Goal: Task Accomplishment & Management: Use online tool/utility

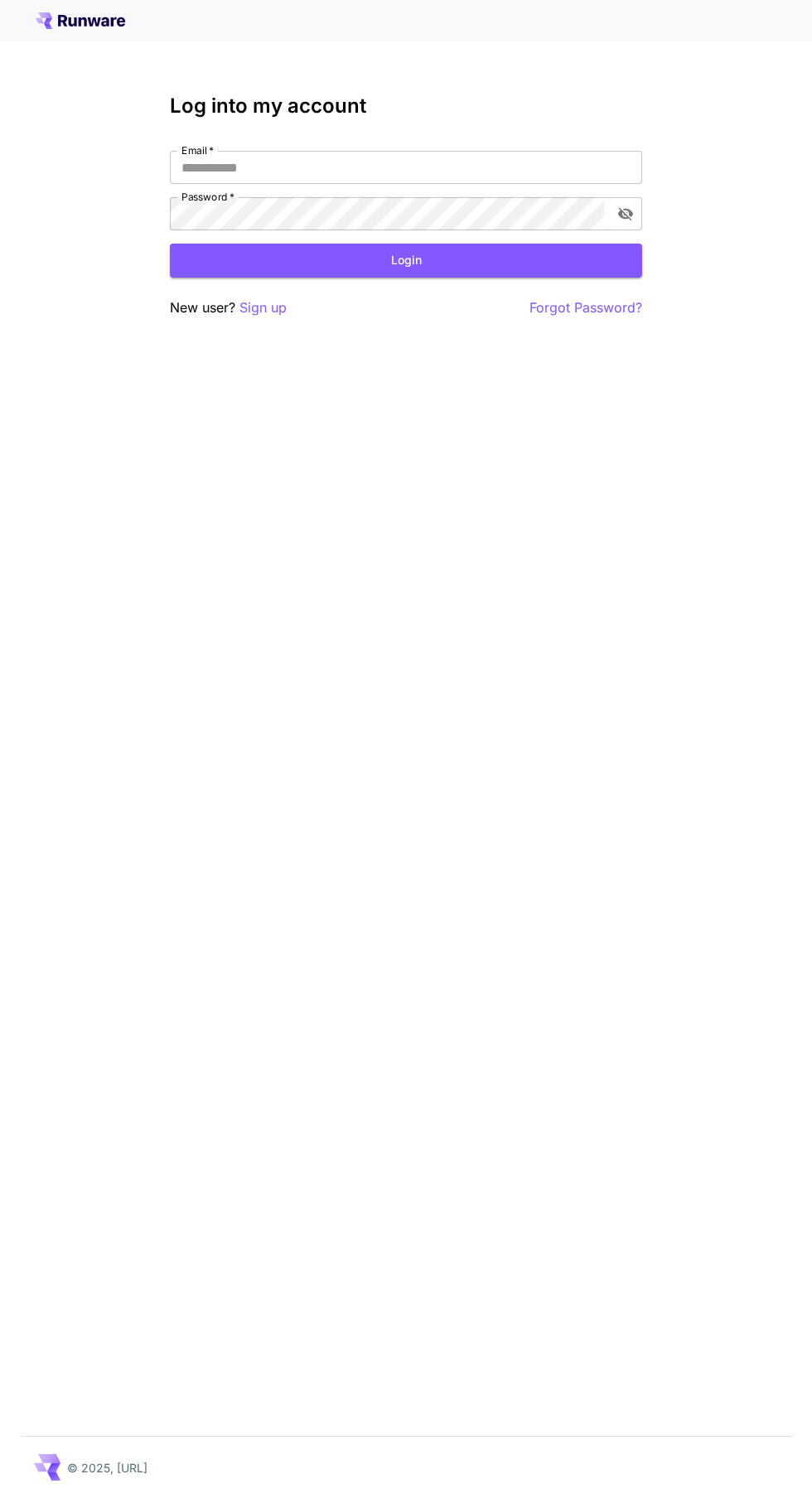
click at [468, 168] on input "Email   *" at bounding box center [406, 167] width 472 height 33
type input "**********"
click button "Login" at bounding box center [406, 261] width 472 height 34
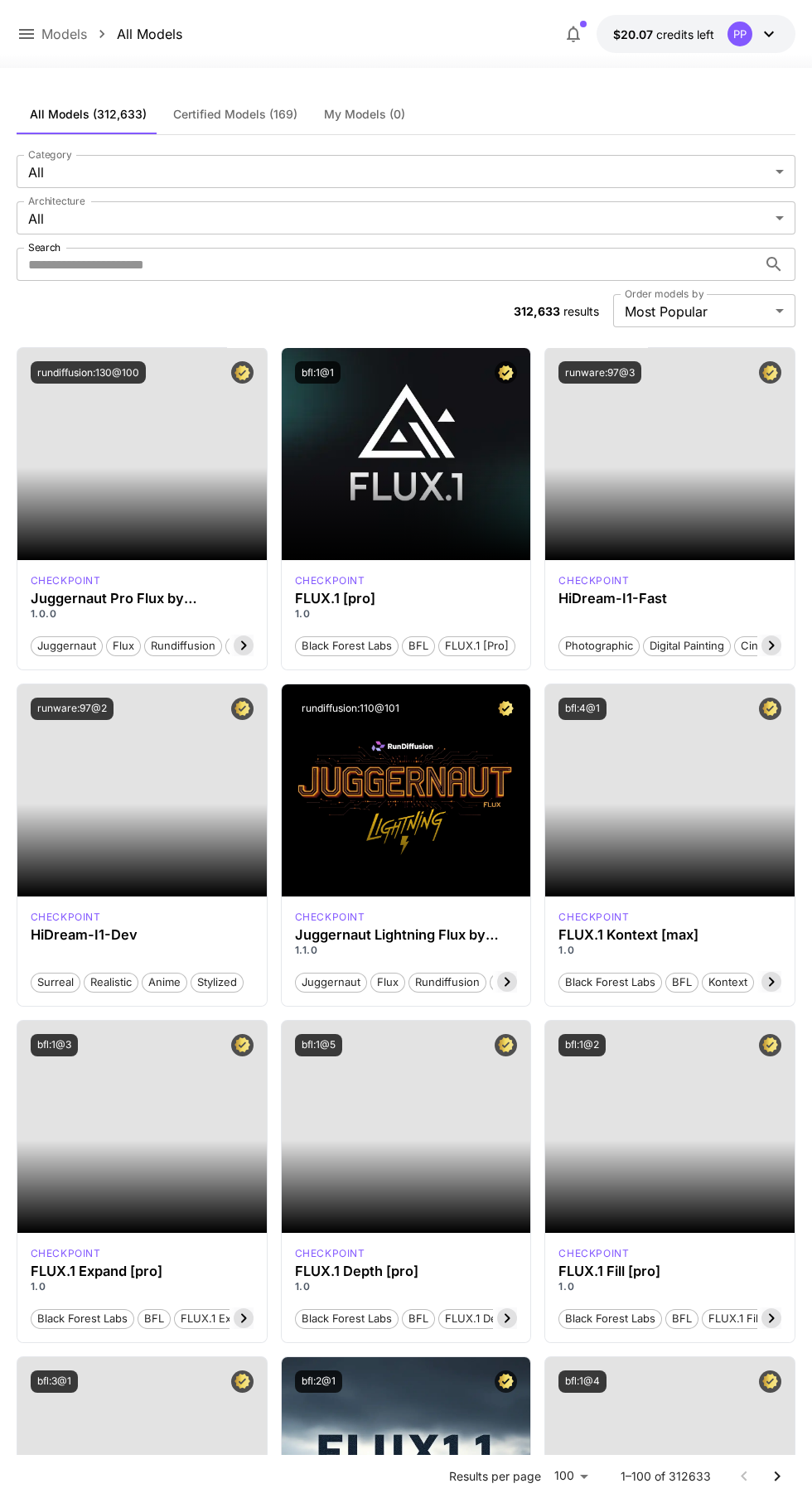
click at [26, 35] on icon at bounding box center [27, 34] width 15 height 9
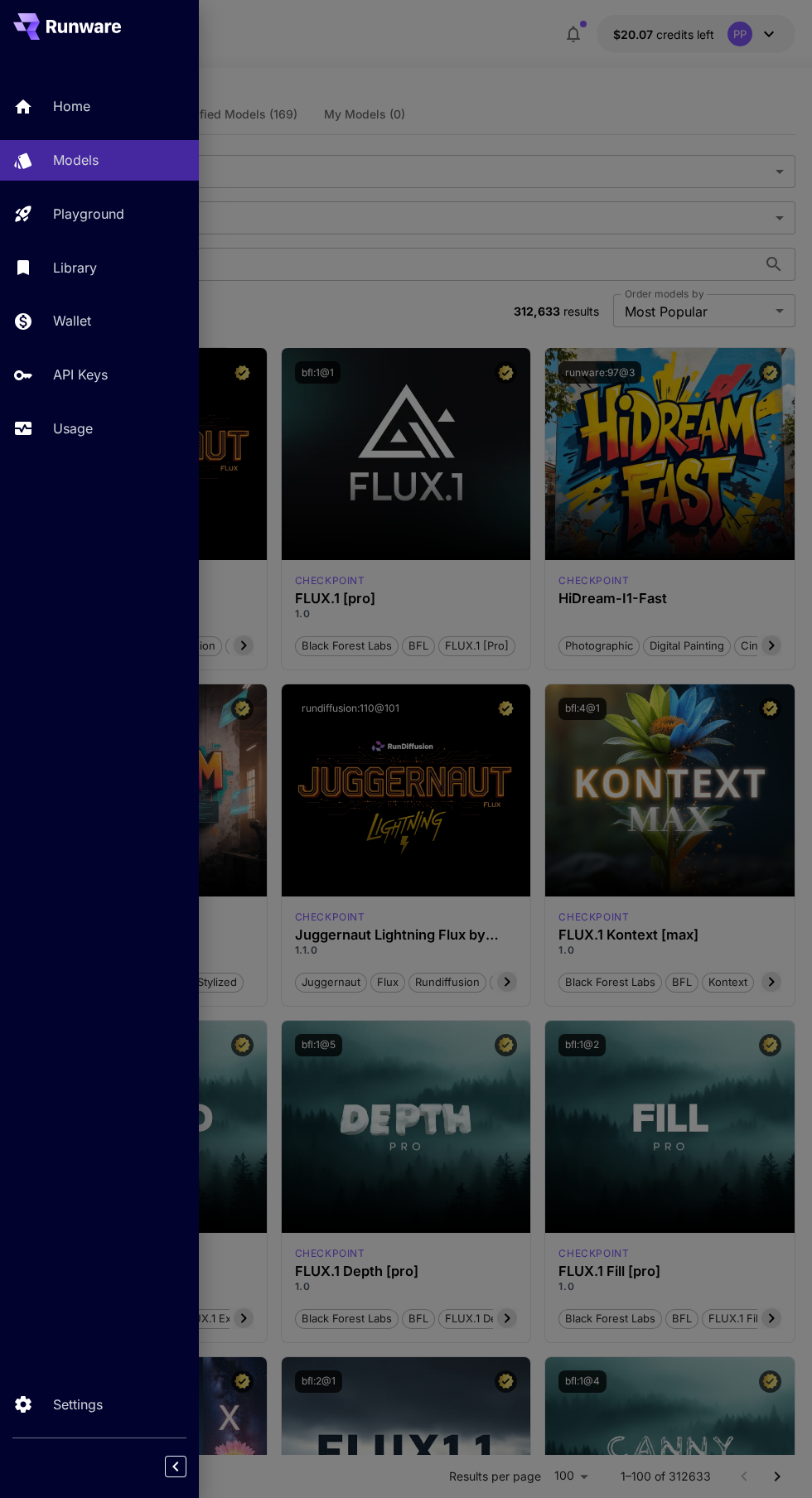
click at [117, 214] on p "Playground" at bounding box center [88, 213] width 71 height 20
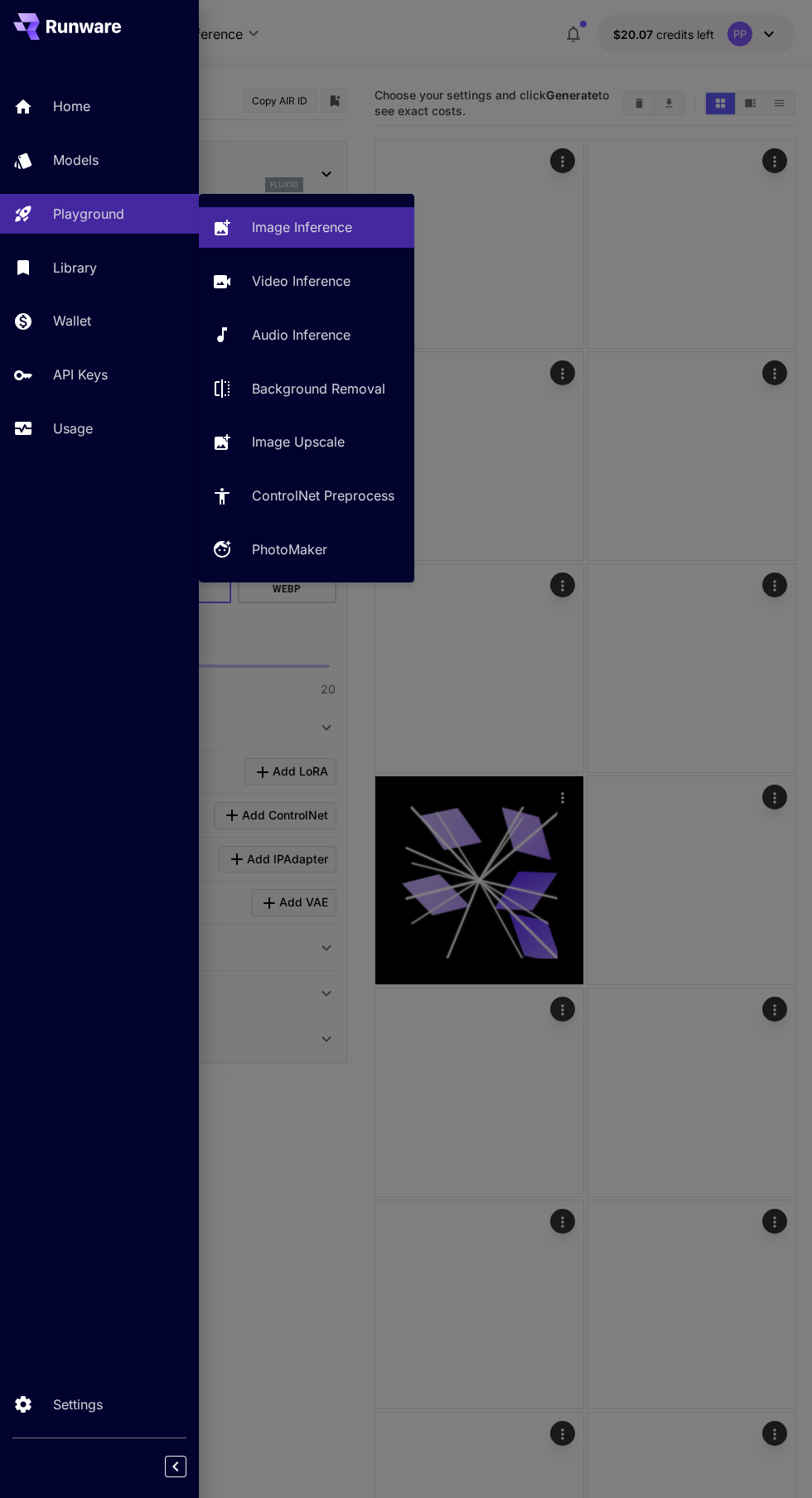
type input "**********"
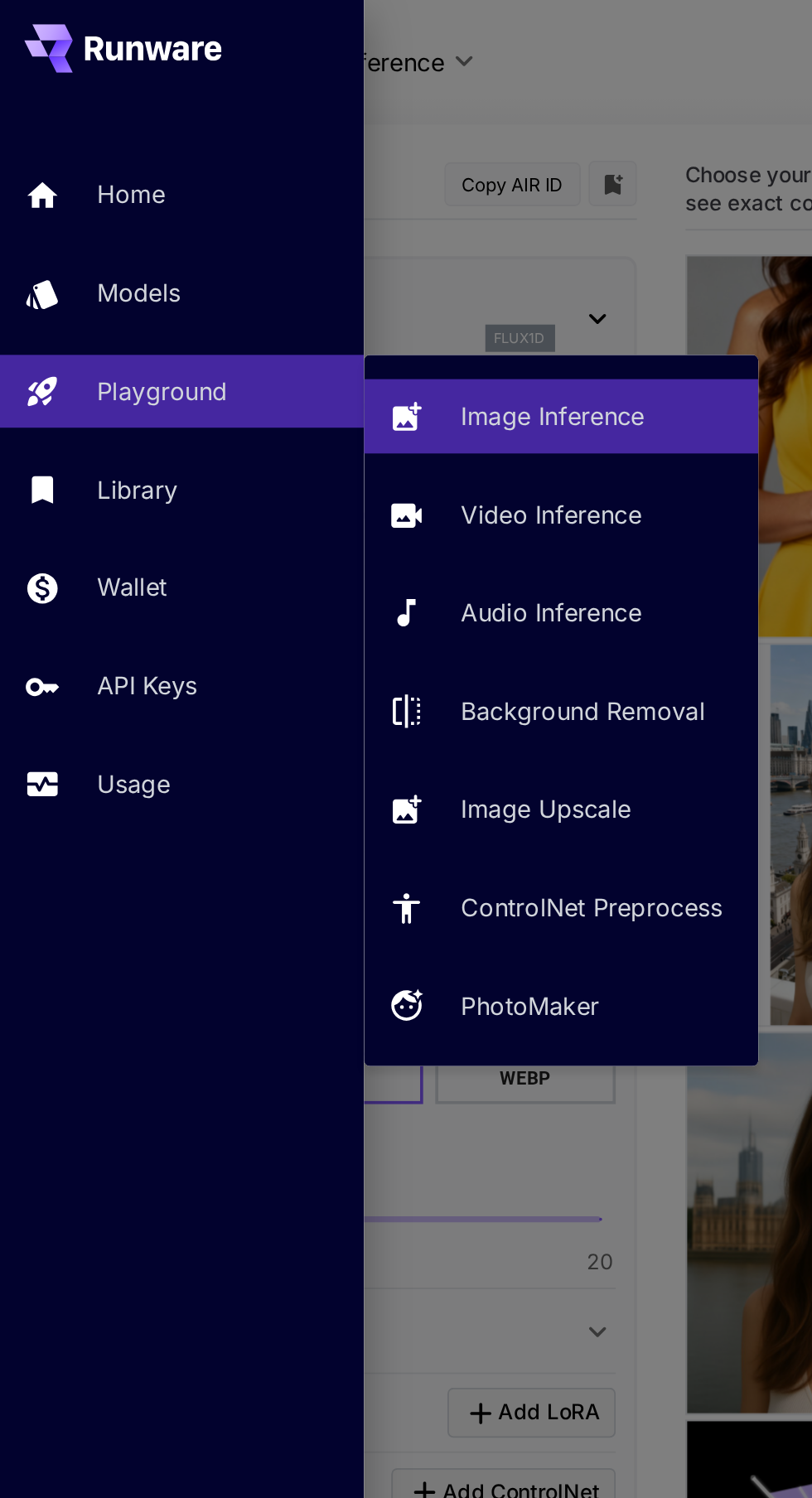
click at [316, 30] on div at bounding box center [406, 749] width 812 height 1498
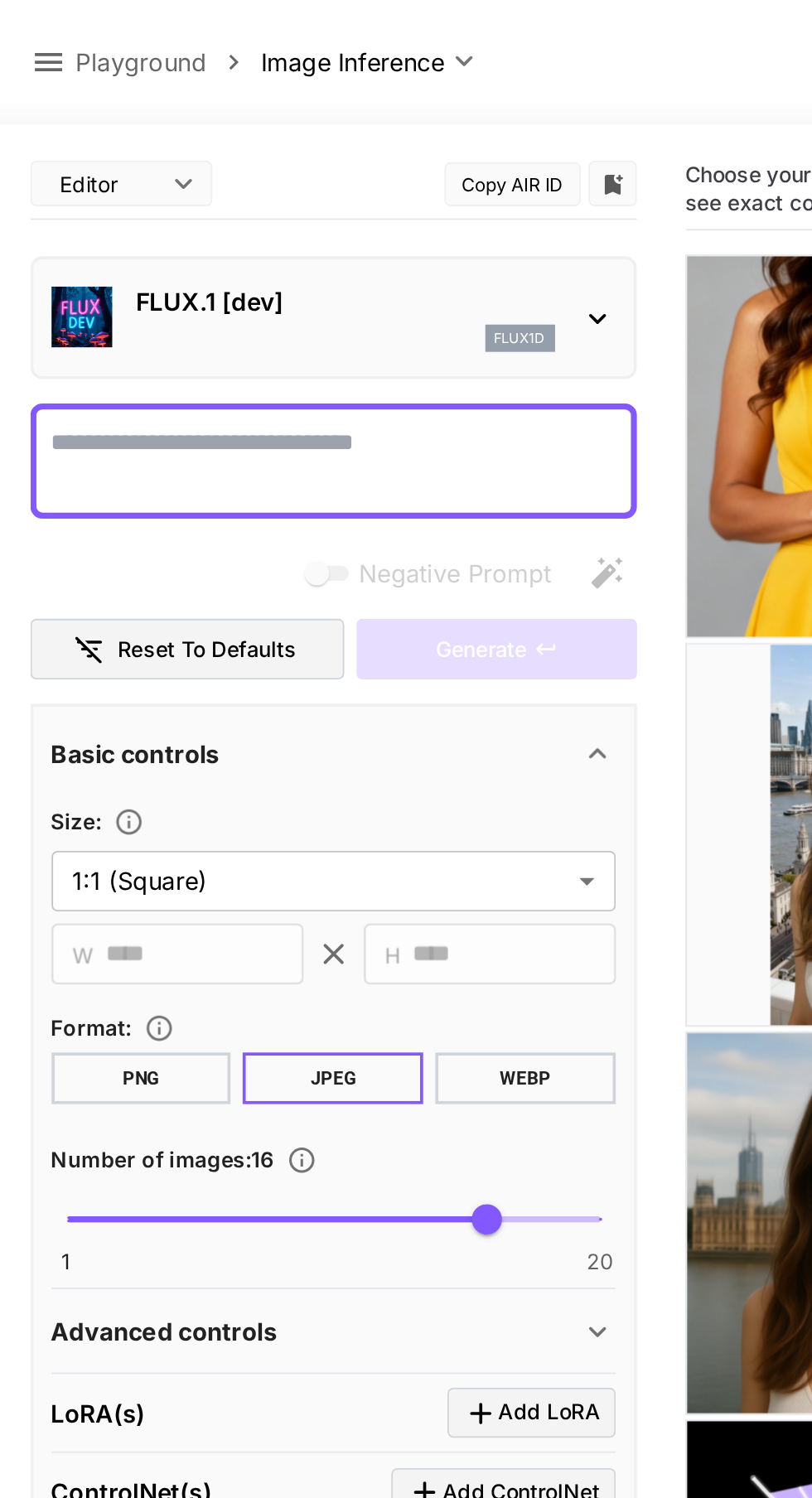
type input "**"
click at [318, 173] on icon at bounding box center [326, 174] width 20 height 20
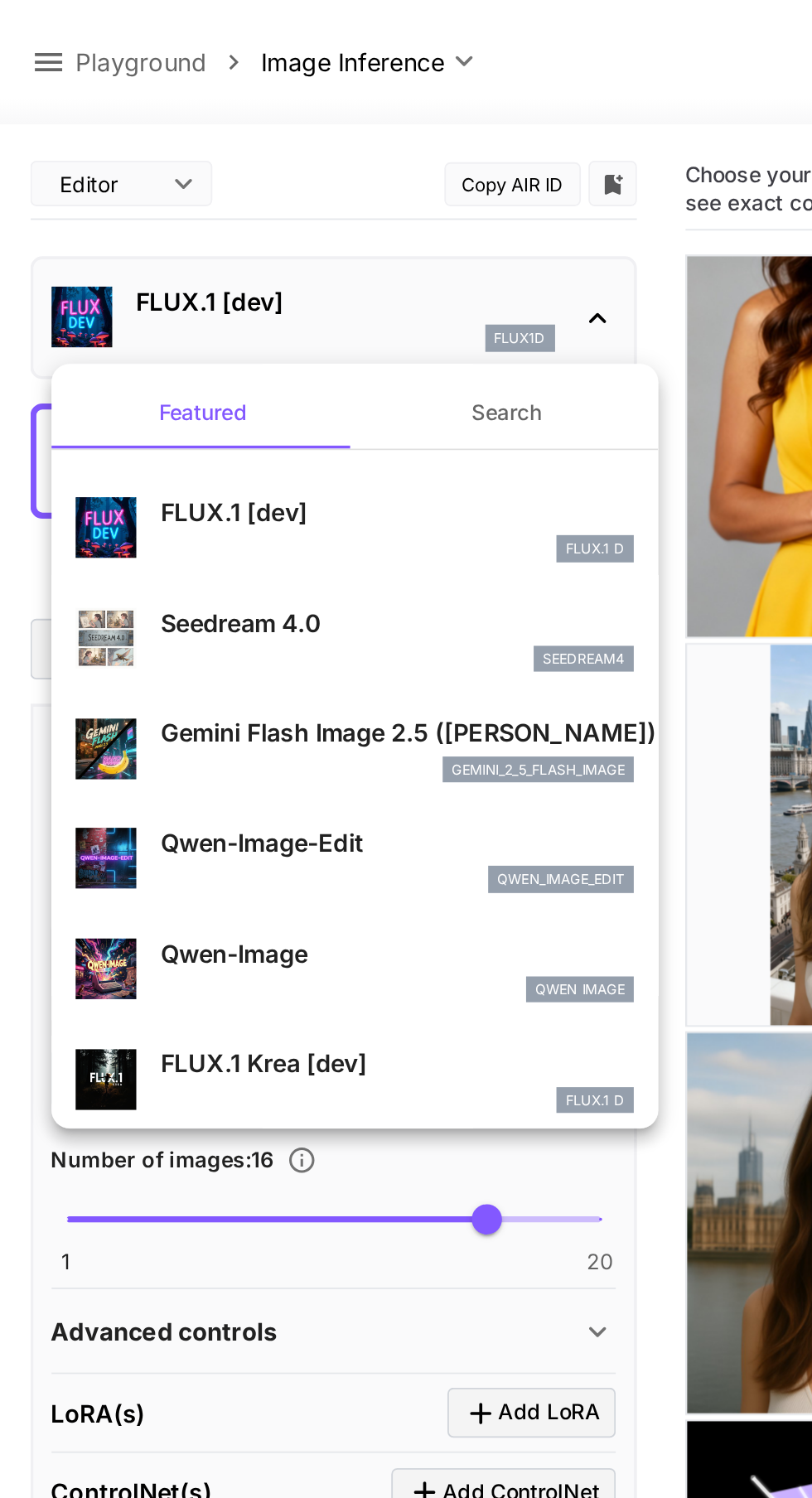
click at [252, 20] on div at bounding box center [406, 749] width 812 height 1498
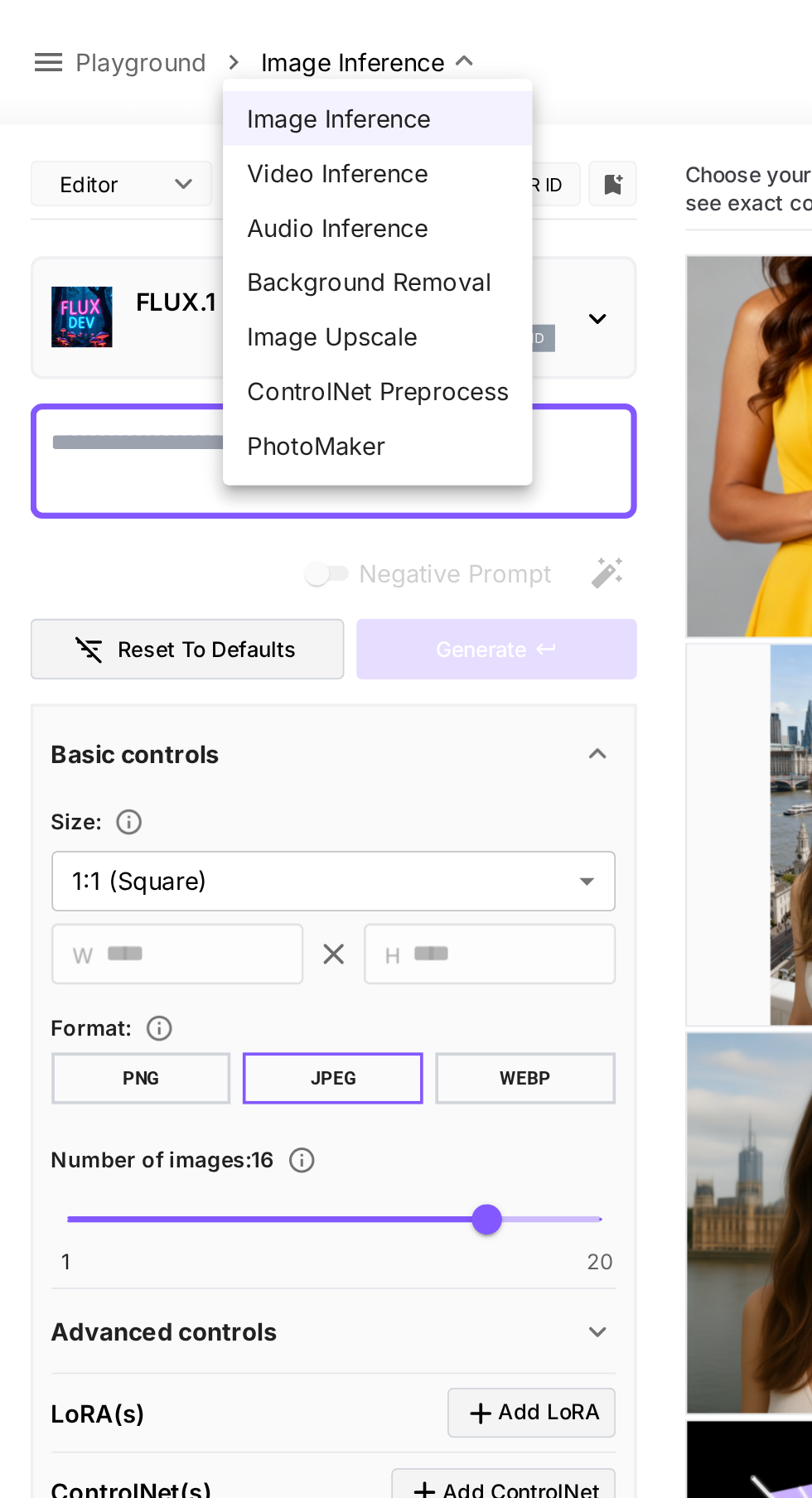
click at [244, 146] on span "Background Removal" at bounding box center [206, 154] width 142 height 20
type input "**********"
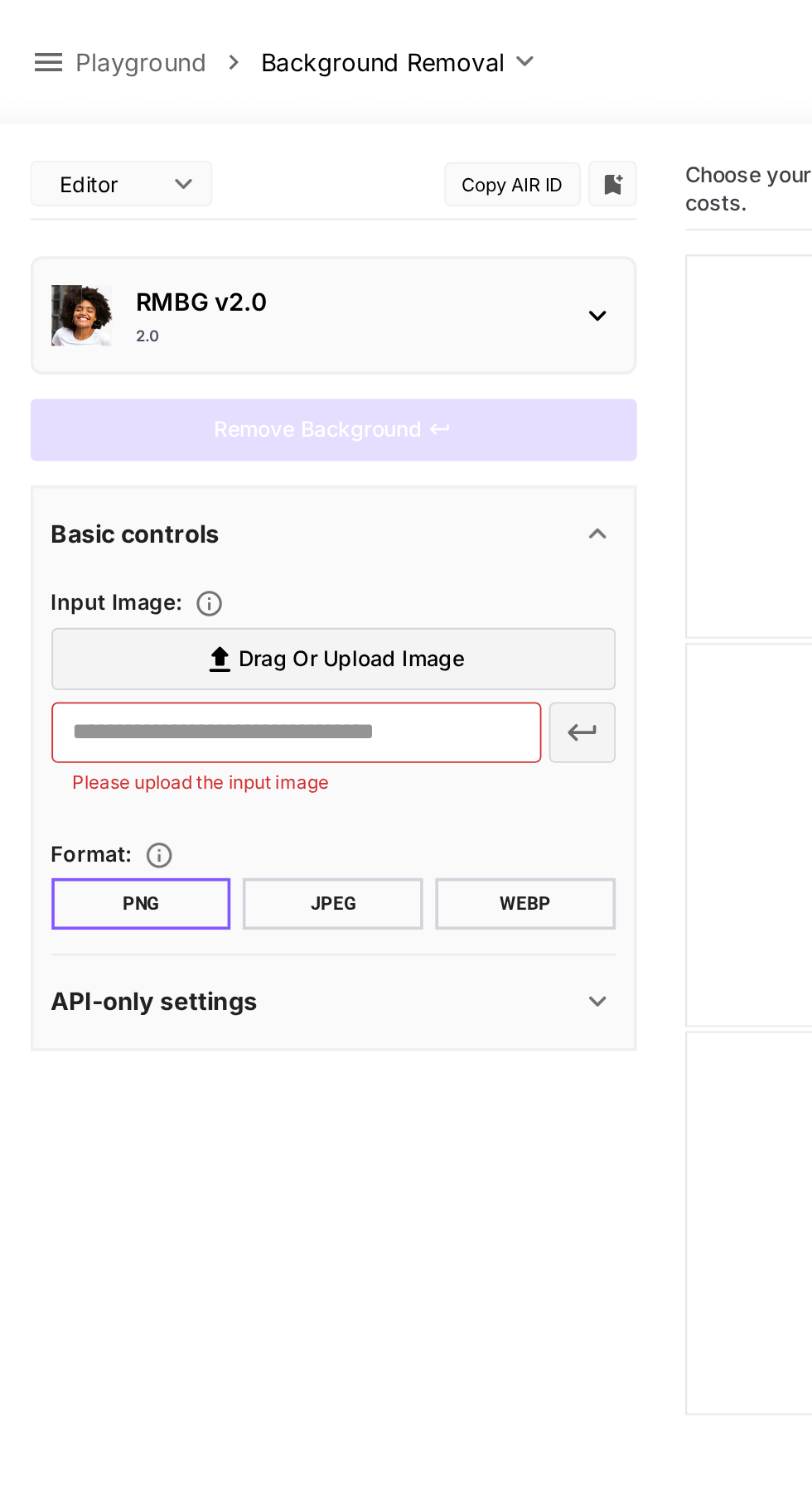
click at [241, 349] on label "Drag or upload image" at bounding box center [182, 361] width 308 height 34
click at [0, 0] on input "Drag or upload image" at bounding box center [0, 0] width 0 height 0
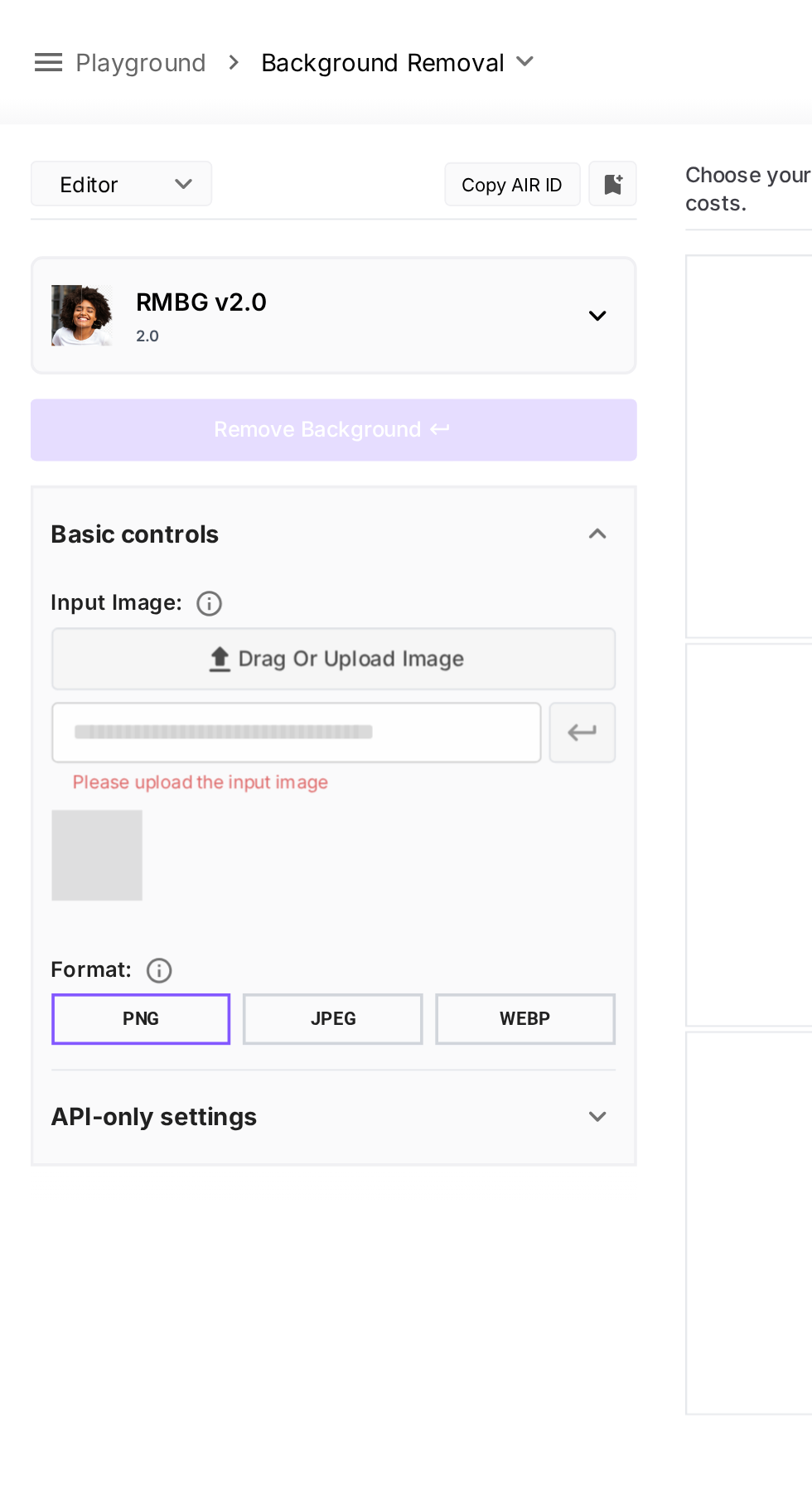
type input "**********"
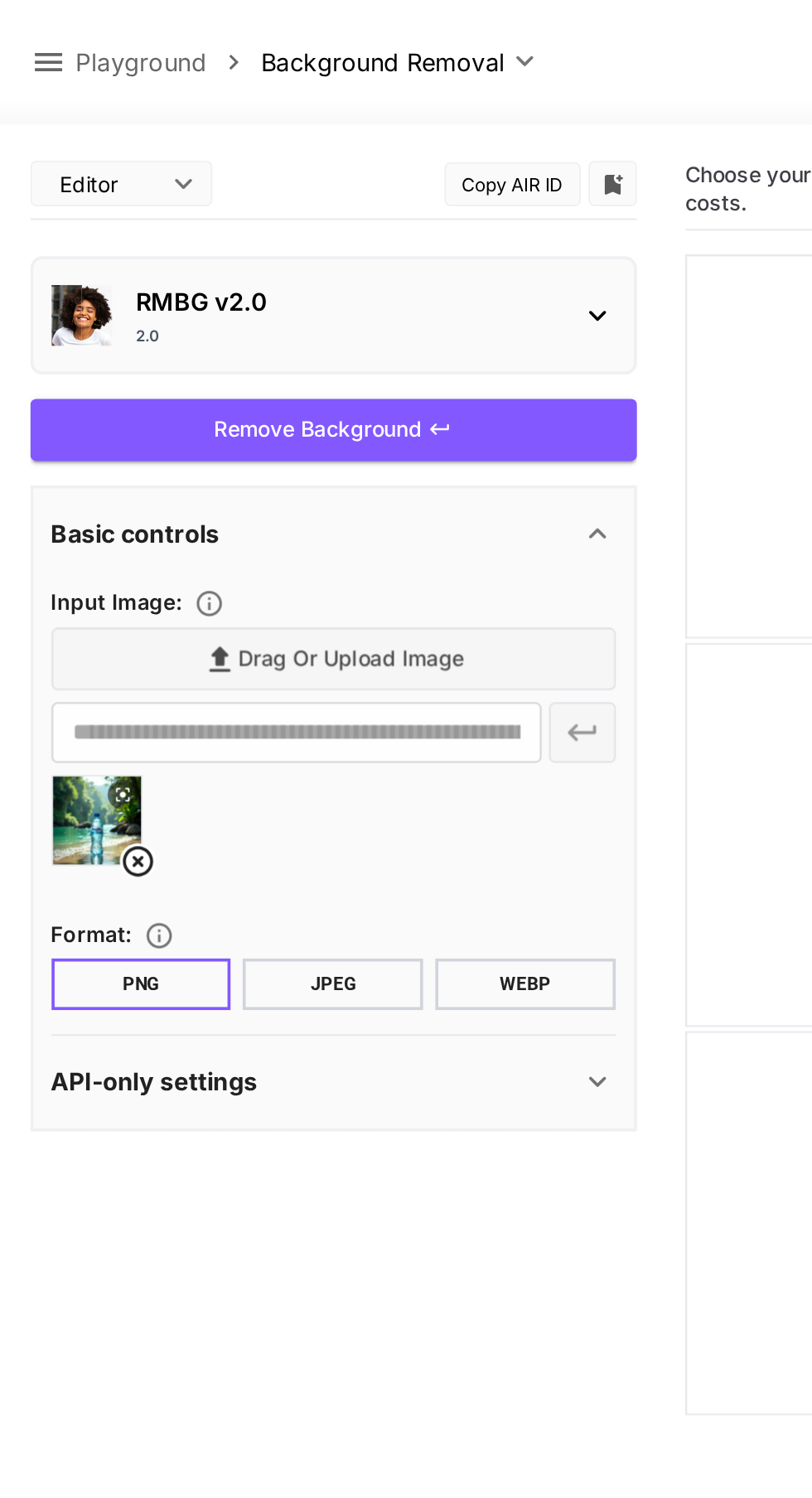
click at [218, 218] on div "Remove Background" at bounding box center [181, 235] width 331 height 34
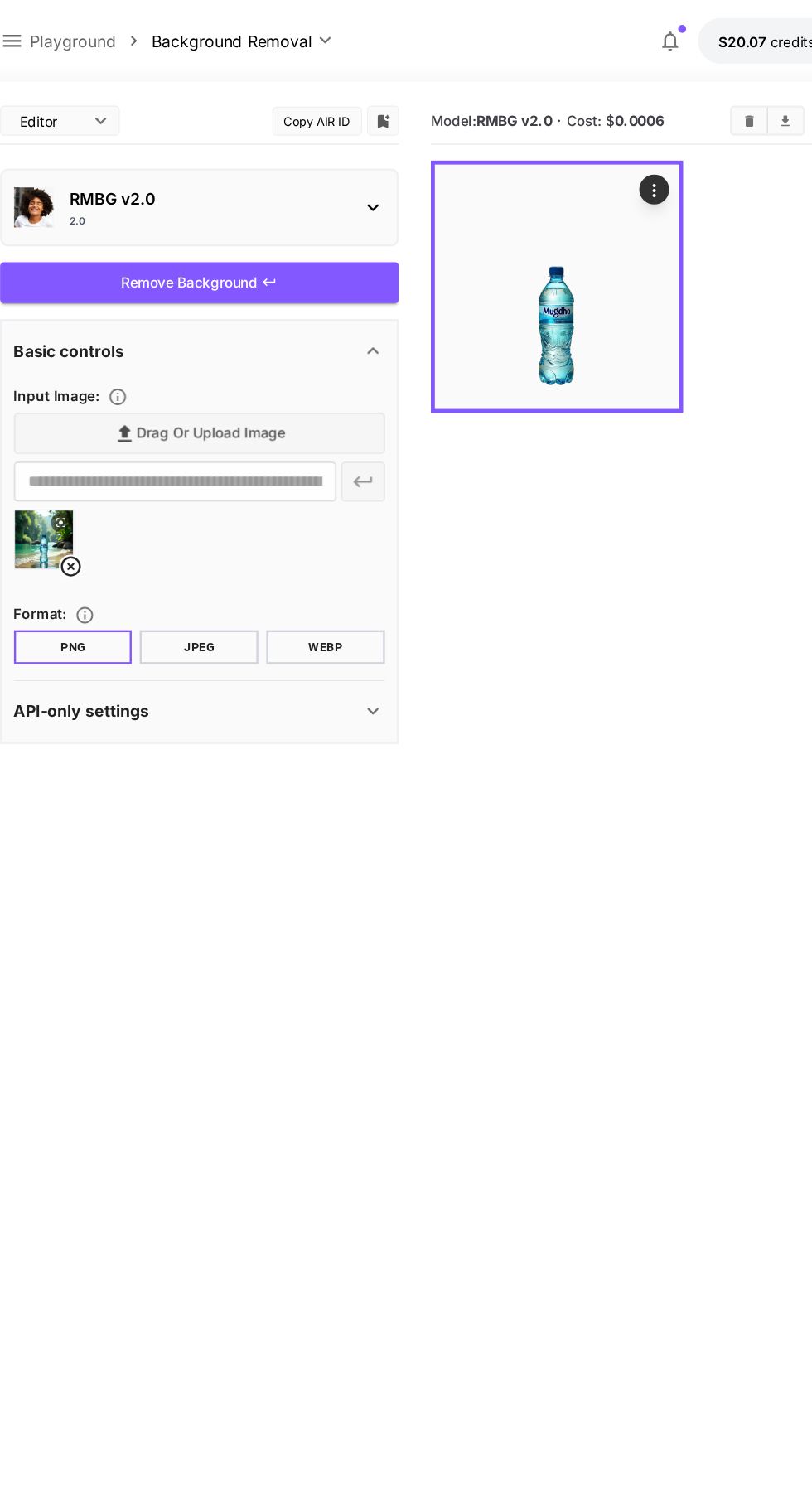
click at [495, 246] on img at bounding box center [479, 238] width 203 height 203
click at [0, 0] on icon "Open in fullscreen" at bounding box center [0, 0] width 0 height 0
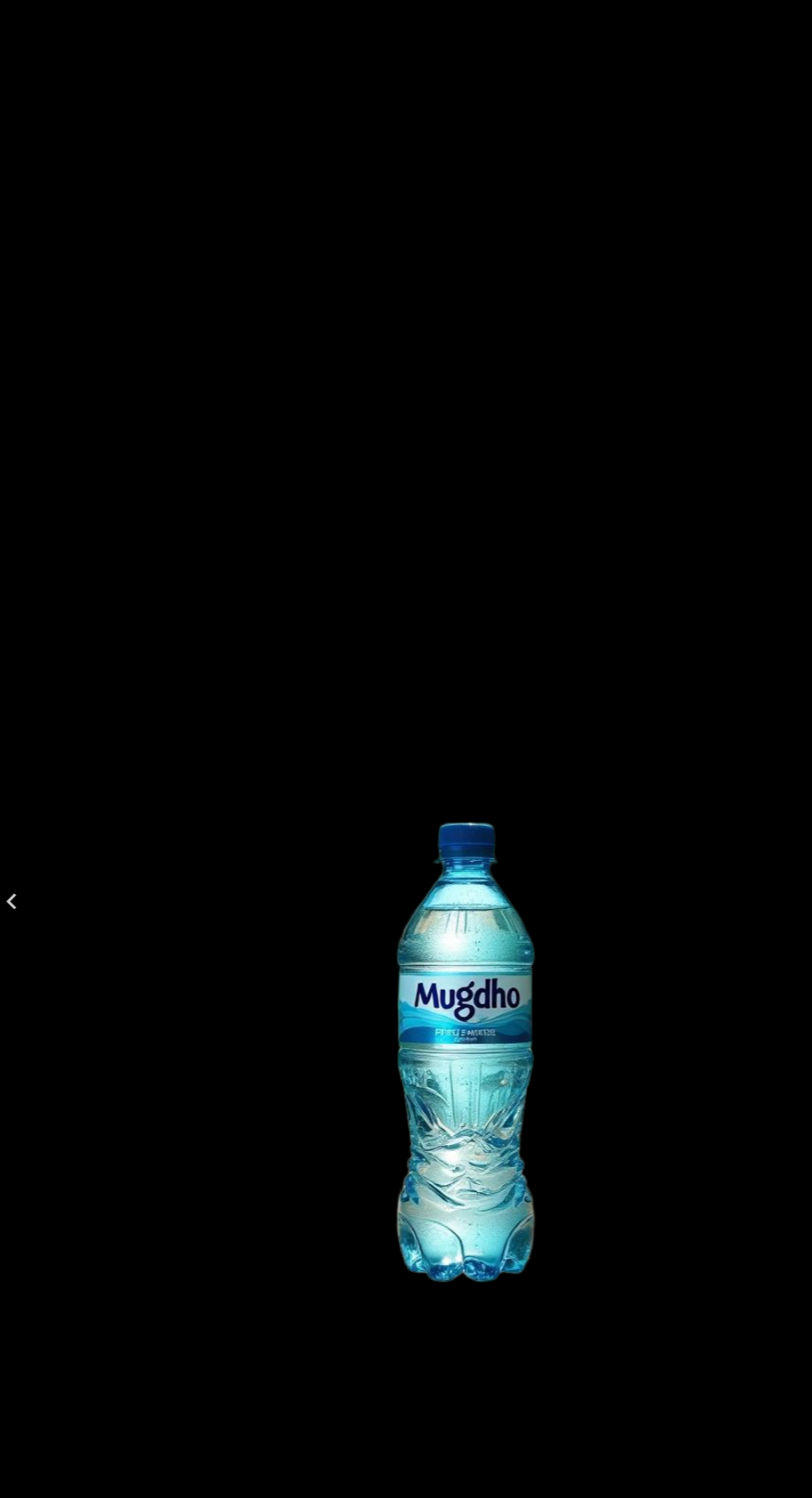
click at [495, 848] on img at bounding box center [406, 749] width 785 height 786
click at [499, 855] on img at bounding box center [406, 749] width 785 height 786
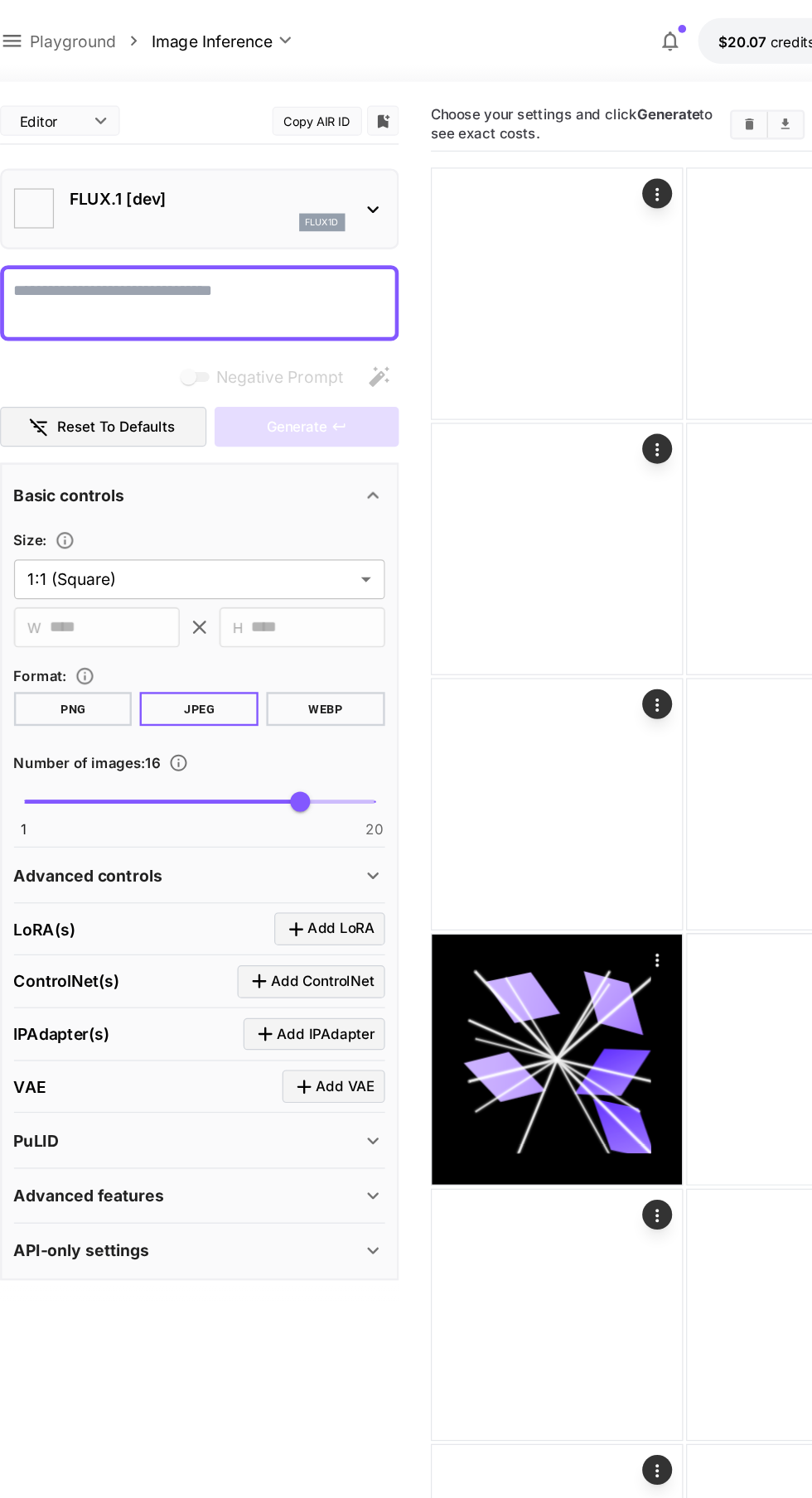
type input "**********"
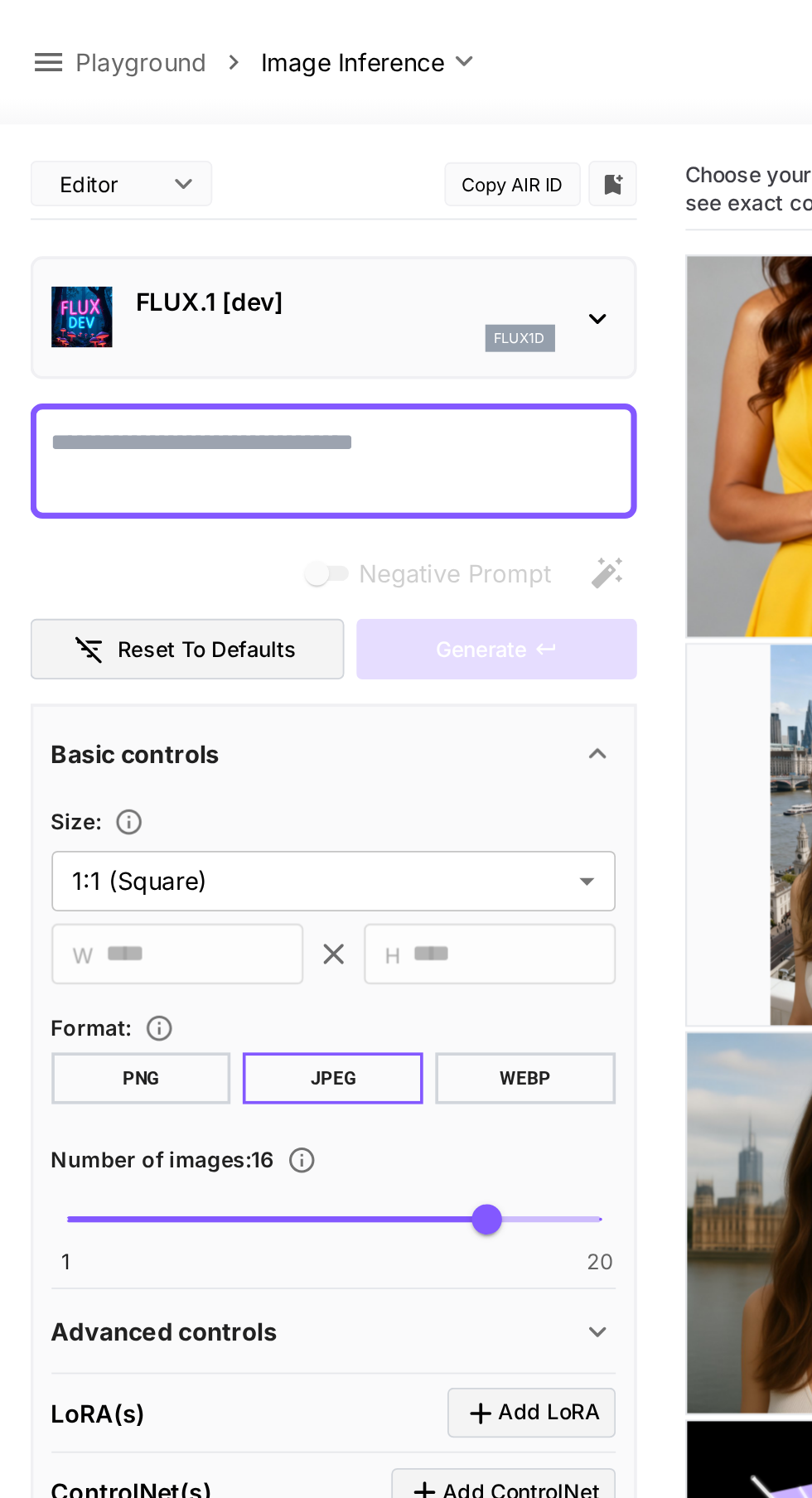
click at [312, 171] on div "FLUX.1 [dev] flux1d" at bounding box center [182, 173] width 308 height 50
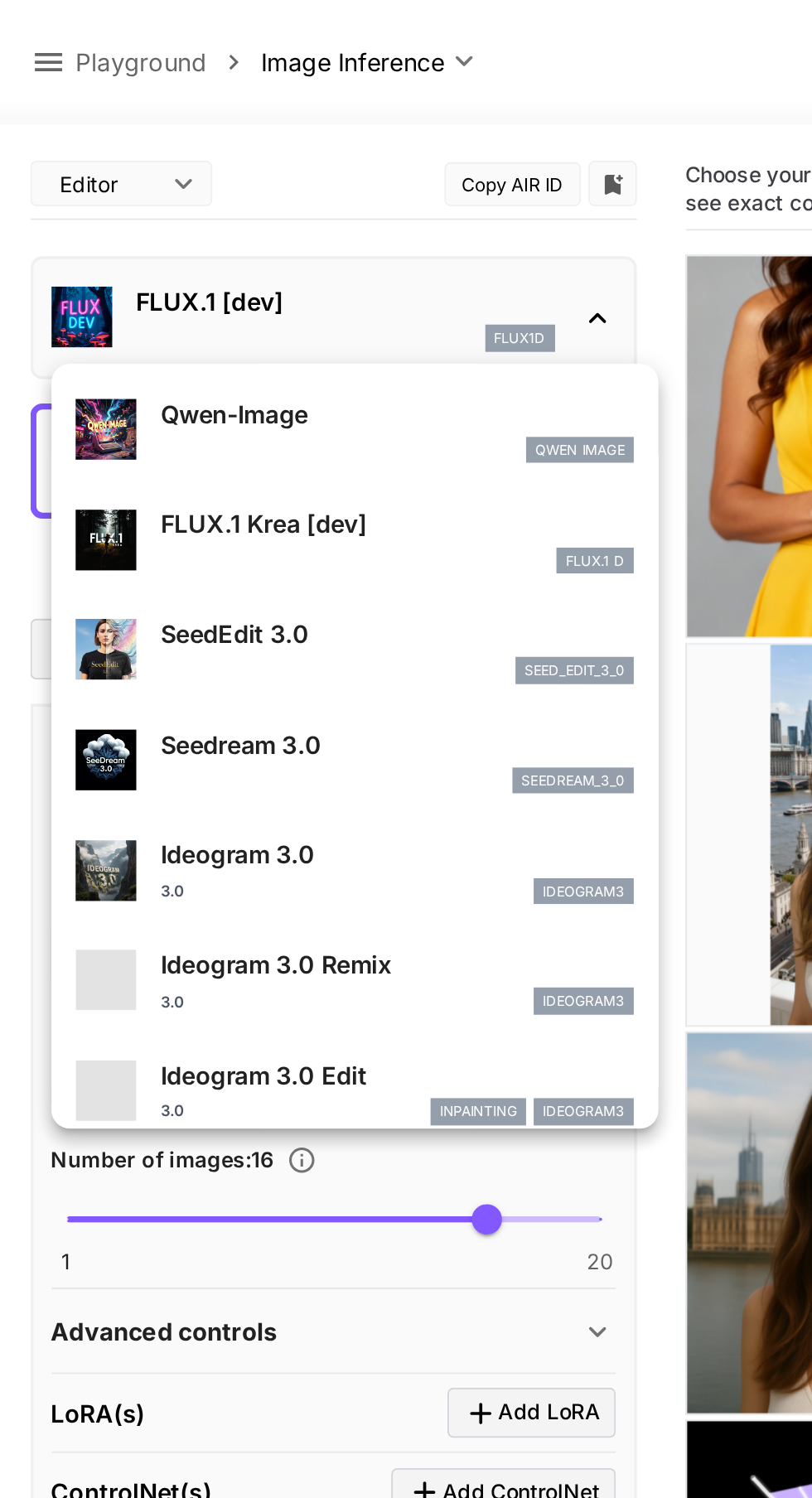
scroll to position [301, 0]
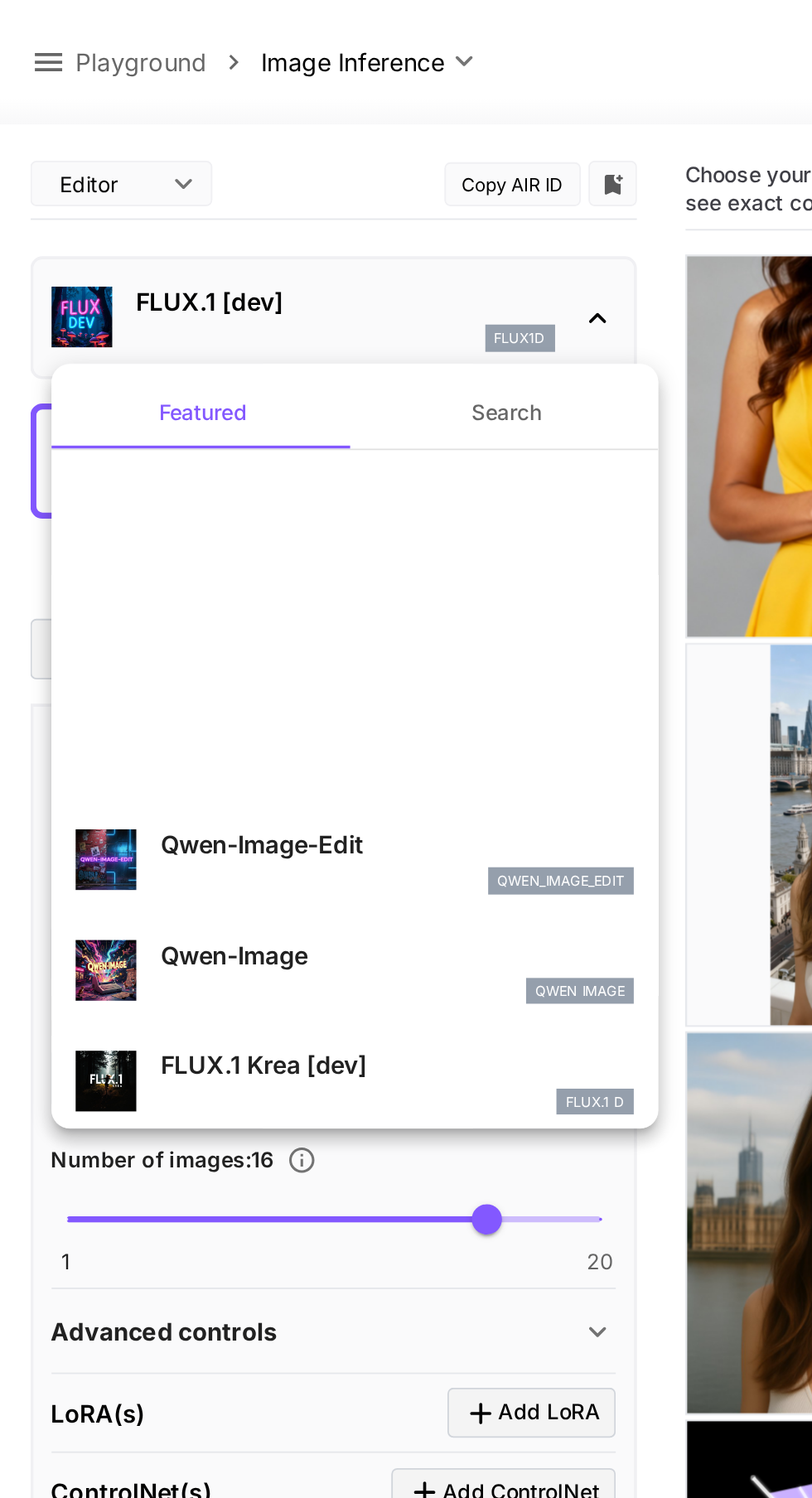
scroll to position [301, 0]
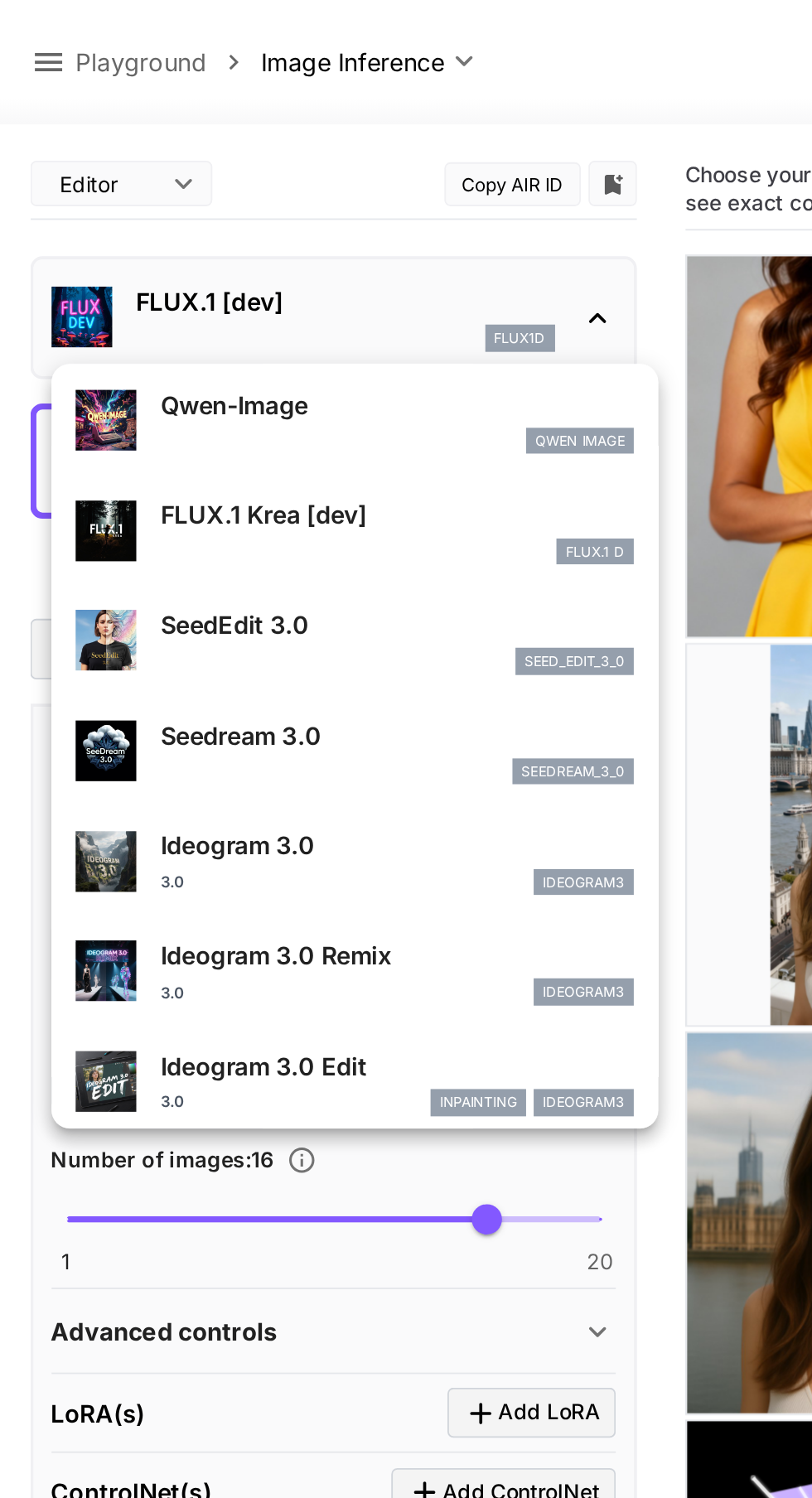
click at [239, 334] on p "SeedEdit 3.0" at bounding box center [217, 341] width 259 height 20
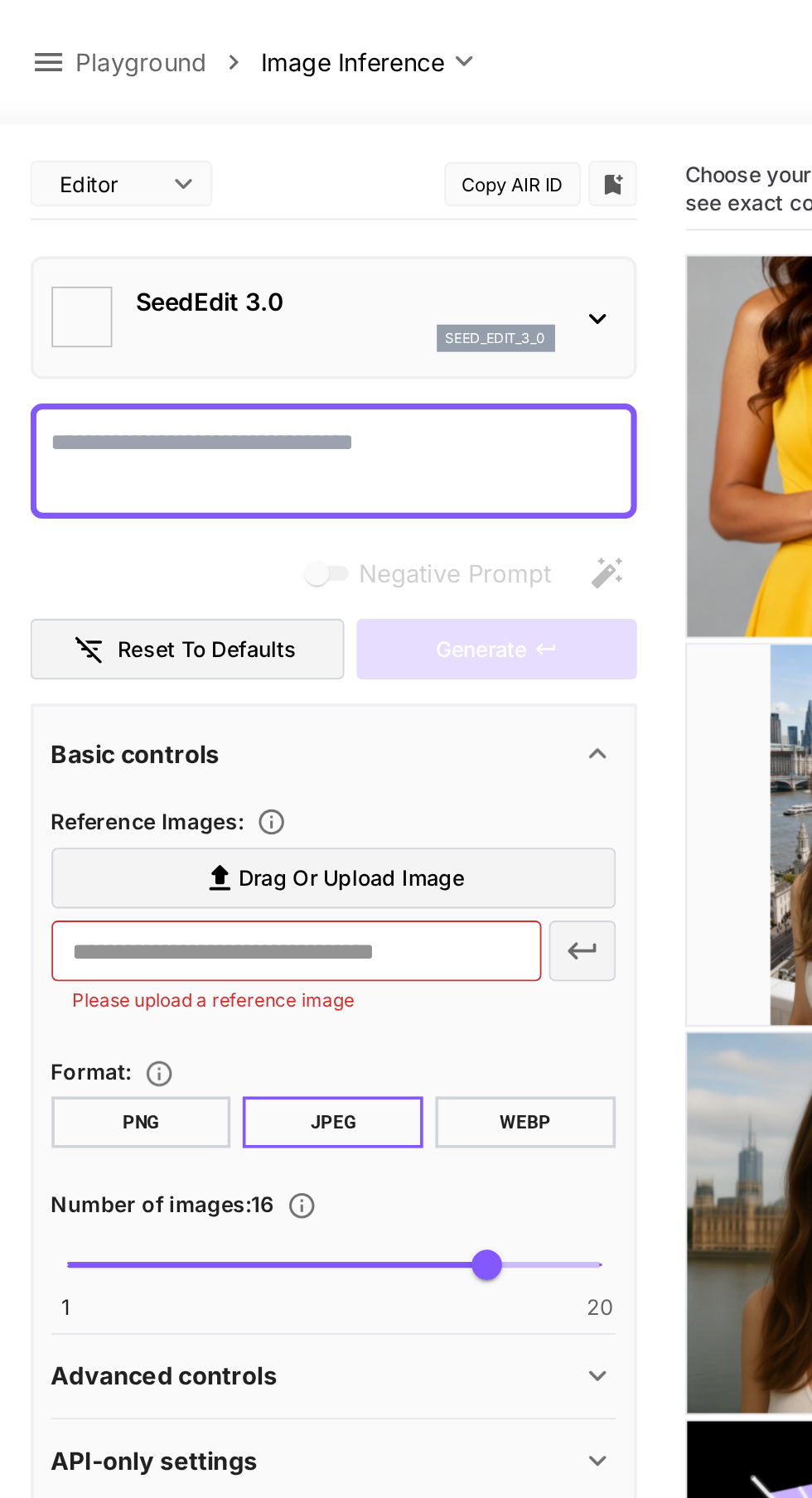
type input "*"
type input "***"
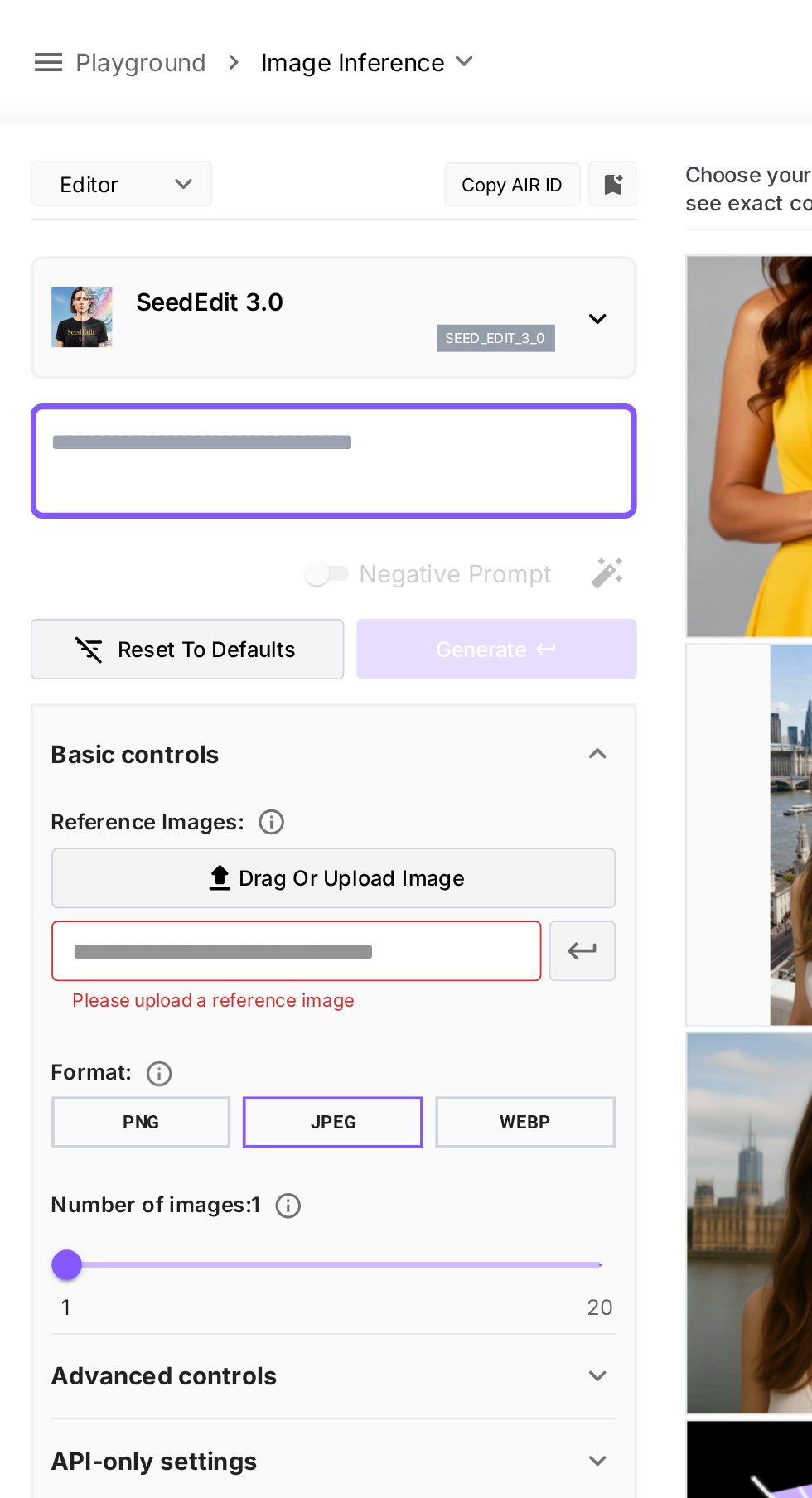
click at [323, 165] on icon at bounding box center [326, 174] width 20 height 20
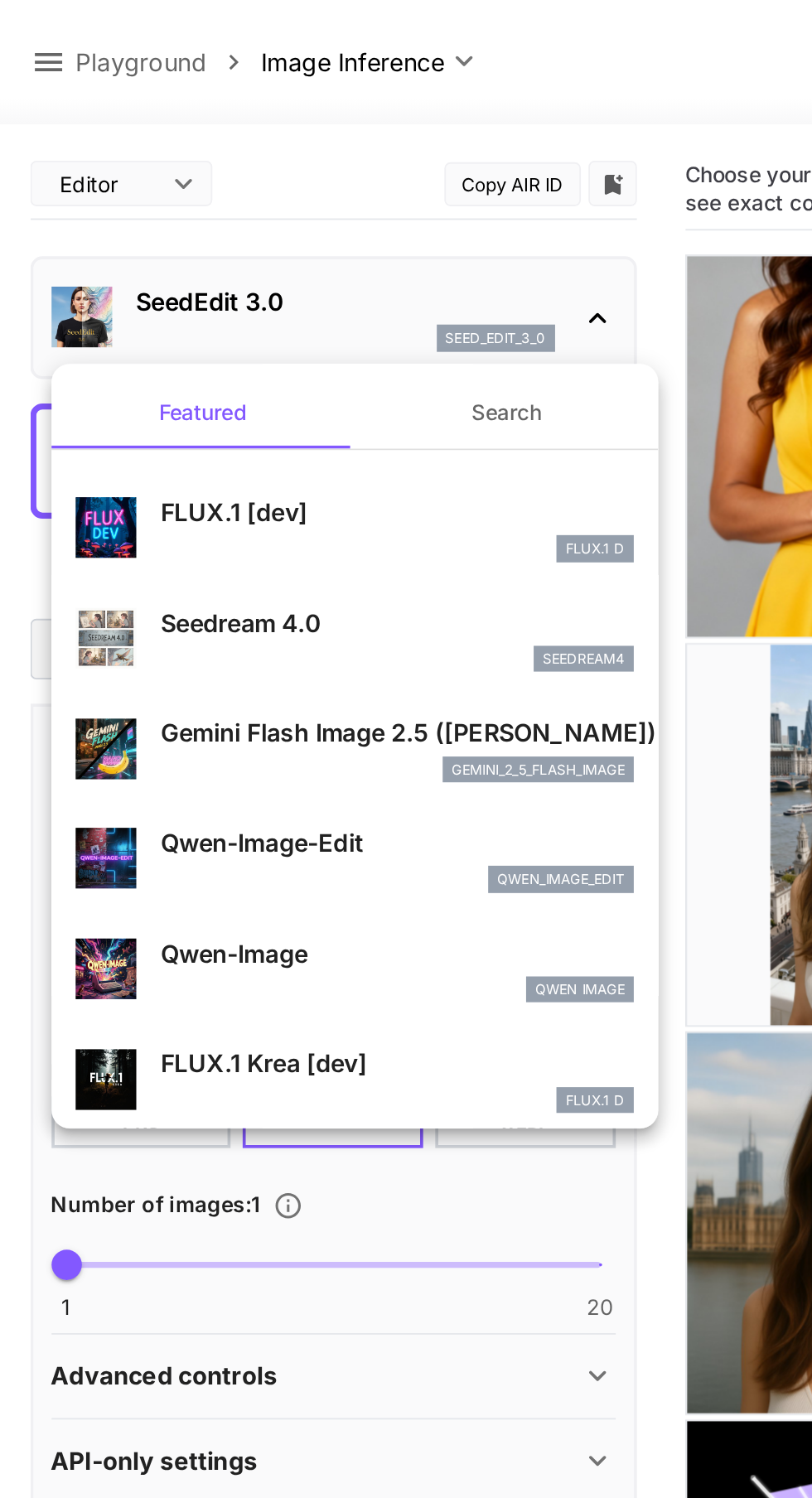
click at [341, 46] on div at bounding box center [406, 749] width 812 height 1498
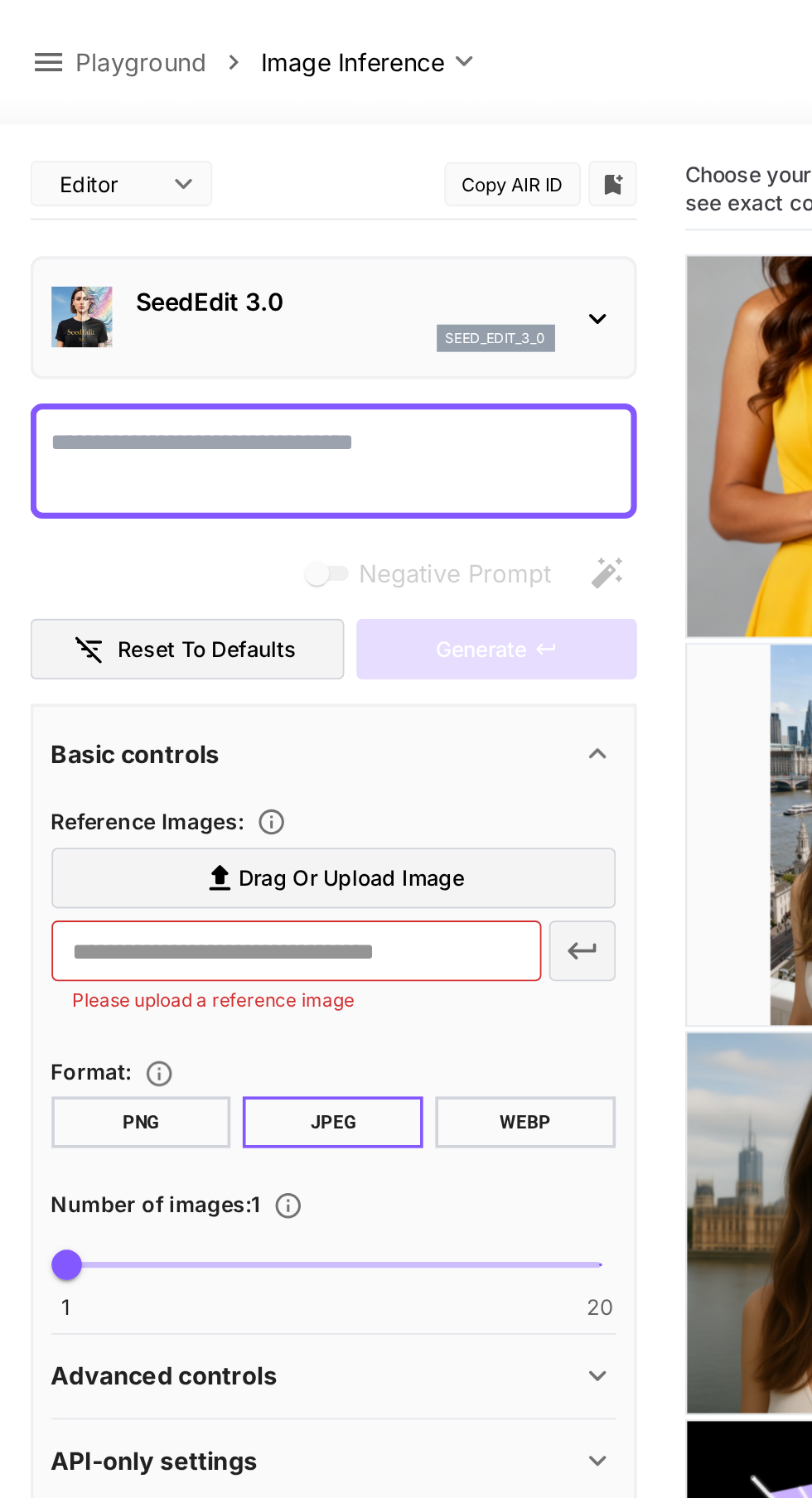
click at [310, 168] on div "SeedEdit 3.0 seed_edit_3_0" at bounding box center [182, 173] width 308 height 50
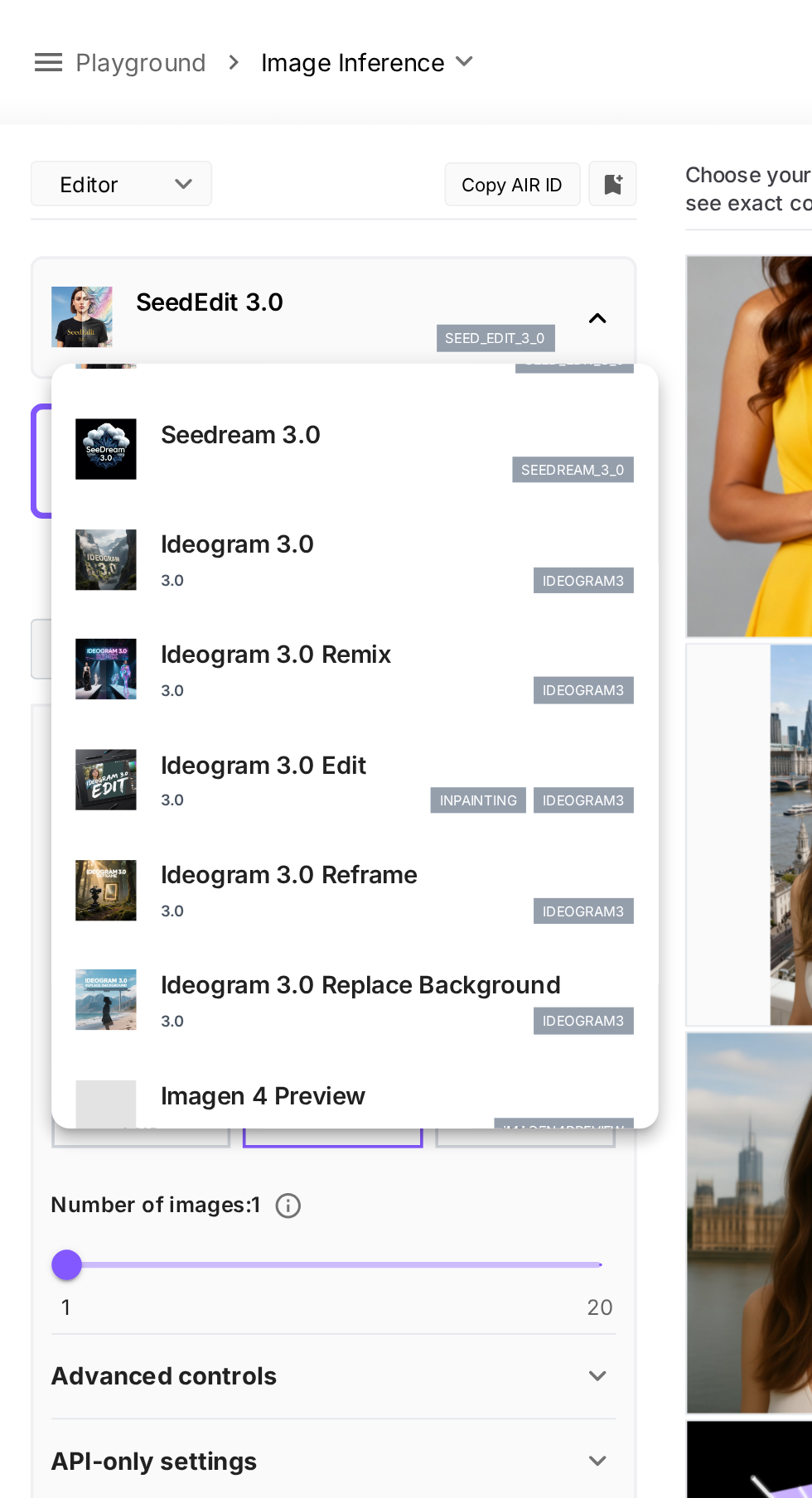
scroll to position [479, 0]
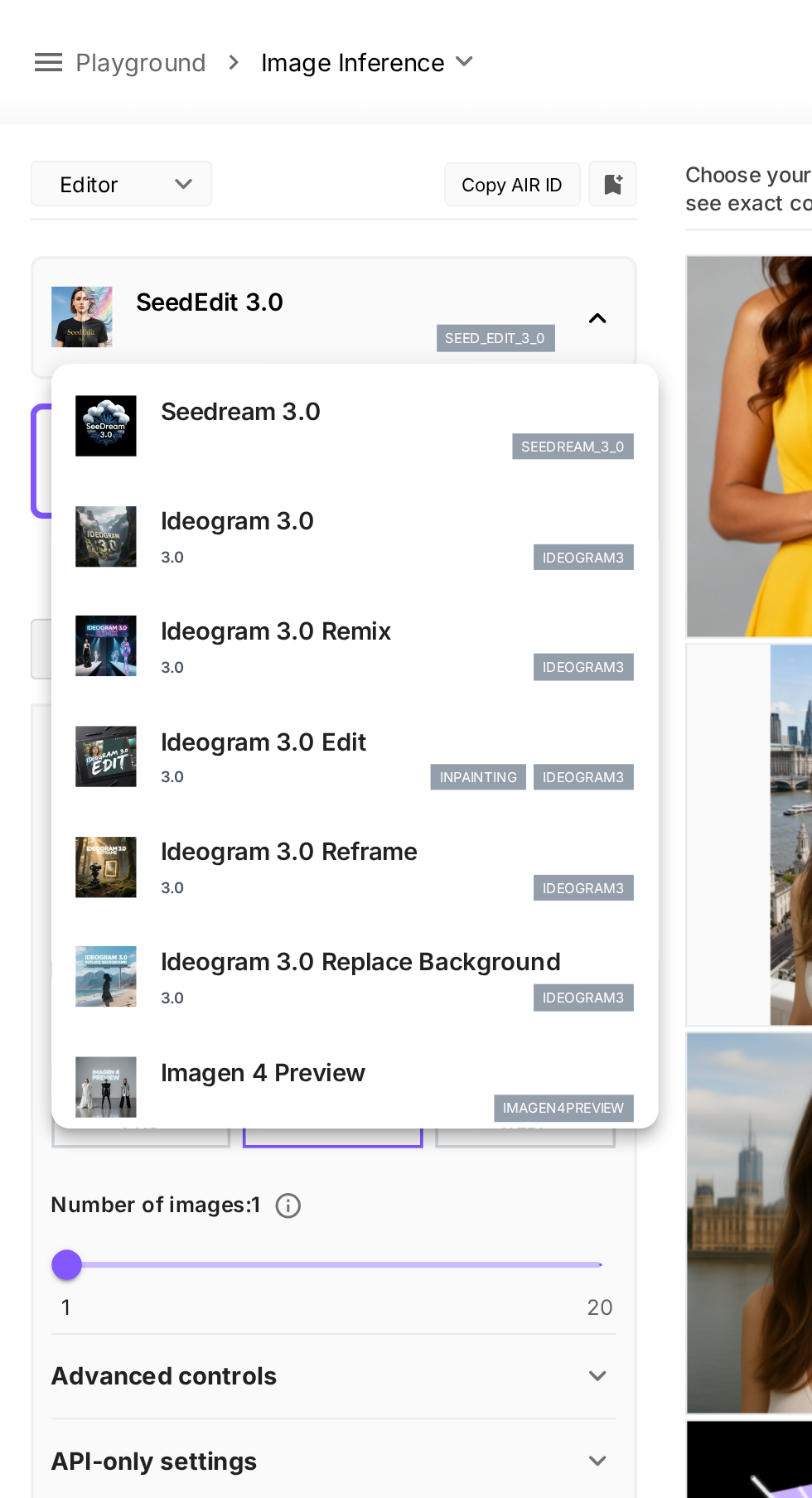
click at [222, 410] on p "Ideogram 3.0 Edit" at bounding box center [217, 405] width 259 height 20
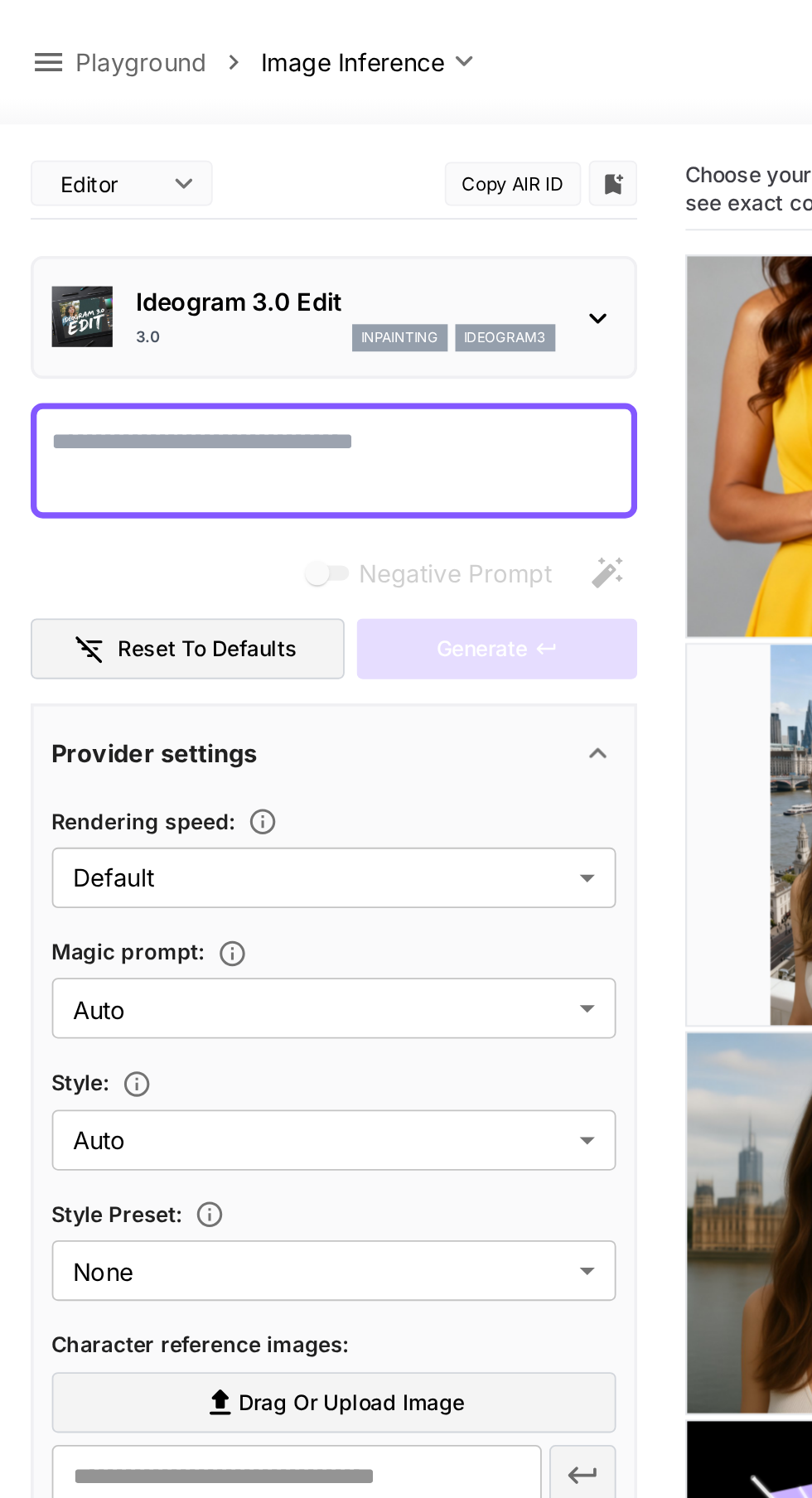
click at [325, 174] on icon at bounding box center [326, 174] width 20 height 20
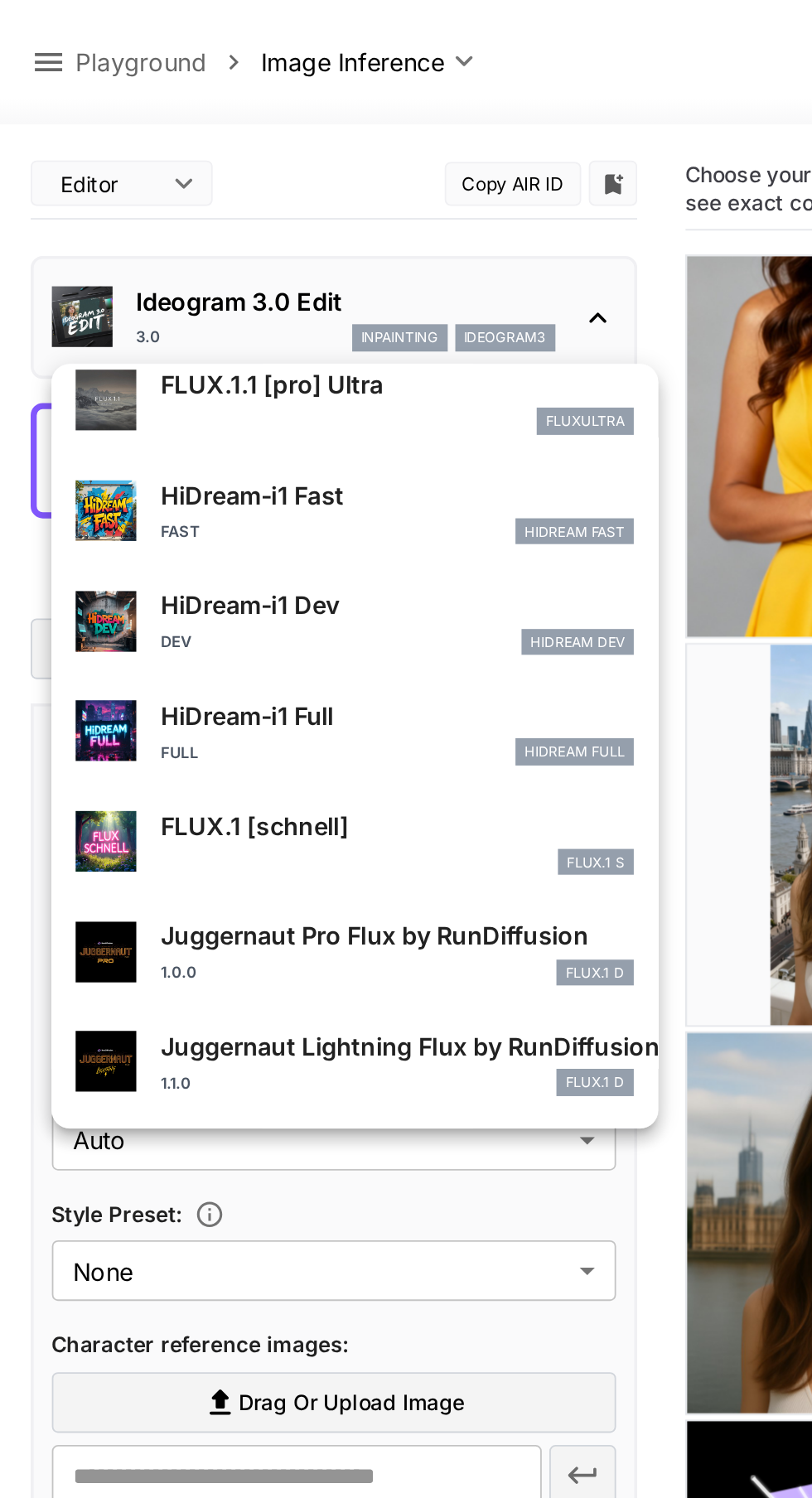
scroll to position [1341, 0]
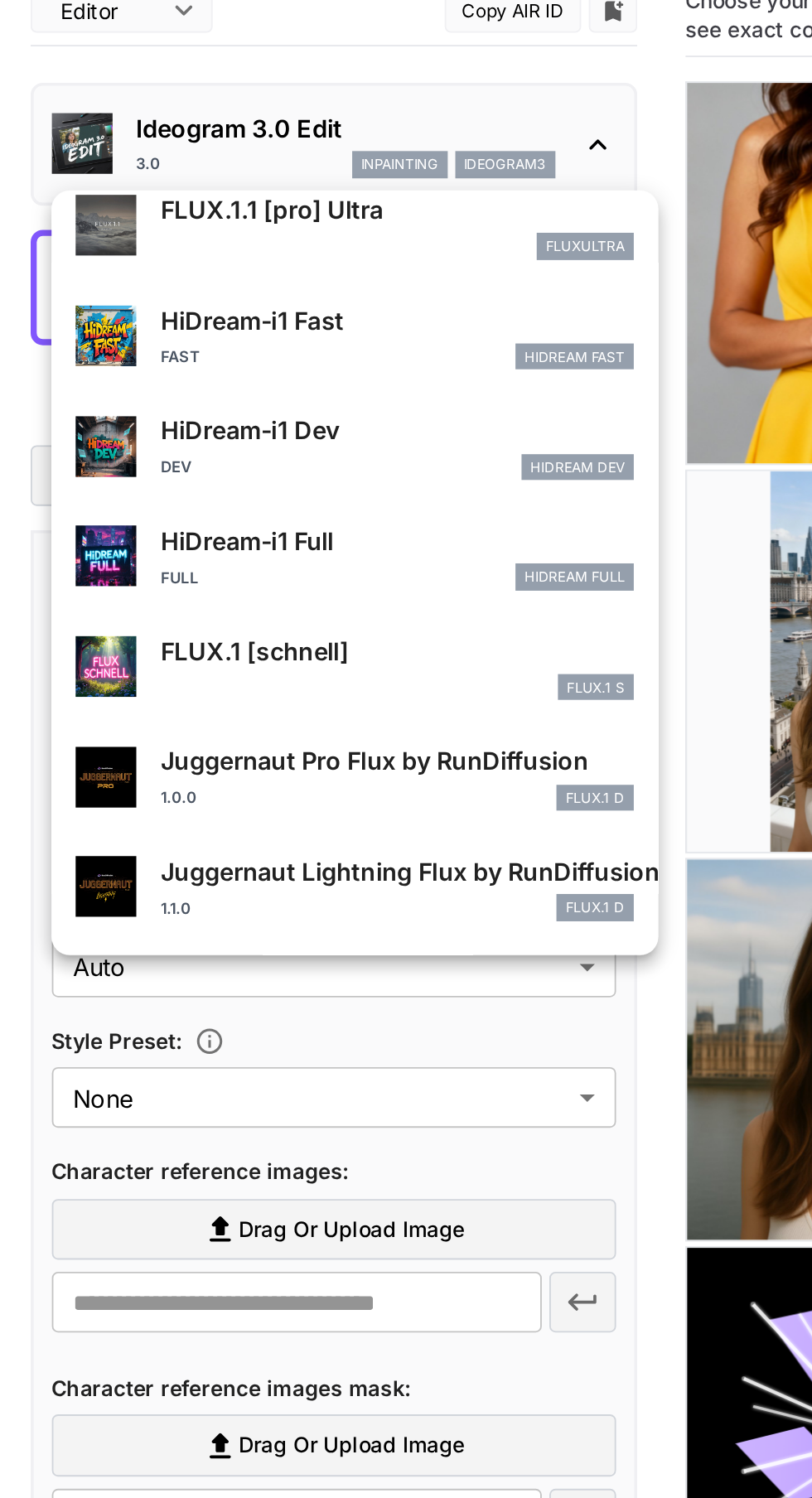
click at [362, 686] on div at bounding box center [406, 749] width 812 height 1498
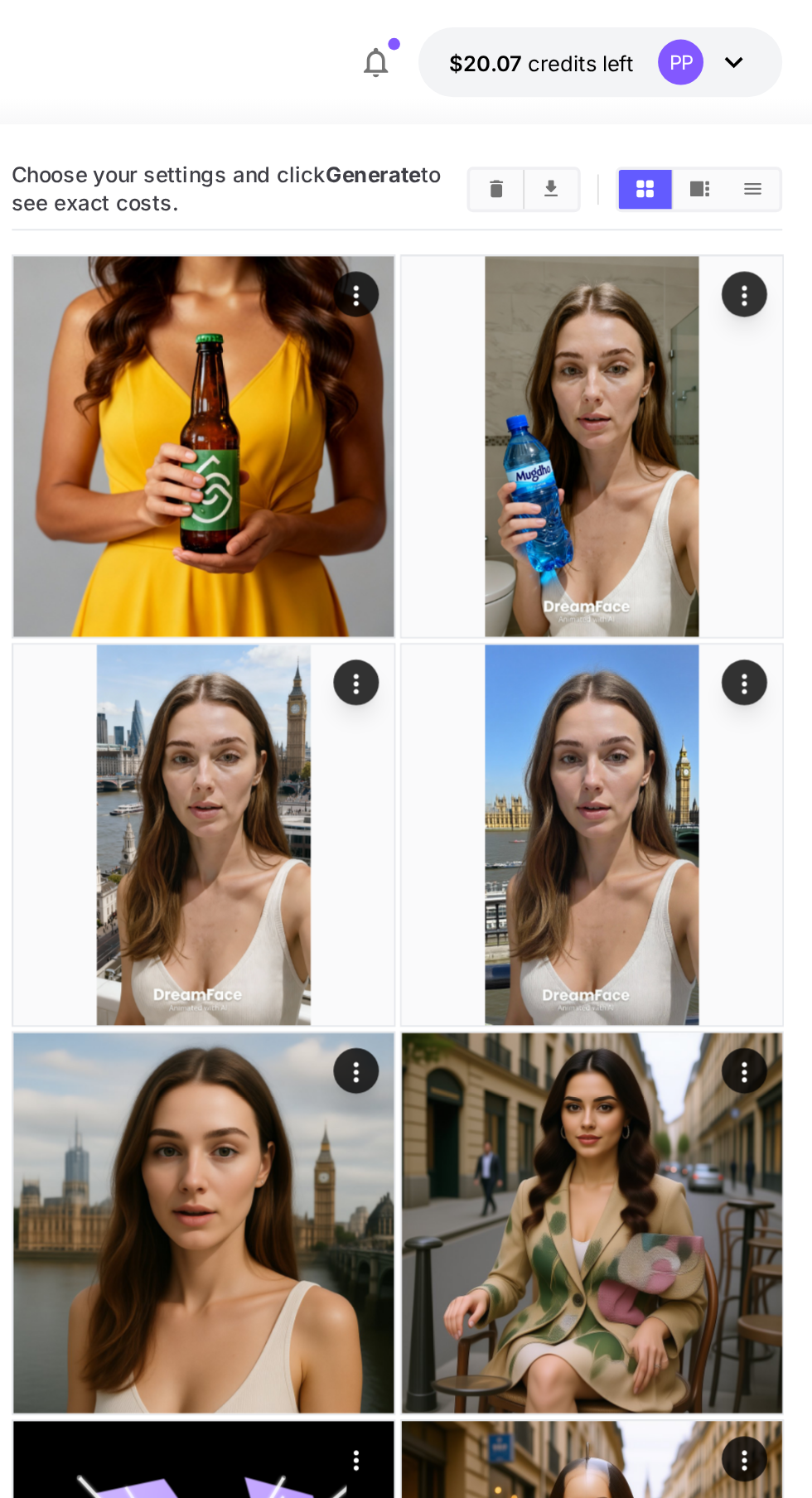
scroll to position [0, 0]
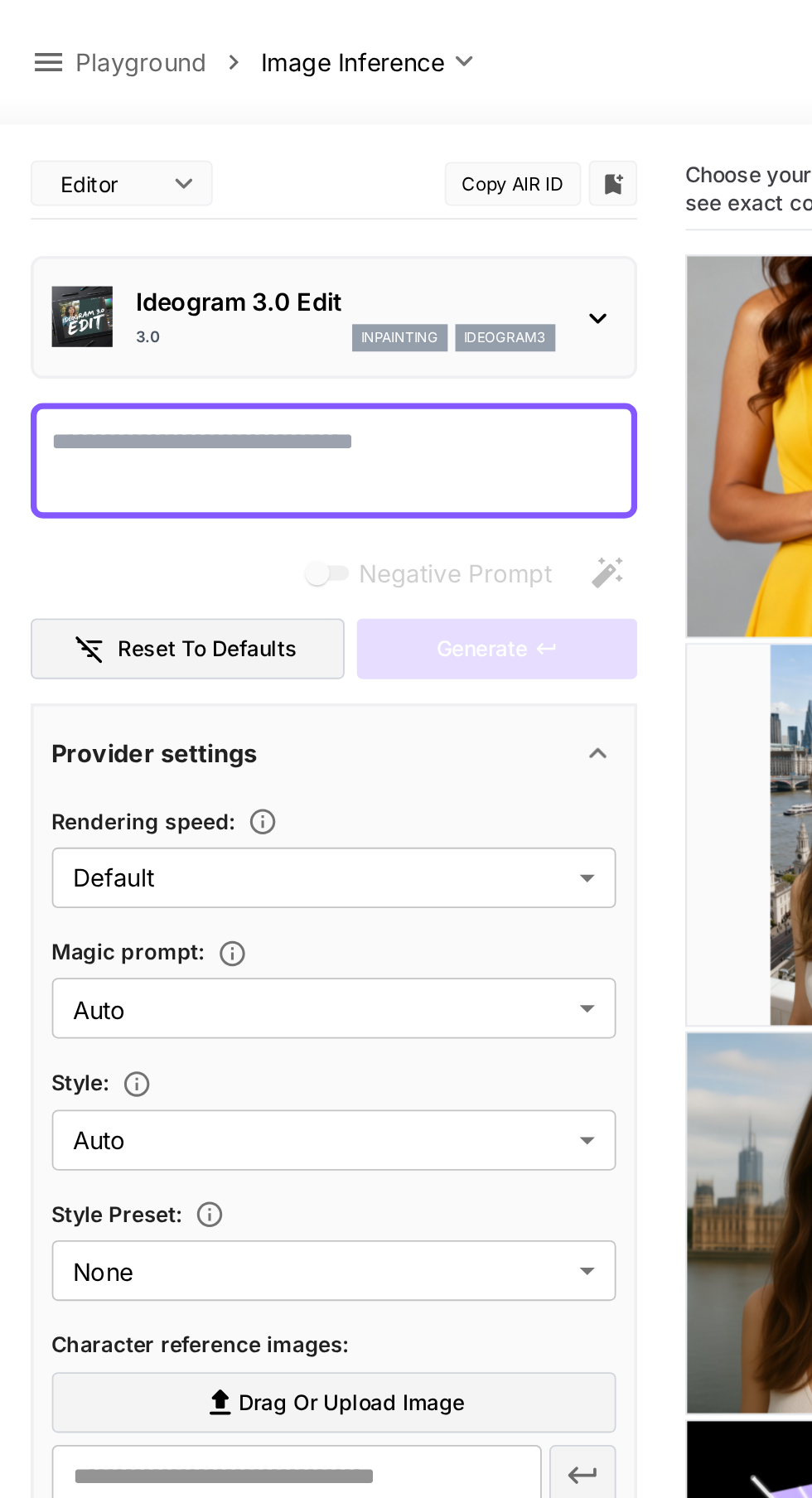
click at [321, 170] on icon at bounding box center [326, 174] width 20 height 20
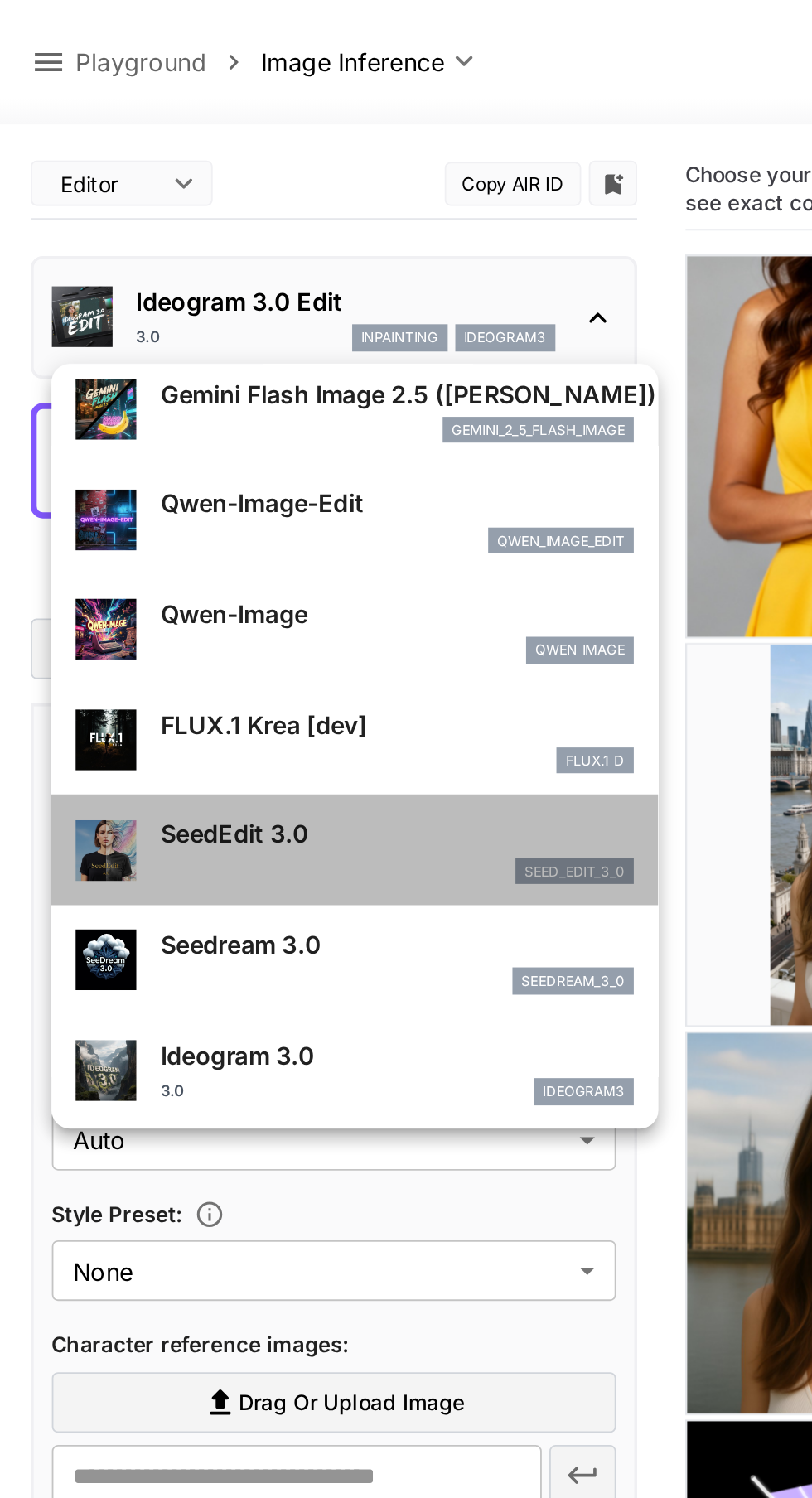
scroll to position [187, 0]
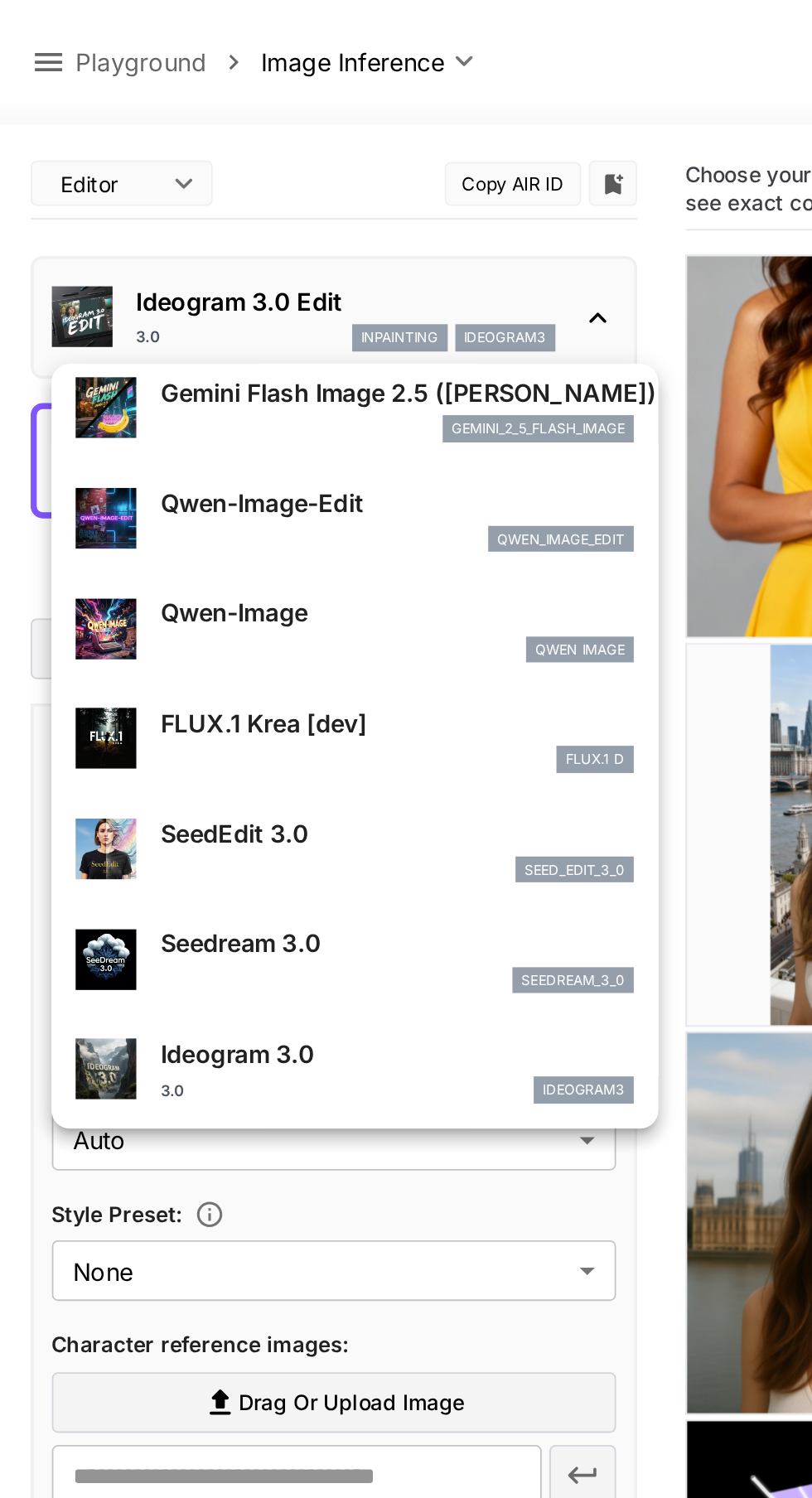
click at [204, 456] on p "SeedEdit 3.0" at bounding box center [217, 455] width 259 height 20
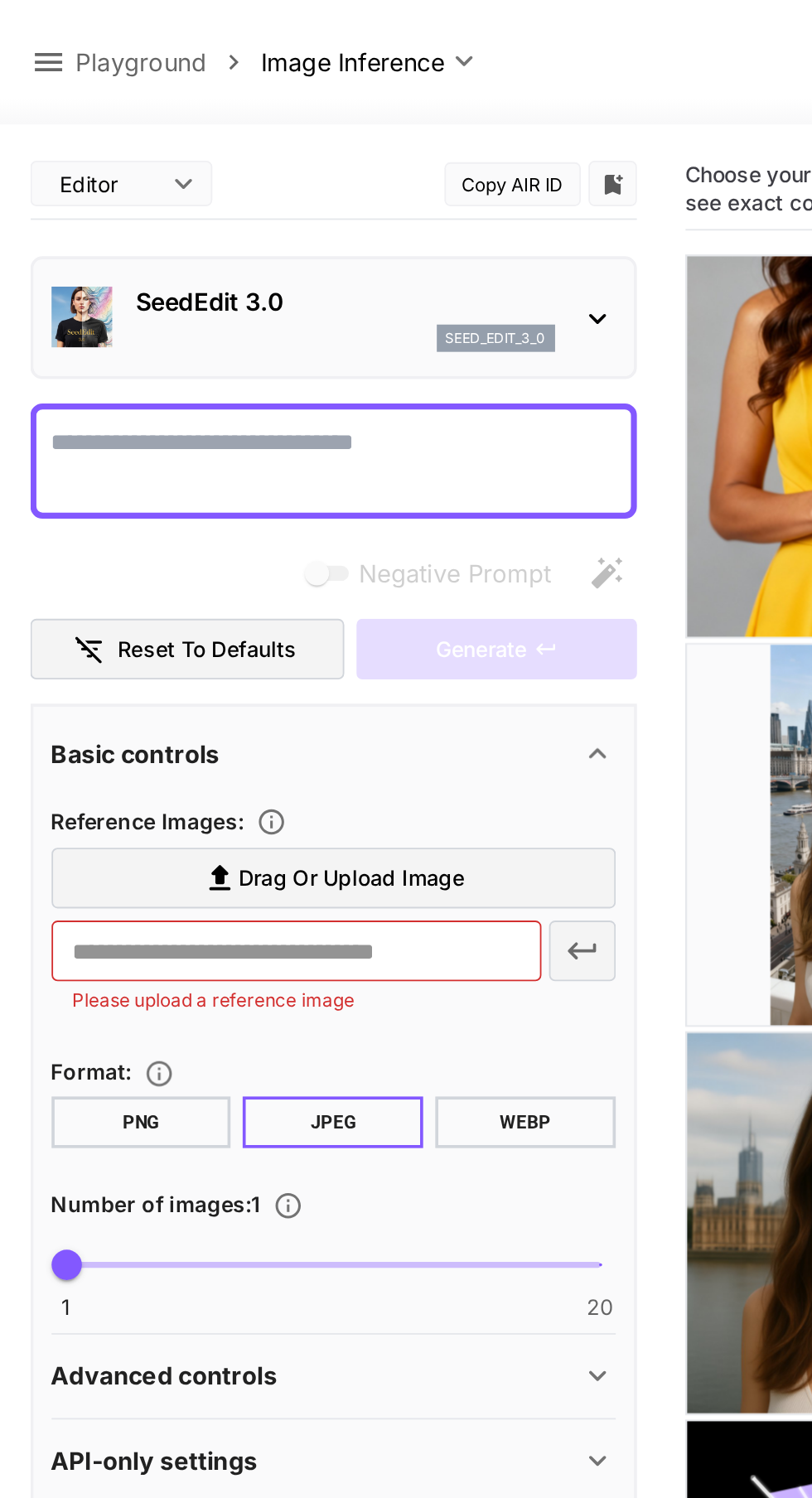
click at [225, 473] on span "Drag or upload image" at bounding box center [192, 480] width 123 height 21
click at [0, 0] on input "Drag or upload image" at bounding box center [0, 0] width 0 height 0
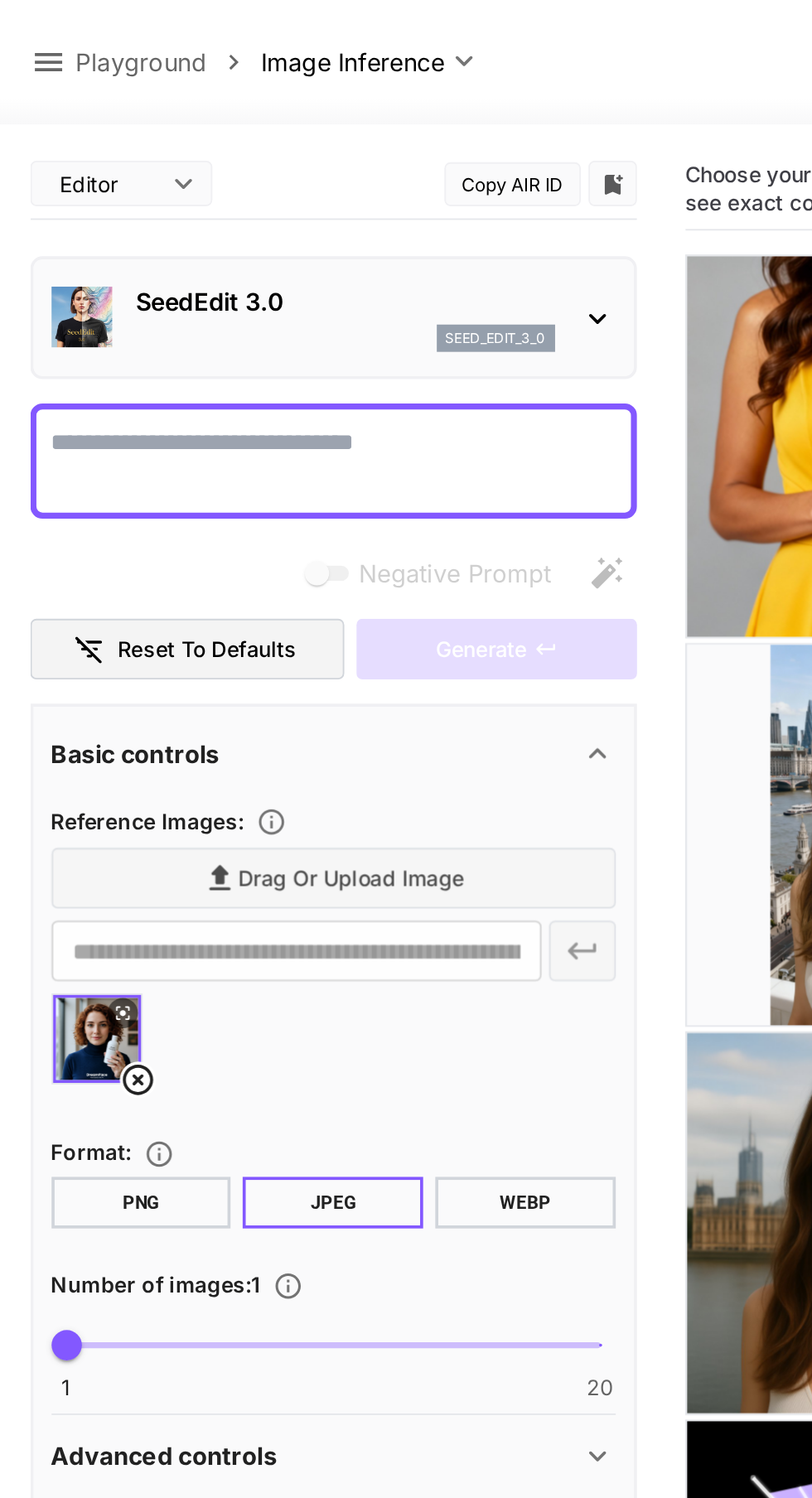
type input "**********"
click at [228, 237] on textarea "Negative Prompt" at bounding box center [182, 252] width 308 height 40
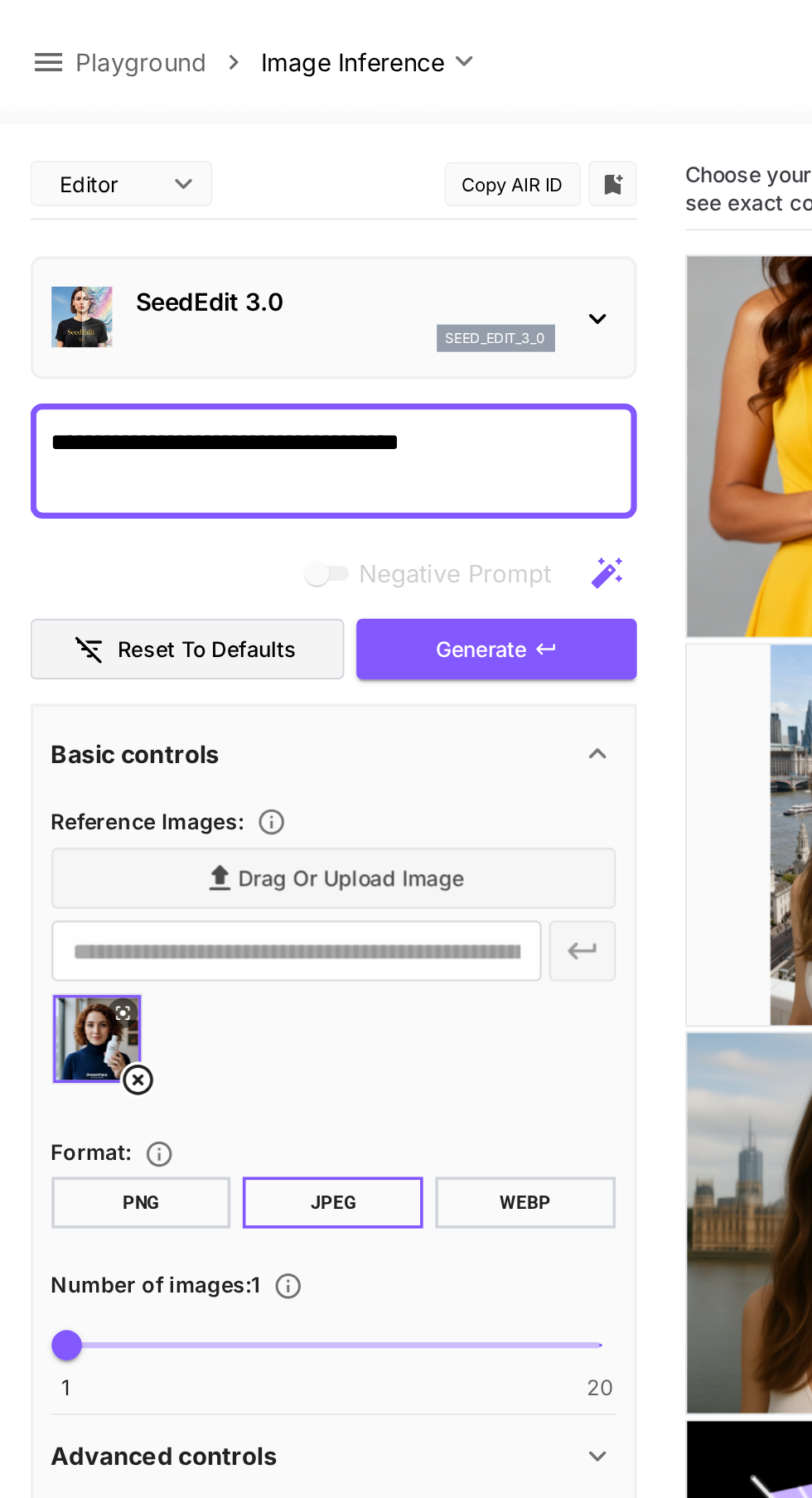
type textarea "**********"
click at [298, 355] on icon "button" at bounding box center [297, 354] width 9 height 6
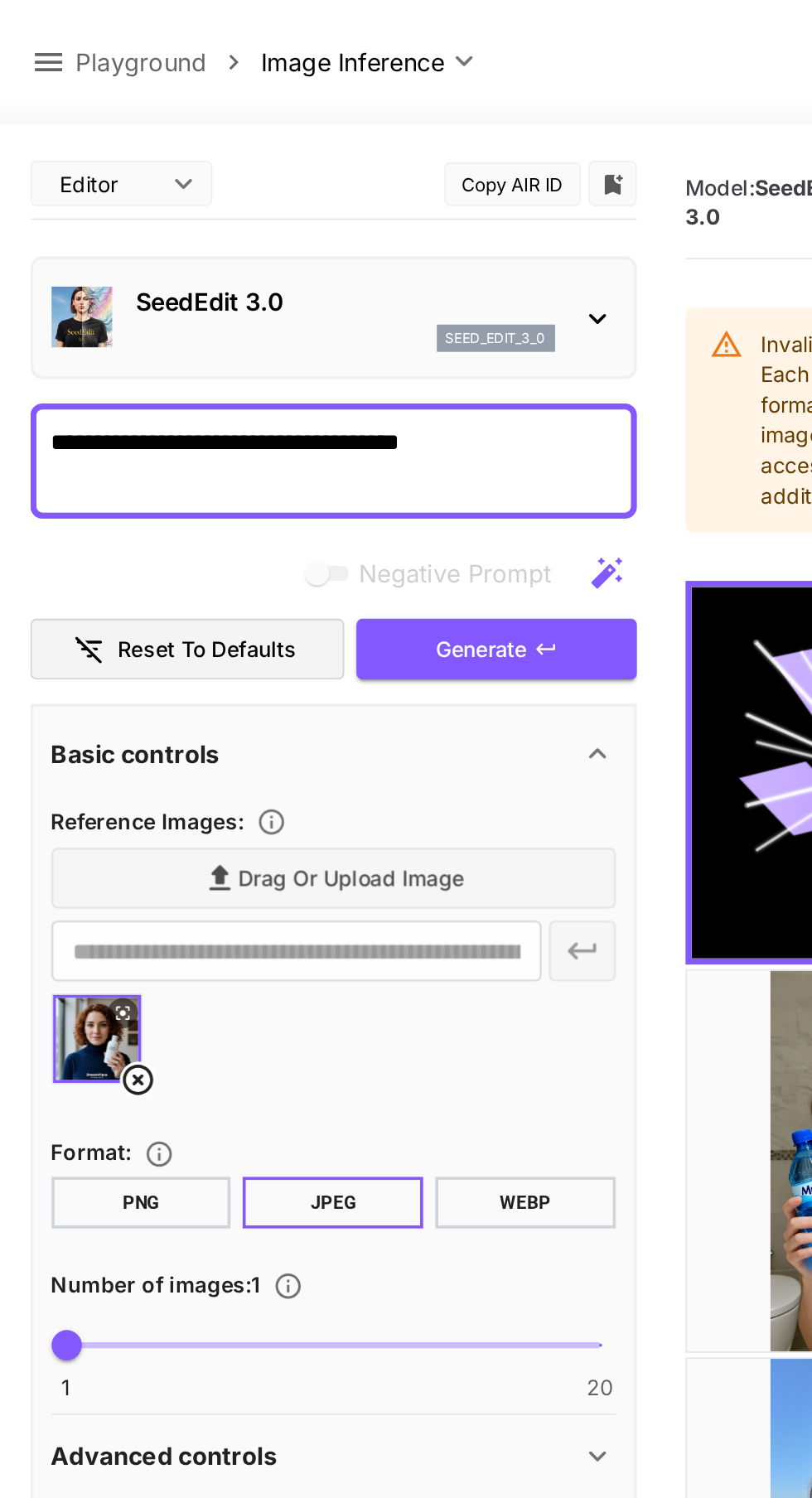
click at [304, 358] on icon "button" at bounding box center [298, 355] width 13 height 13
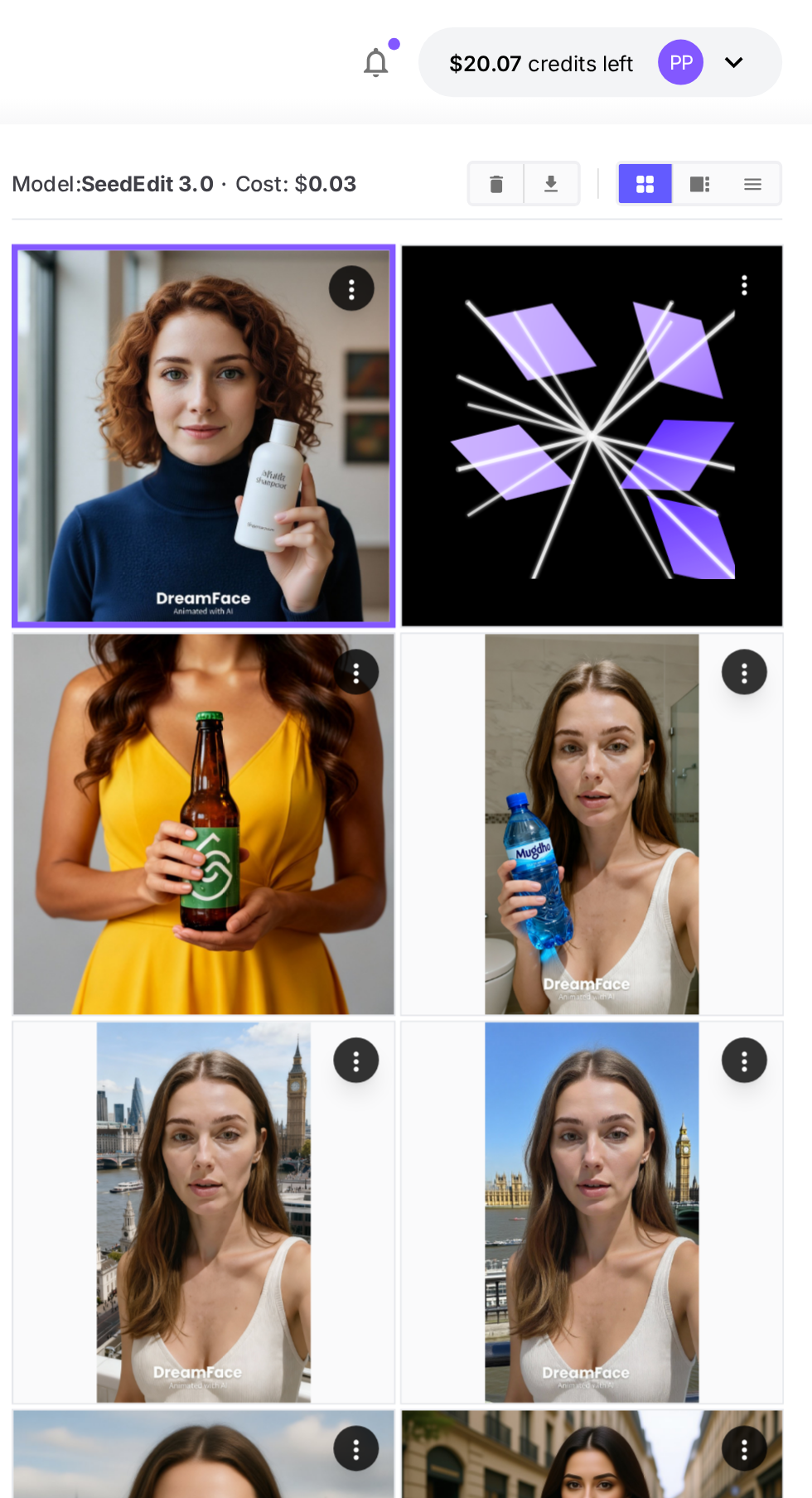
click at [505, 649] on img at bounding box center [479, 662] width 208 height 208
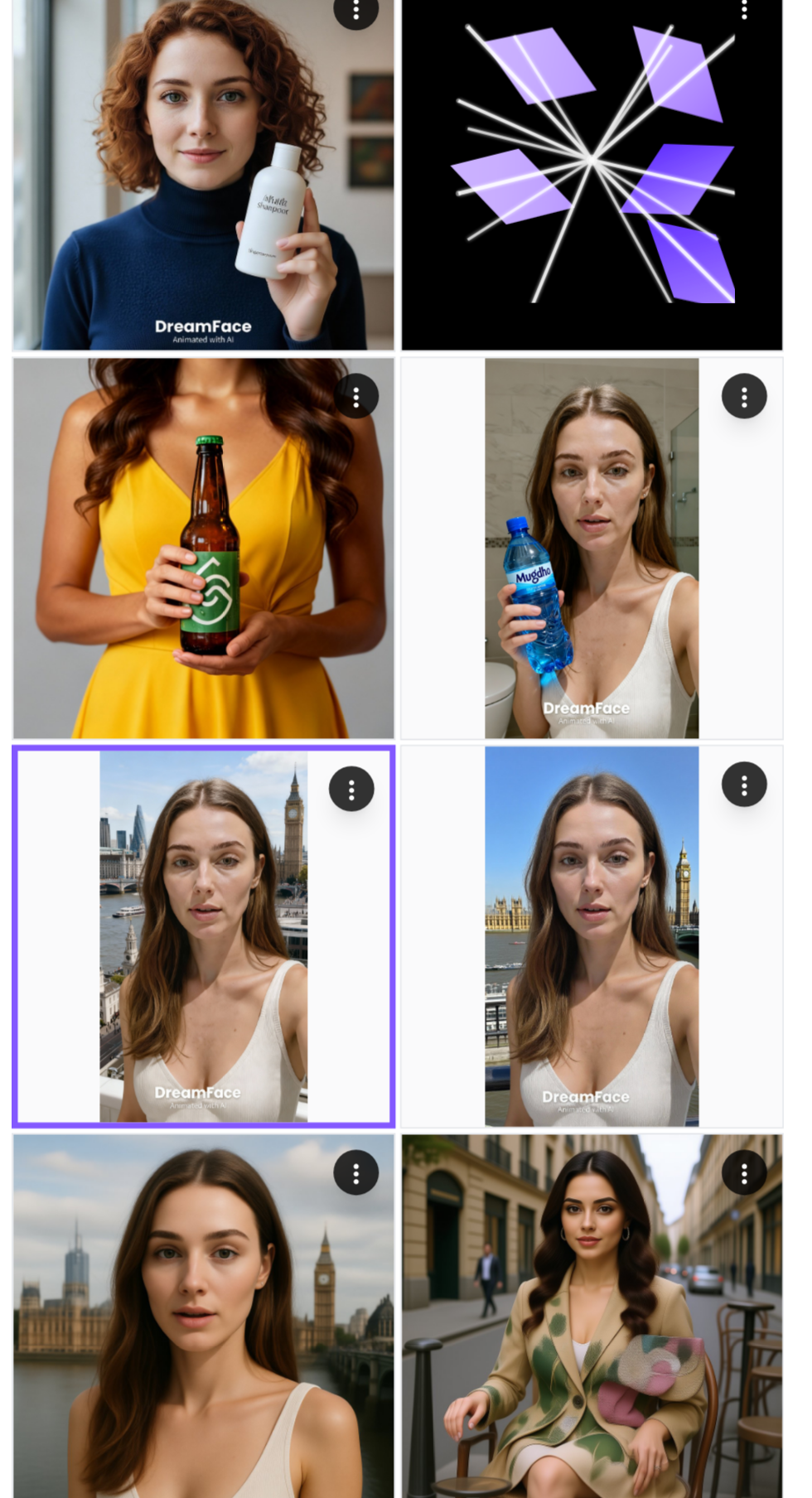
click at [707, 665] on img at bounding box center [691, 662] width 208 height 208
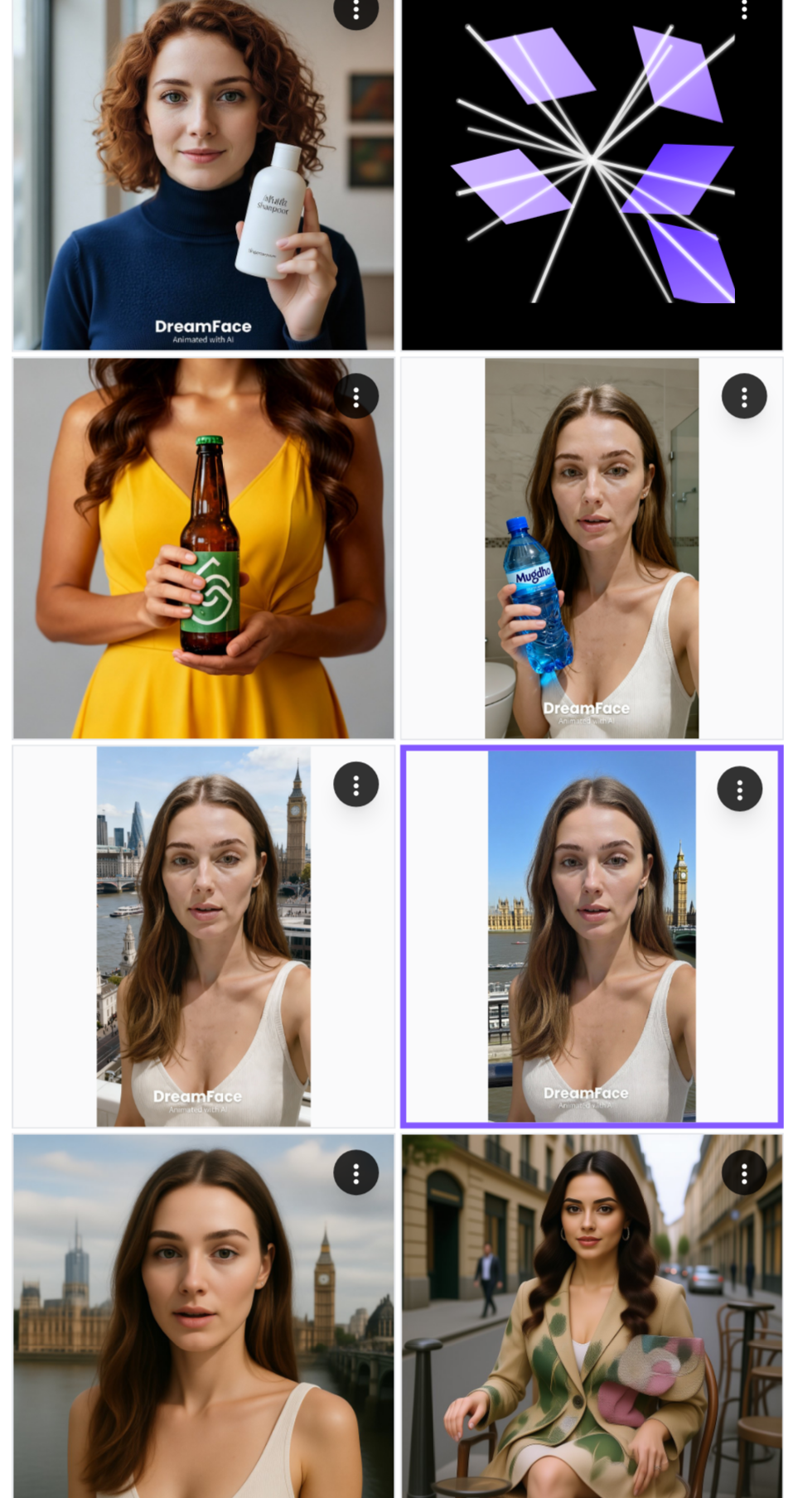
click at [731, 502] on img at bounding box center [691, 450] width 208 height 208
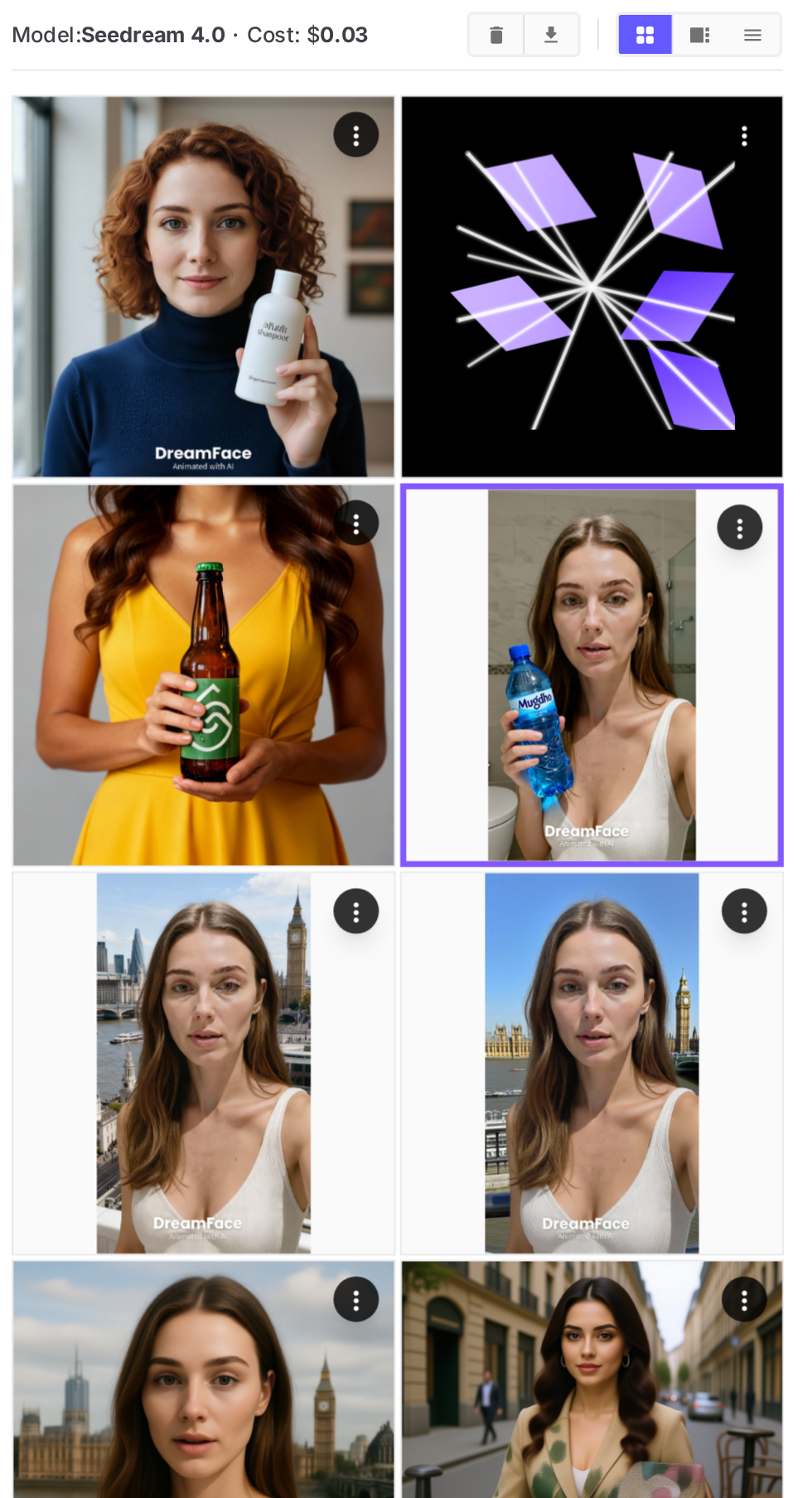
click at [552, 495] on img at bounding box center [479, 450] width 208 height 208
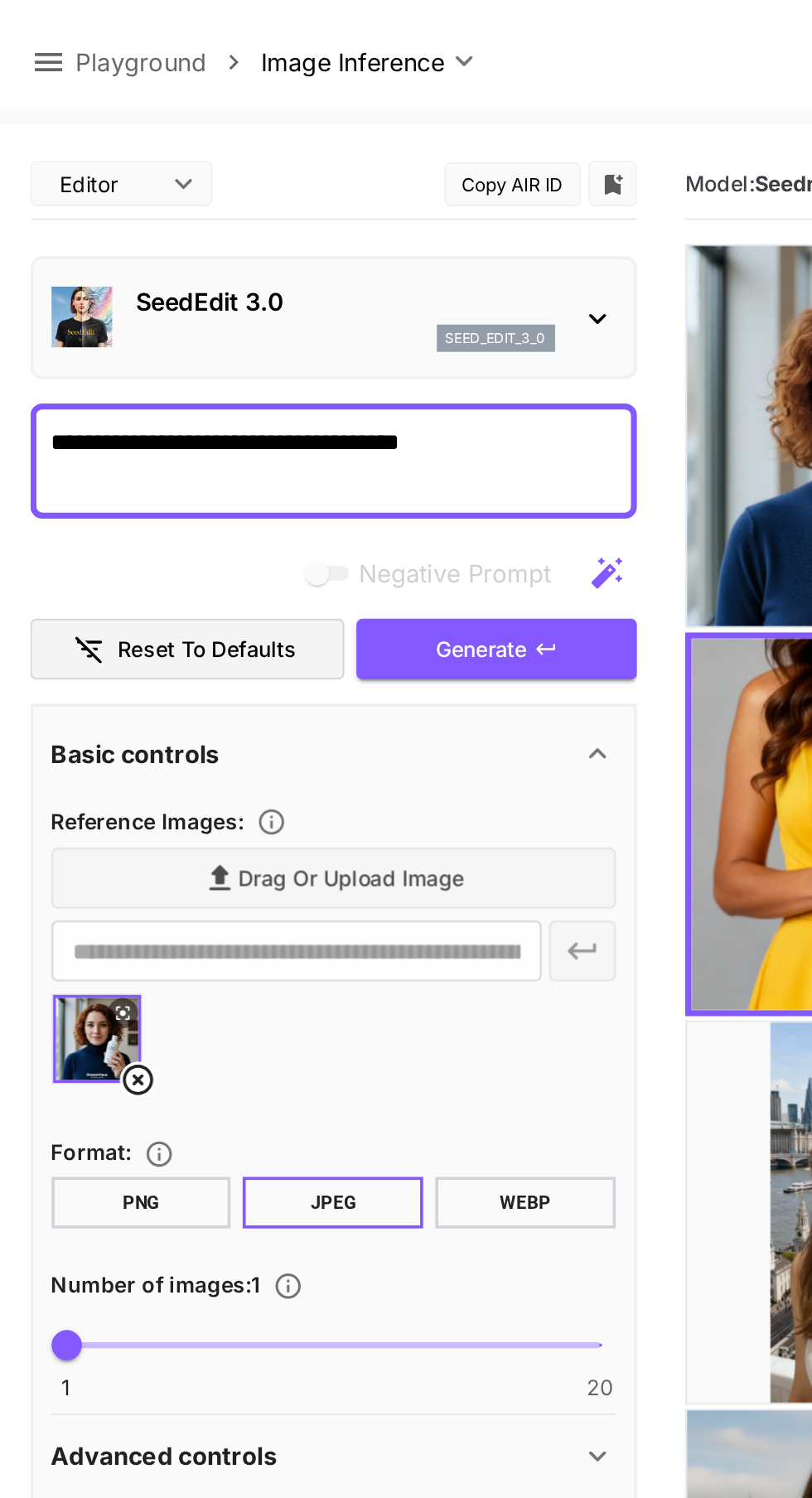
click at [325, 174] on icon at bounding box center [326, 174] width 20 height 20
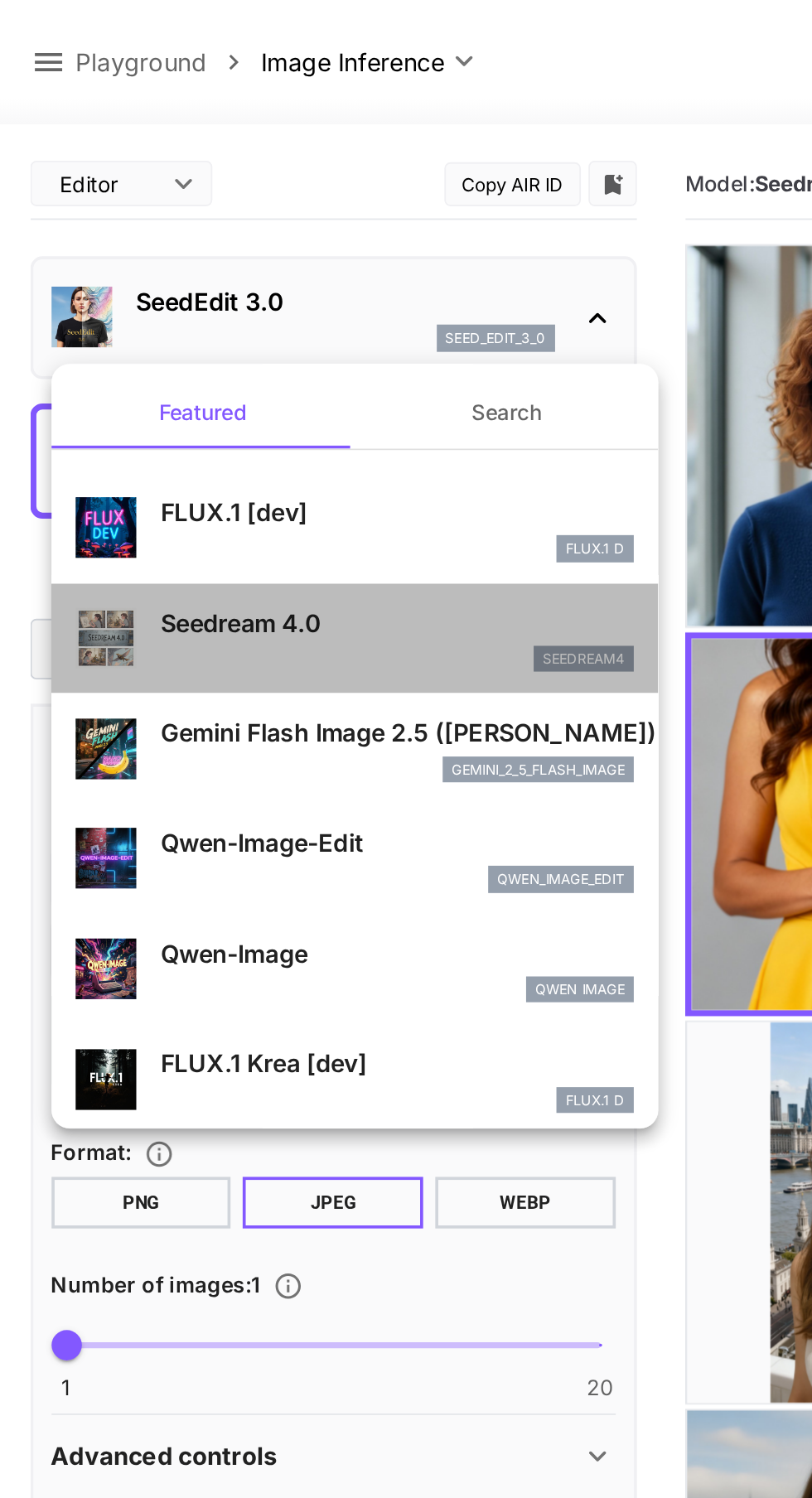
click at [232, 338] on p "Seedream 4.0" at bounding box center [217, 341] width 259 height 20
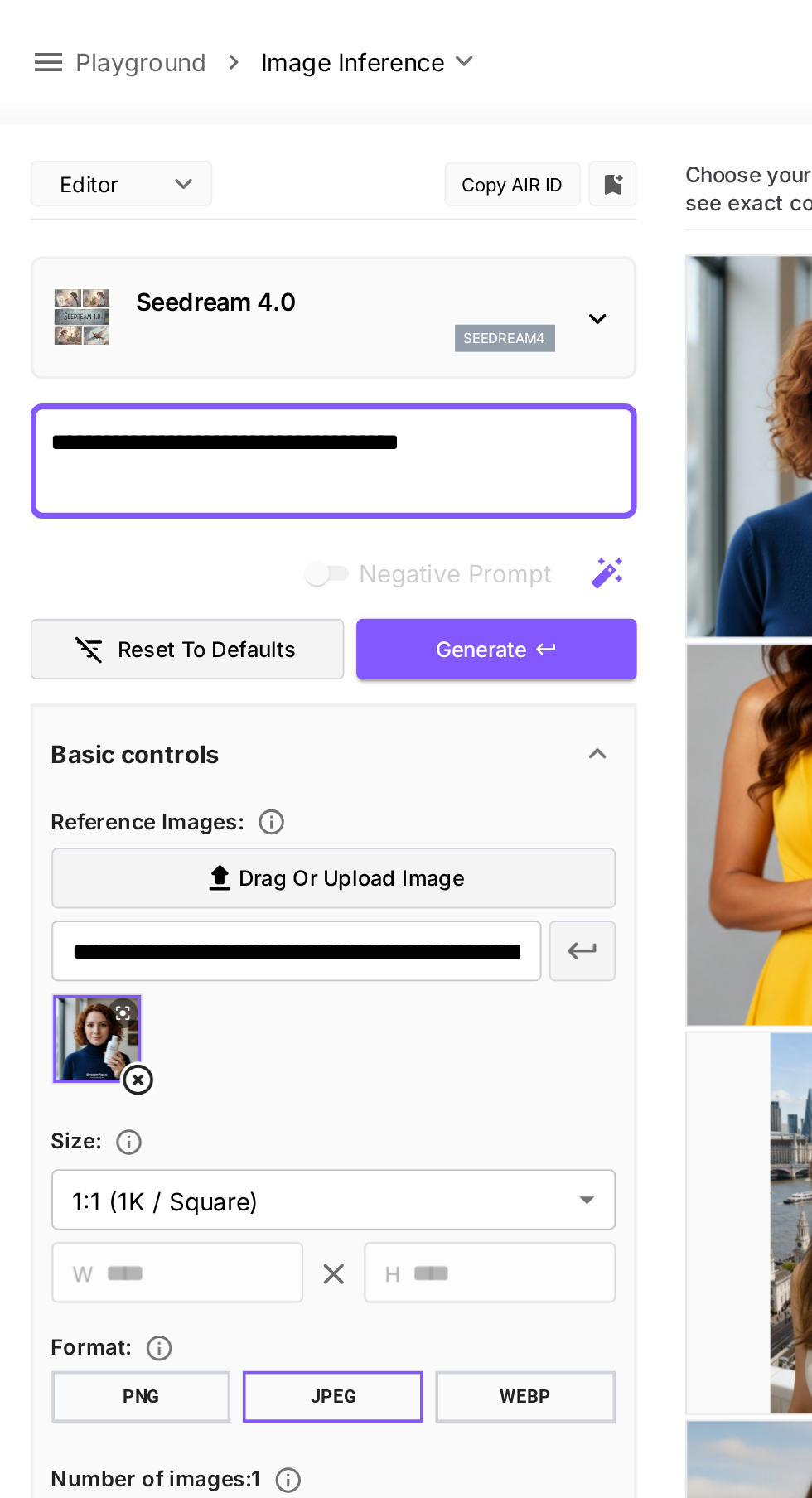
click at [315, 343] on button "Generate" at bounding box center [270, 355] width 153 height 34
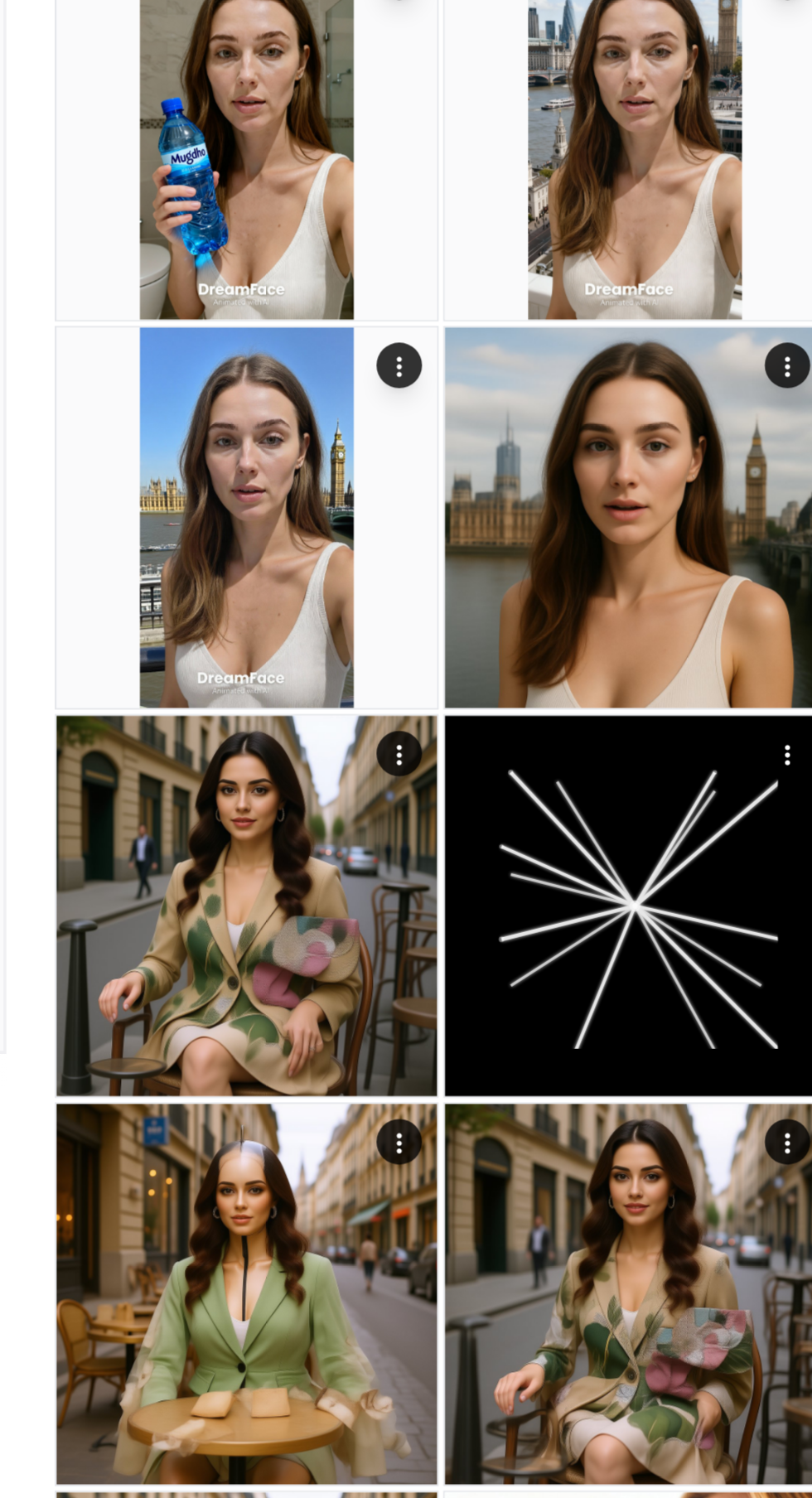
scroll to position [203, 0]
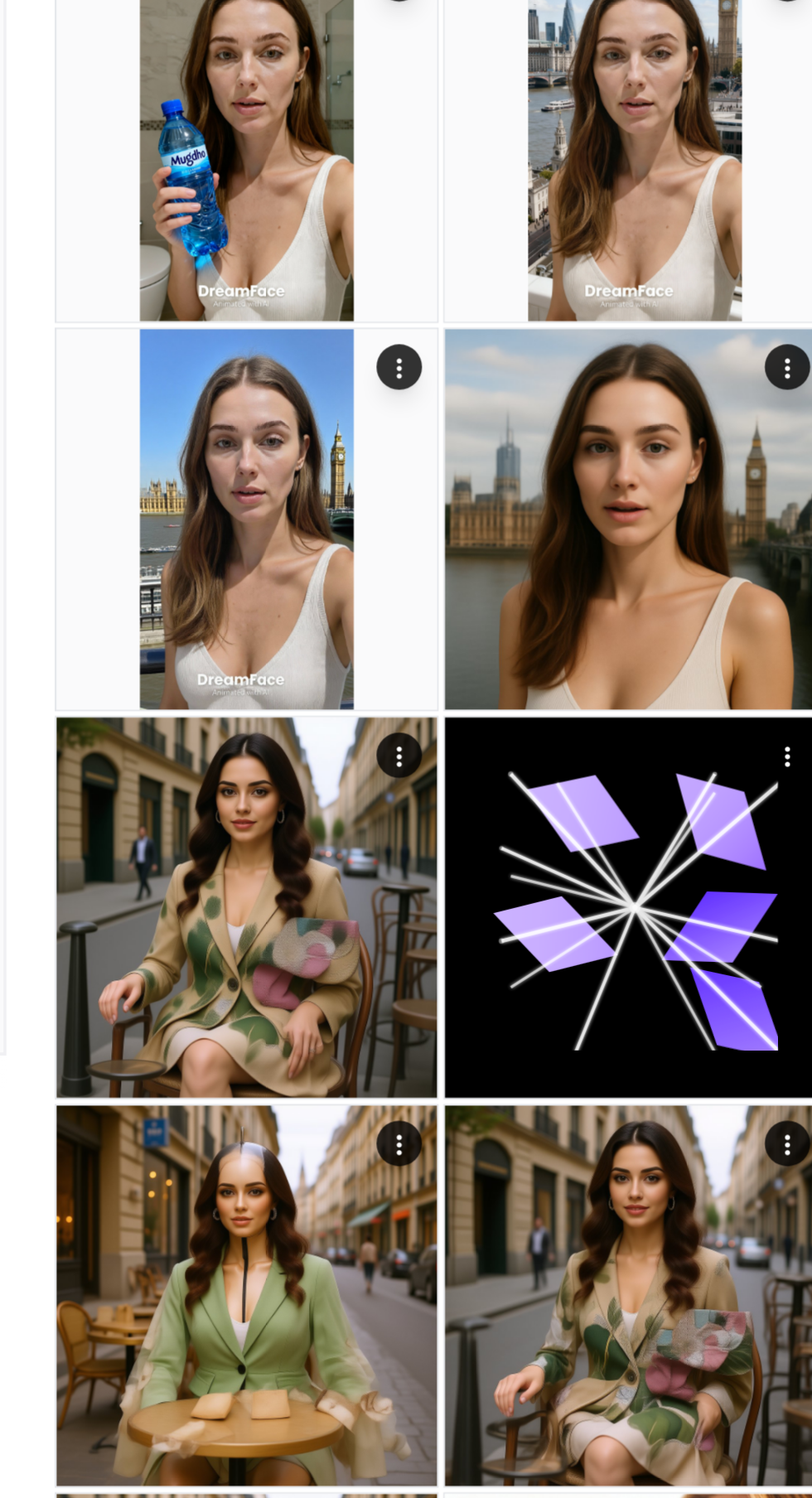
click at [554, 901] on img at bounding box center [479, 889] width 208 height 208
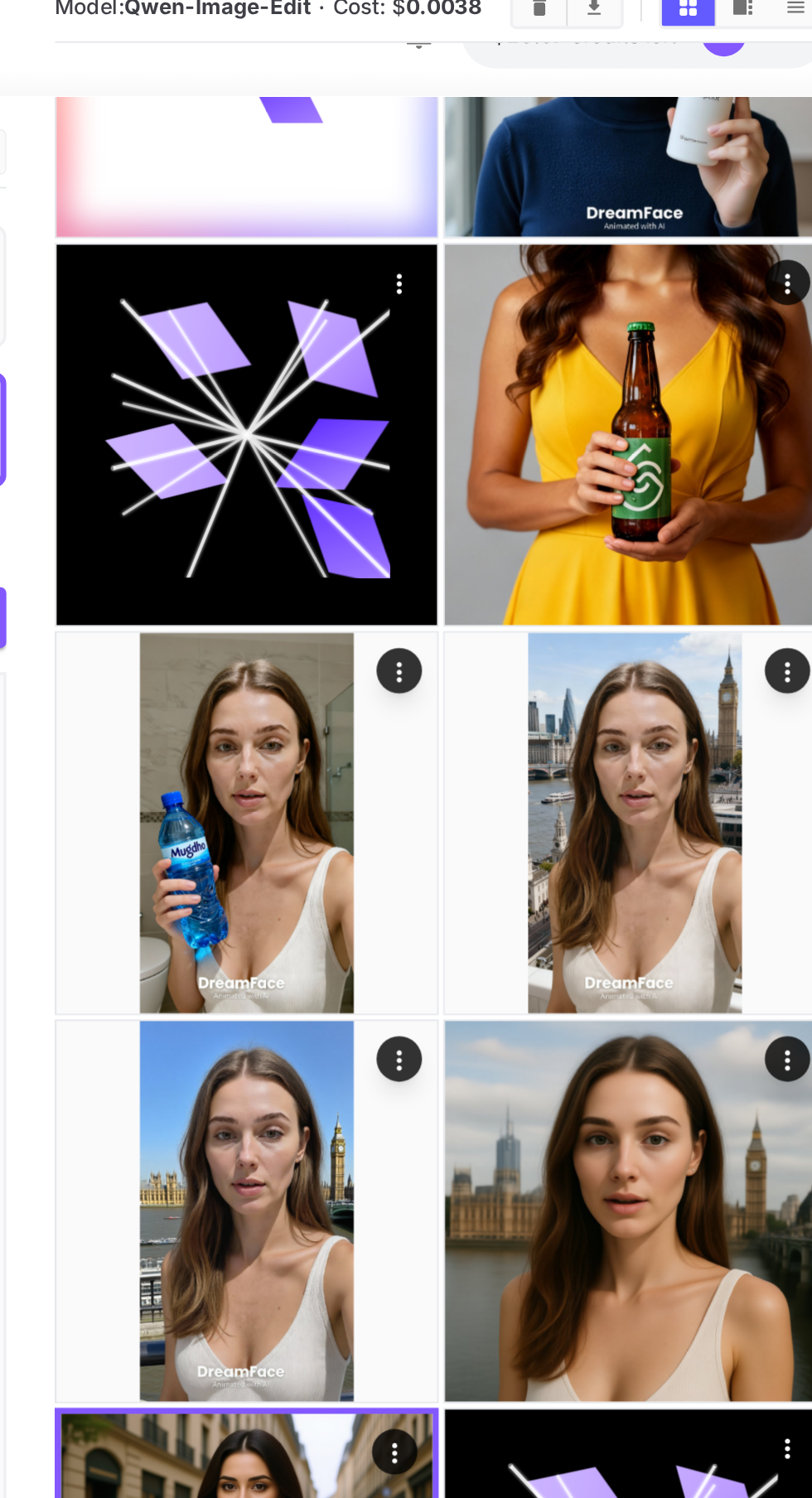
scroll to position [0, 0]
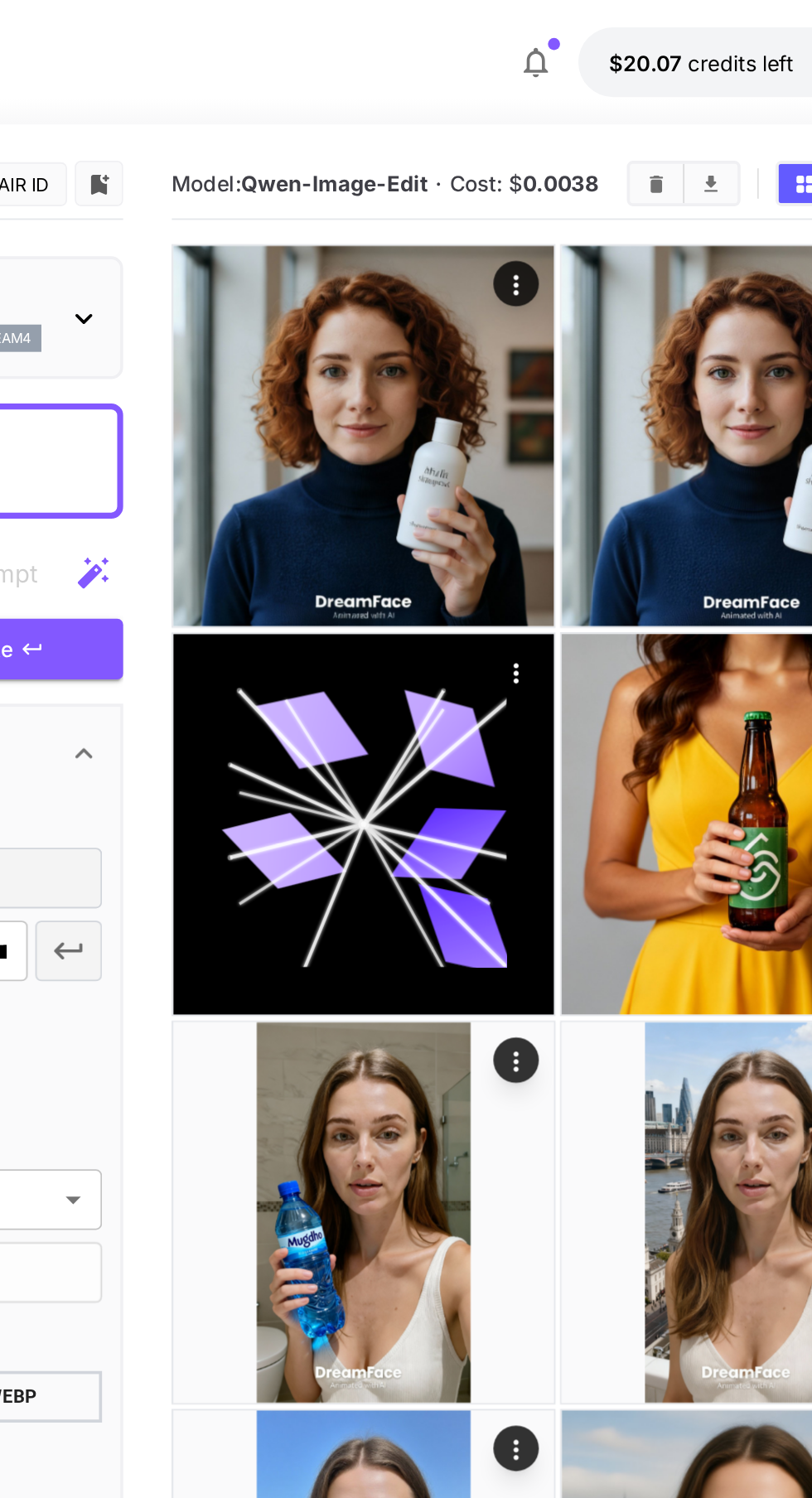
click at [548, 217] on img at bounding box center [479, 238] width 208 height 208
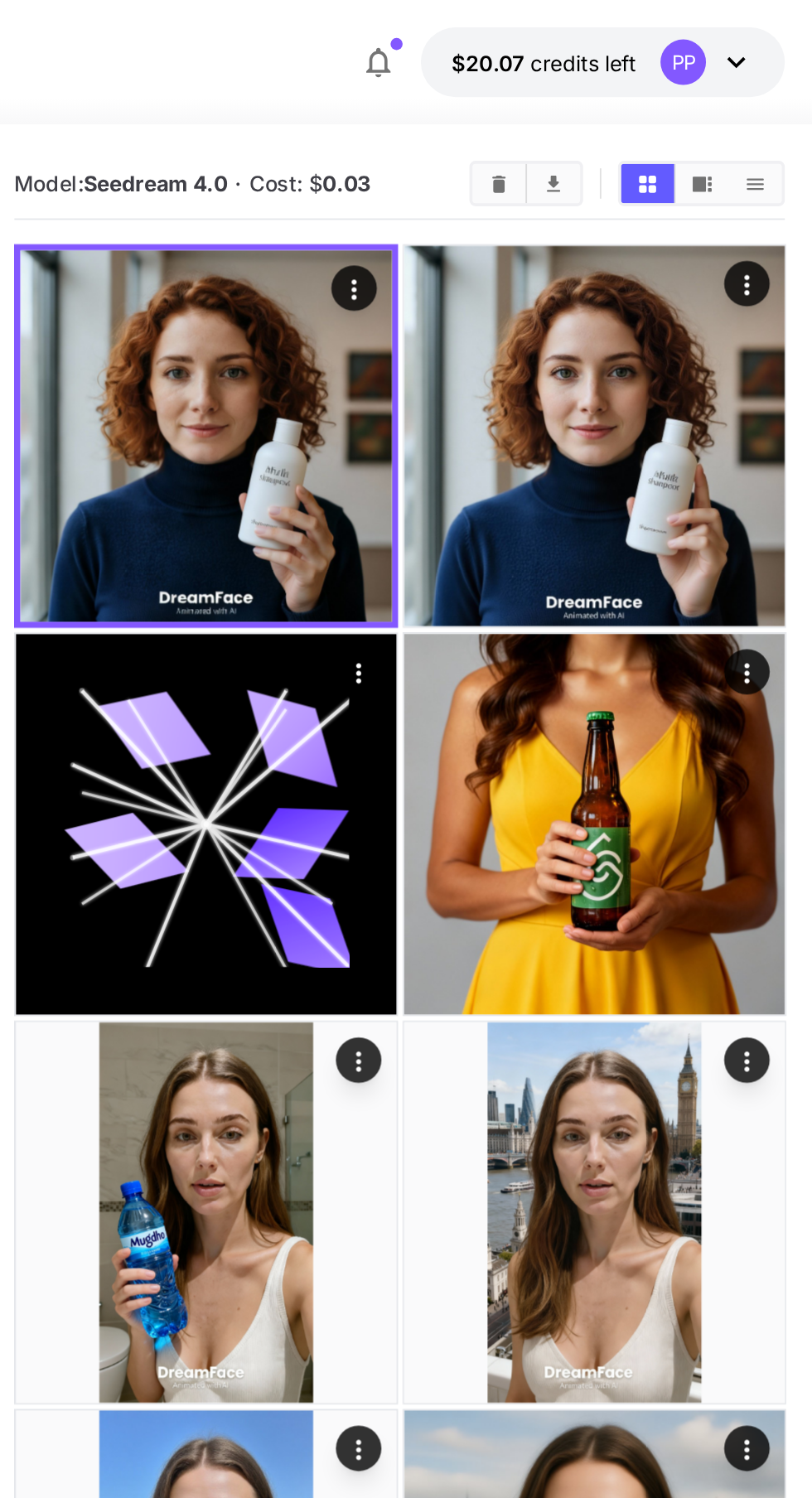
click at [764, 256] on img at bounding box center [691, 238] width 208 height 208
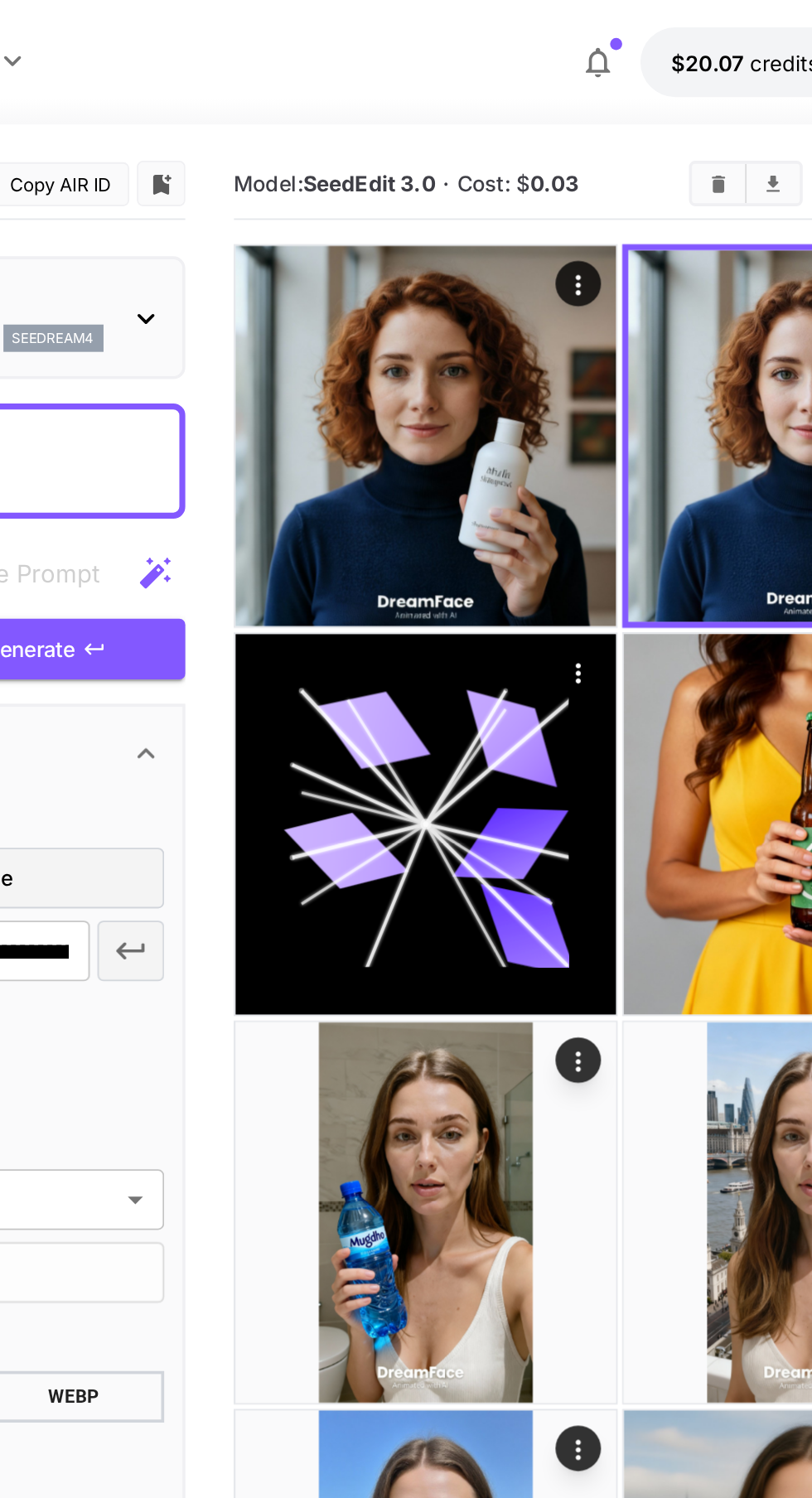
click at [545, 263] on img at bounding box center [479, 238] width 208 height 208
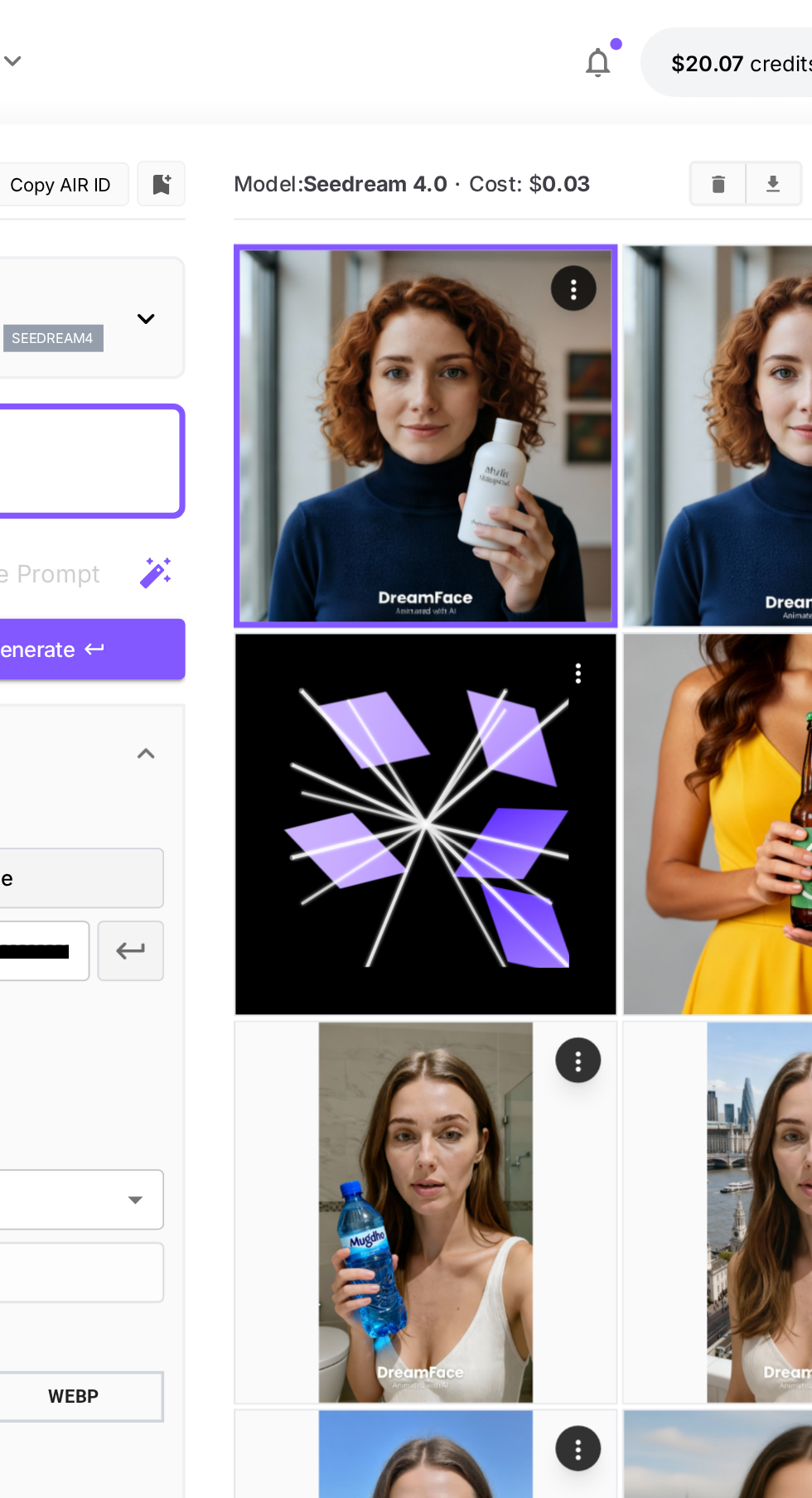
click at [0, 0] on button "Open in fullscreen" at bounding box center [0, 0] width 0 height 0
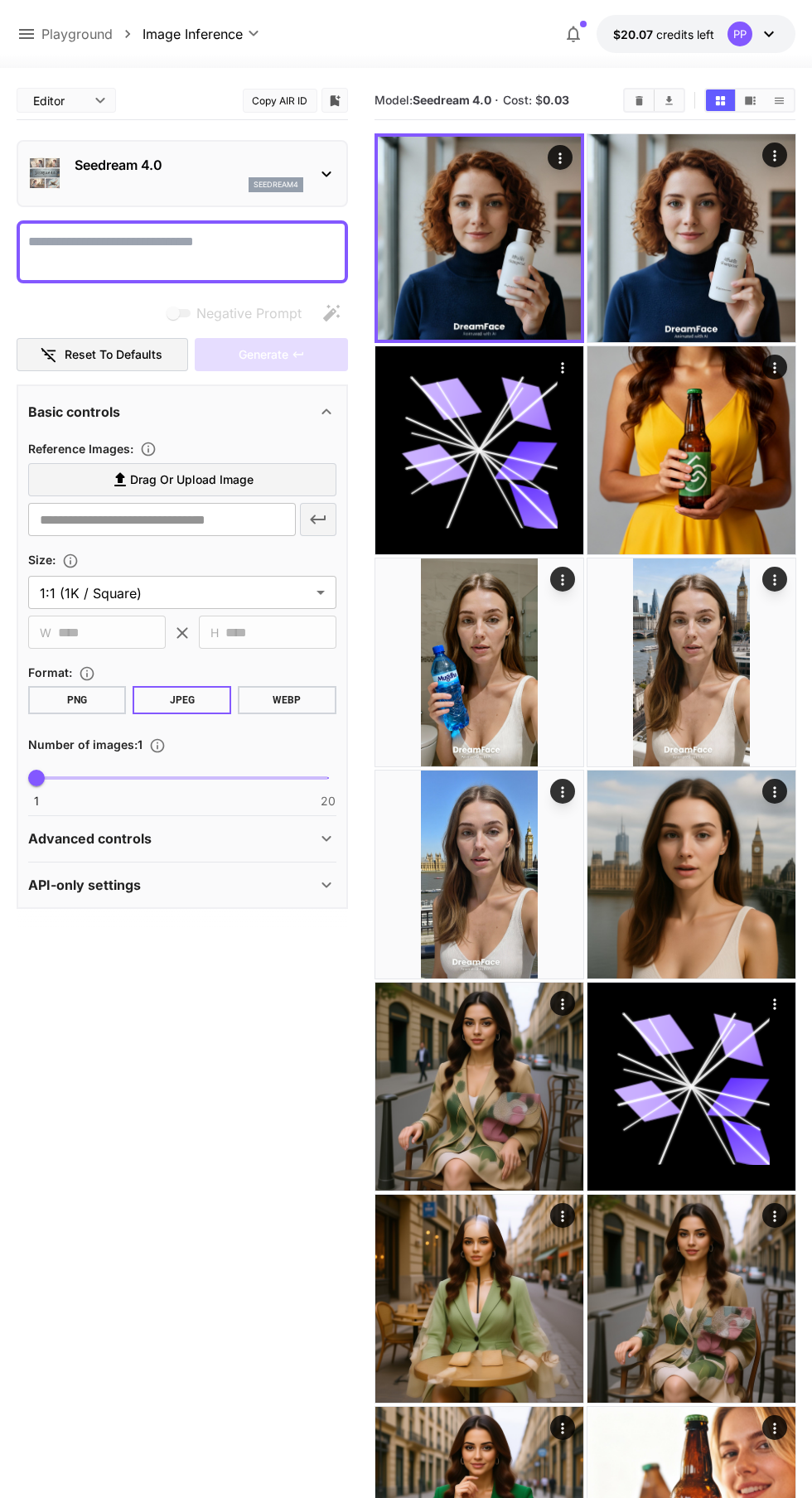
click at [519, 327] on img at bounding box center [479, 238] width 203 height 203
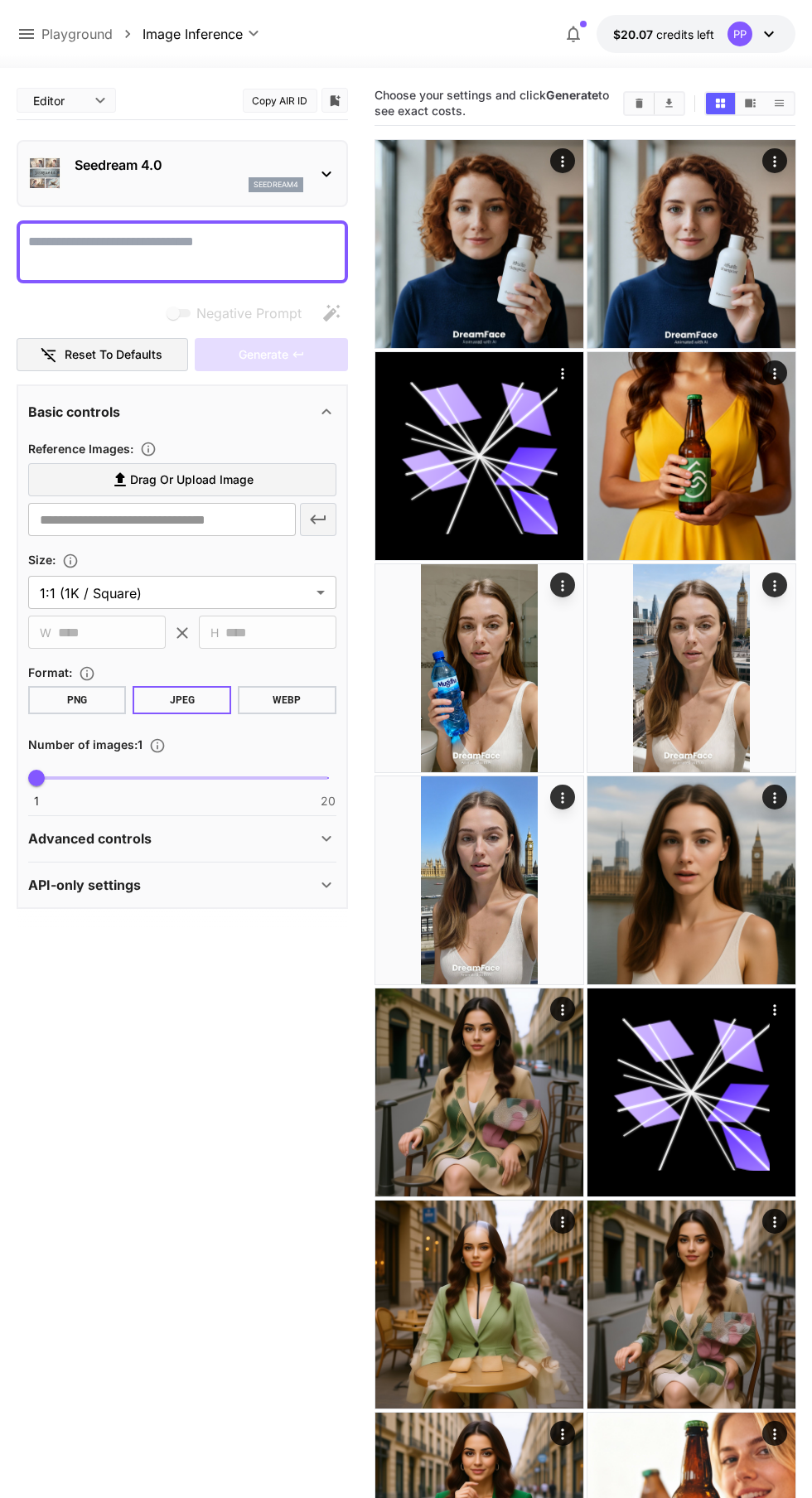
click at [483, 223] on img at bounding box center [479, 244] width 208 height 208
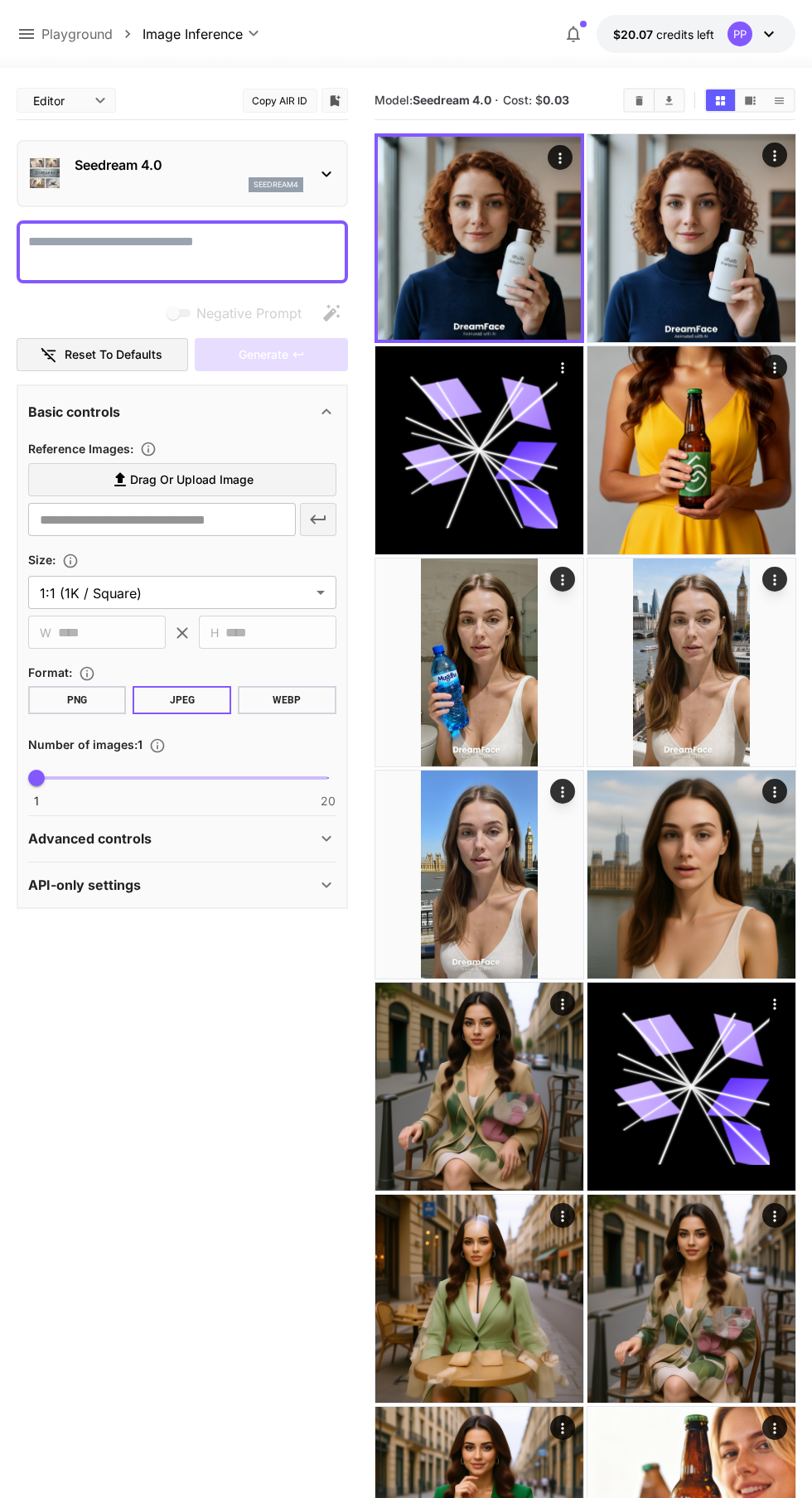
click at [0, 0] on icon "Open in fullscreen" at bounding box center [0, 0] width 0 height 0
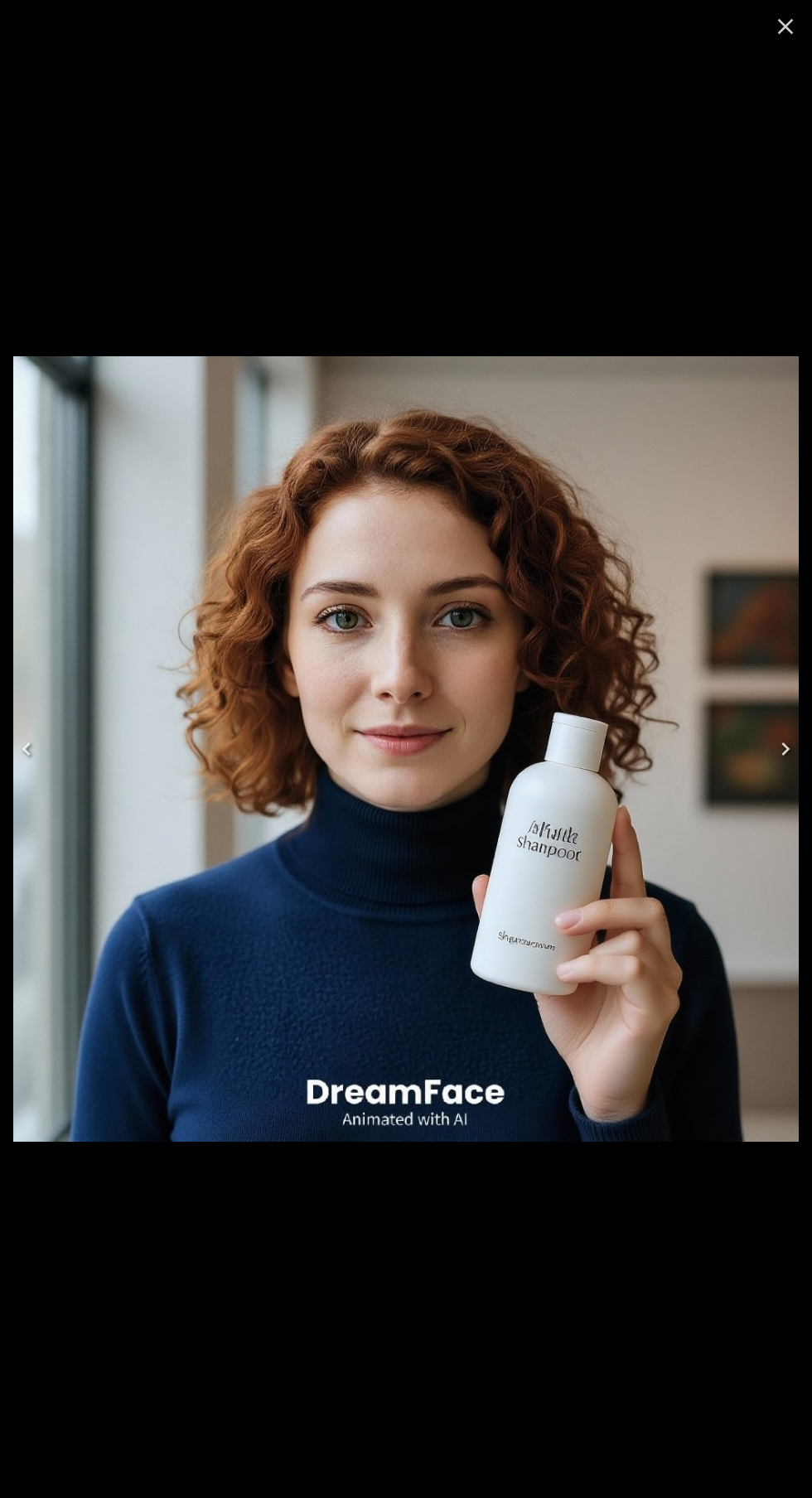
click at [44, 752] on button "Previous" at bounding box center [27, 749] width 53 height 66
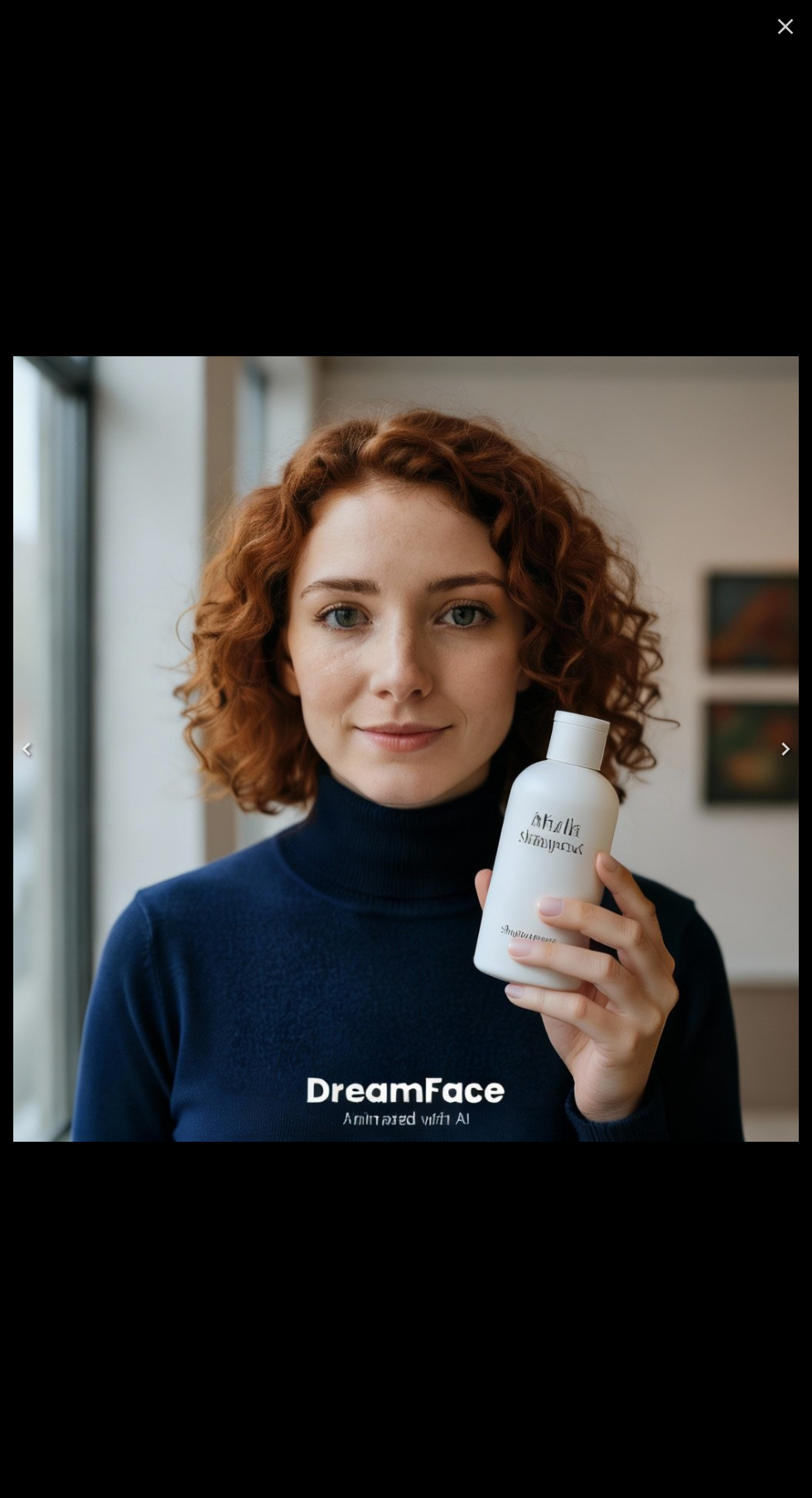
click at [785, 749] on icon "Next" at bounding box center [785, 749] width 27 height 27
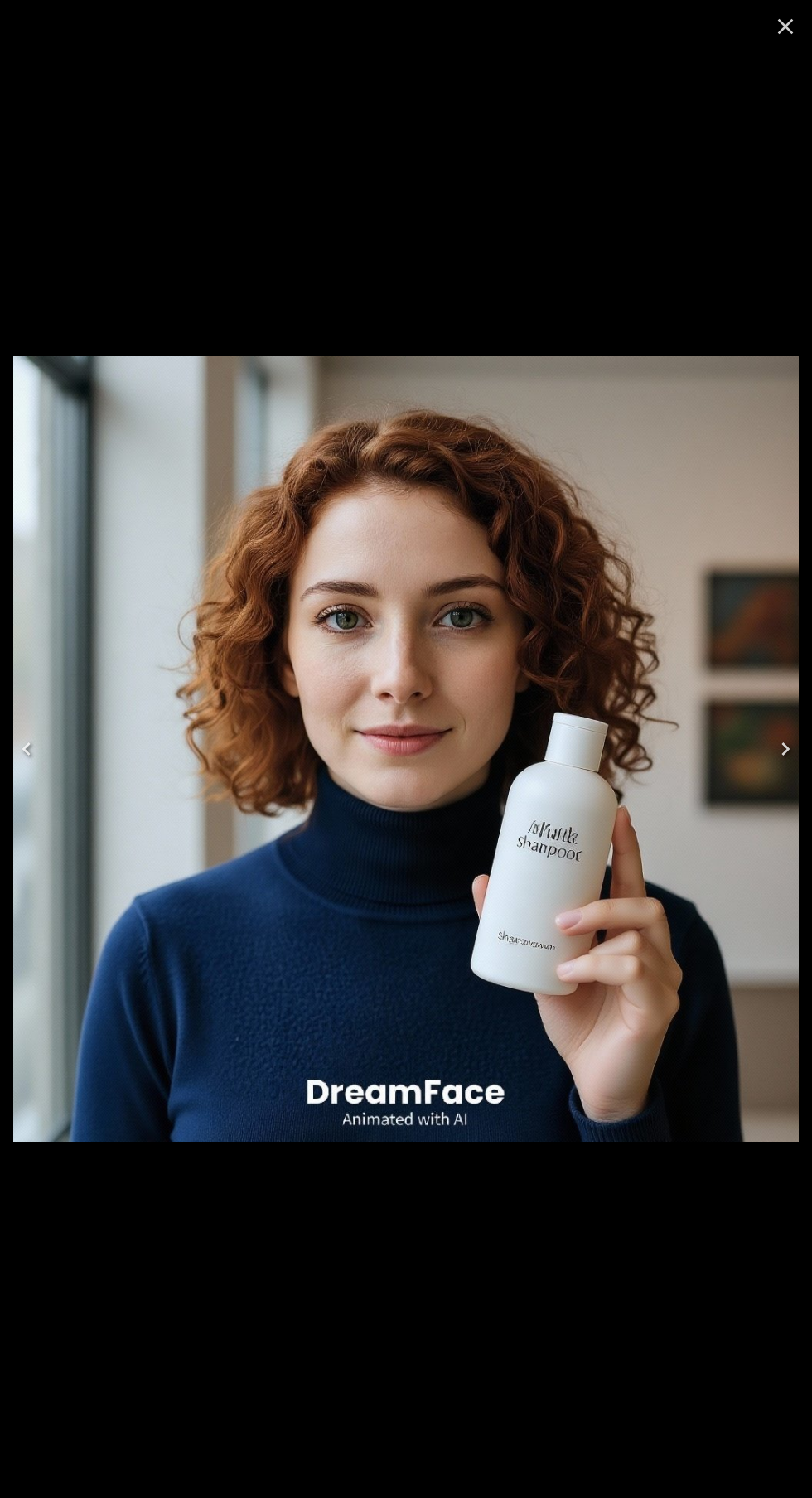
click at [57, 754] on img at bounding box center [406, 749] width 785 height 786
click at [36, 757] on icon "Previous" at bounding box center [27, 749] width 27 height 27
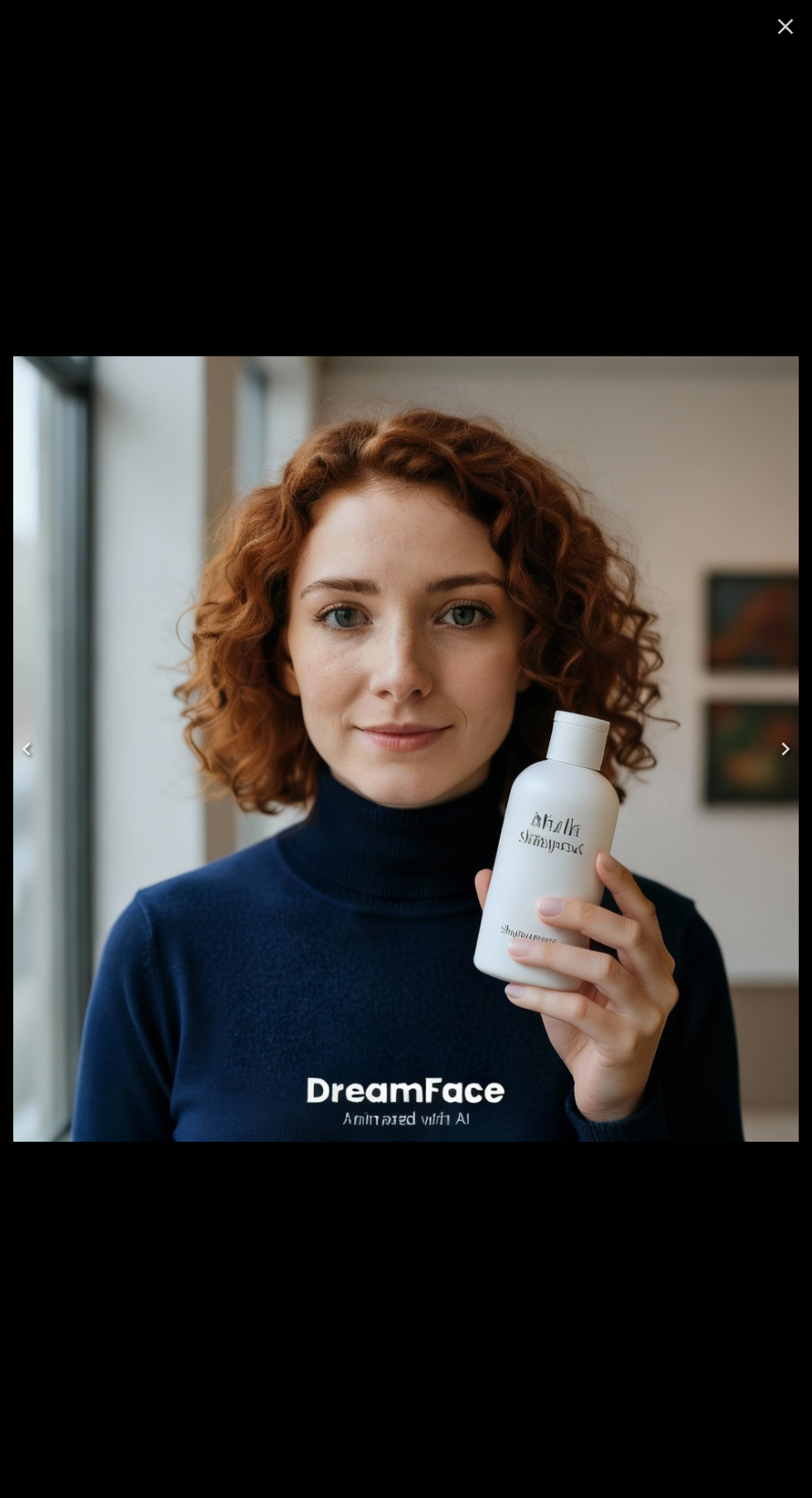
click at [785, 749] on icon "Next" at bounding box center [785, 749] width 27 height 27
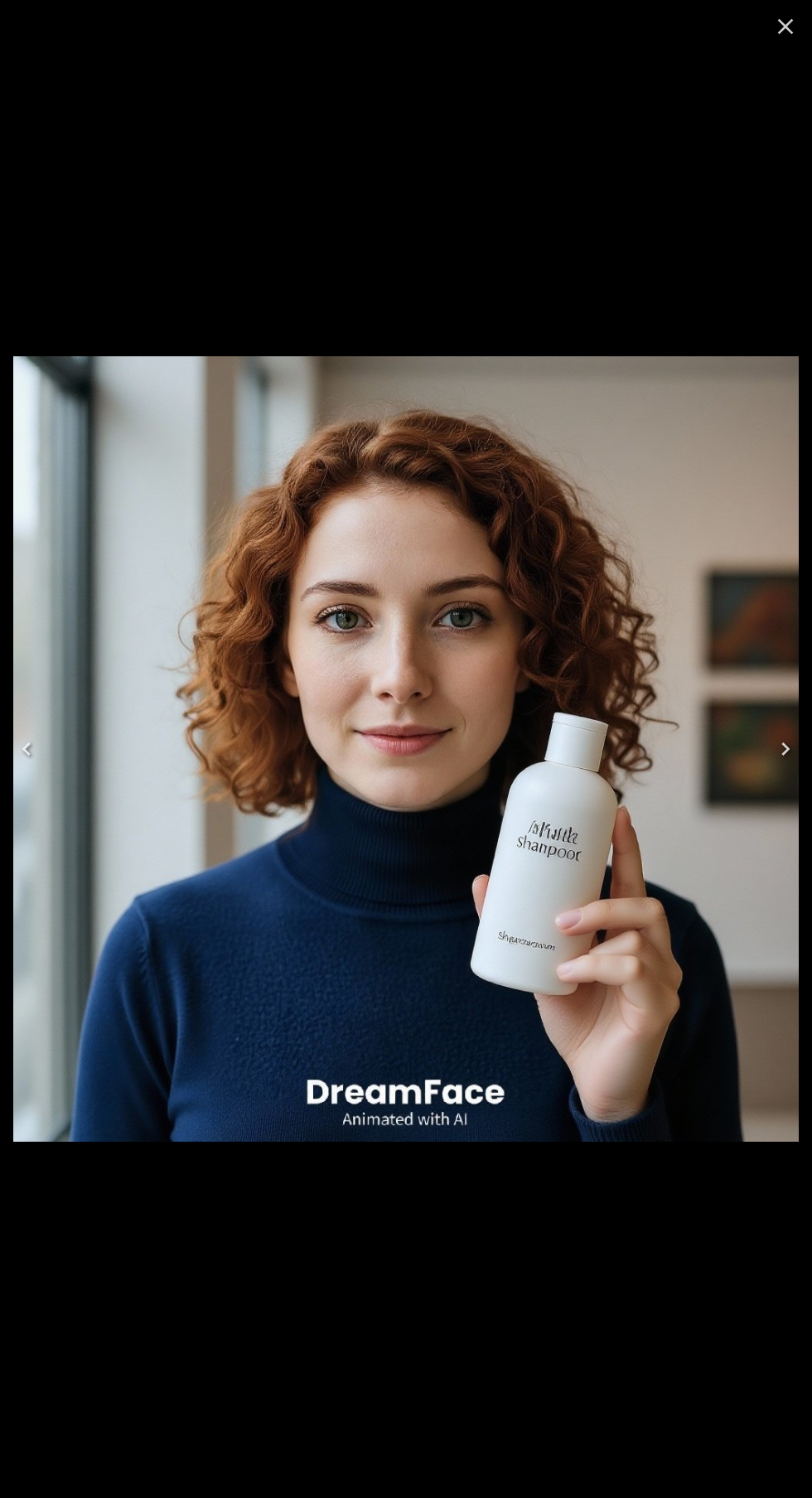
click at [789, 19] on icon "Close" at bounding box center [785, 27] width 27 height 27
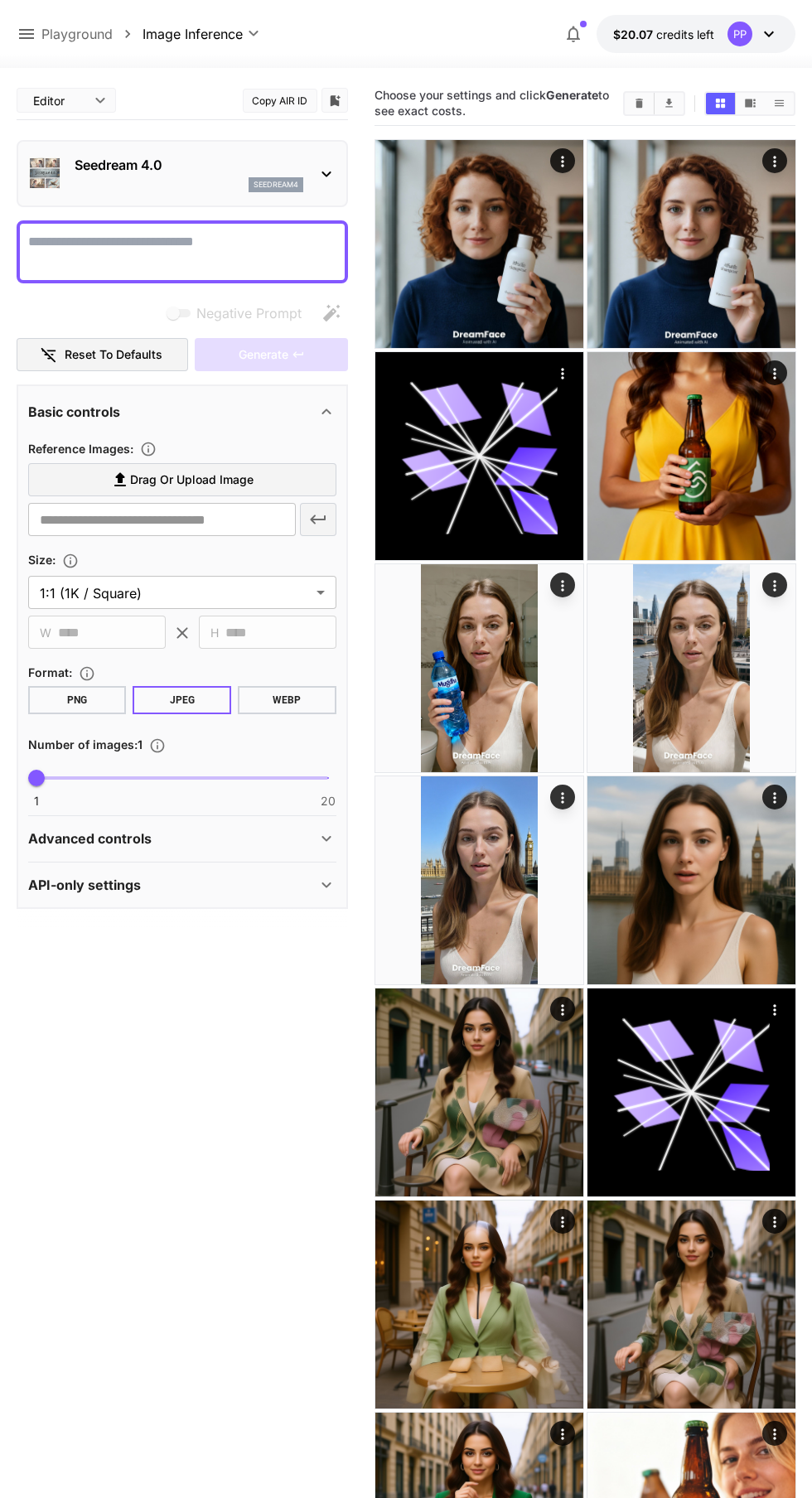
click at [220, 1330] on section "**********" at bounding box center [181, 718] width 331 height 1274
click at [705, 1275] on img at bounding box center [691, 1304] width 208 height 208
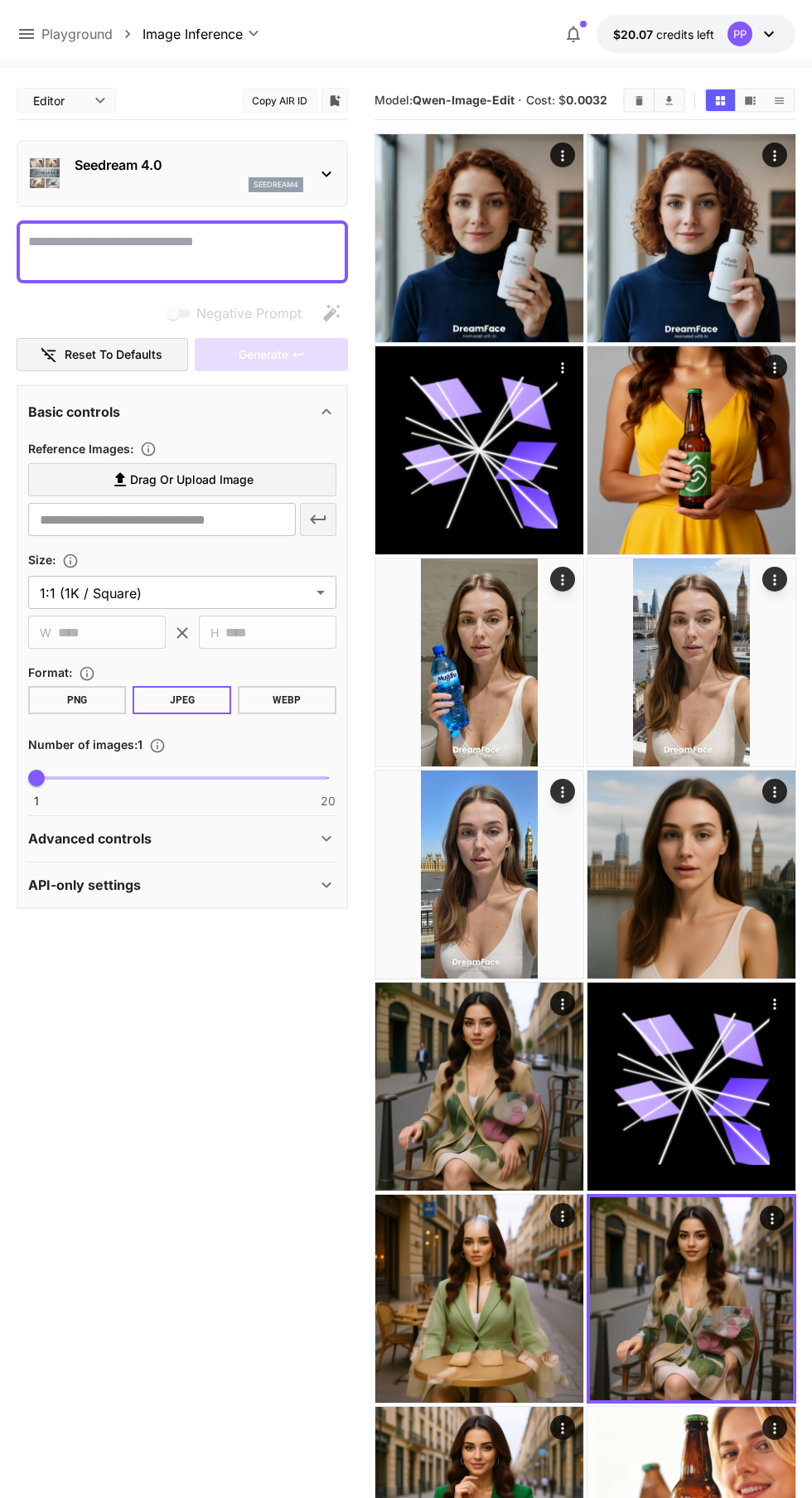
click at [772, 1219] on icon "Actions" at bounding box center [771, 1218] width 3 height 10
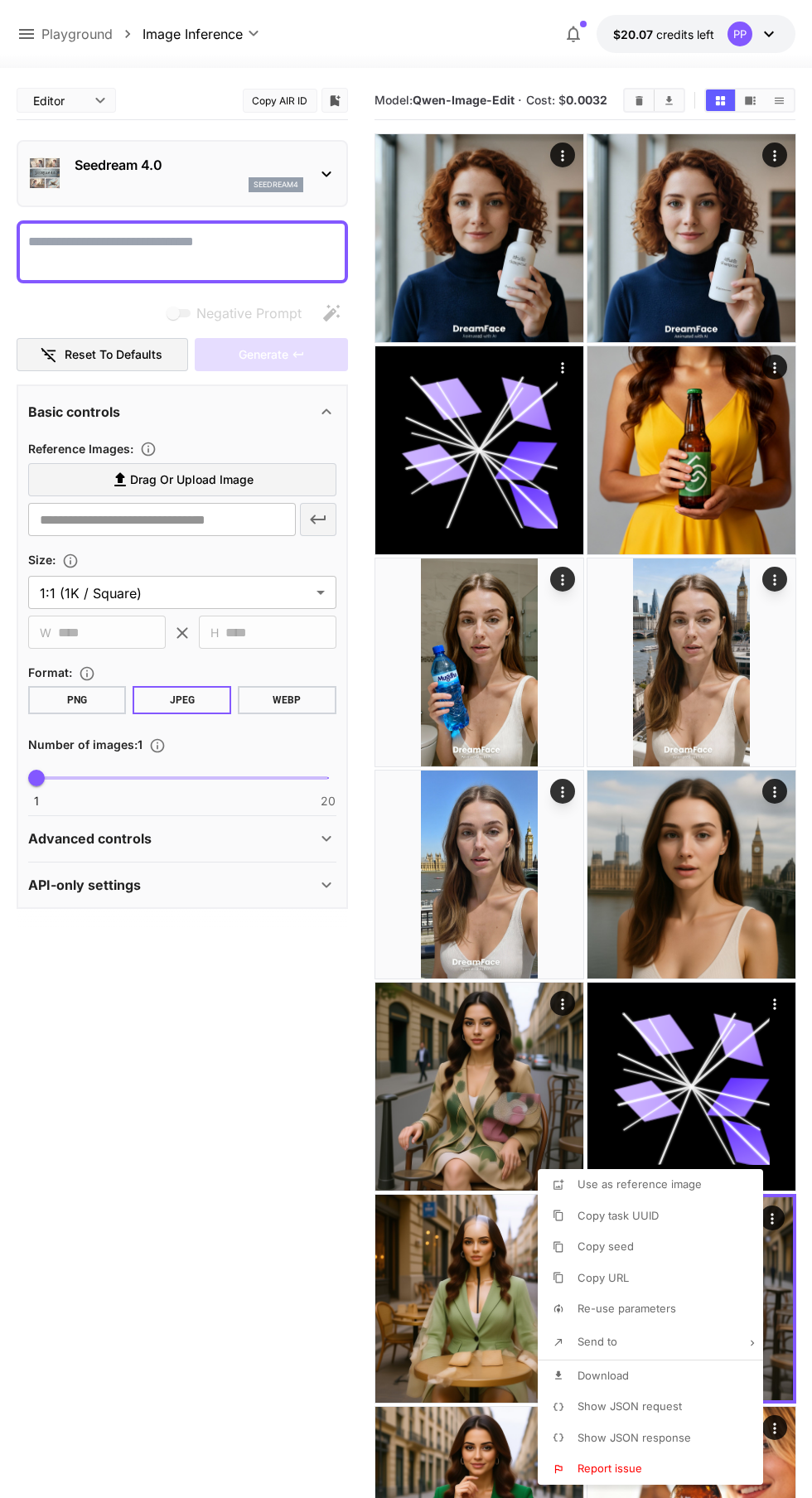
click at [205, 1277] on div at bounding box center [406, 749] width 812 height 1498
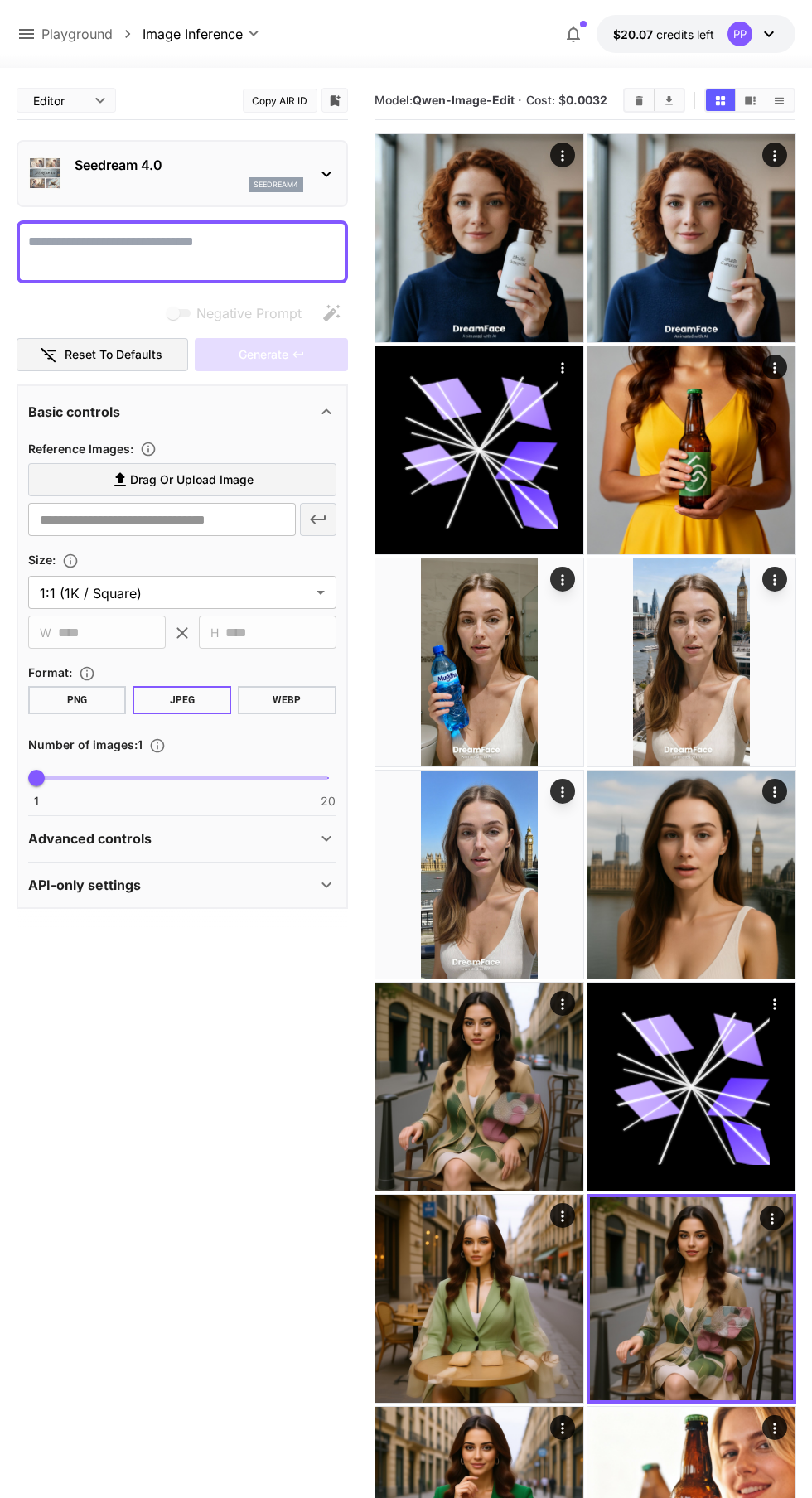
click at [309, 159] on div "Seedream 4.0 seedream4" at bounding box center [182, 173] width 308 height 50
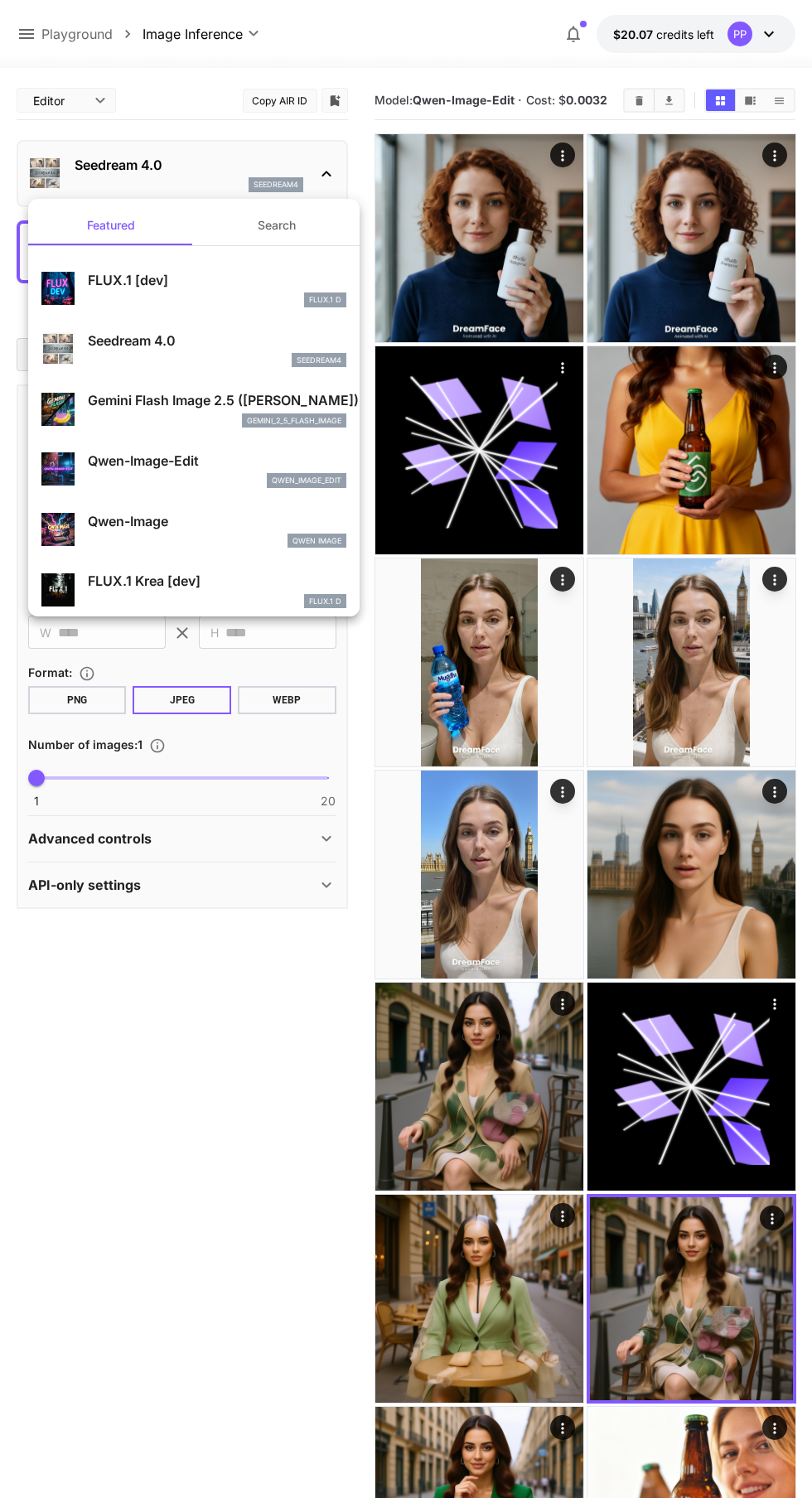
click at [195, 461] on p "Qwen-Image-Edit" at bounding box center [217, 460] width 259 height 20
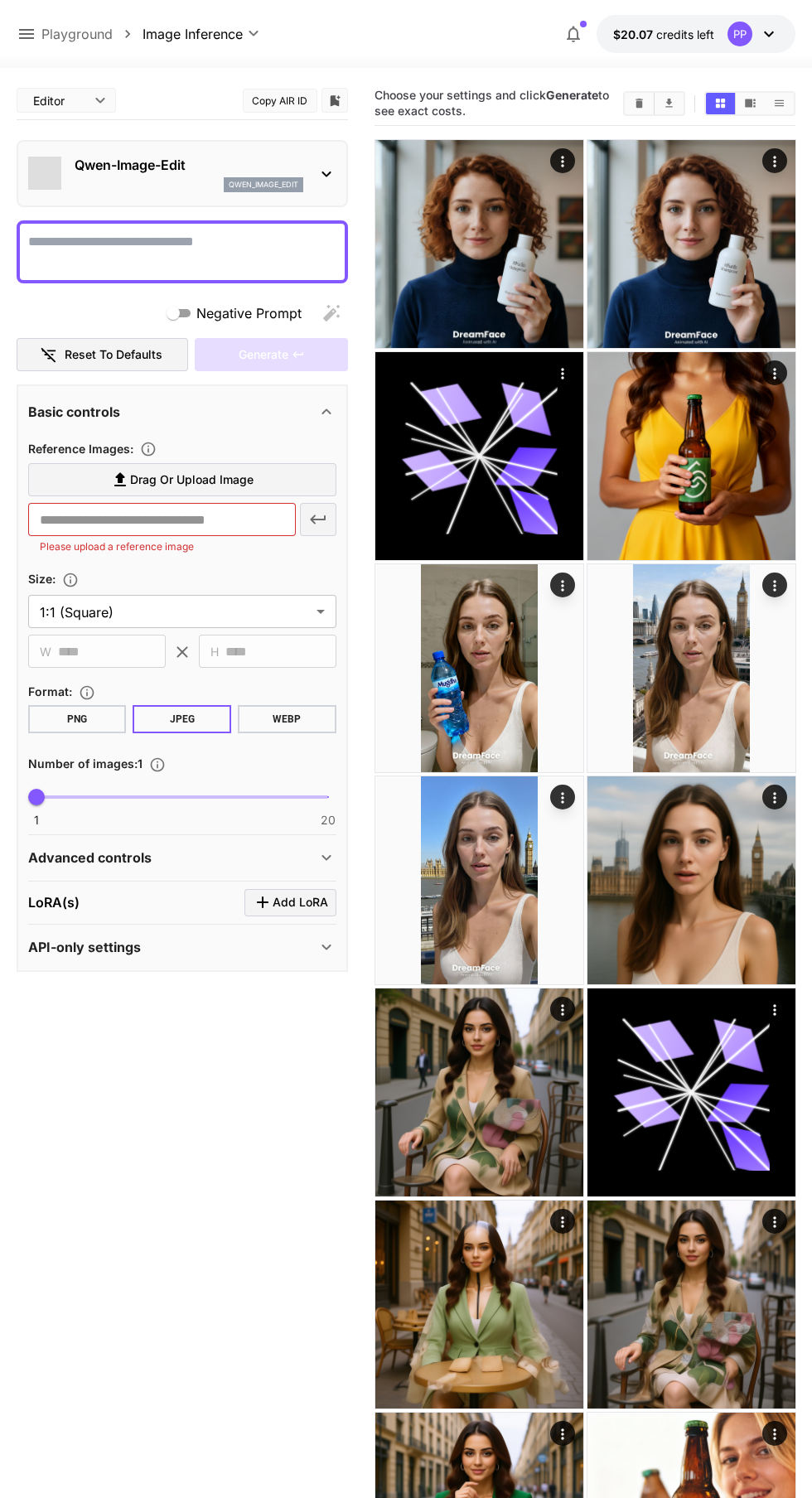
type input "**********"
click at [260, 465] on label "Drag or upload image" at bounding box center [182, 480] width 308 height 34
click at [0, 0] on input "Drag or upload image" at bounding box center [0, 0] width 0 height 0
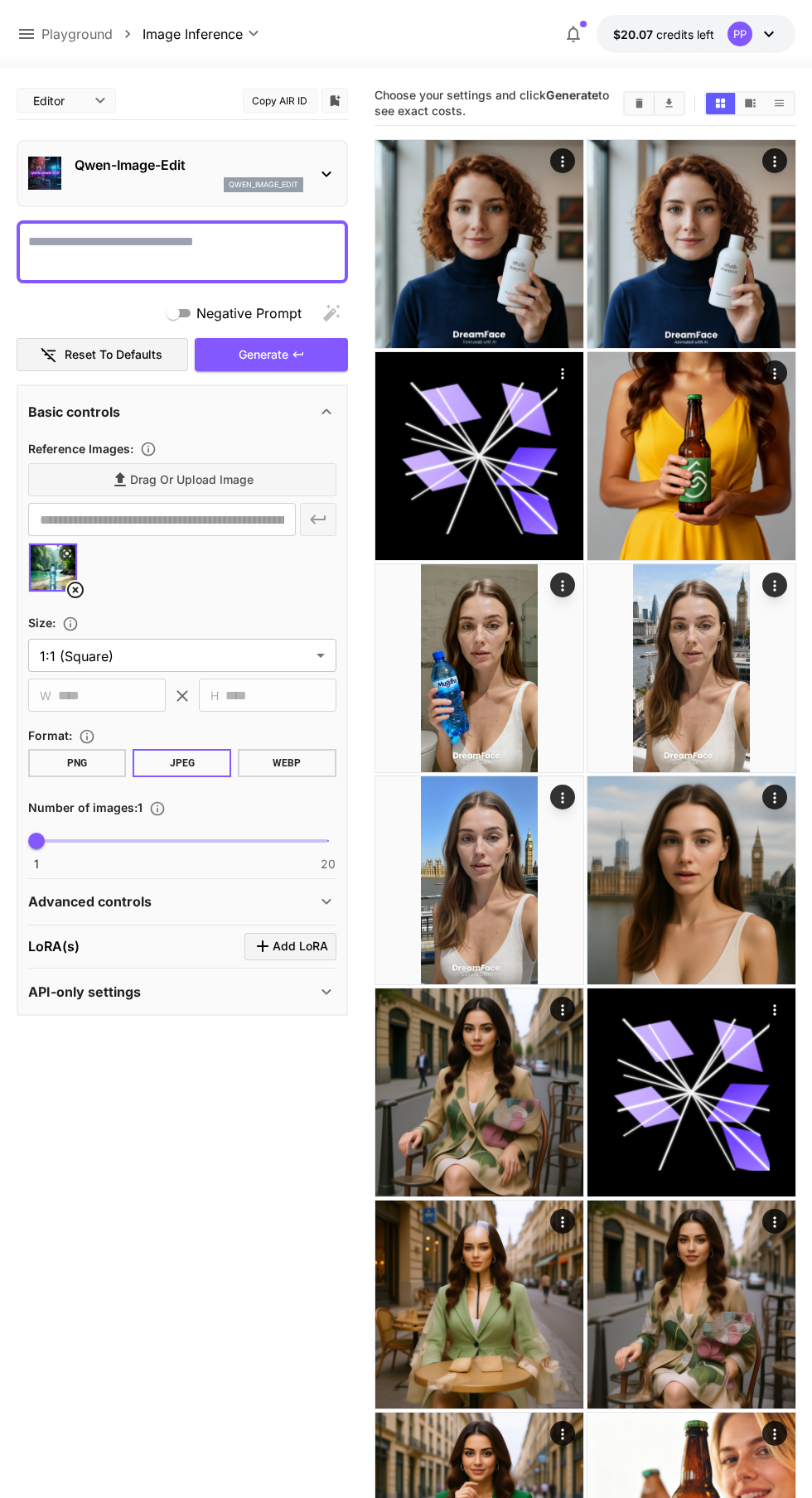
type input "**********"
click at [194, 249] on textarea "Negative Prompt" at bounding box center [182, 252] width 308 height 40
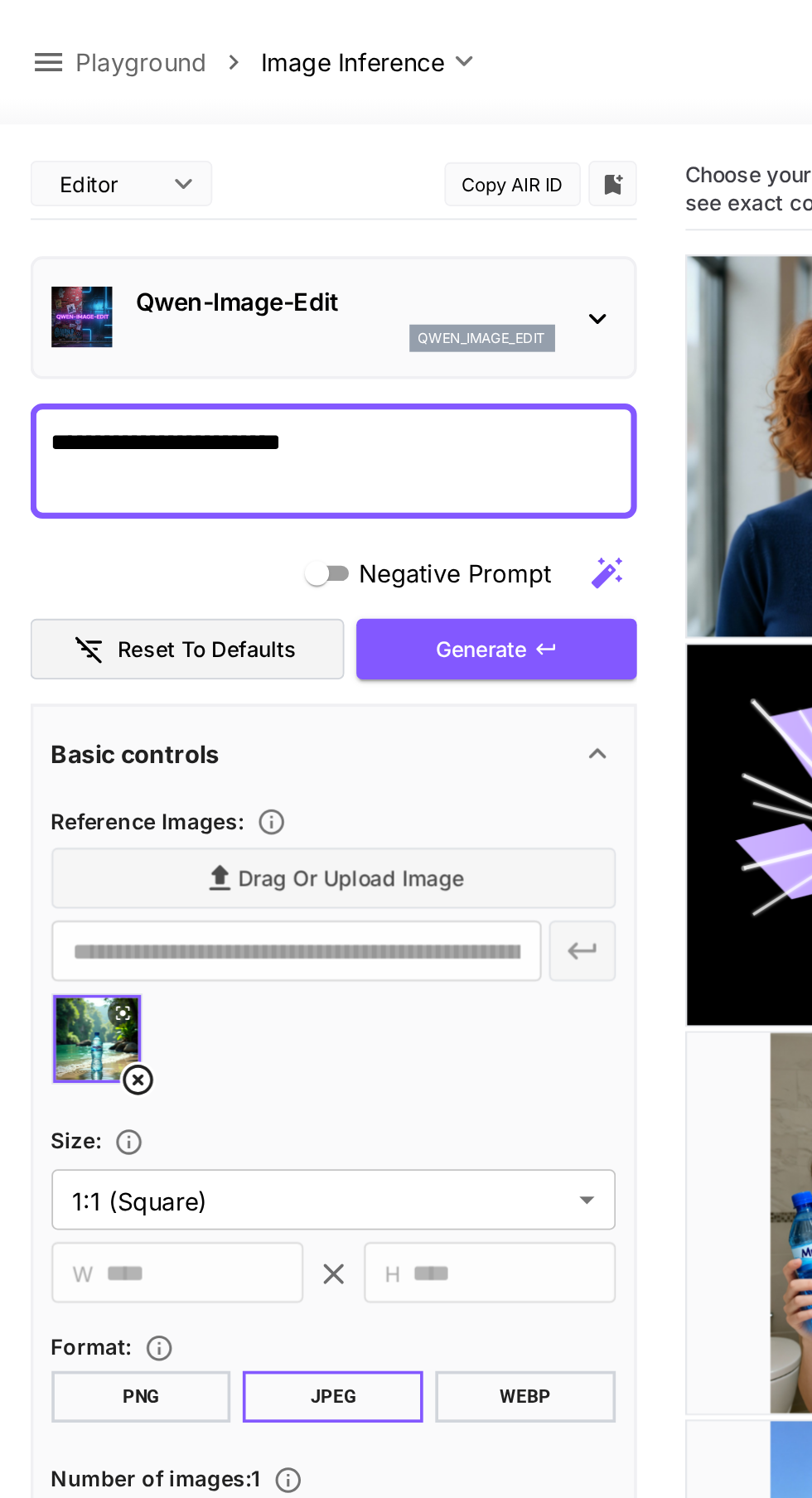
type textarea "**********"
click at [317, 353] on button "Generate" at bounding box center [270, 355] width 153 height 34
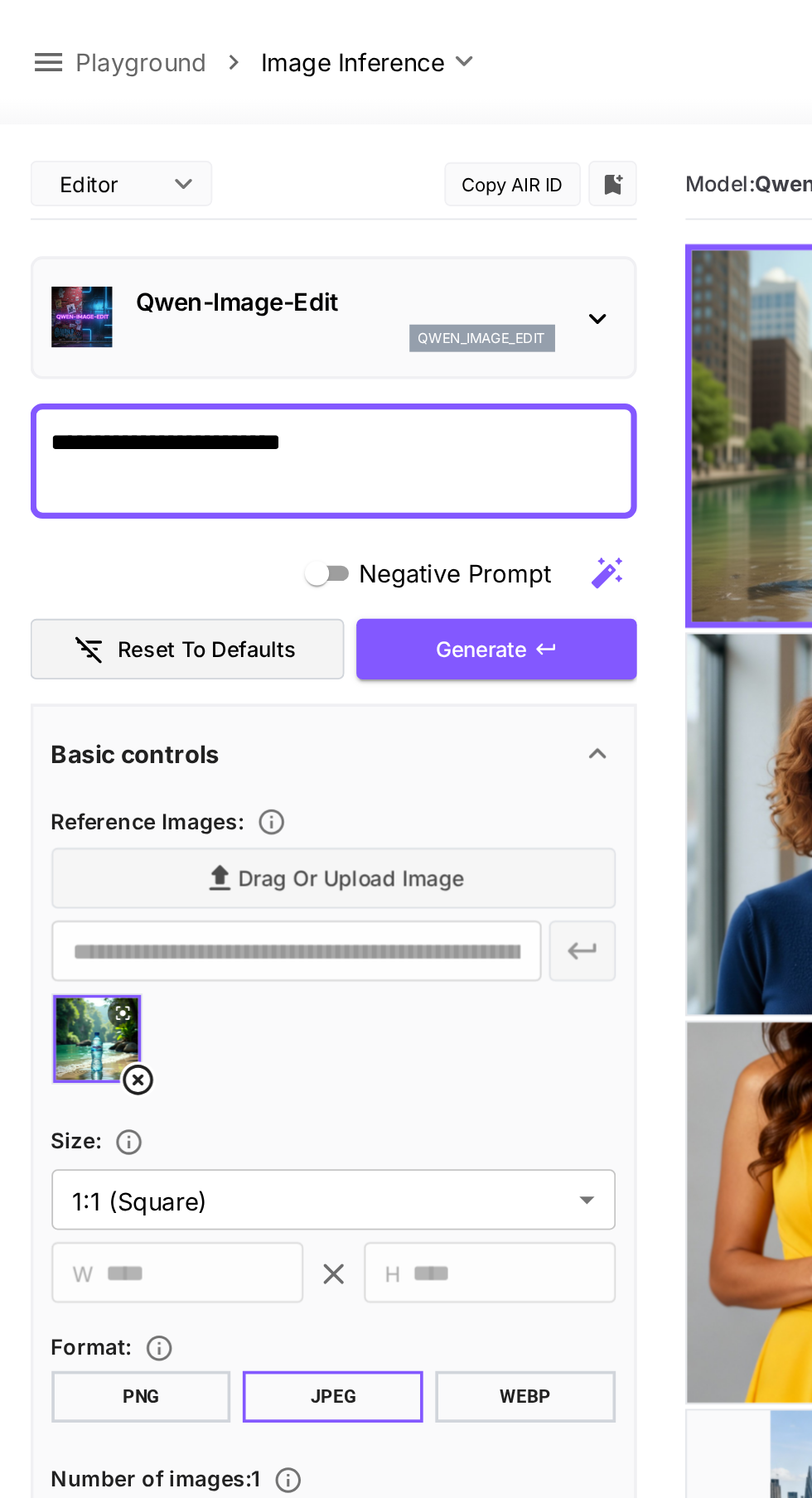
click at [68, 586] on icon at bounding box center [75, 589] width 16 height 16
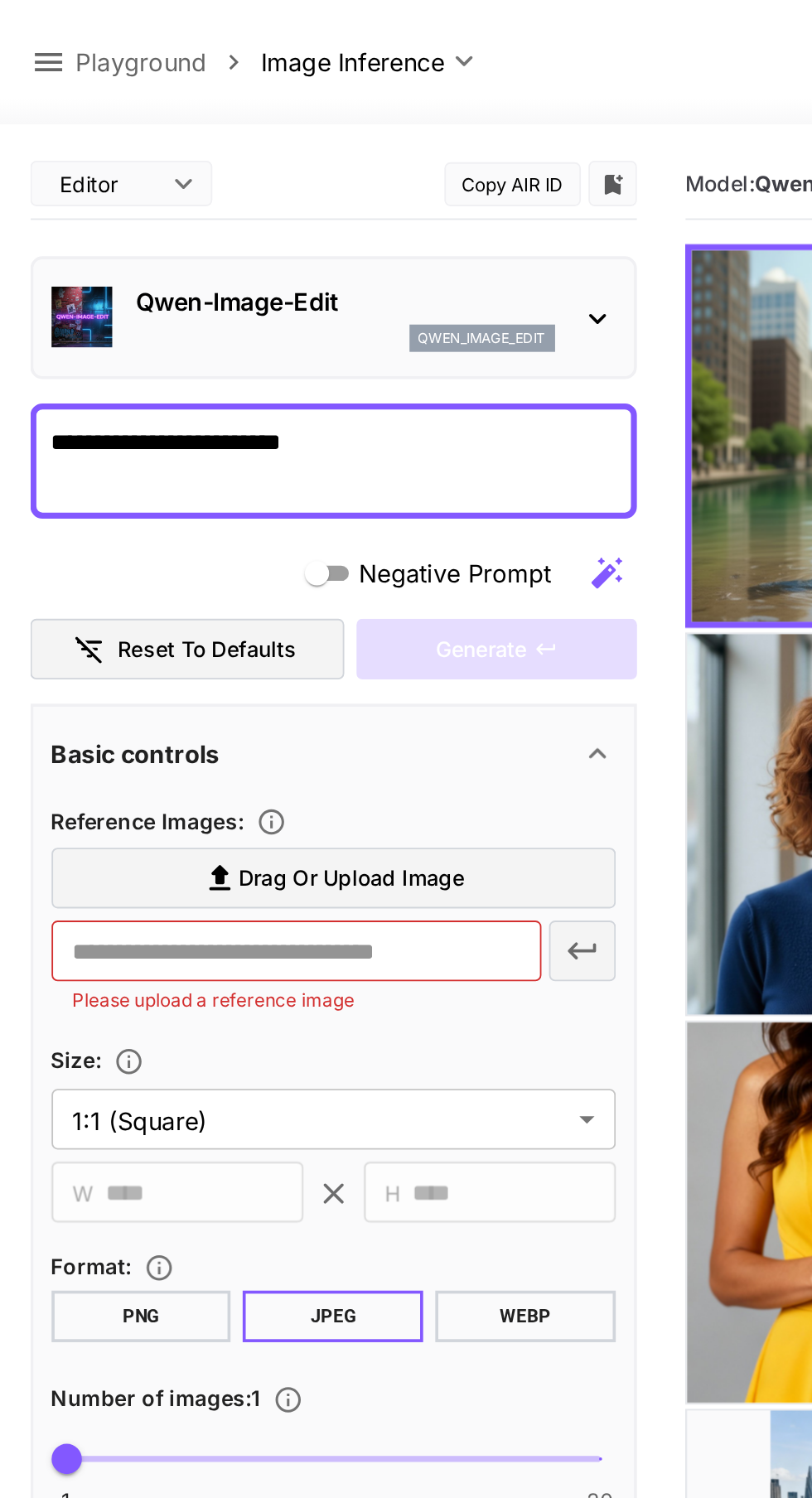
click at [188, 472] on span "Drag or upload image" at bounding box center [192, 480] width 123 height 21
click at [0, 0] on input "Drag or upload image" at bounding box center [0, 0] width 0 height 0
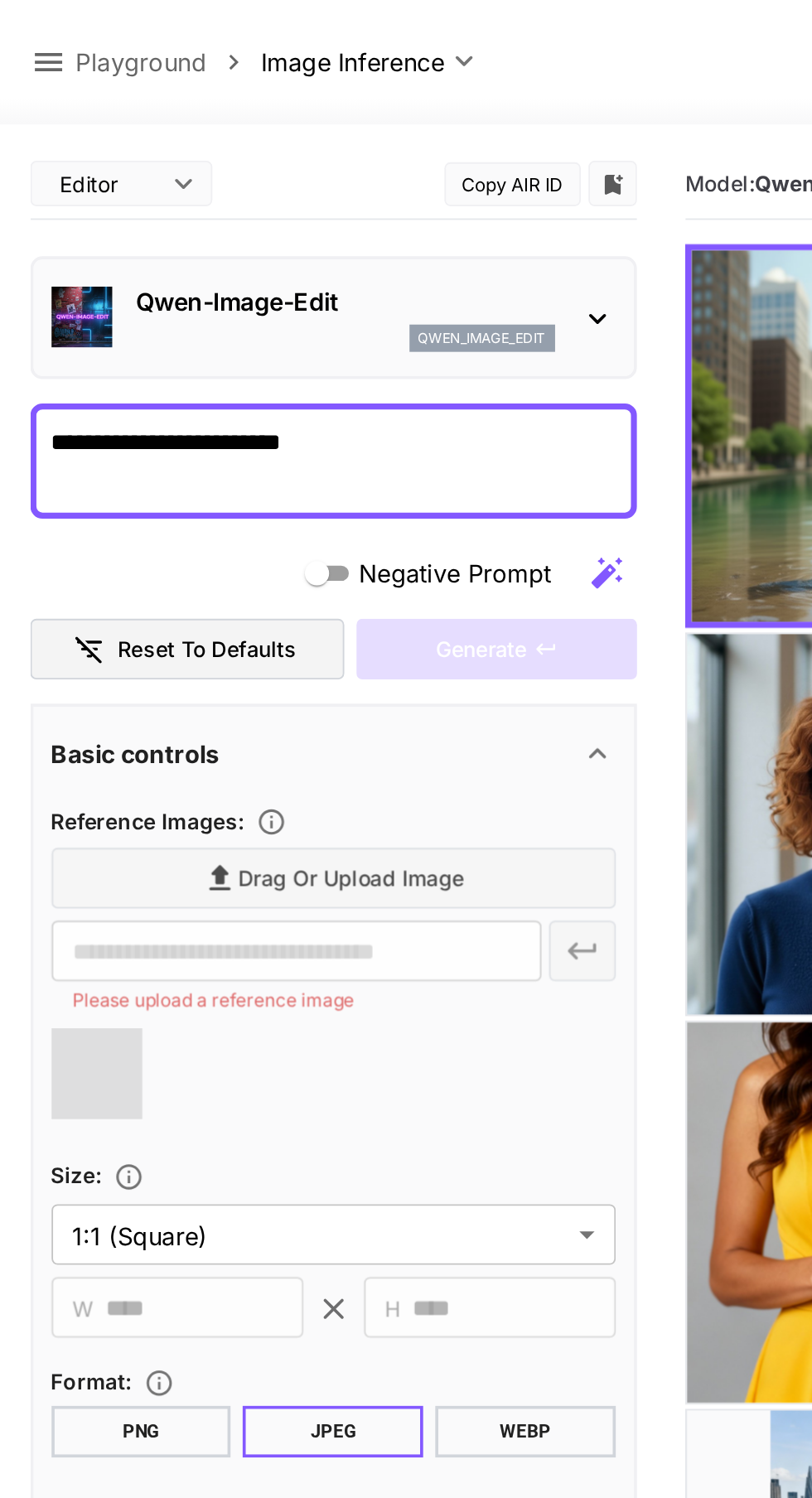
click at [243, 249] on textarea "**********" at bounding box center [182, 252] width 308 height 40
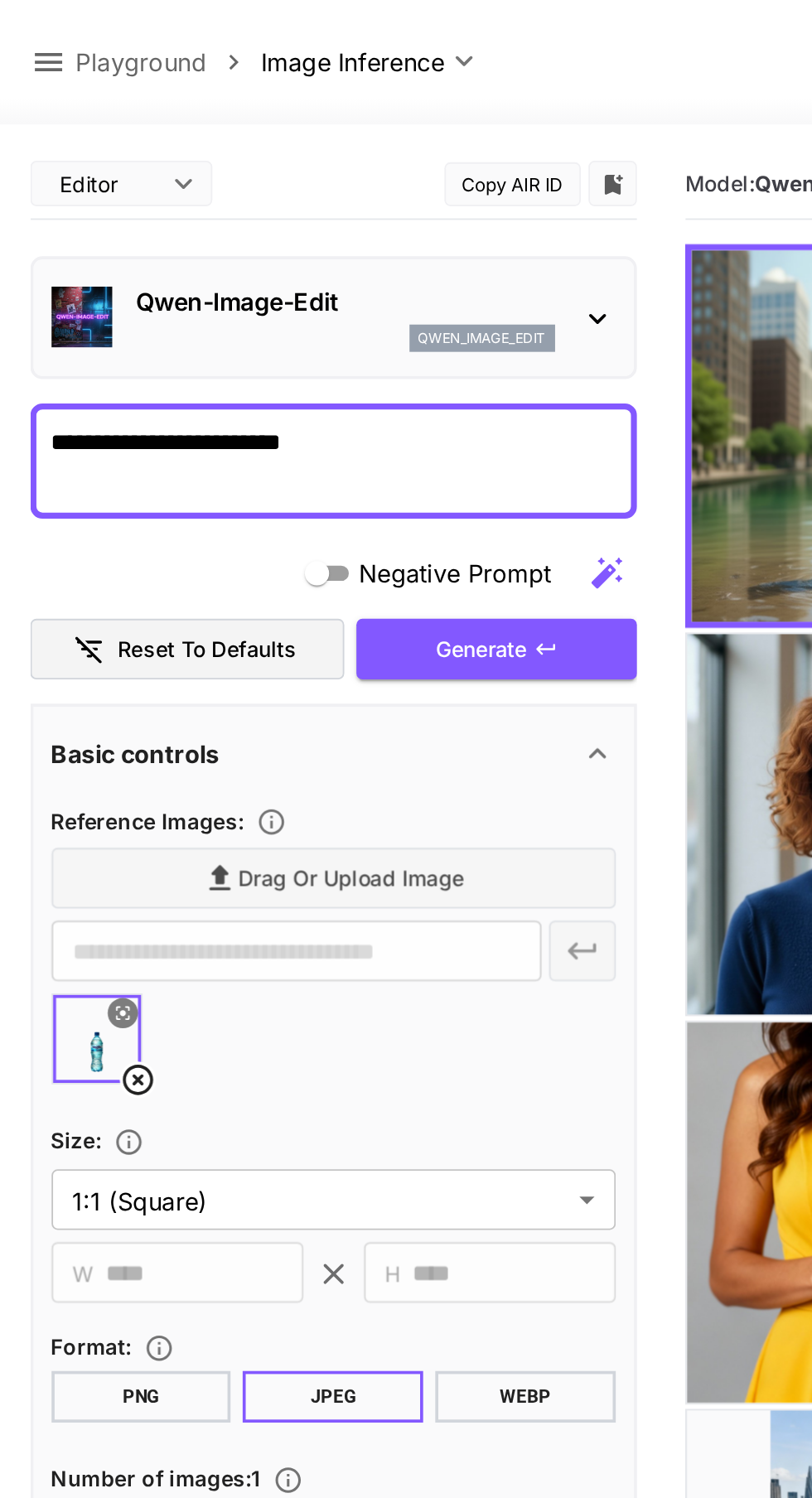
type input "**********"
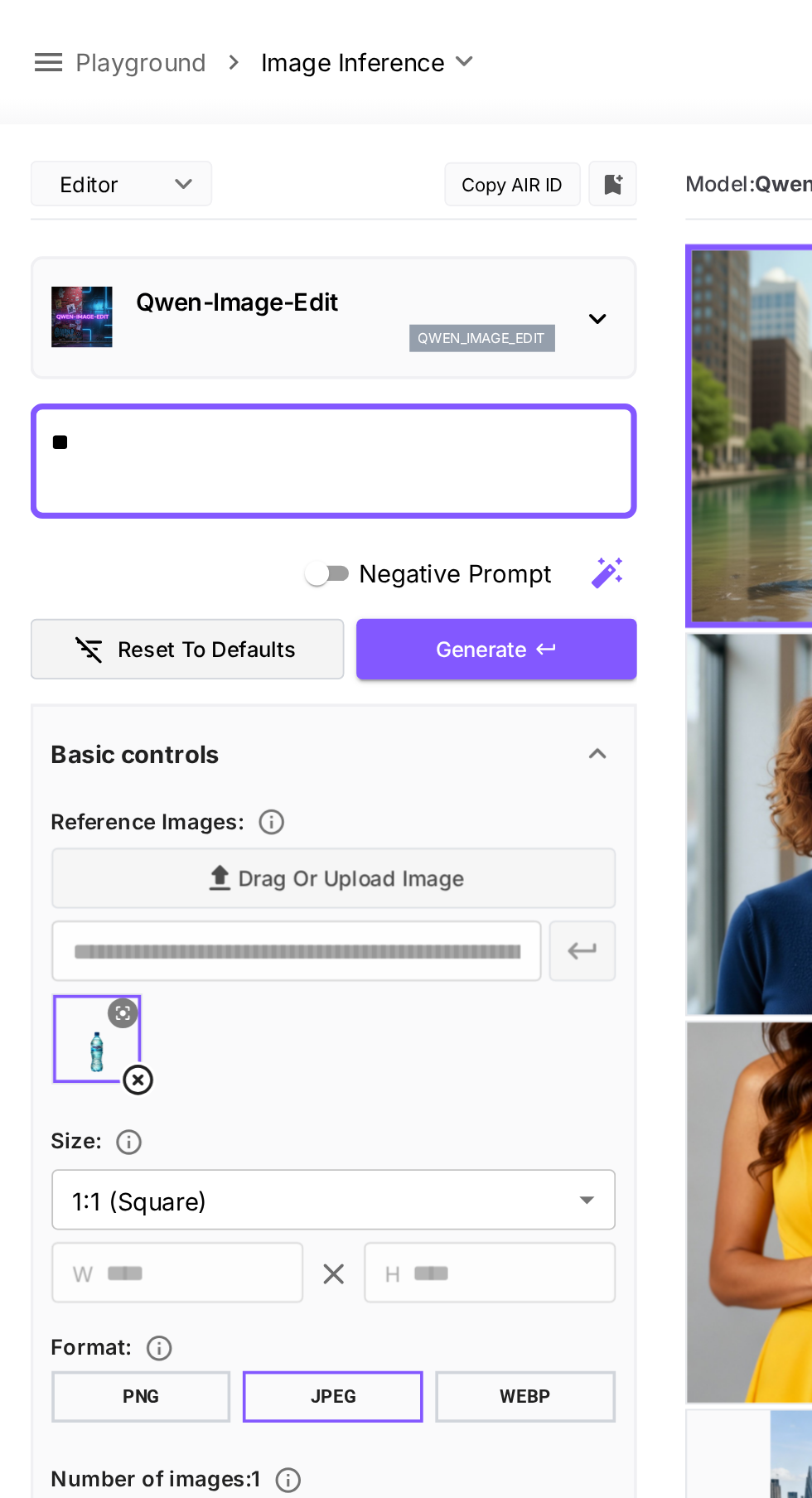
type textarea "*"
type textarea "**********"
click at [300, 359] on icon "button" at bounding box center [298, 355] width 13 height 13
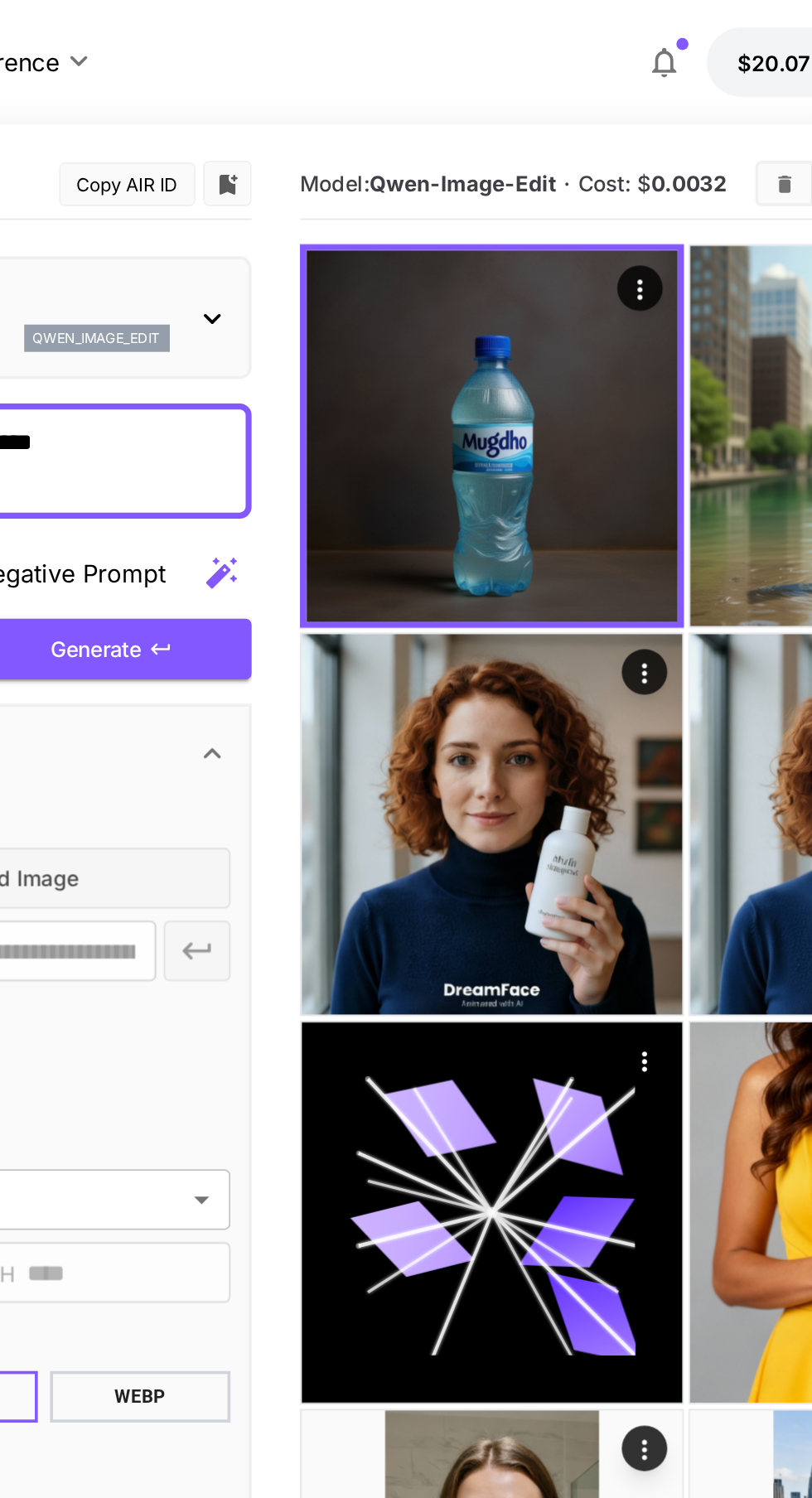
click at [547, 290] on img at bounding box center [479, 238] width 203 height 203
click at [0, 0] on icon "Open in fullscreen" at bounding box center [0, 0] width 0 height 0
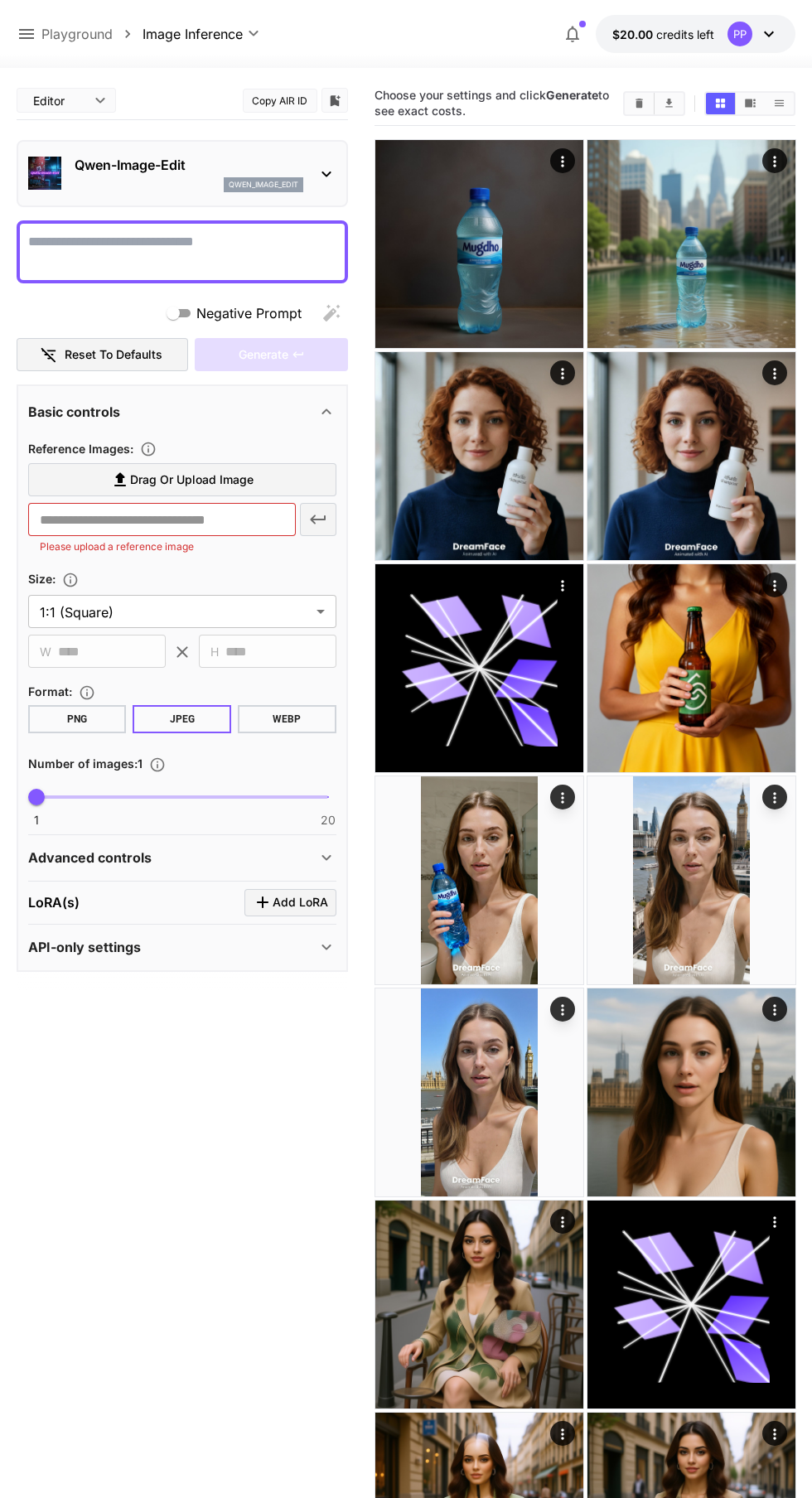
click at [471, 220] on img at bounding box center [479, 244] width 208 height 208
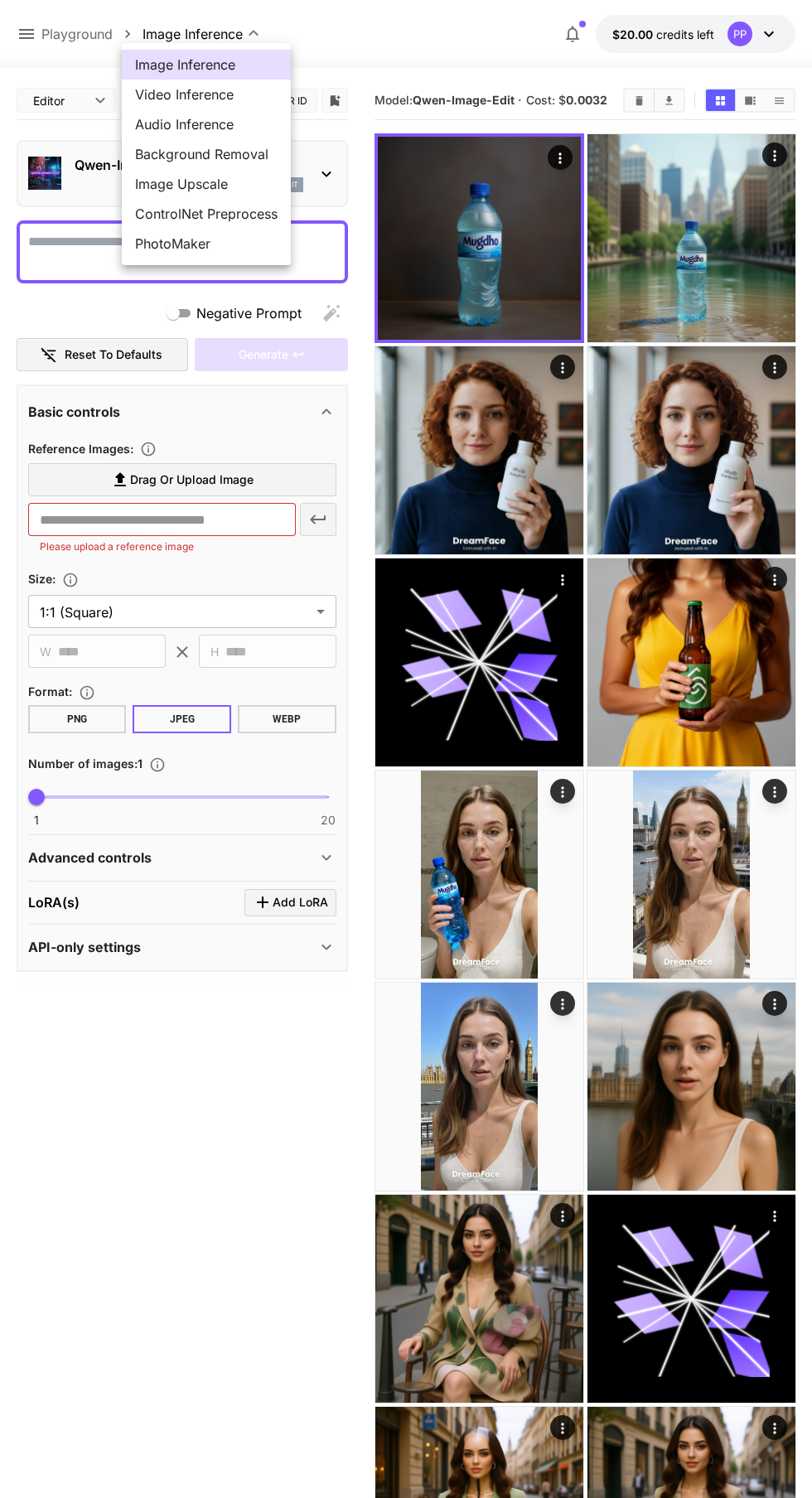
click at [413, 37] on div at bounding box center [406, 749] width 812 height 1498
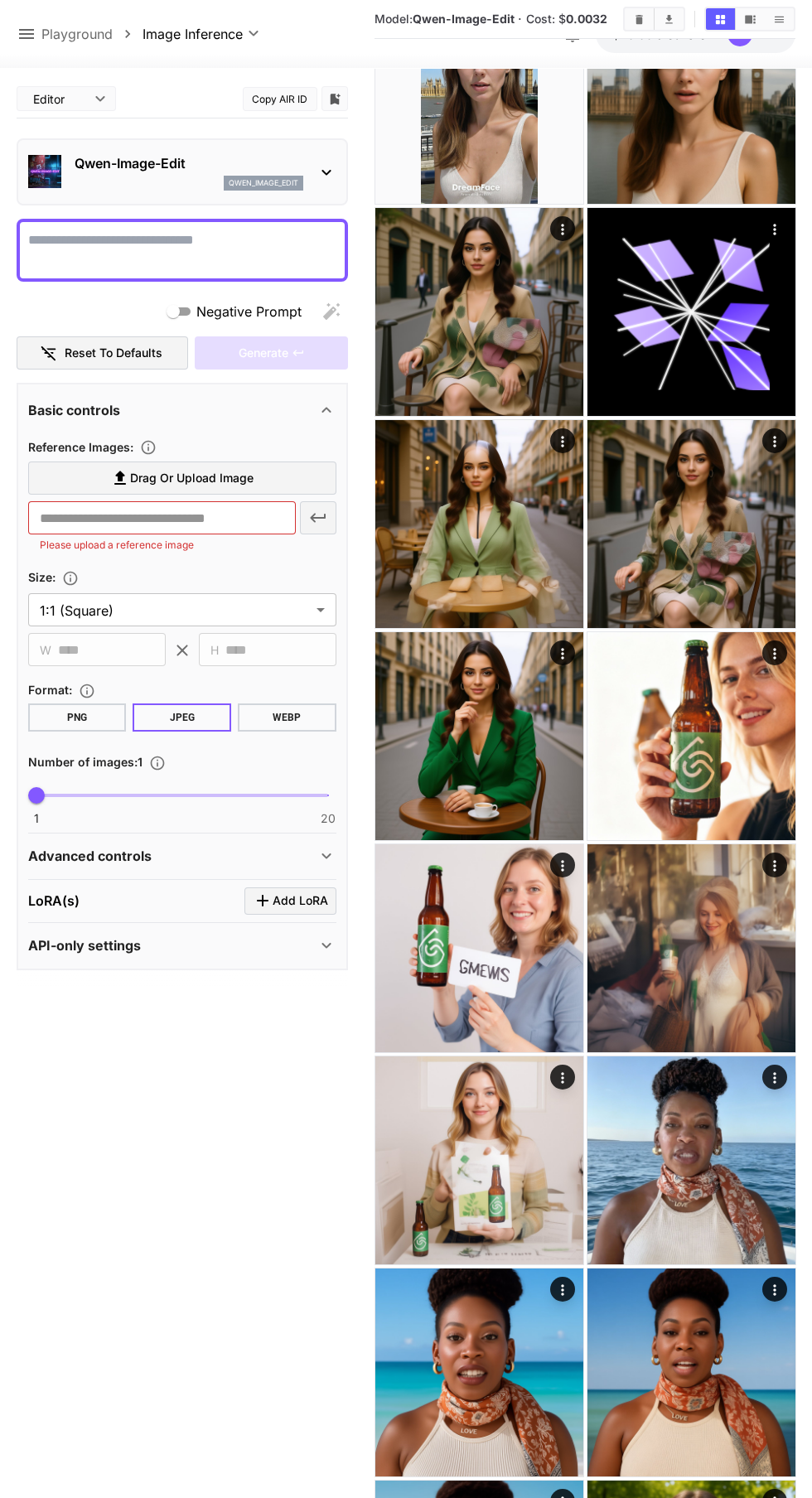
scroll to position [986, 0]
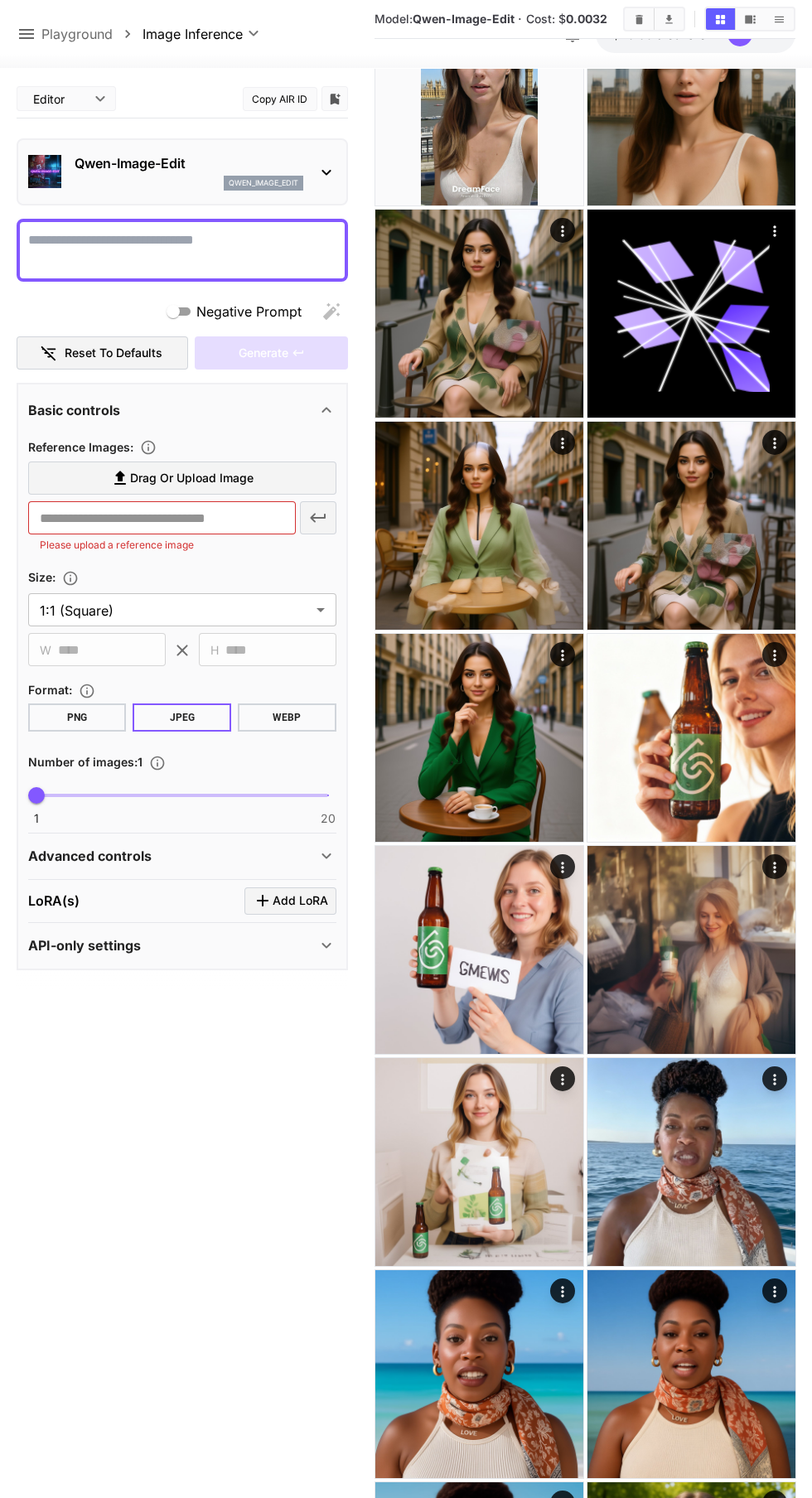
click at [690, 741] on img at bounding box center [691, 737] width 208 height 208
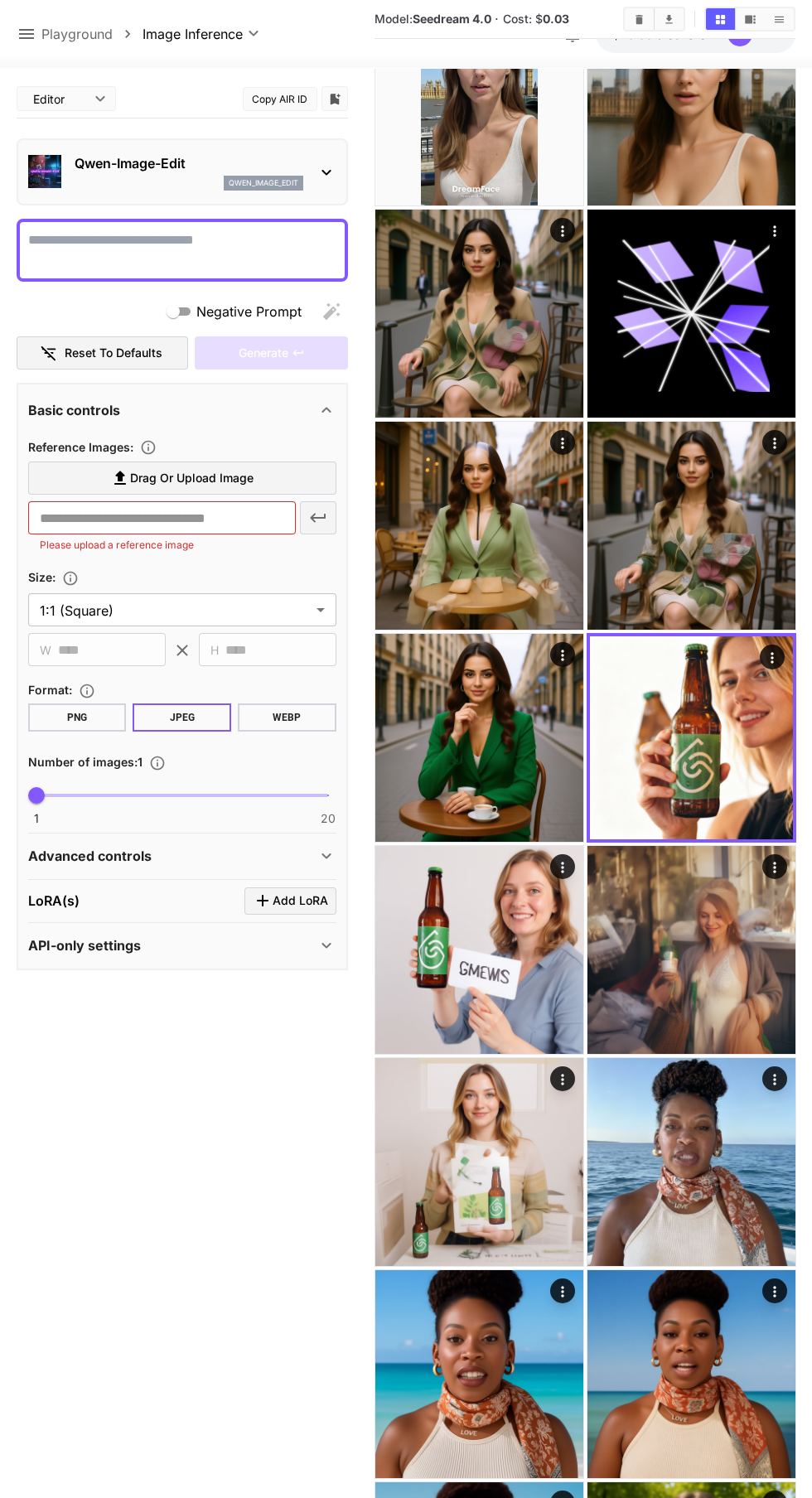
click at [455, 695] on img at bounding box center [479, 737] width 208 height 208
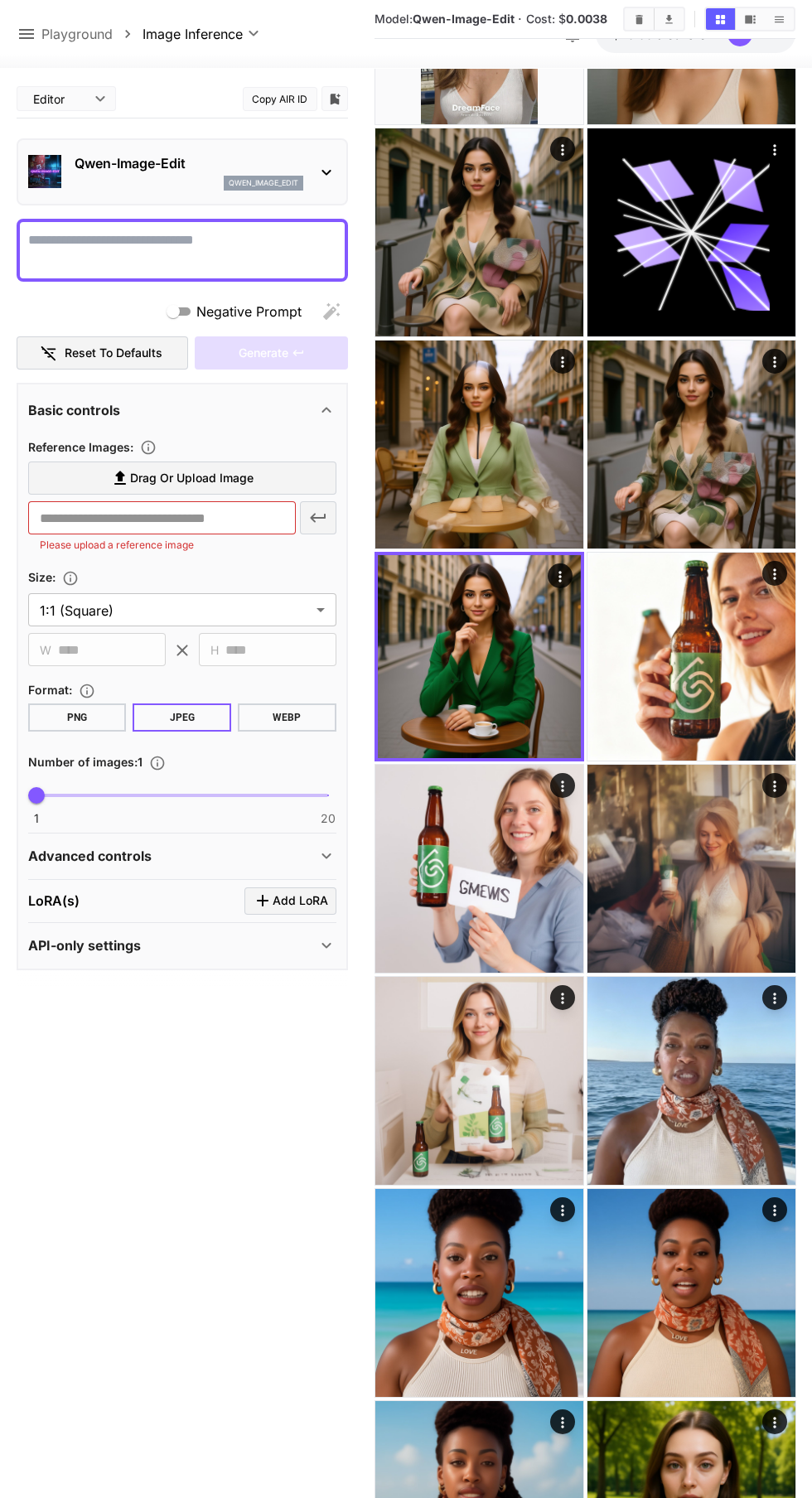
scroll to position [1066, 0]
click at [468, 873] on img at bounding box center [479, 868] width 208 height 208
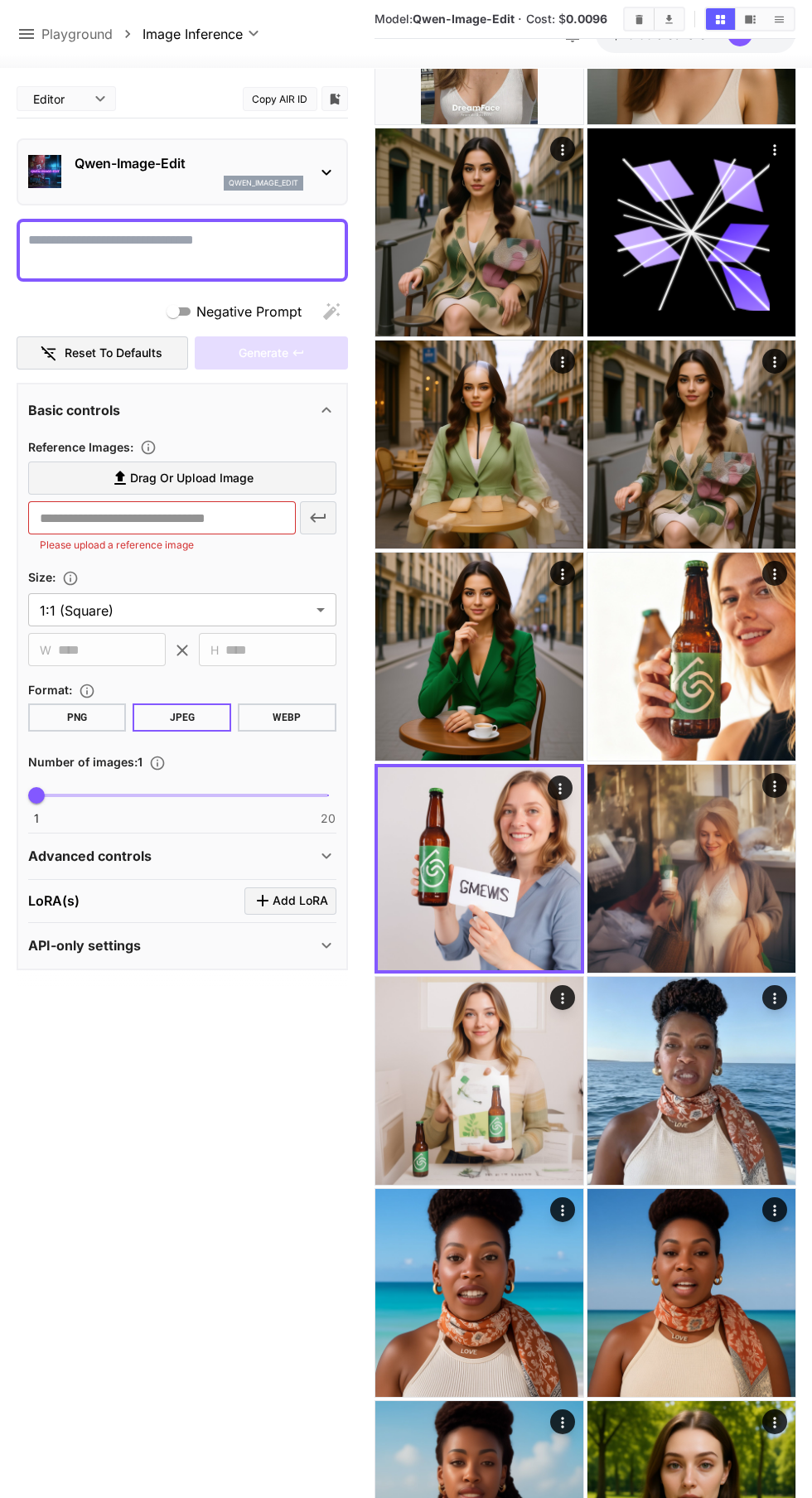
click at [496, 1081] on img at bounding box center [479, 1081] width 208 height 208
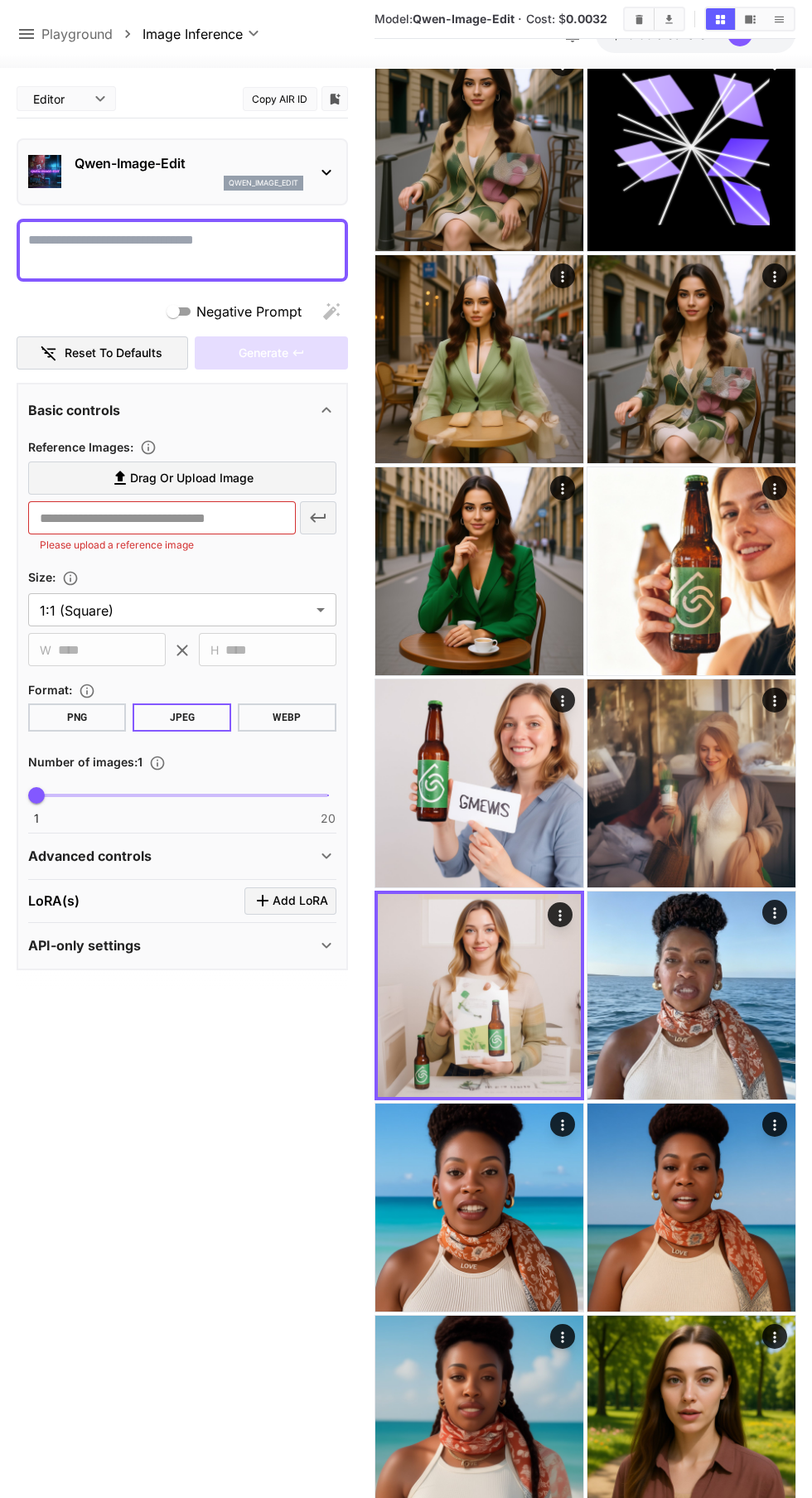
scroll to position [1160, 0]
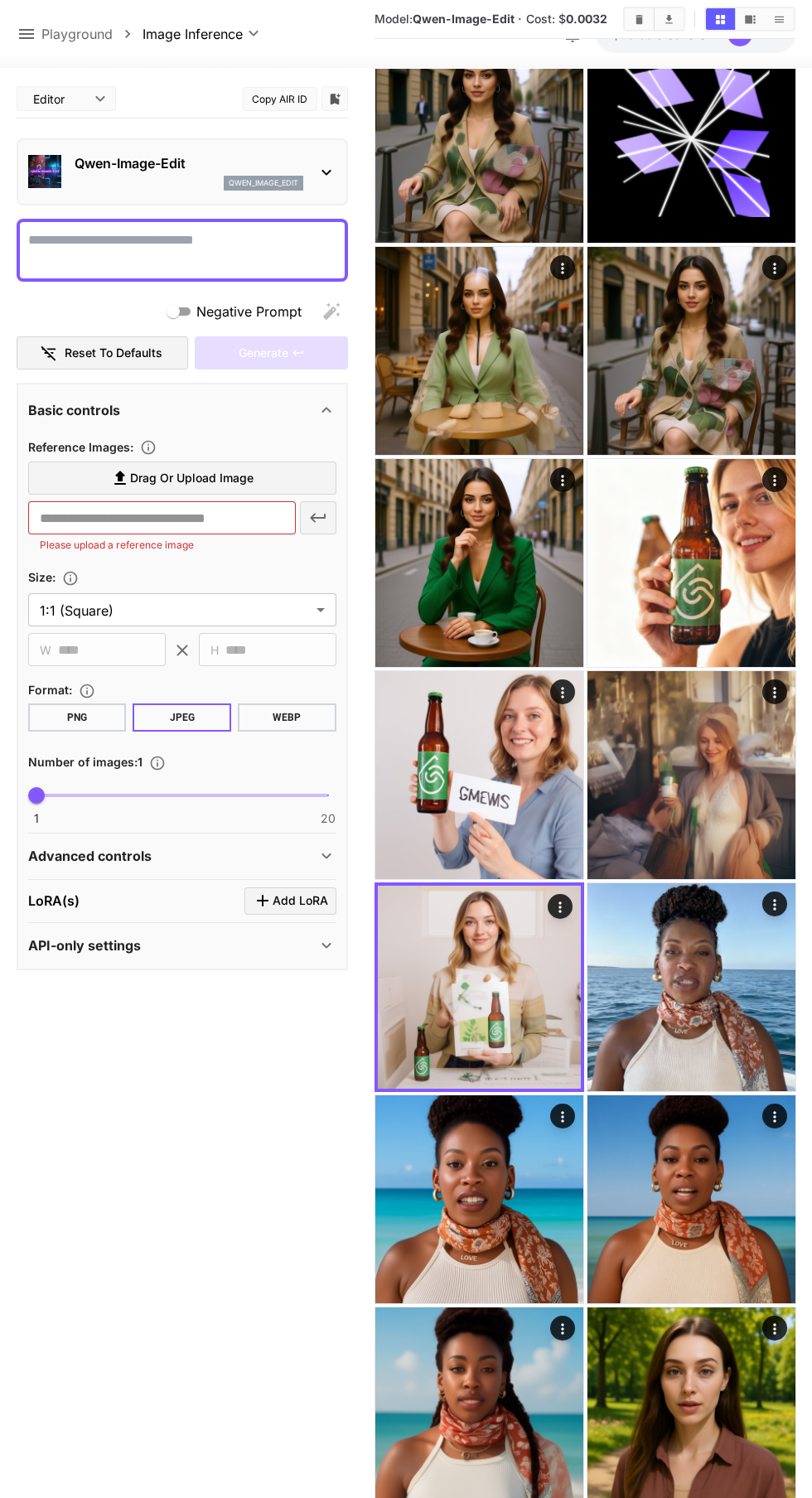
click at [688, 977] on img at bounding box center [691, 987] width 208 height 208
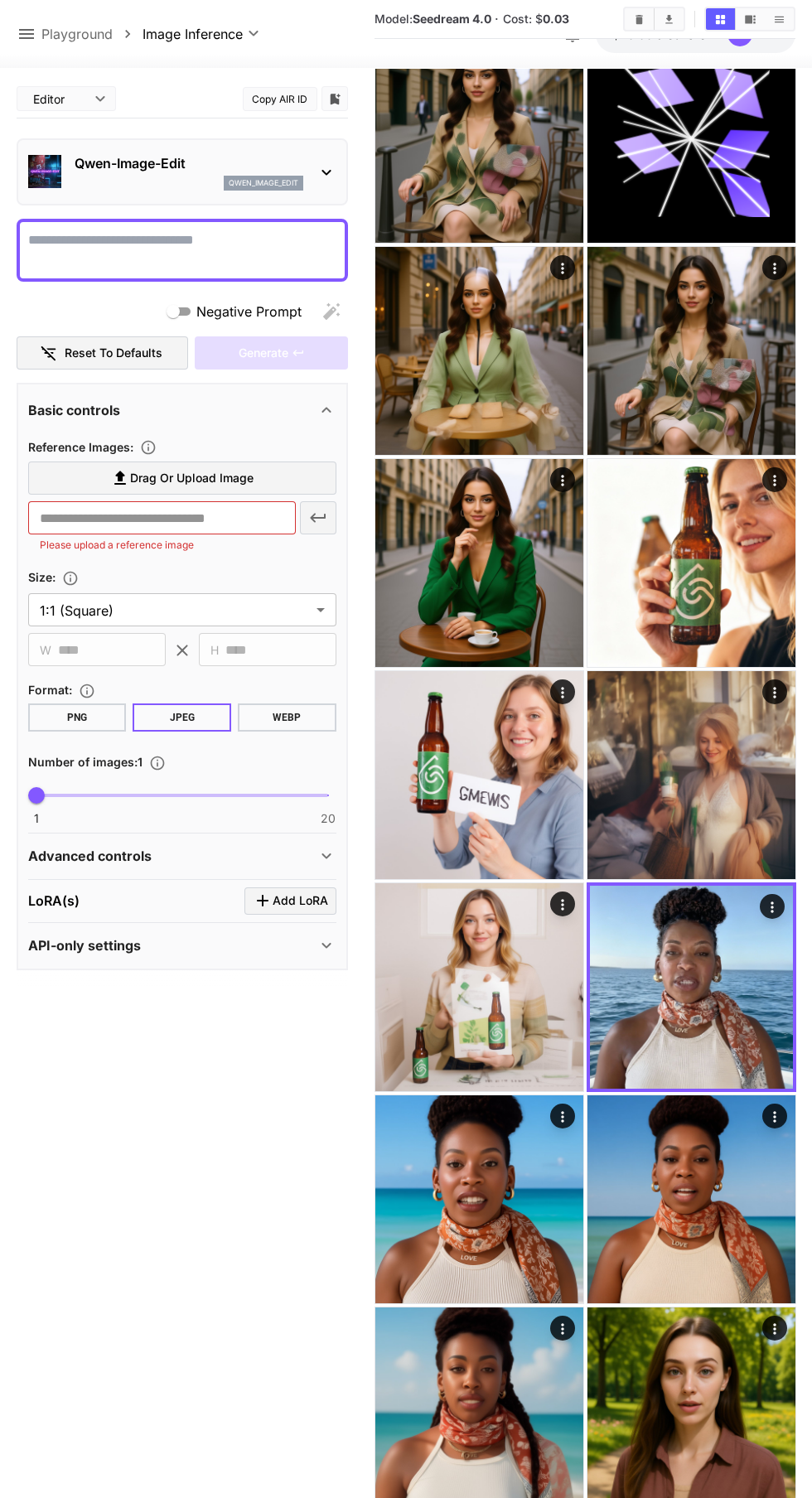
click at [474, 1168] on img at bounding box center [479, 1199] width 208 height 208
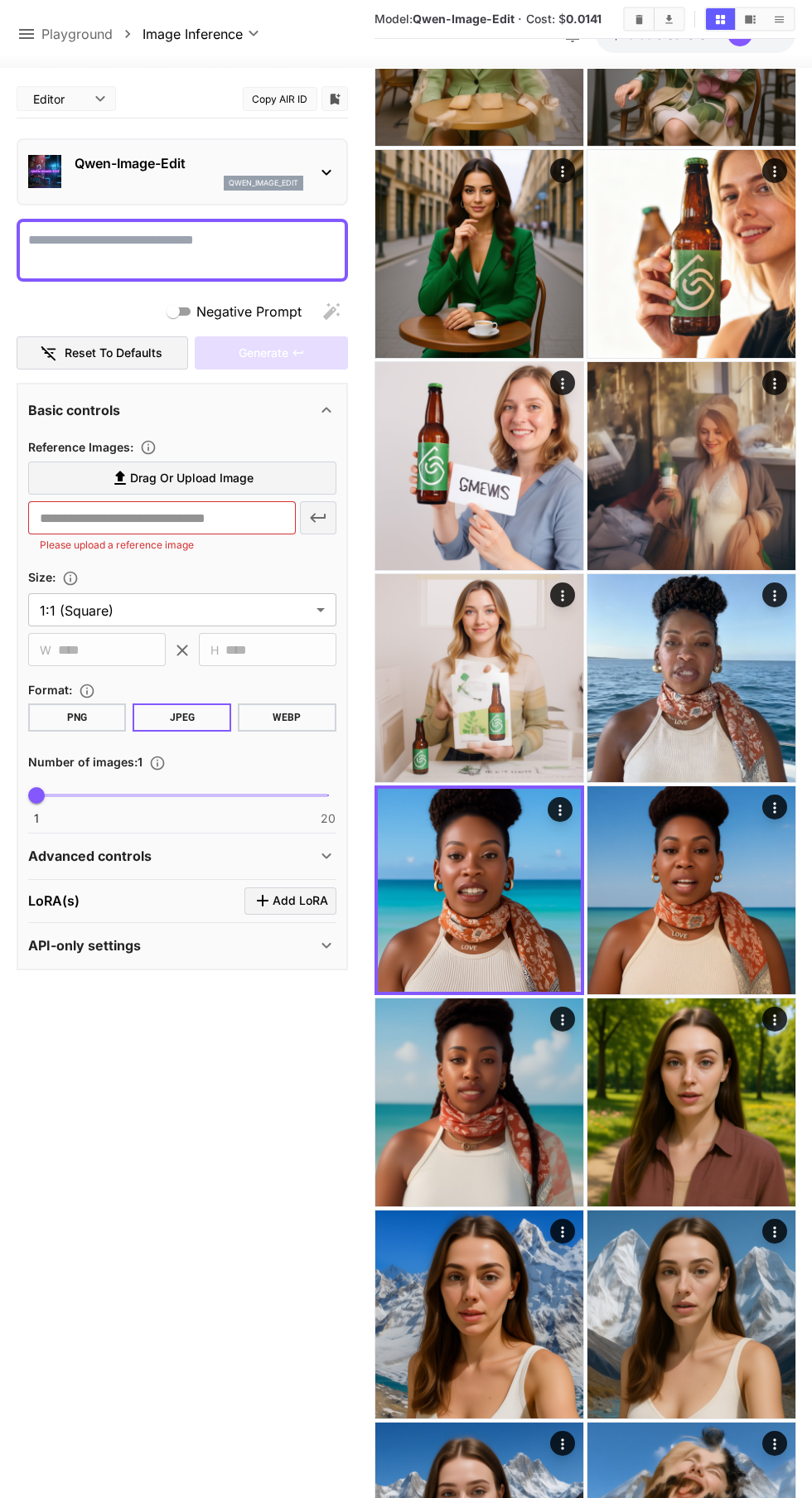
scroll to position [1493, 0]
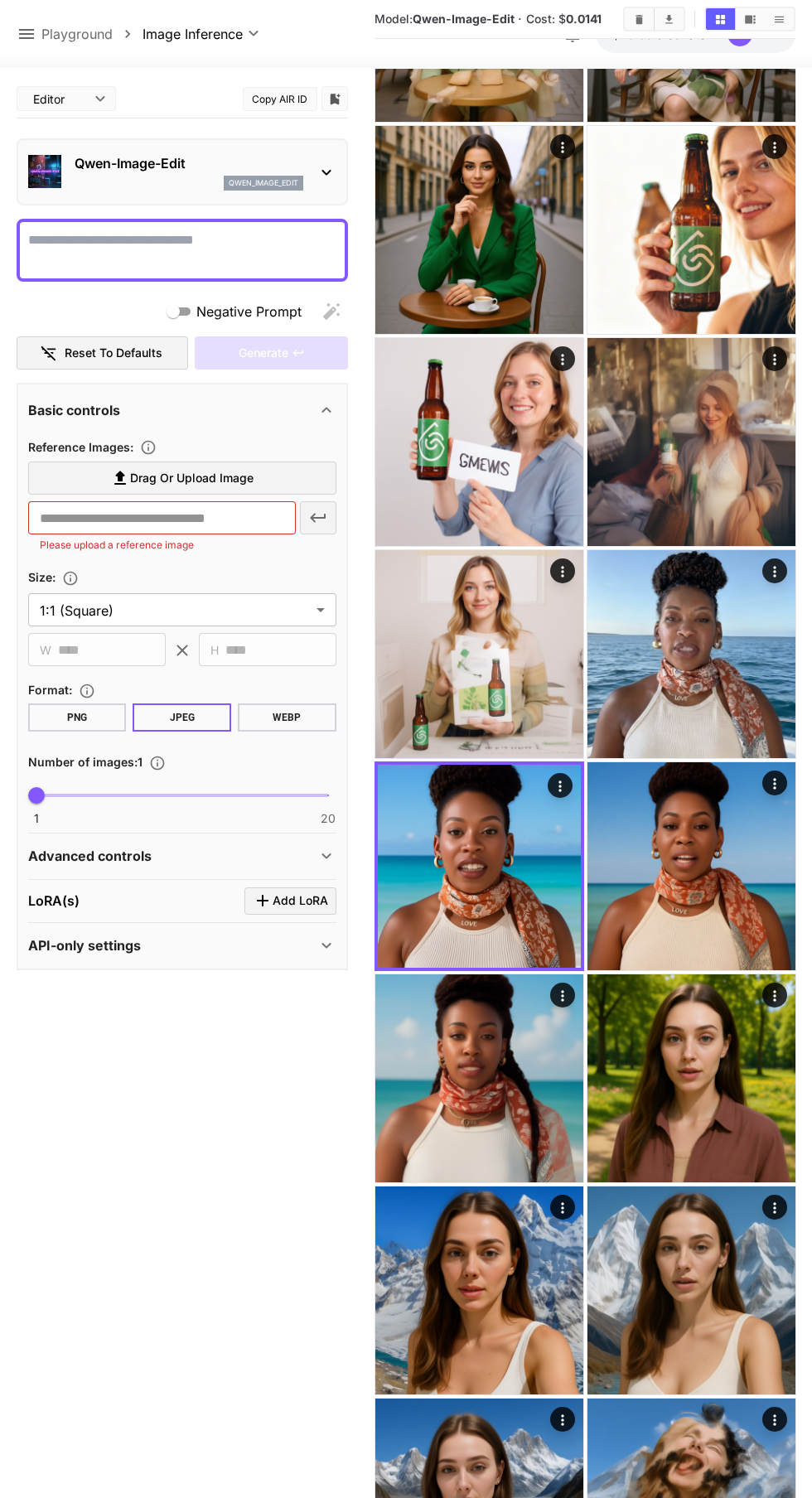
click at [678, 1066] on img at bounding box center [691, 1078] width 208 height 208
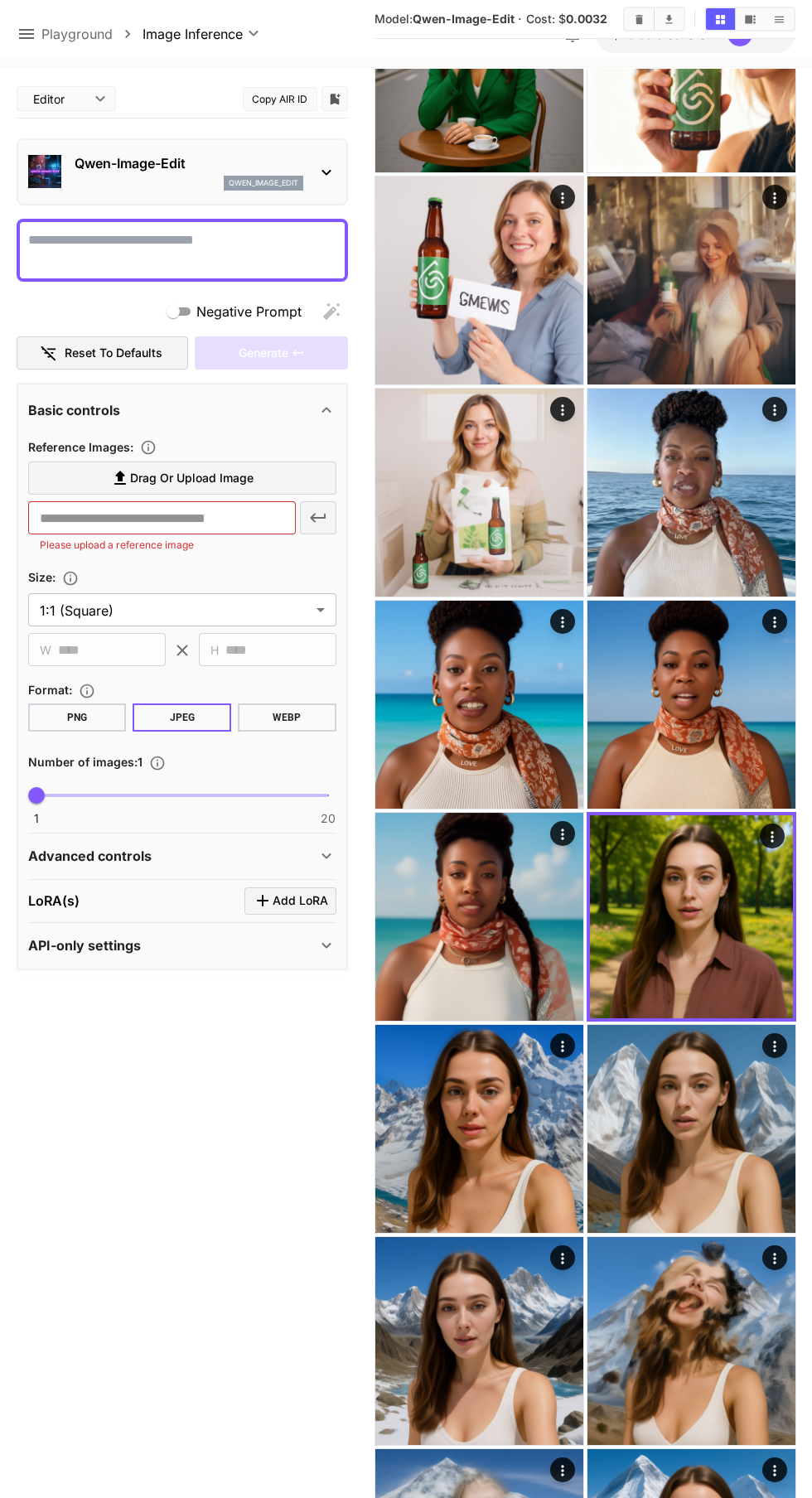
scroll to position [1662, 0]
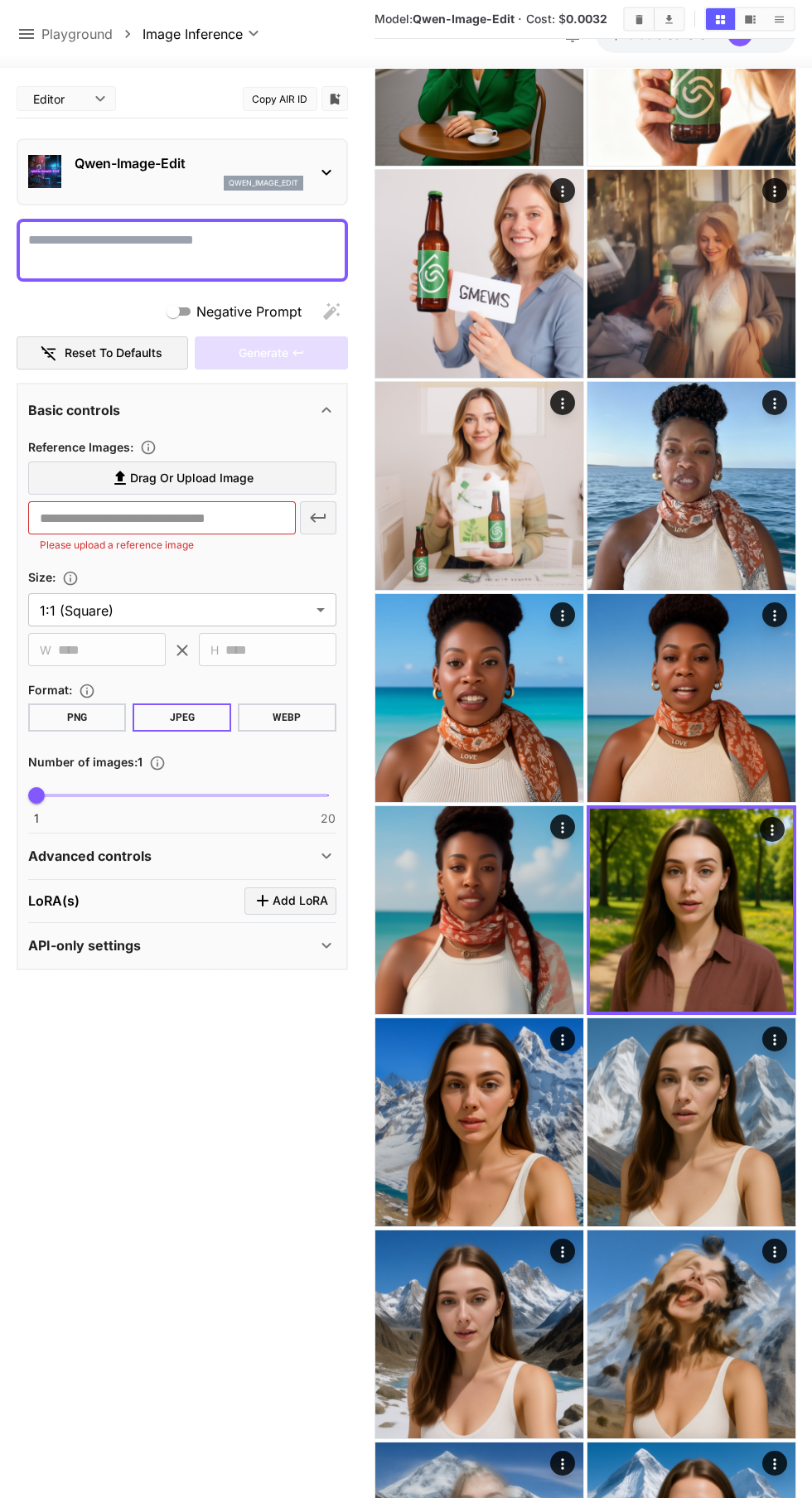
click at [501, 1099] on img at bounding box center [479, 1122] width 208 height 208
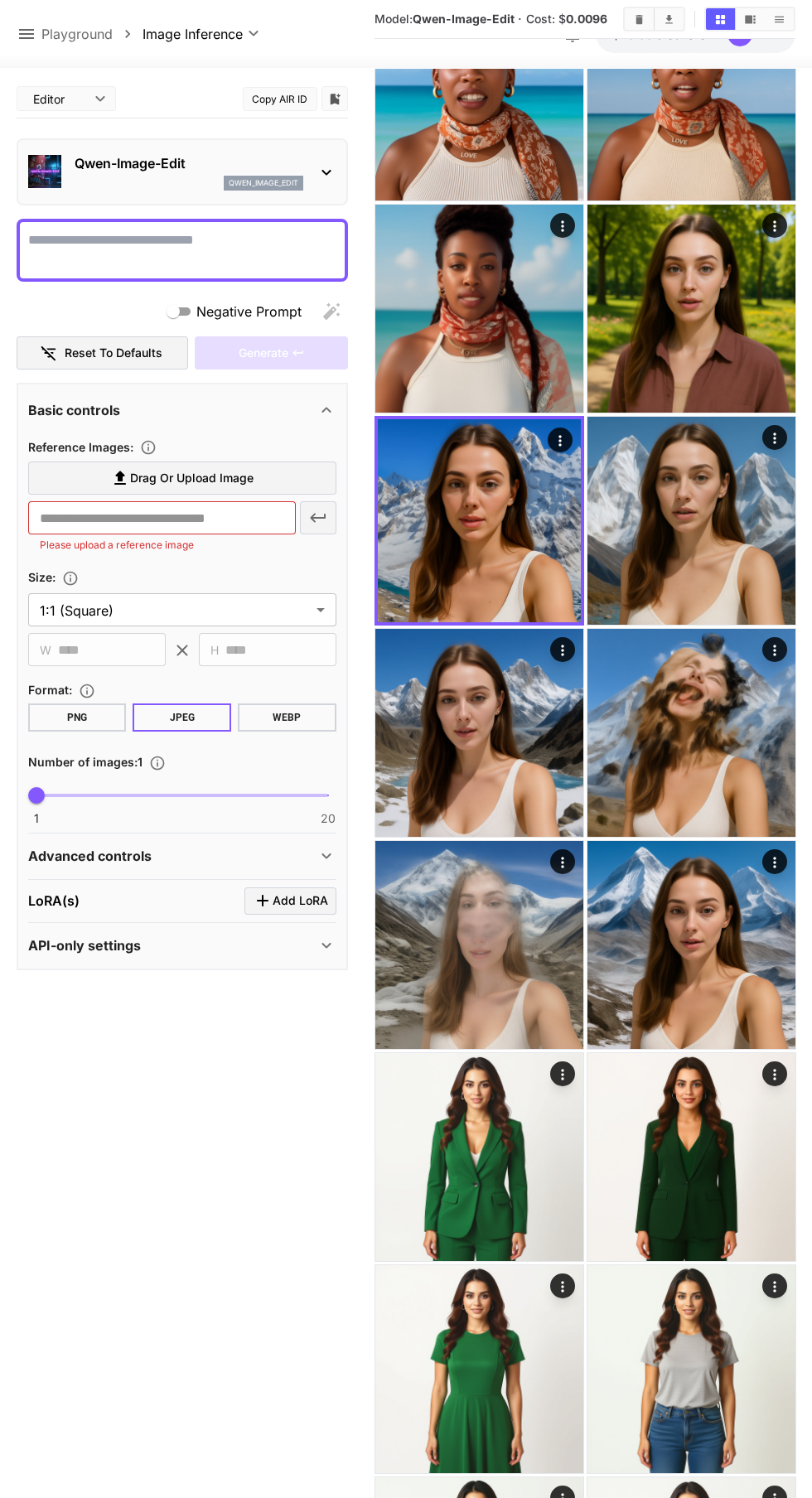
scroll to position [2287, 0]
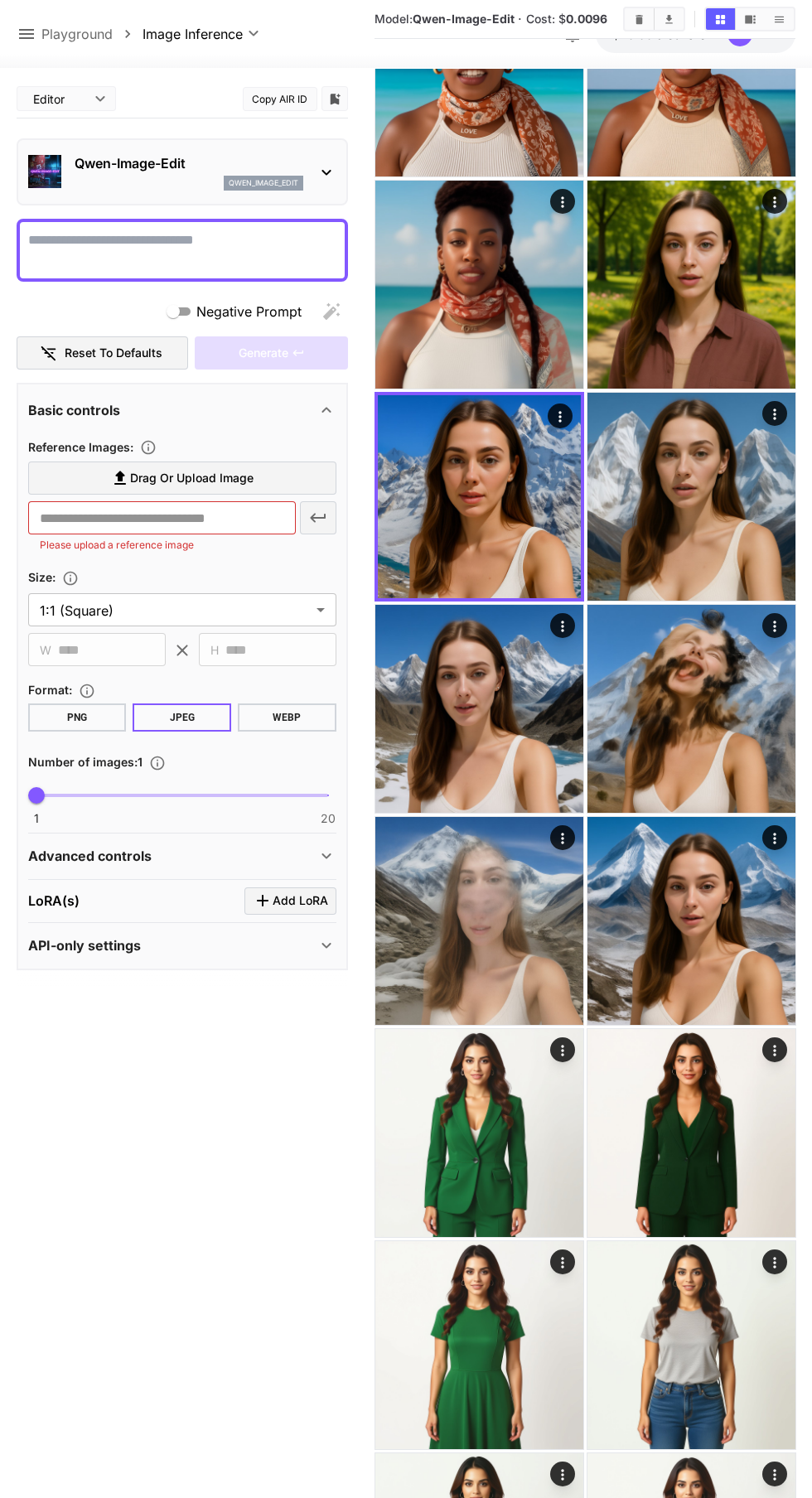
click at [482, 1118] on img at bounding box center [479, 1133] width 208 height 208
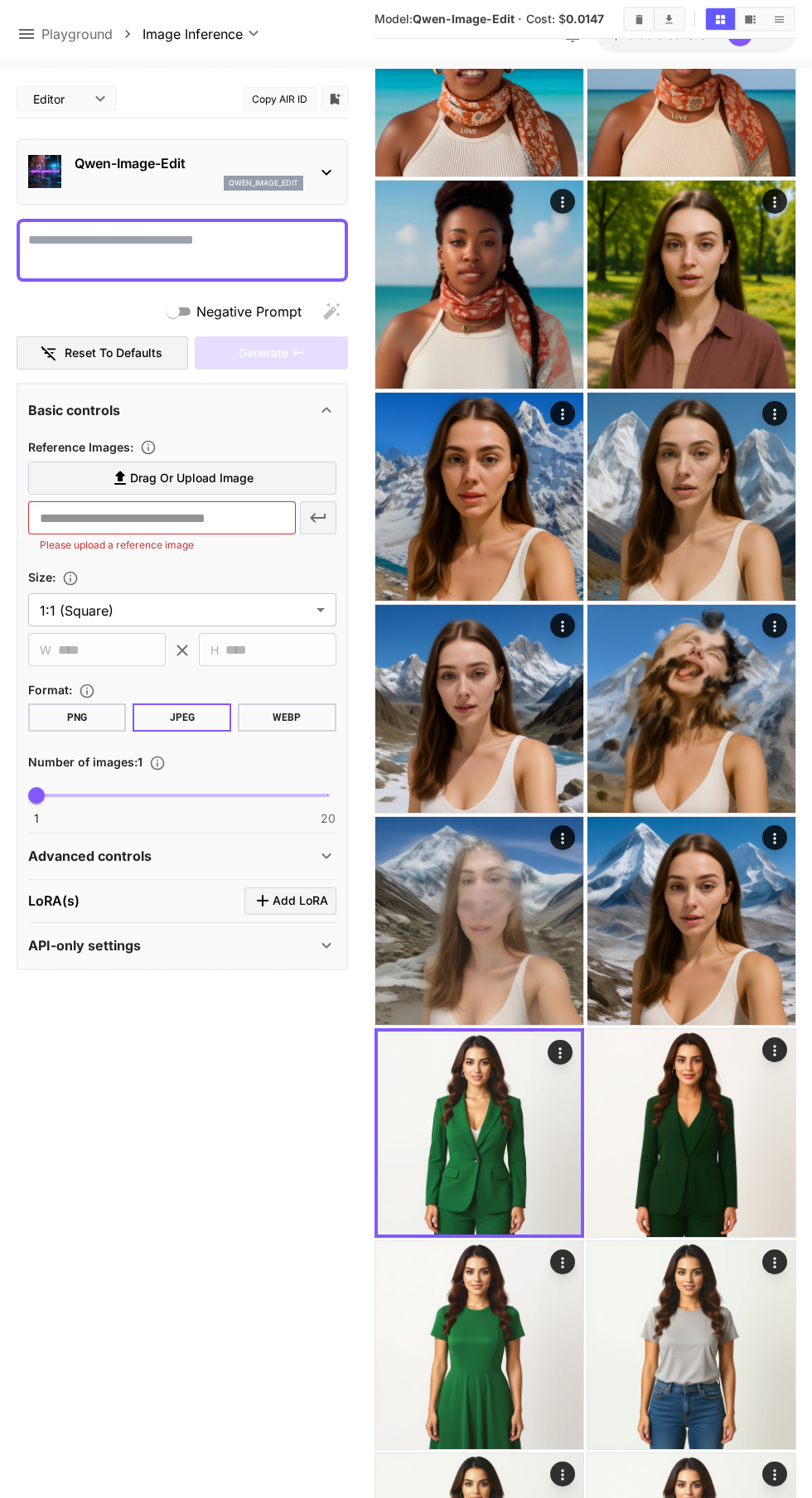
click at [660, 1137] on img at bounding box center [691, 1133] width 208 height 208
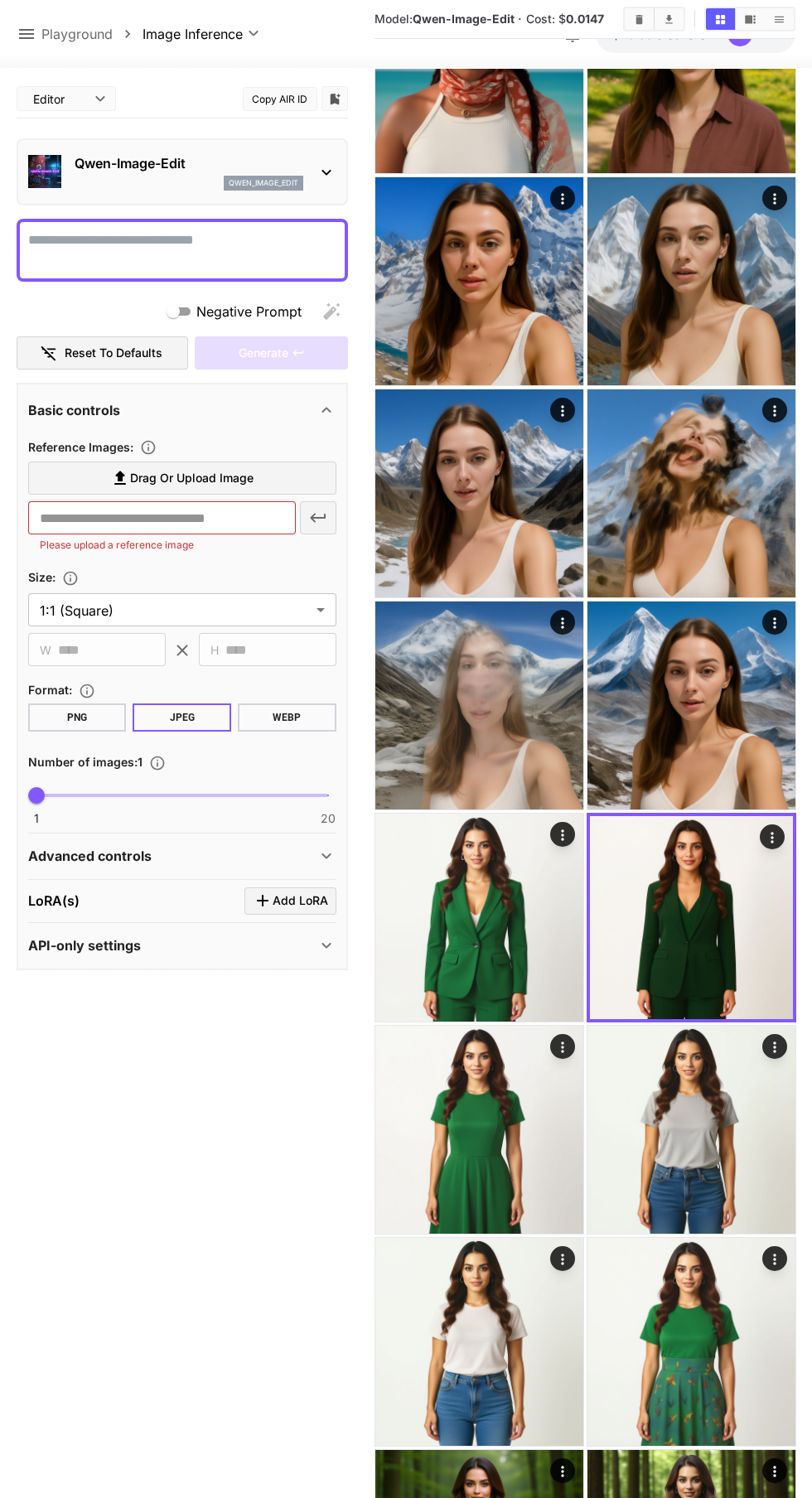
scroll to position [2505, 0]
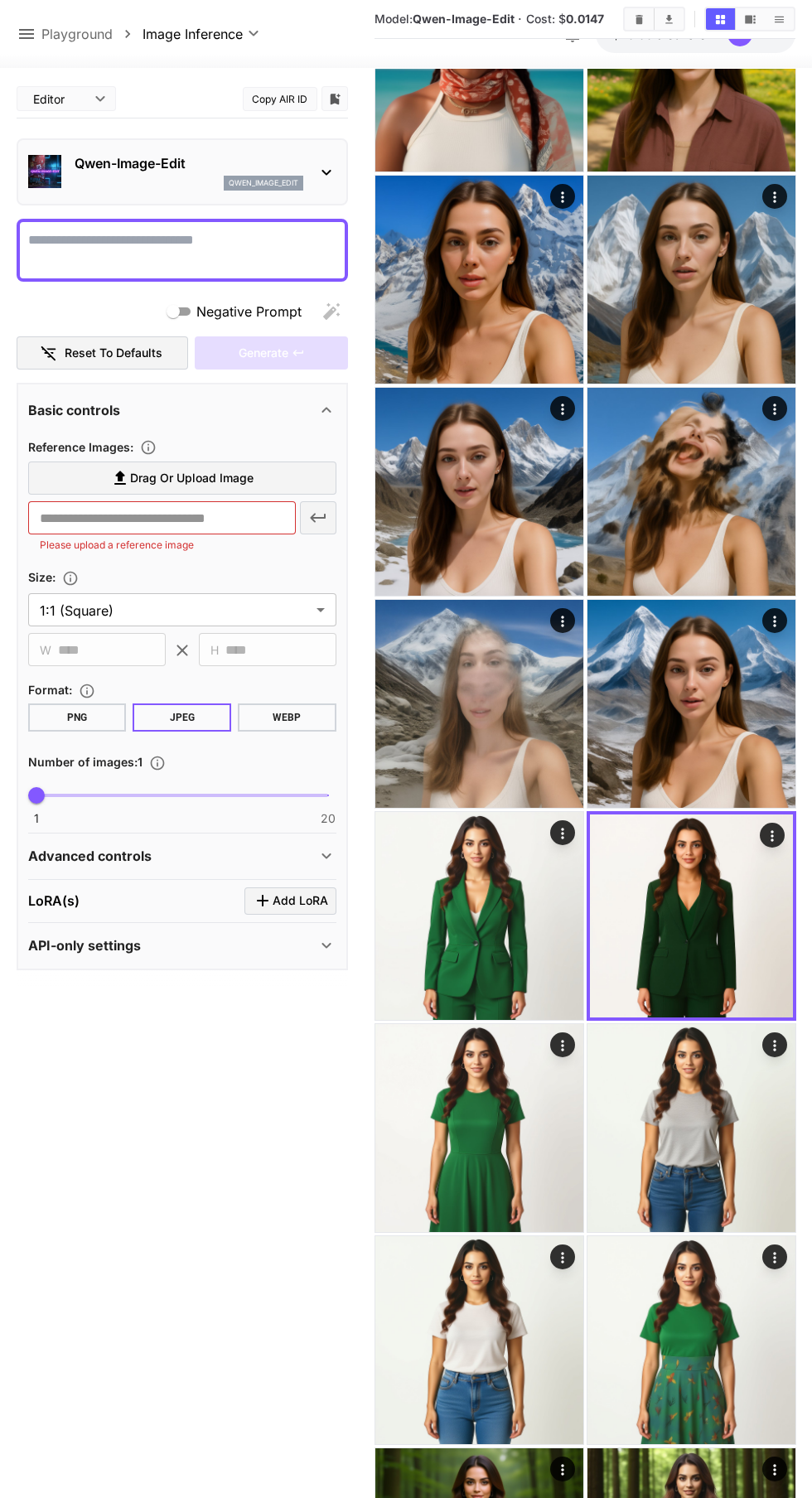
click at [466, 1126] on img at bounding box center [479, 1128] width 208 height 208
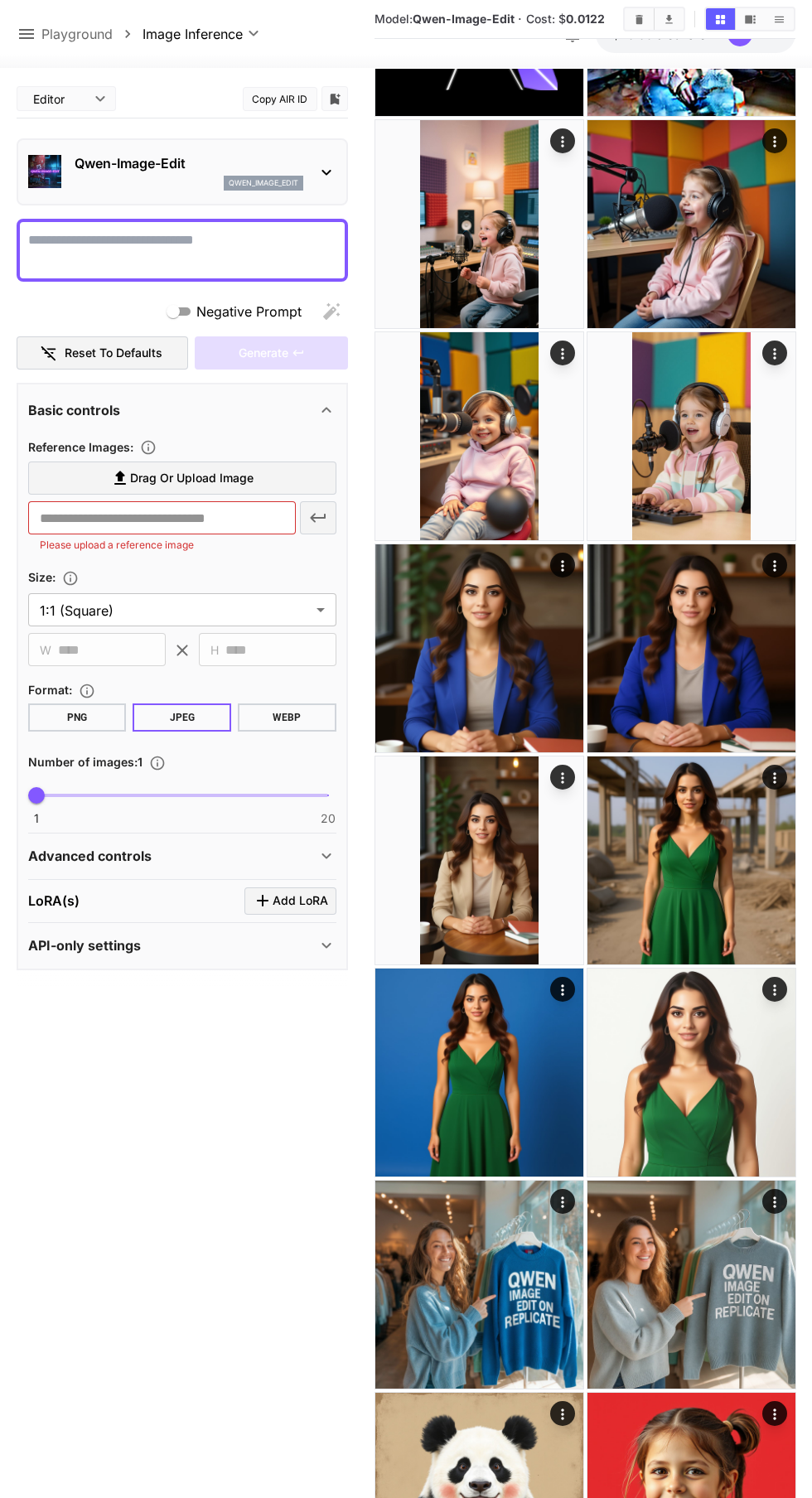
scroll to position [4259, 0]
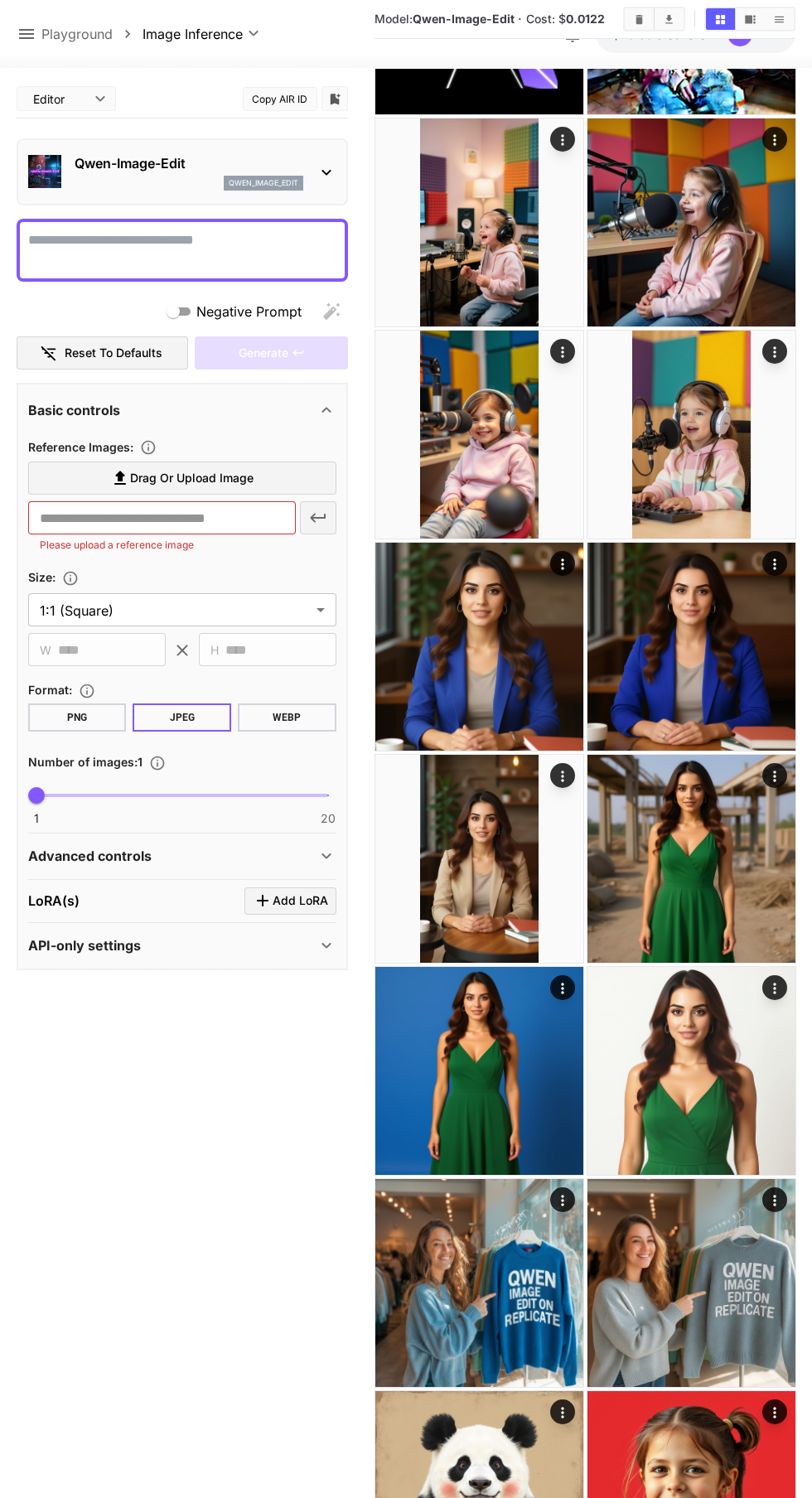
click at [325, 170] on icon at bounding box center [326, 172] width 20 height 20
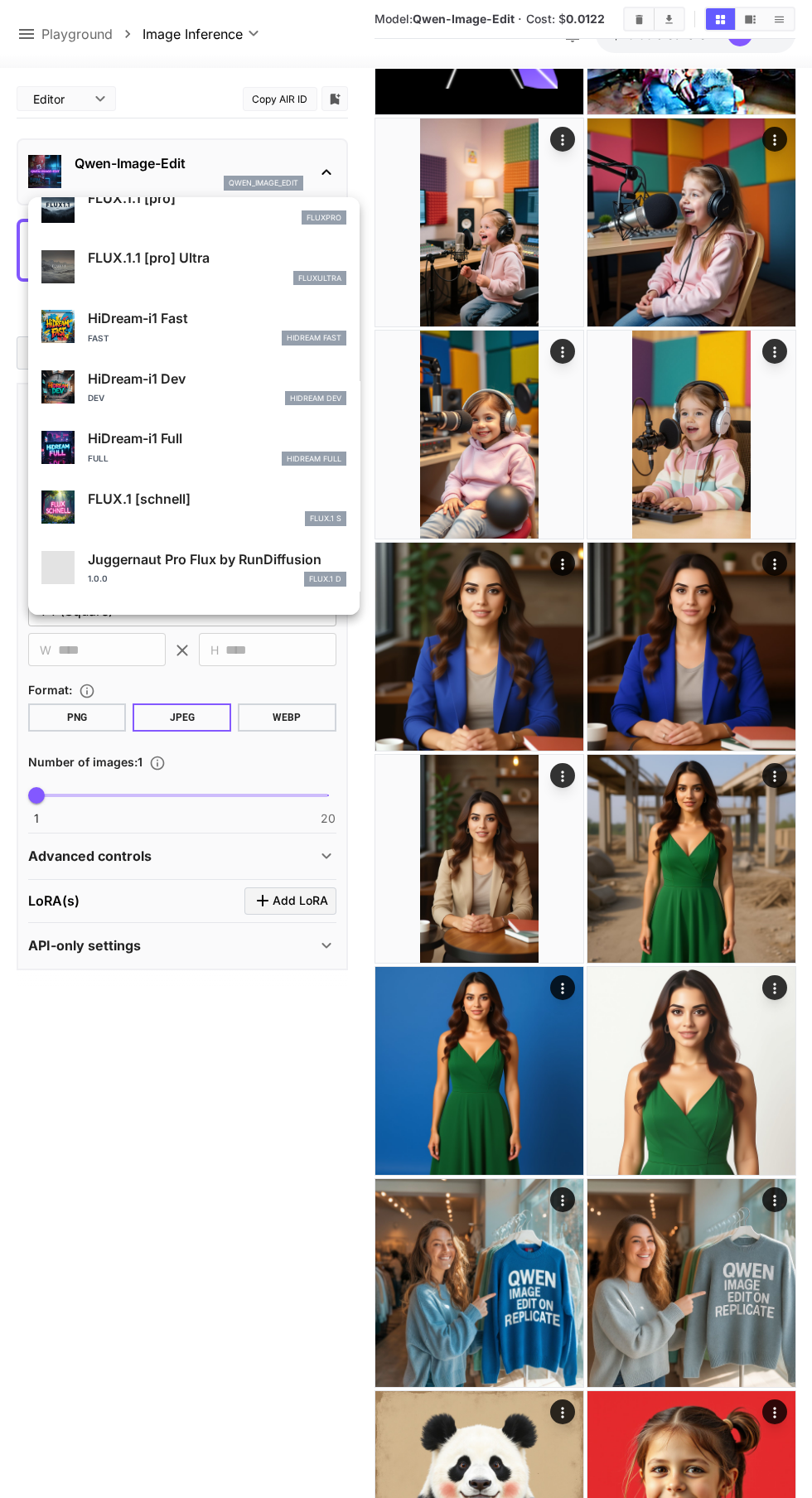
scroll to position [1341, 0]
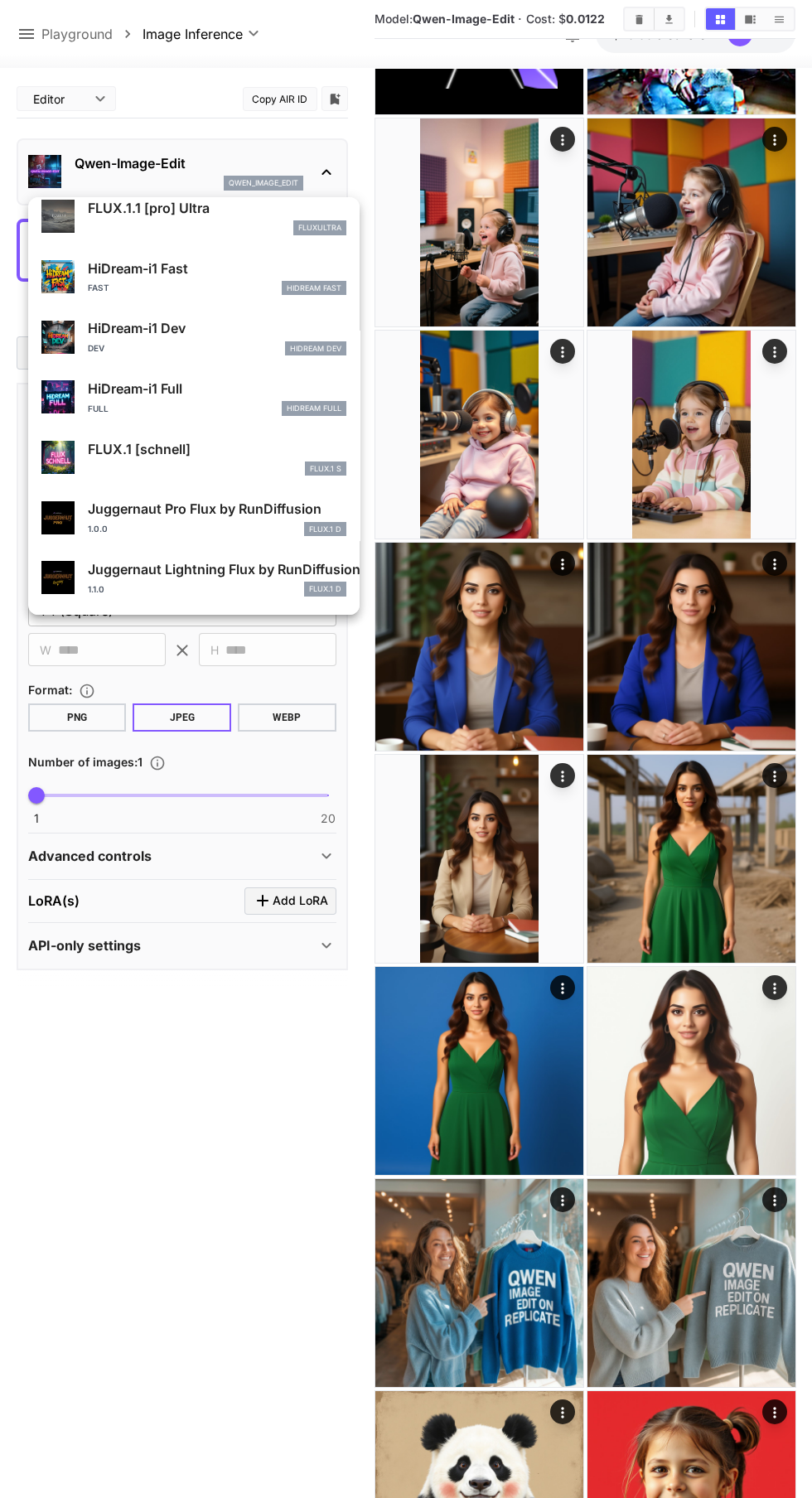
click at [239, 448] on p "FLUX.1 [schnell]" at bounding box center [217, 449] width 259 height 20
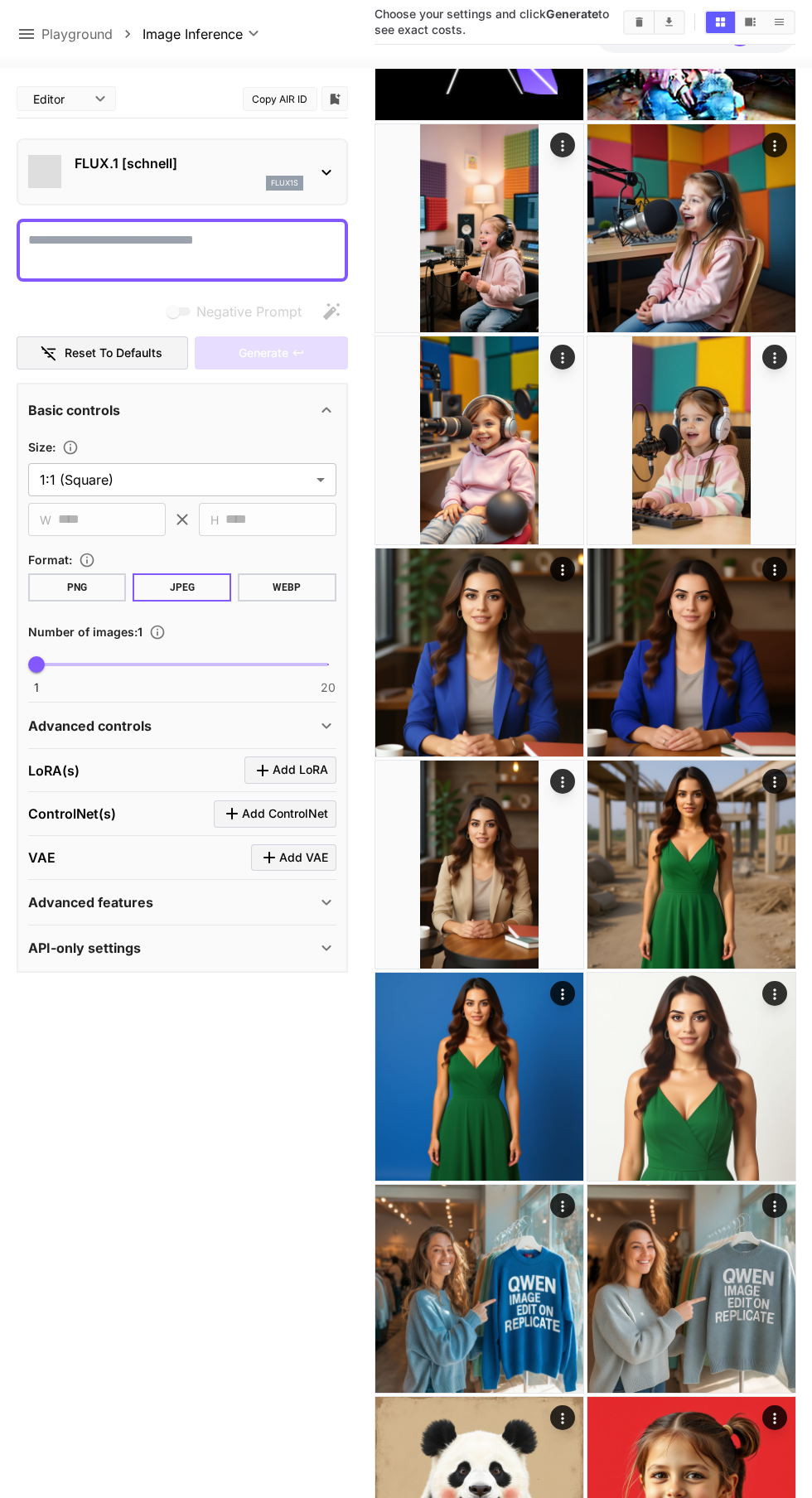
type input "*"
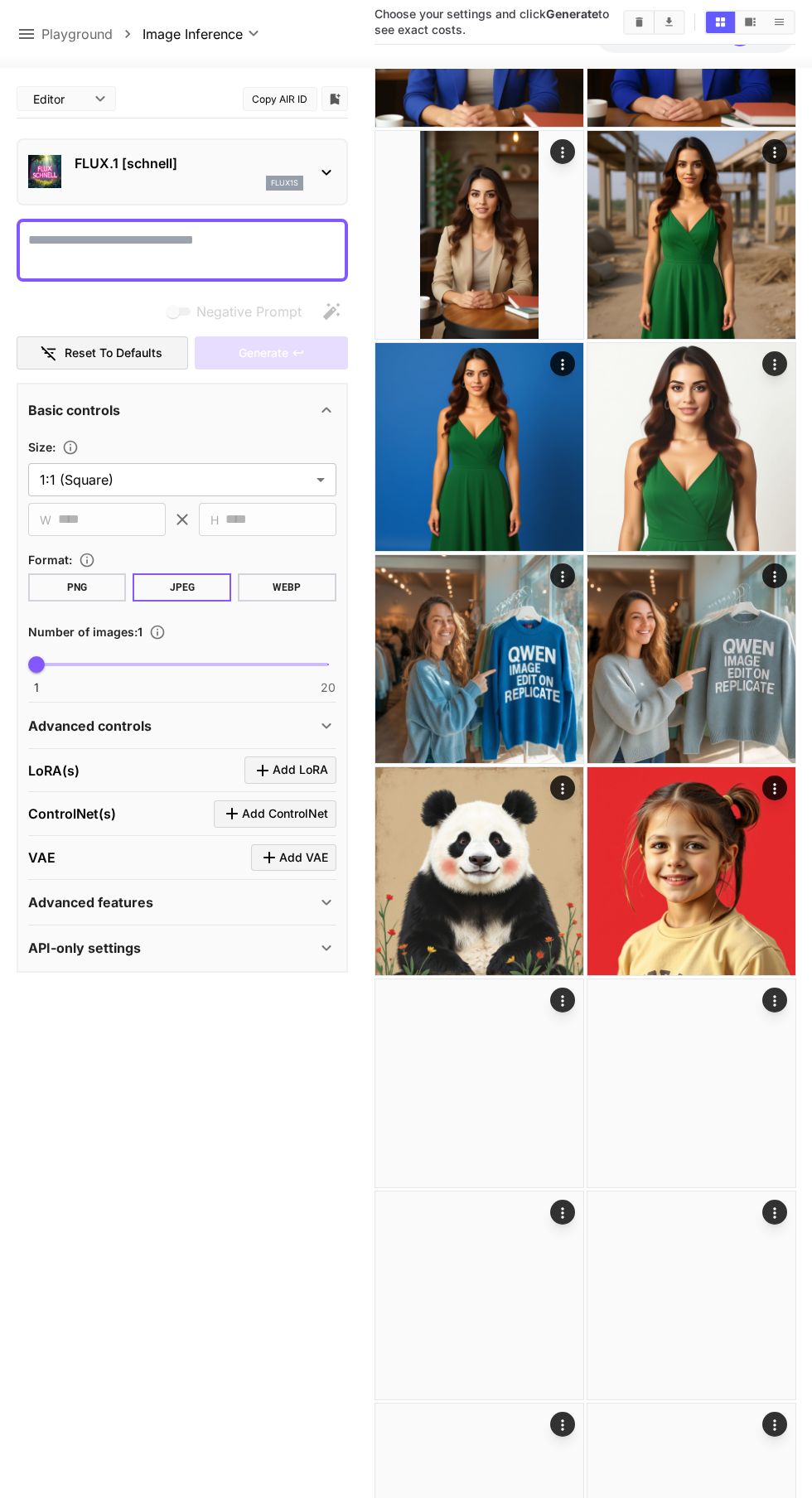
scroll to position [4892, 0]
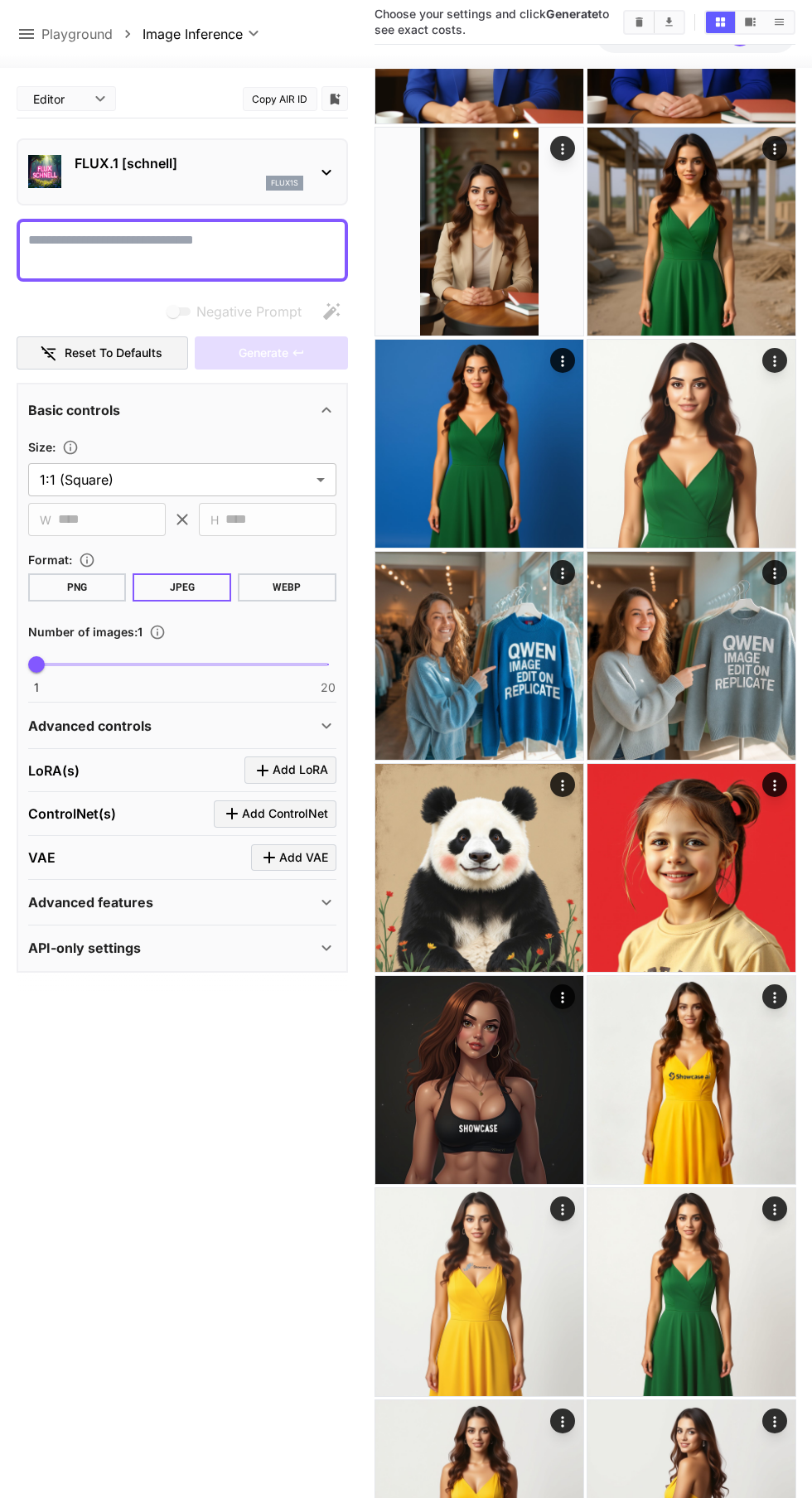
click at [735, 917] on img at bounding box center [691, 867] width 208 height 208
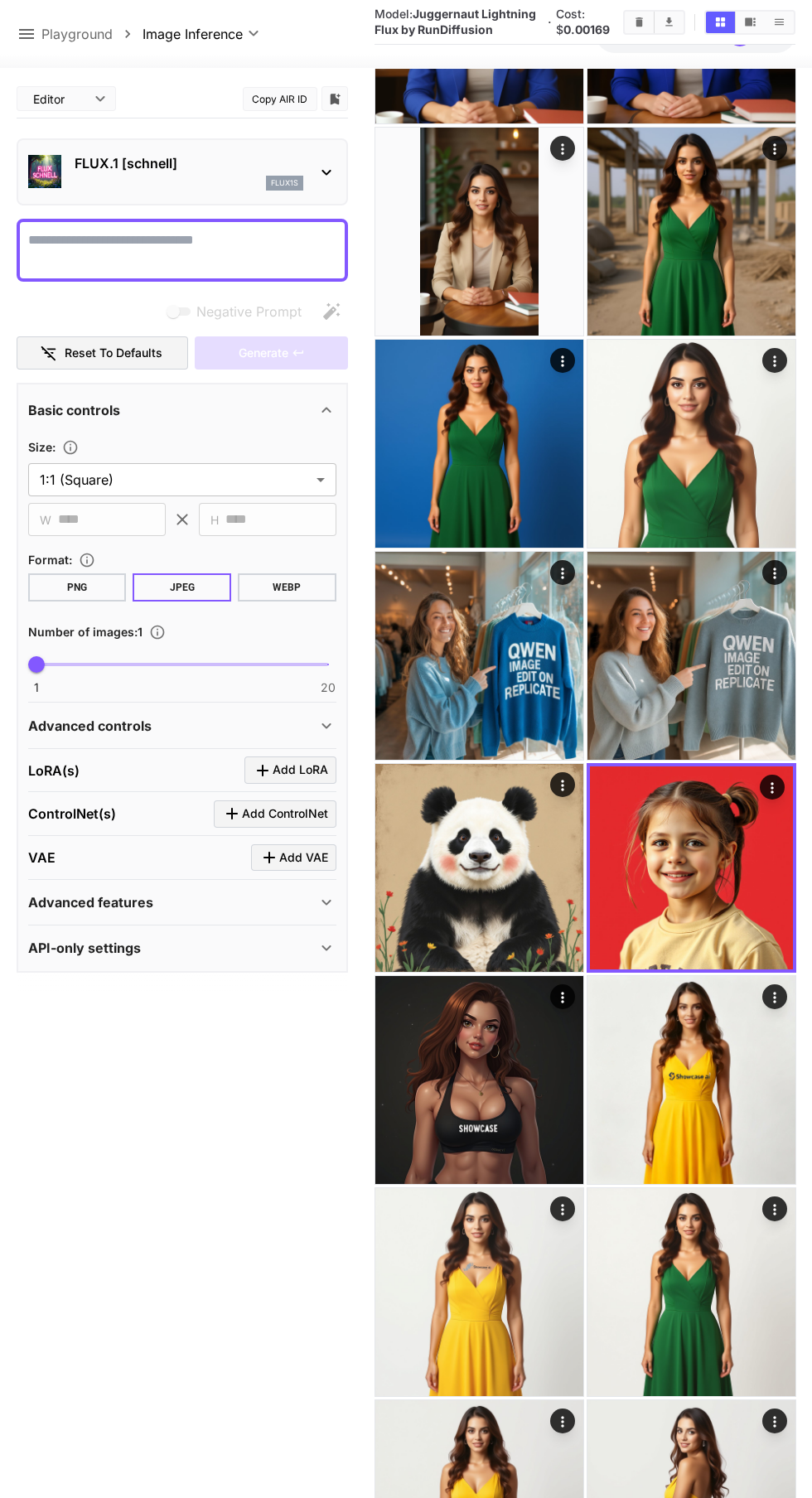
click at [514, 1071] on img at bounding box center [479, 1080] width 208 height 208
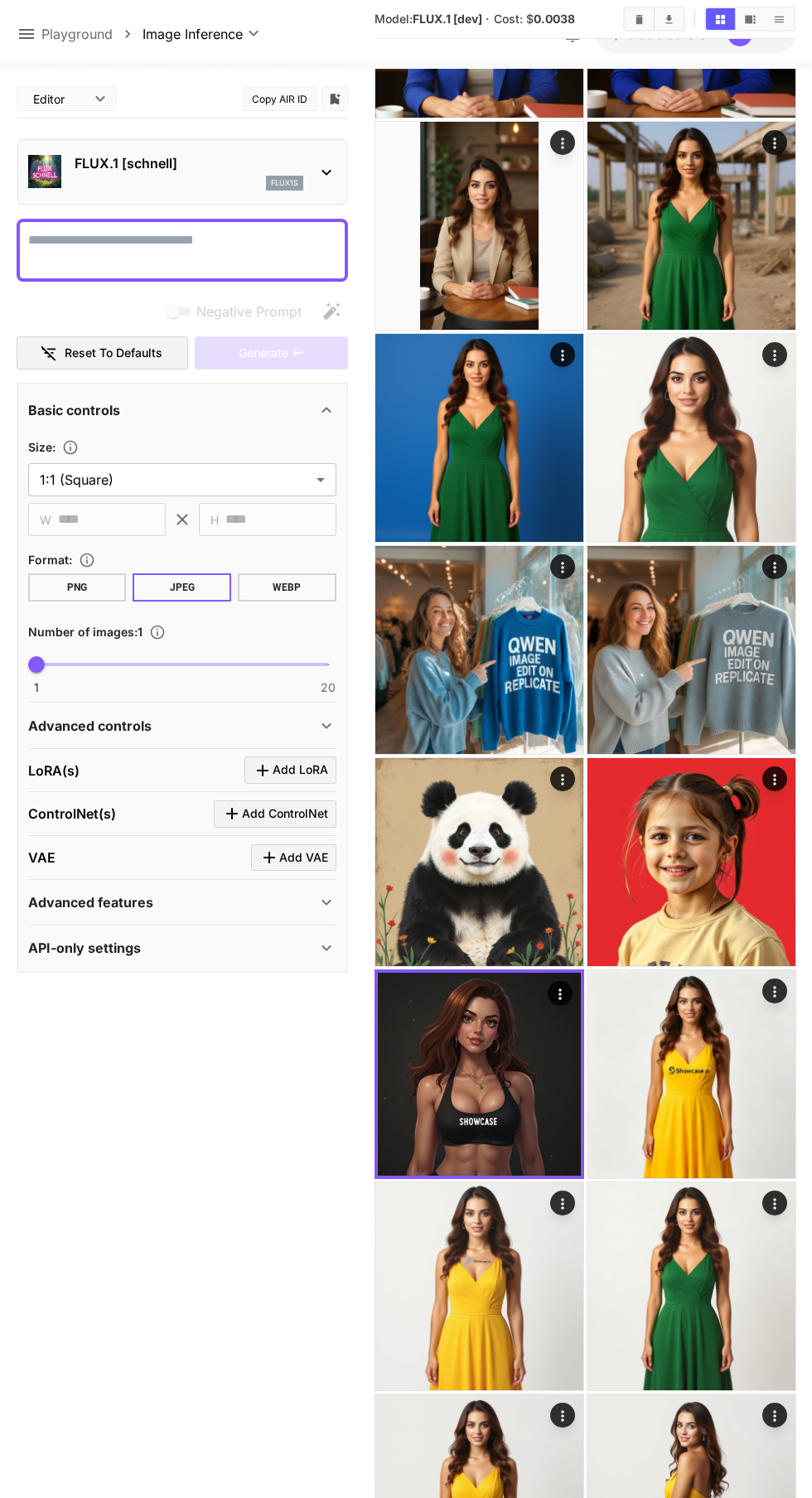
scroll to position [4887, 0]
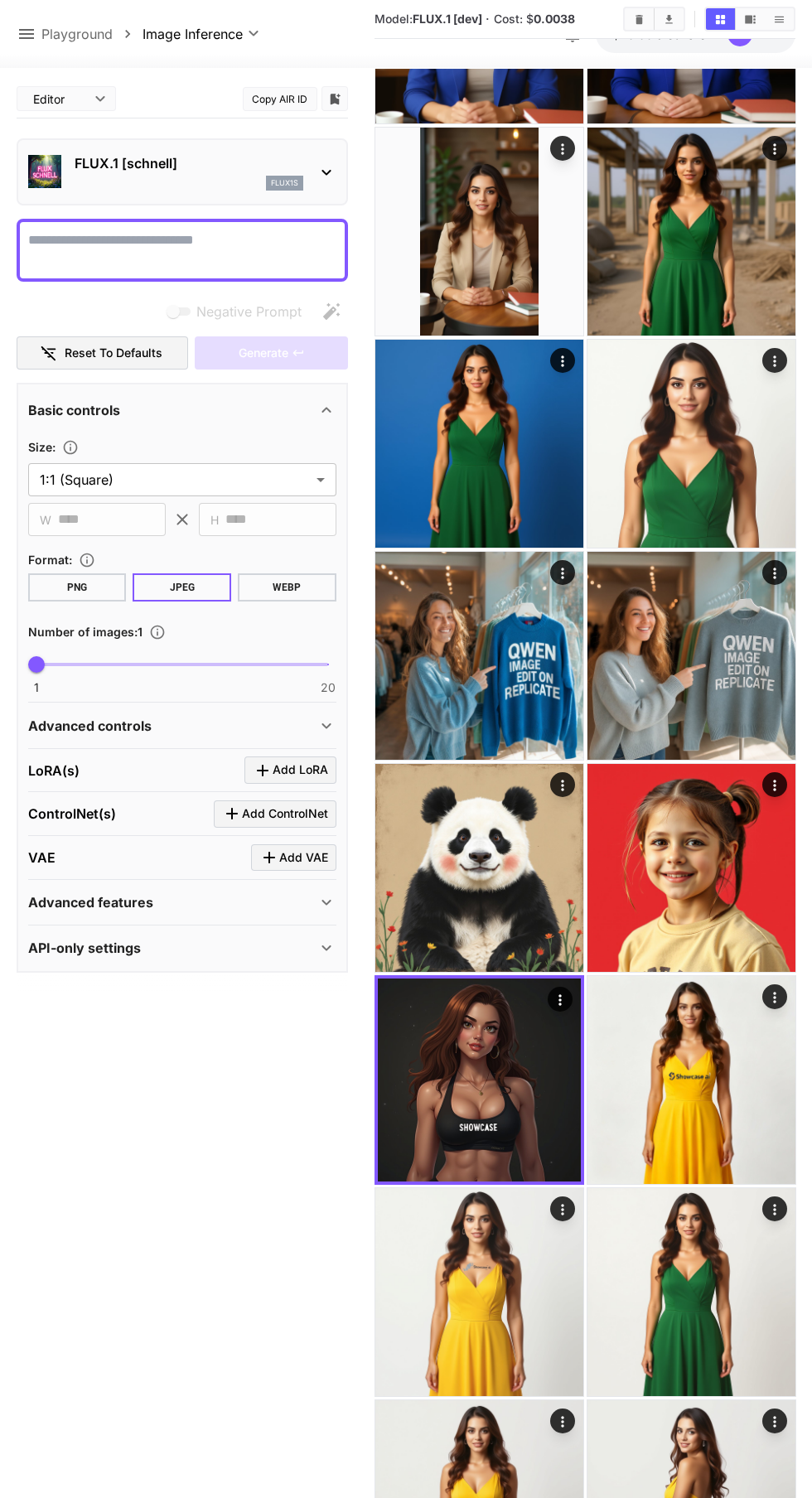
click at [718, 1083] on img at bounding box center [691, 1080] width 208 height 208
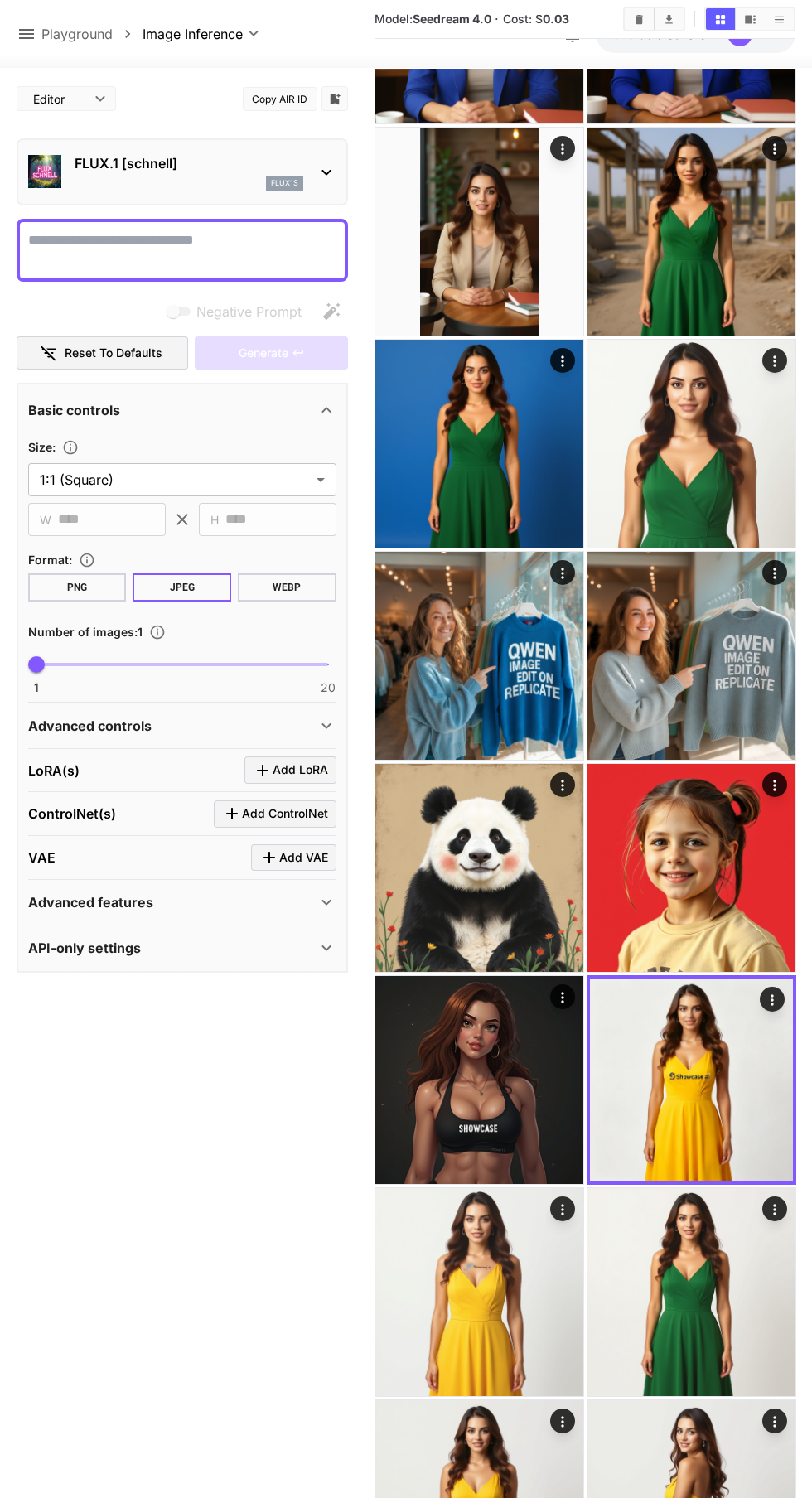
click at [547, 1322] on img at bounding box center [479, 1292] width 208 height 208
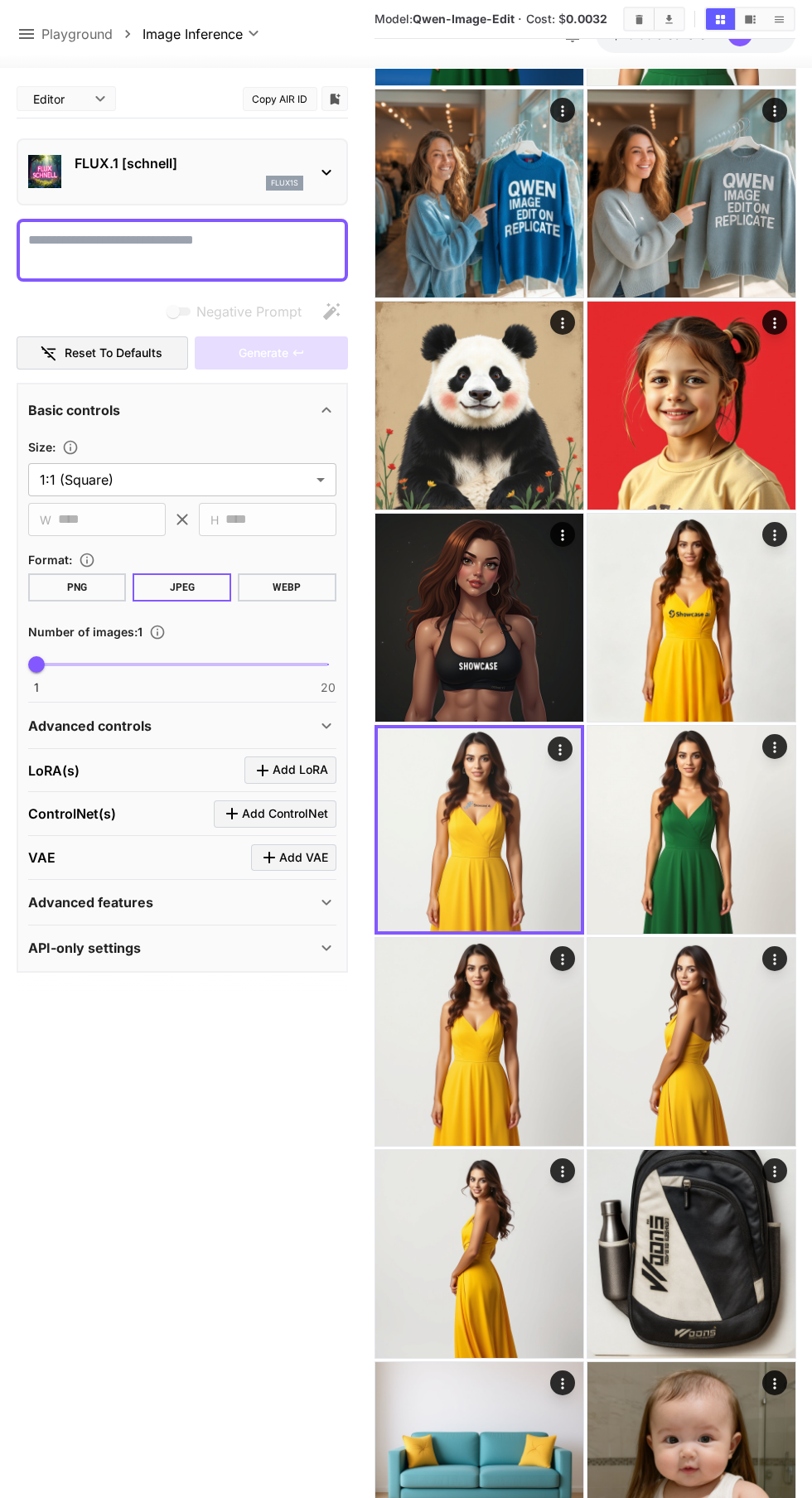
scroll to position [5360, 0]
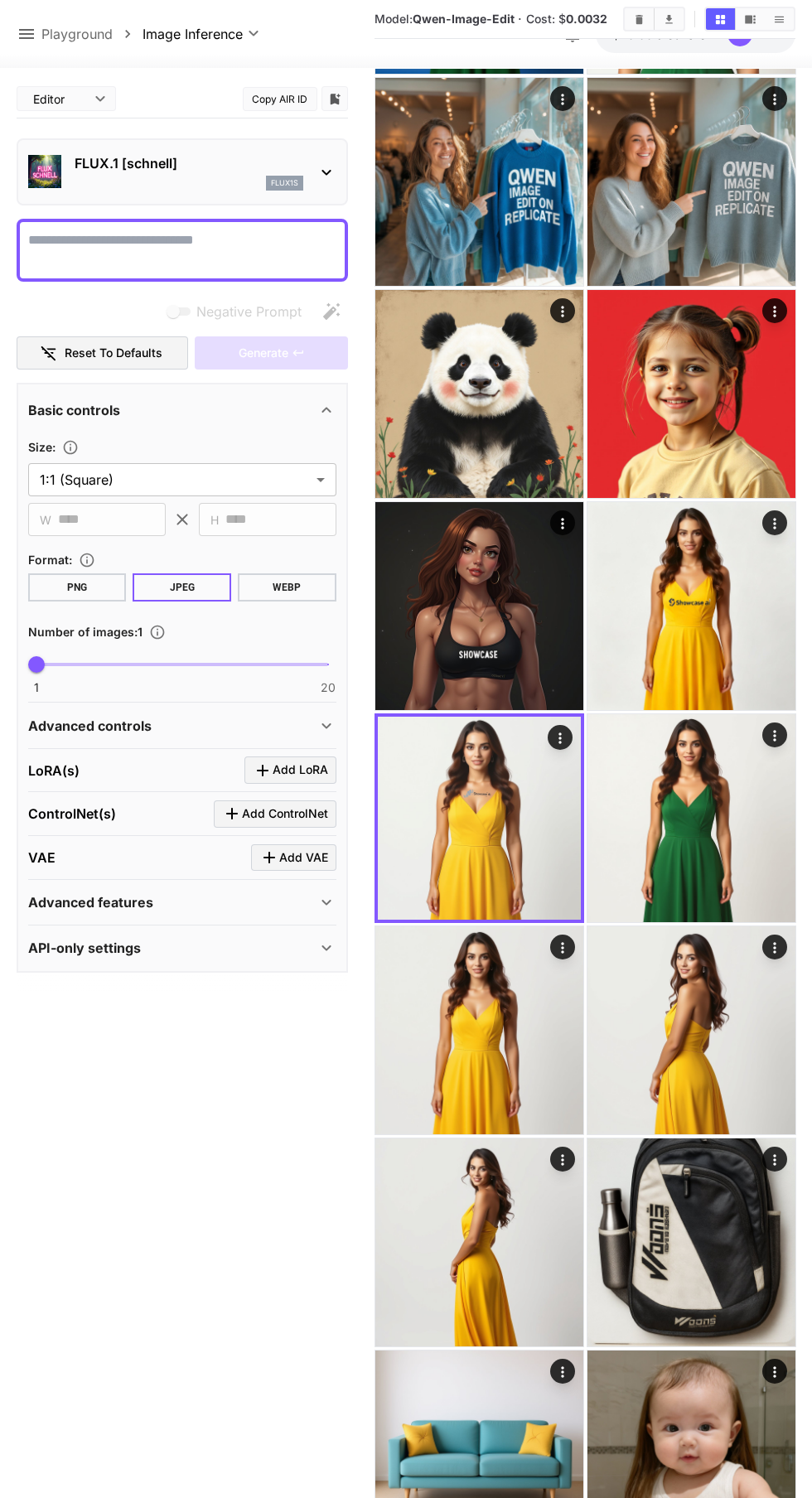
click at [714, 1217] on img at bounding box center [691, 1242] width 208 height 208
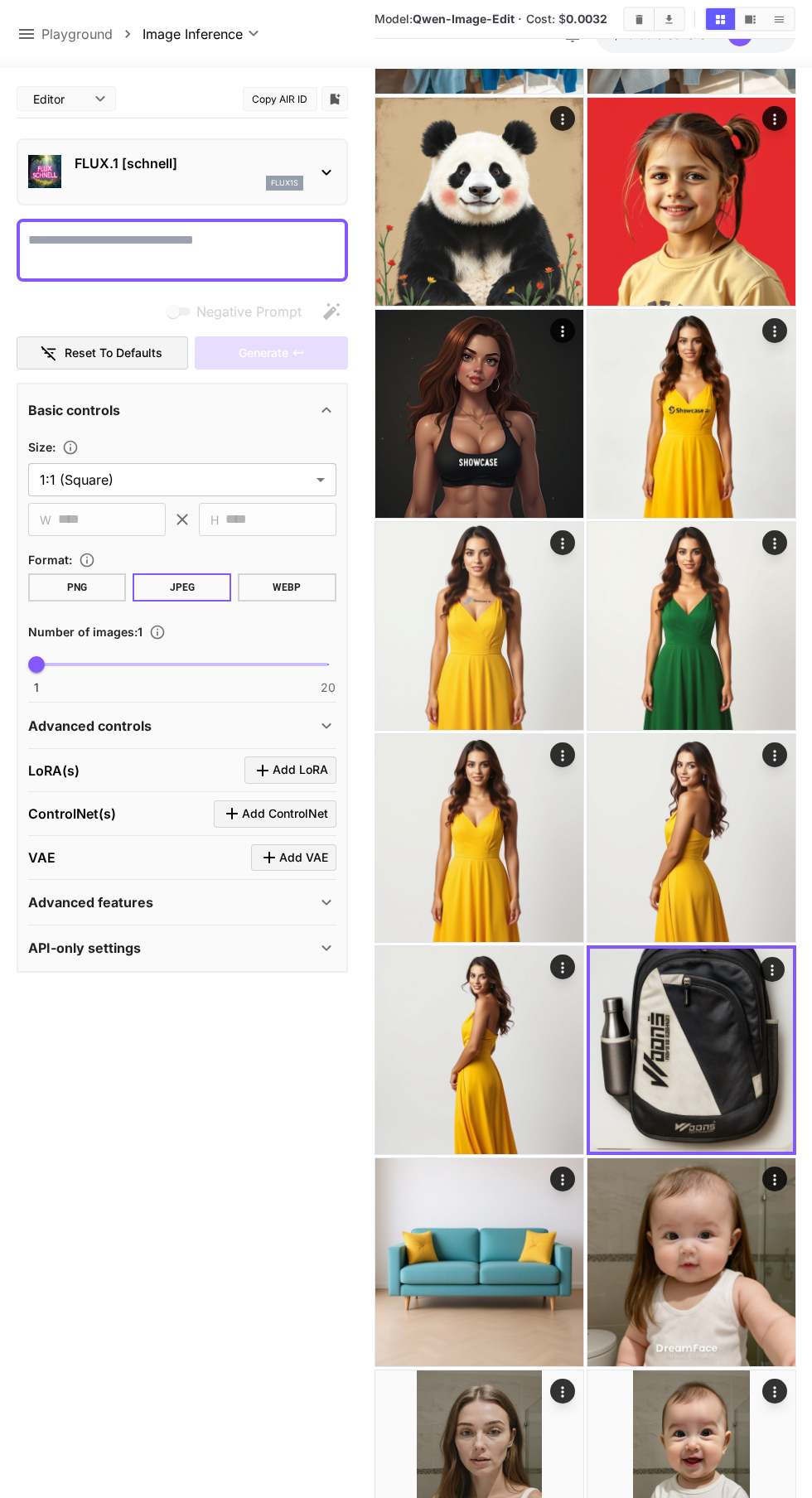
scroll to position [5555, 0]
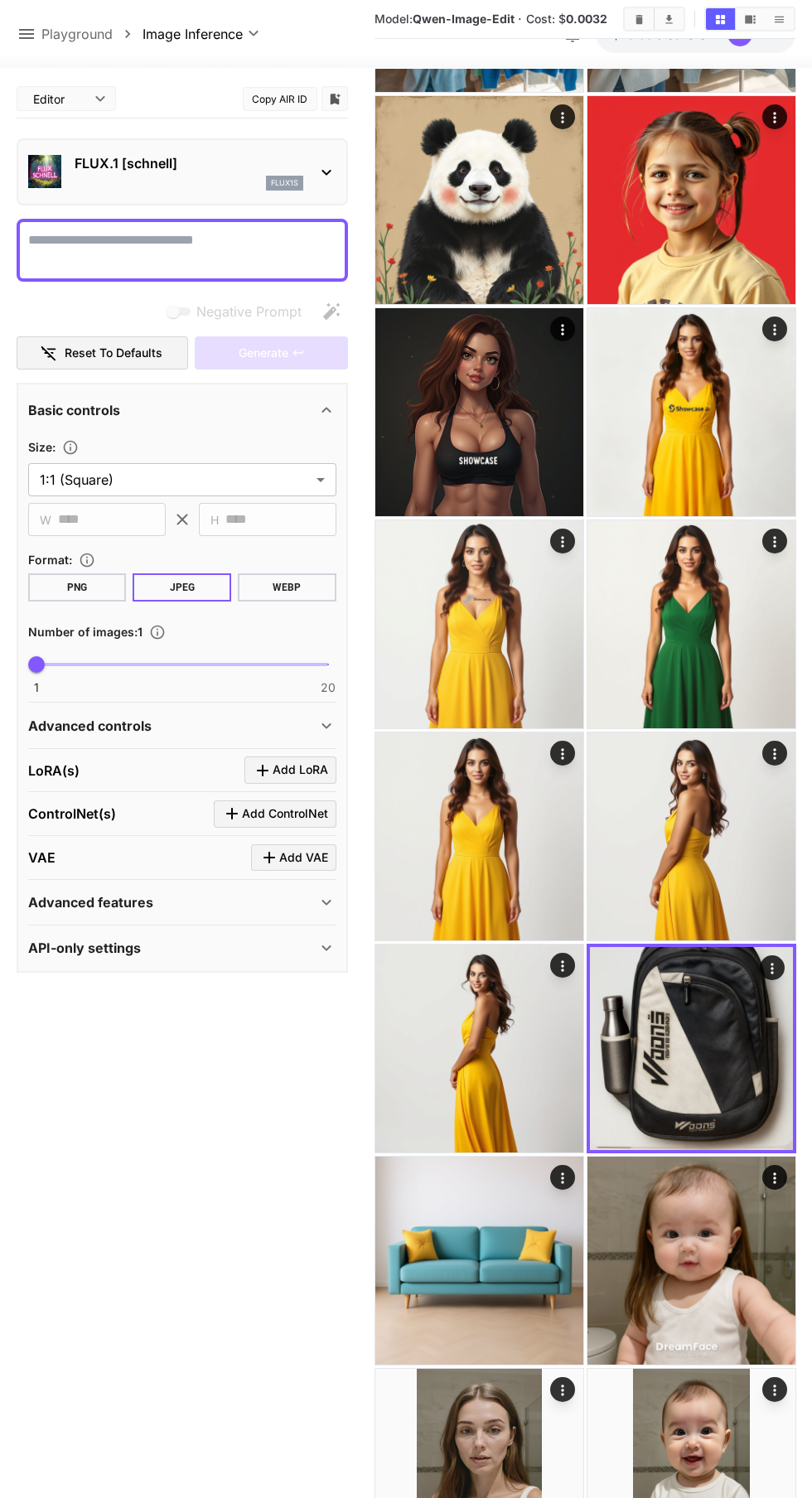
click at [484, 1226] on img at bounding box center [479, 1261] width 208 height 208
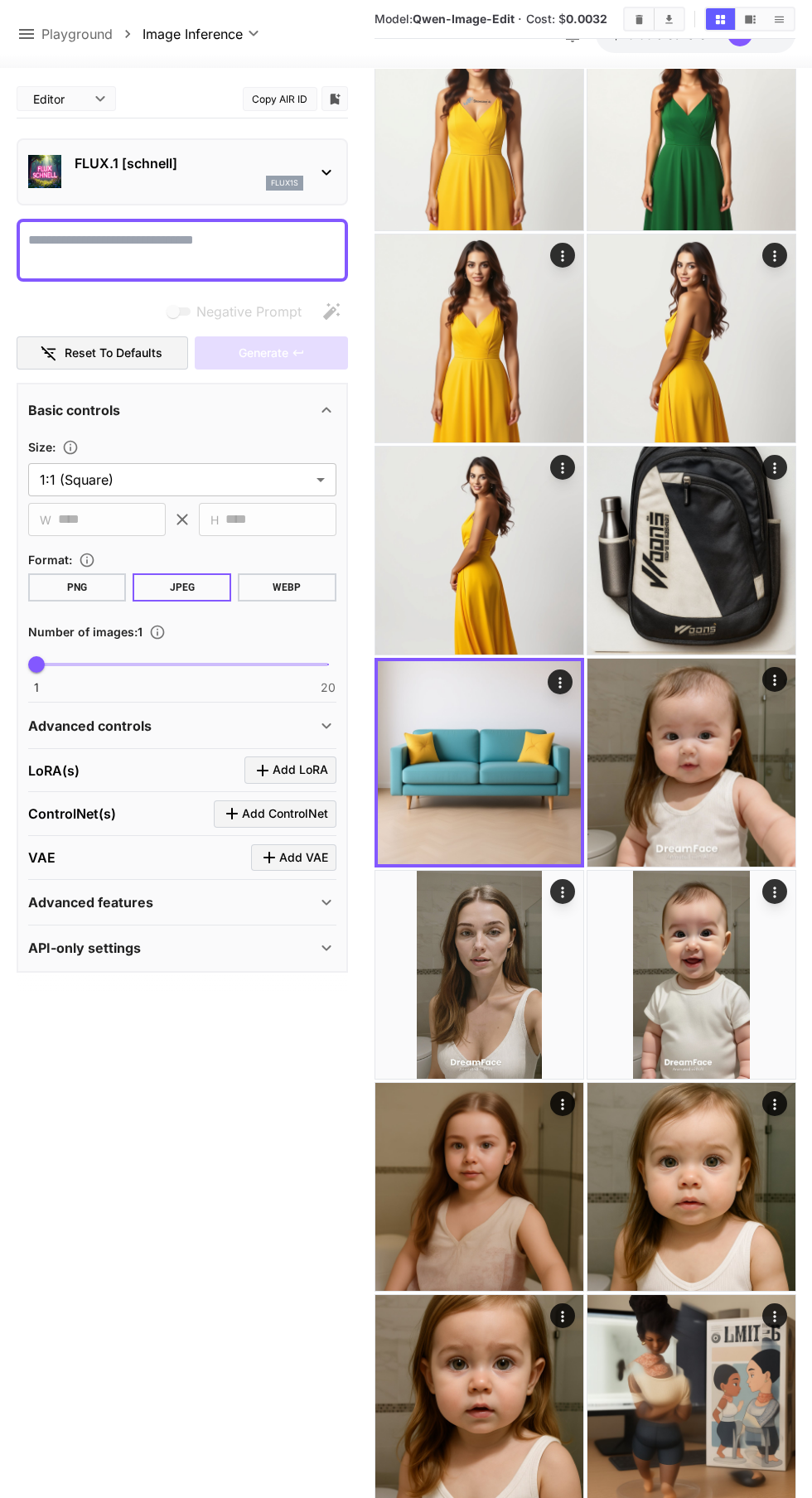
scroll to position [6067, 0]
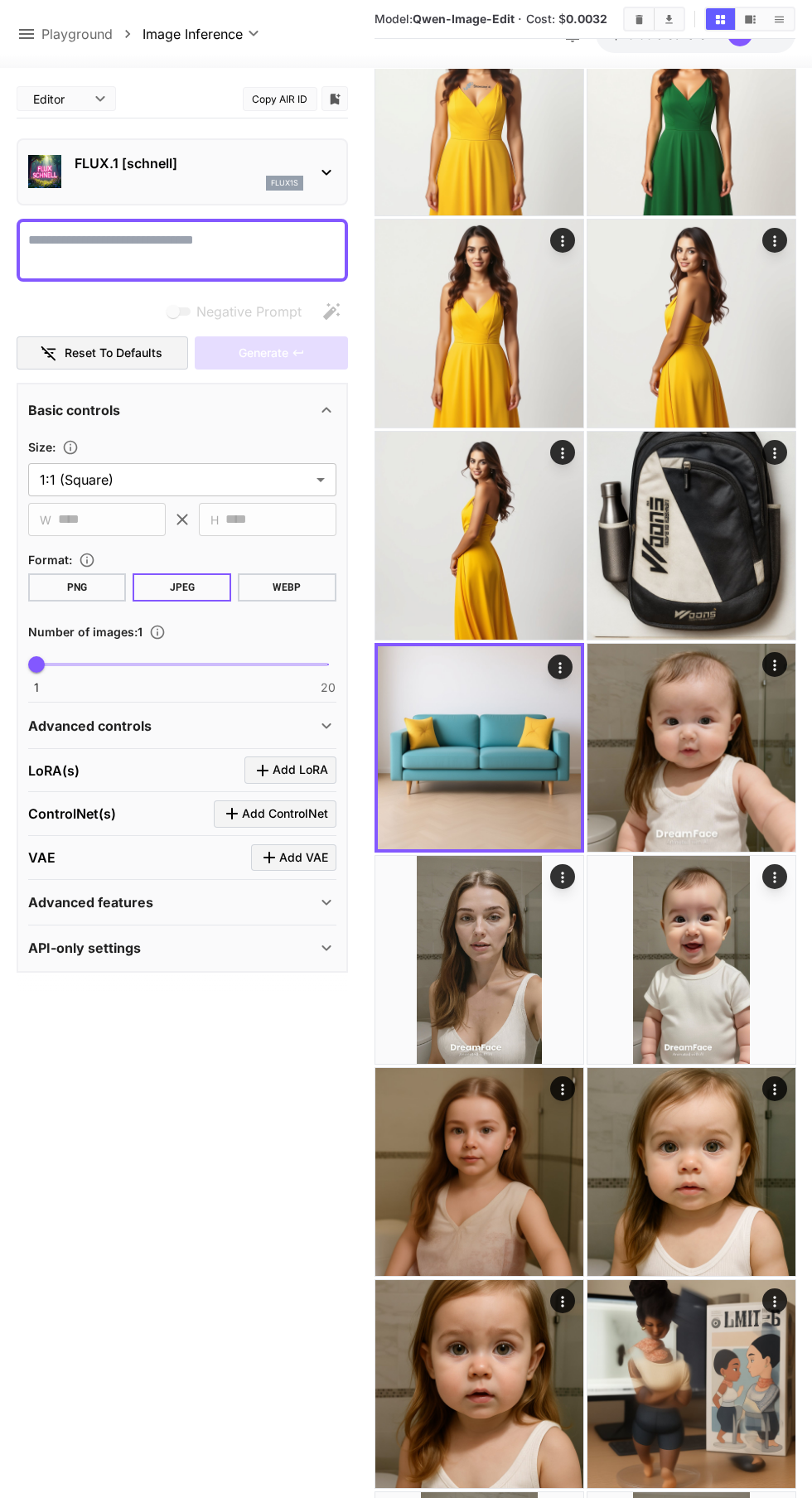
click at [708, 951] on img at bounding box center [691, 959] width 208 height 208
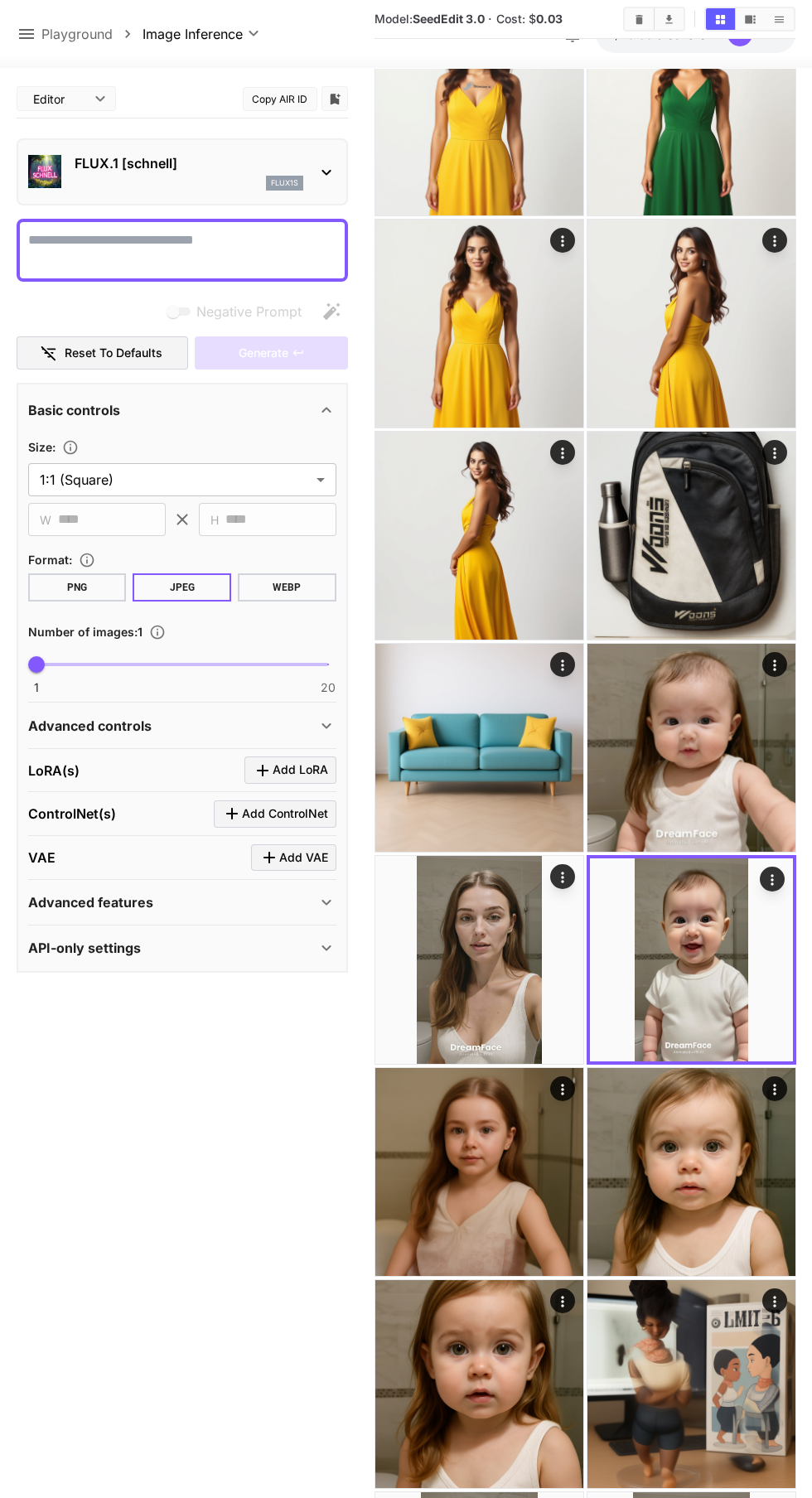
click at [522, 964] on img at bounding box center [479, 959] width 208 height 208
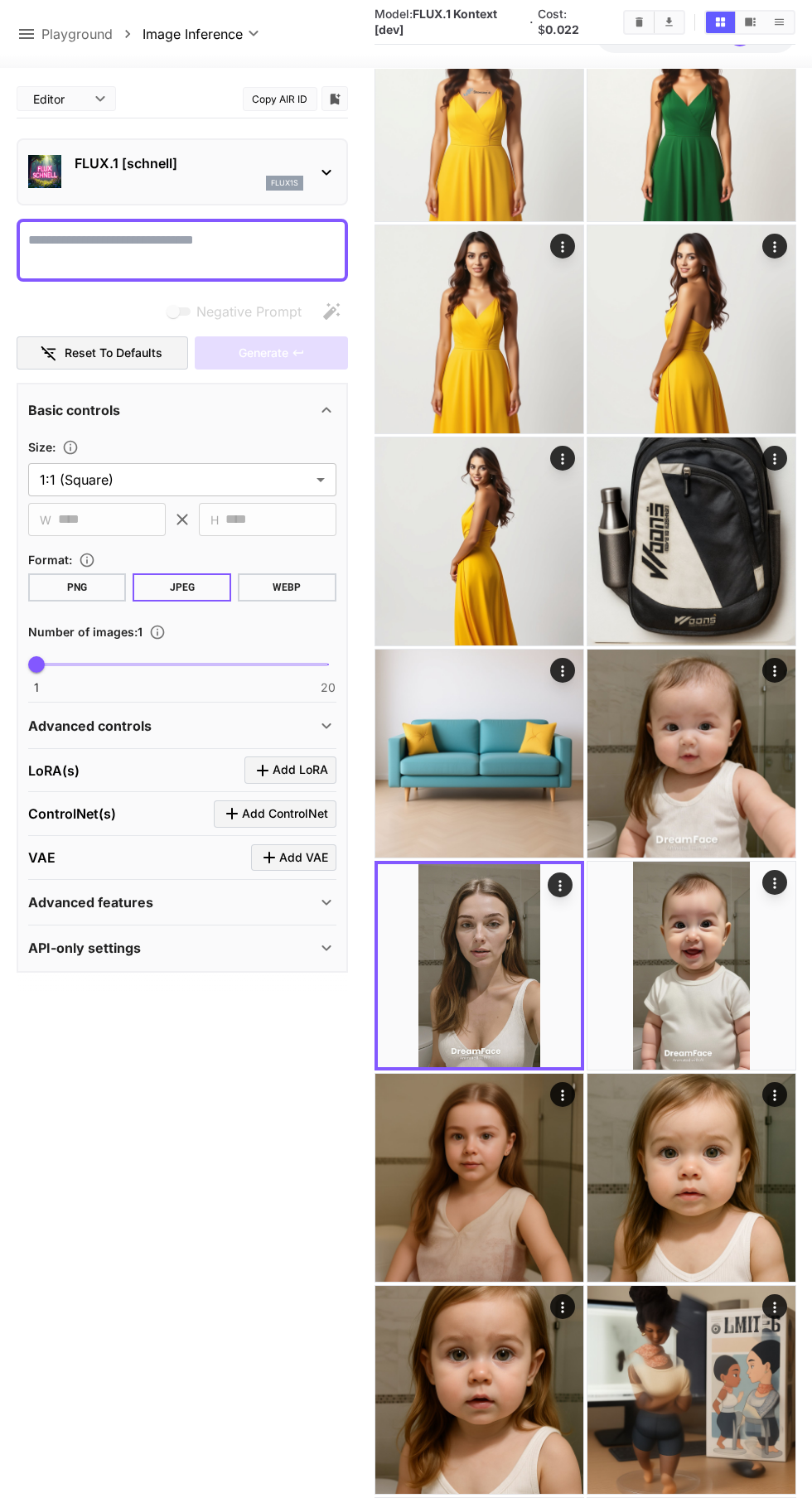
scroll to position [6074, 0]
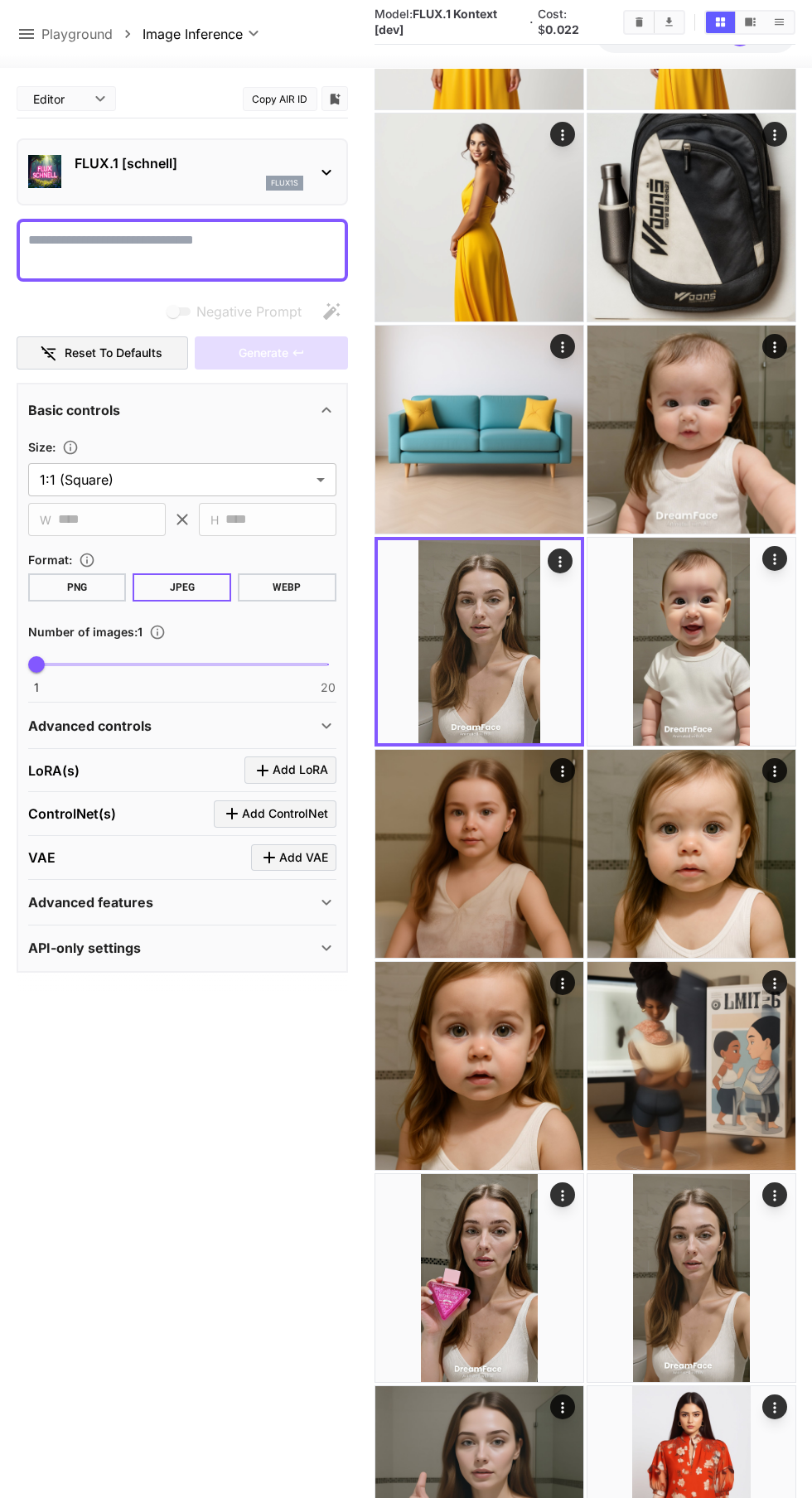
click at [537, 862] on img at bounding box center [479, 854] width 208 height 208
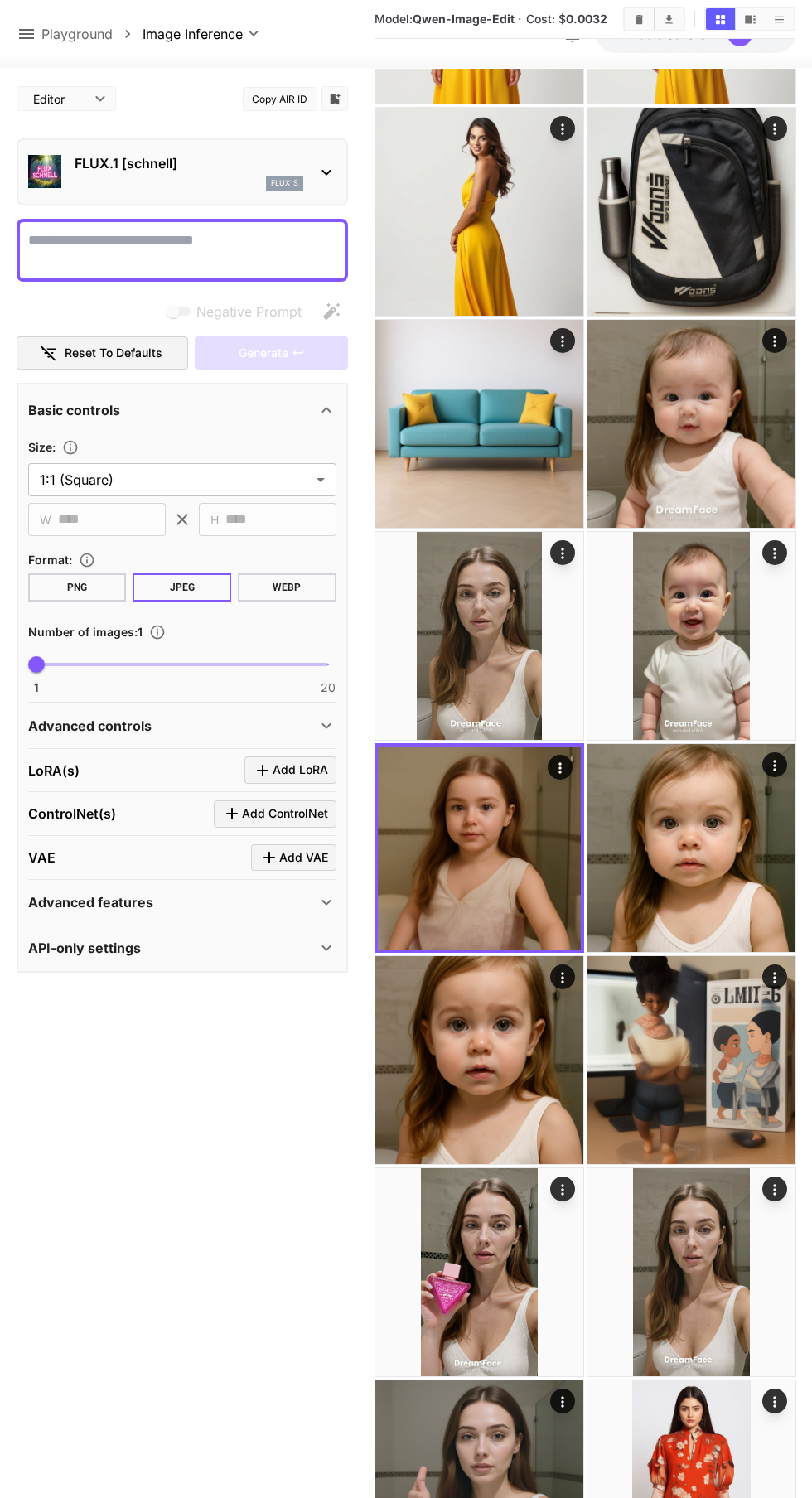
scroll to position [6385, 0]
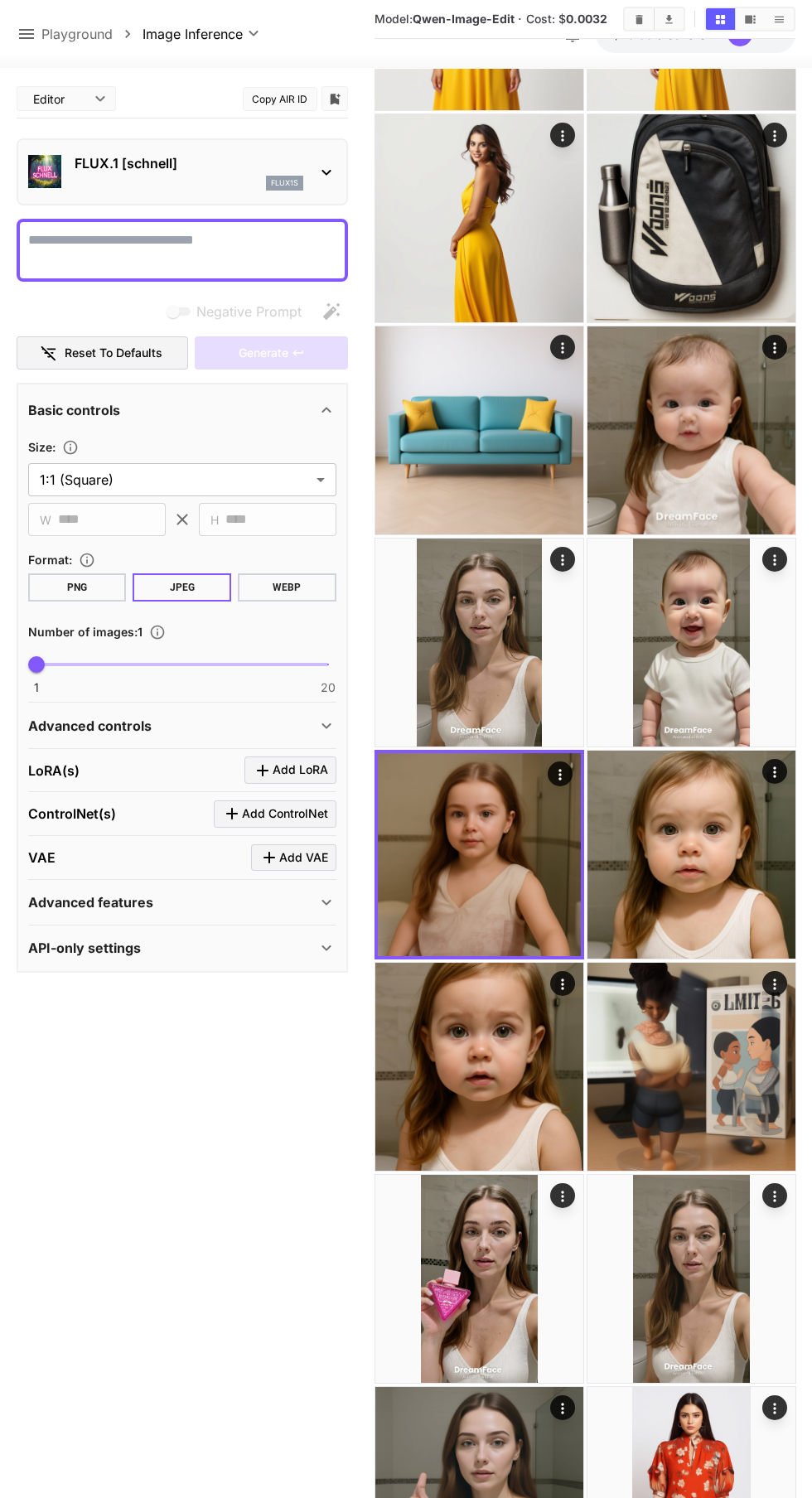
click at [718, 849] on img at bounding box center [691, 854] width 208 height 208
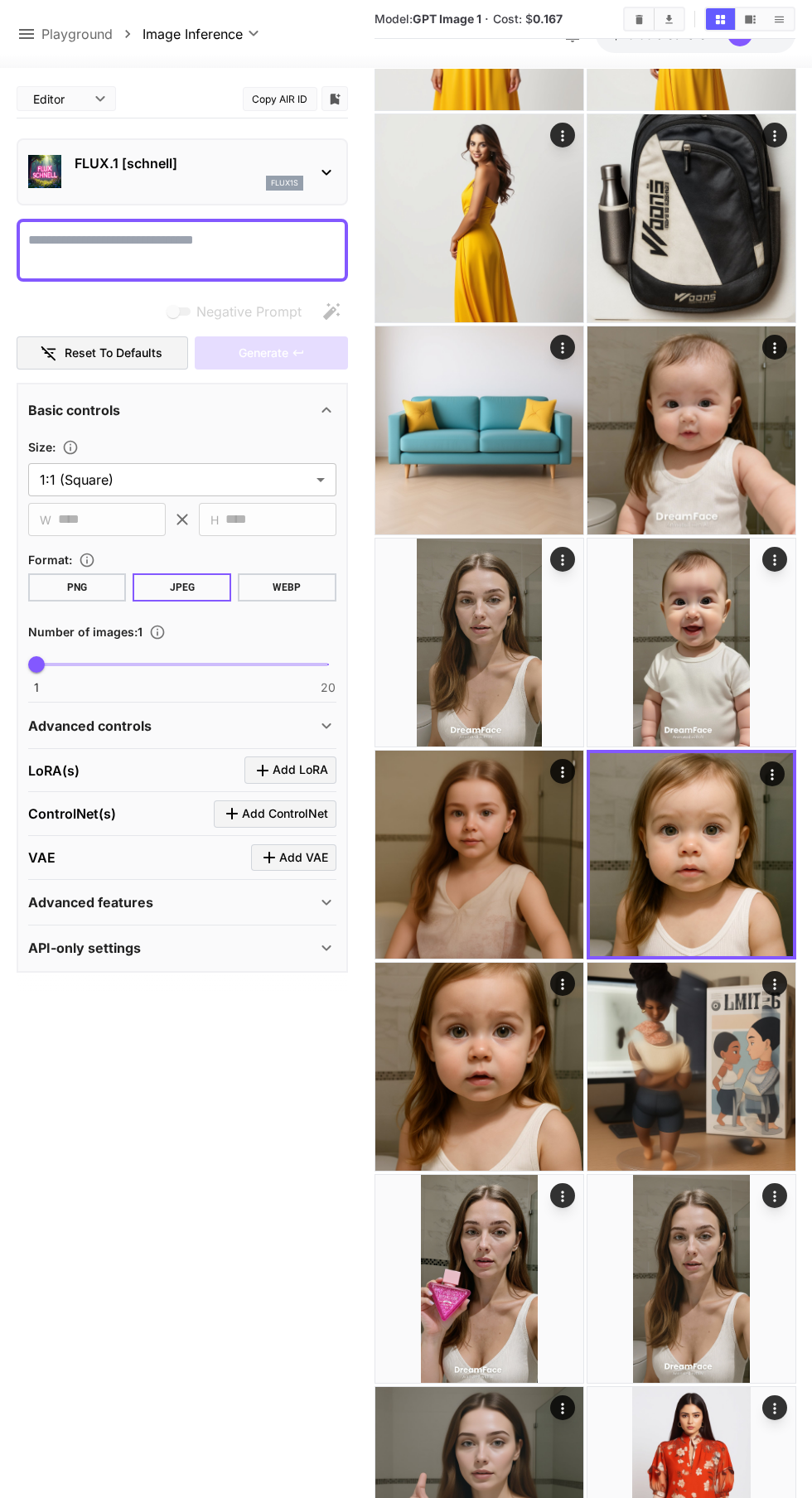
click at [495, 893] on img at bounding box center [479, 854] width 208 height 208
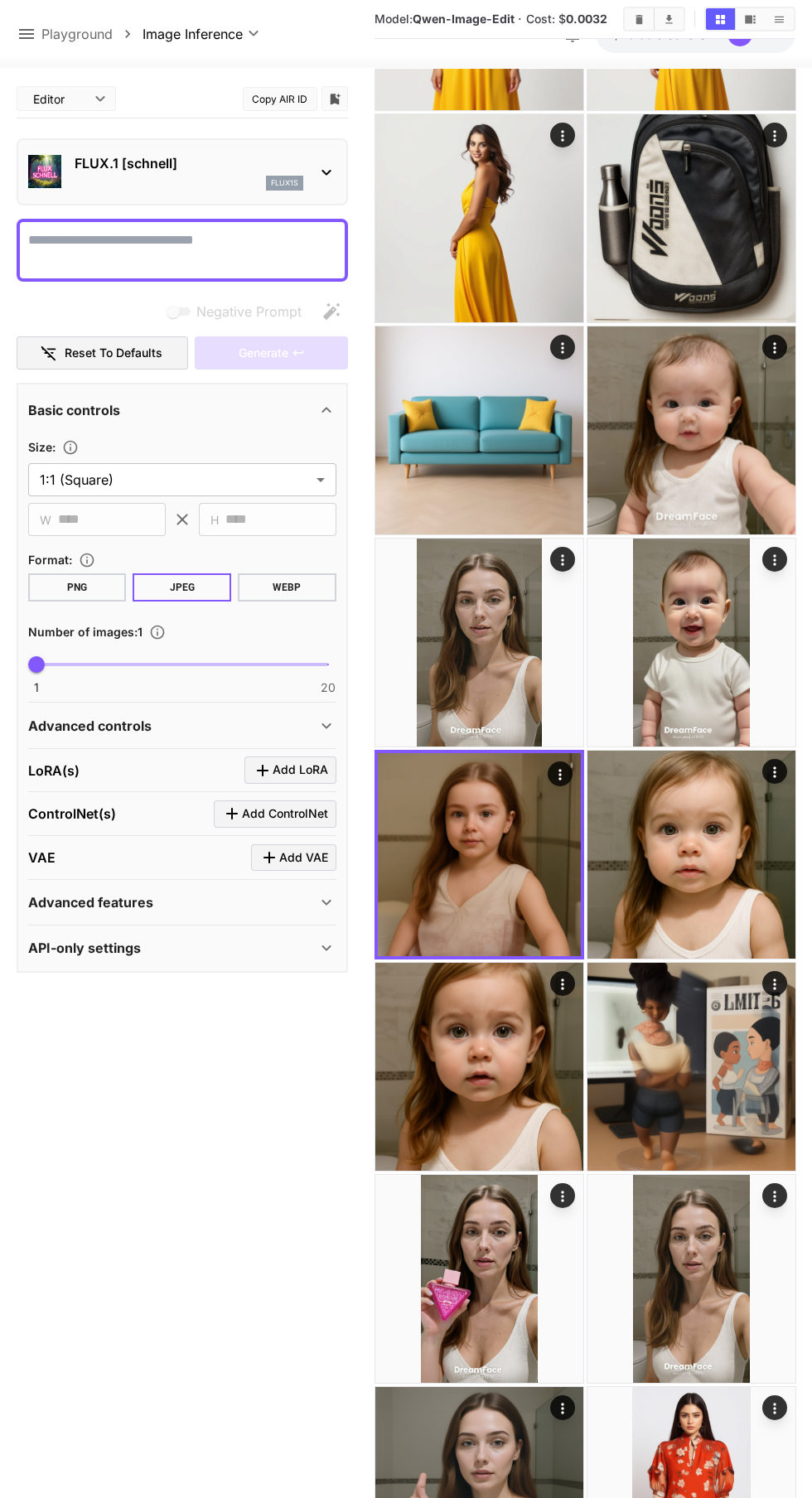
click at [726, 866] on img at bounding box center [691, 854] width 208 height 208
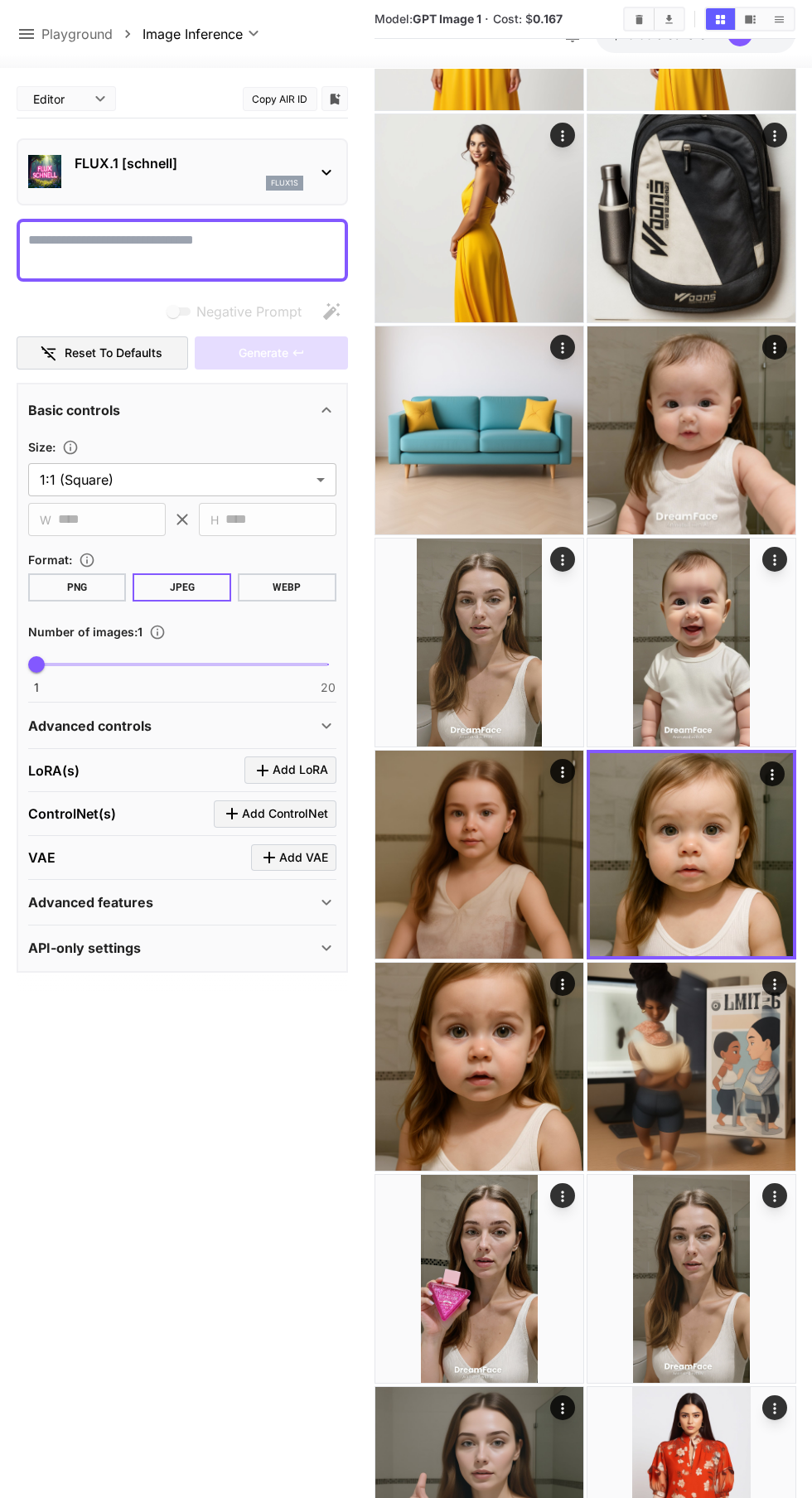
click at [513, 1059] on img at bounding box center [479, 1066] width 208 height 208
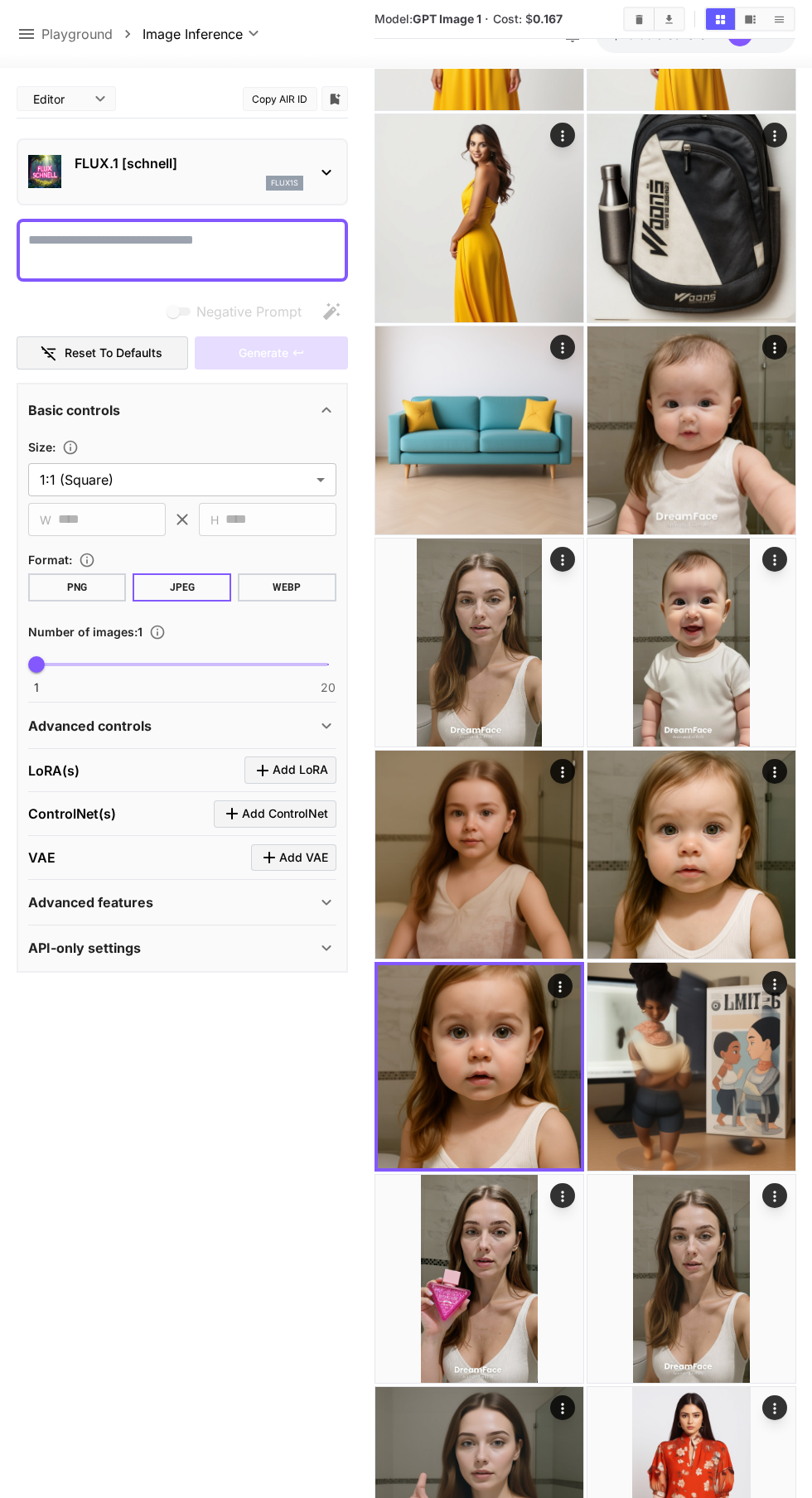
click at [699, 1058] on img at bounding box center [691, 1066] width 208 height 208
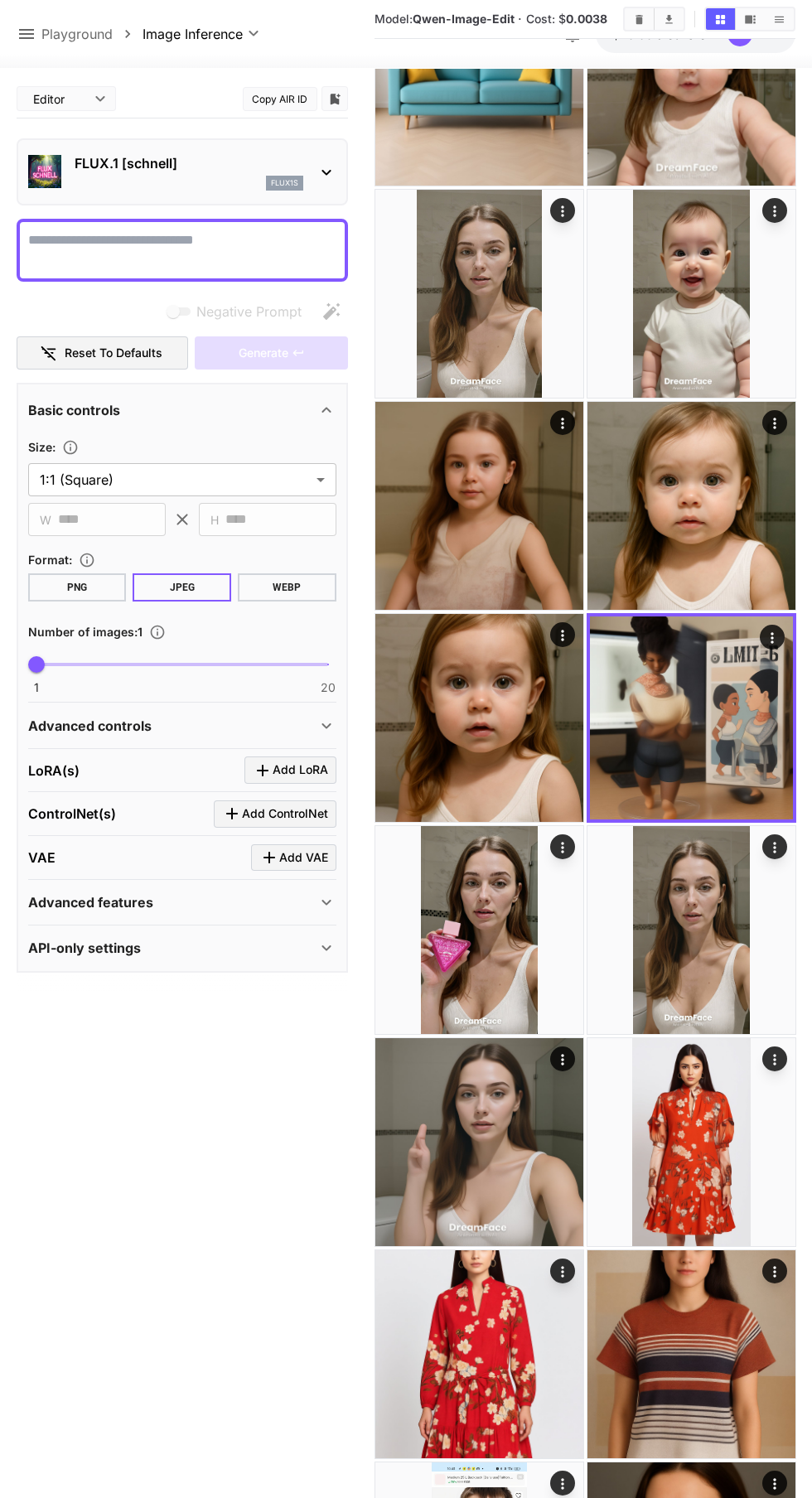
scroll to position [6738, 0]
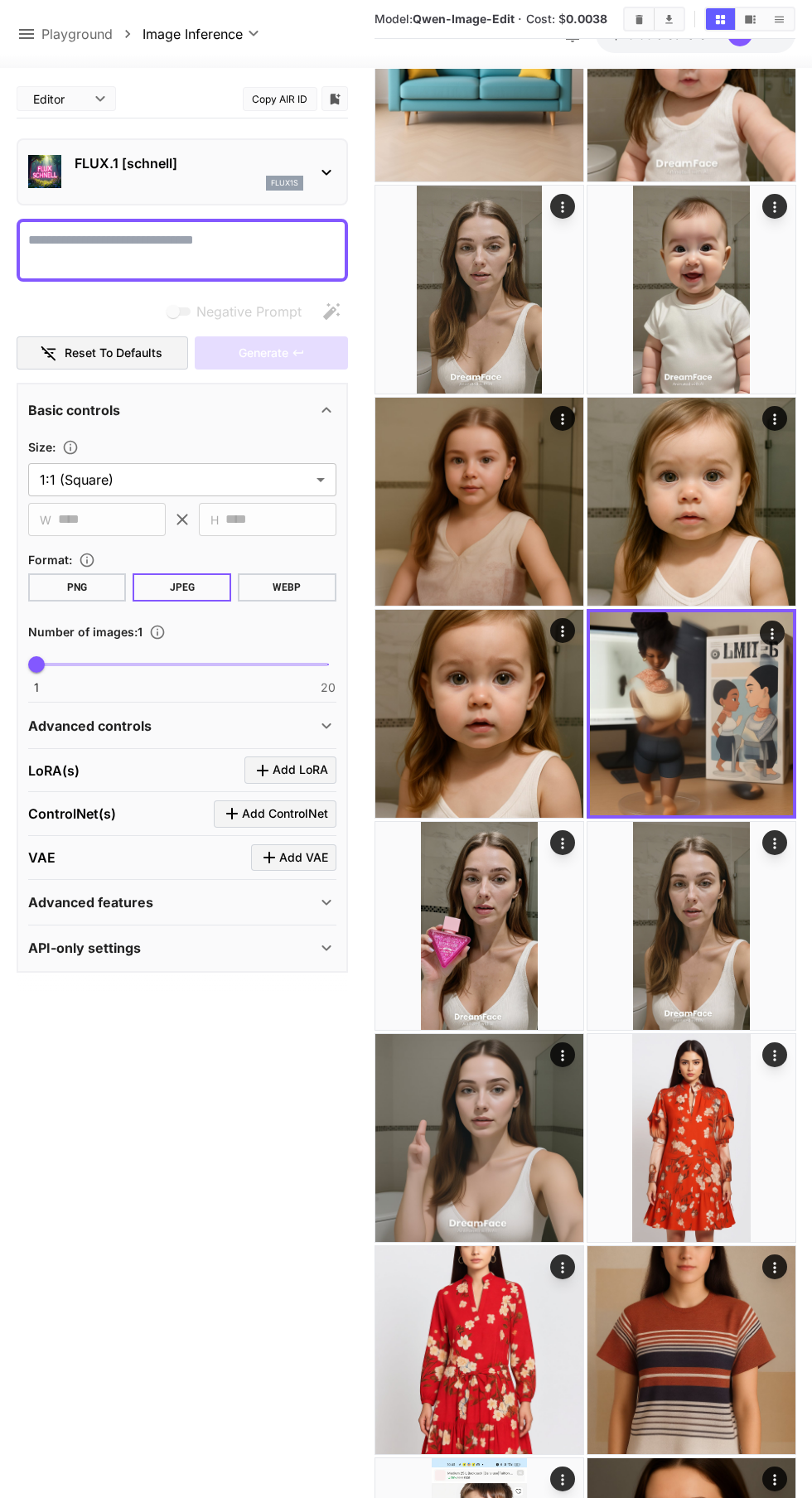
click at [520, 934] on img at bounding box center [479, 926] width 208 height 208
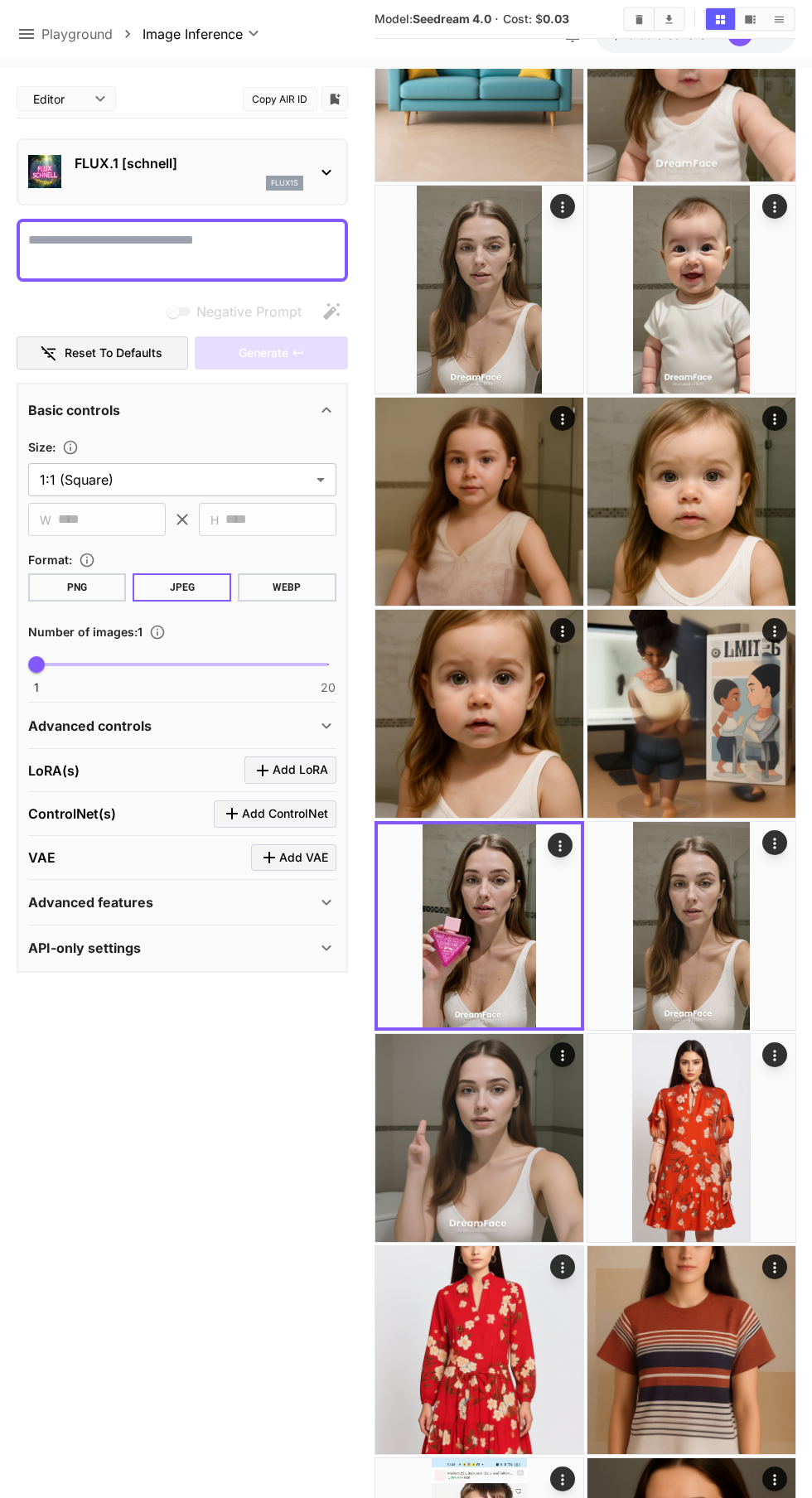
click at [492, 1154] on img at bounding box center [479, 1137] width 208 height 208
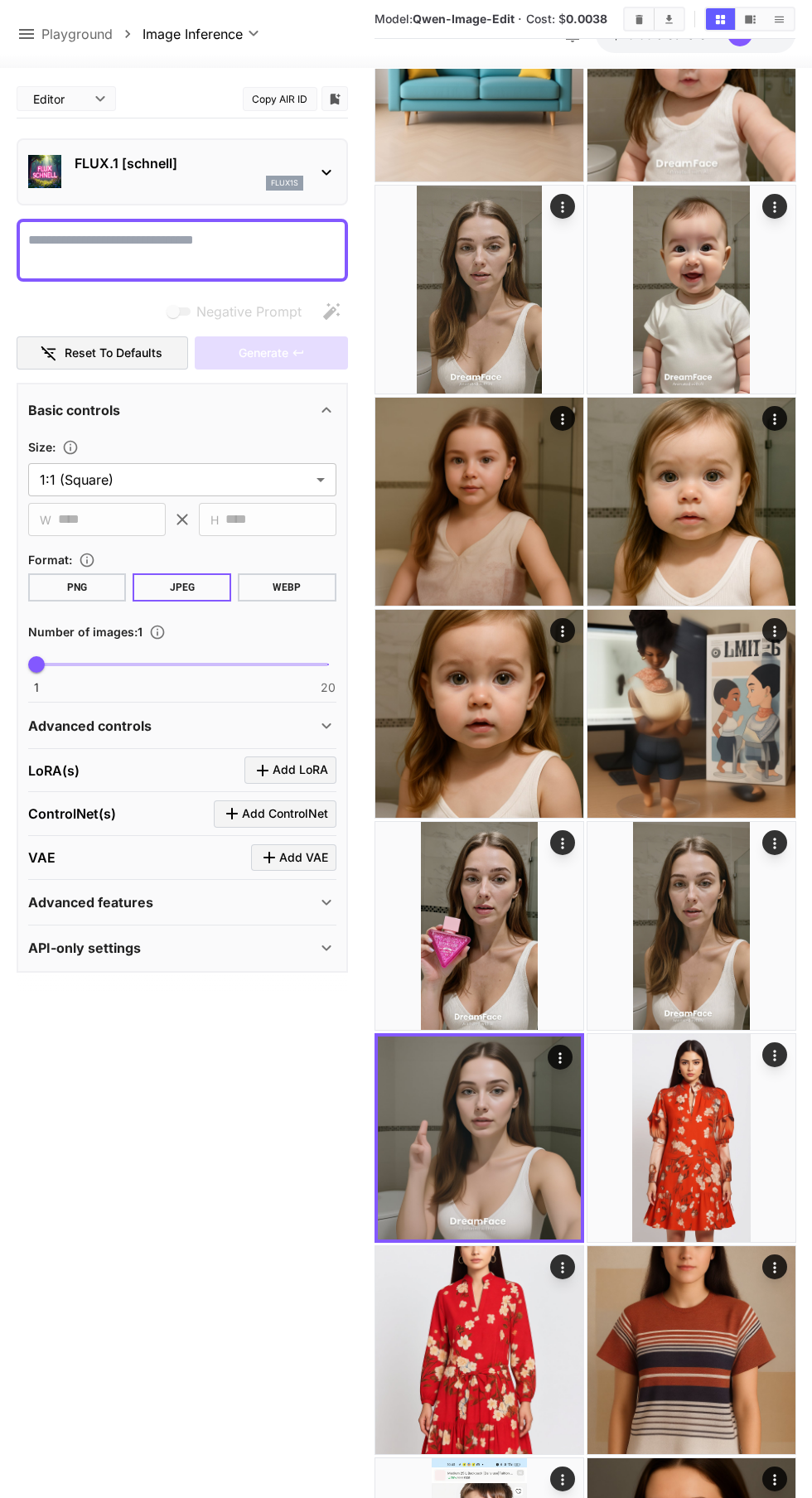
click at [692, 1137] on img at bounding box center [691, 1137] width 208 height 208
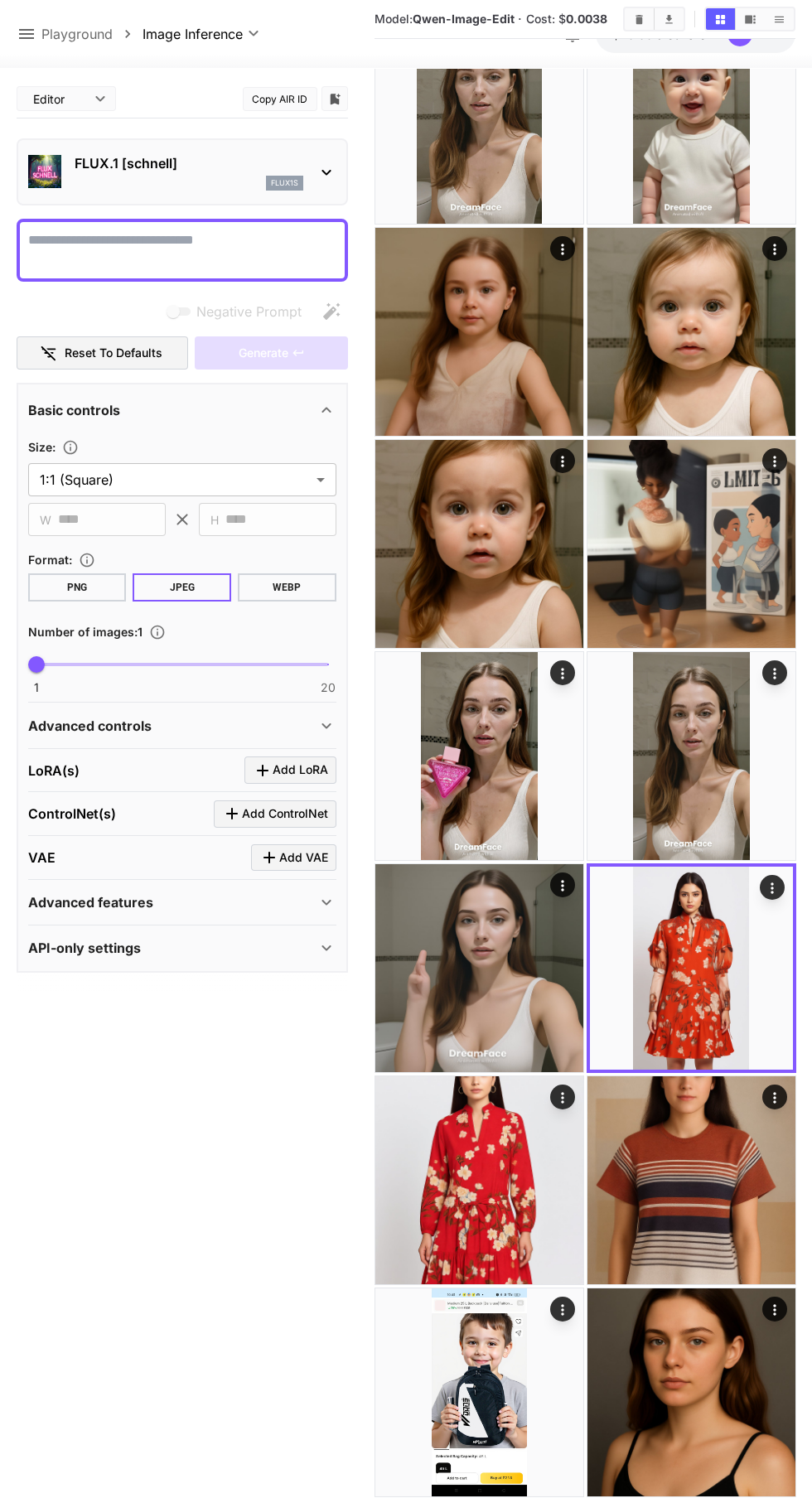
scroll to position [6981, 0]
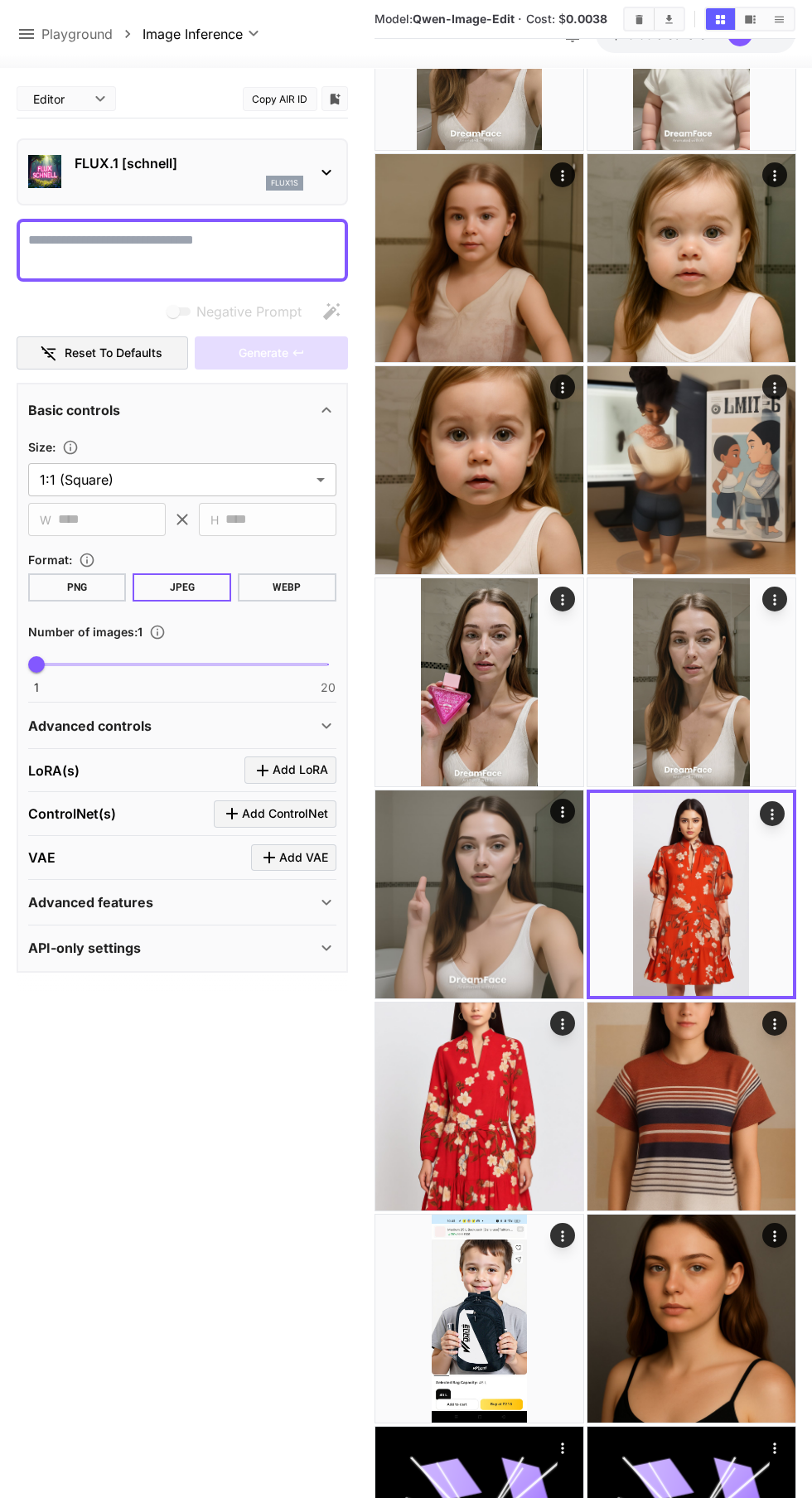
click at [525, 1113] on img at bounding box center [479, 1106] width 208 height 208
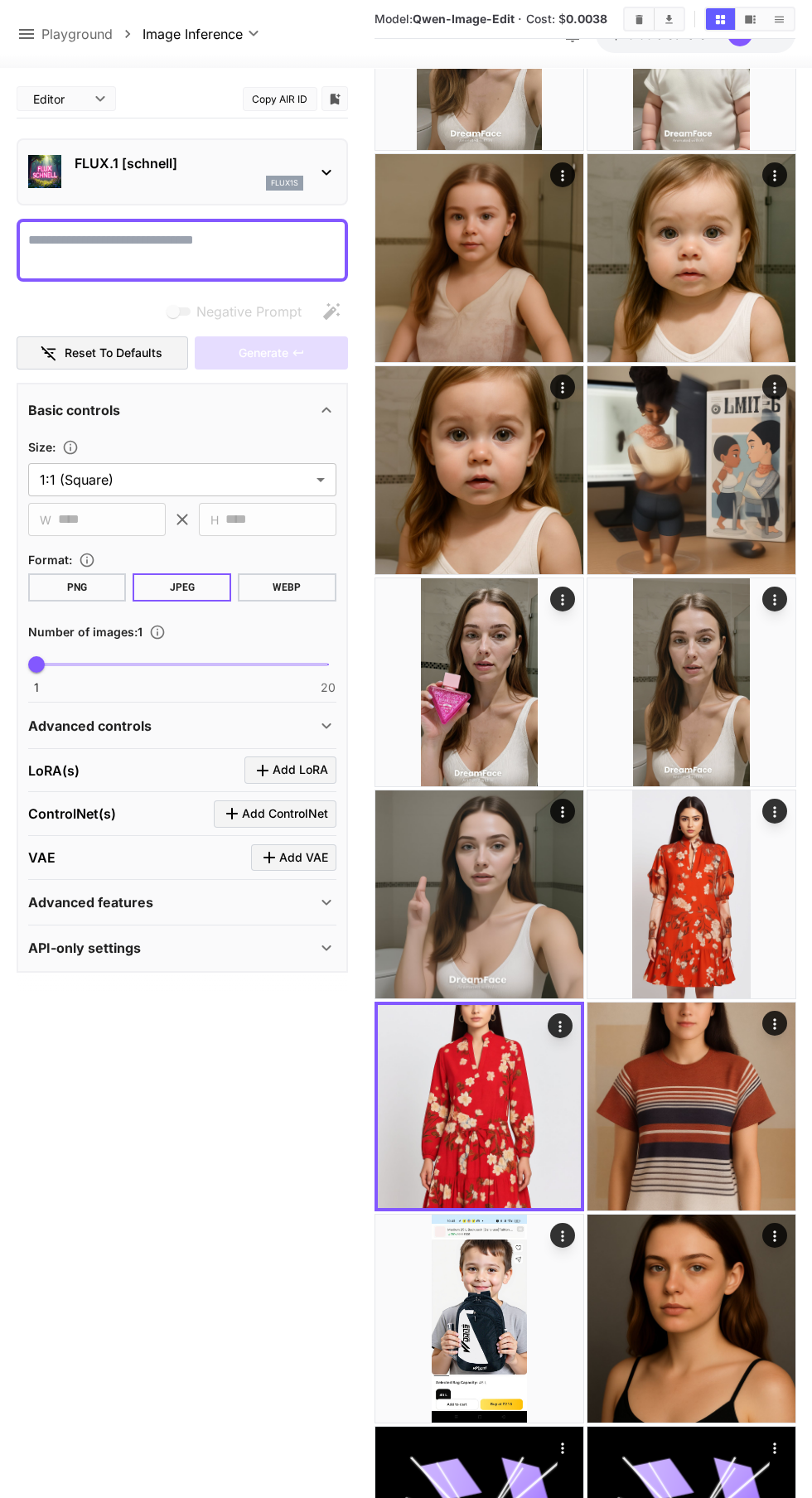
click at [715, 1119] on img at bounding box center [691, 1106] width 208 height 208
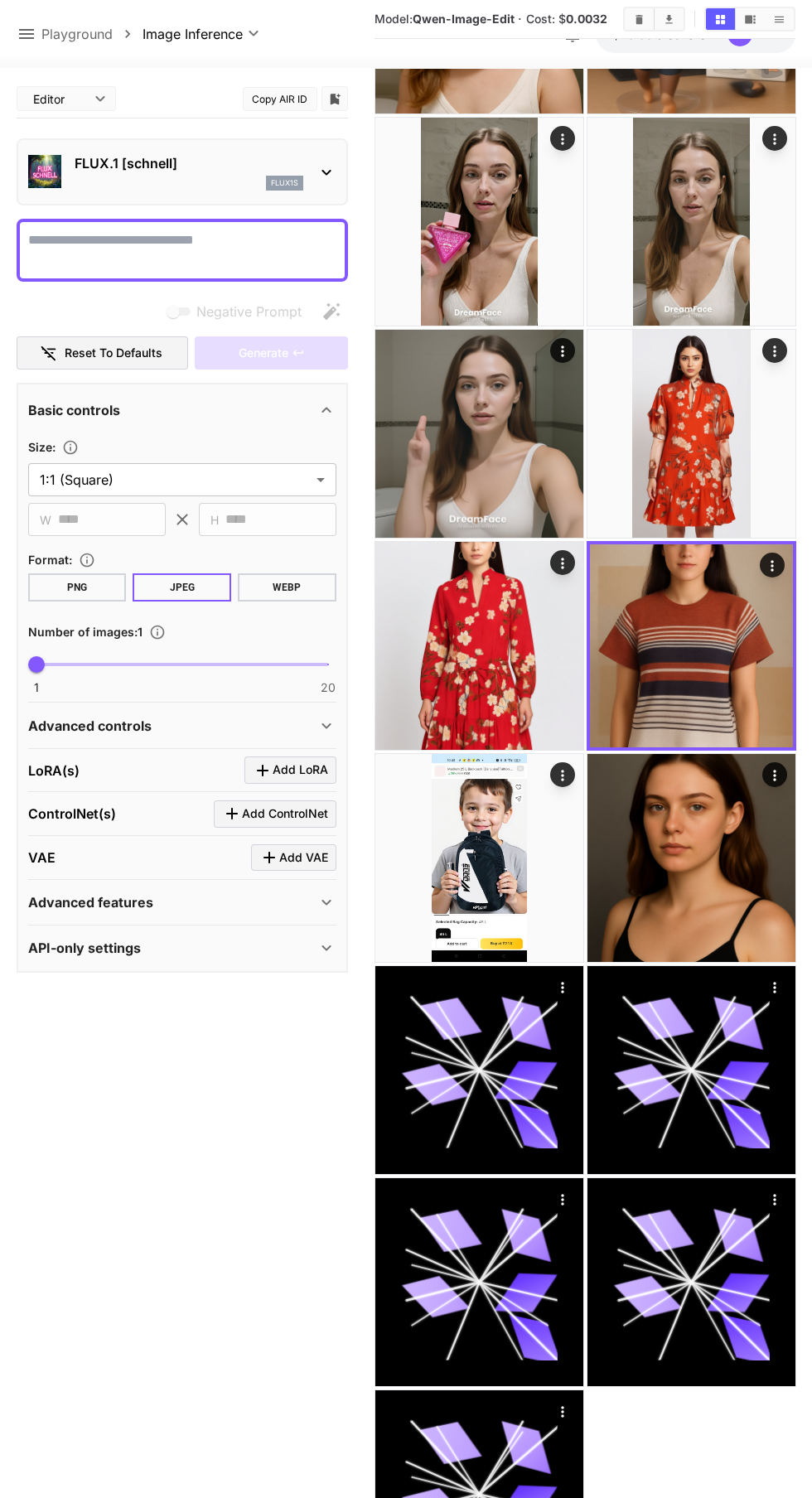
scroll to position [7446, 0]
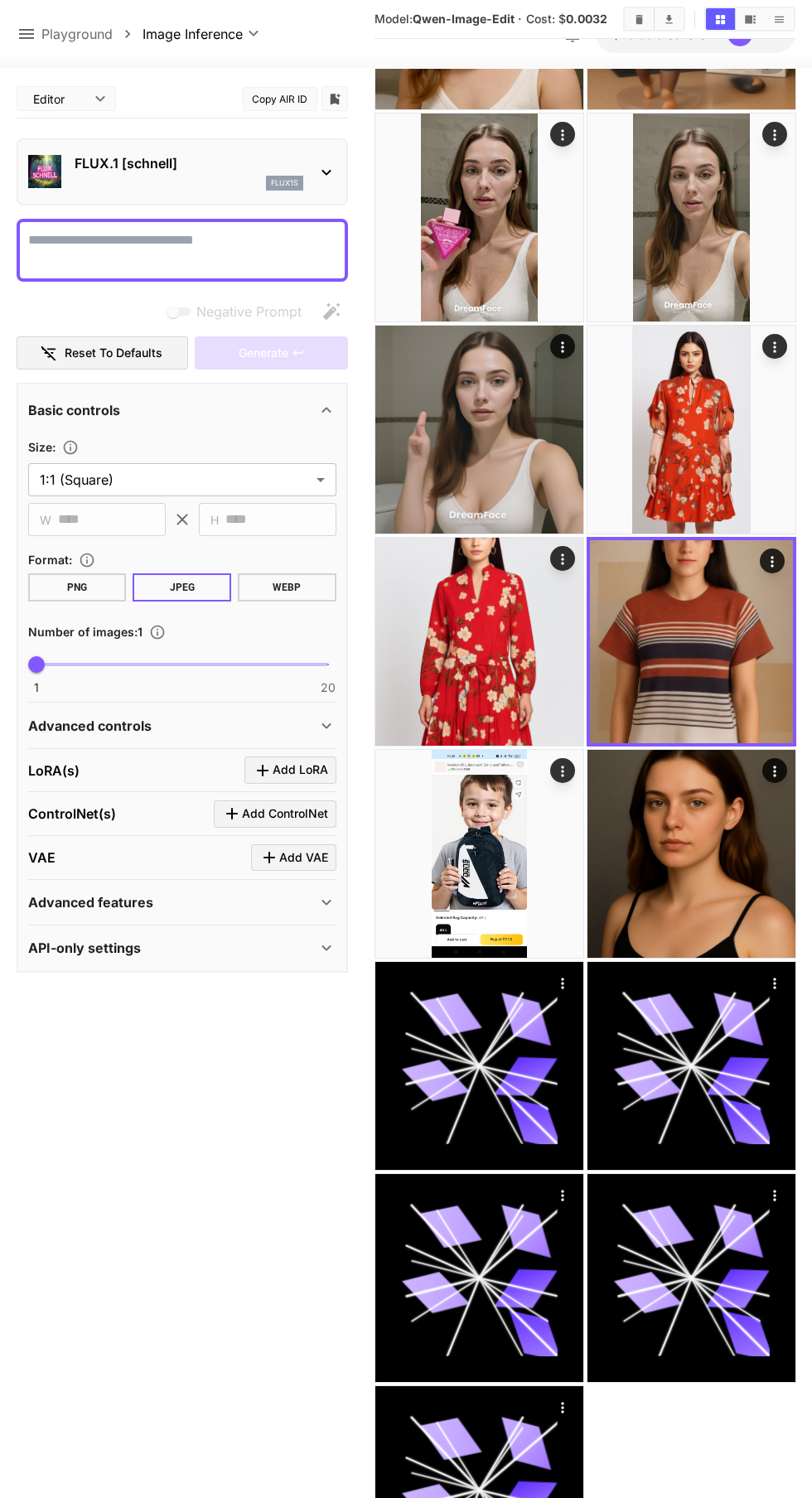
click at [514, 876] on img at bounding box center [479, 854] width 208 height 208
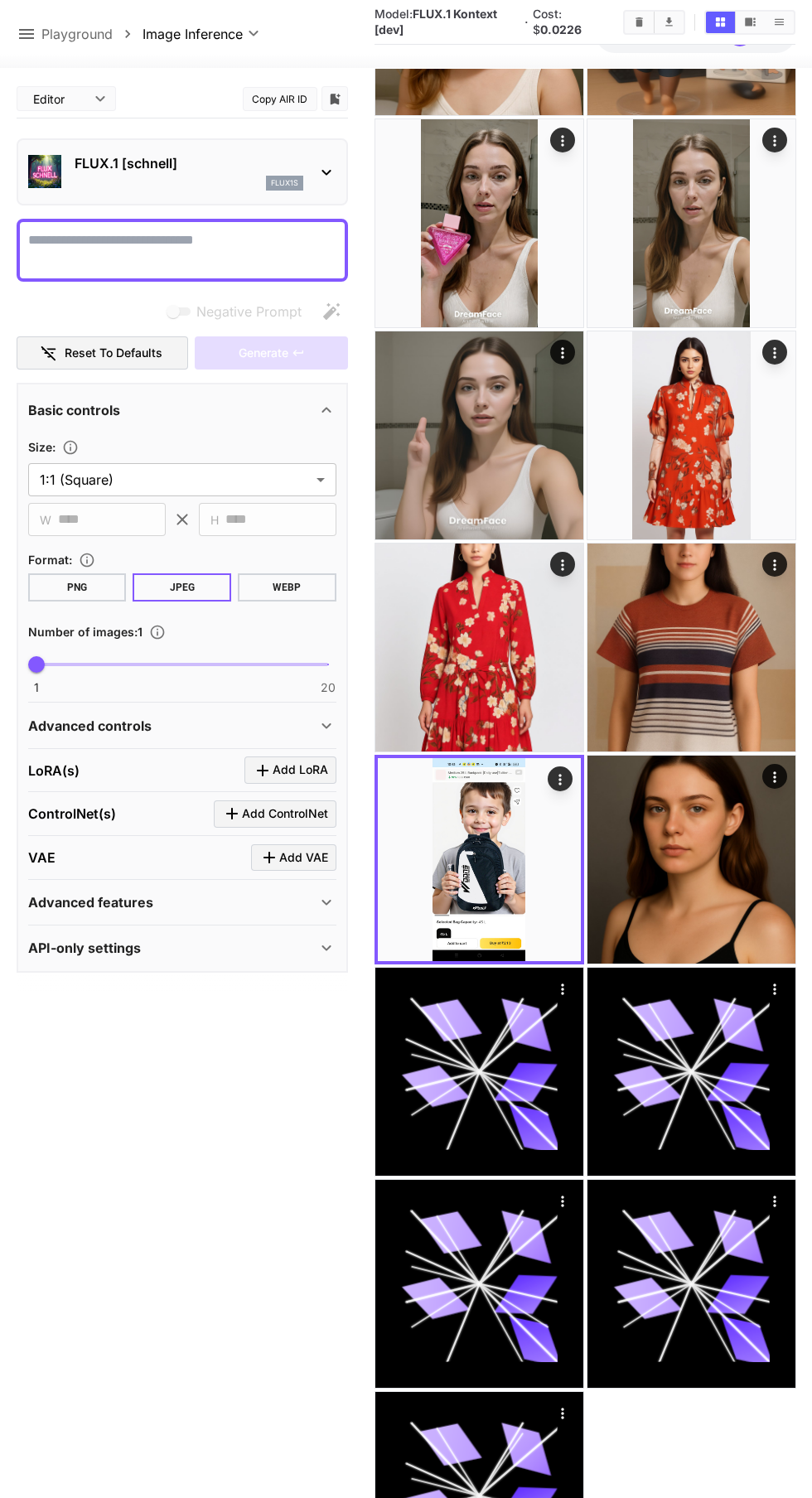
scroll to position [7452, 0]
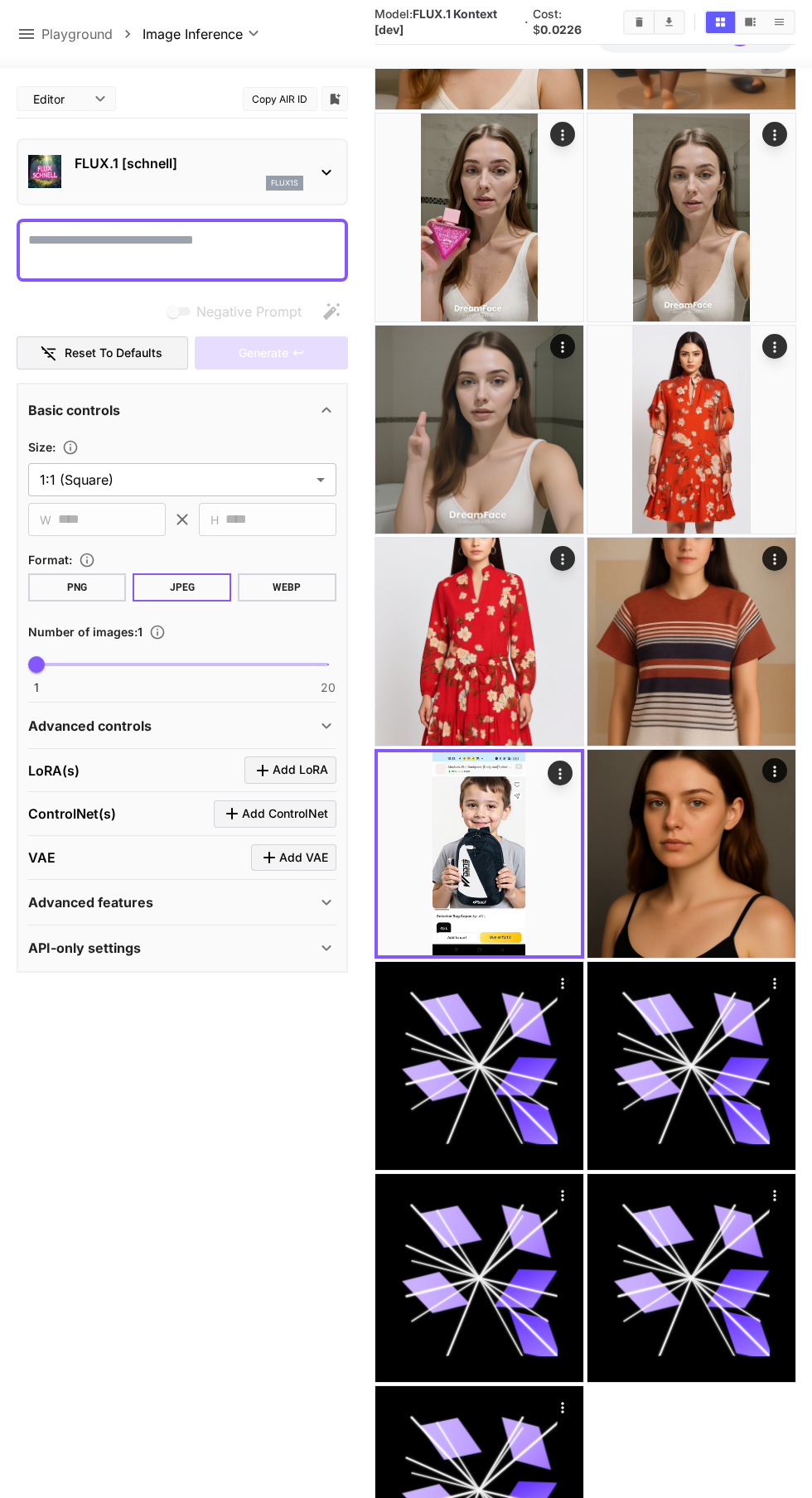
click at [325, 172] on icon at bounding box center [326, 172] width 20 height 20
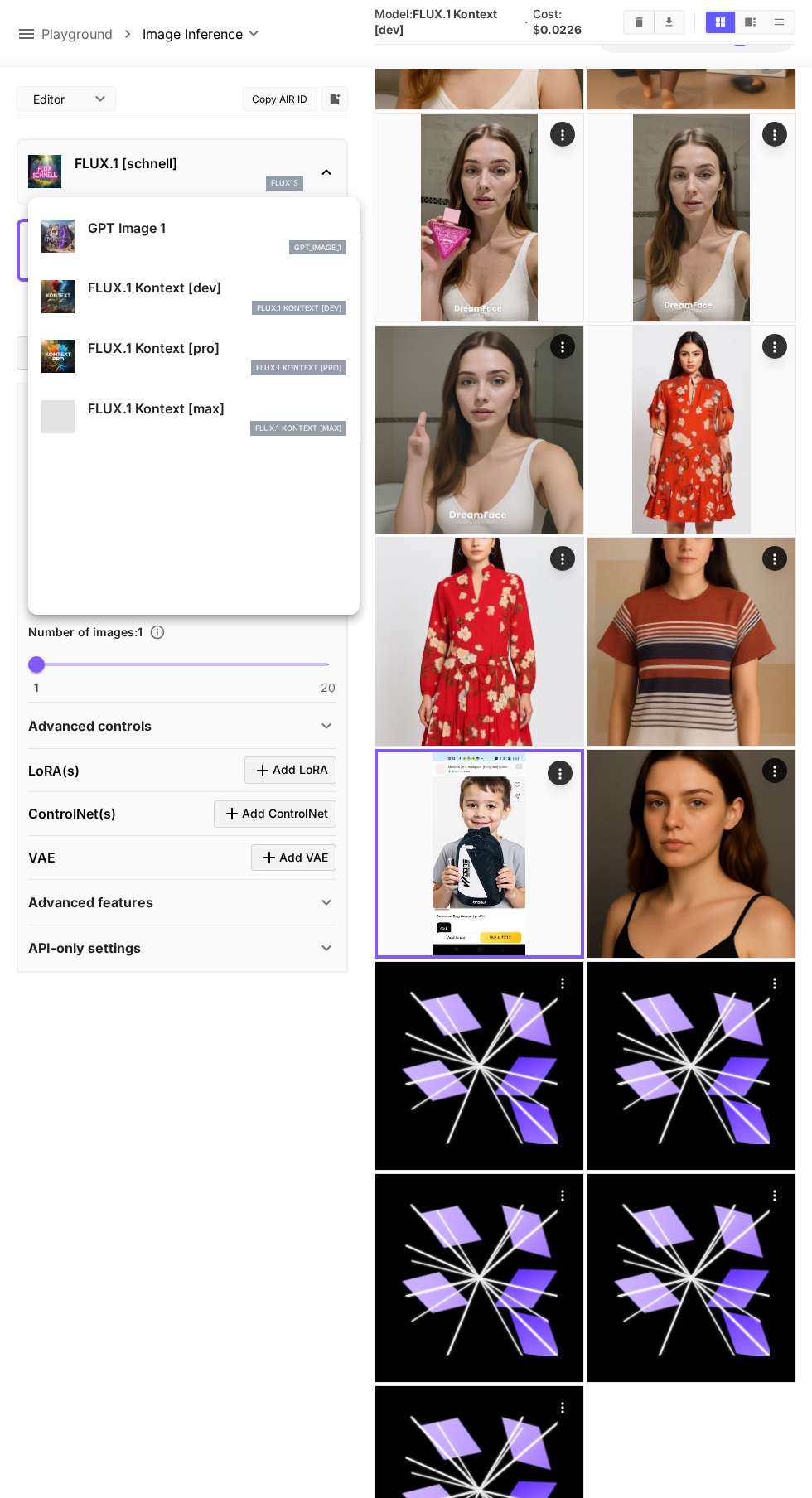
scroll to position [1019, 0]
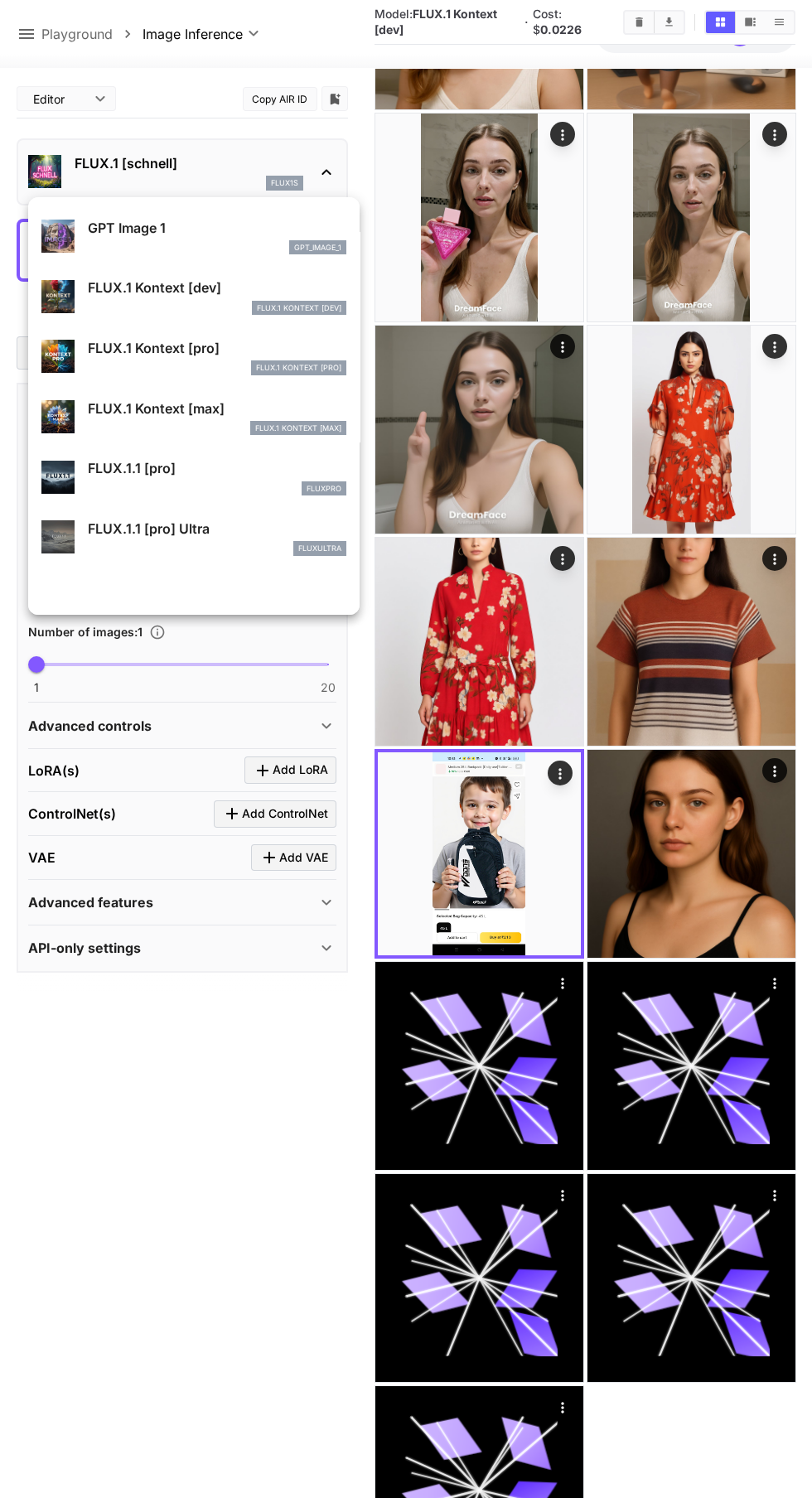
click at [212, 343] on p "FLUX.1 Kontext [pro]" at bounding box center [217, 347] width 259 height 20
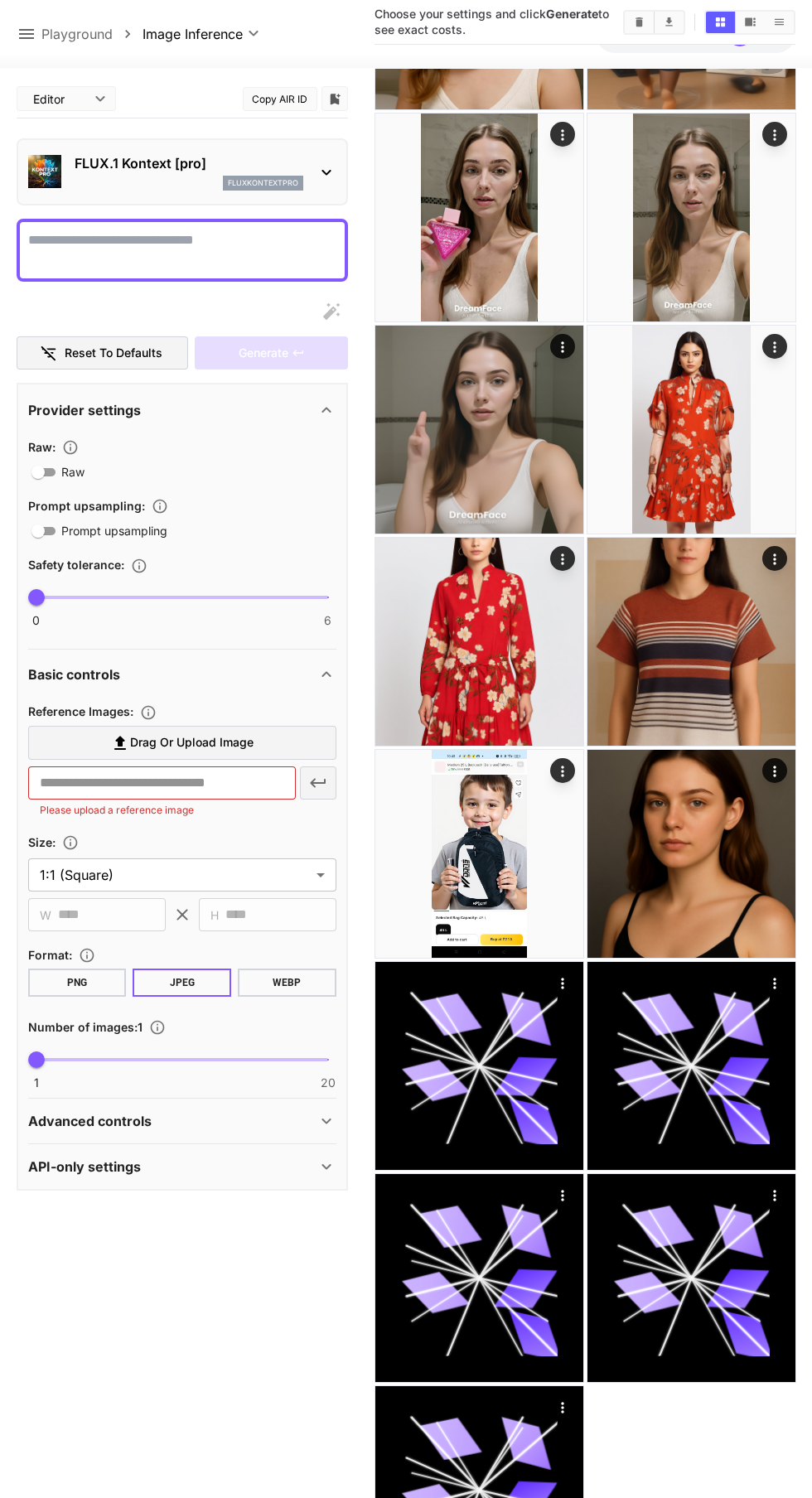
click at [203, 738] on span "Drag or upload image" at bounding box center [192, 743] width 123 height 21
click at [0, 0] on input "Drag or upload image" at bounding box center [0, 0] width 0 height 0
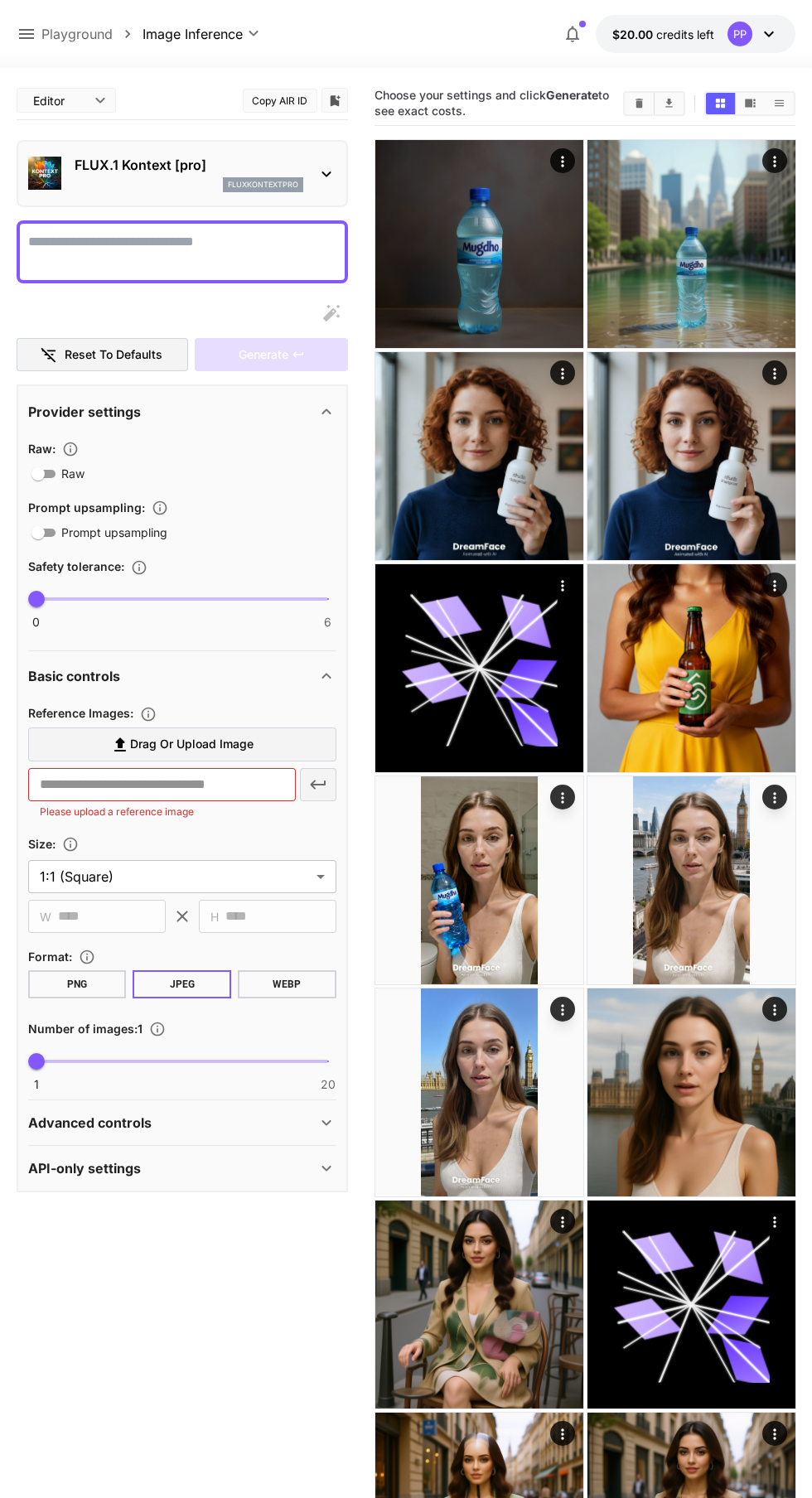
click at [102, 34] on p "Playground" at bounding box center [77, 33] width 71 height 20
click at [89, 37] on p "Playground" at bounding box center [77, 33] width 71 height 20
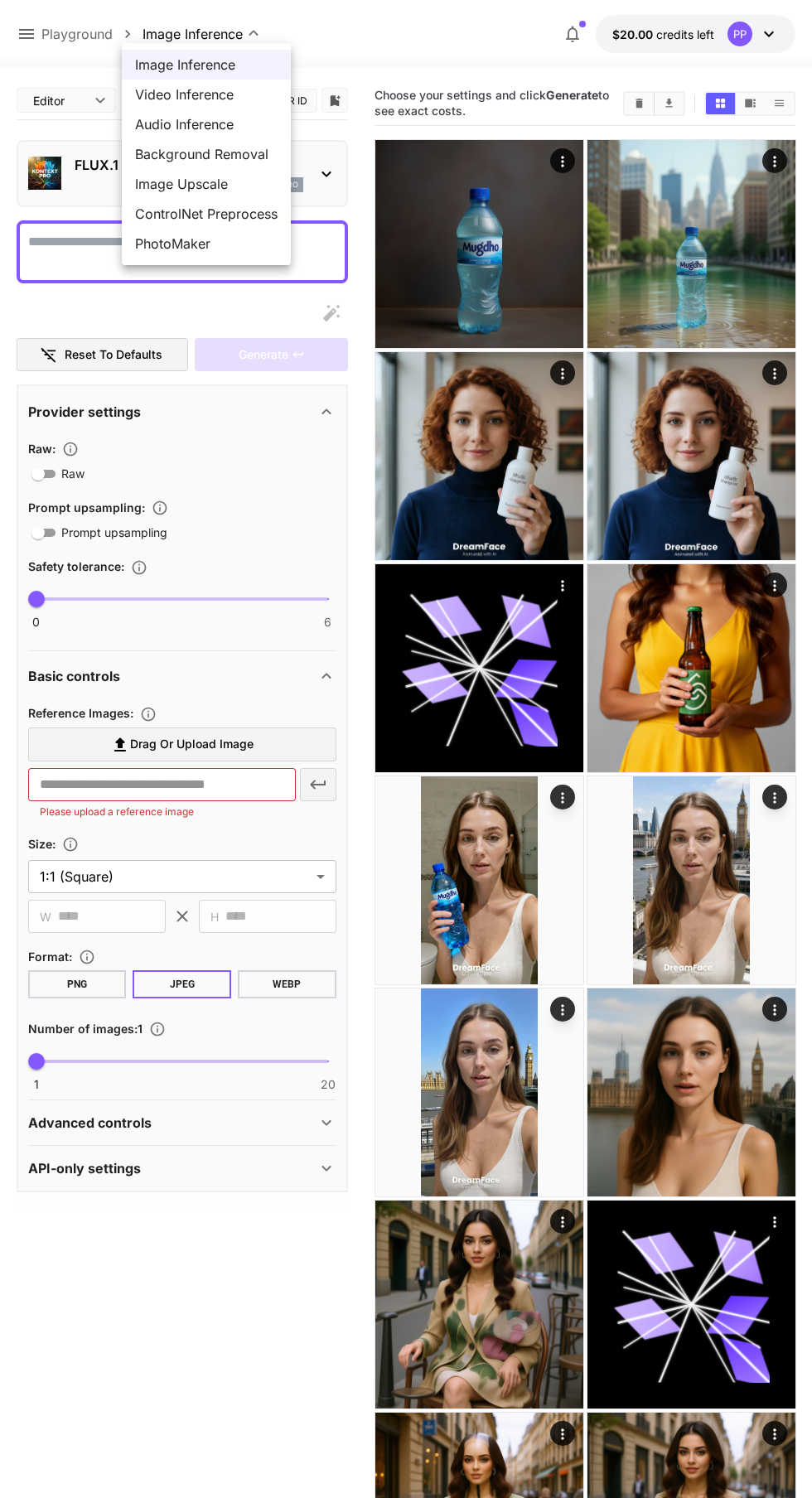
click at [226, 185] on span "Image Upscale" at bounding box center [206, 183] width 142 height 20
type input "**********"
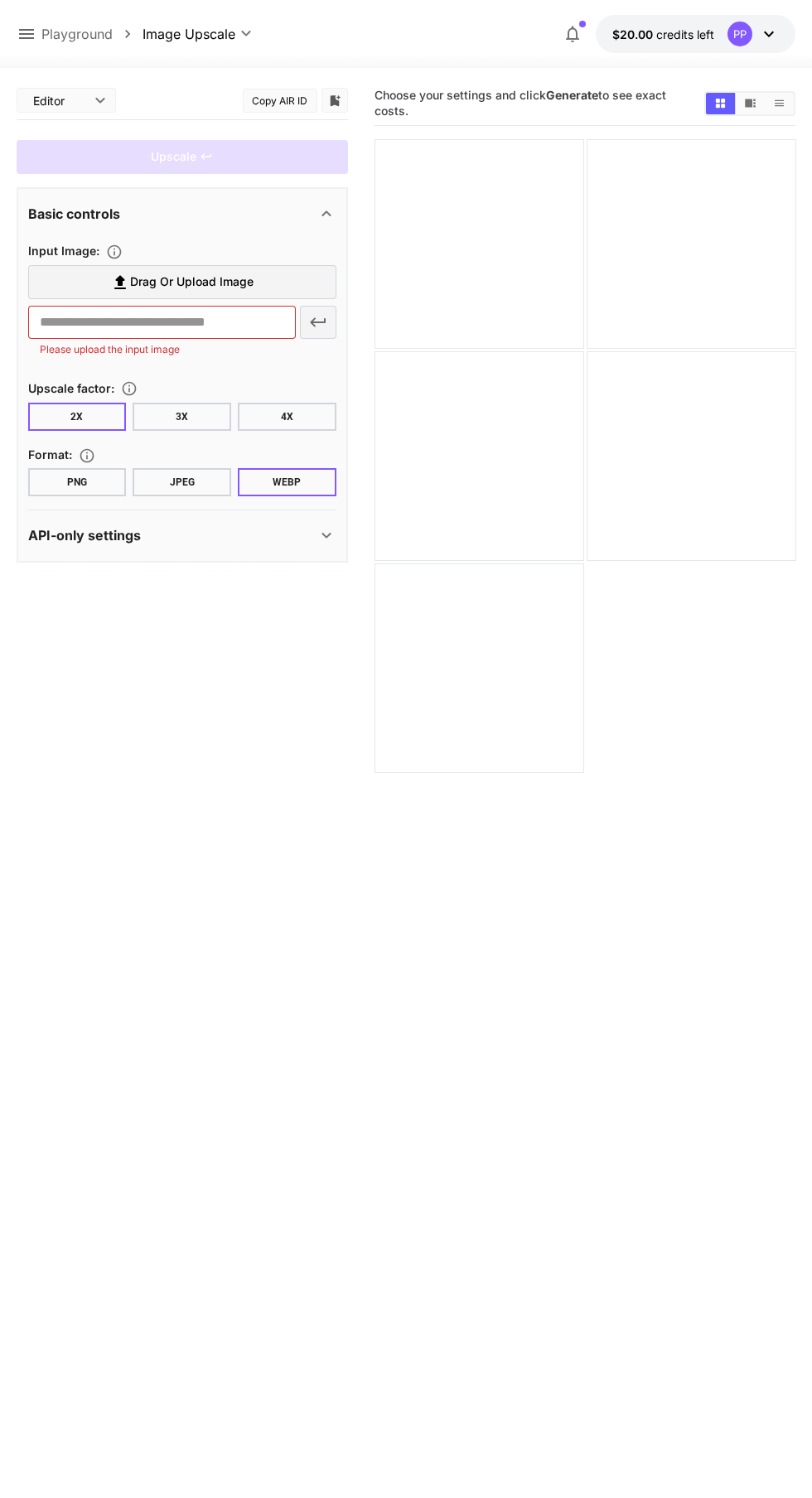
click at [242, 30] on body "**********" at bounding box center [406, 814] width 812 height 1629
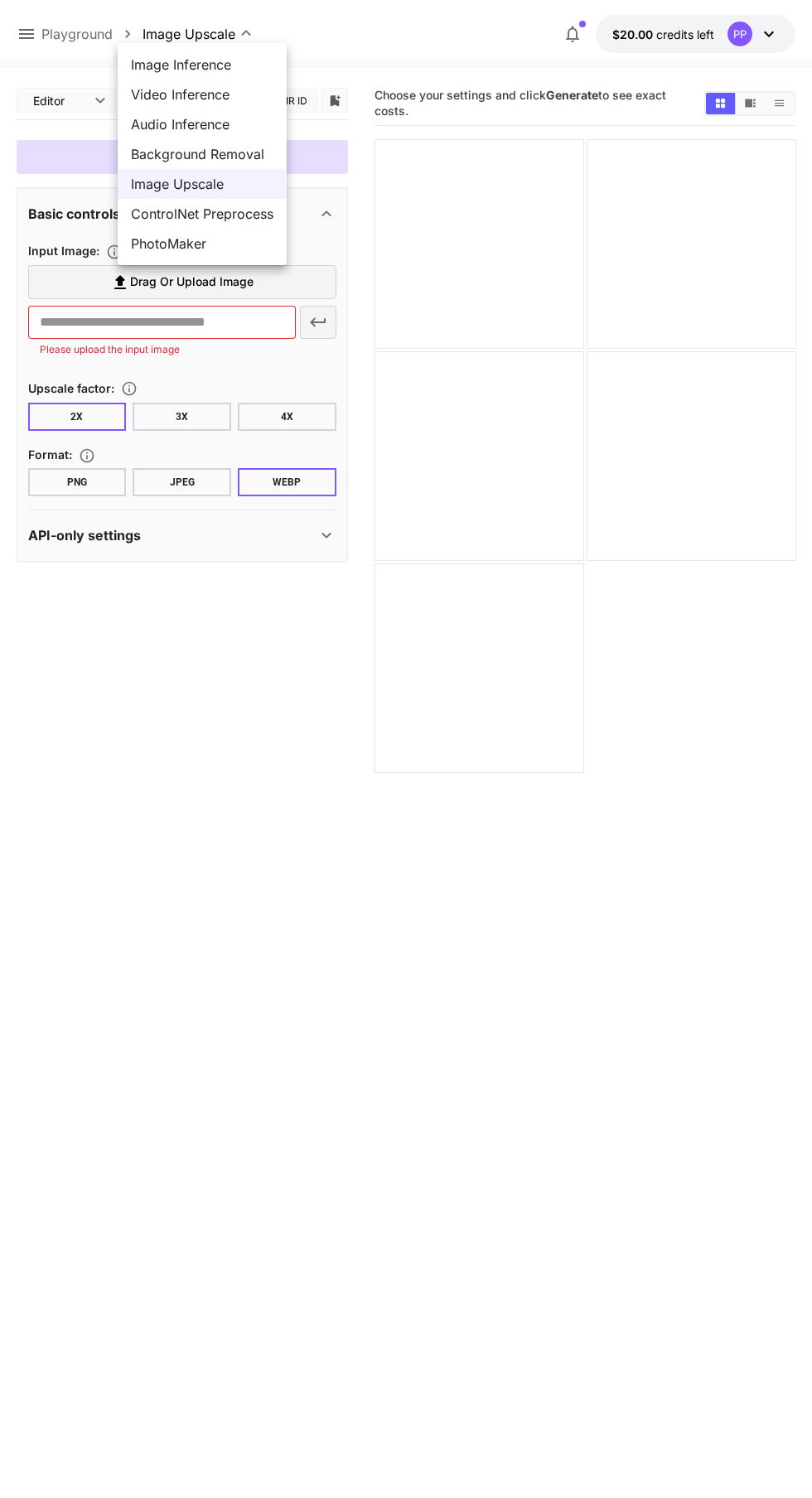
click at [259, 1206] on div at bounding box center [406, 749] width 812 height 1498
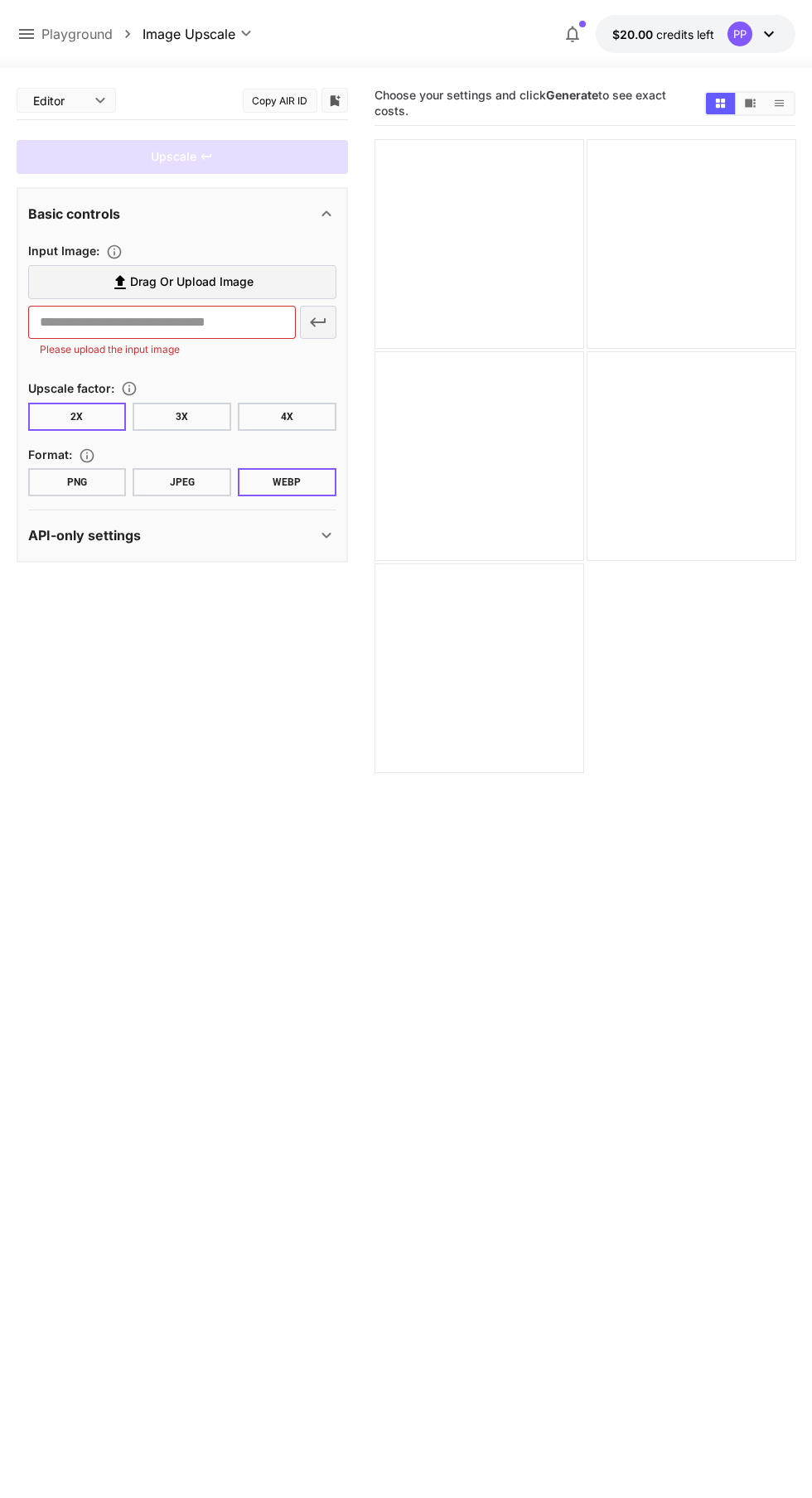
click at [249, 26] on body "**********" at bounding box center [406, 814] width 812 height 1629
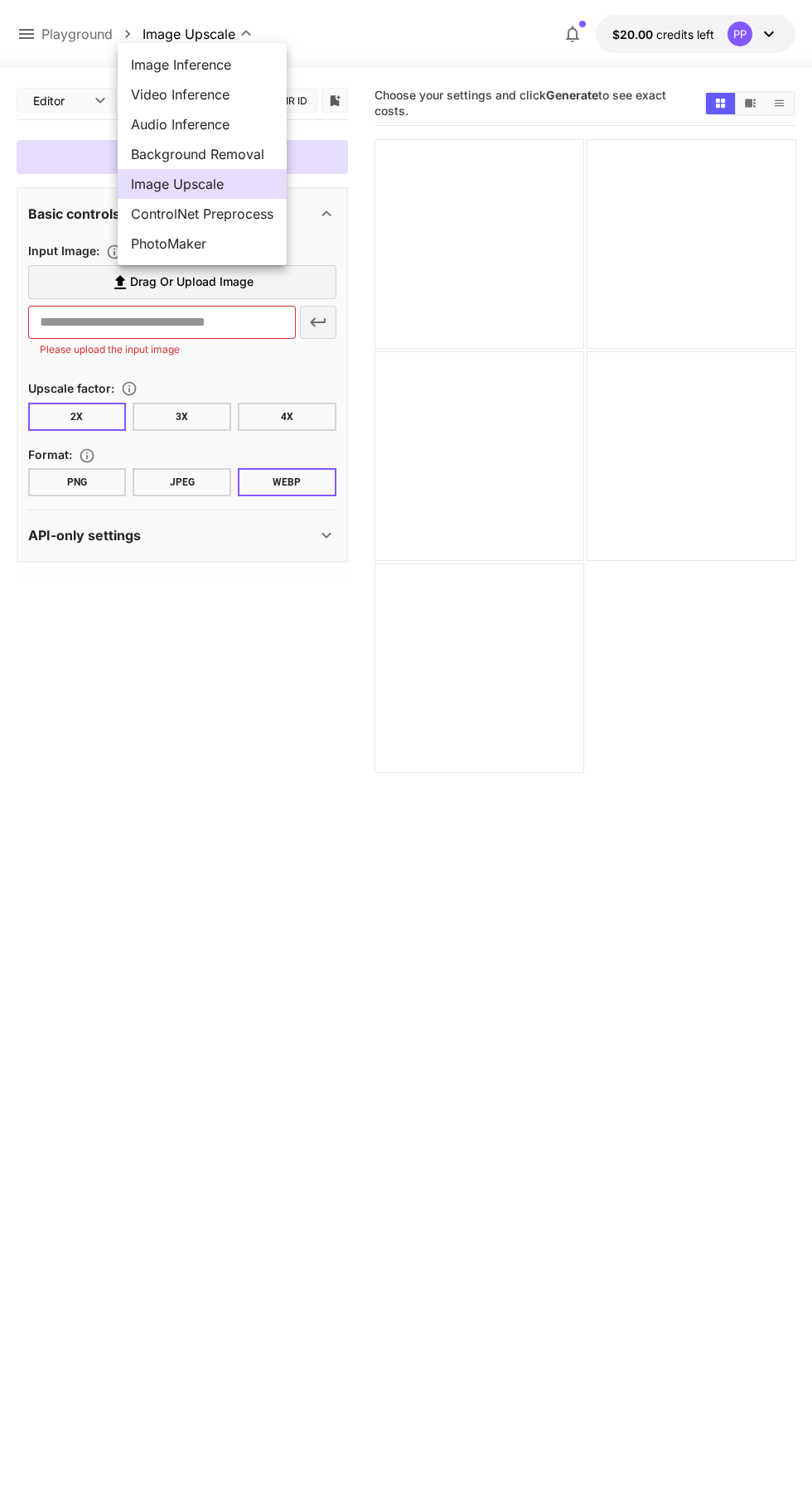
click at [218, 63] on span "Image Inference" at bounding box center [202, 65] width 142 height 20
type input "**********"
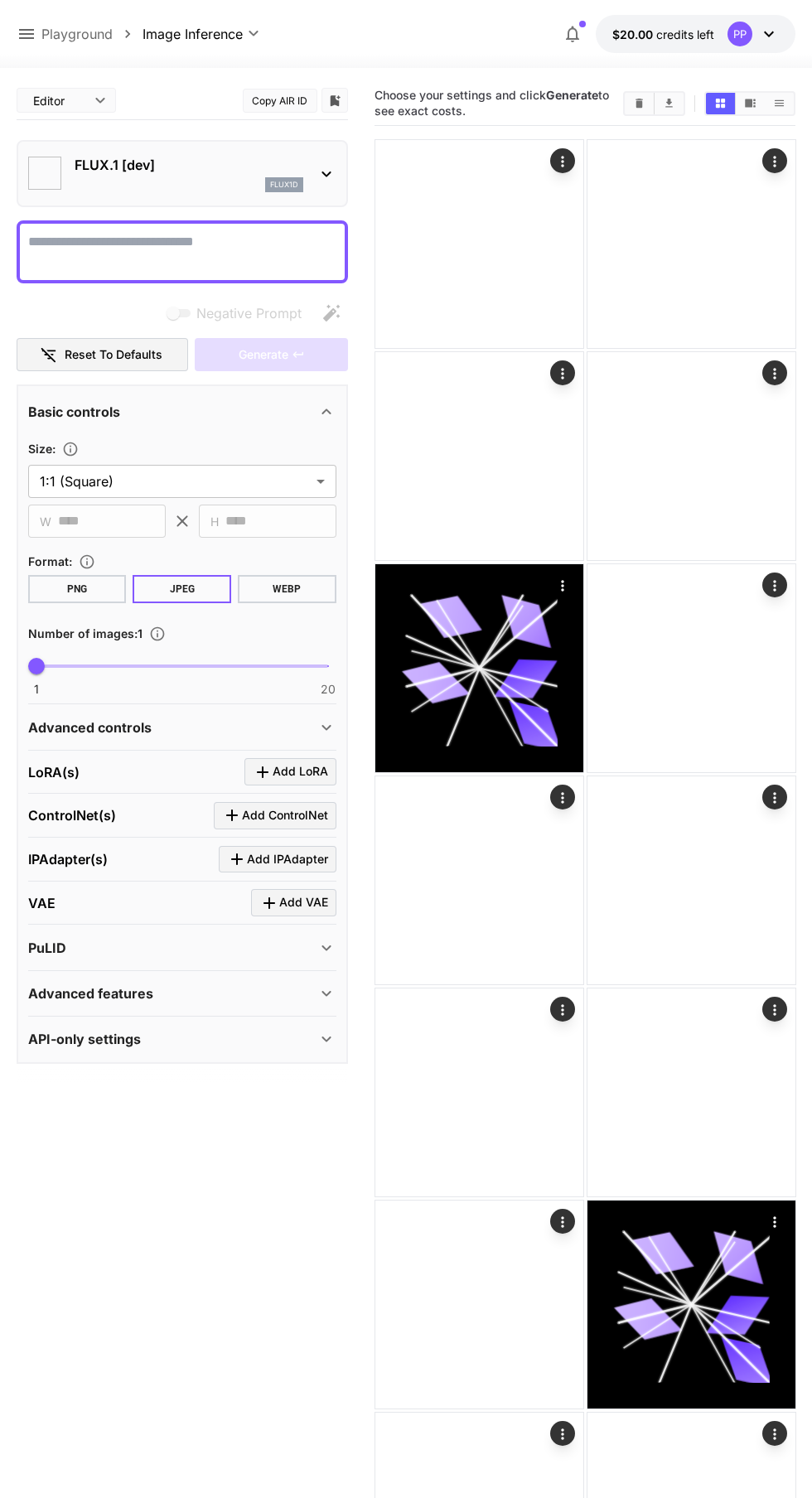
type input "**********"
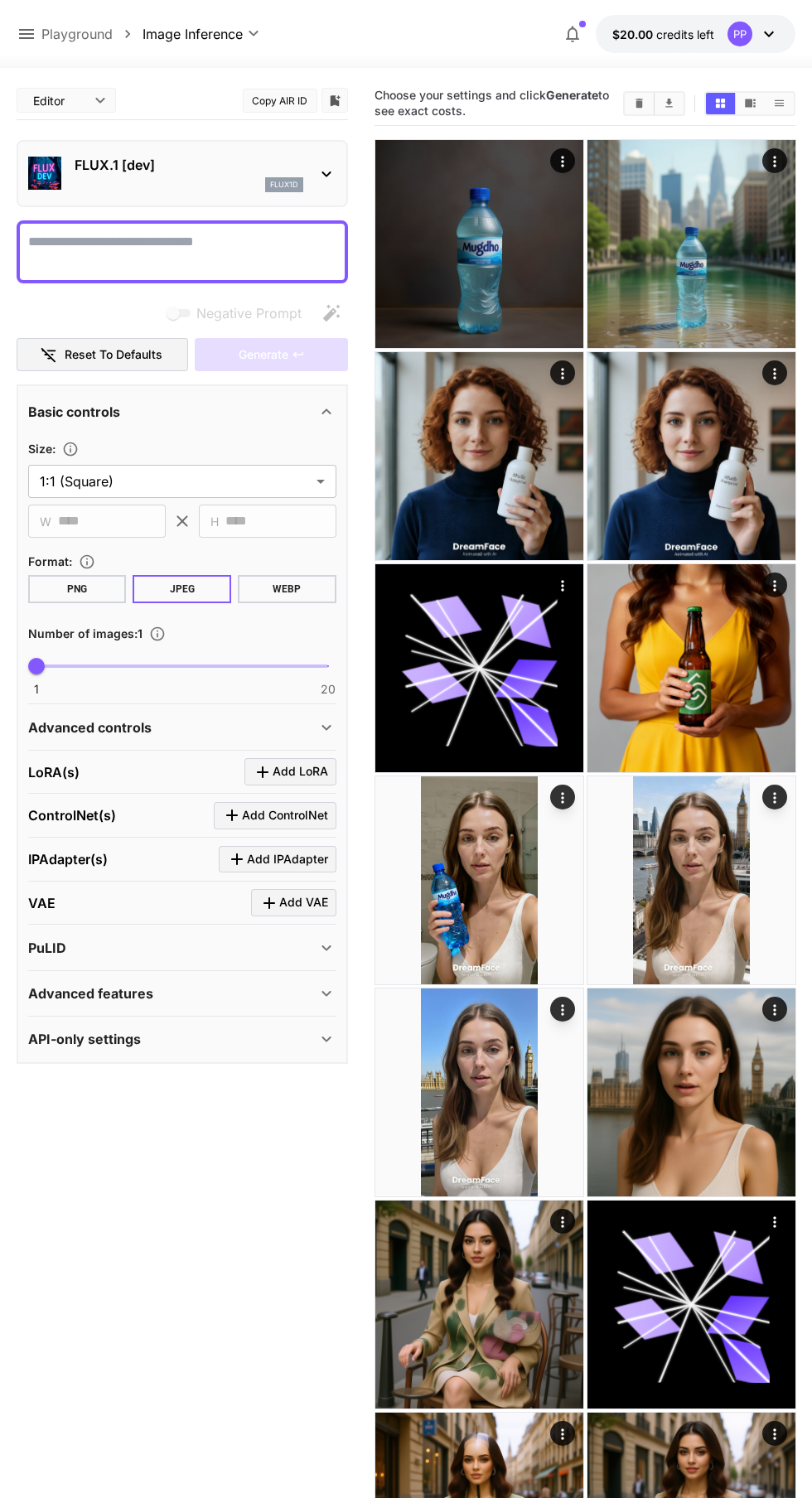
click at [304, 158] on div "FLUX.1 [dev] flux1d" at bounding box center [182, 173] width 308 height 50
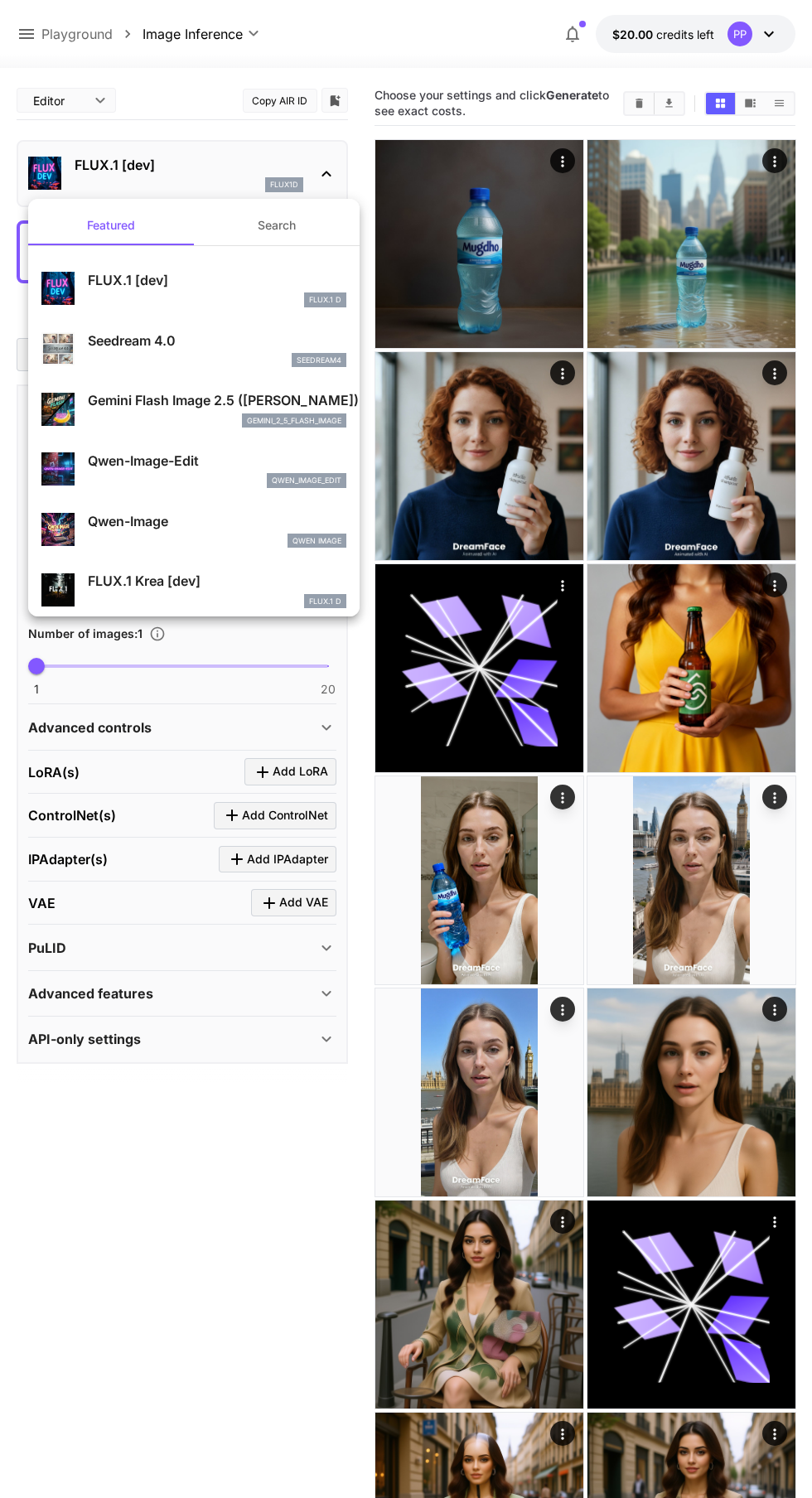
click at [218, 454] on p "Qwen-Image-Edit" at bounding box center [217, 460] width 259 height 20
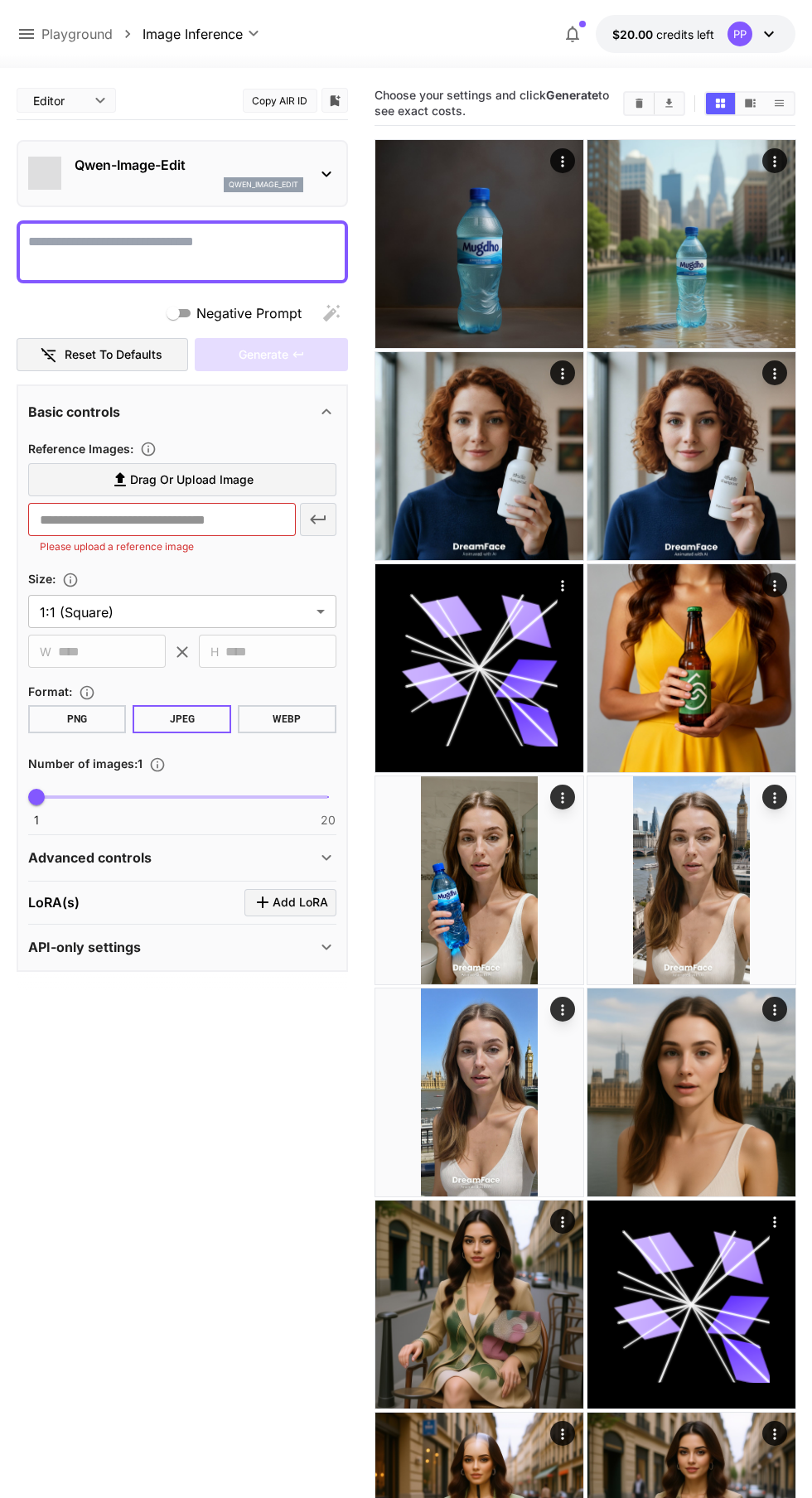
type input "*"
click at [189, 234] on textarea "Negative Prompt" at bounding box center [182, 252] width 308 height 40
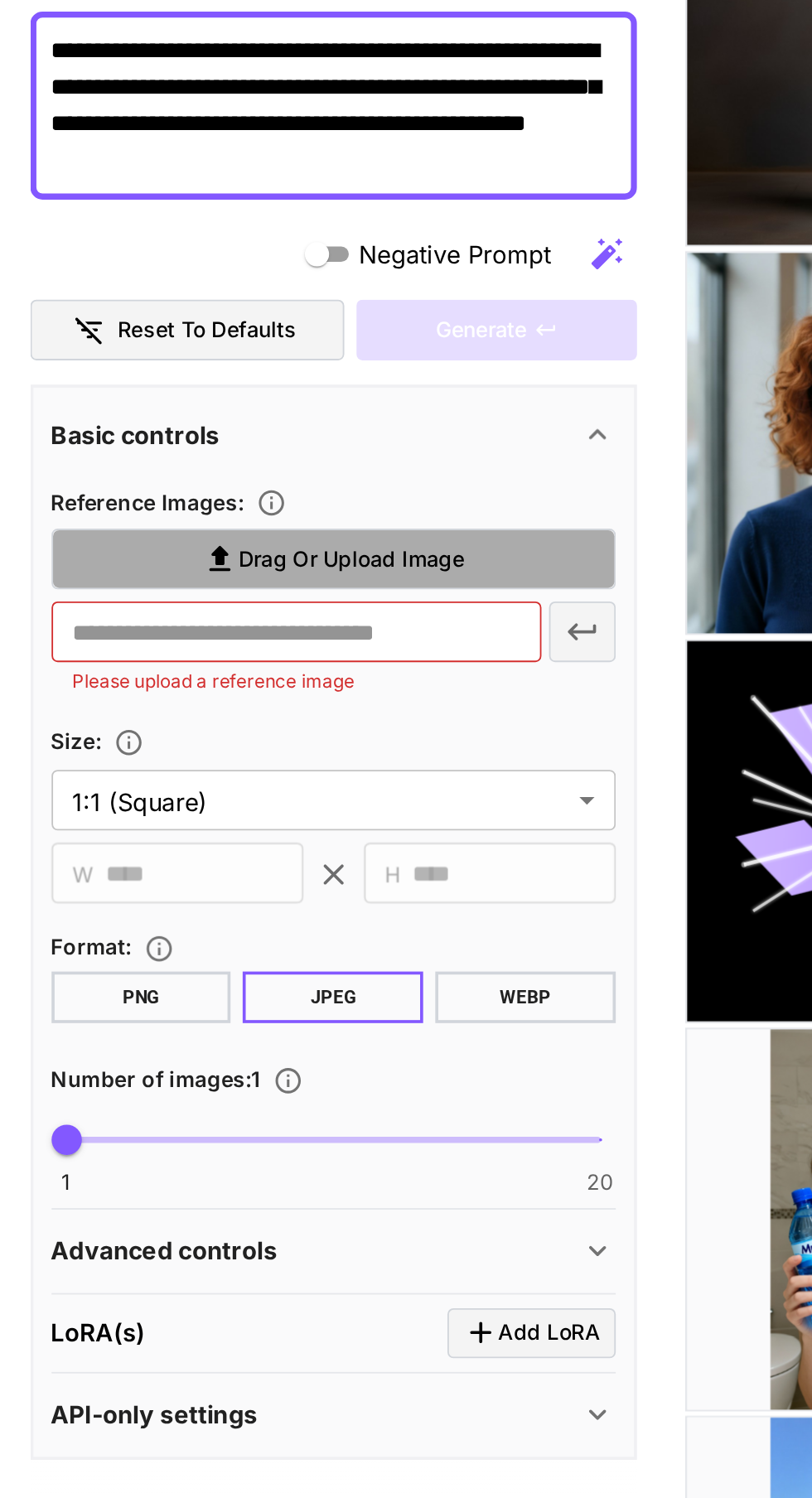
type textarea "**********"
click at [232, 514] on span "Drag or upload image" at bounding box center [192, 520] width 123 height 21
click at [0, 0] on input "Drag or upload image" at bounding box center [0, 0] width 0 height 0
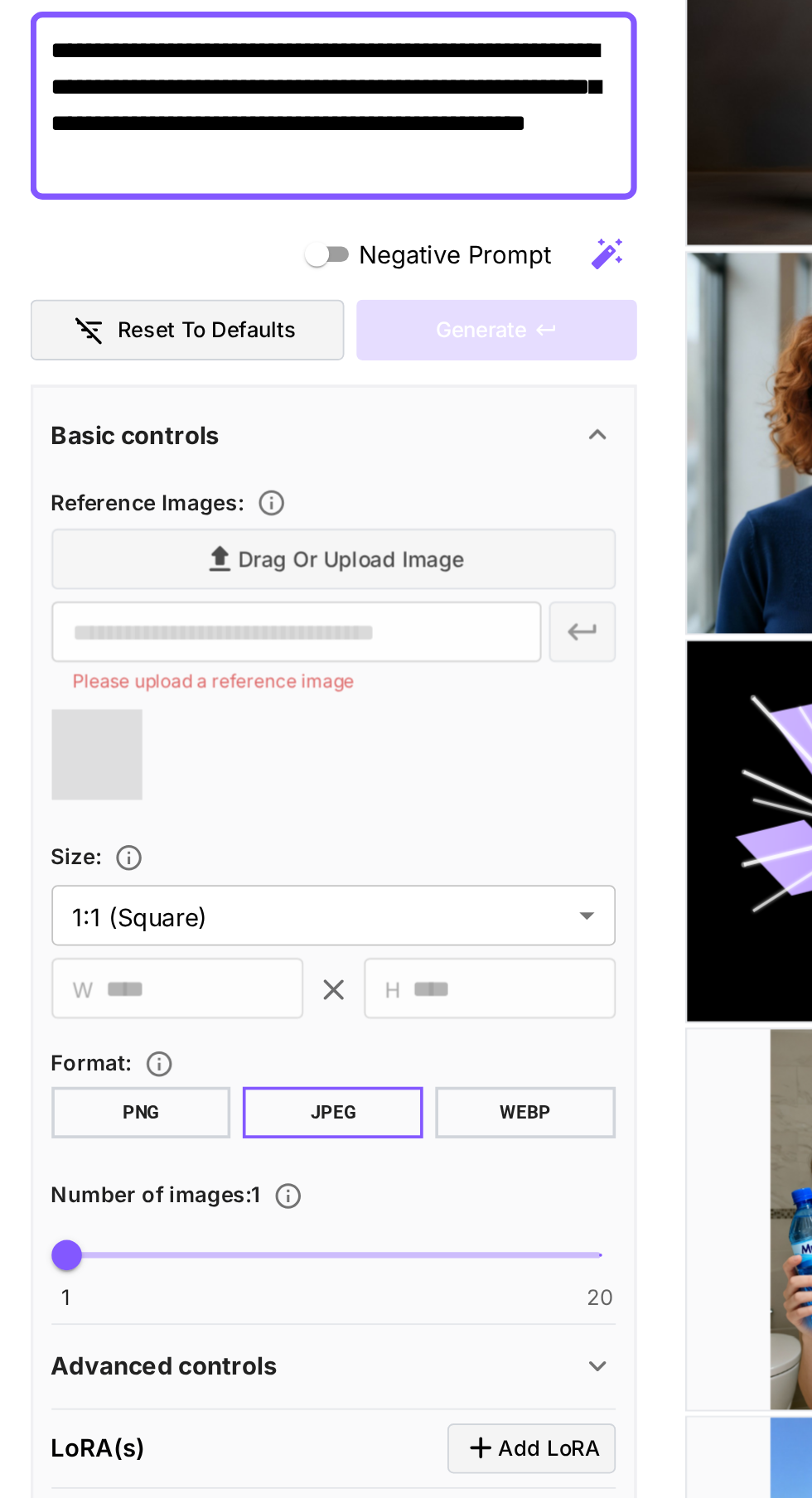
type input "**********"
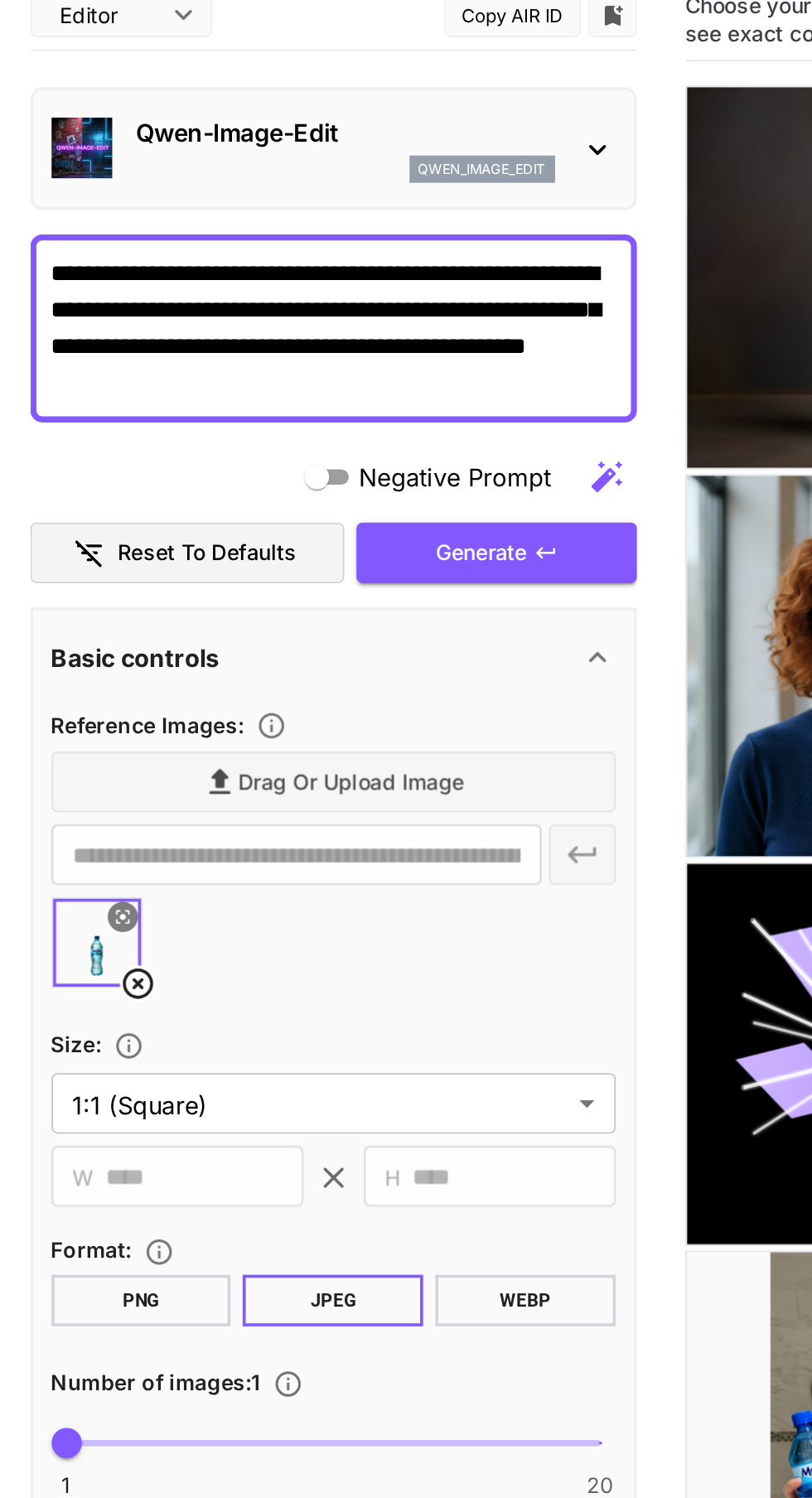
click at [293, 398] on icon "button" at bounding box center [298, 395] width 13 height 13
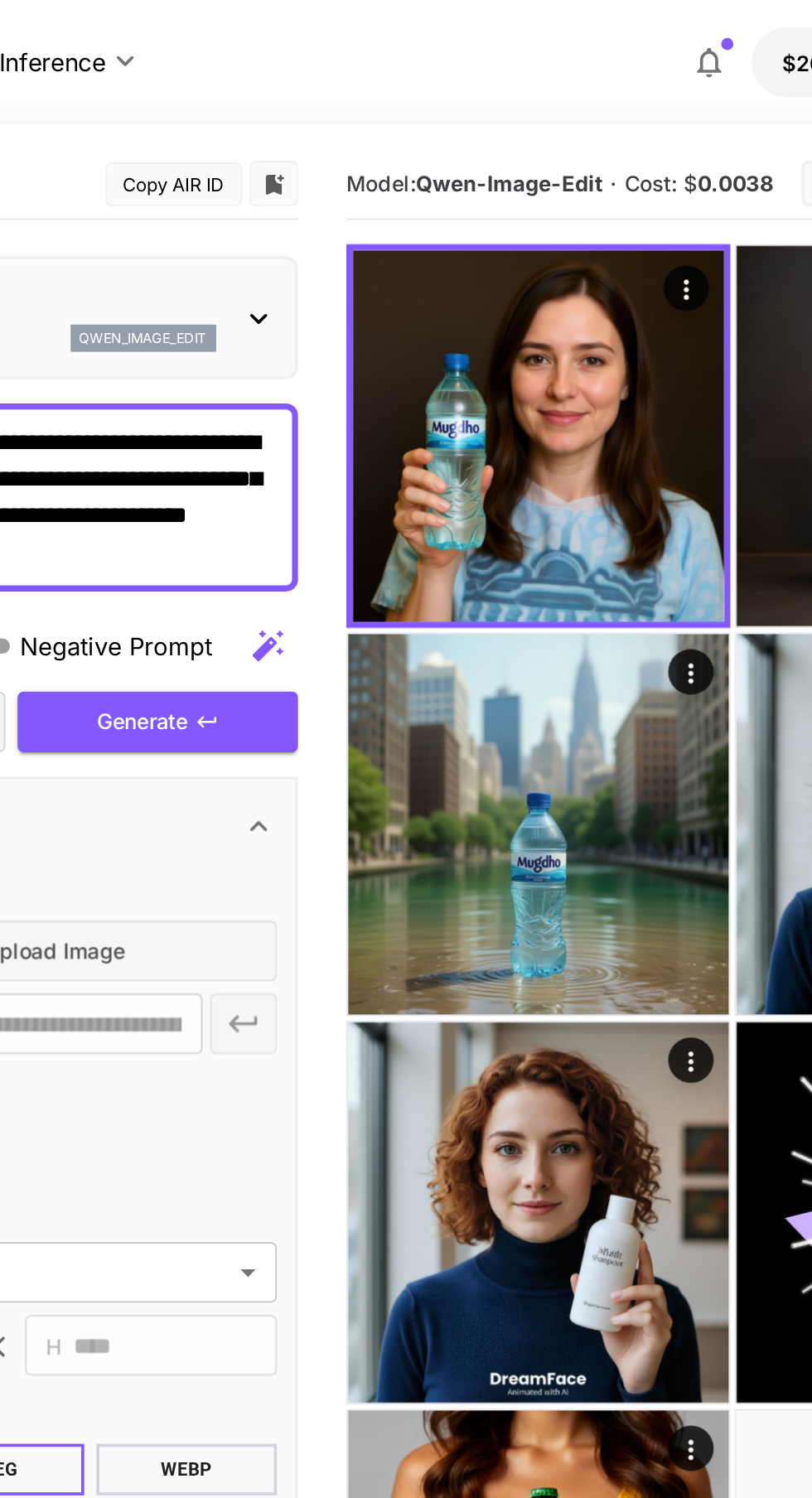
click at [505, 246] on img at bounding box center [479, 238] width 203 height 203
click at [0, 0] on icon "Open in fullscreen" at bounding box center [0, 0] width 0 height 0
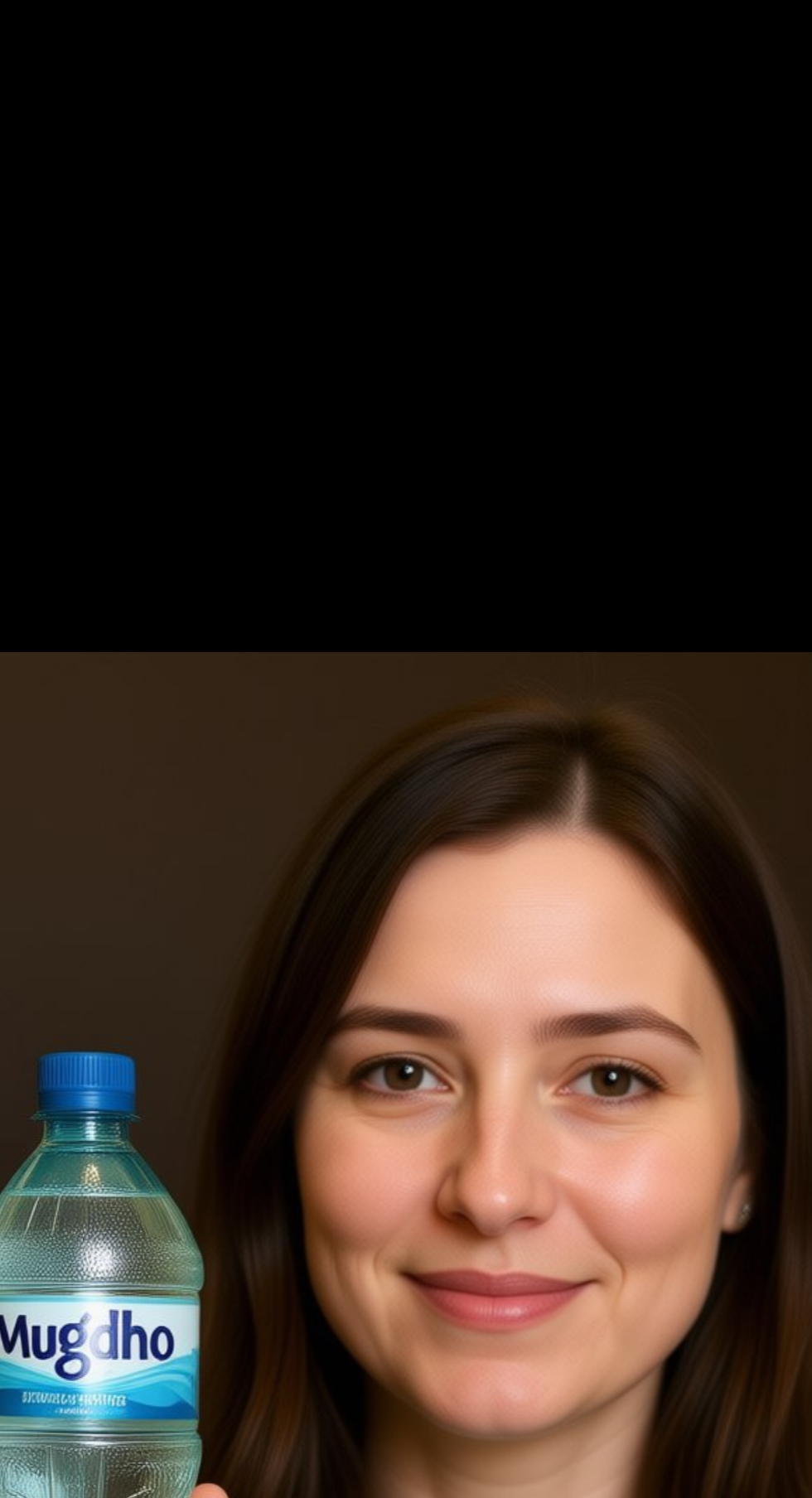
click at [533, 252] on div at bounding box center [406, 749] width 812 height 1498
click at [534, 252] on div at bounding box center [406, 749] width 812 height 1498
click at [537, 250] on div at bounding box center [406, 749] width 812 height 1498
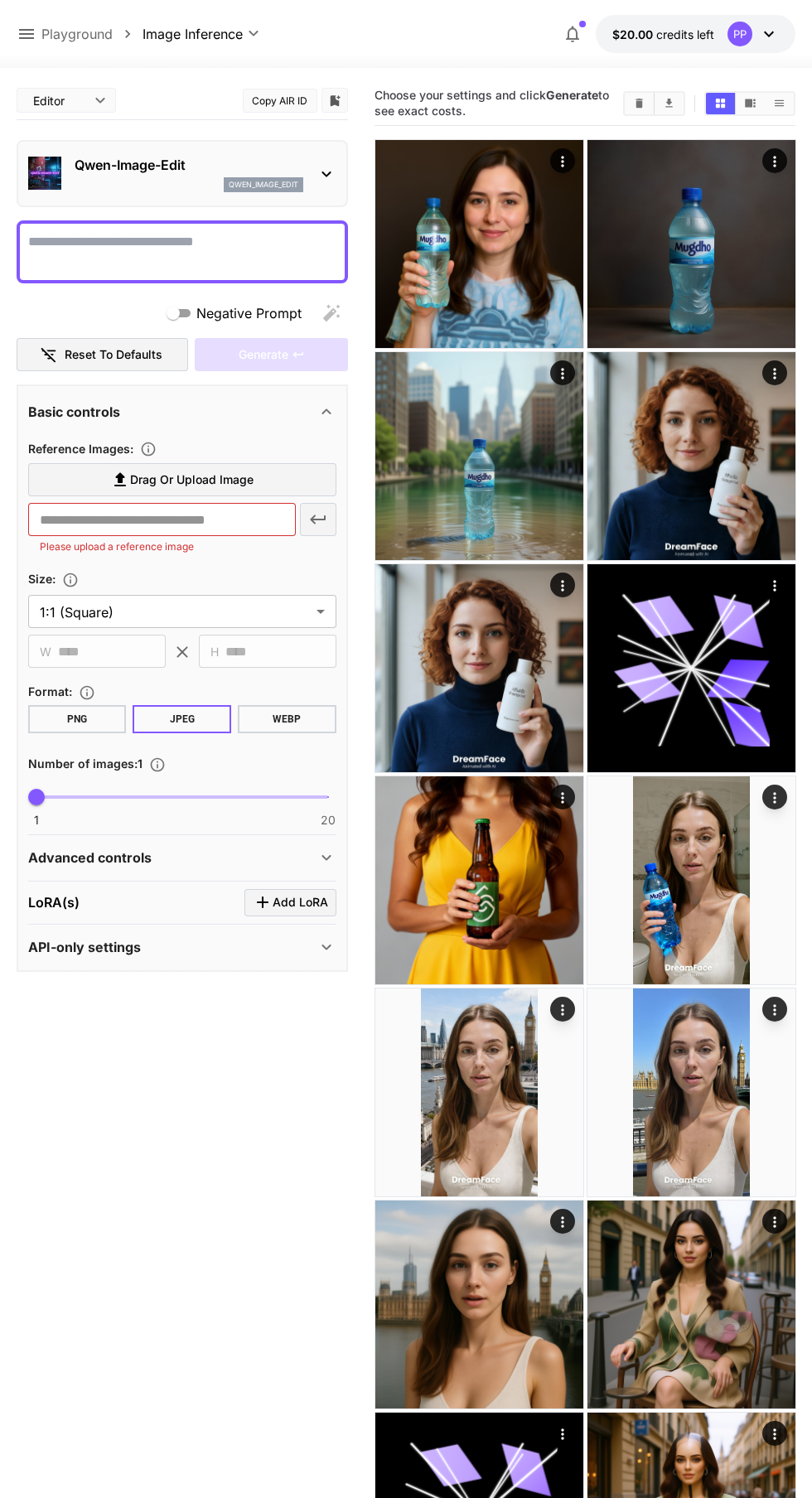
click at [507, 244] on img at bounding box center [479, 244] width 208 height 208
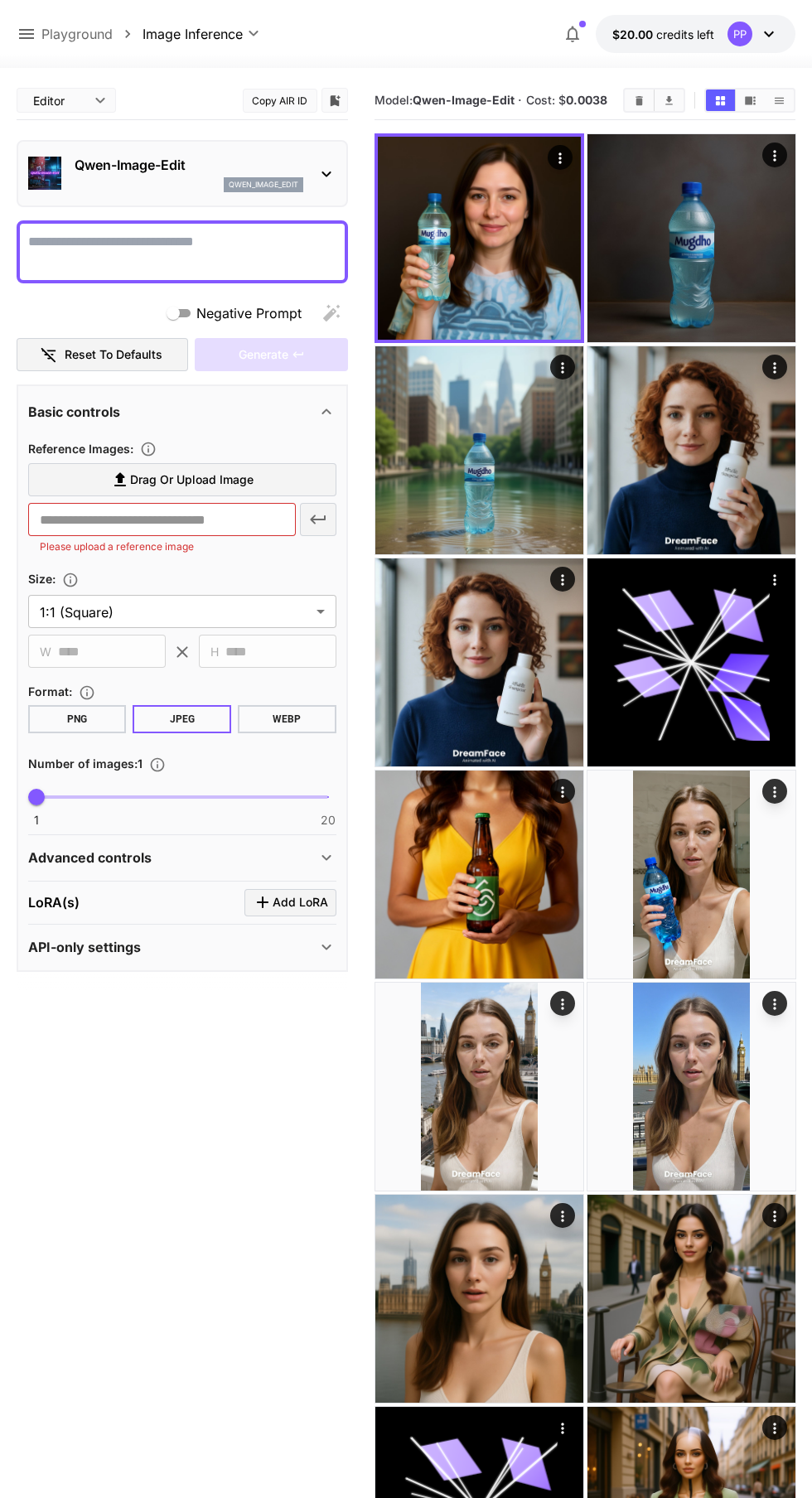
click at [0, 0] on icon "Open in fullscreen" at bounding box center [0, 0] width 0 height 0
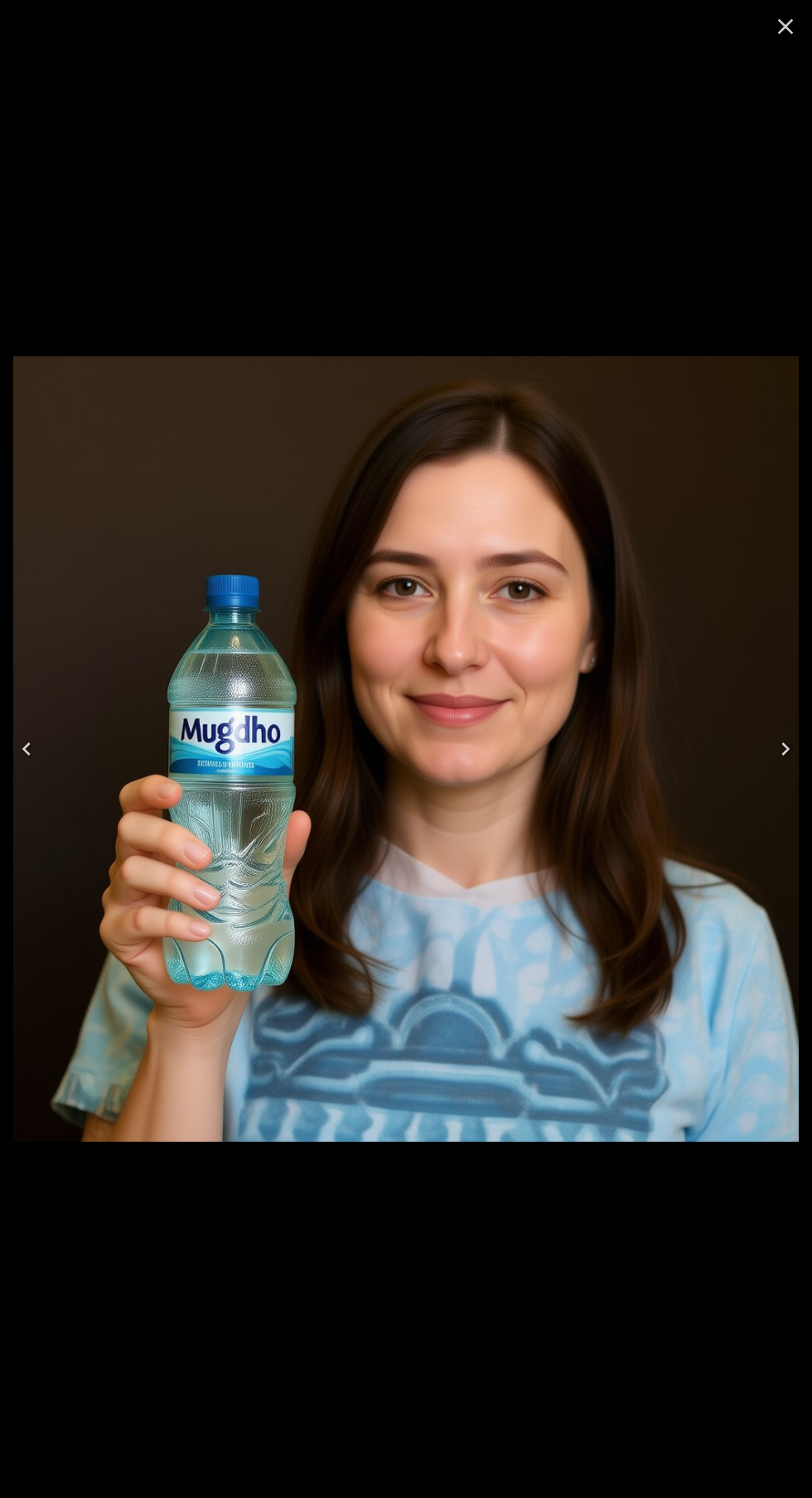
click at [733, 62] on div at bounding box center [406, 749] width 812 height 1498
click at [785, 27] on icon "Close" at bounding box center [785, 27] width 16 height 16
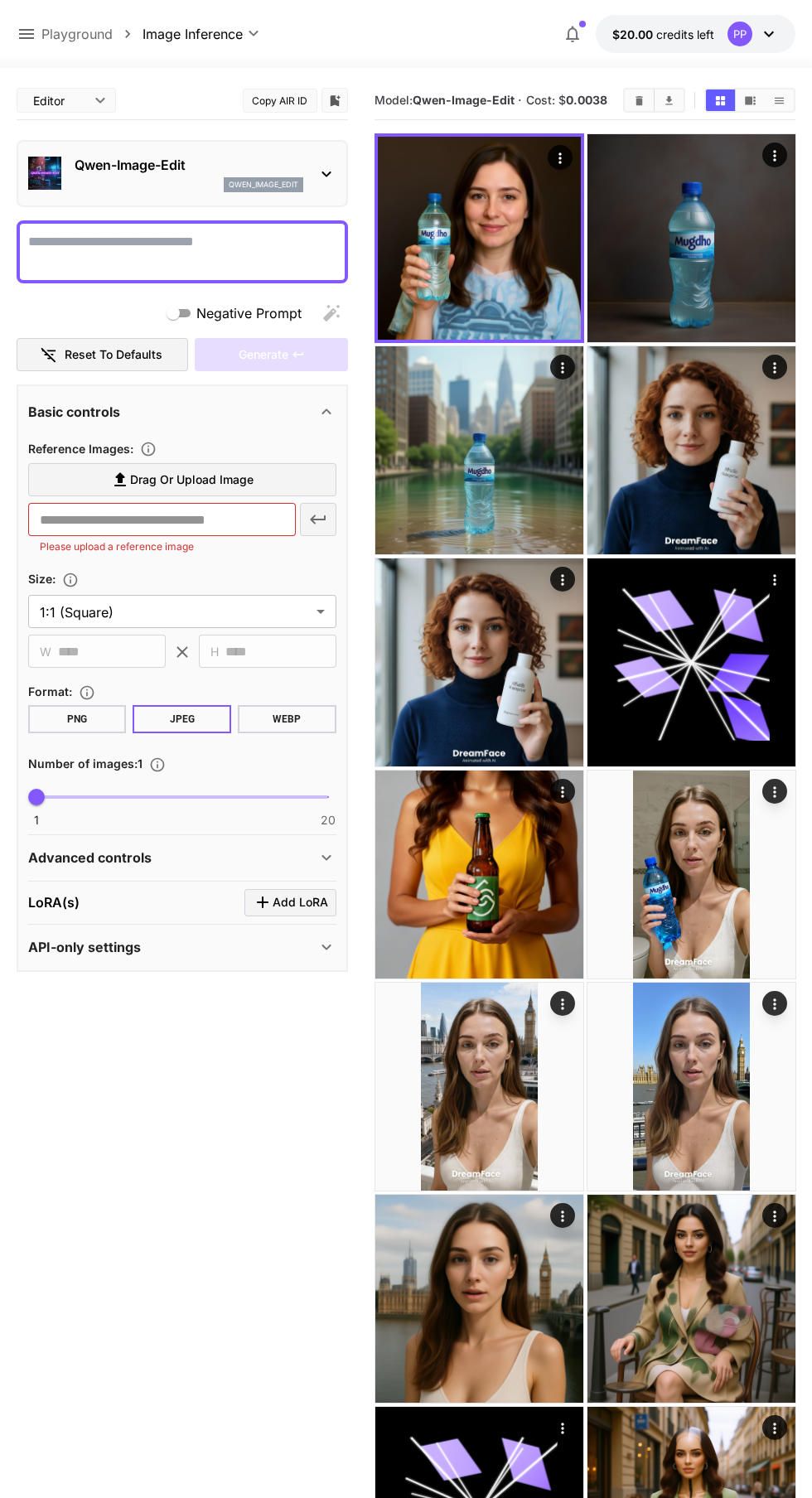
click at [231, 242] on textarea "Negative Prompt" at bounding box center [182, 252] width 308 height 40
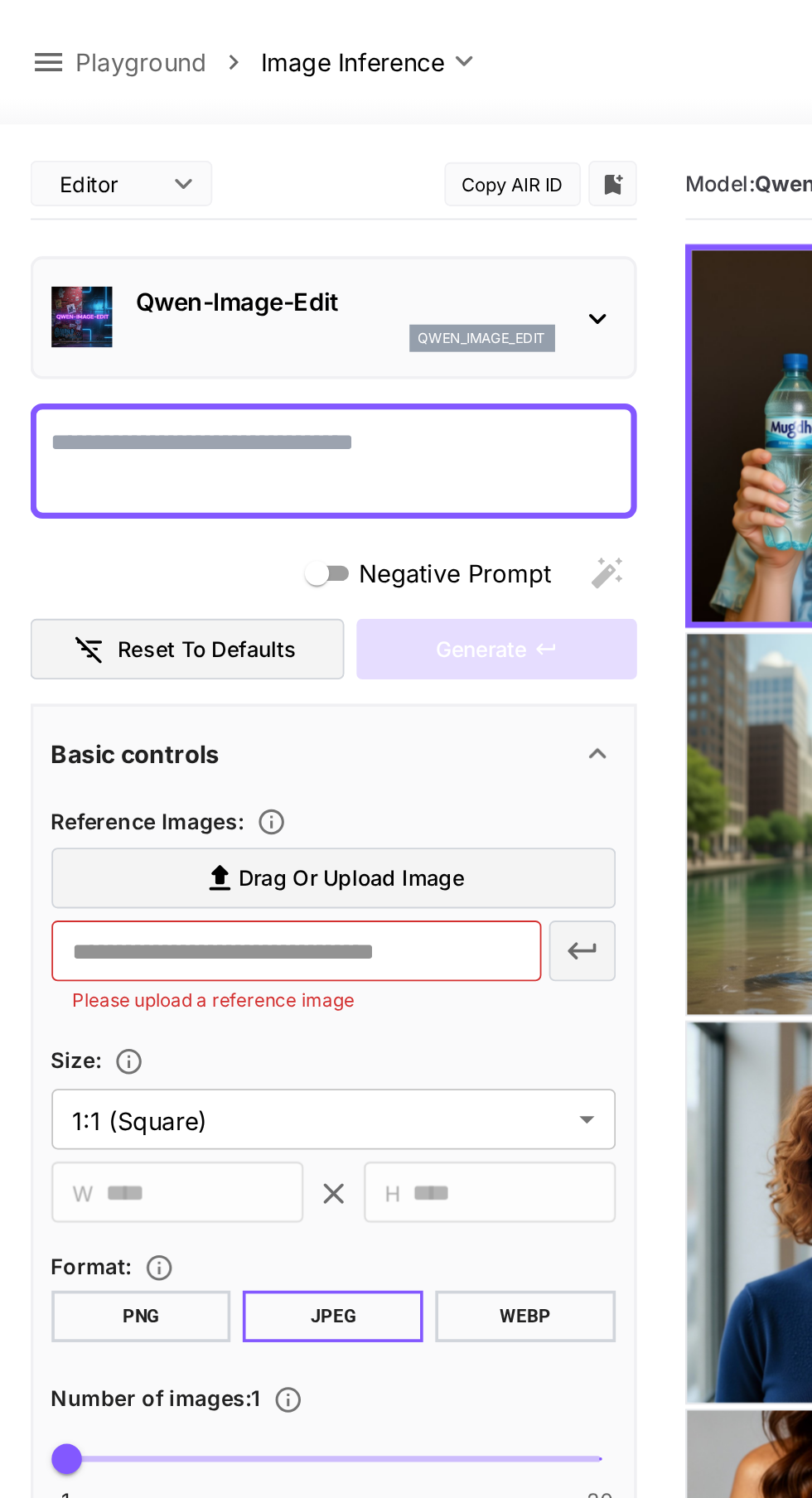
paste textarea "**********"
type textarea "**********"
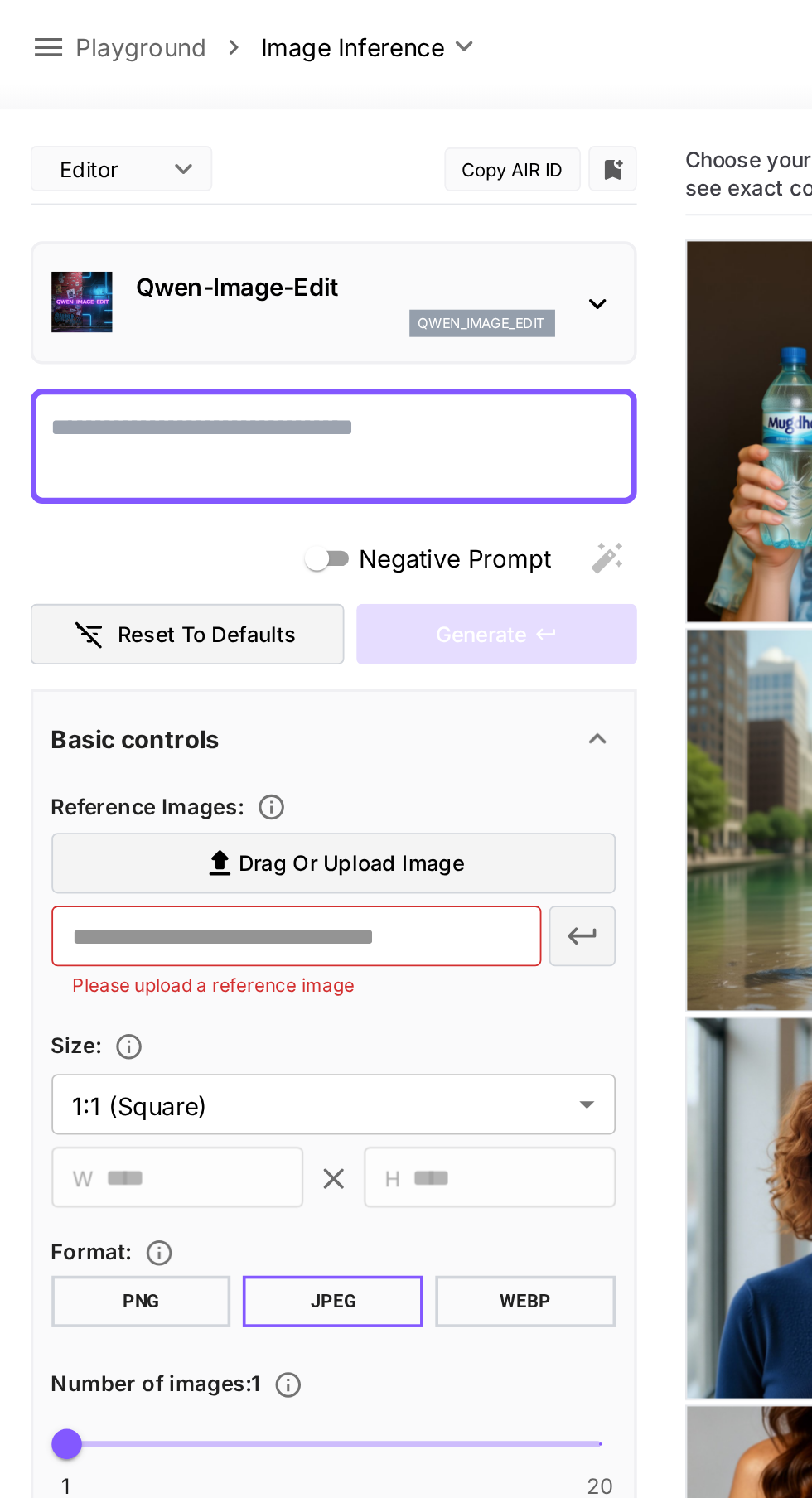
click at [191, 472] on span "Drag or upload image" at bounding box center [192, 480] width 123 height 21
click at [0, 0] on input "Drag or upload image" at bounding box center [0, 0] width 0 height 0
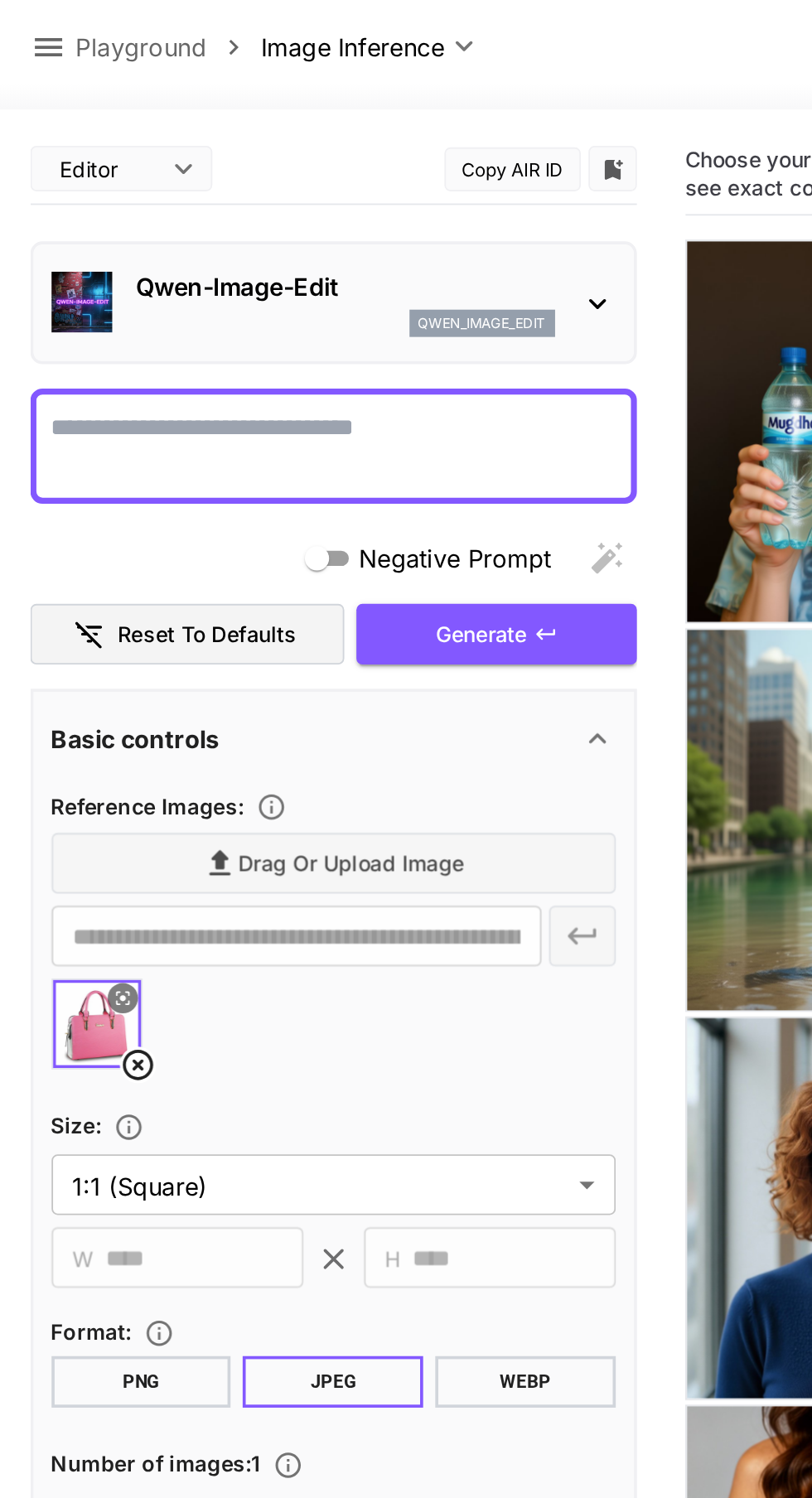
type input "**********"
click at [166, 250] on textarea "Negative Prompt" at bounding box center [182, 252] width 308 height 40
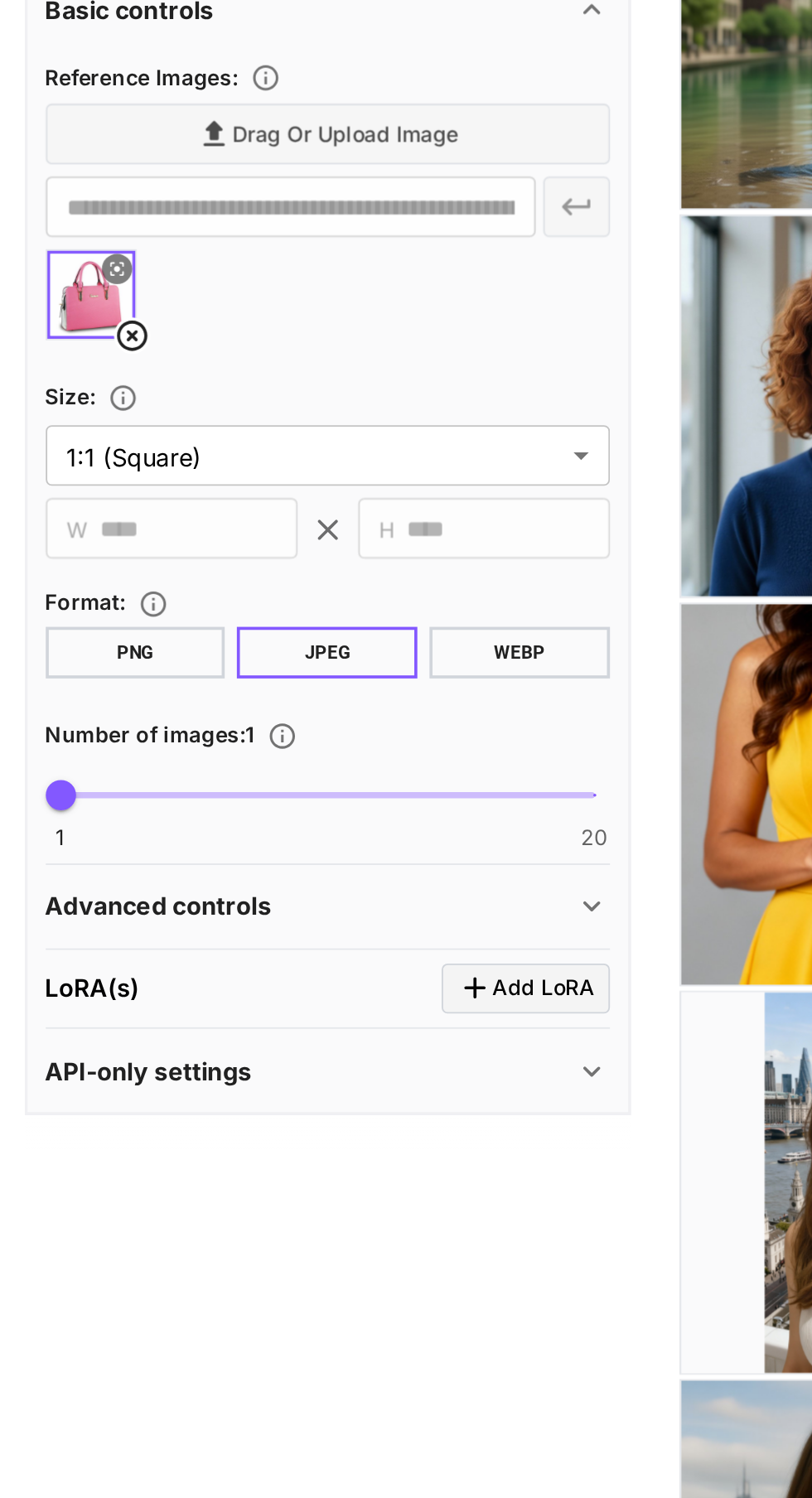
type textarea "**********"
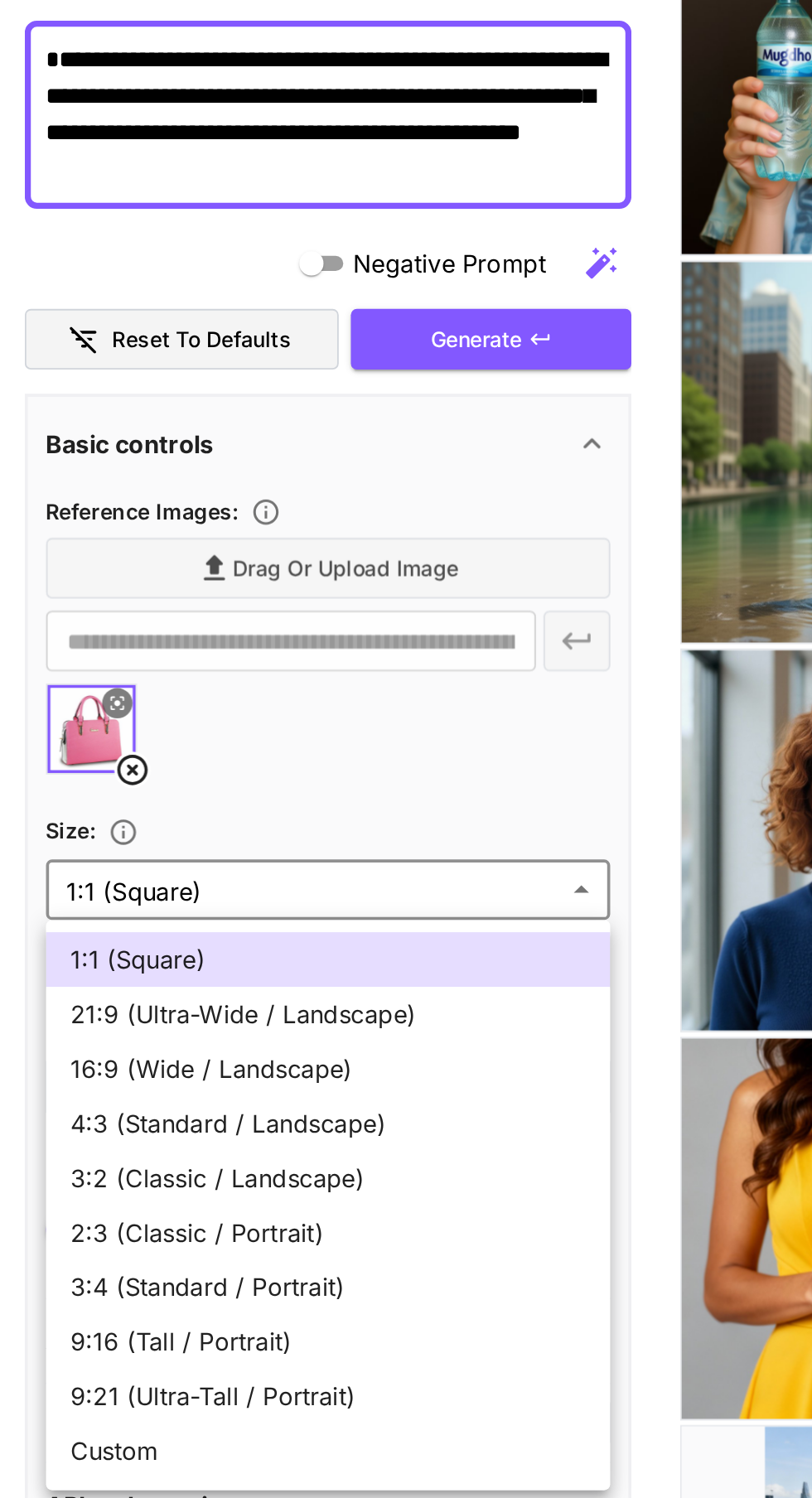
click at [156, 937] on span "9:16 (Tall / Portrait)" at bounding box center [182, 942] width 282 height 20
type input "**********"
type input "***"
type input "****"
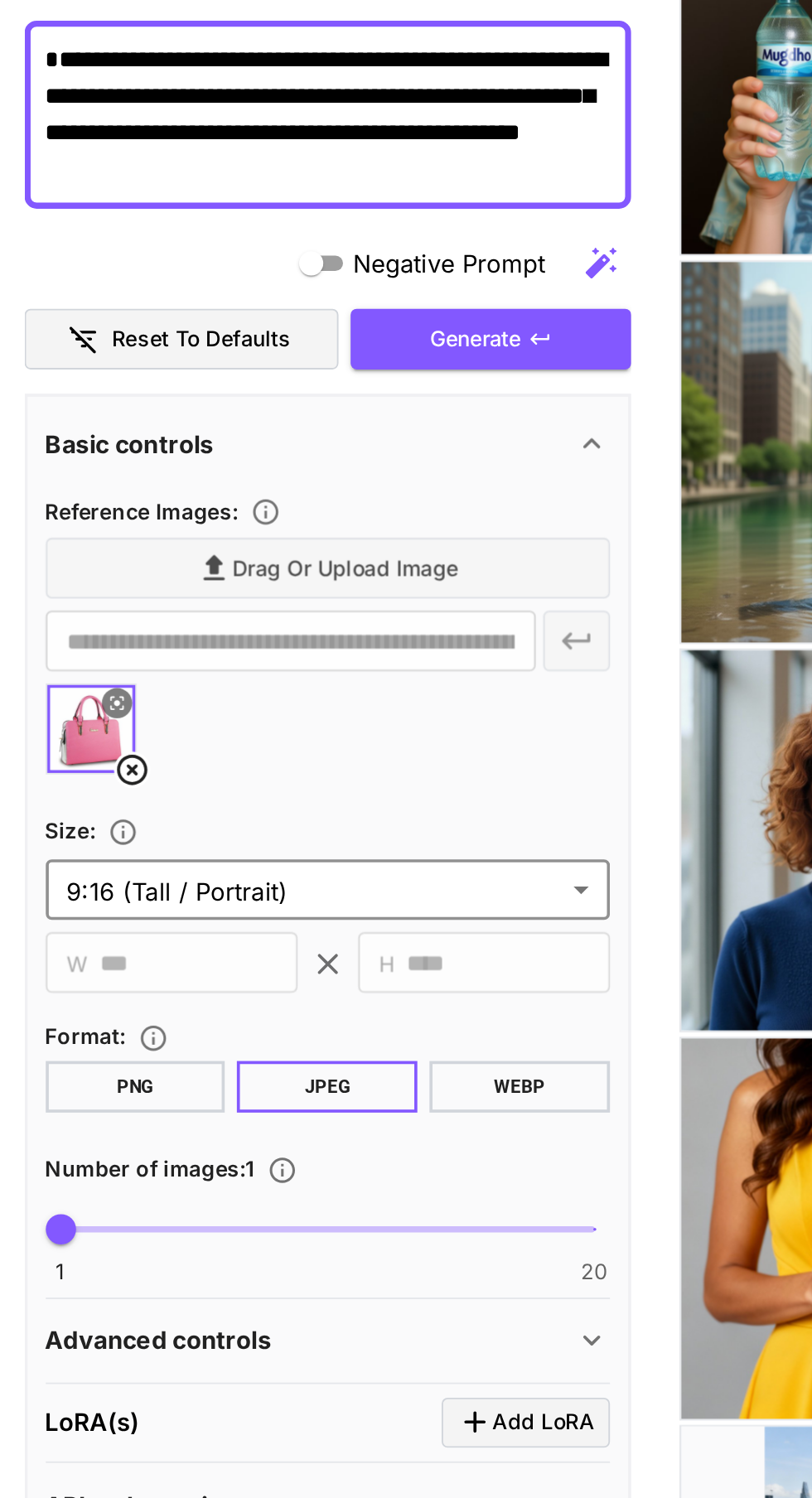
click at [295, 394] on icon "button" at bounding box center [297, 394] width 9 height 6
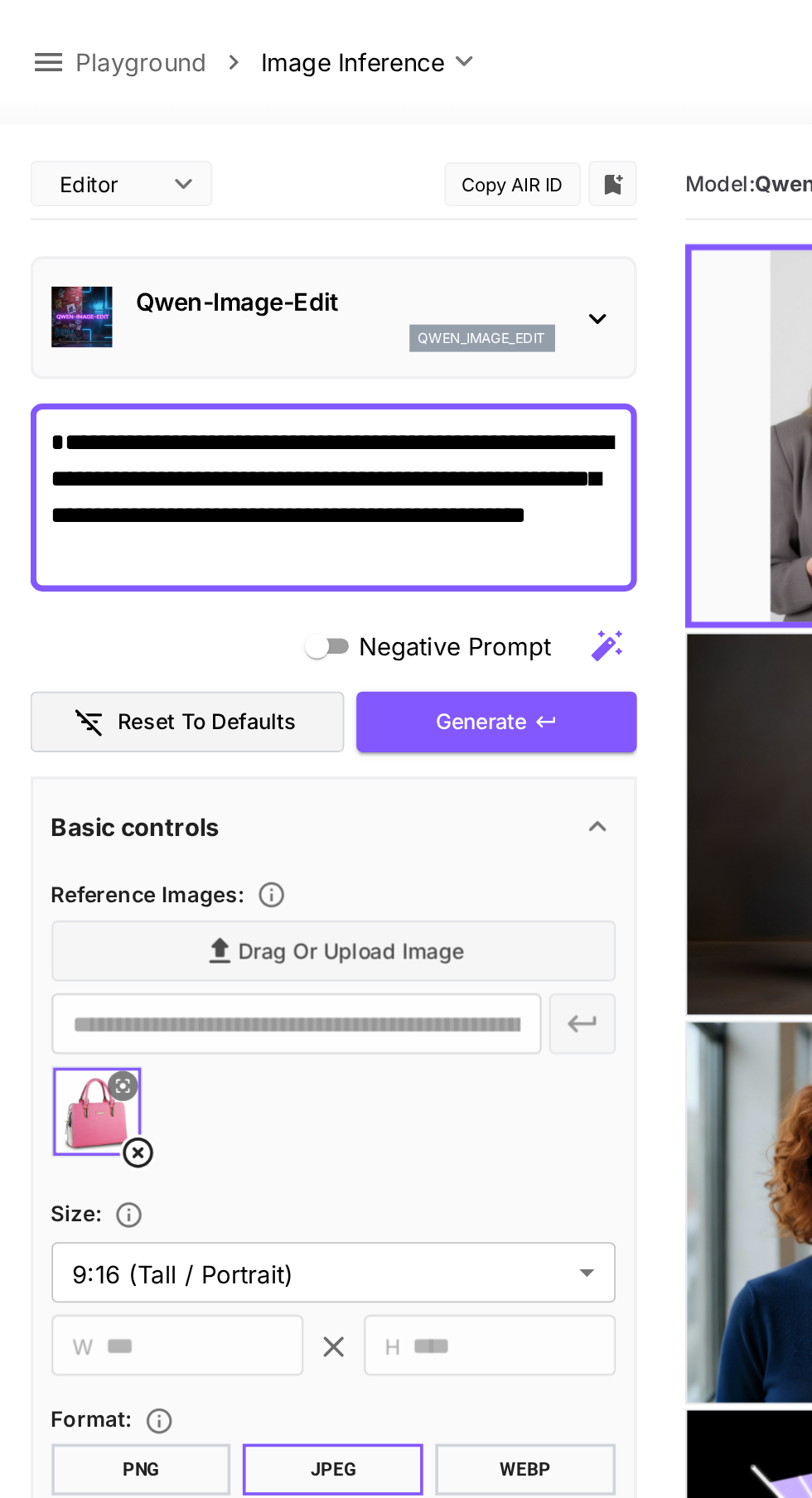
click at [74, 628] on icon at bounding box center [75, 629] width 20 height 20
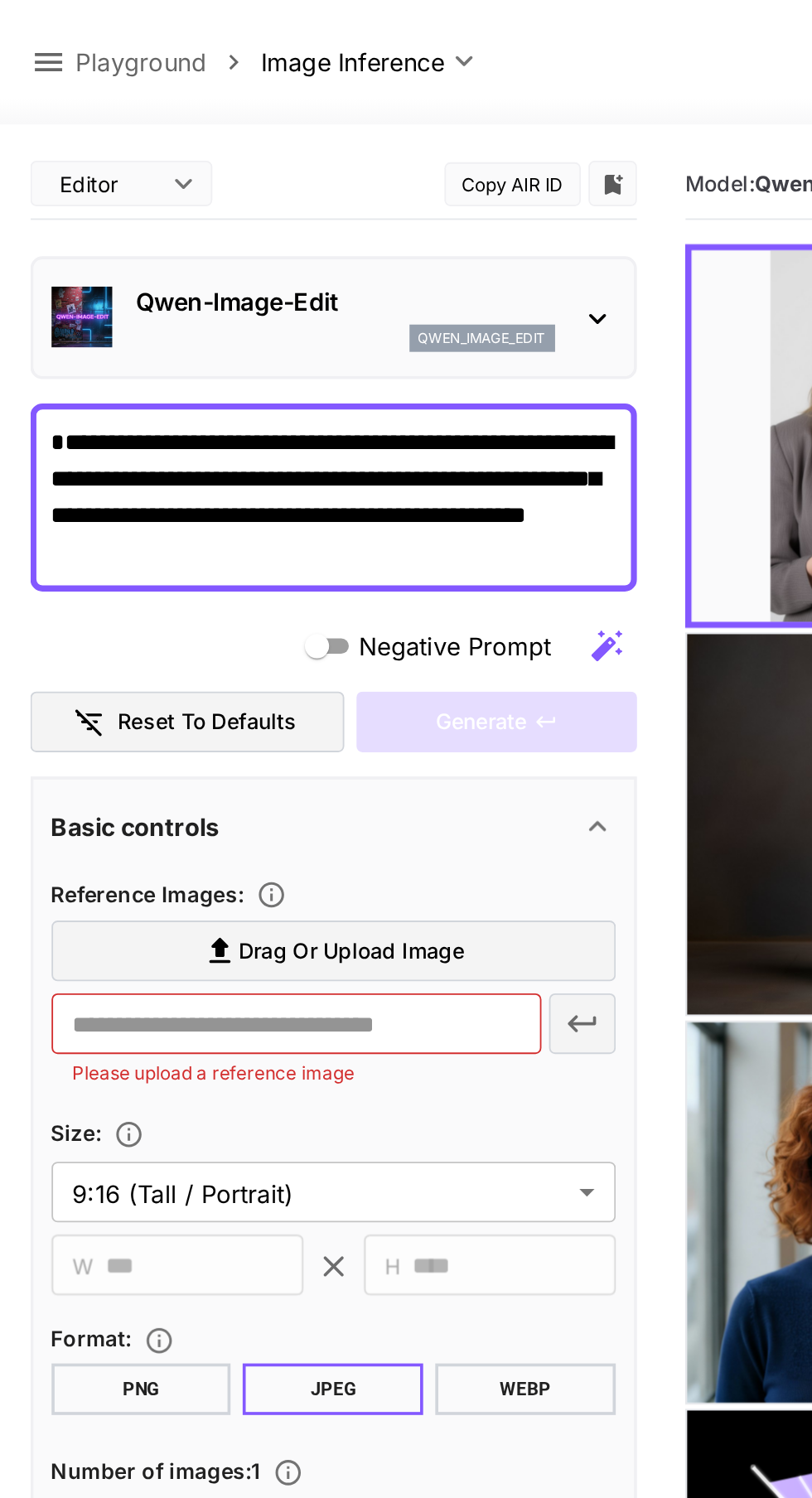
click at [201, 517] on span "Drag or upload image" at bounding box center [192, 520] width 123 height 21
click at [0, 0] on input "Drag or upload image" at bounding box center [0, 0] width 0 height 0
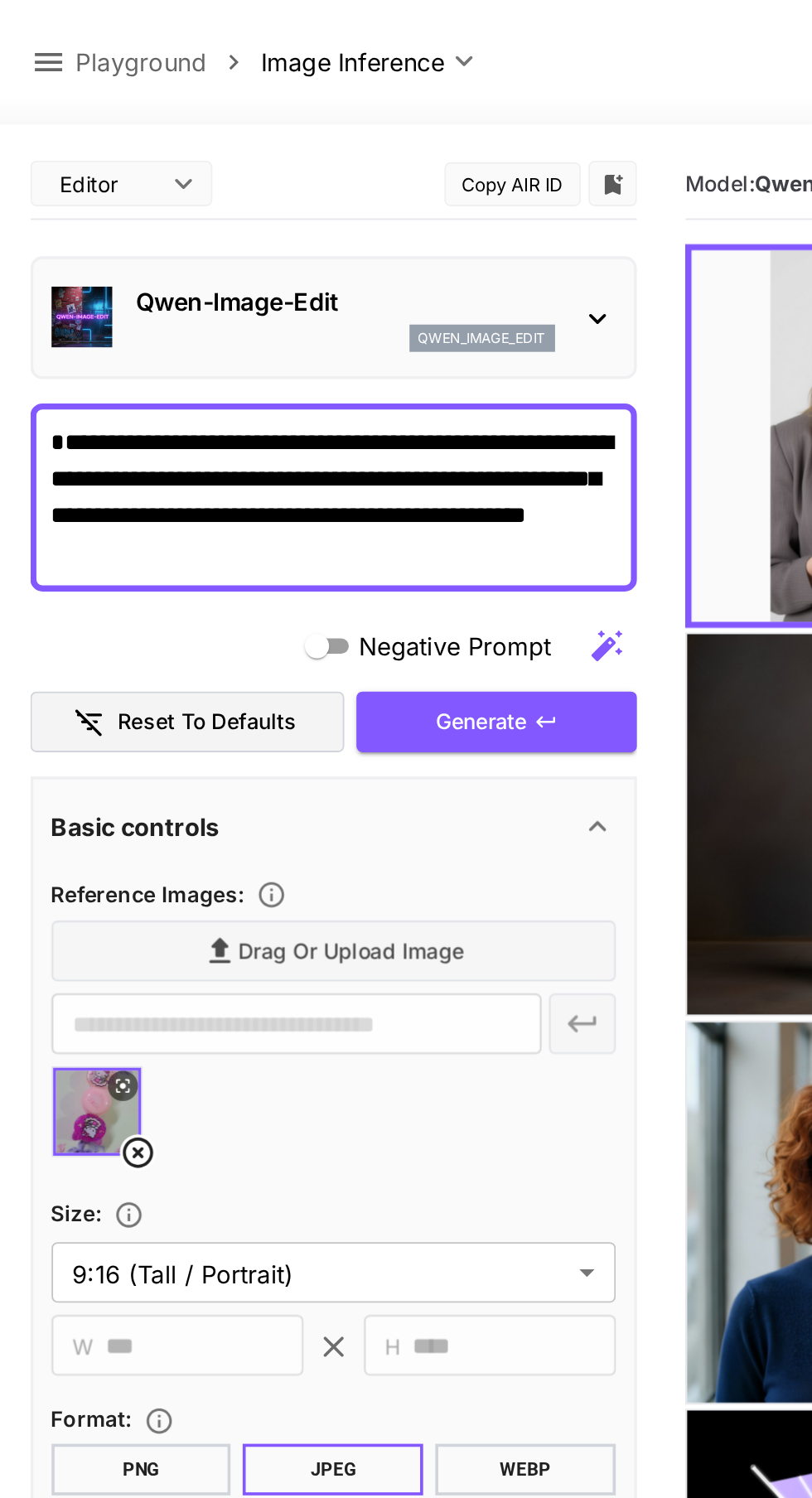
type input "**********"
click at [290, 381] on button "Generate" at bounding box center [270, 395] width 153 height 34
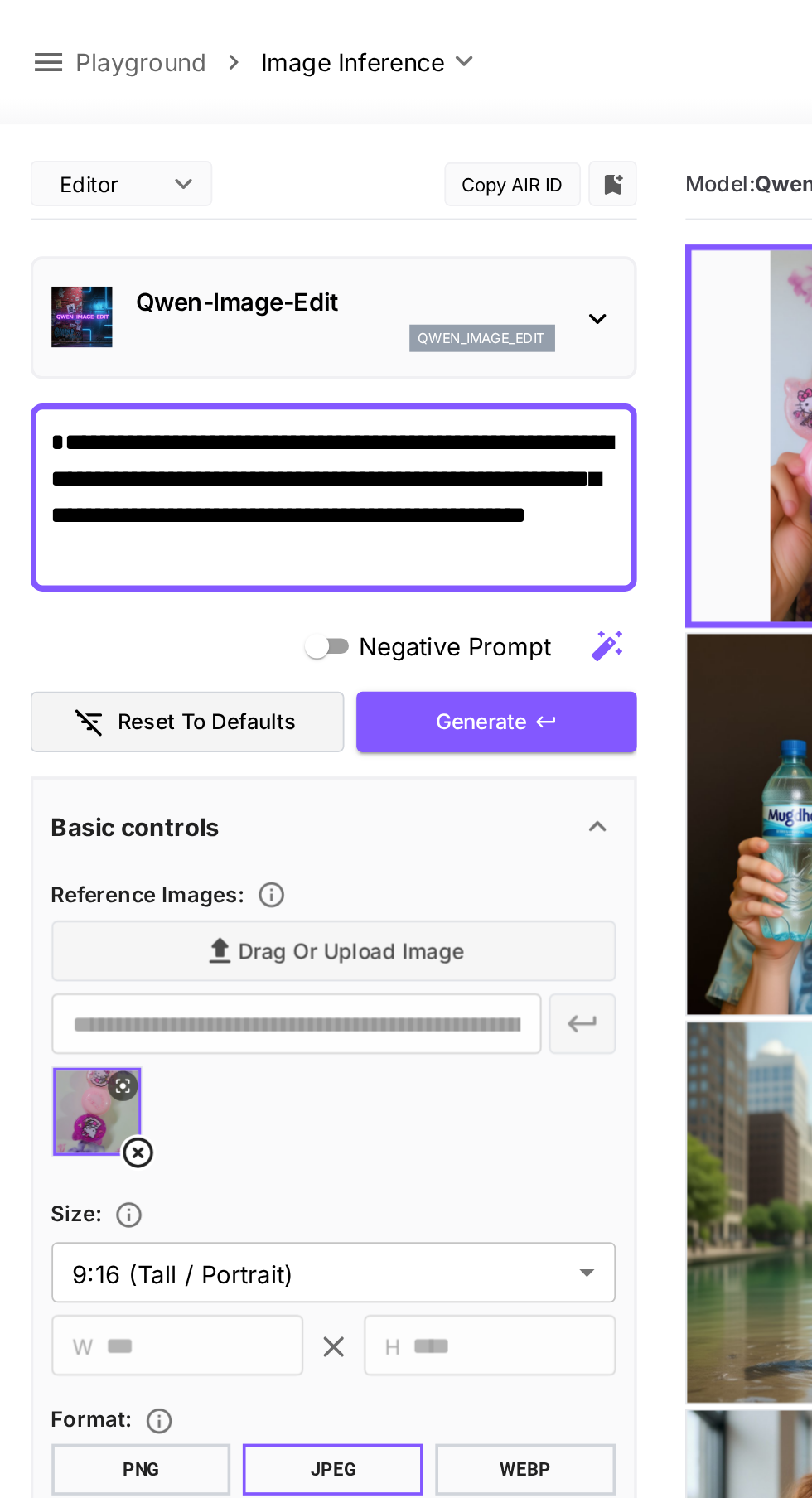
click at [72, 618] on img at bounding box center [53, 607] width 48 height 48
click at [77, 625] on icon at bounding box center [75, 629] width 20 height 20
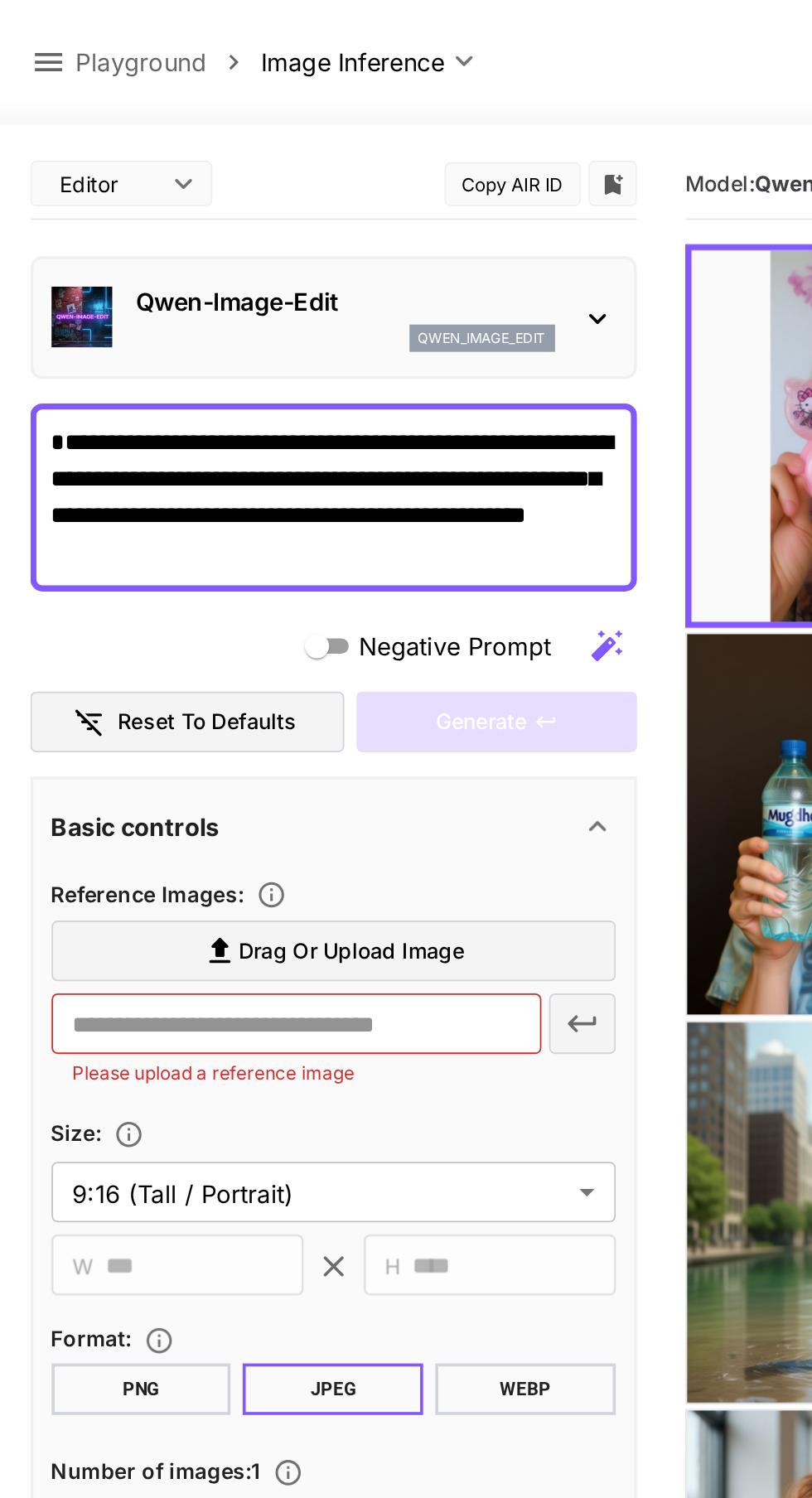
click at [73, 623] on icon "Adjust the dimensions of the generated image by specifying its width and height…" at bounding box center [70, 620] width 16 height 16
click at [198, 521] on span "Drag or upload image" at bounding box center [192, 520] width 123 height 21
click at [0, 0] on input "Drag or upload image" at bounding box center [0, 0] width 0 height 0
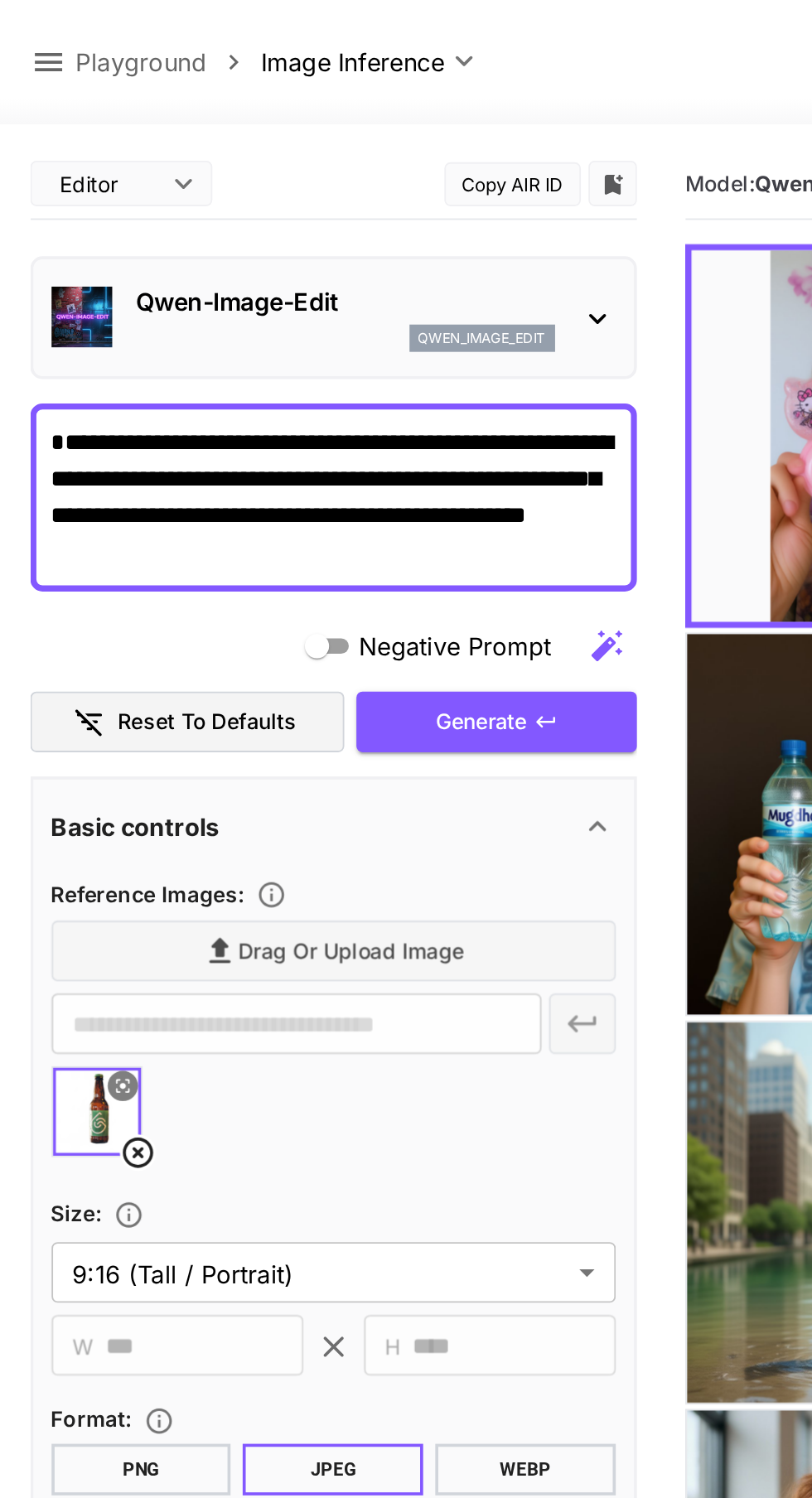
type input "**********"
click at [297, 394] on icon "button" at bounding box center [298, 395] width 13 height 13
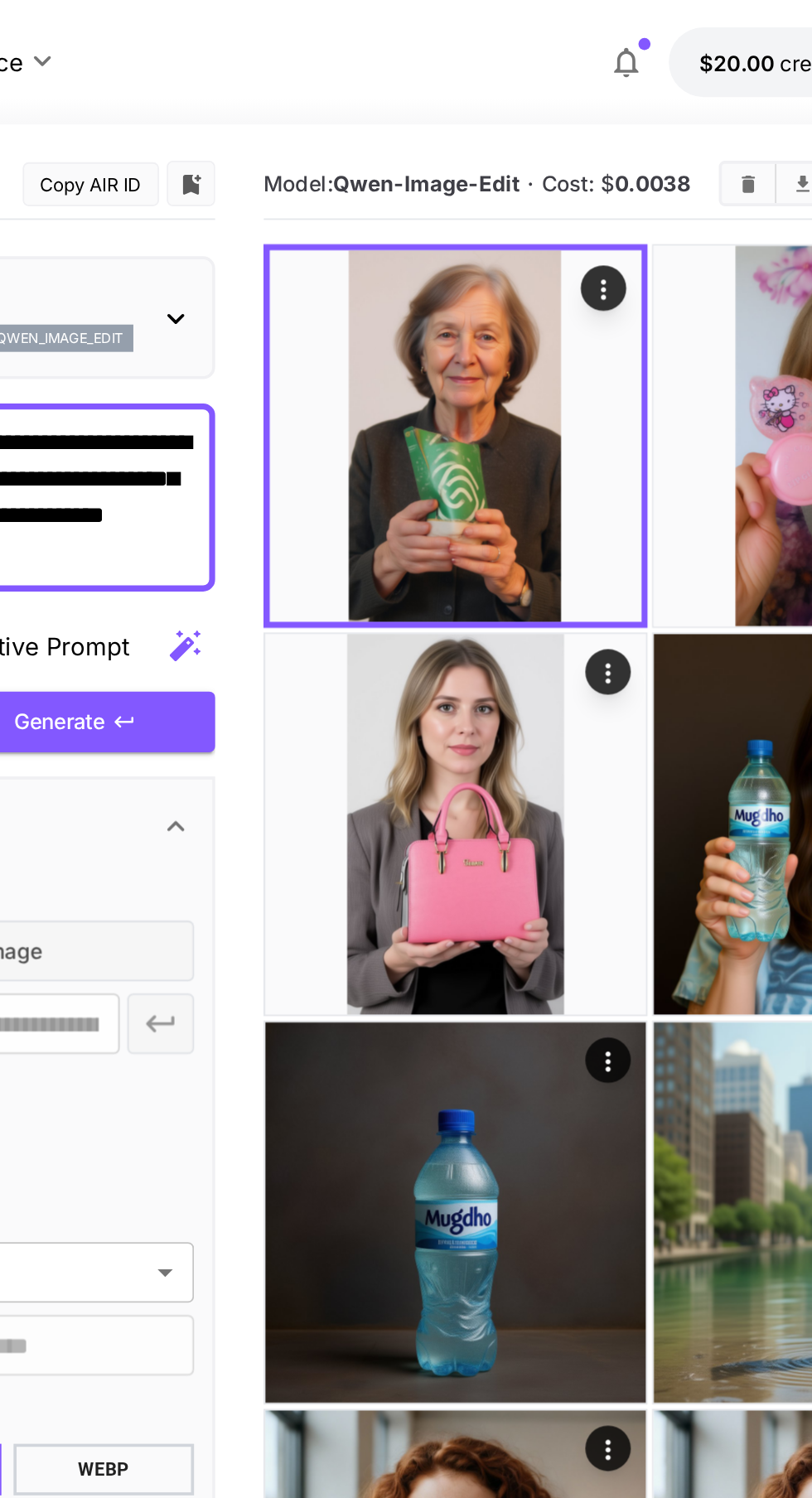
click at [529, 272] on img at bounding box center [479, 238] width 203 height 203
click at [0, 0] on icon "Open in fullscreen" at bounding box center [0, 0] width 0 height 0
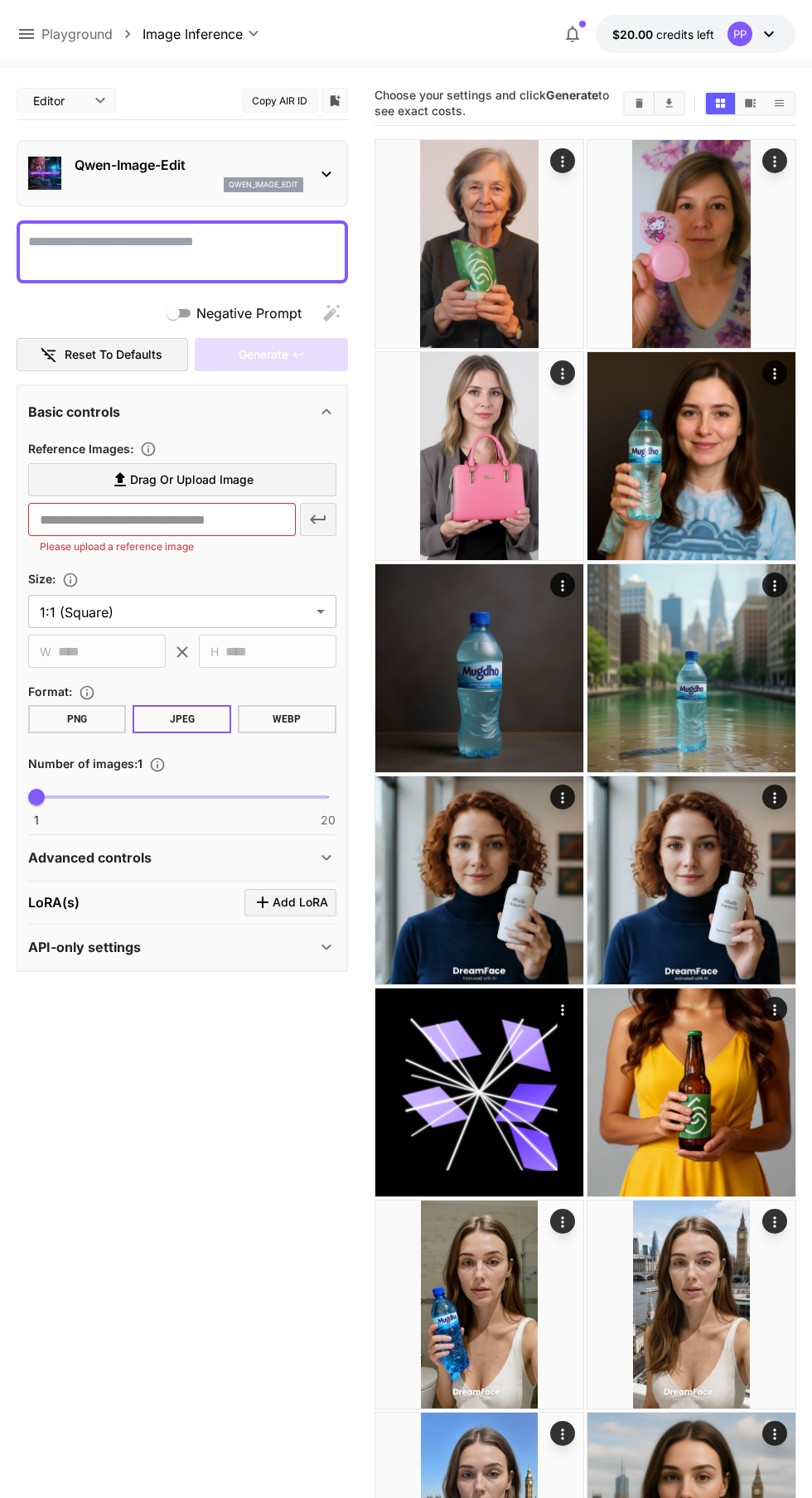
click at [562, 158] on icon "Actions" at bounding box center [562, 160] width 3 height 10
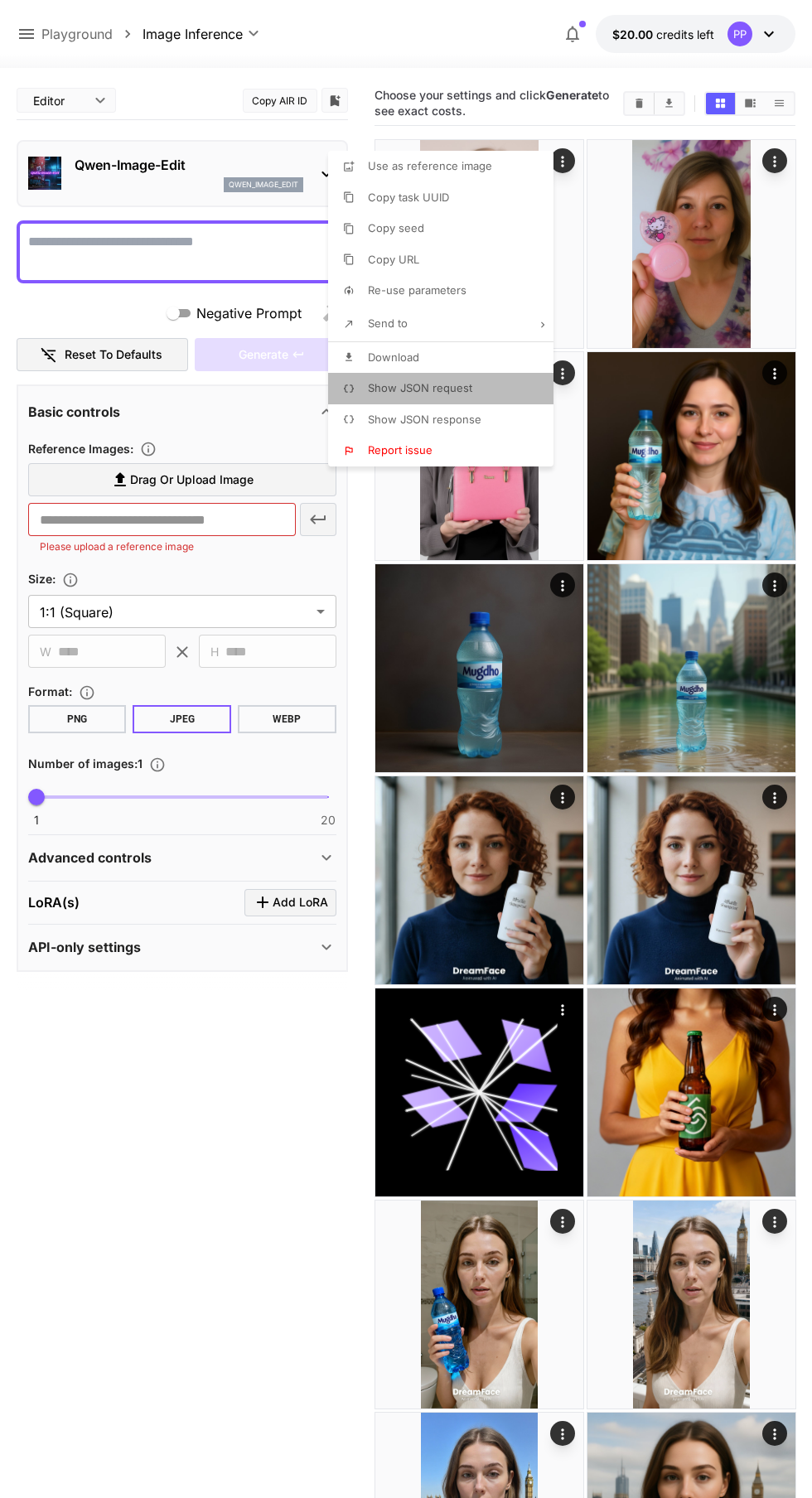
click at [489, 388] on li "Show JSON request" at bounding box center [446, 388] width 235 height 31
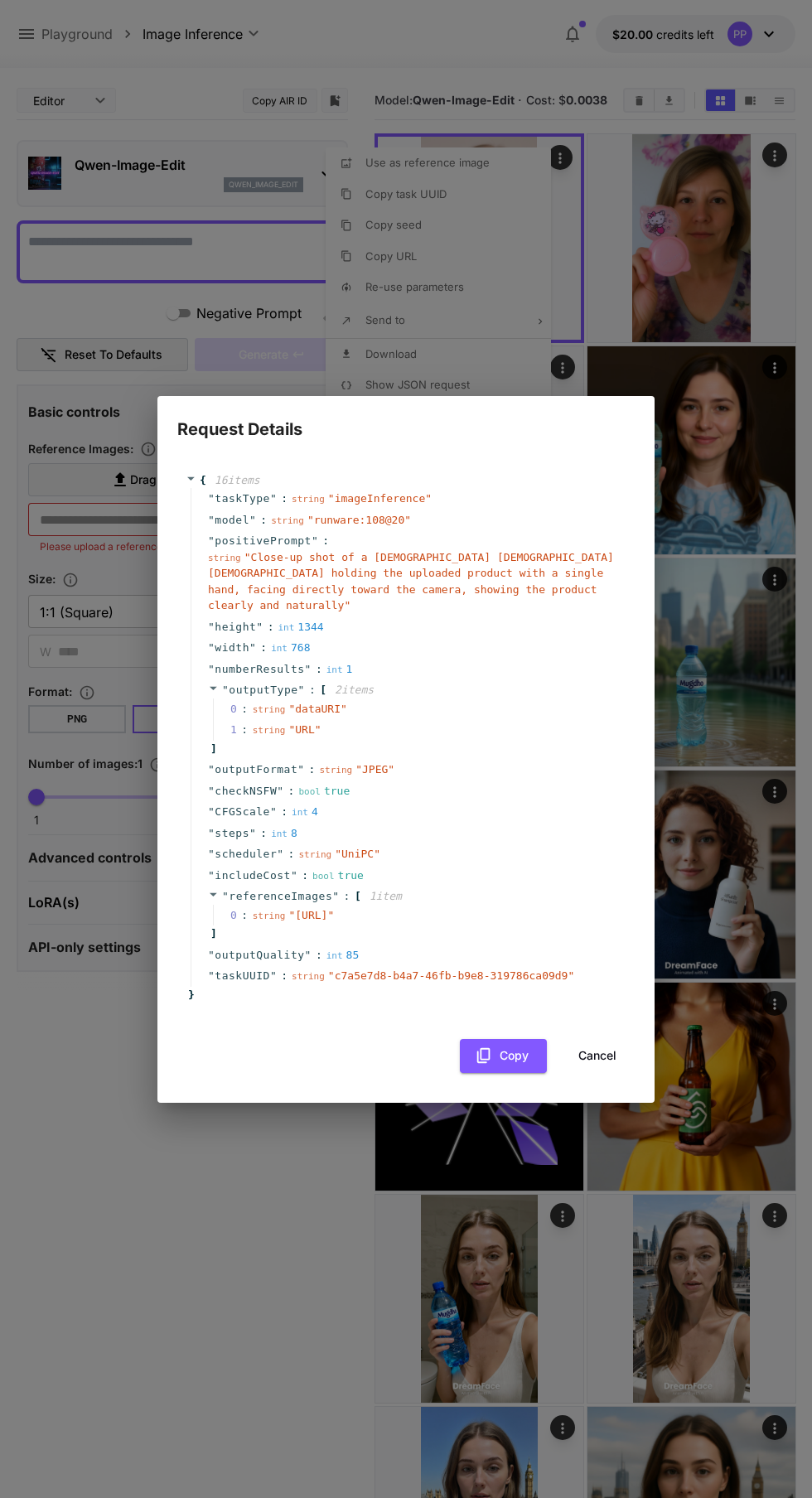
click at [581, 1067] on button "Cancel" at bounding box center [598, 1056] width 75 height 34
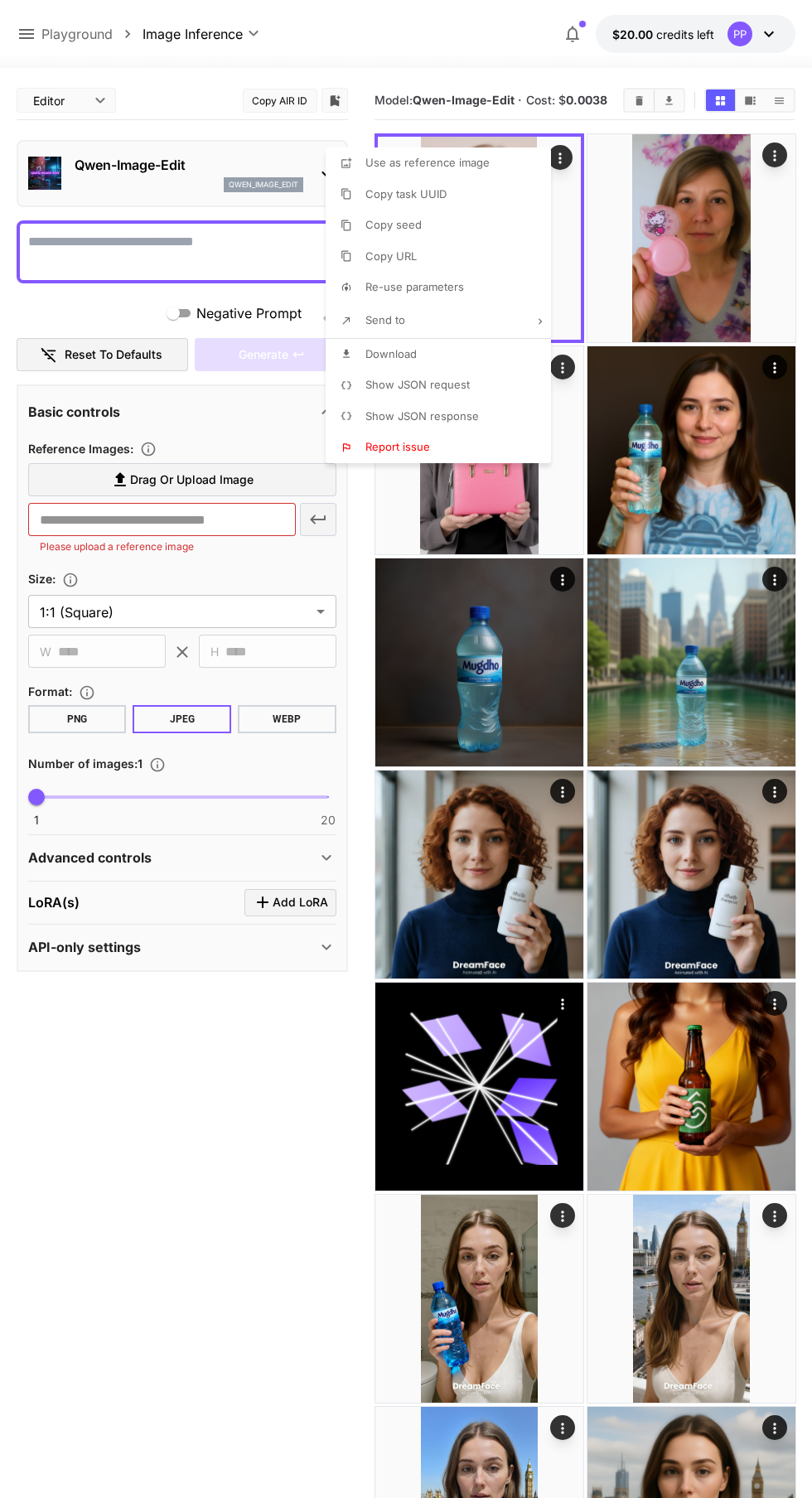
click at [168, 1197] on div at bounding box center [406, 749] width 812 height 1498
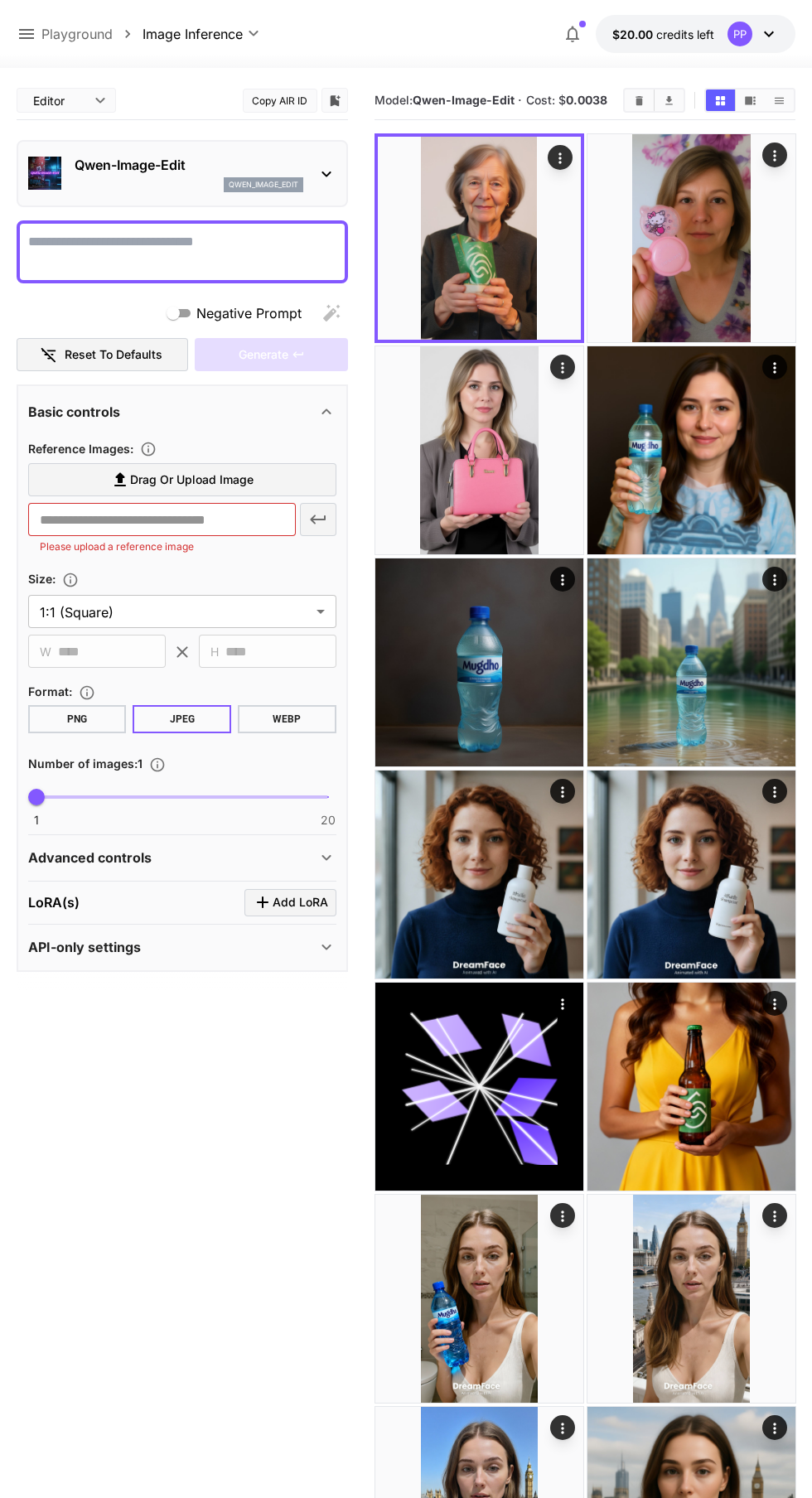
click at [213, 480] on span "Drag or upload image" at bounding box center [192, 480] width 123 height 21
click at [0, 0] on input "Drag or upload image" at bounding box center [0, 0] width 0 height 0
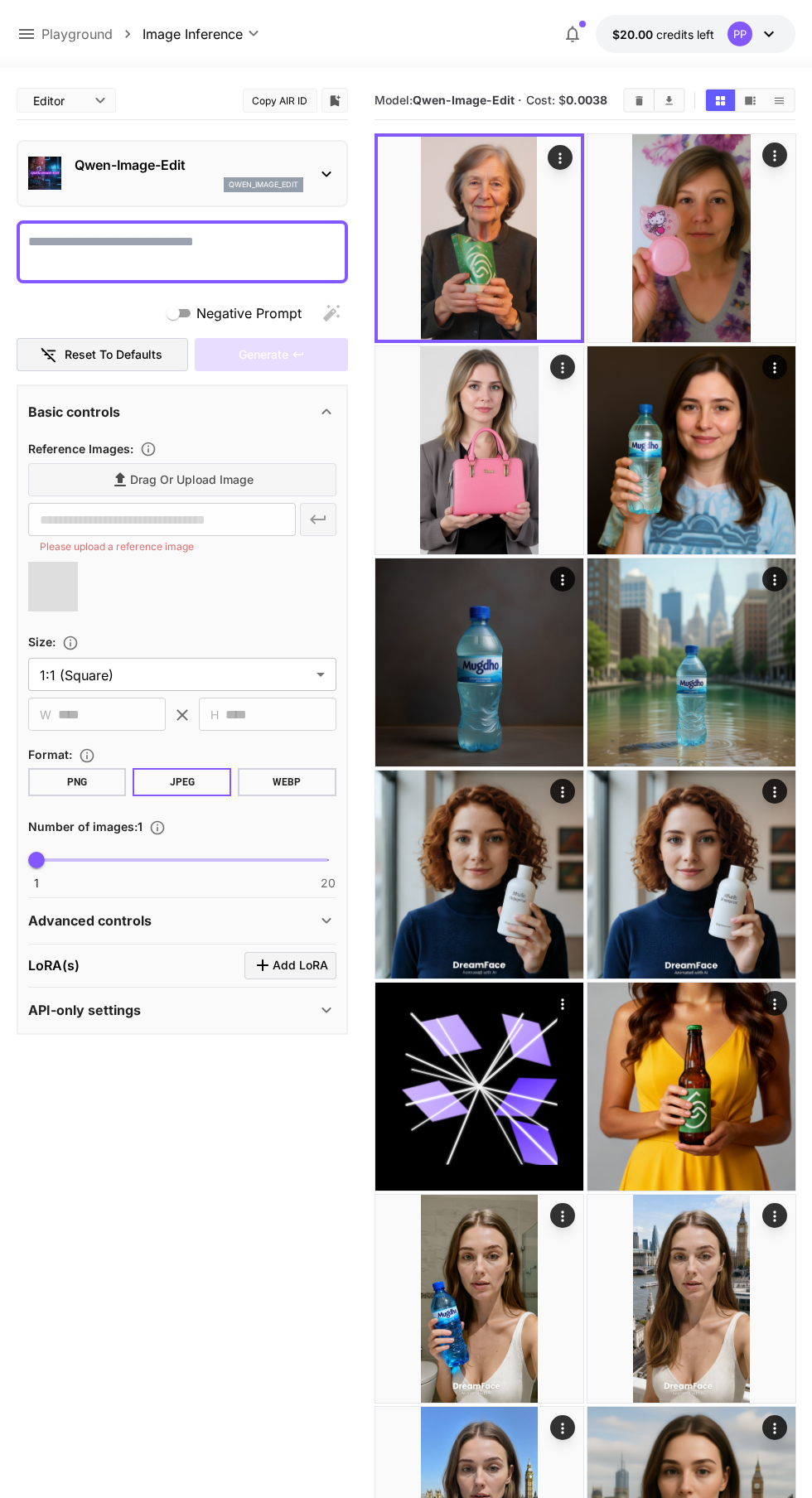
click at [240, 241] on textarea "Negative Prompt" at bounding box center [182, 252] width 308 height 40
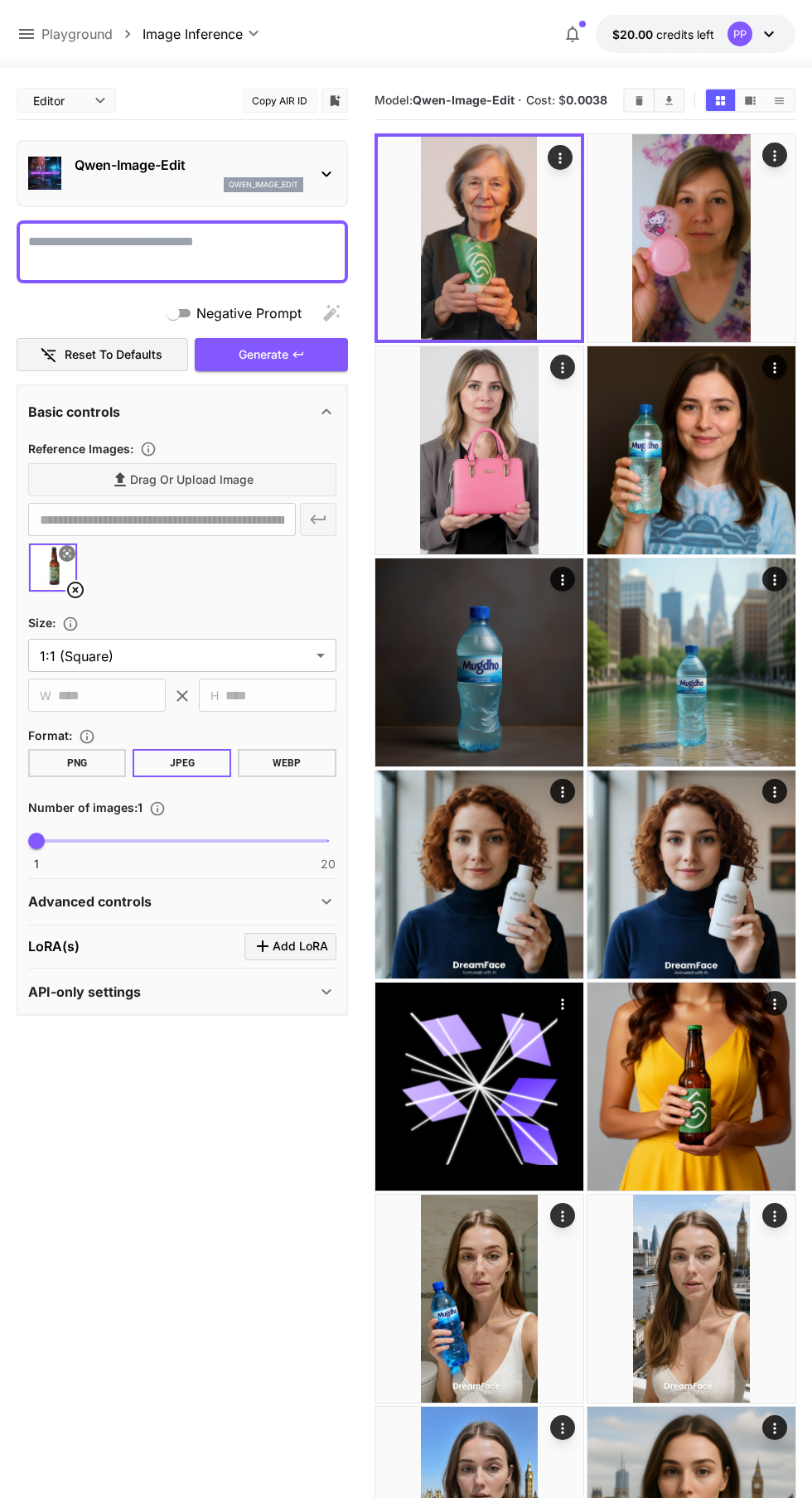
type input "**********"
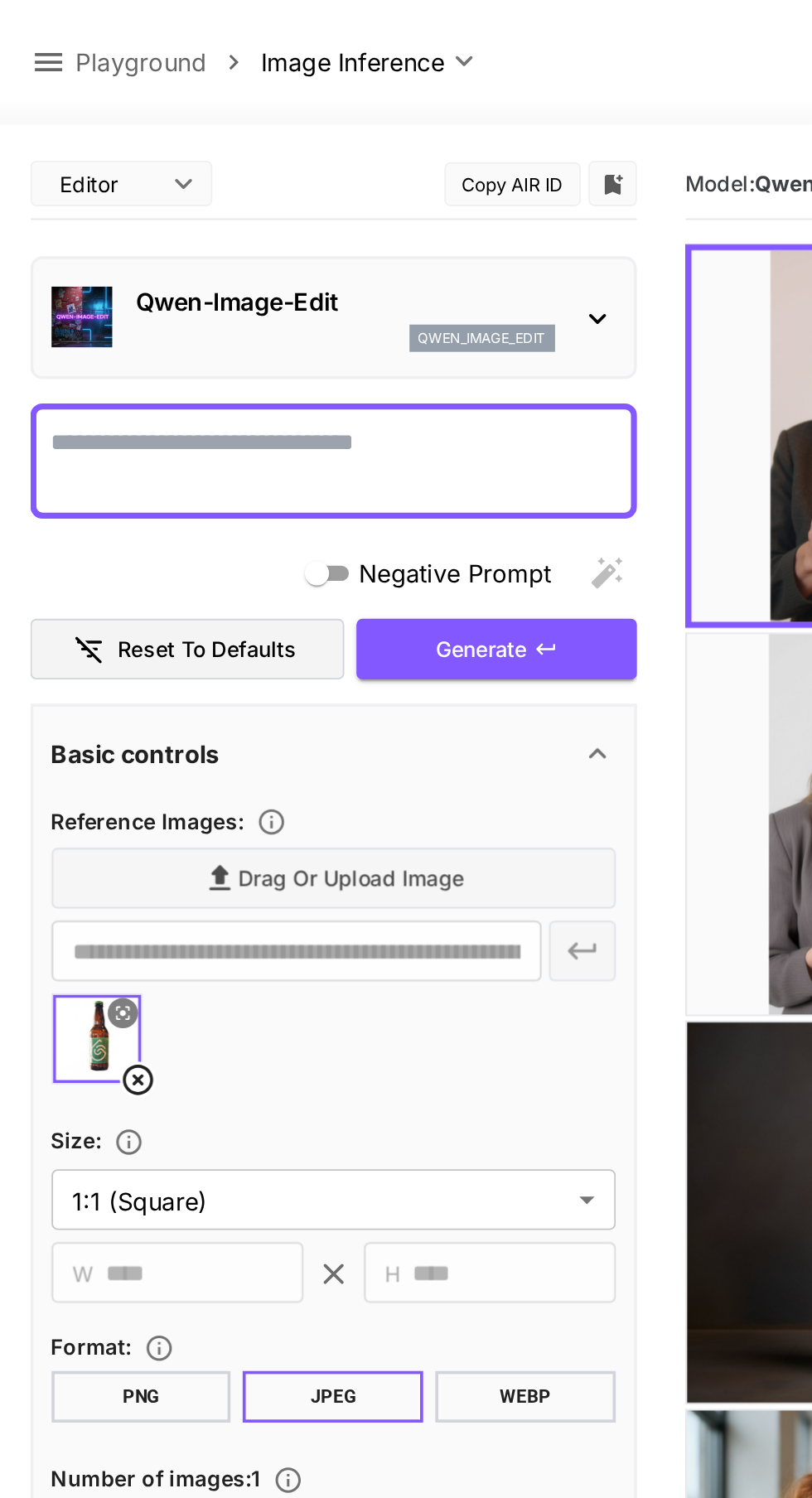
paste textarea "**********"
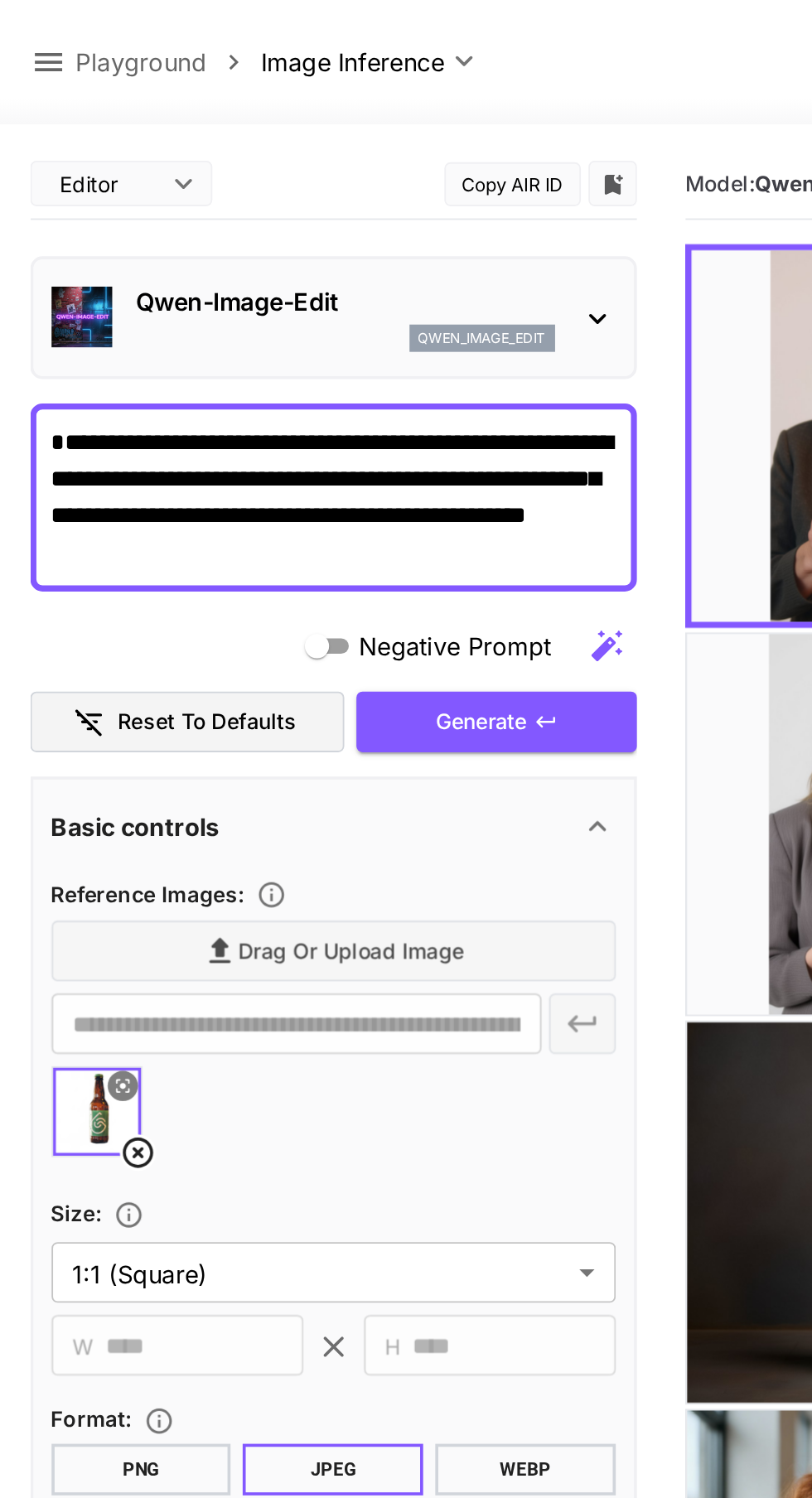
type textarea "**********"
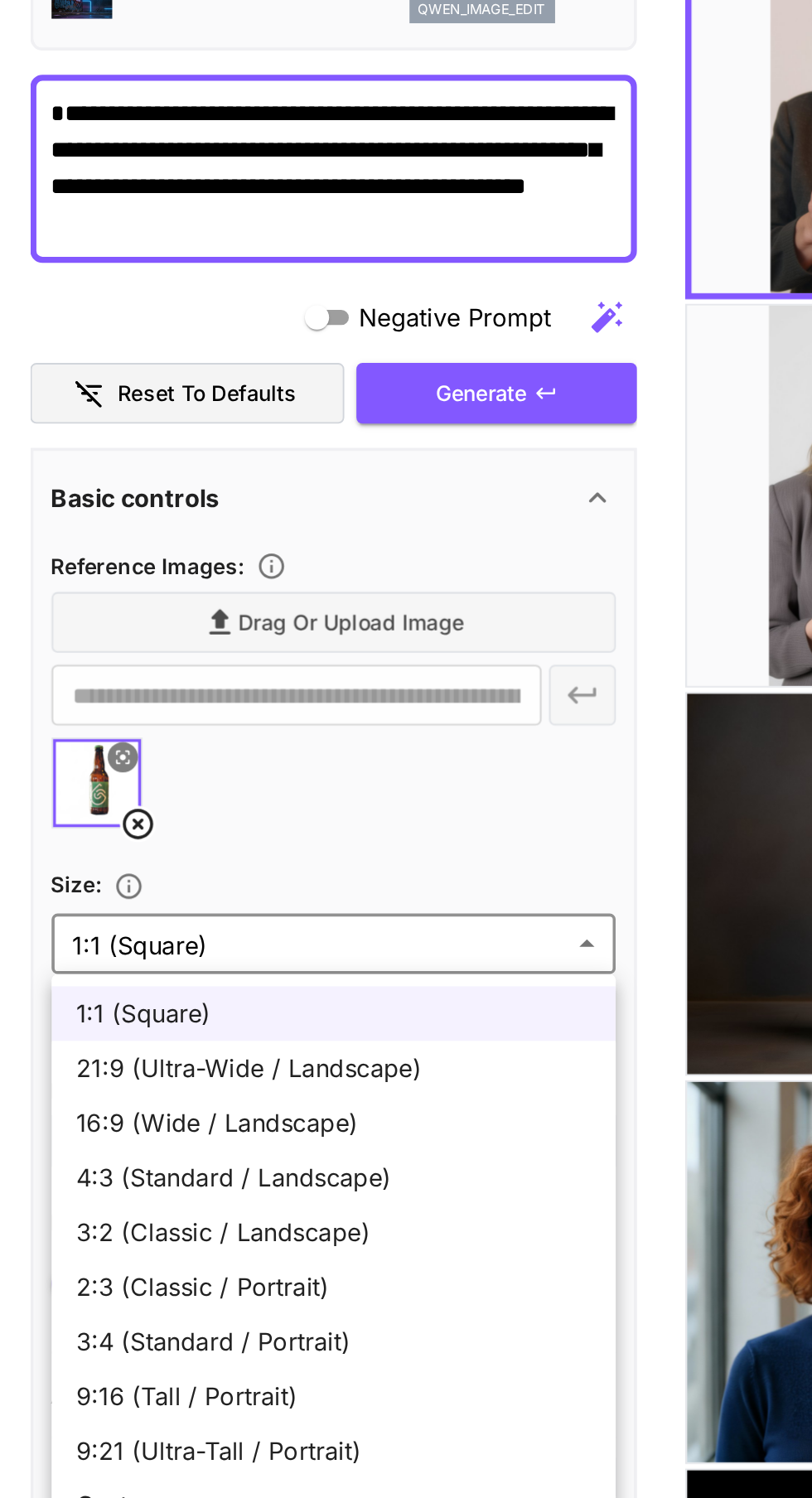
click at [160, 941] on span "9:16 (Tall / Portrait)" at bounding box center [182, 942] width 282 height 20
type input "**********"
type input "***"
type input "****"
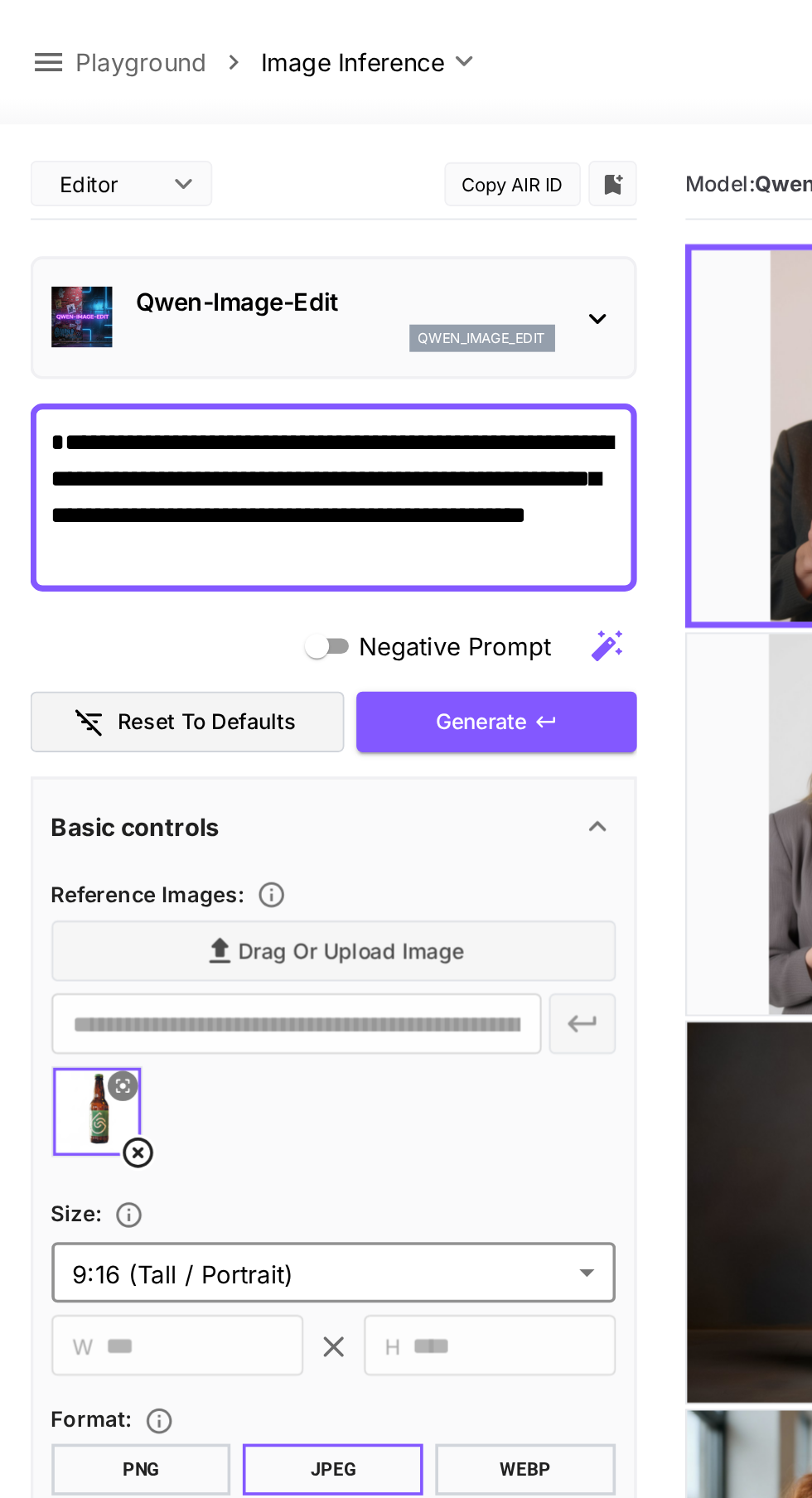
click at [323, 161] on div "Qwen-Image-Edit qwen_image_edit" at bounding box center [182, 173] width 308 height 50
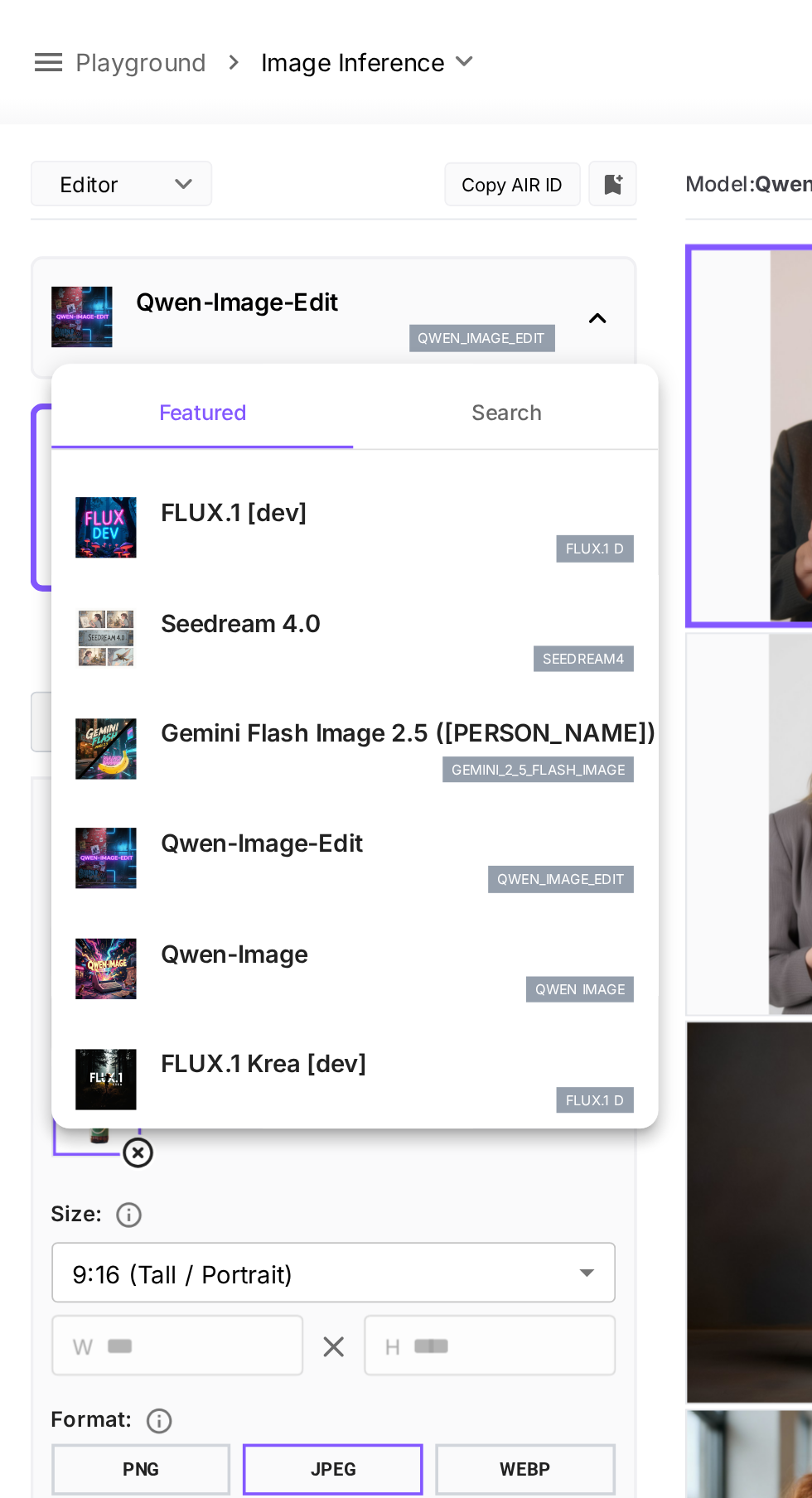
click at [175, 324] on div "Seedream 4.0 seedream4" at bounding box center [194, 349] width 304 height 50
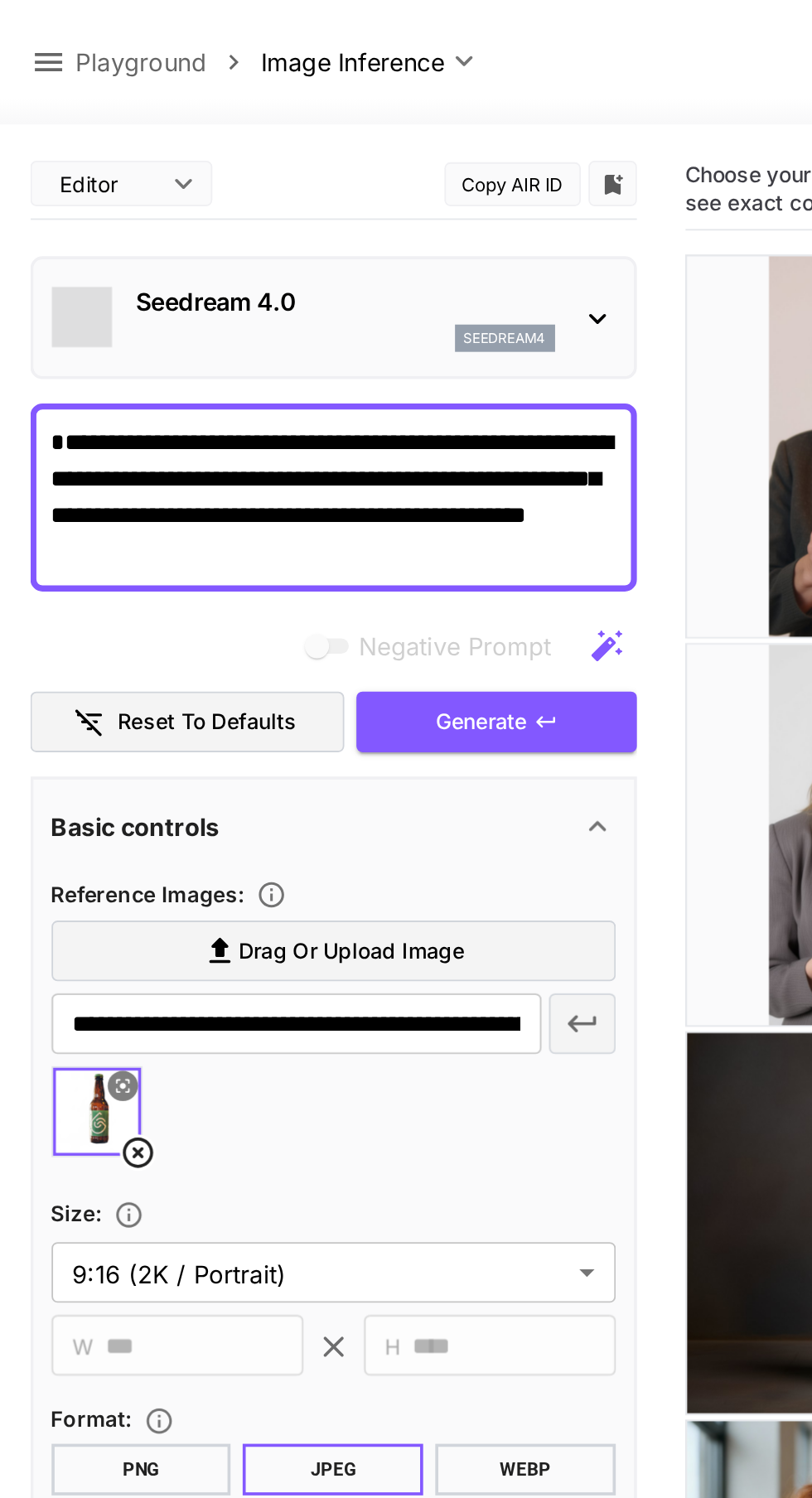
type input "**********"
type input "****"
click at [289, 396] on button "Generate" at bounding box center [270, 395] width 153 height 34
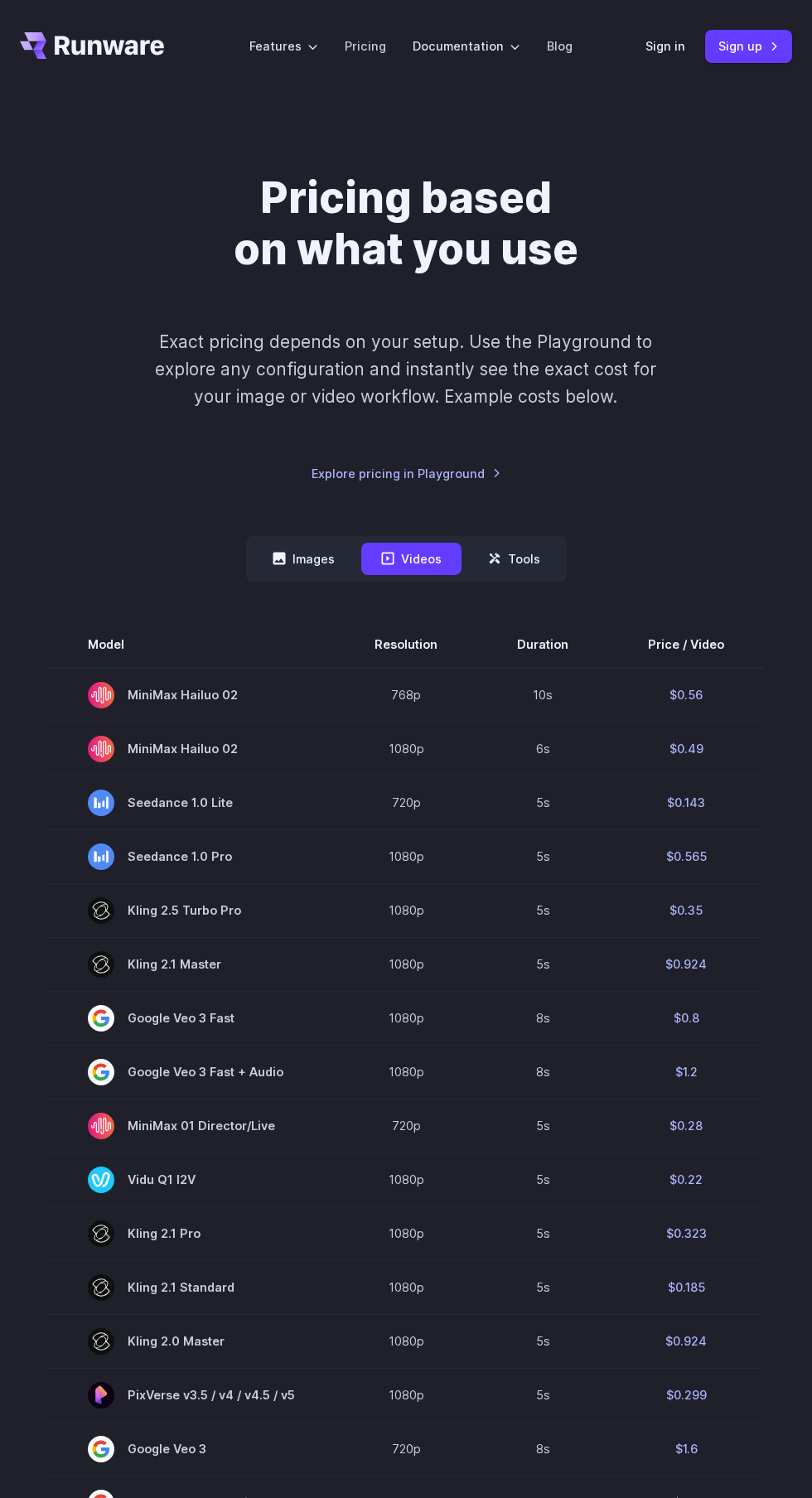
click at [328, 561] on button "Images" at bounding box center [303, 559] width 102 height 32
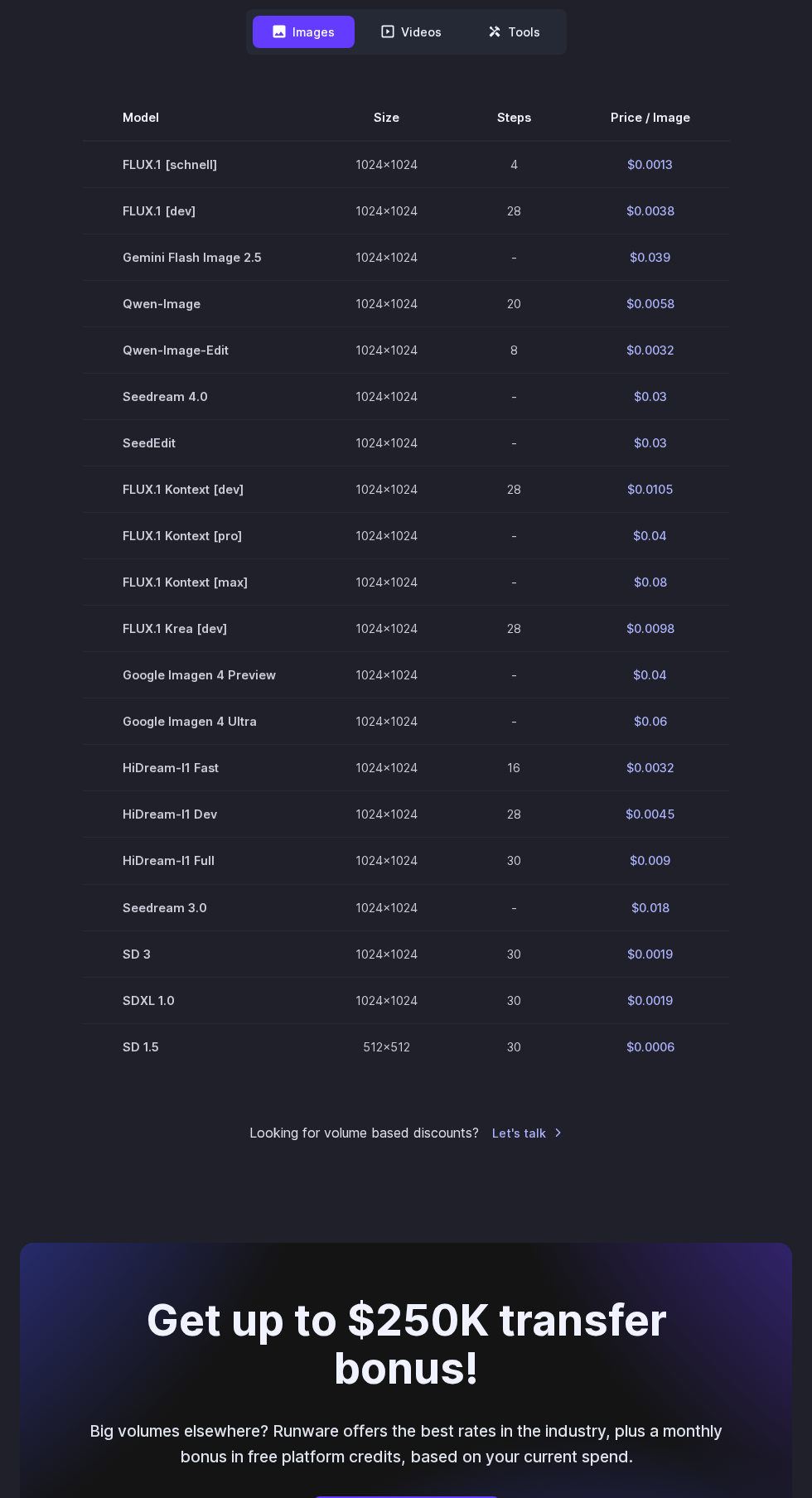
scroll to position [534, 0]
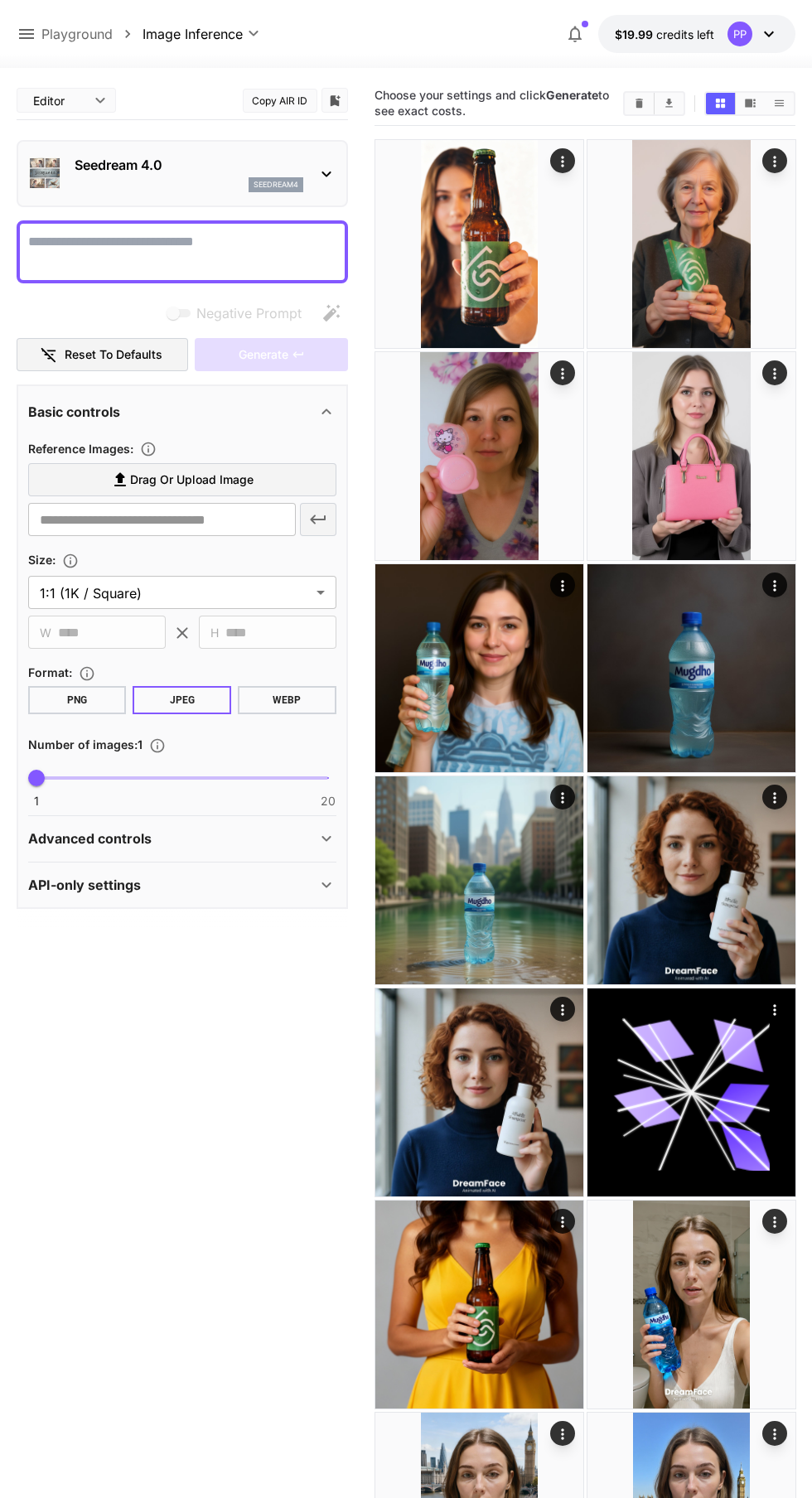
click at [325, 174] on icon at bounding box center [326, 174] width 20 height 20
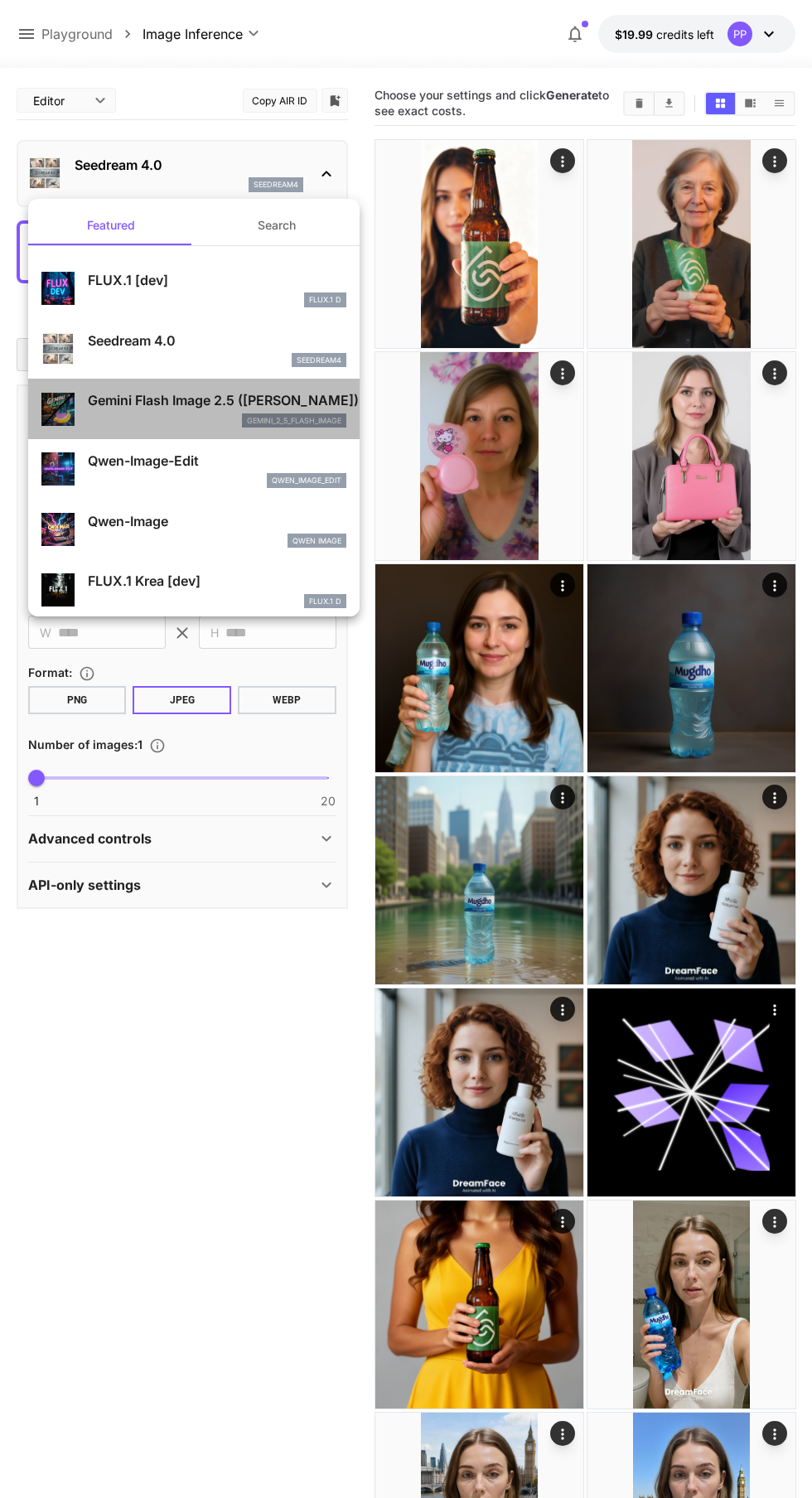
click at [239, 400] on p "Gemini Flash Image 2.5 ([PERSON_NAME])" at bounding box center [217, 399] width 259 height 20
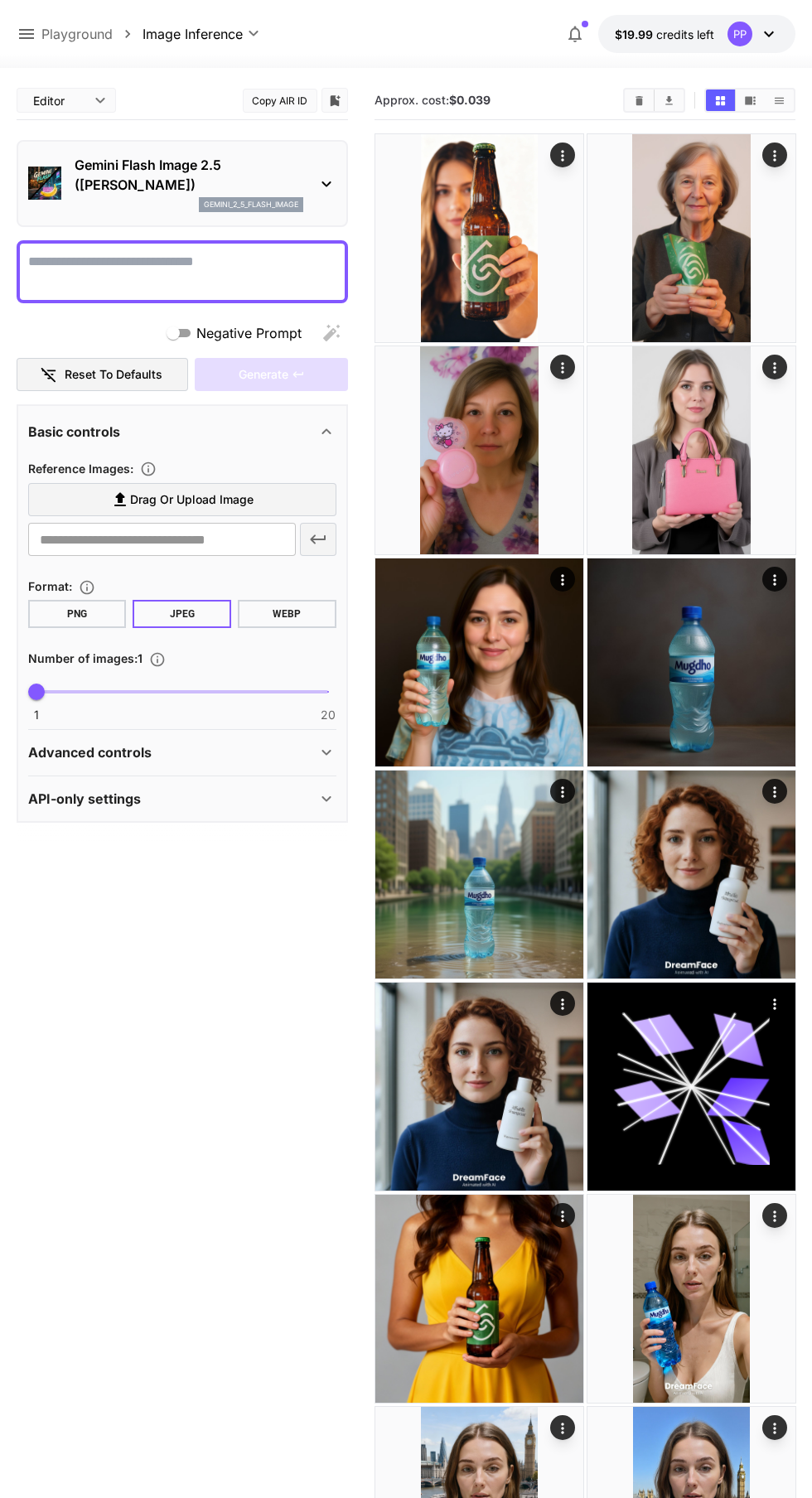
click at [170, 259] on textarea "Negative Prompt" at bounding box center [182, 272] width 308 height 40
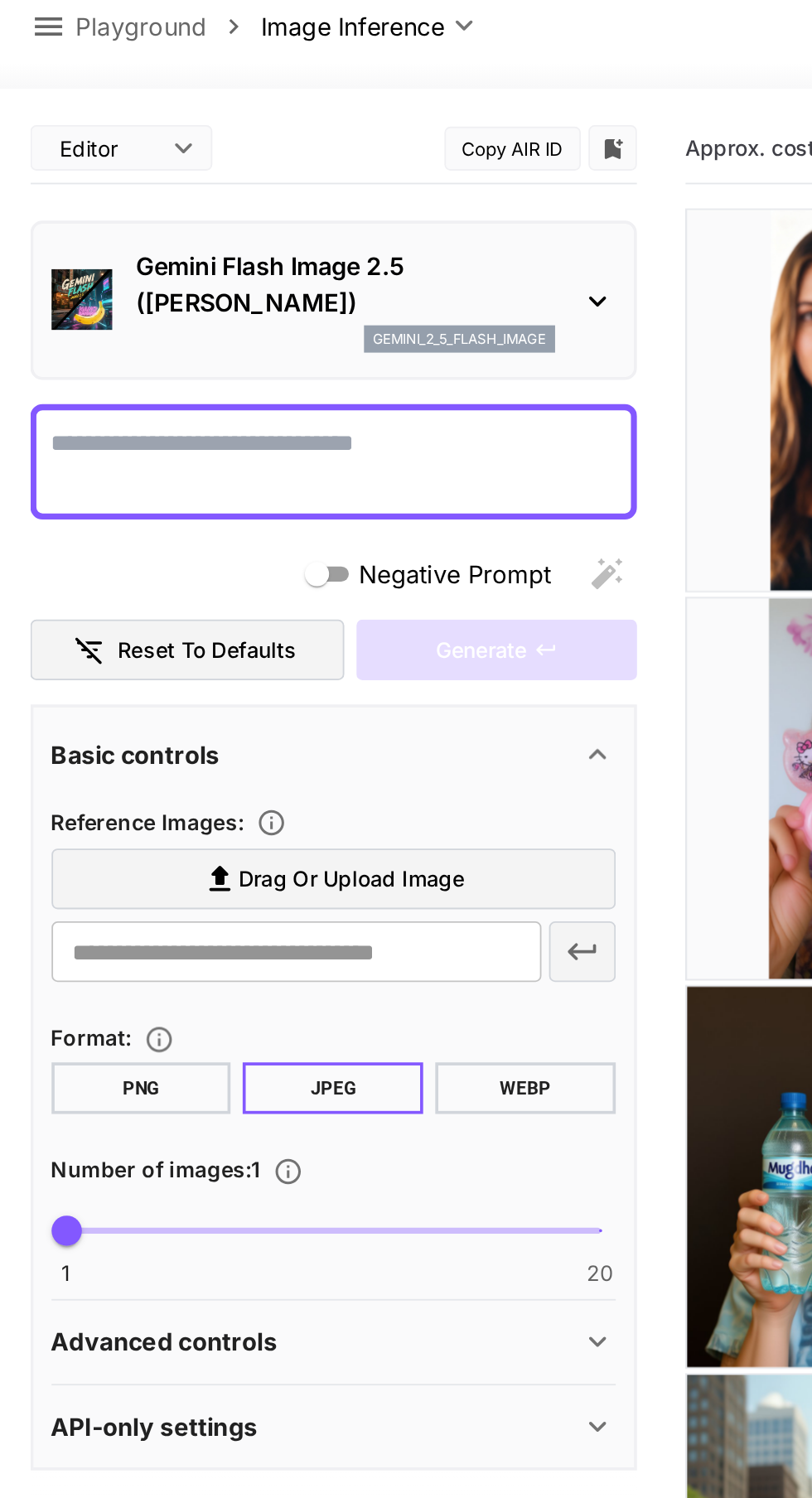
paste textarea "**********"
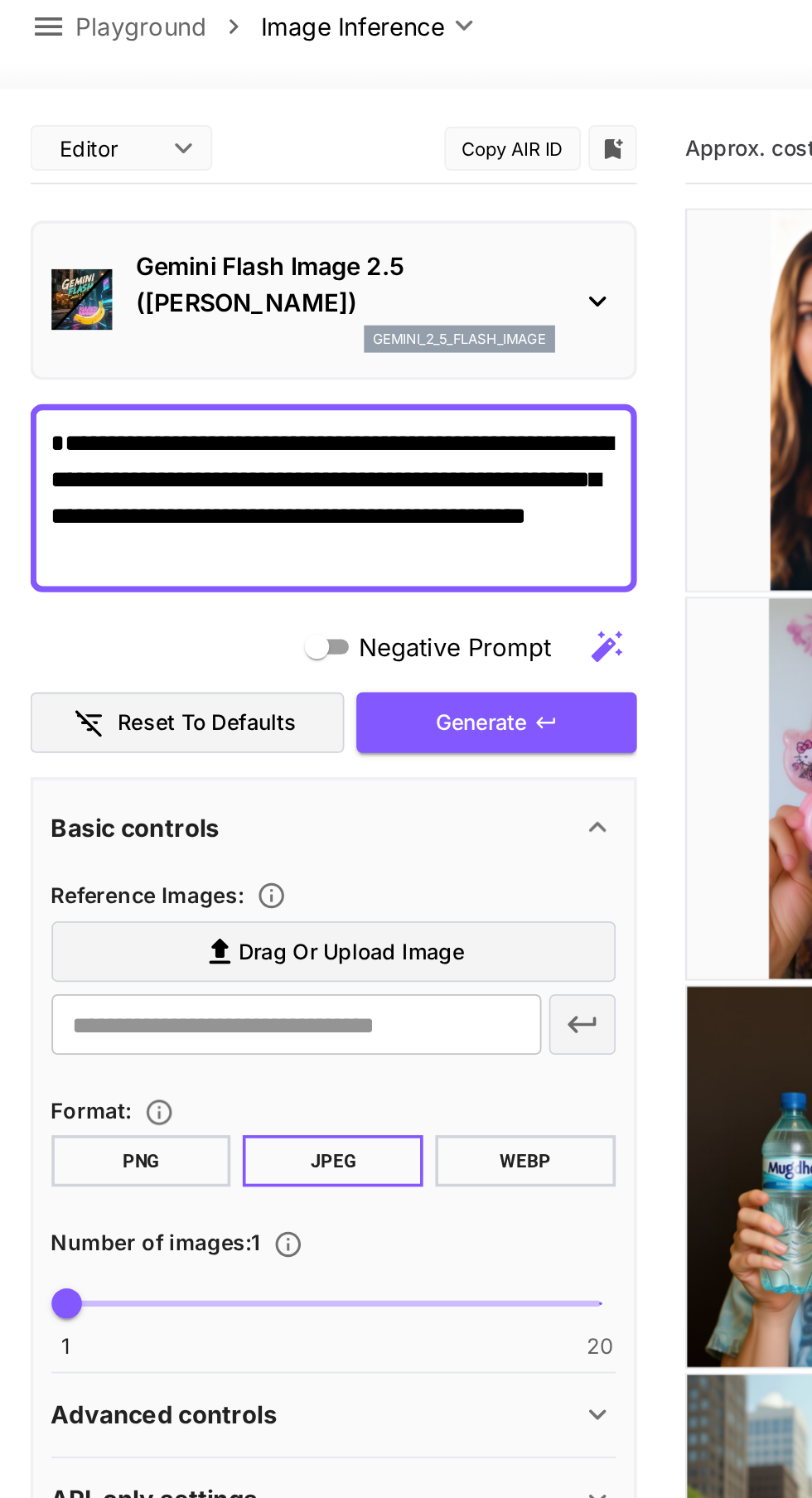
click at [30, 252] on textarea "**********" at bounding box center [182, 292] width 308 height 80
click at [210, 255] on textarea "**********" at bounding box center [182, 292] width 308 height 80
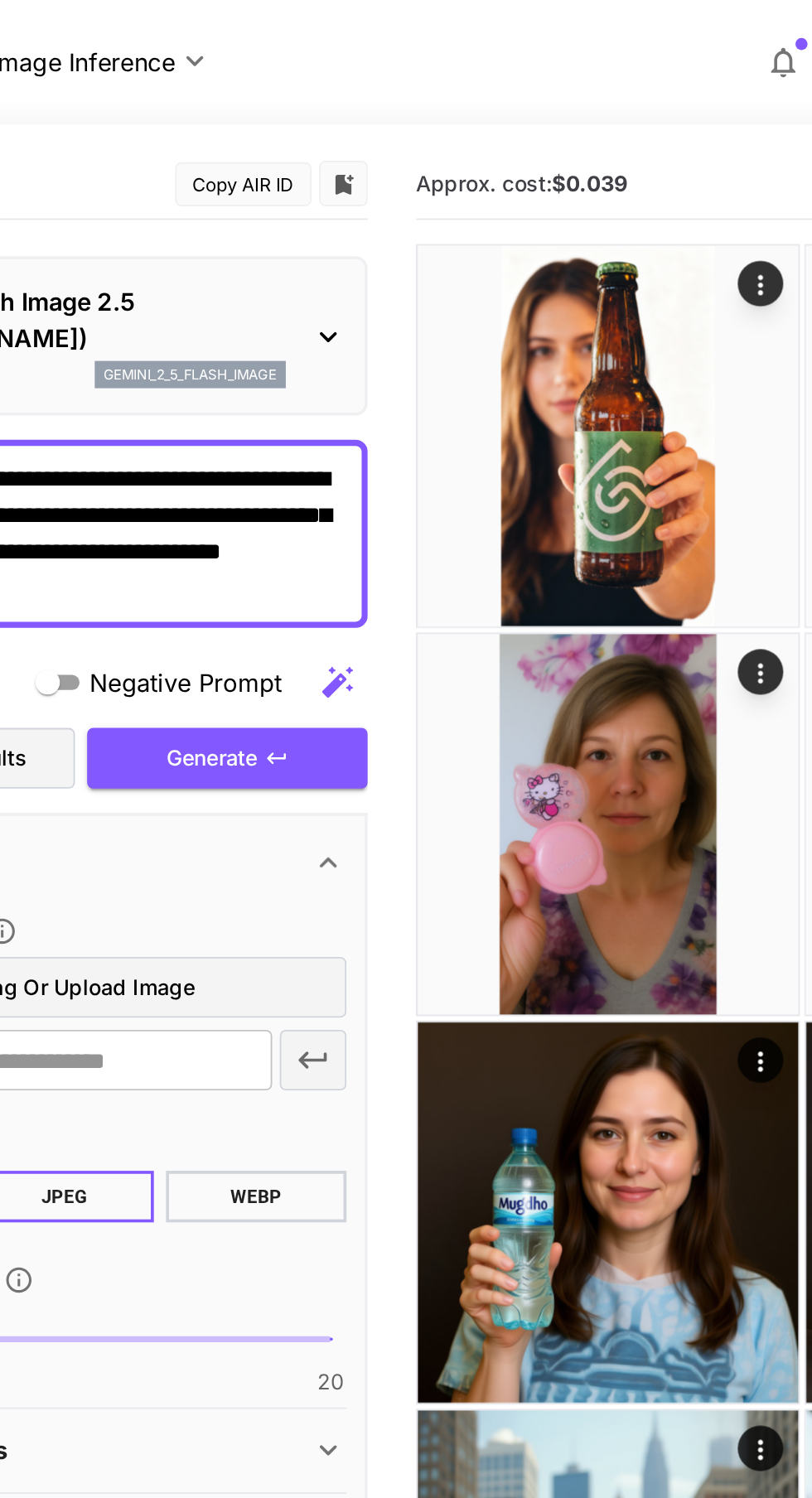
type textarea "**********"
click at [319, 416] on button "Generate" at bounding box center [270, 415] width 153 height 34
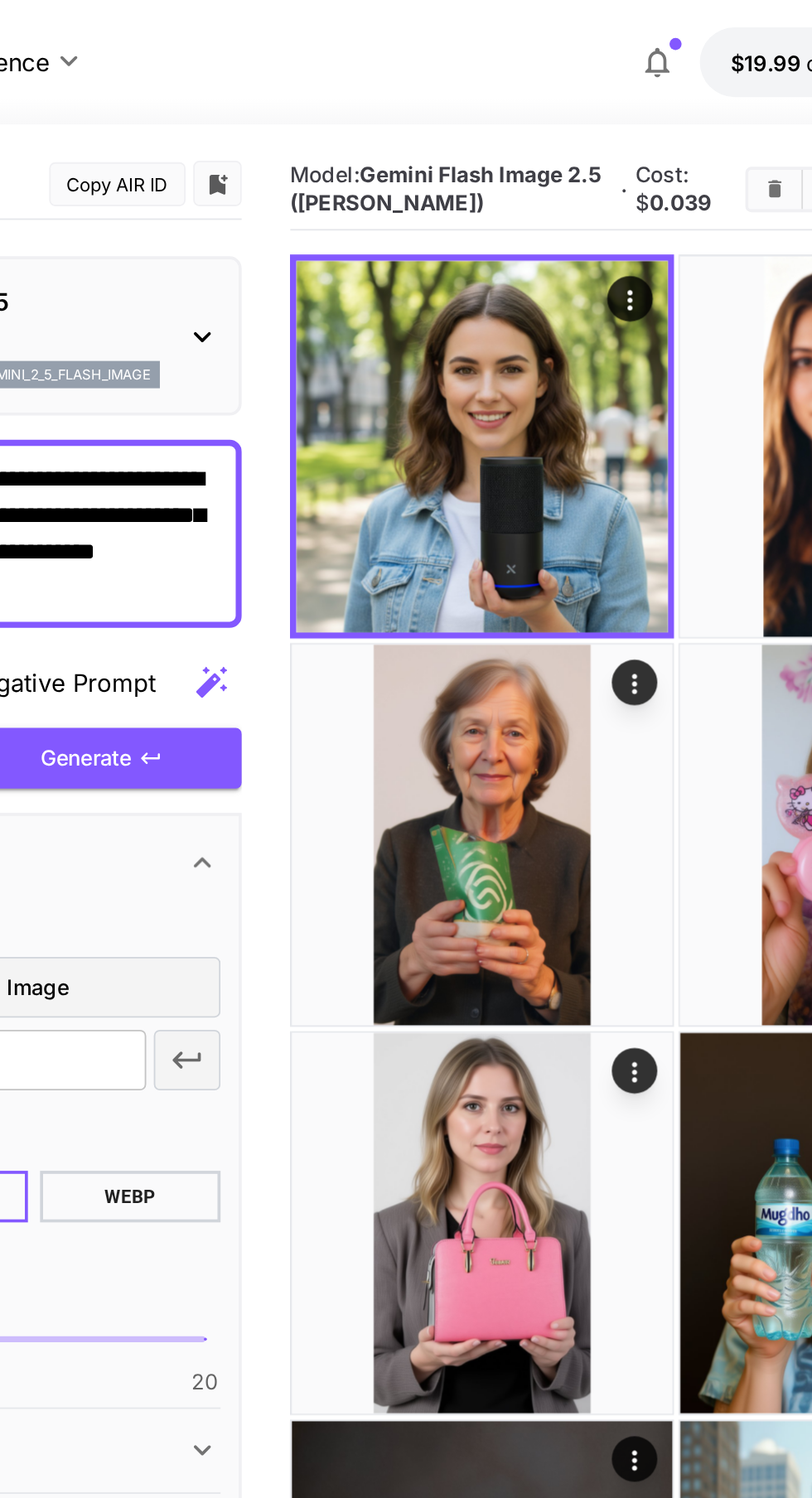
click at [538, 243] on img at bounding box center [479, 244] width 203 height 203
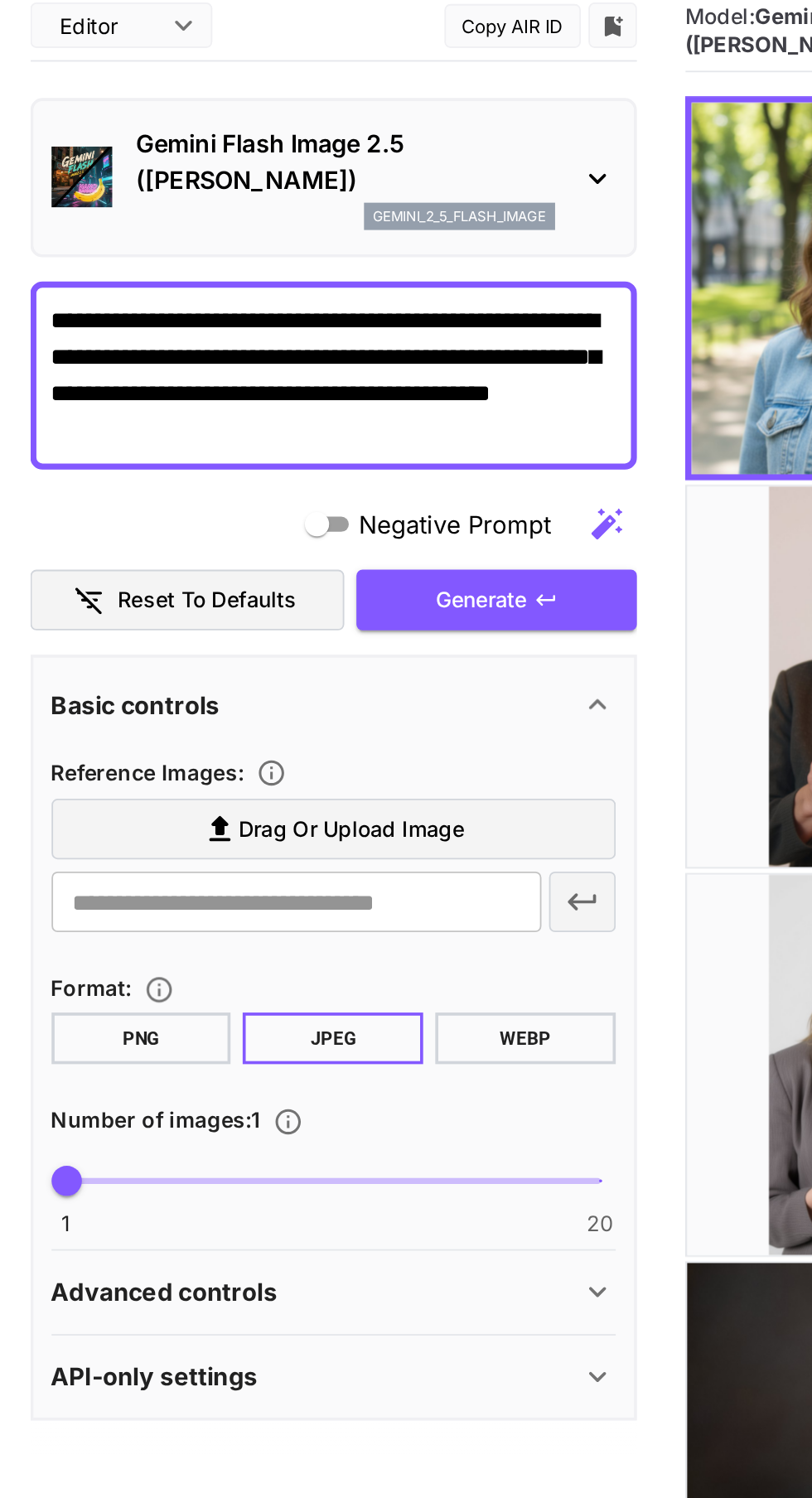
click at [198, 534] on span "Drag or upload image" at bounding box center [192, 540] width 123 height 21
click at [0, 0] on input "Drag or upload image" at bounding box center [0, 0] width 0 height 0
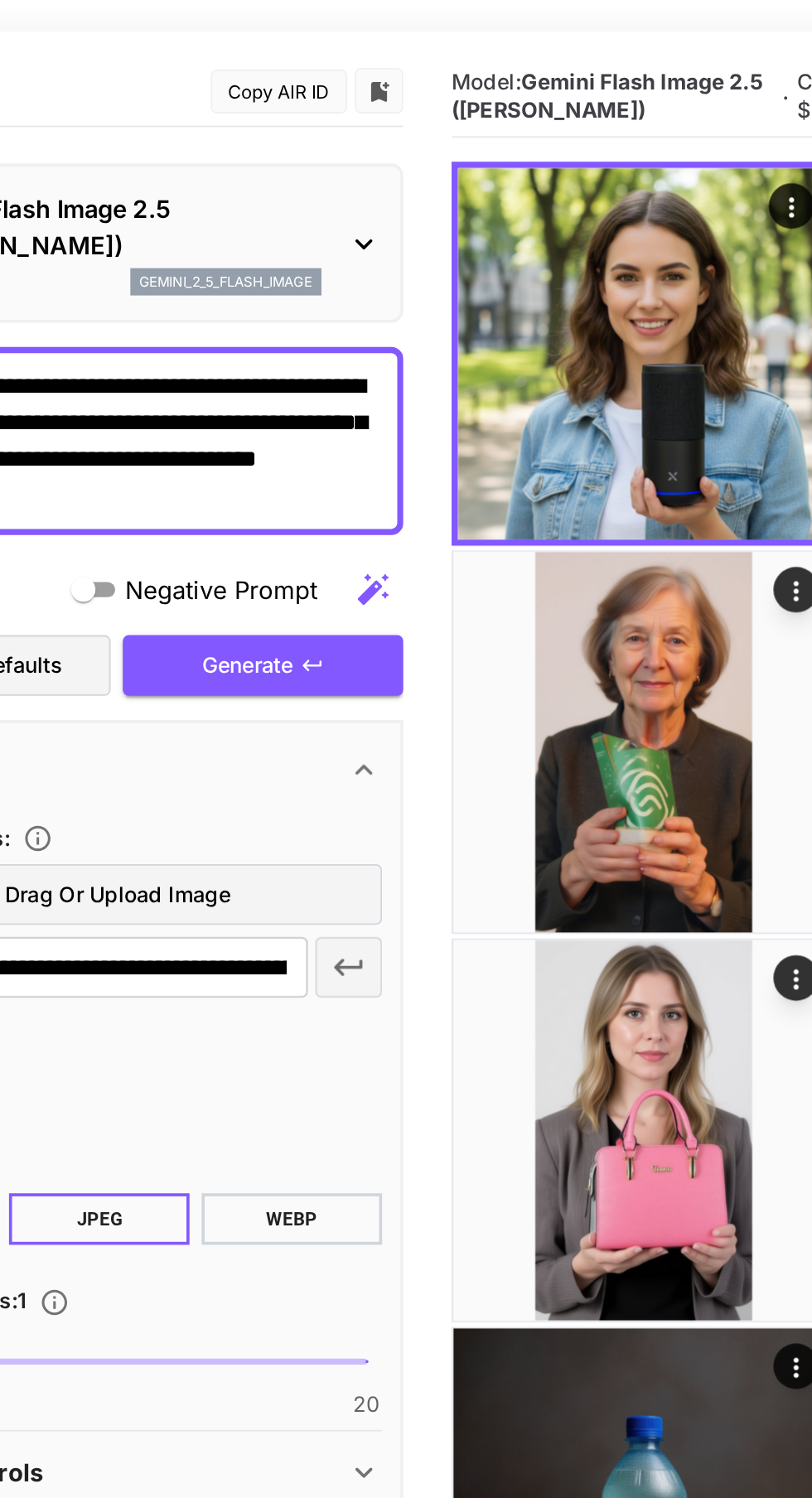
type input "**********"
click at [403, 418] on img at bounding box center [479, 455] width 208 height 208
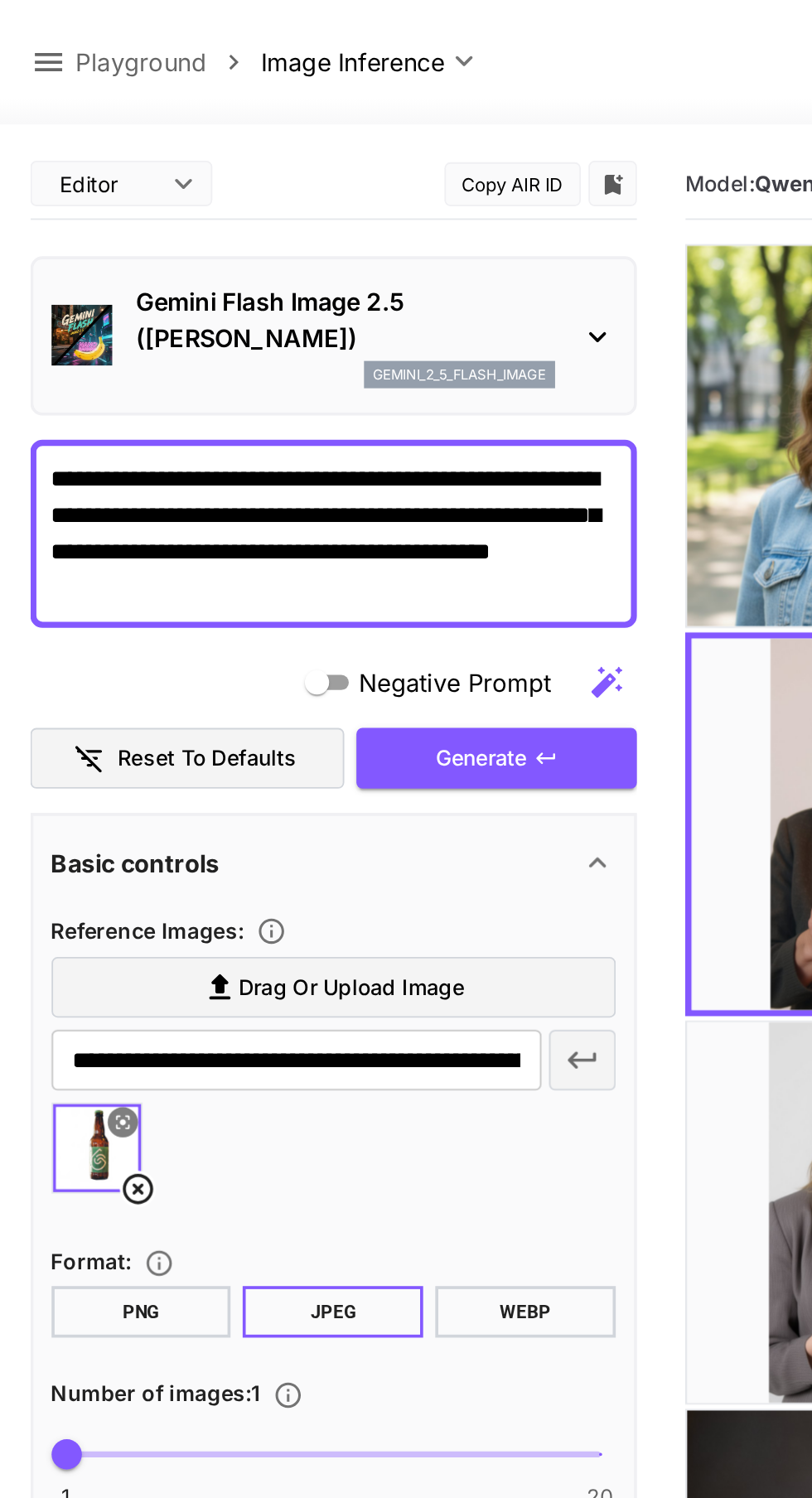
click at [287, 409] on span "Generate" at bounding box center [264, 415] width 49 height 21
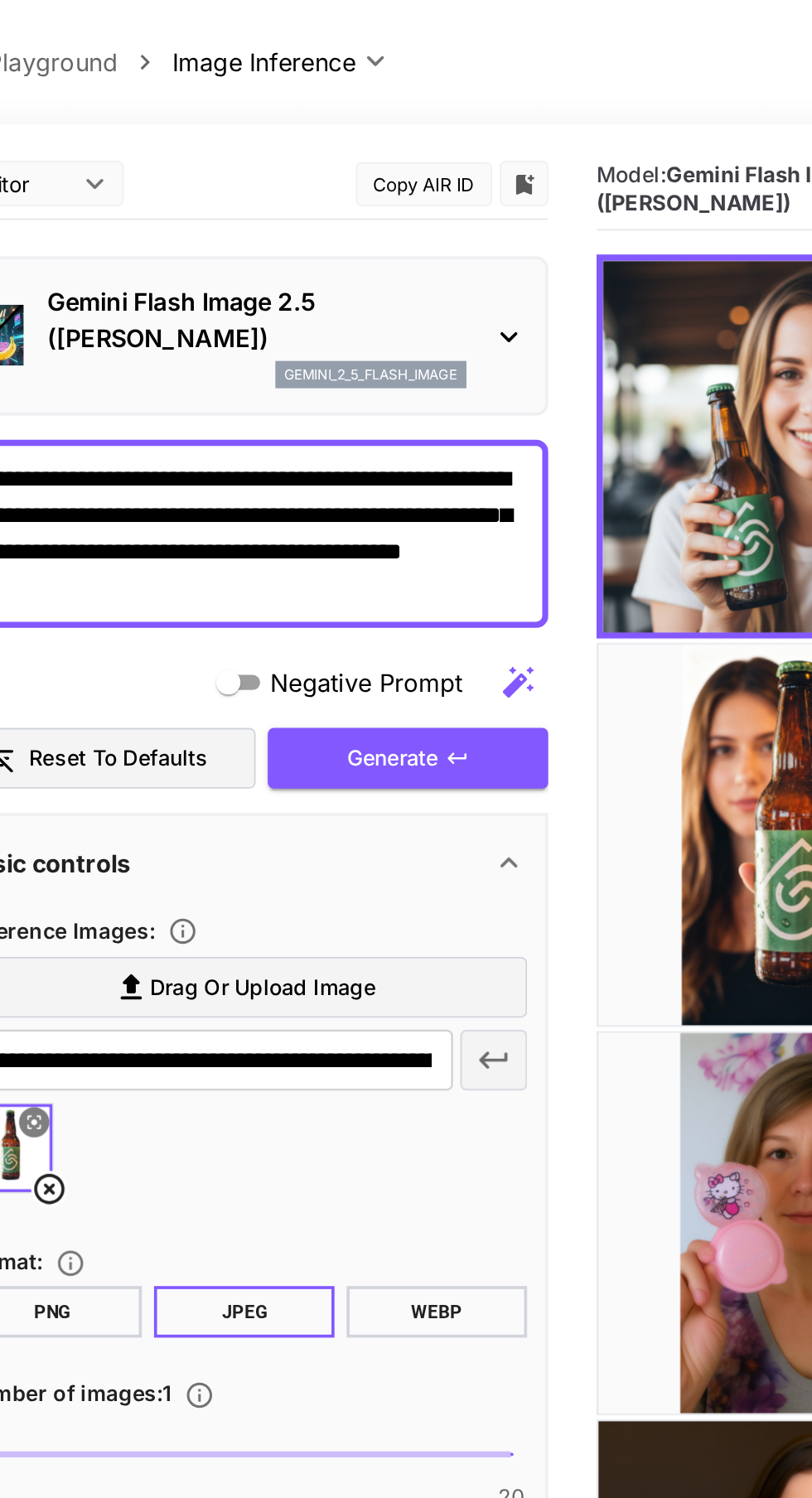
click at [318, 181] on icon at bounding box center [326, 183] width 20 height 20
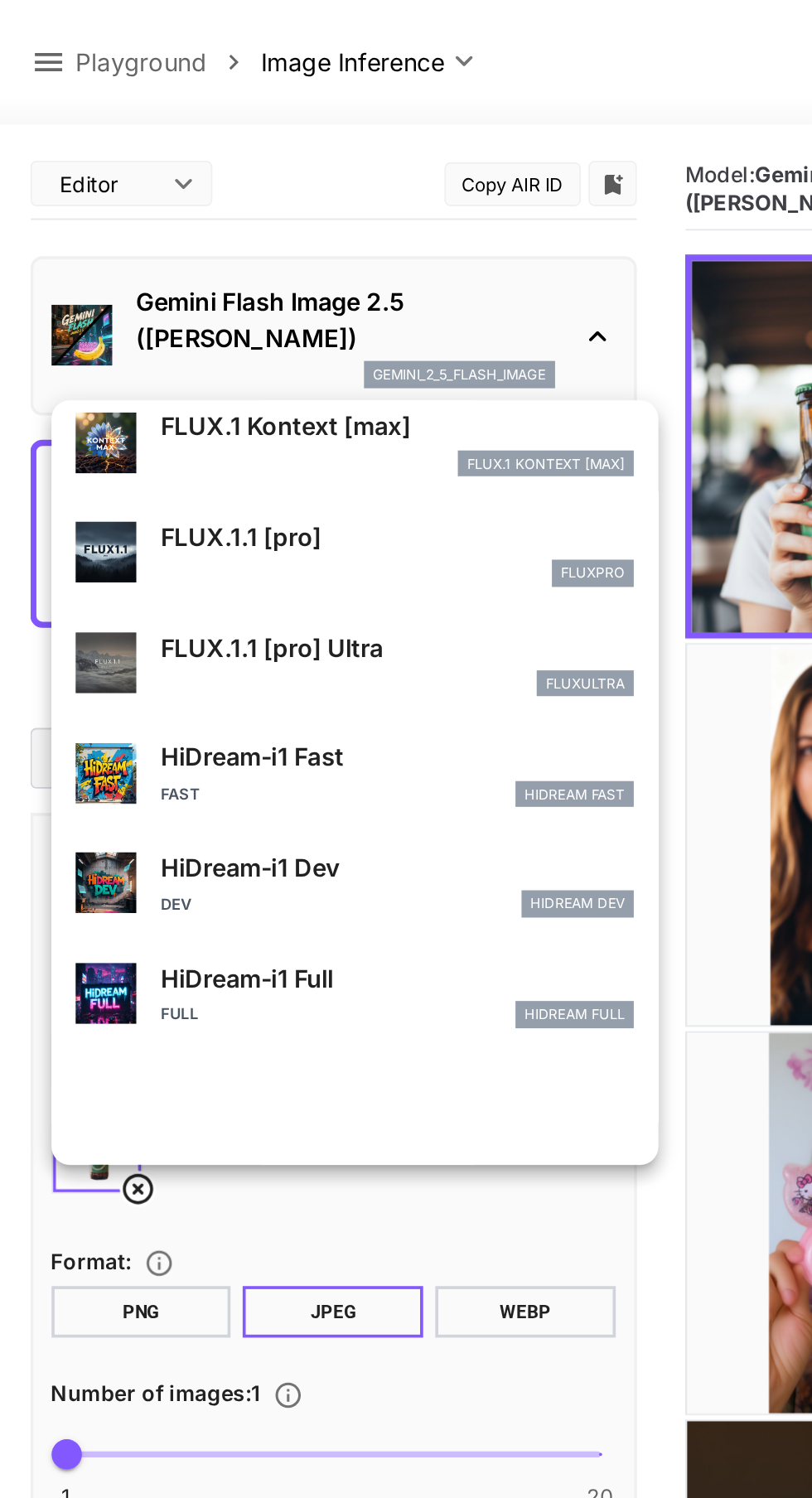
scroll to position [1216, 0]
click at [231, 416] on p "HiDream-i1 Fast" at bounding box center [217, 413] width 259 height 20
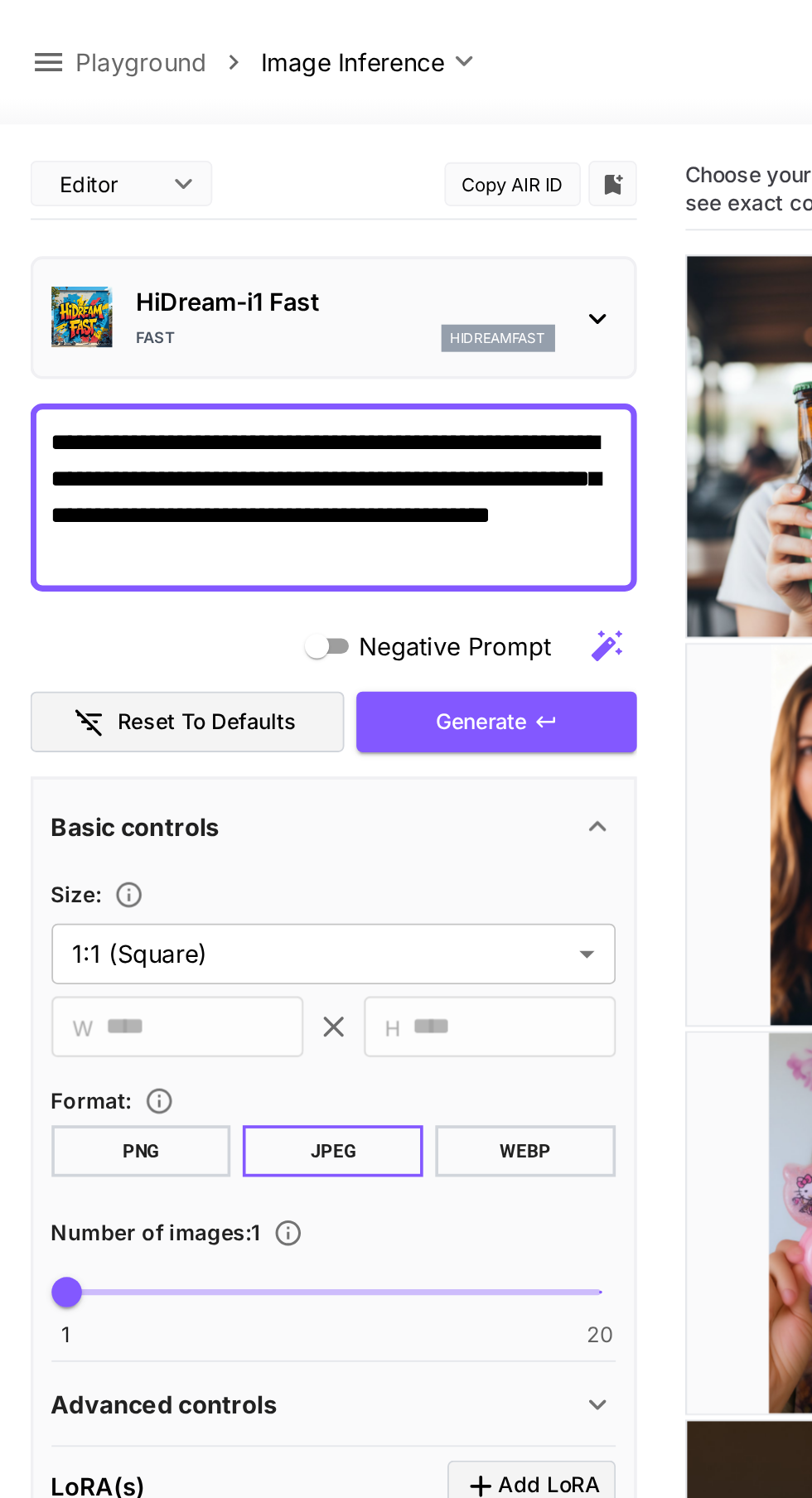
click at [304, 398] on button "Generate" at bounding box center [270, 395] width 153 height 34
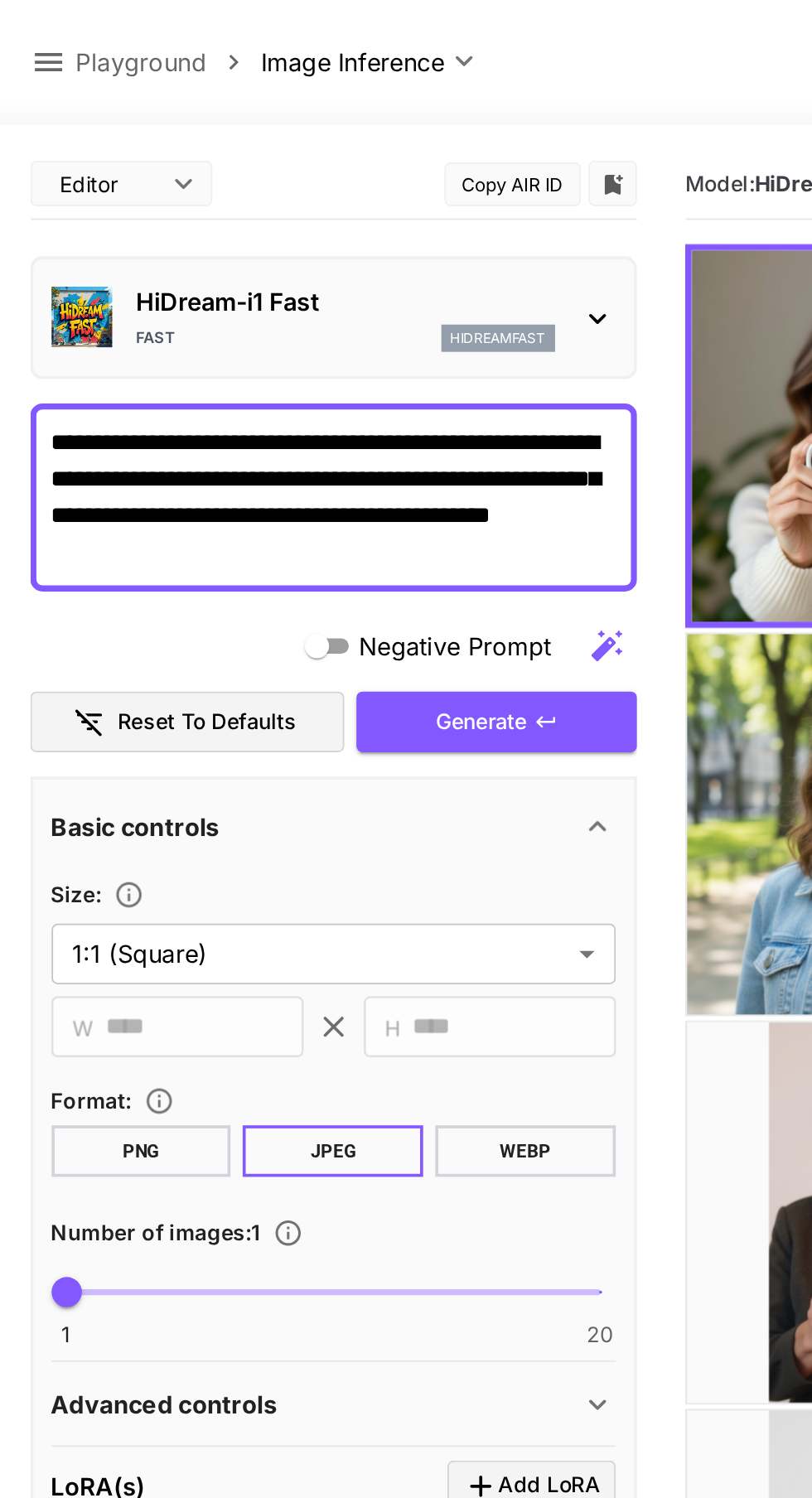
click at [304, 163] on div "HiDream-i1 Fast Fast hidreamfast" at bounding box center [182, 173] width 308 height 50
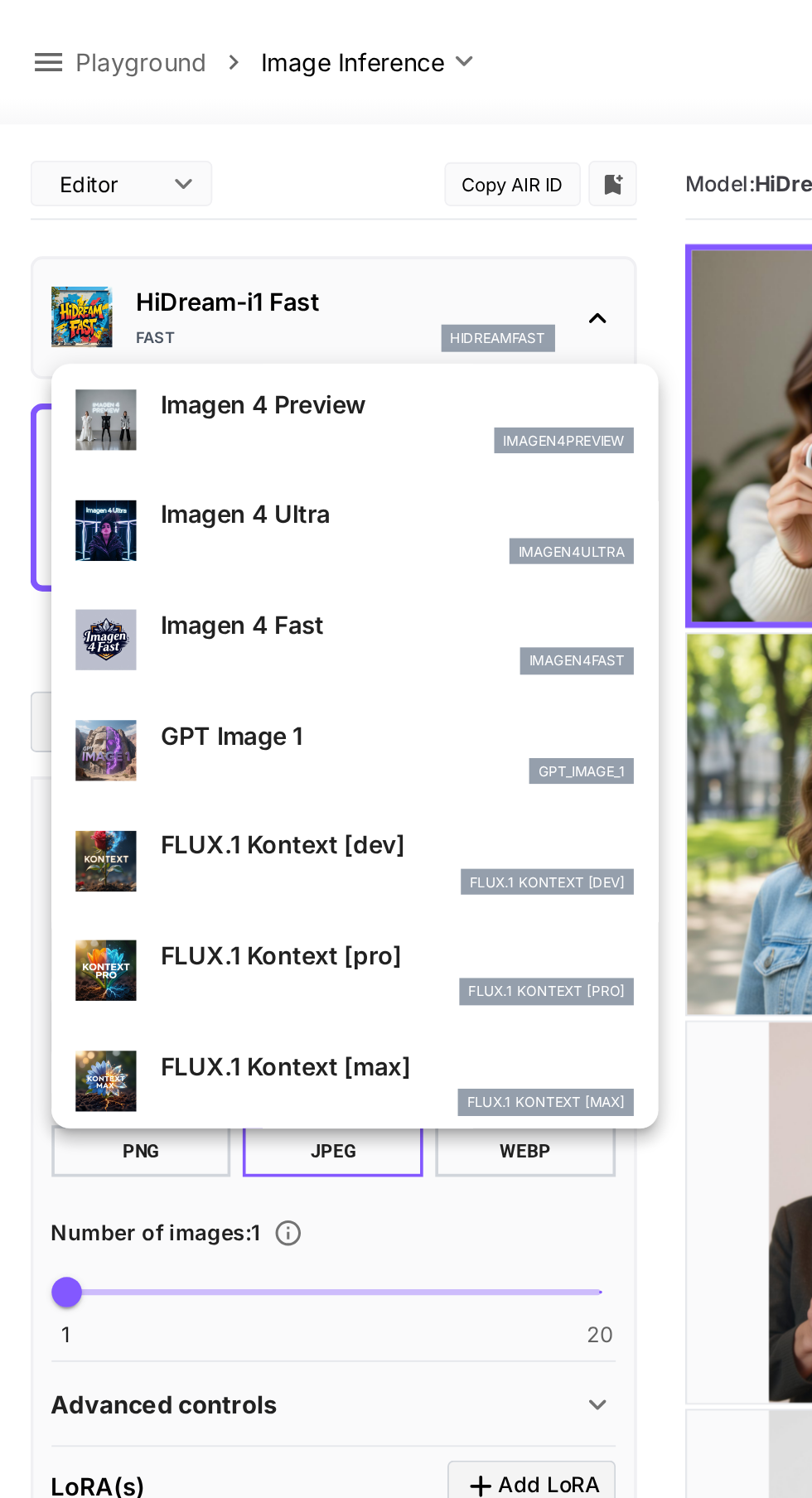
scroll to position [836, 0]
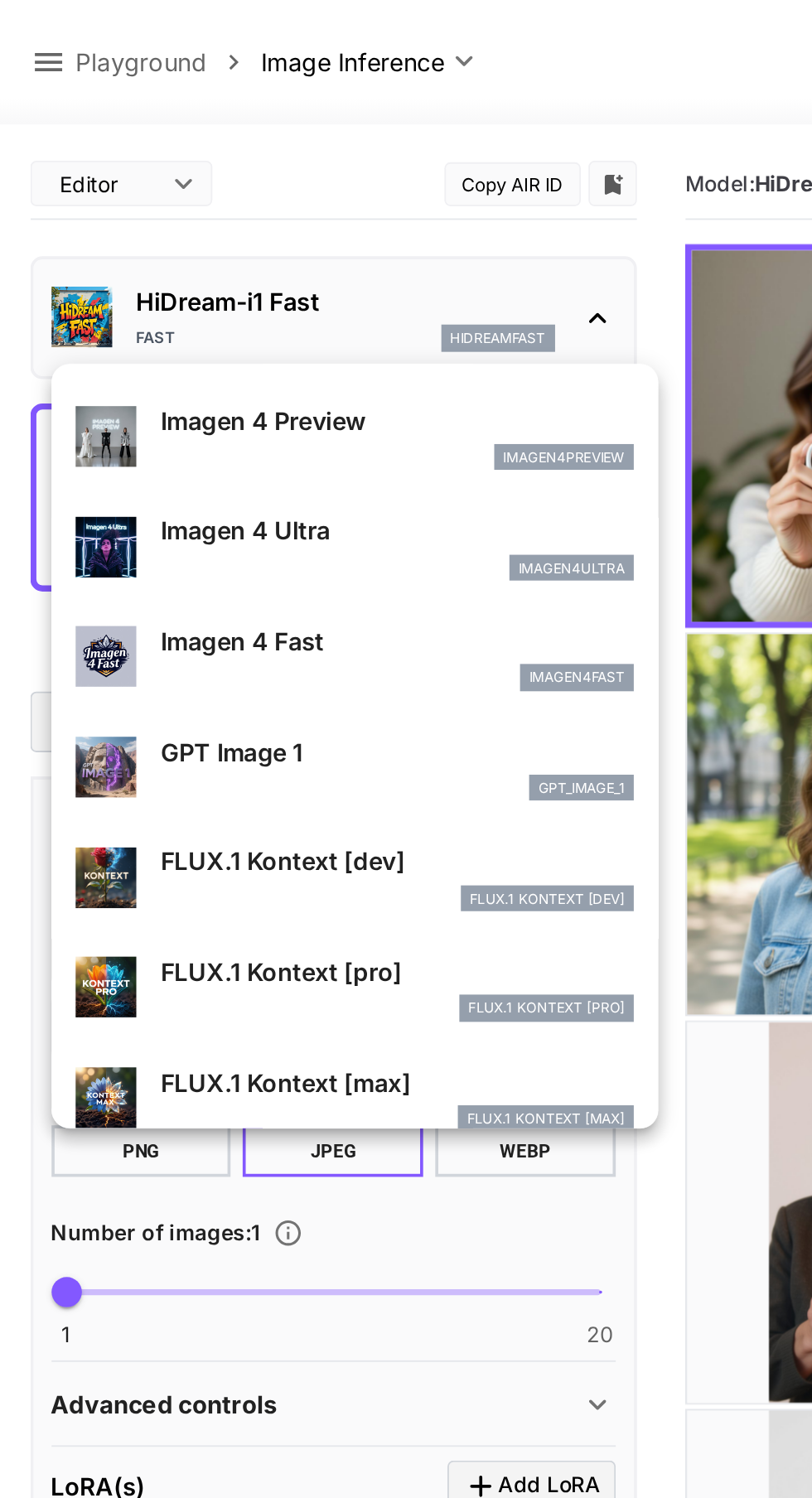
click at [239, 343] on p "Imagen 4 Fast" at bounding box center [217, 350] width 259 height 20
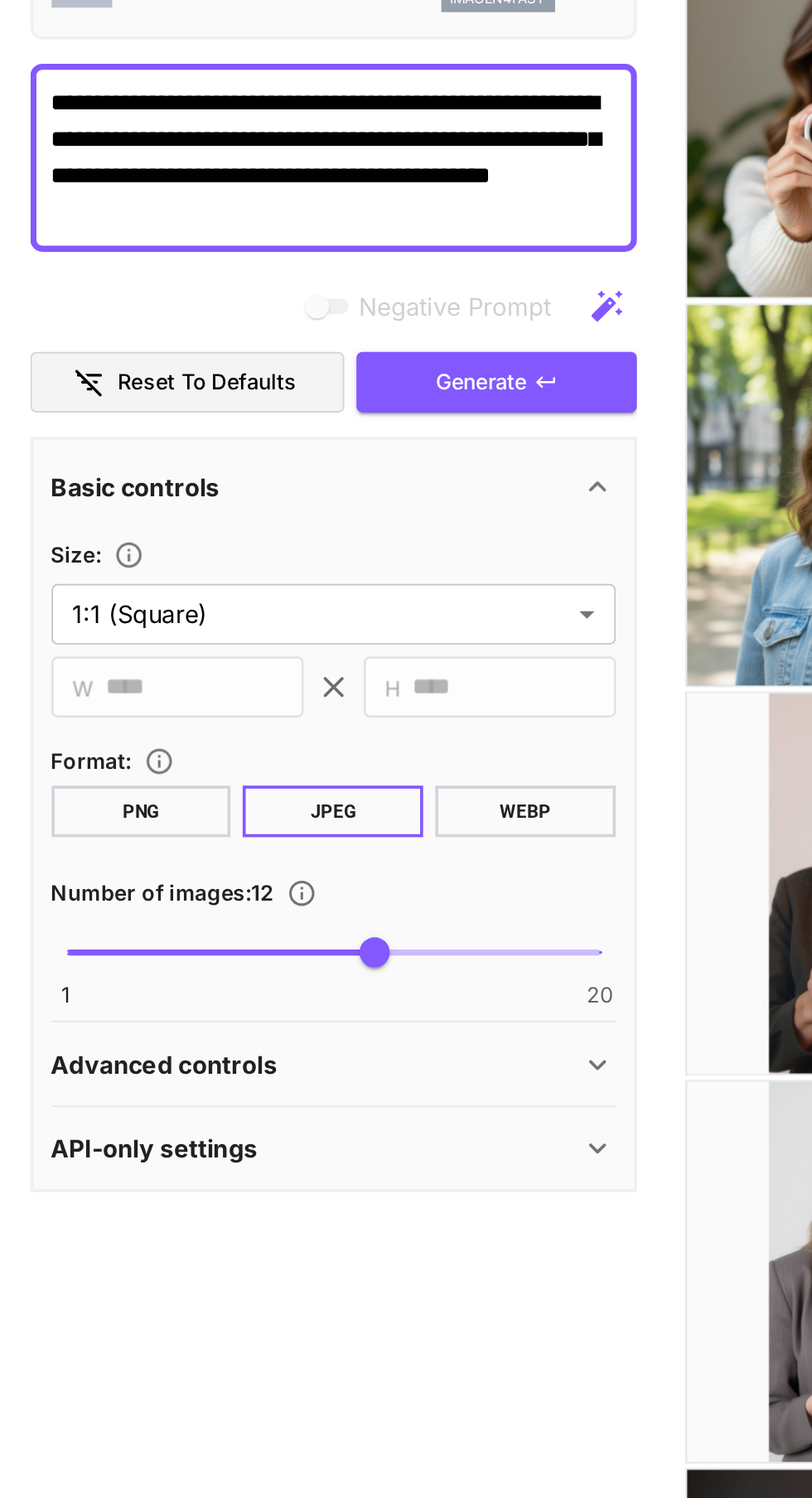
type input "**"
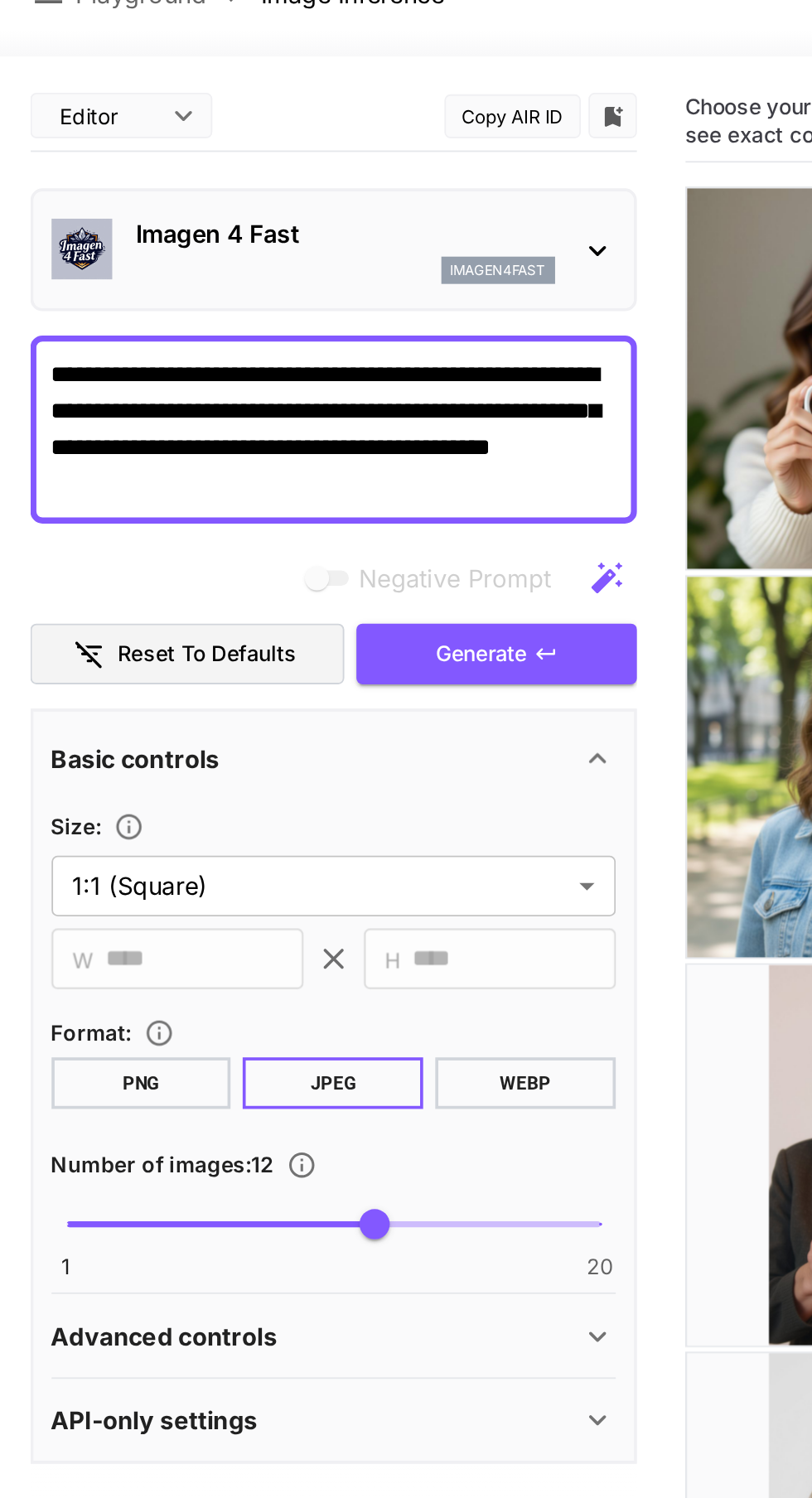
click at [322, 167] on icon at bounding box center [326, 174] width 20 height 20
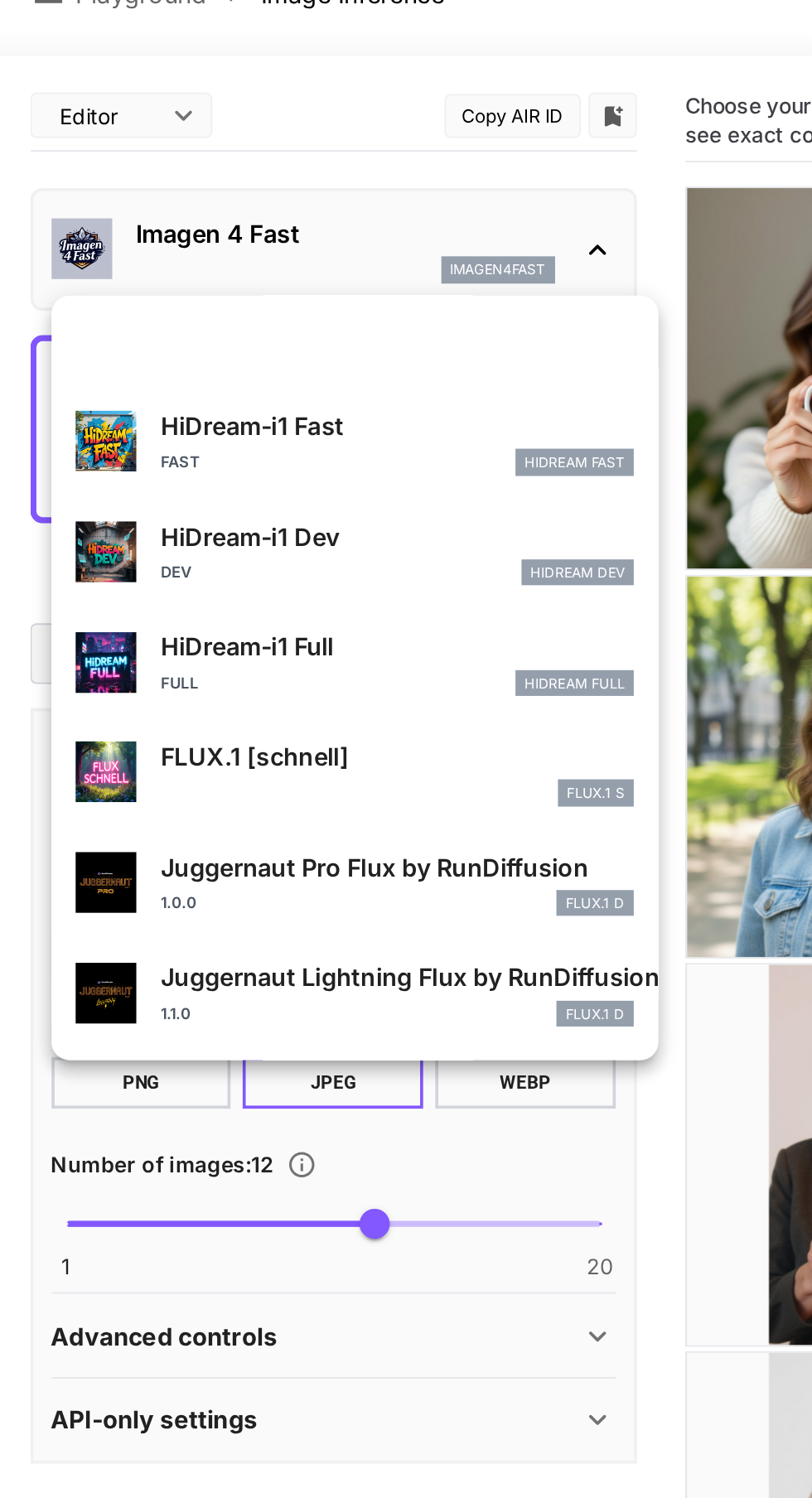
scroll to position [1341, 0]
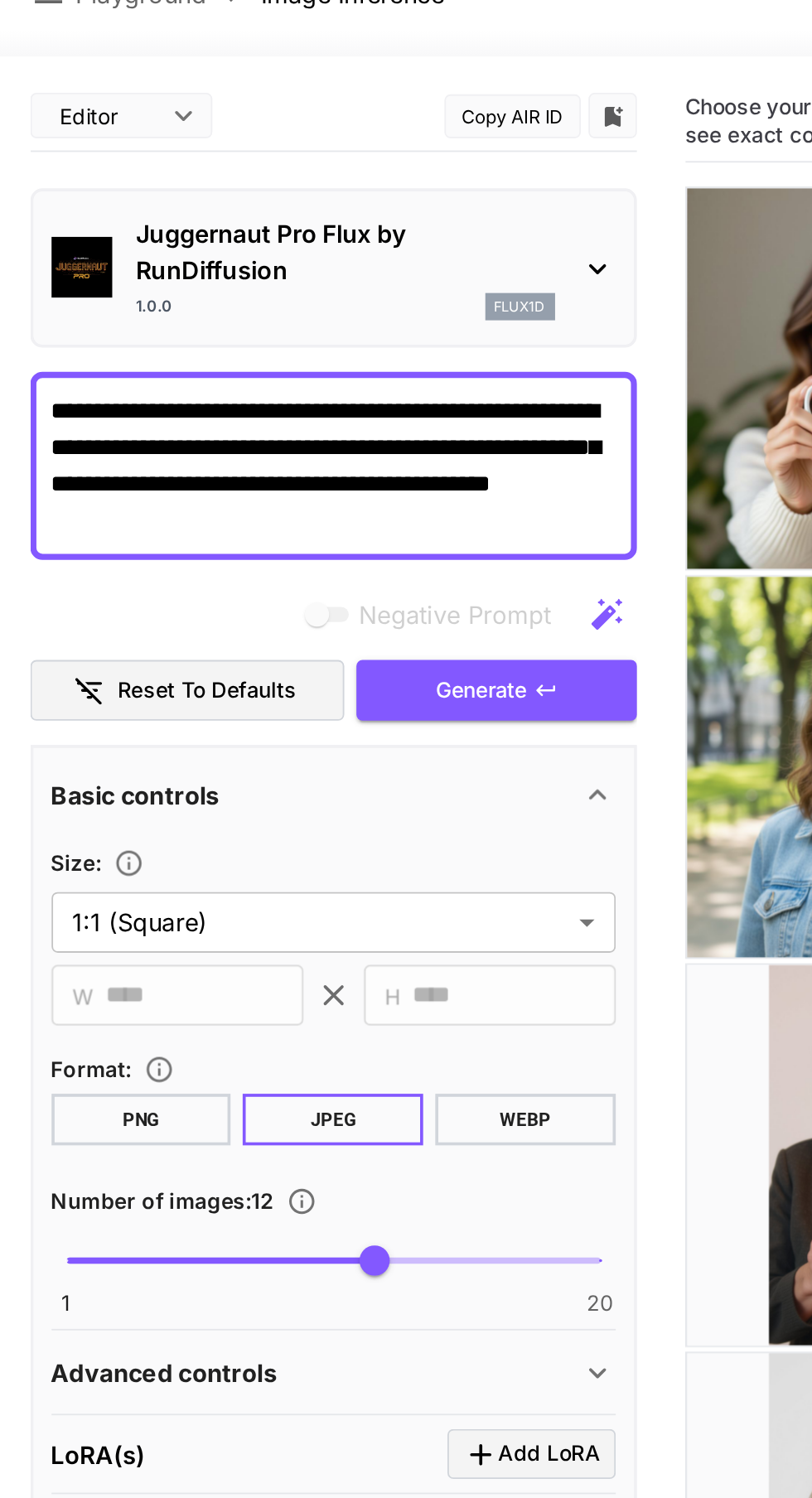
click at [336, 166] on div "Juggernaut Pro Flux by RunDiffusion 1.0.0 flux1d" at bounding box center [182, 183] width 308 height 70
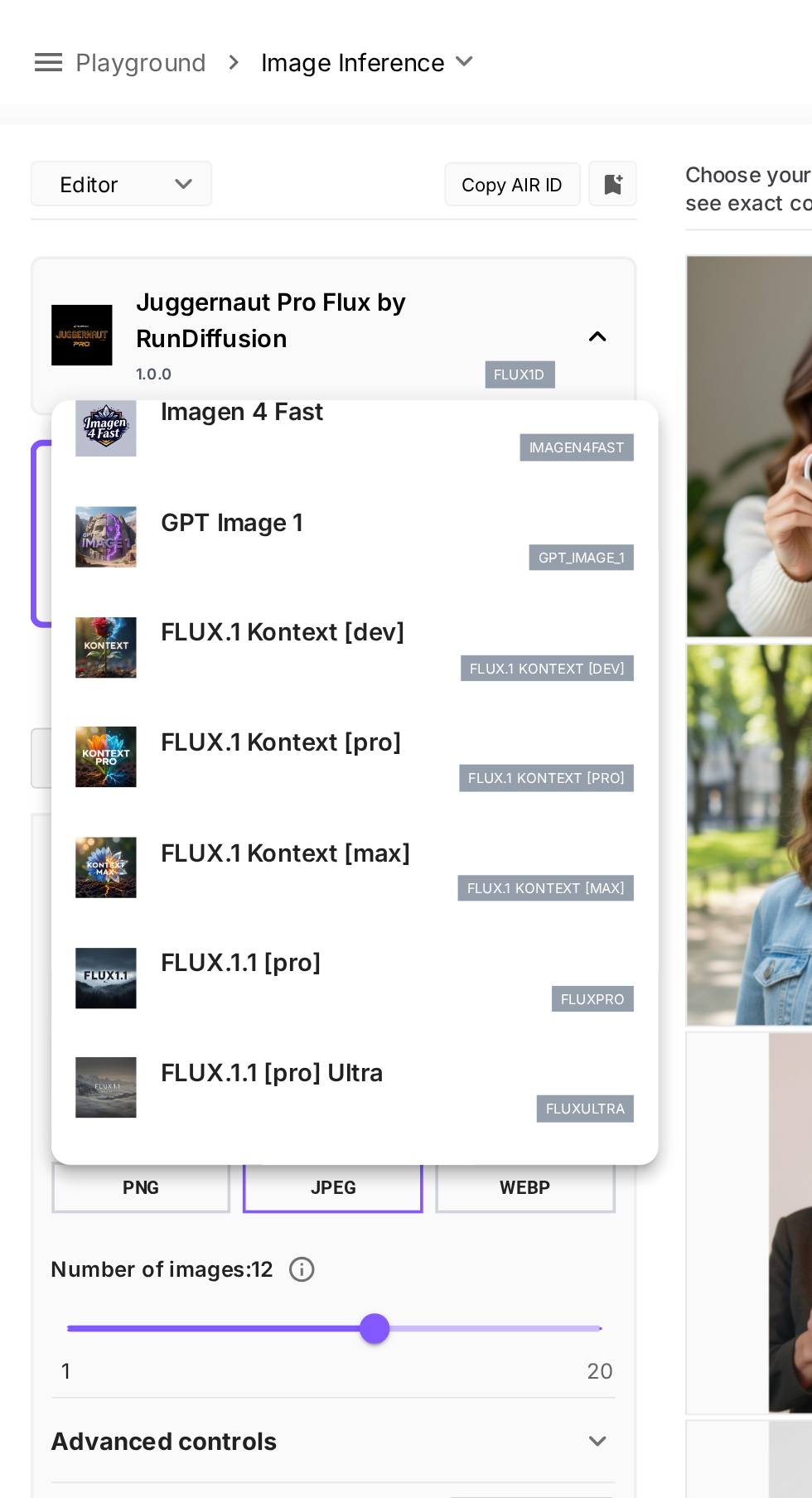
scroll to position [1298, 0]
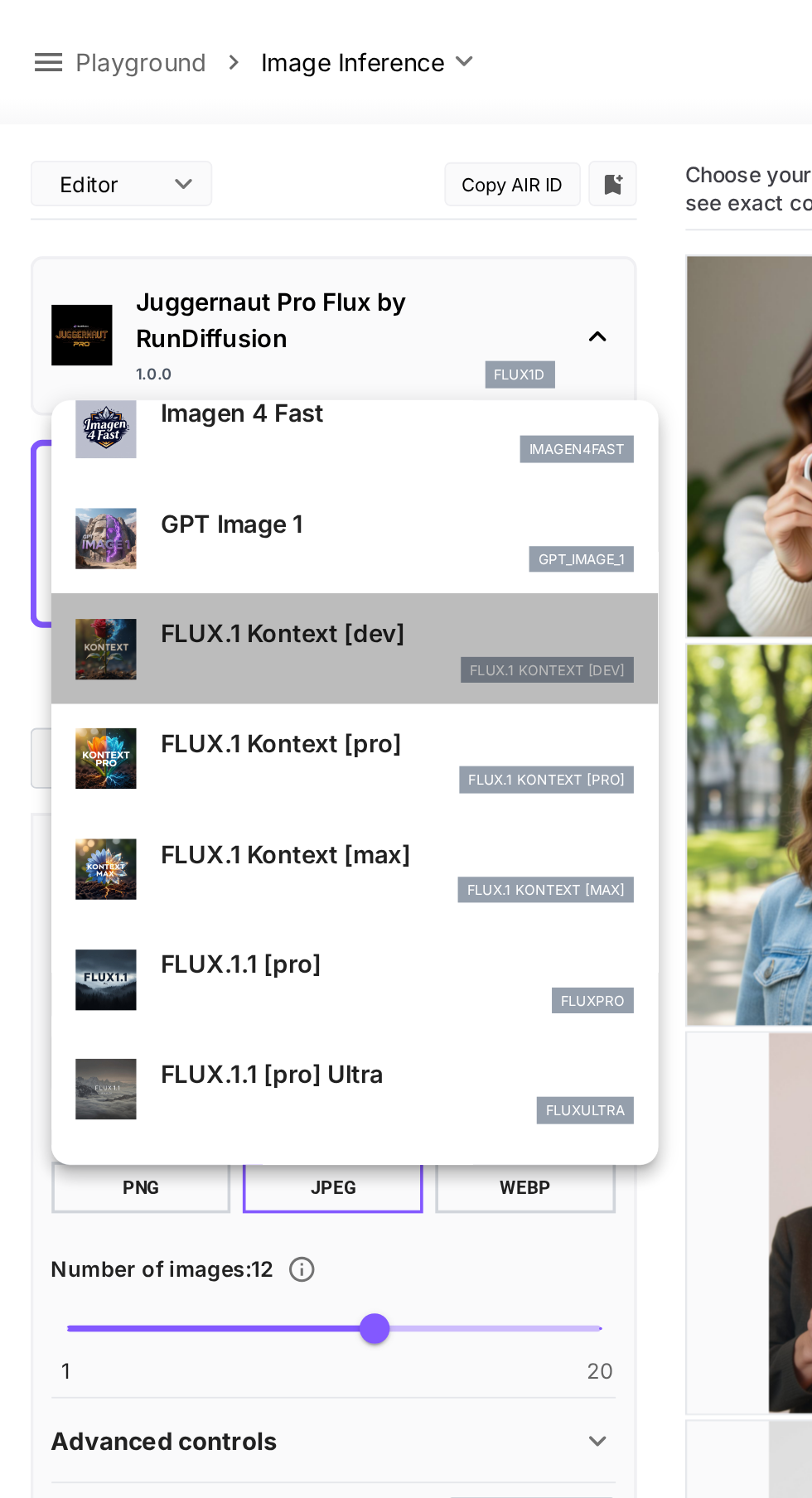
click at [245, 344] on p "FLUX.1 Kontext [dev]" at bounding box center [217, 345] width 259 height 20
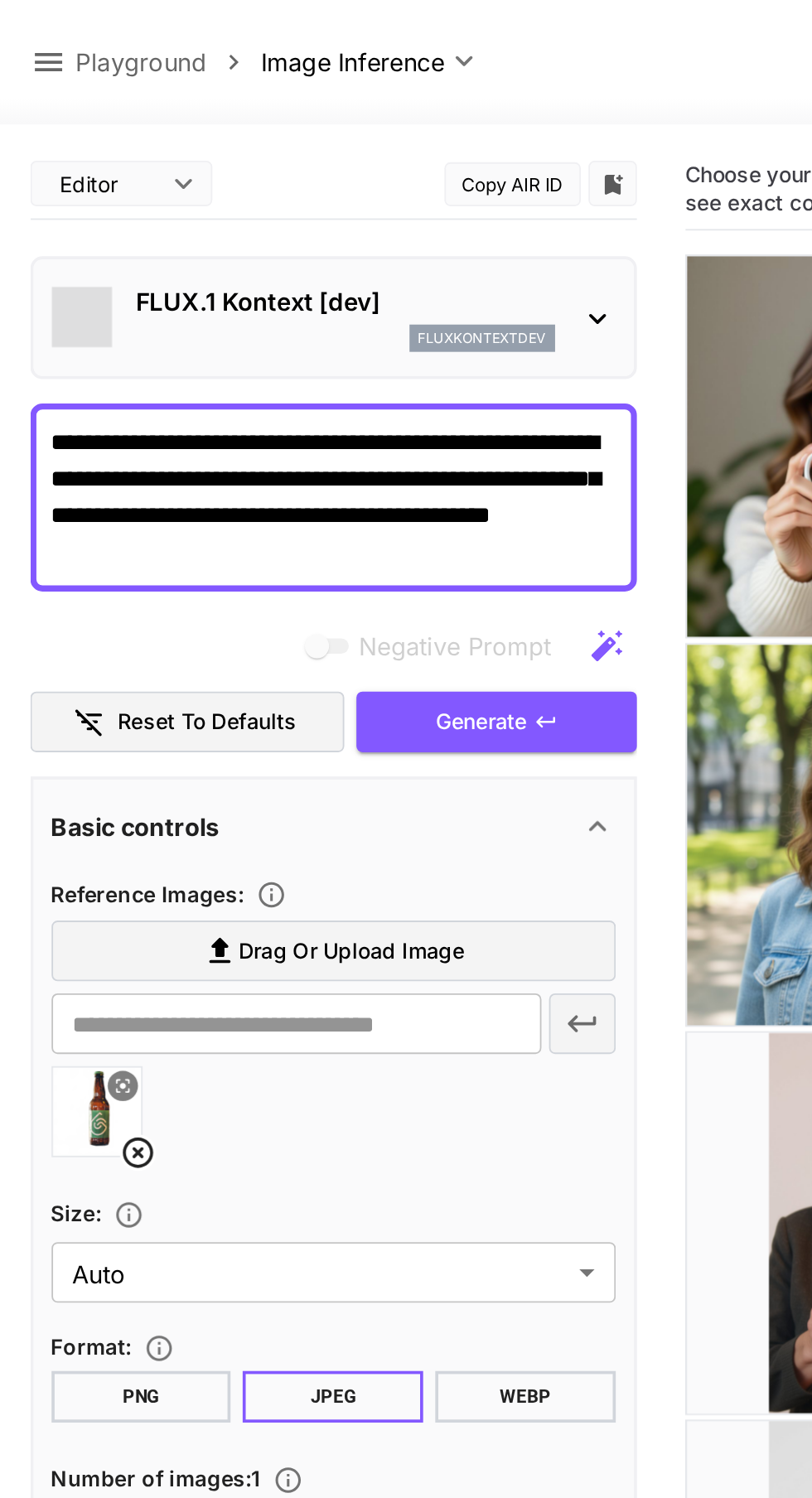
type input "****"
type input "*"
type input "**"
type input "***"
type input "*******"
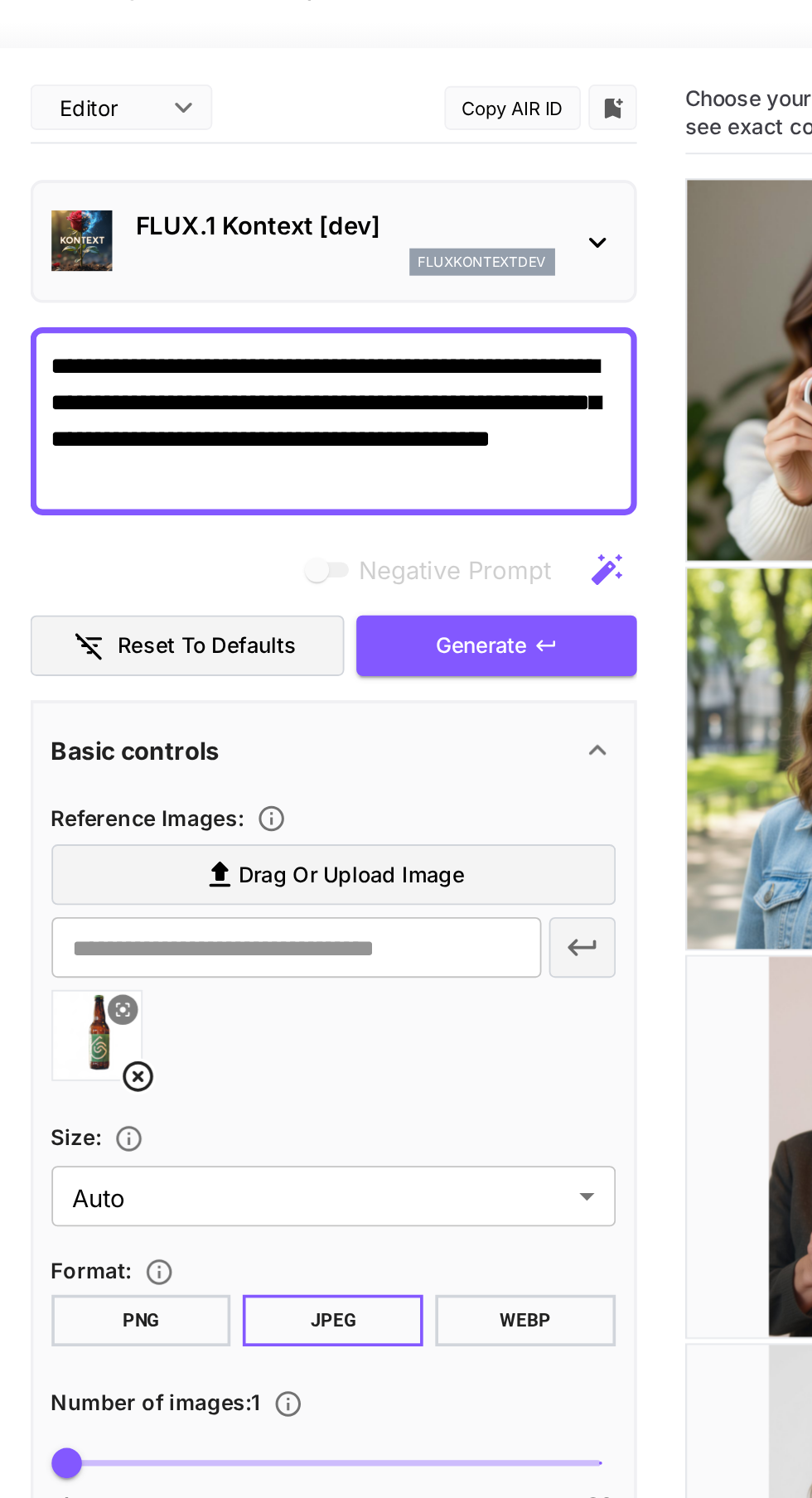
click at [295, 379] on button "Generate" at bounding box center [270, 395] width 153 height 34
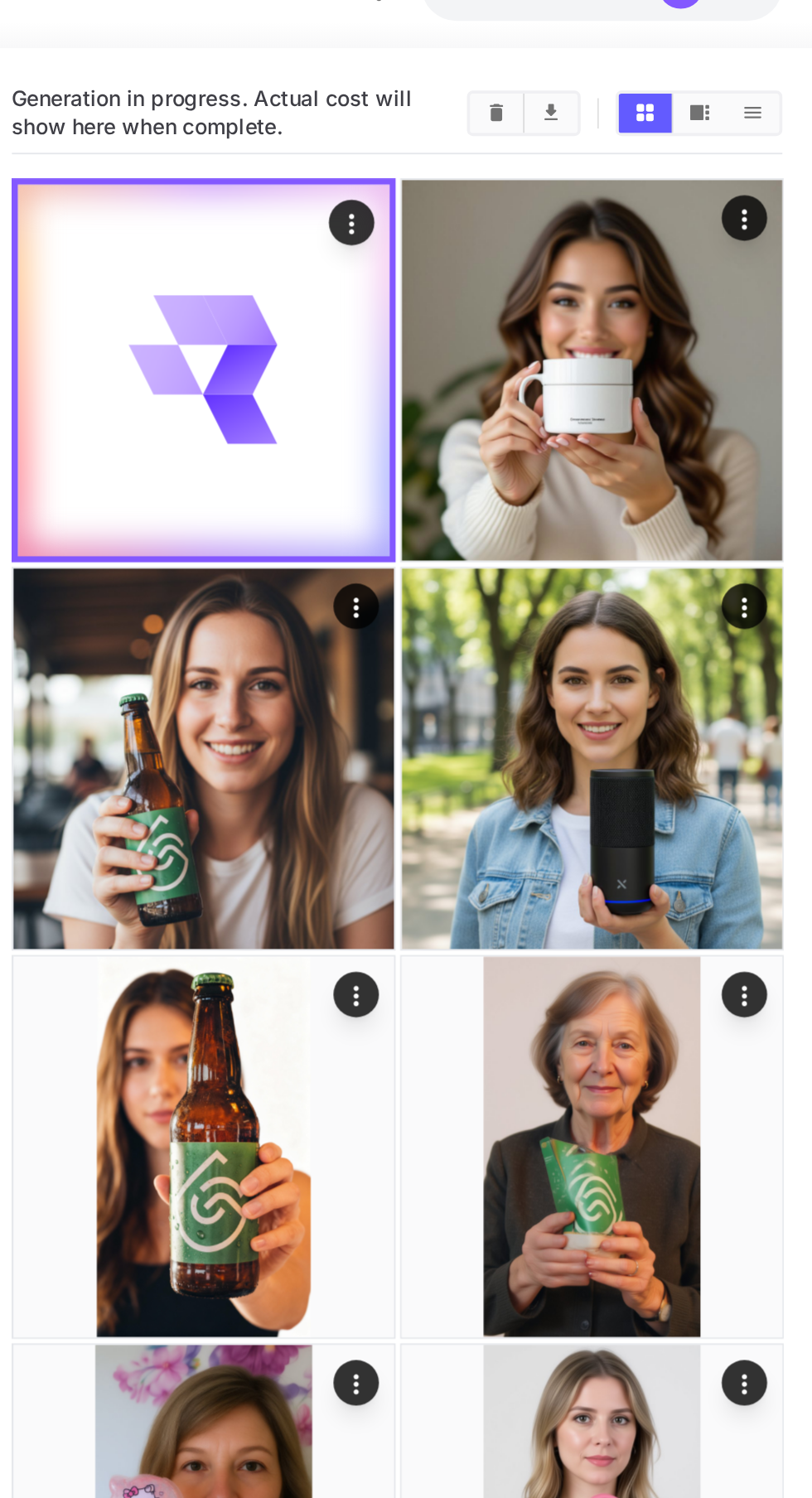
click at [545, 473] on img at bounding box center [479, 455] width 208 height 208
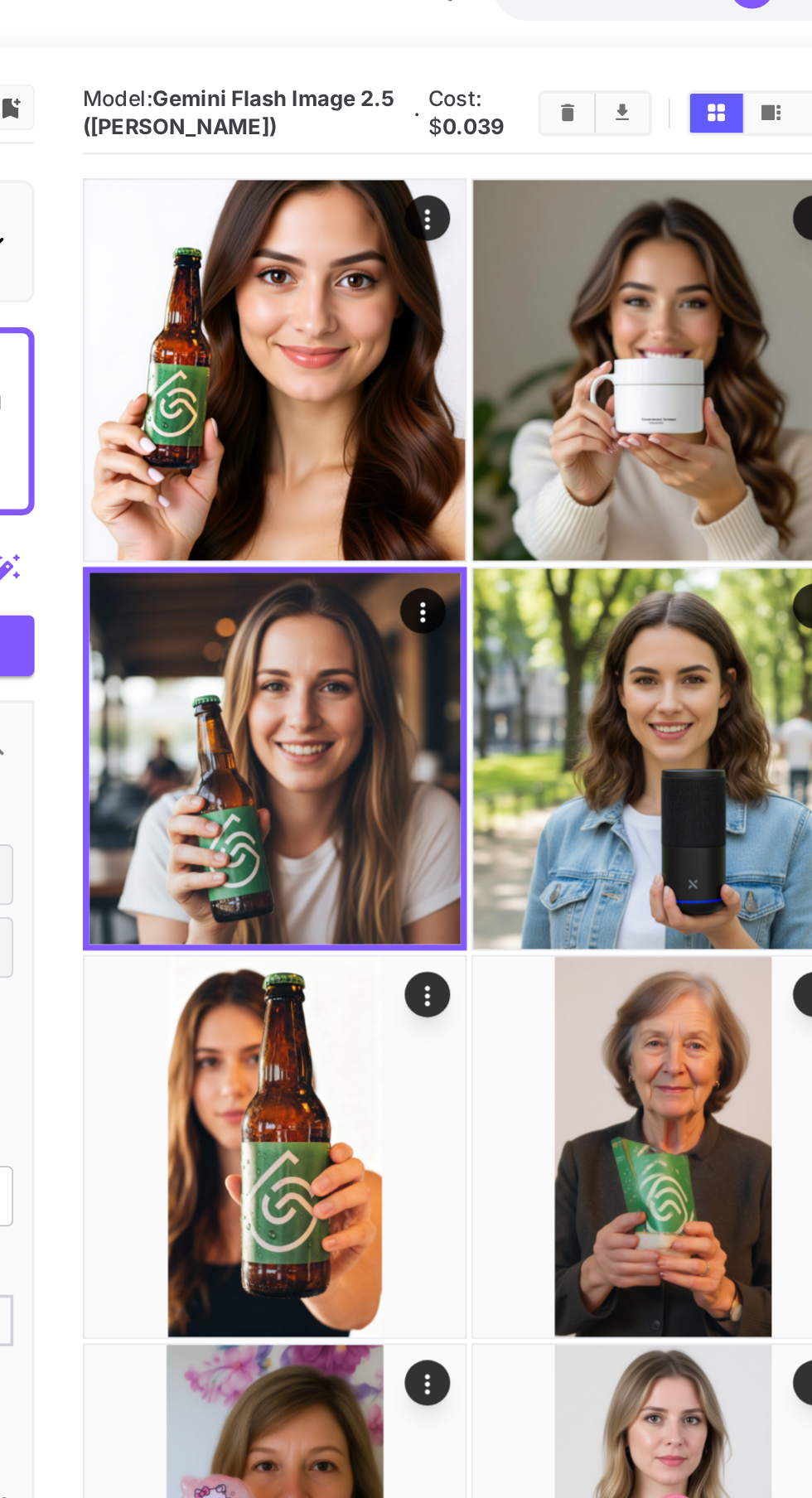
click at [534, 260] on img at bounding box center [479, 244] width 208 height 208
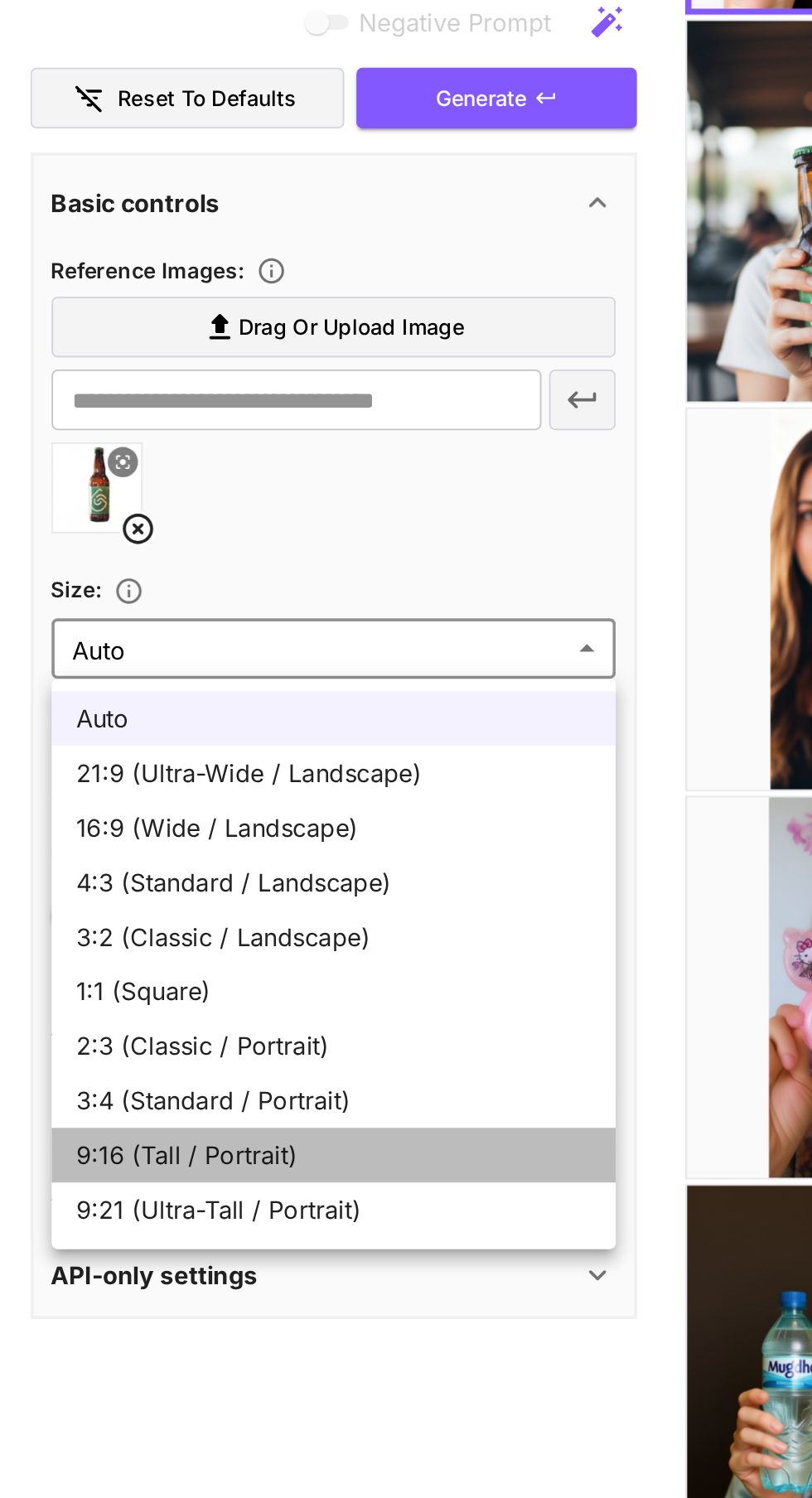
click at [166, 971] on span "9:16 (Tall / Portrait)" at bounding box center [182, 971] width 282 height 20
type input "**********"
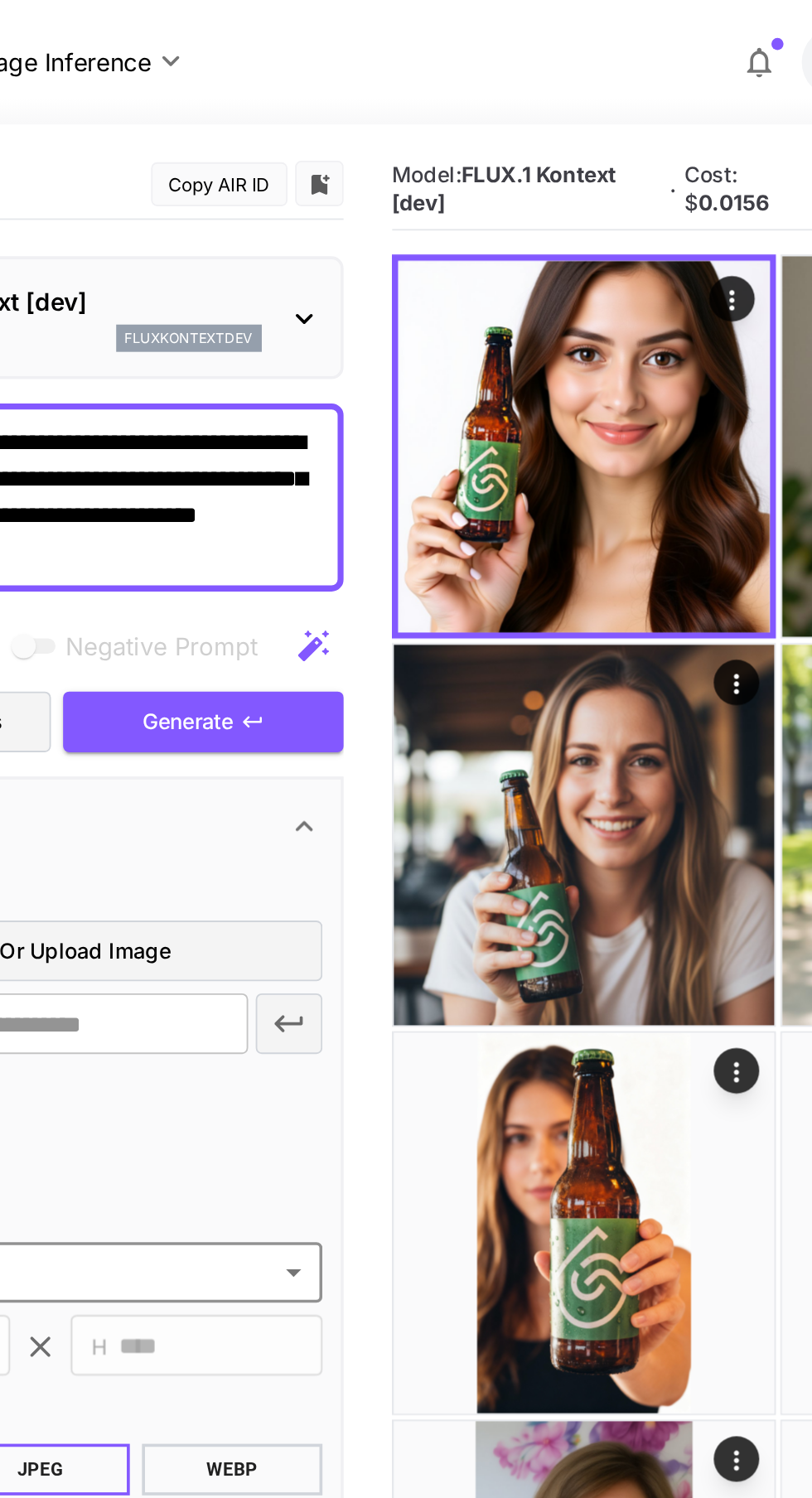
click at [335, 400] on button "Generate" at bounding box center [270, 395] width 153 height 34
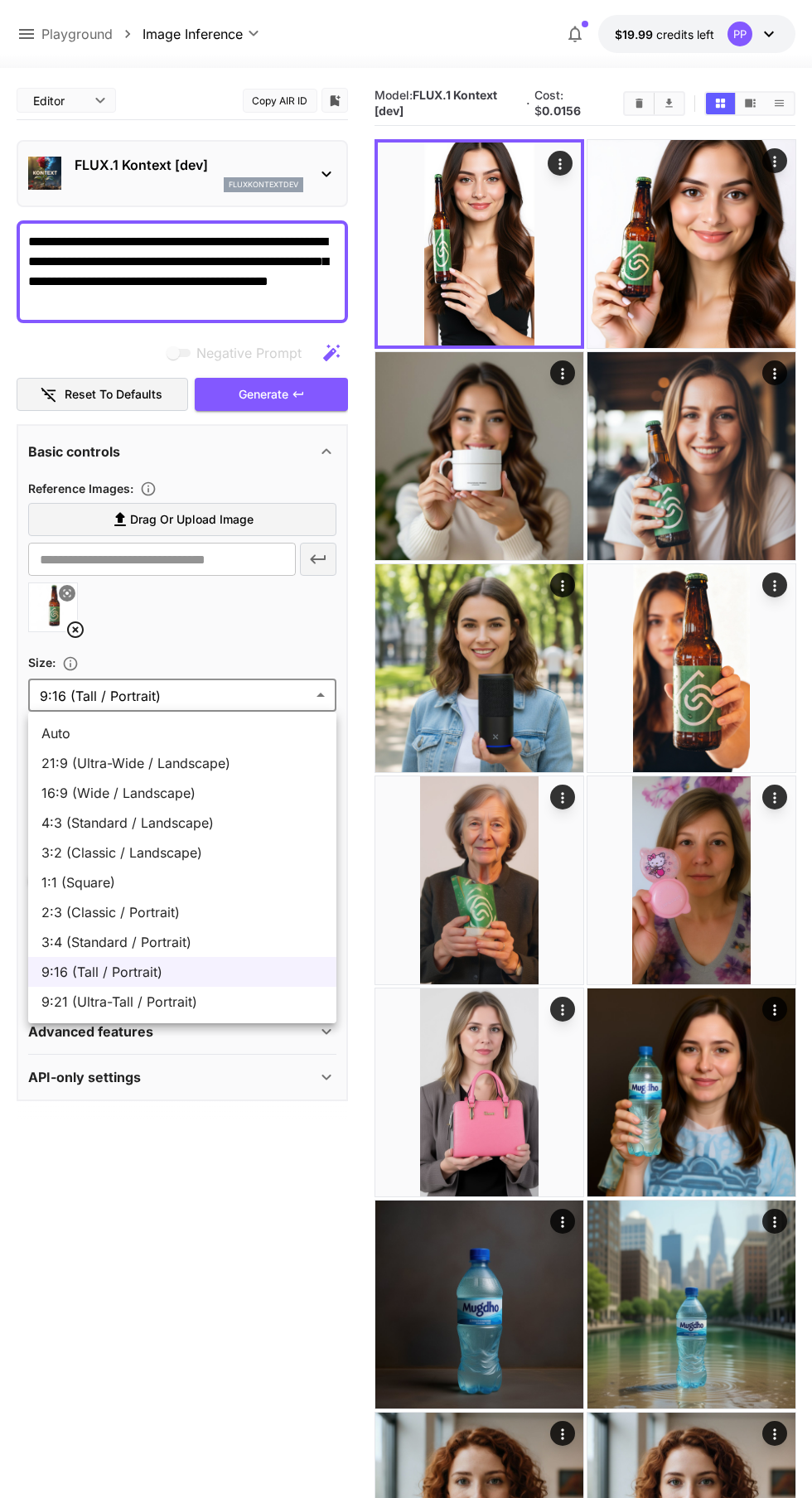
click at [102, 731] on span "Auto" at bounding box center [182, 733] width 282 height 20
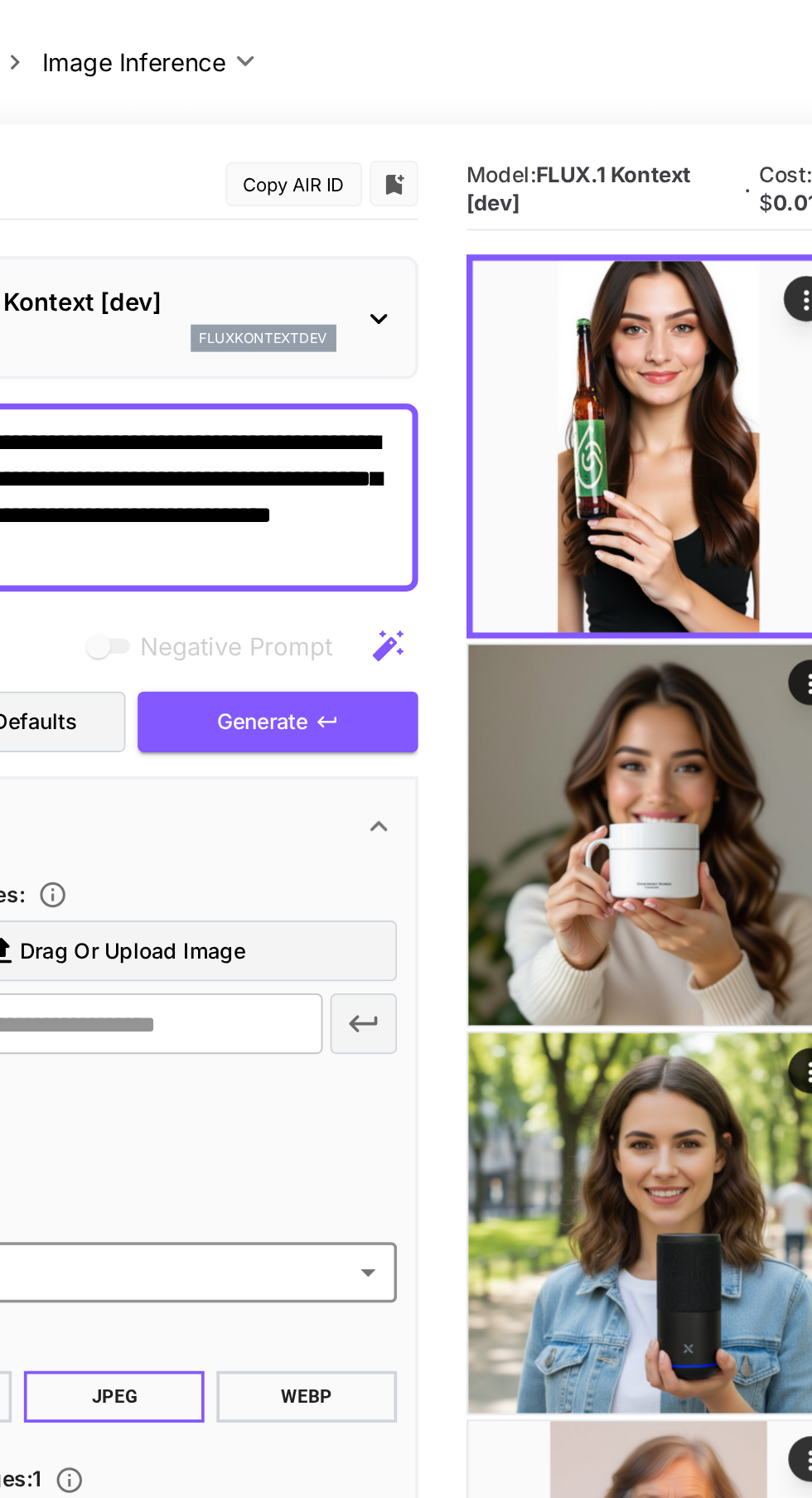
click at [328, 402] on button "Generate" at bounding box center [270, 395] width 153 height 34
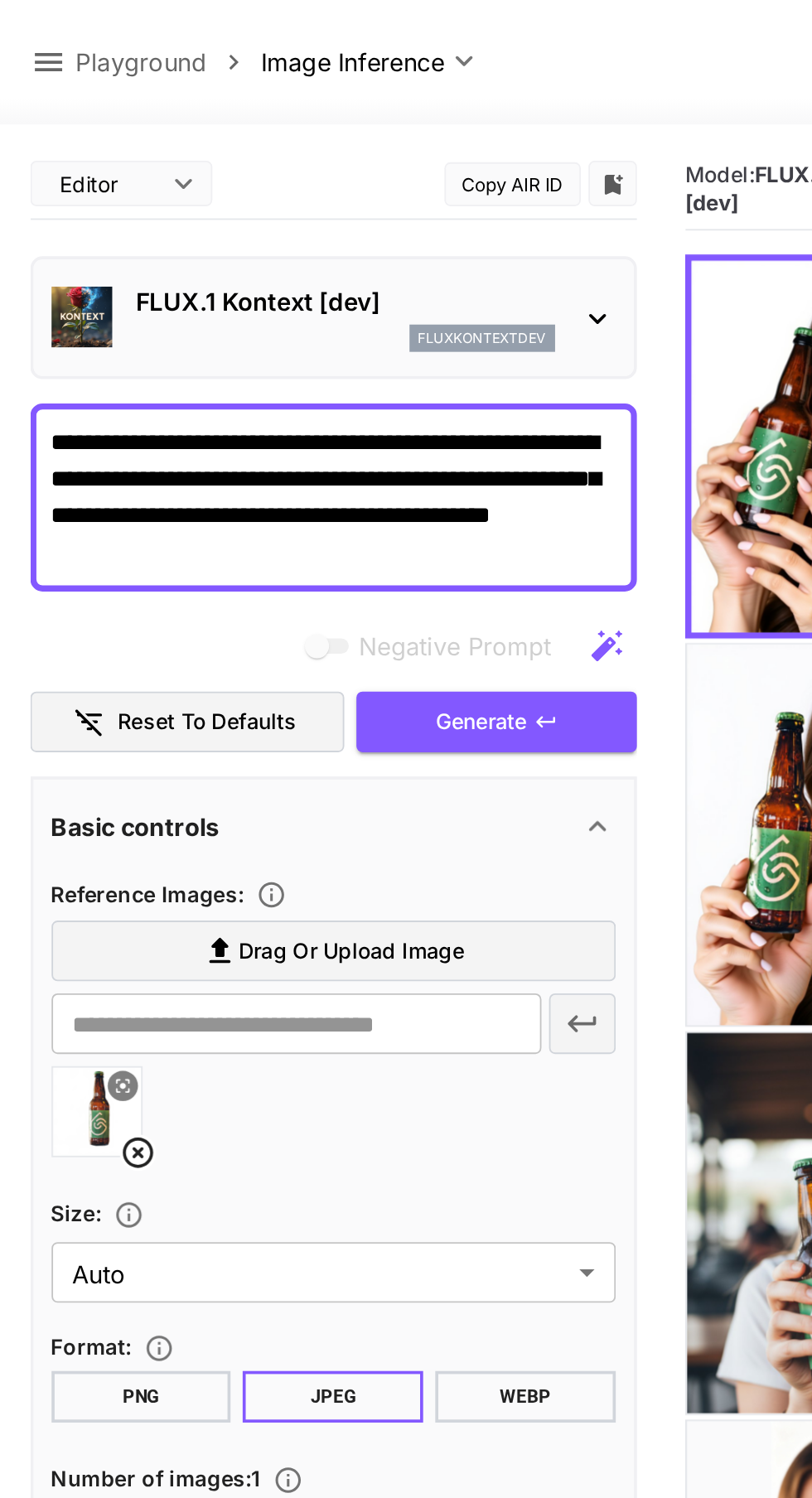
click at [328, 154] on div "FLUX.1 Kontext [dev] fluxkontextdev" at bounding box center [182, 173] width 308 height 50
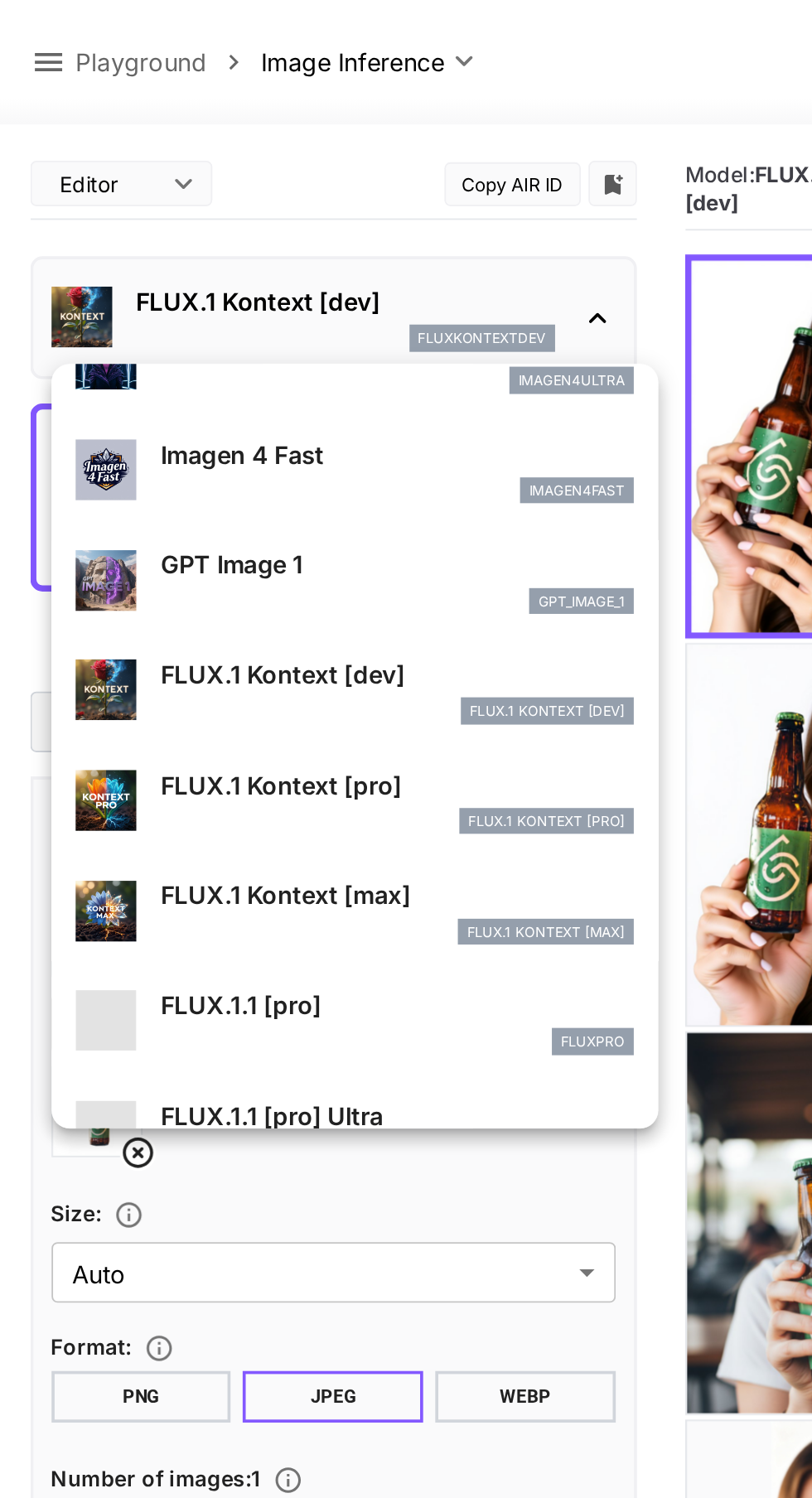
scroll to position [952, 0]
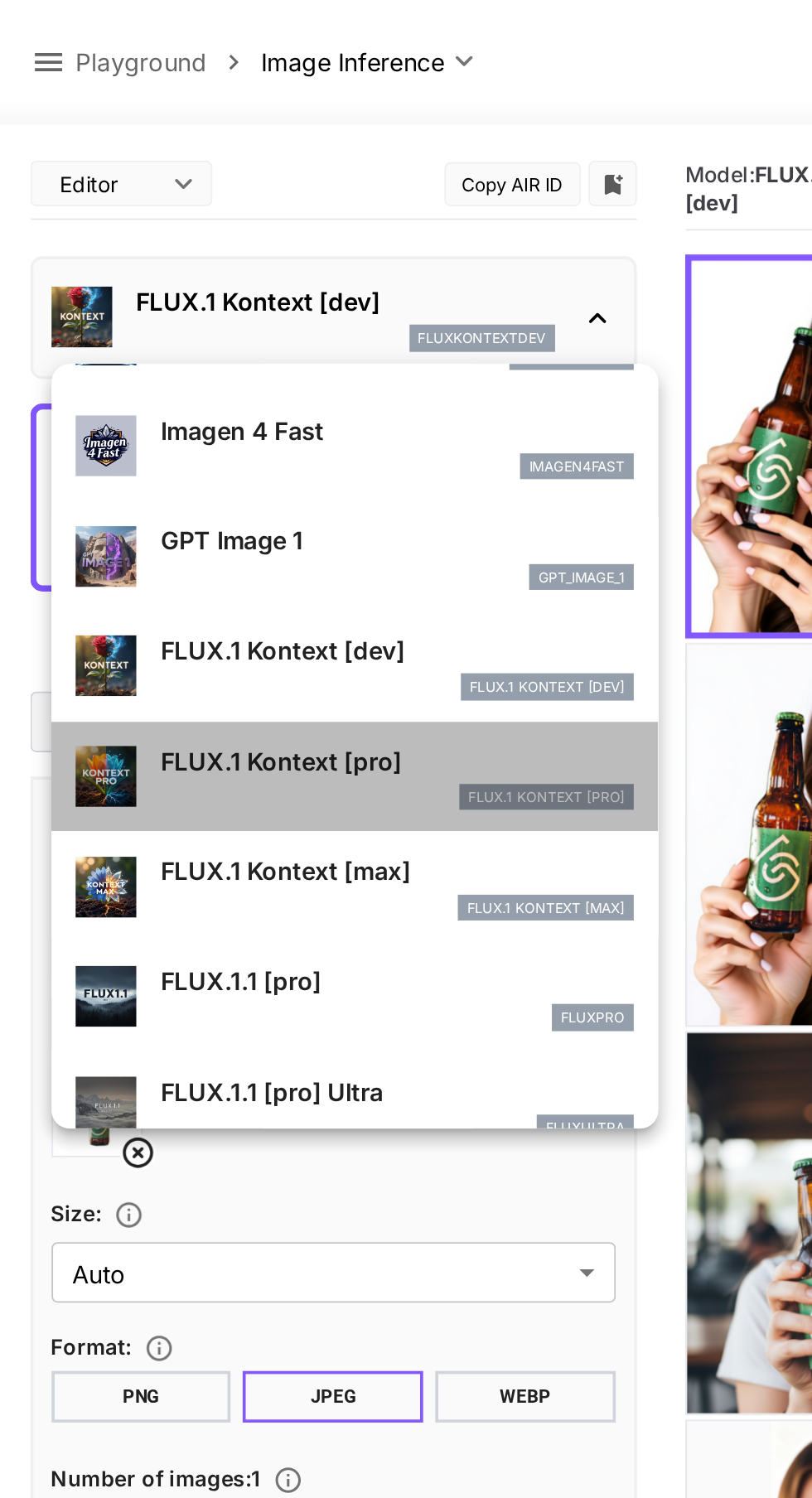
click at [216, 414] on p "FLUX.1 Kontext [pro]" at bounding box center [217, 416] width 259 height 20
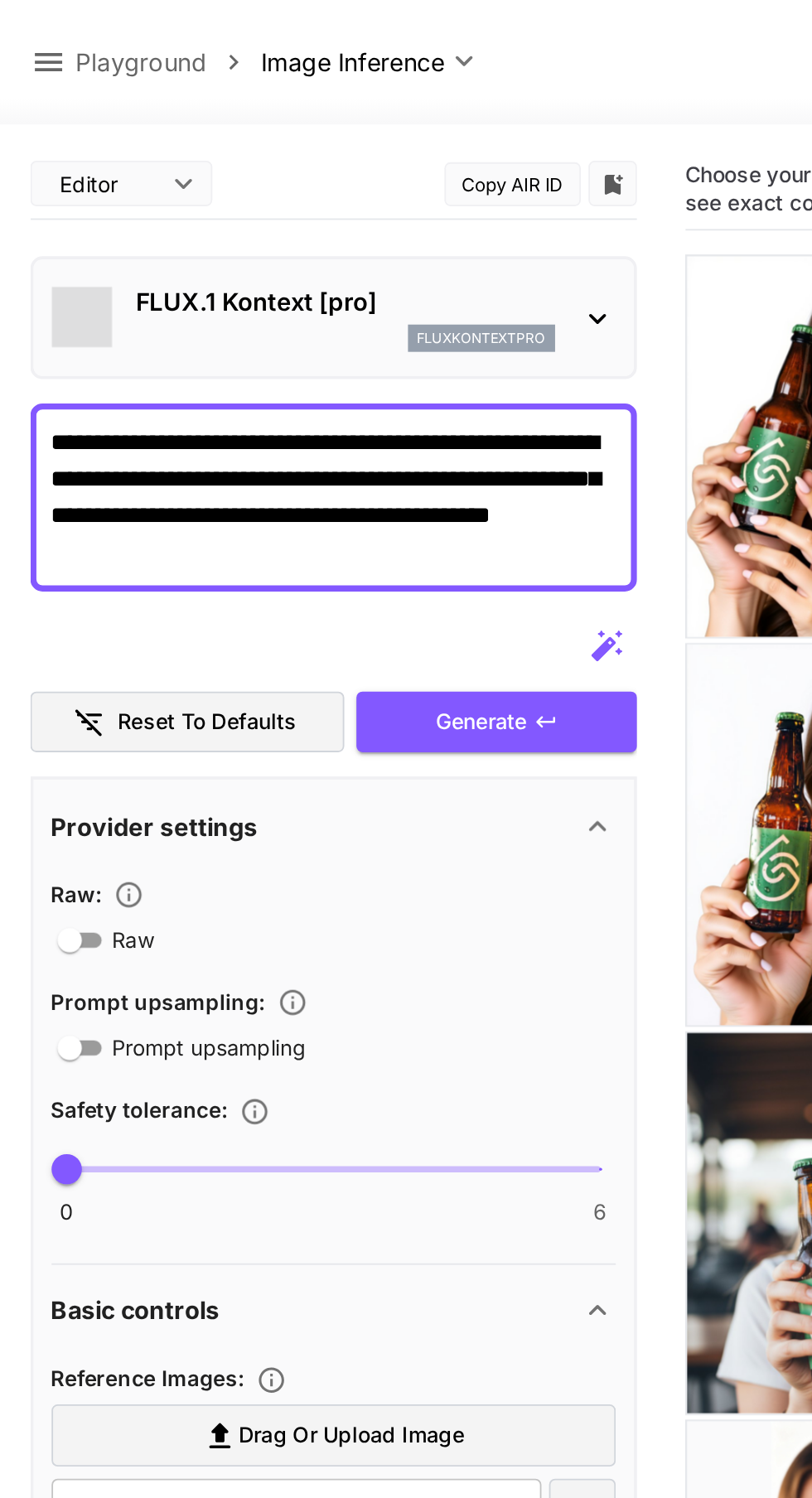
type input "**********"
click at [166, 546] on icon "Enables automatic enhancement and expansion of the input prompt to improve gene…" at bounding box center [159, 547] width 16 height 16
click at [161, 547] on icon "Enables automatic enhancement and expansion of the input prompt to improve gene…" at bounding box center [159, 547] width 16 height 16
click at [74, 489] on icon "Controls the level of post-processing applied to generated images." at bounding box center [70, 489] width 16 height 16
click at [302, 393] on icon "button" at bounding box center [298, 395] width 13 height 13
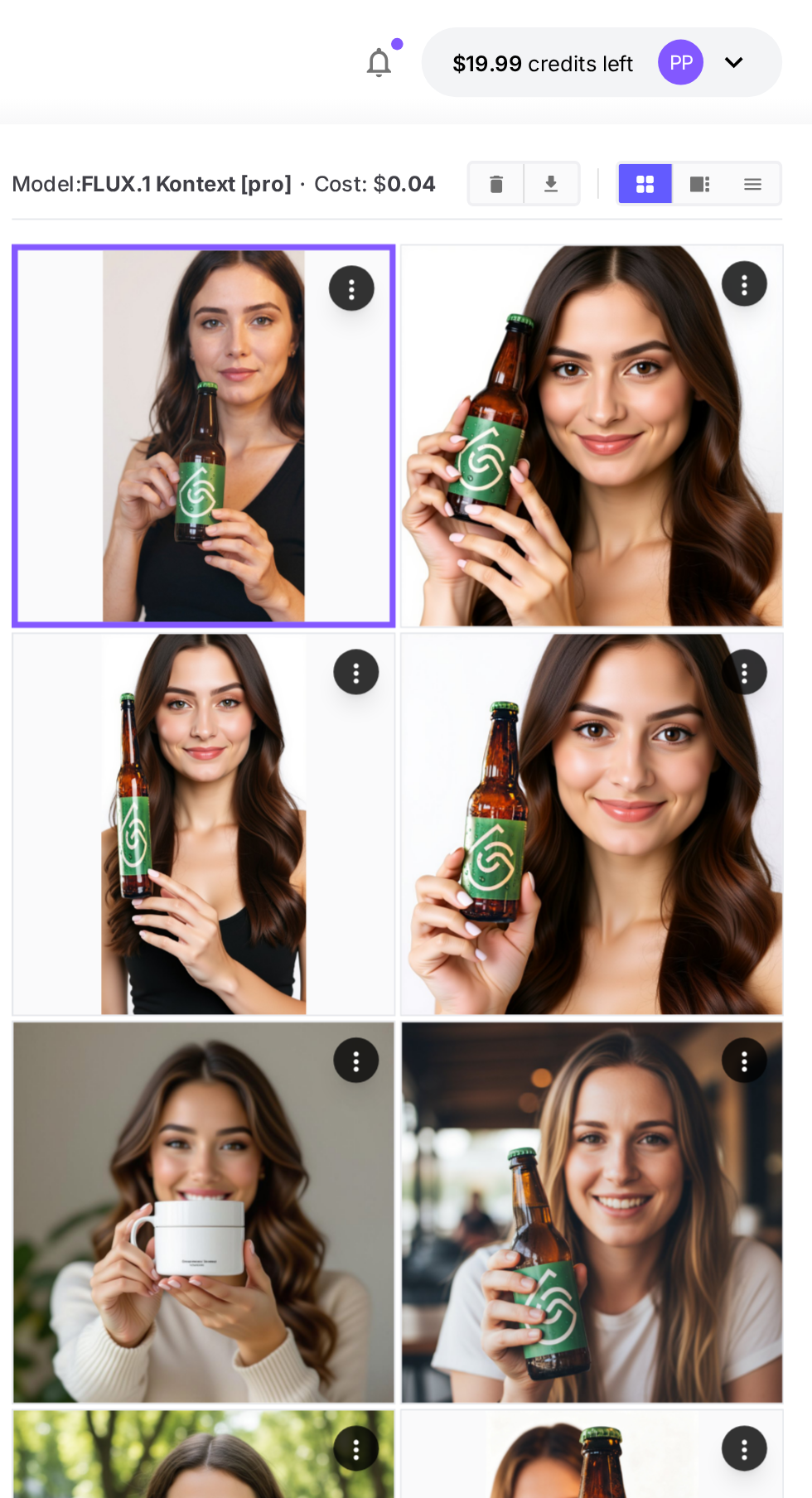
click at [560, 158] on icon "Actions" at bounding box center [560, 157] width 3 height 10
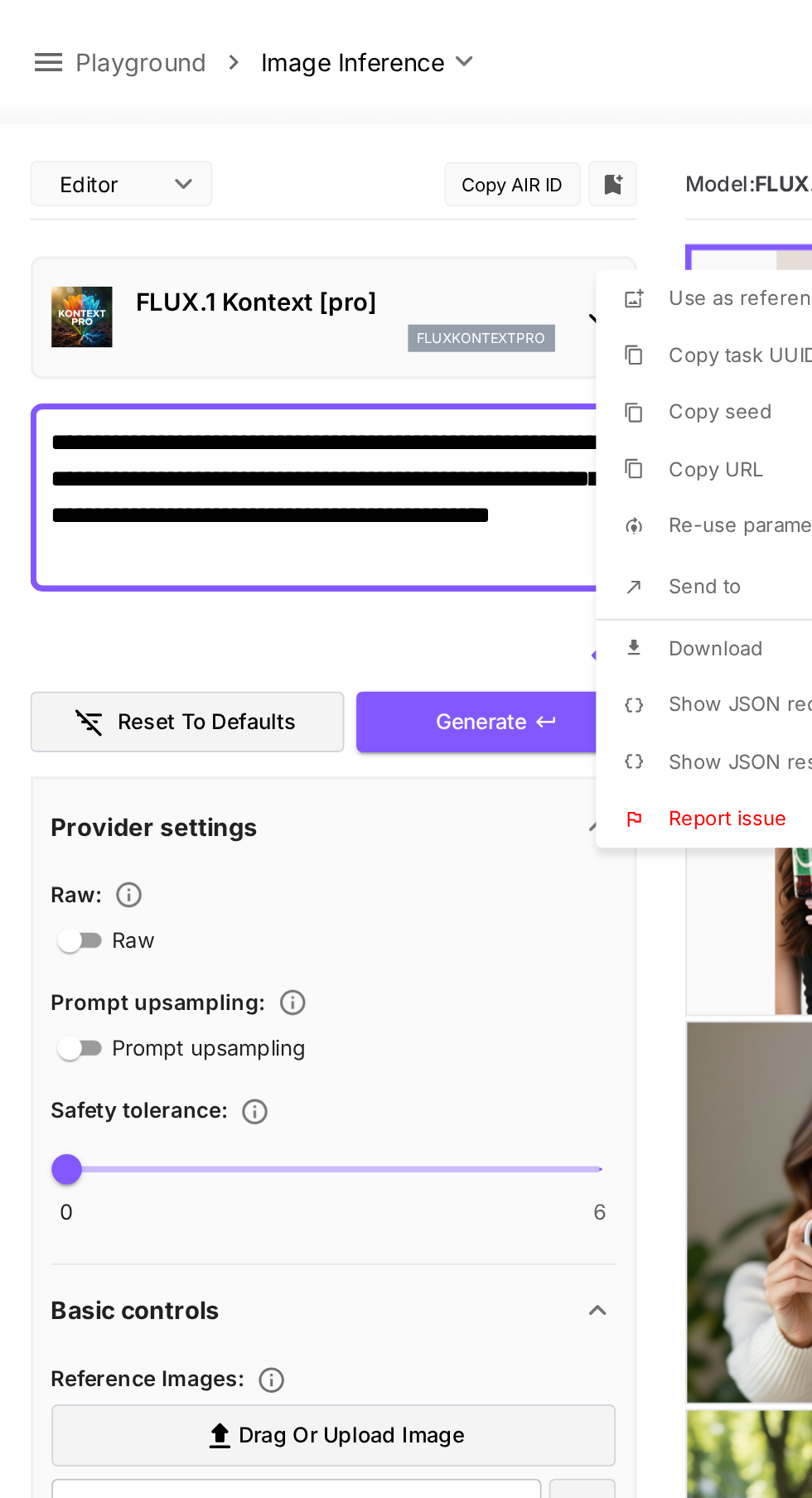
click at [403, 255] on span "Copy URL" at bounding box center [391, 256] width 51 height 13
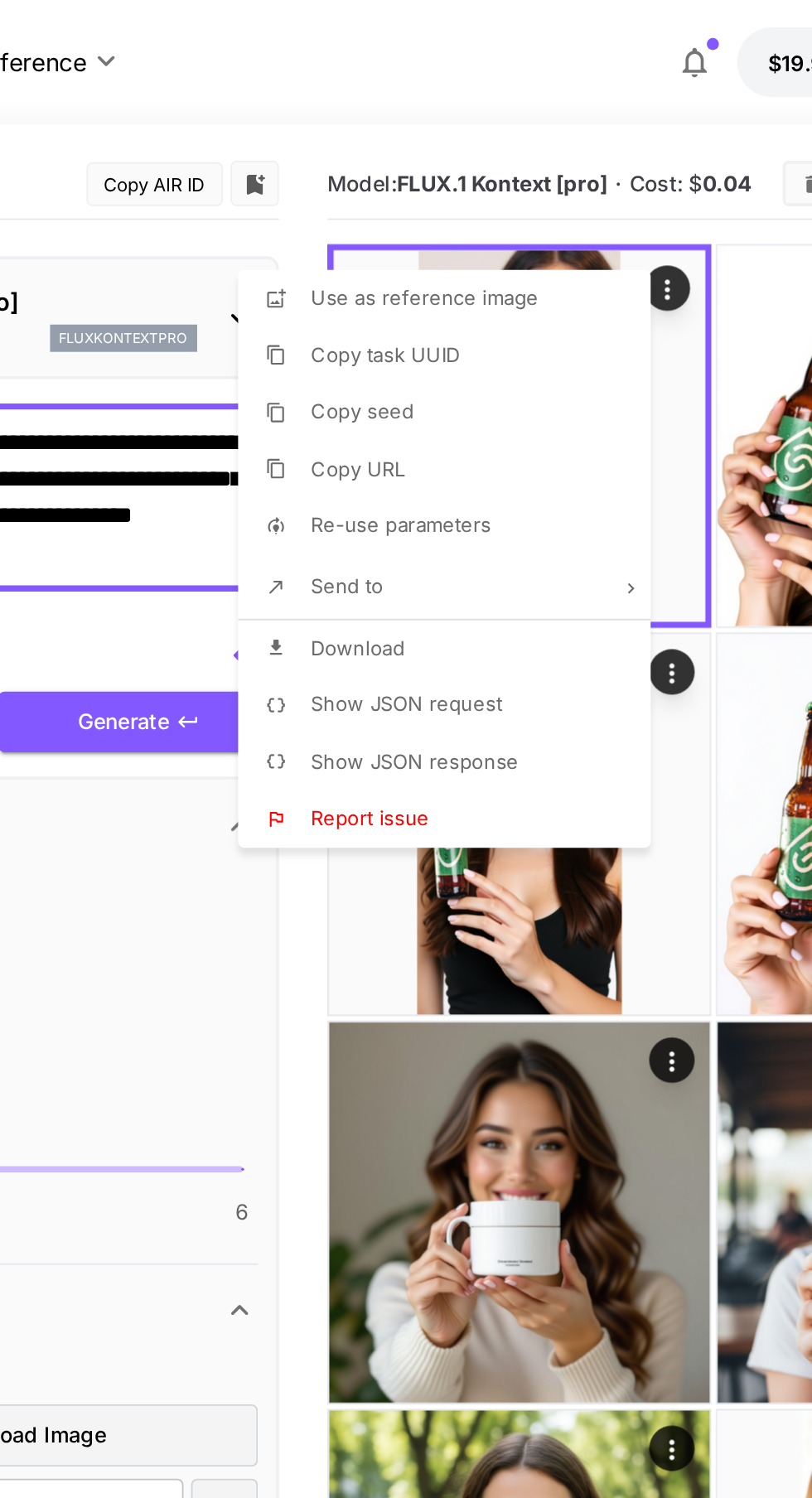
click at [487, 23] on div at bounding box center [406, 749] width 812 height 1498
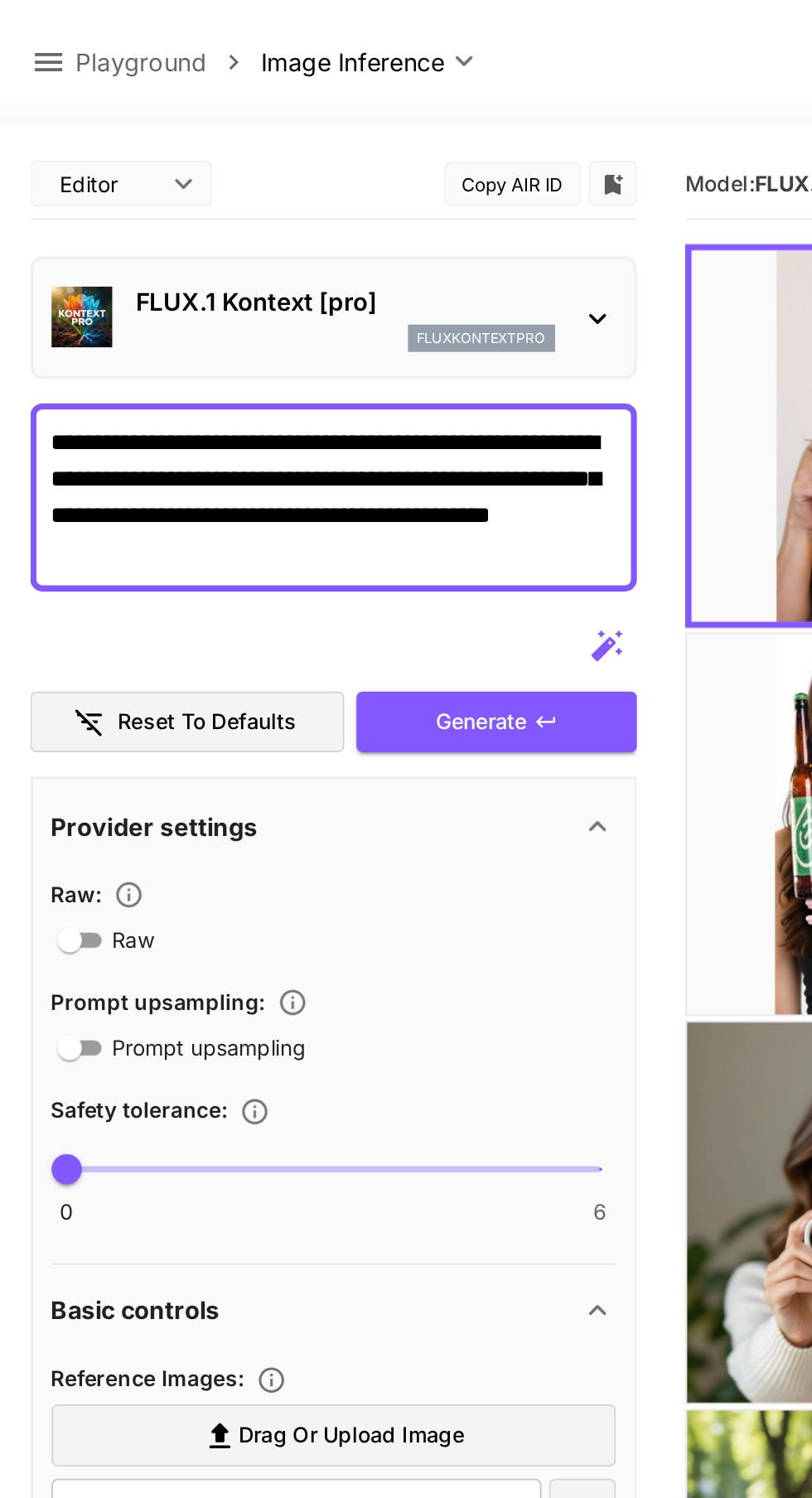
click at [327, 174] on icon at bounding box center [326, 175] width 9 height 6
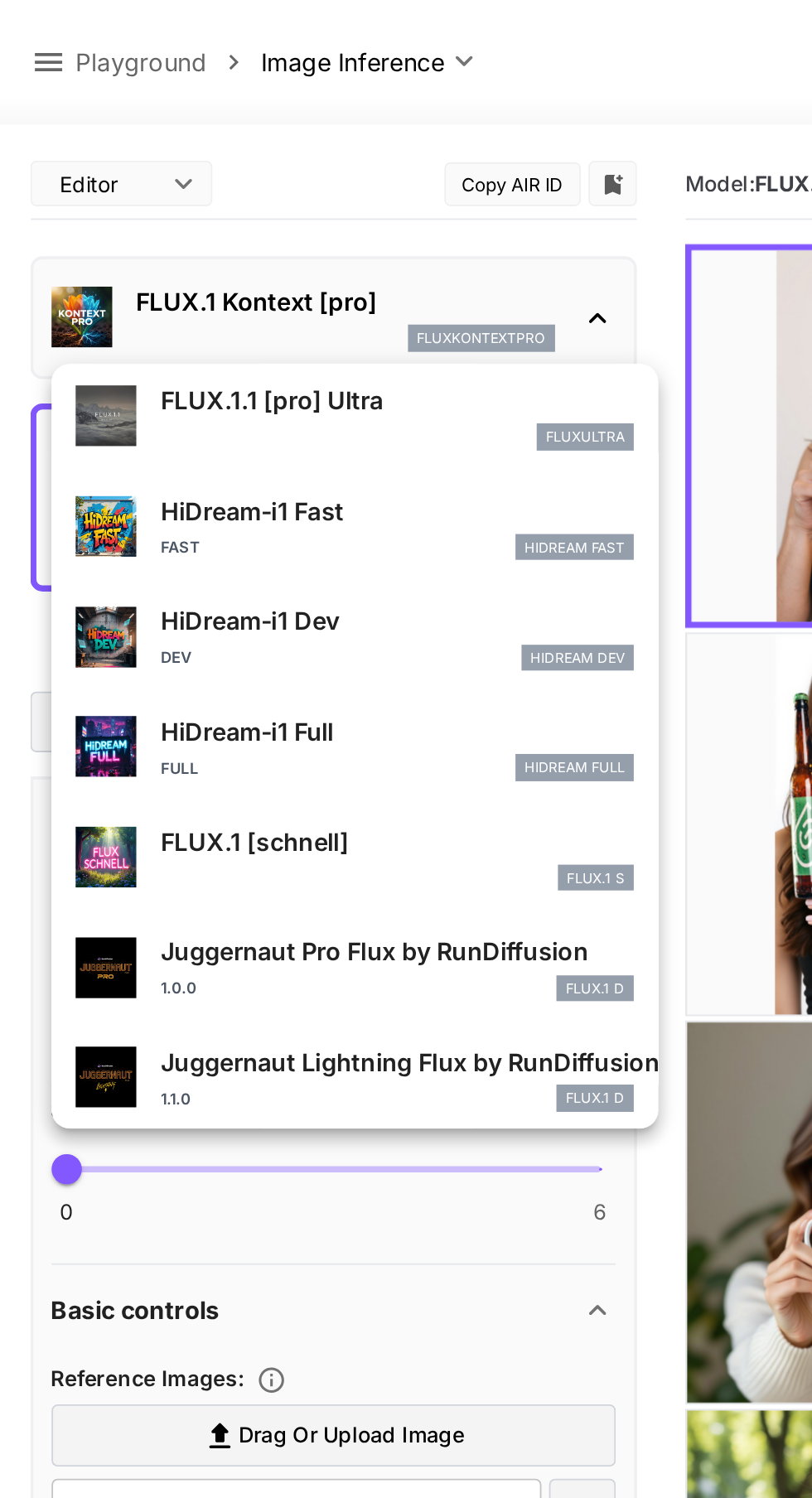
scroll to position [1341, 0]
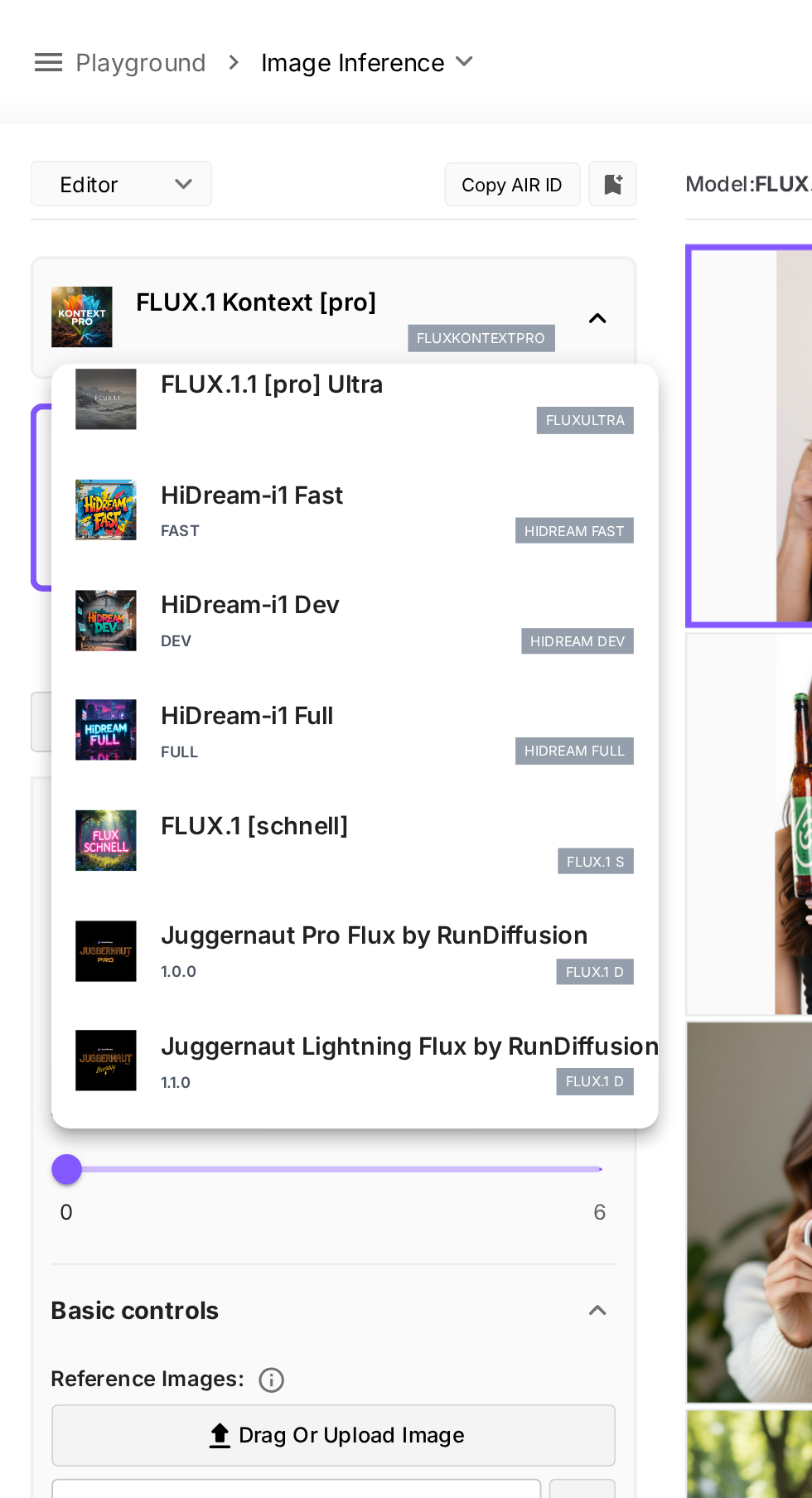
click at [225, 385] on p "HiDream-i1 Full" at bounding box center [217, 390] width 259 height 20
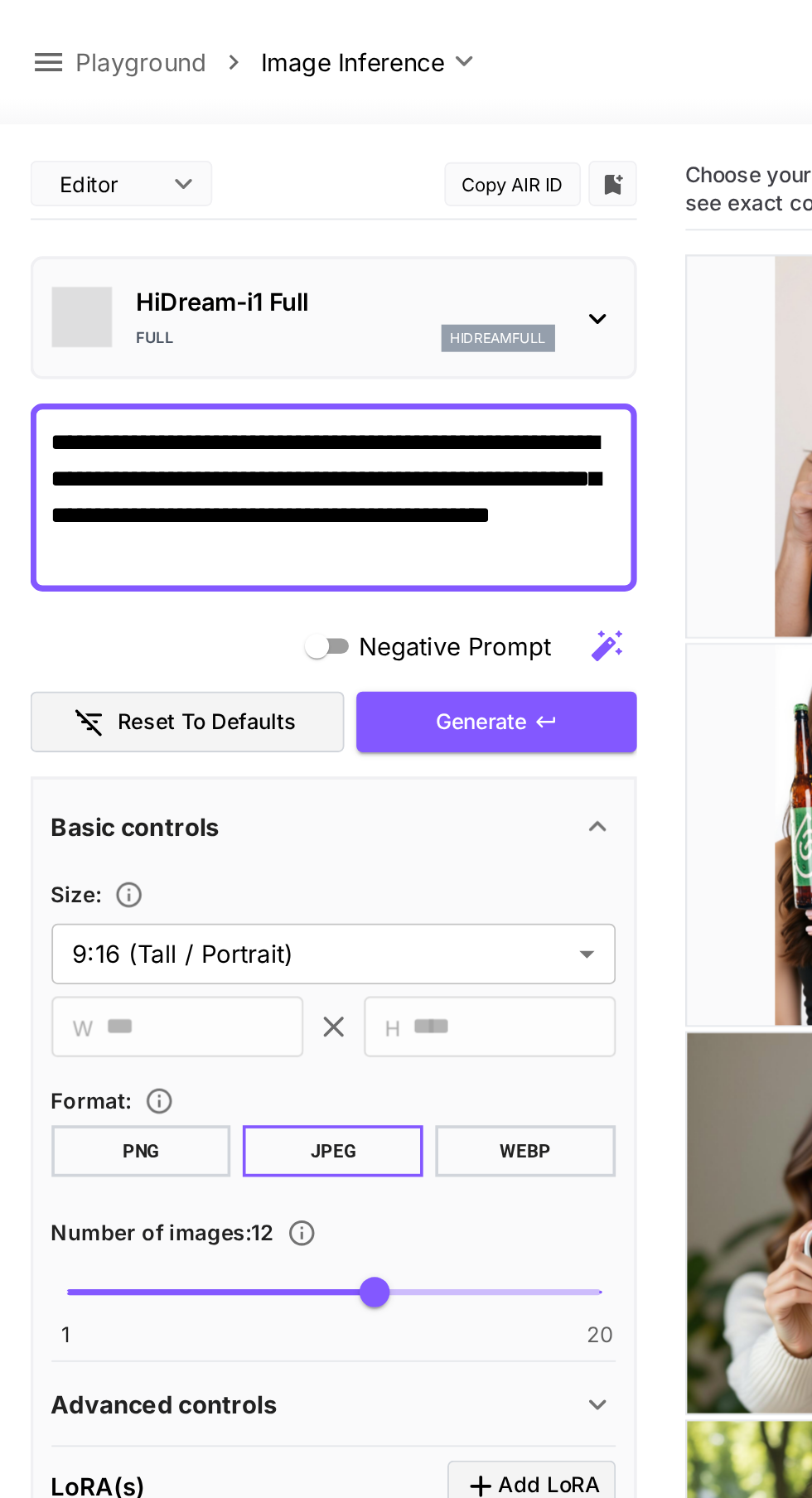
type input "**********"
type input "***"
type input "****"
type input "**"
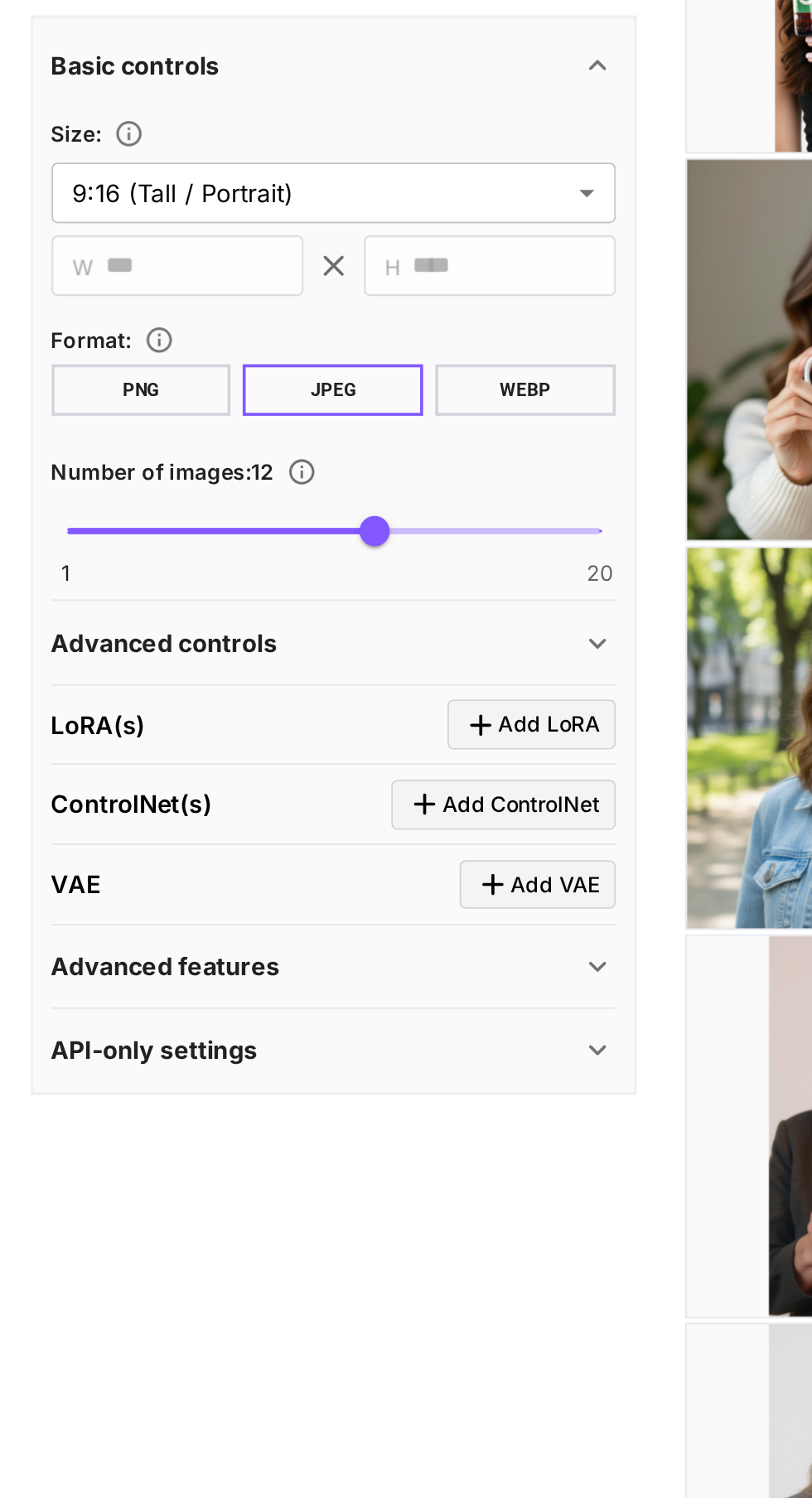
scroll to position [63, 0]
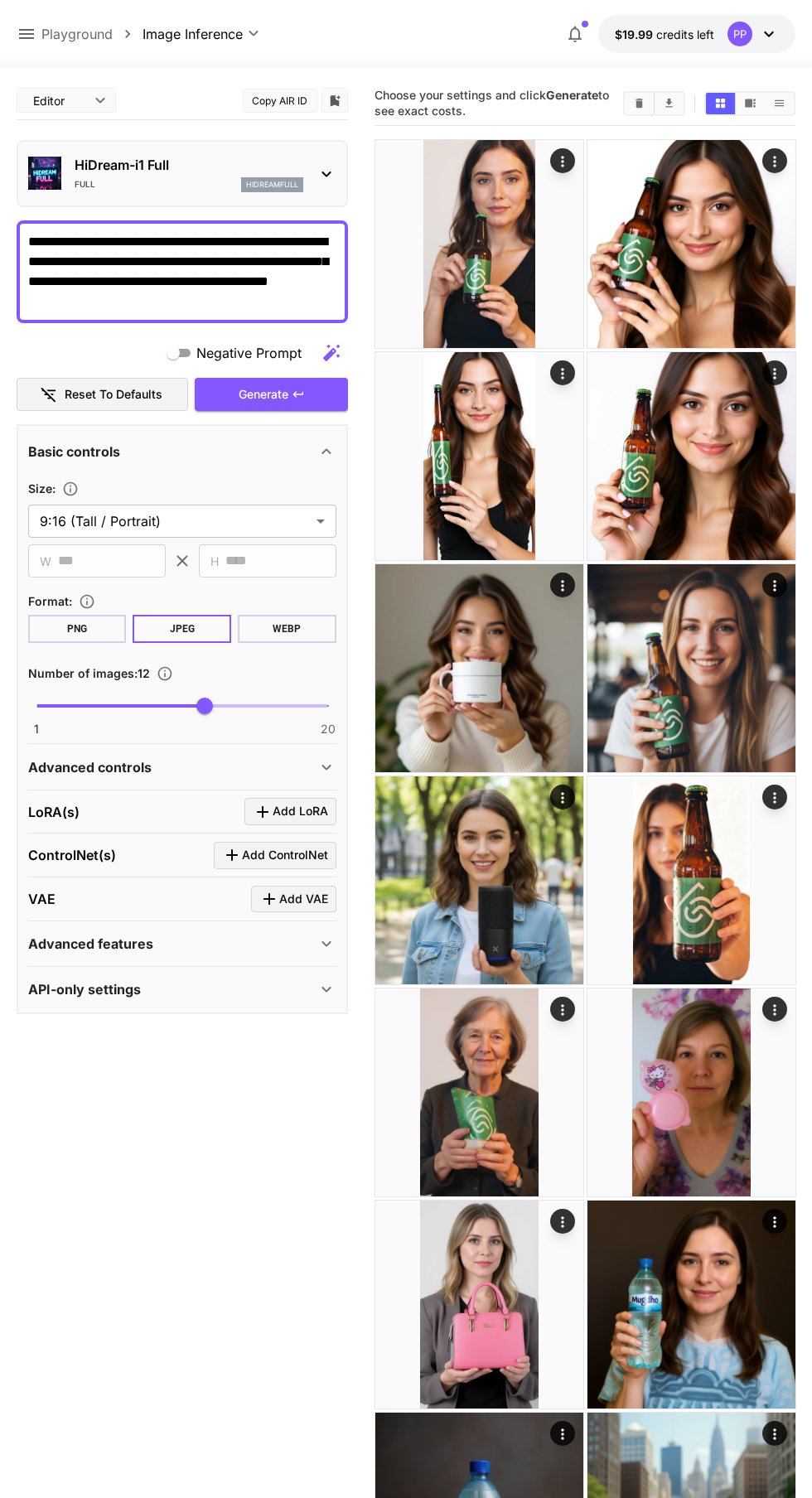
click at [318, 159] on div "HiDream-i1 Full Full hidreamfull" at bounding box center [182, 173] width 308 height 50
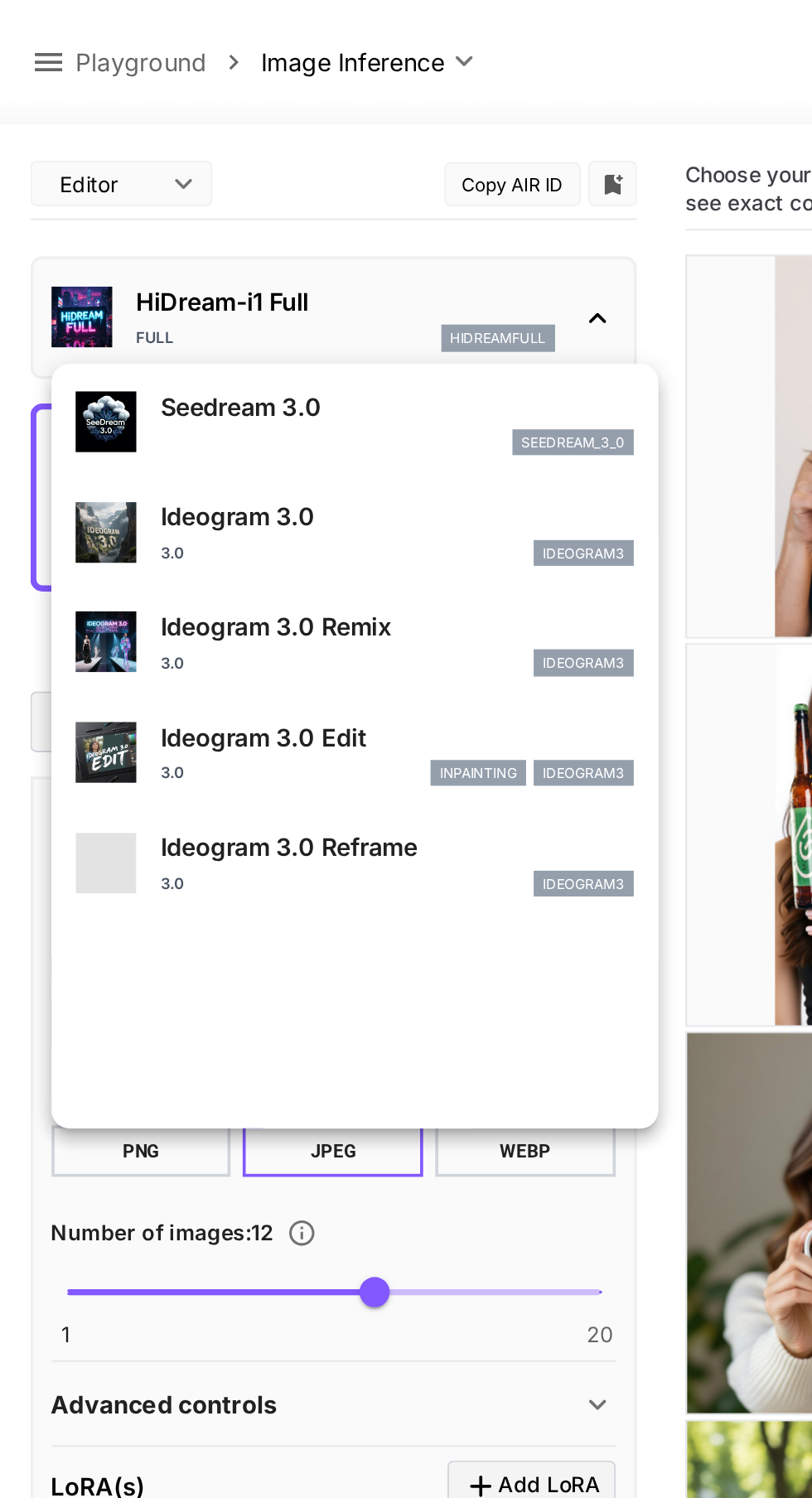
scroll to position [371, 0]
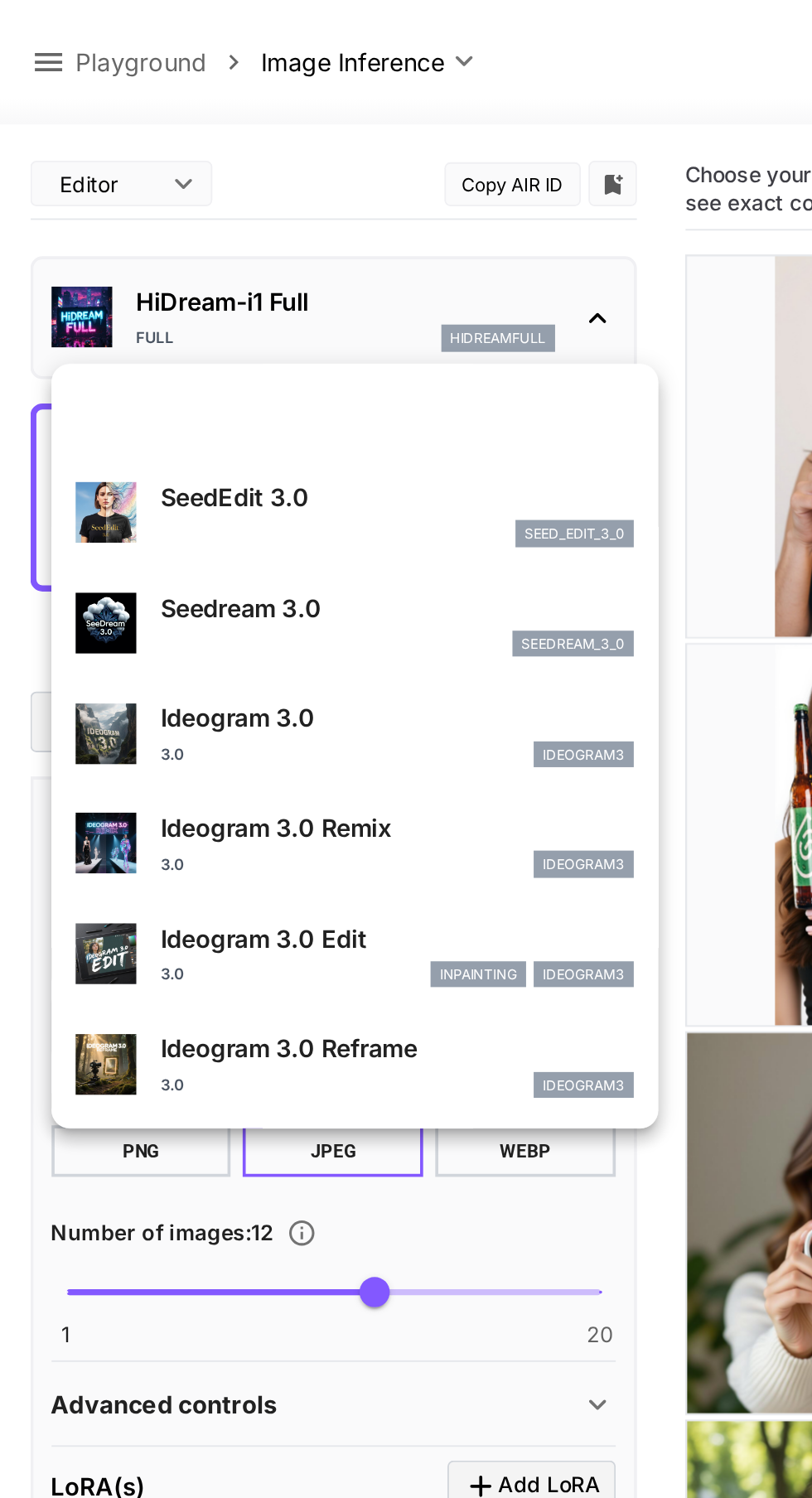
click at [246, 290] on div "seed_edit_3_0" at bounding box center [217, 292] width 259 height 15
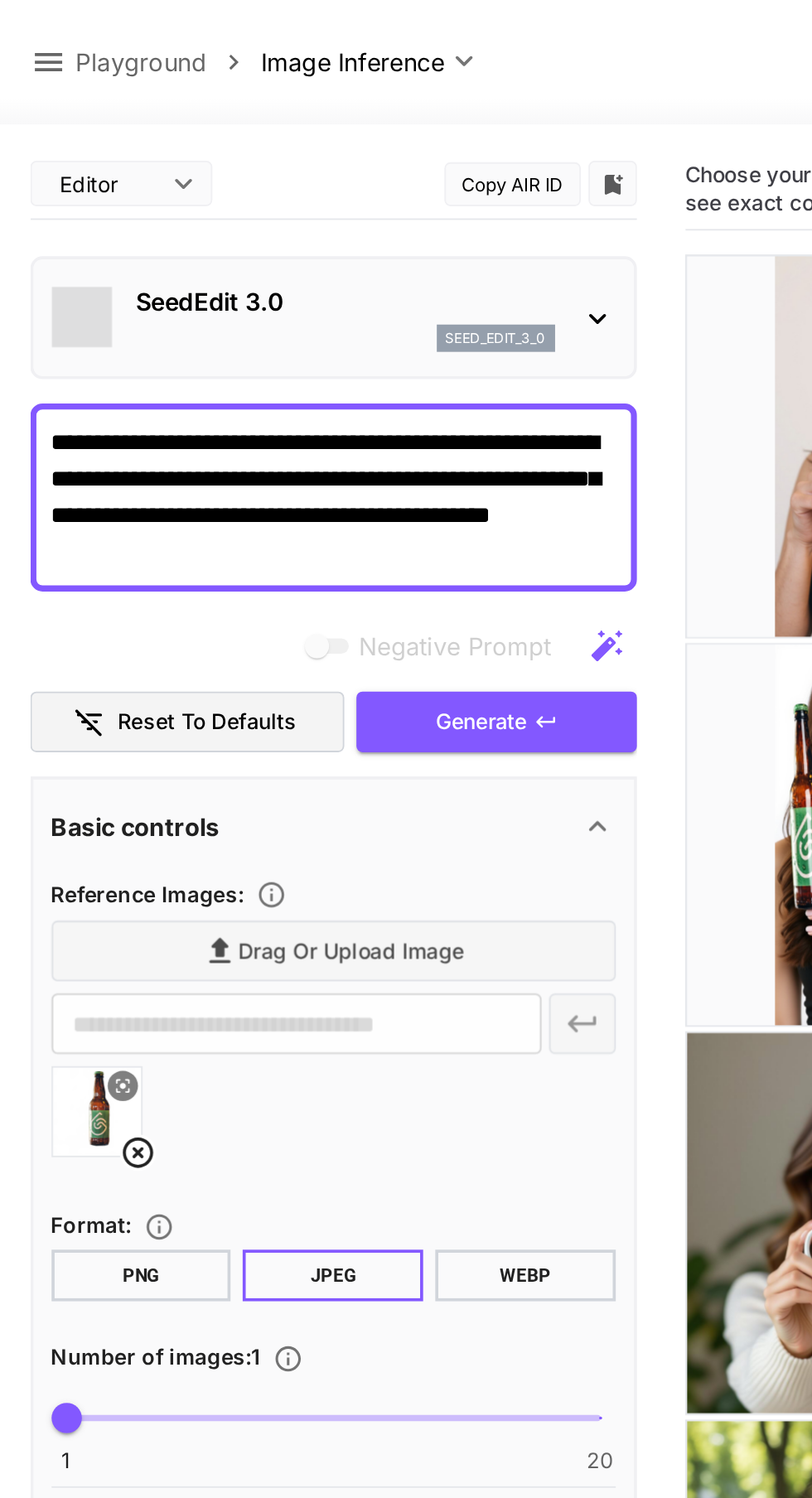
type input "*"
click at [325, 174] on icon at bounding box center [326, 174] width 20 height 20
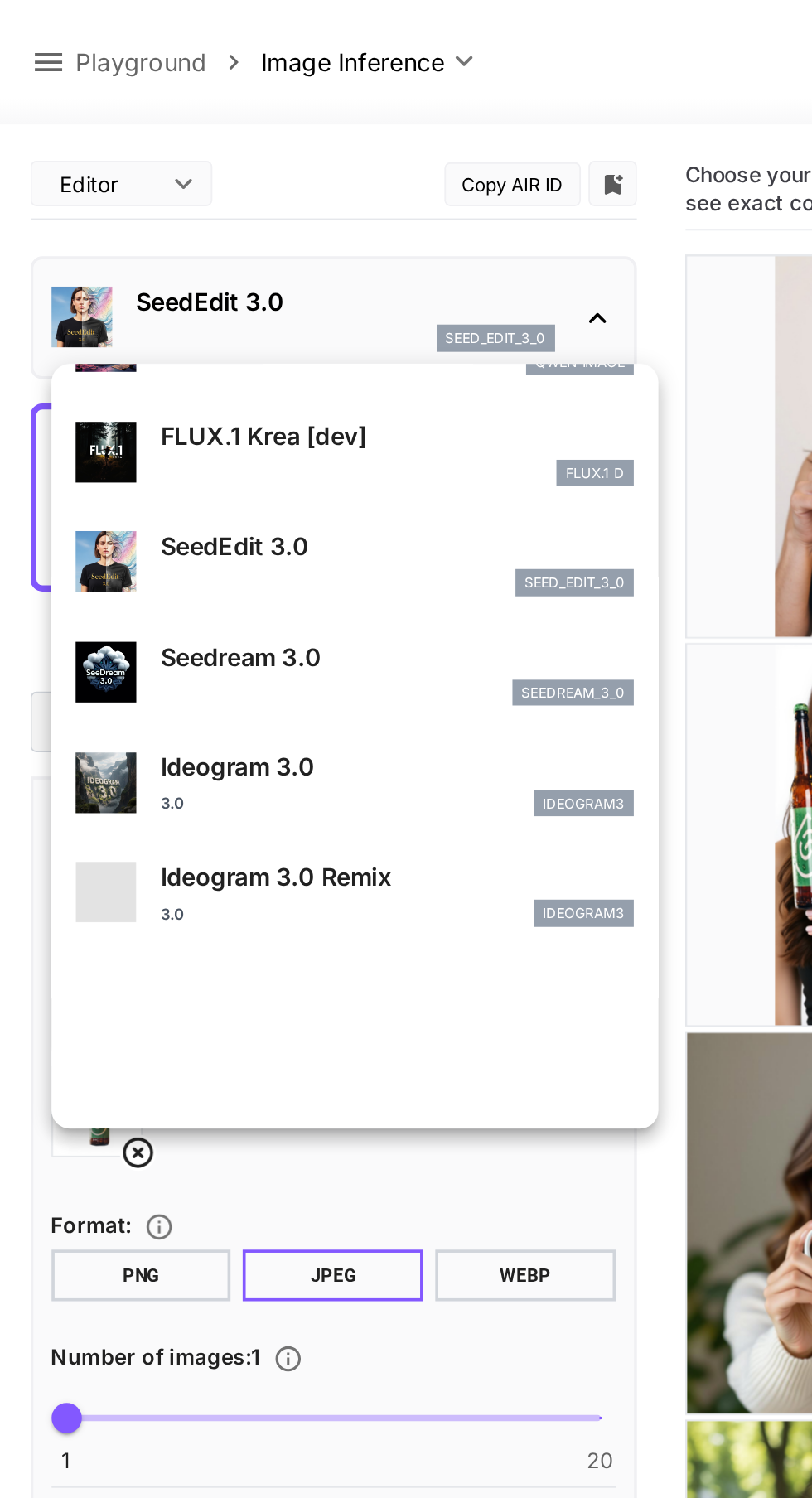
scroll to position [344, 0]
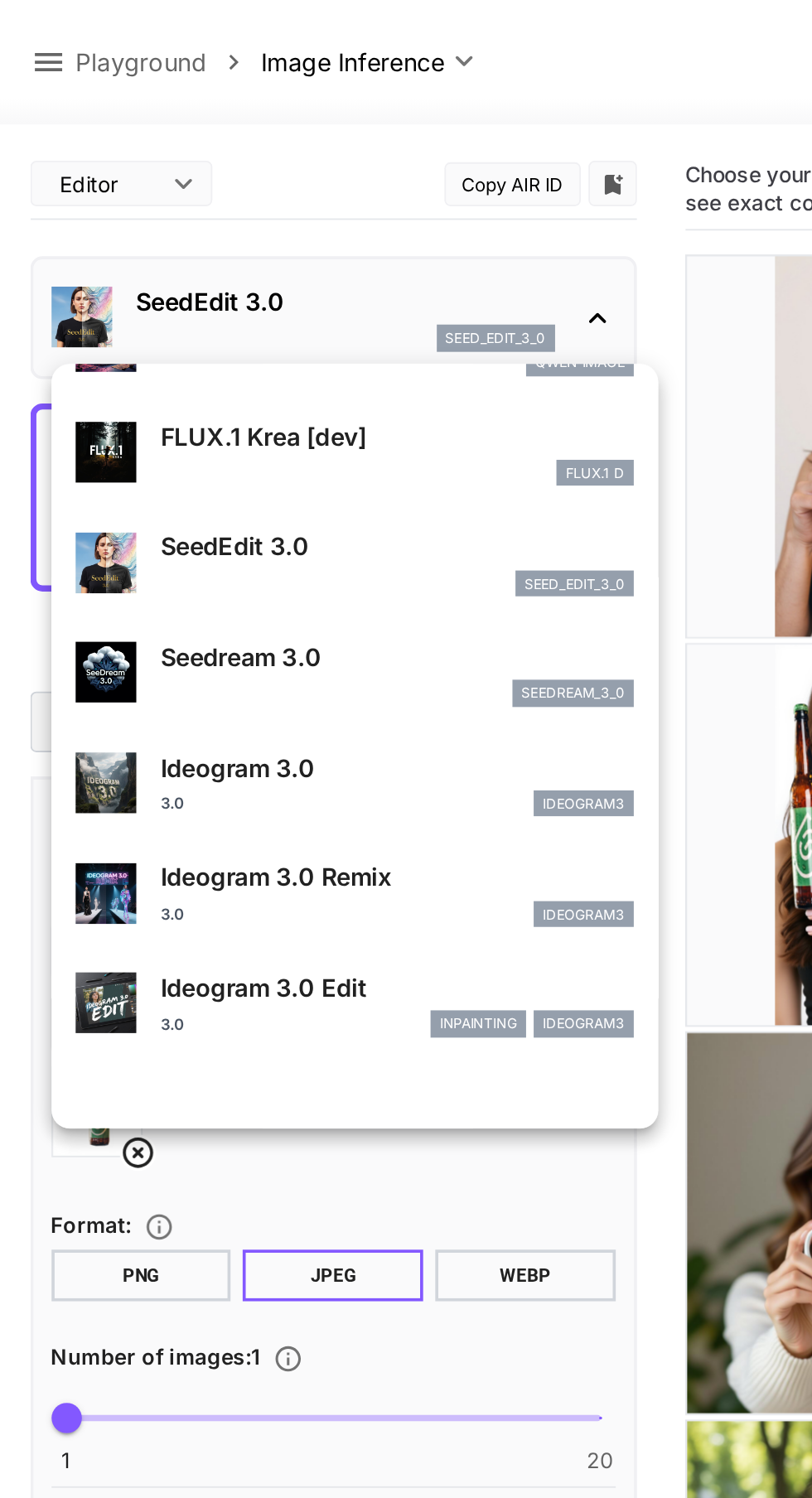
click at [282, 347] on div "Seedream 3.0 seedream_3_0" at bounding box center [194, 367] width 304 height 50
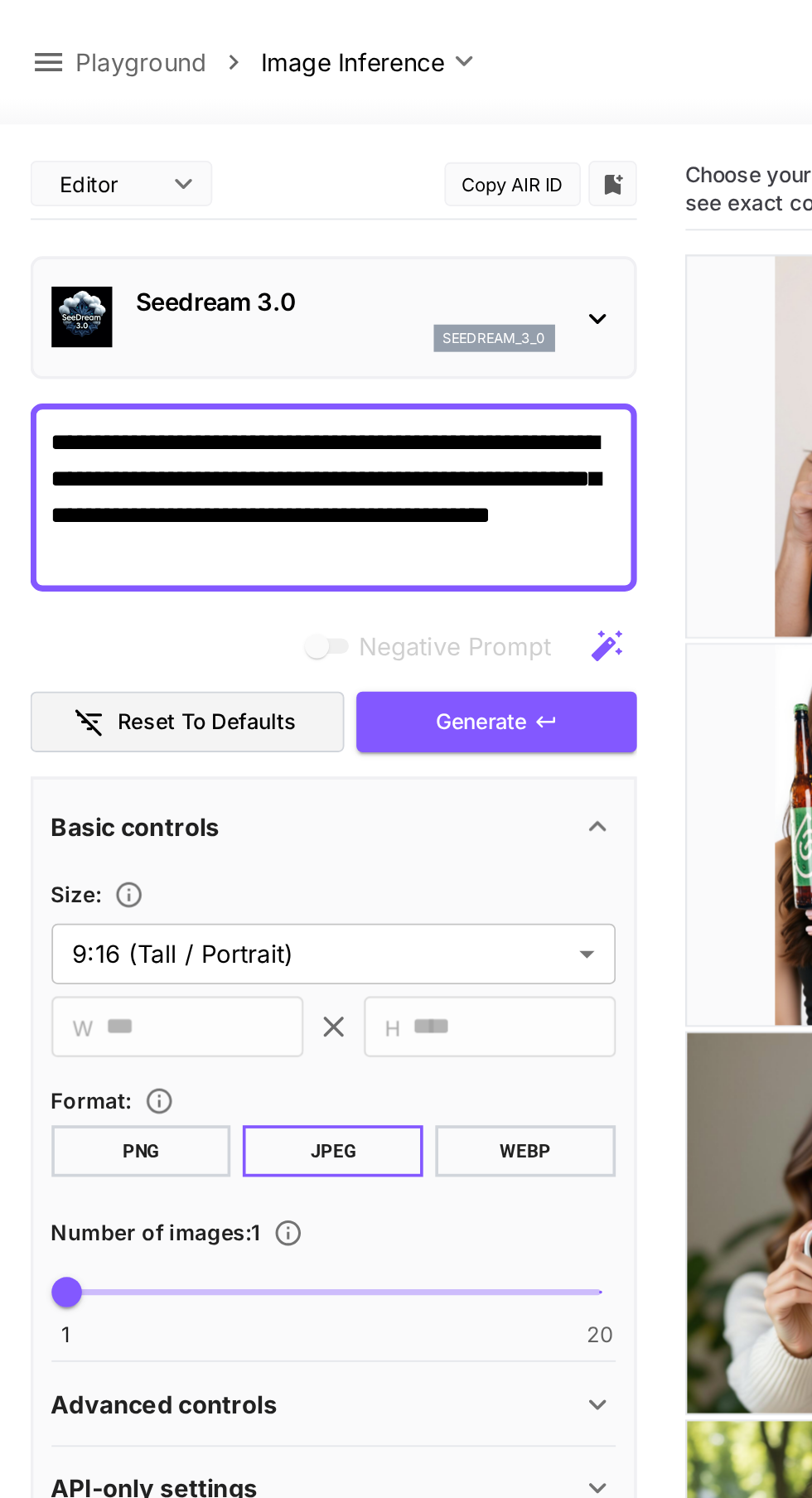
click at [315, 397] on button "Generate" at bounding box center [270, 395] width 153 height 34
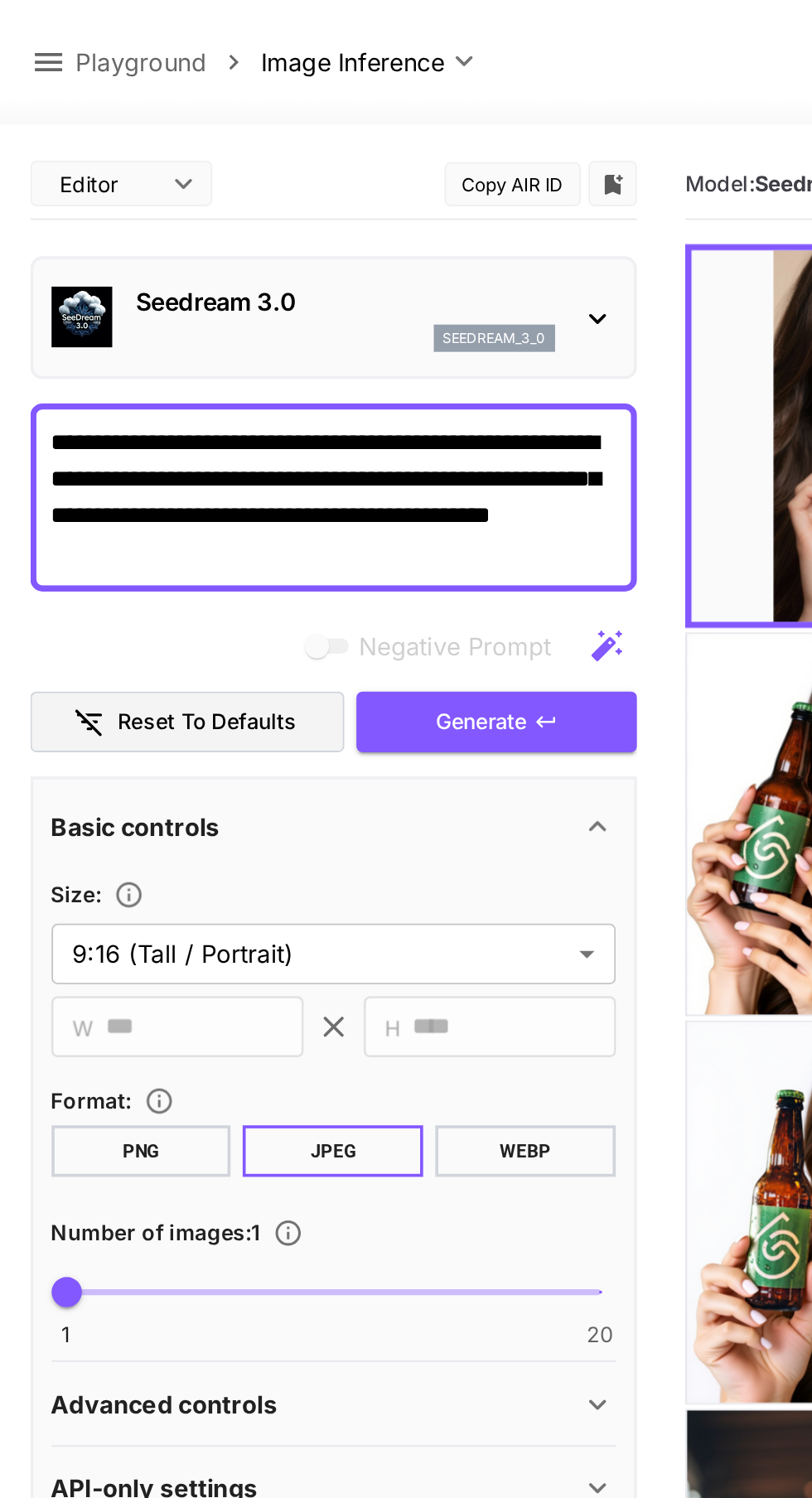
click at [101, 176] on div "Seedream 3.0 seedream_3_0" at bounding box center [189, 173] width 229 height 37
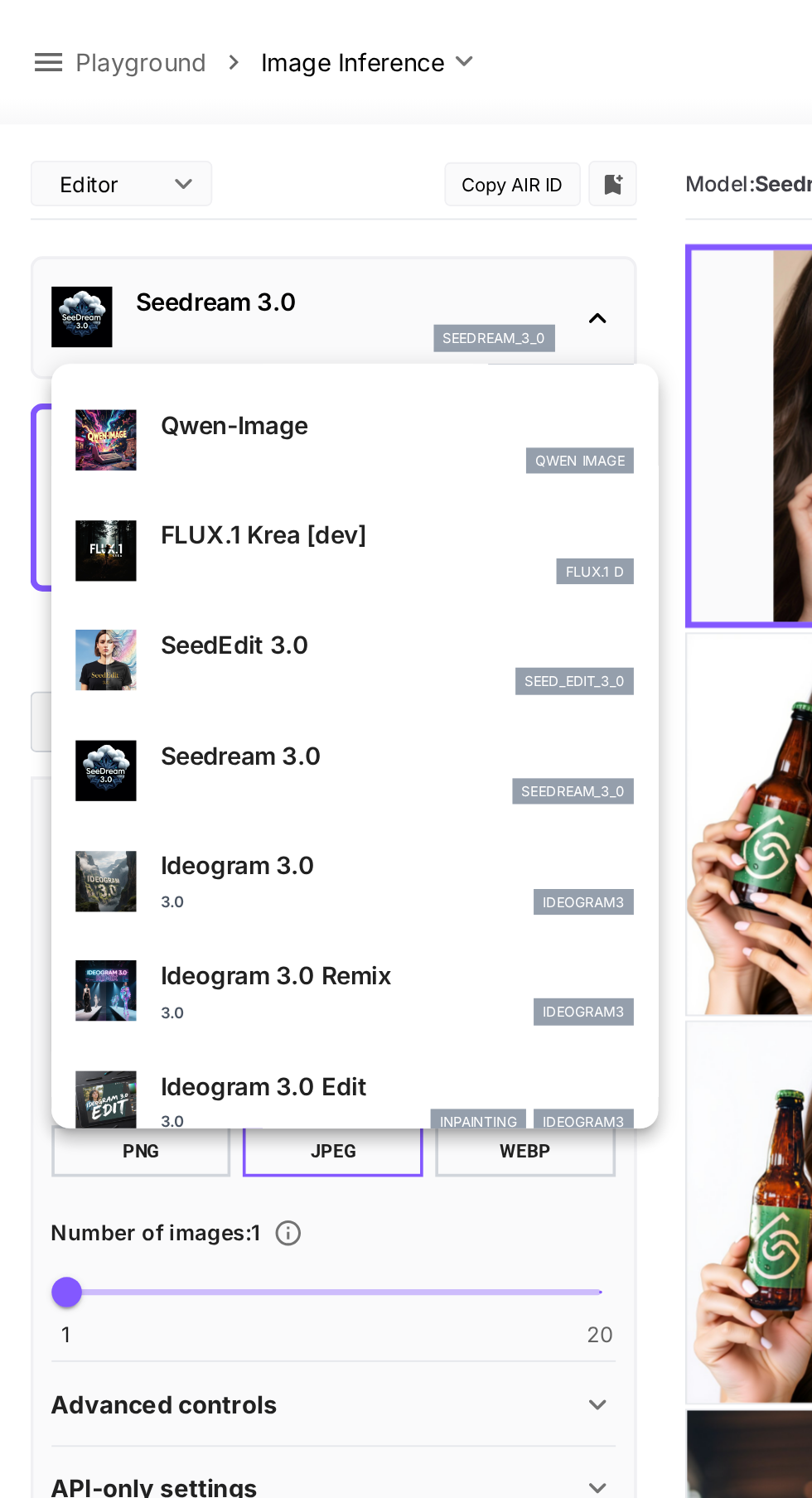
scroll to position [290, 0]
click at [127, 353] on p "SeedEdit 3.0" at bounding box center [217, 352] width 259 height 20
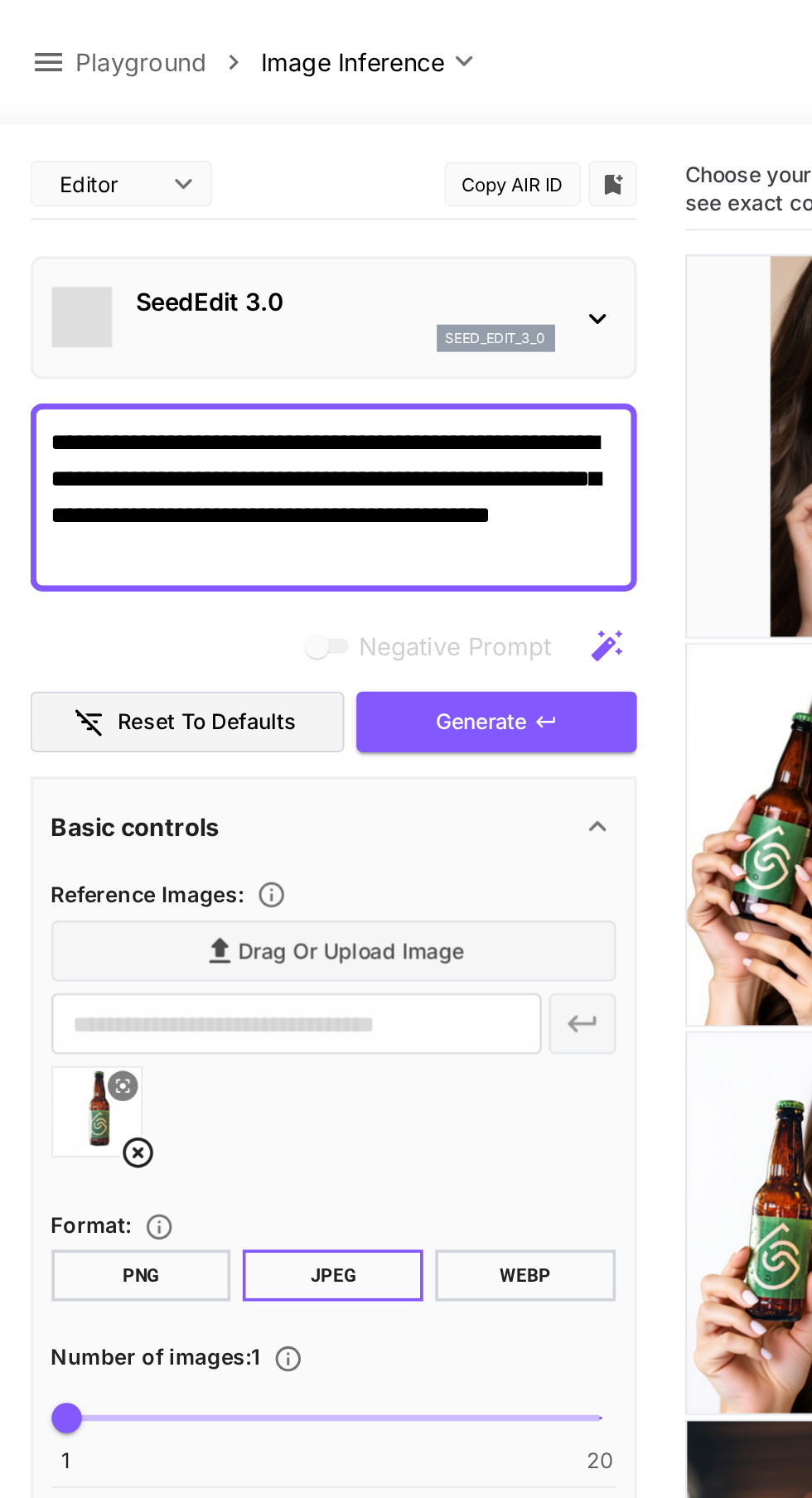
type input "***"
click at [249, 393] on span "Generate" at bounding box center [264, 395] width 49 height 21
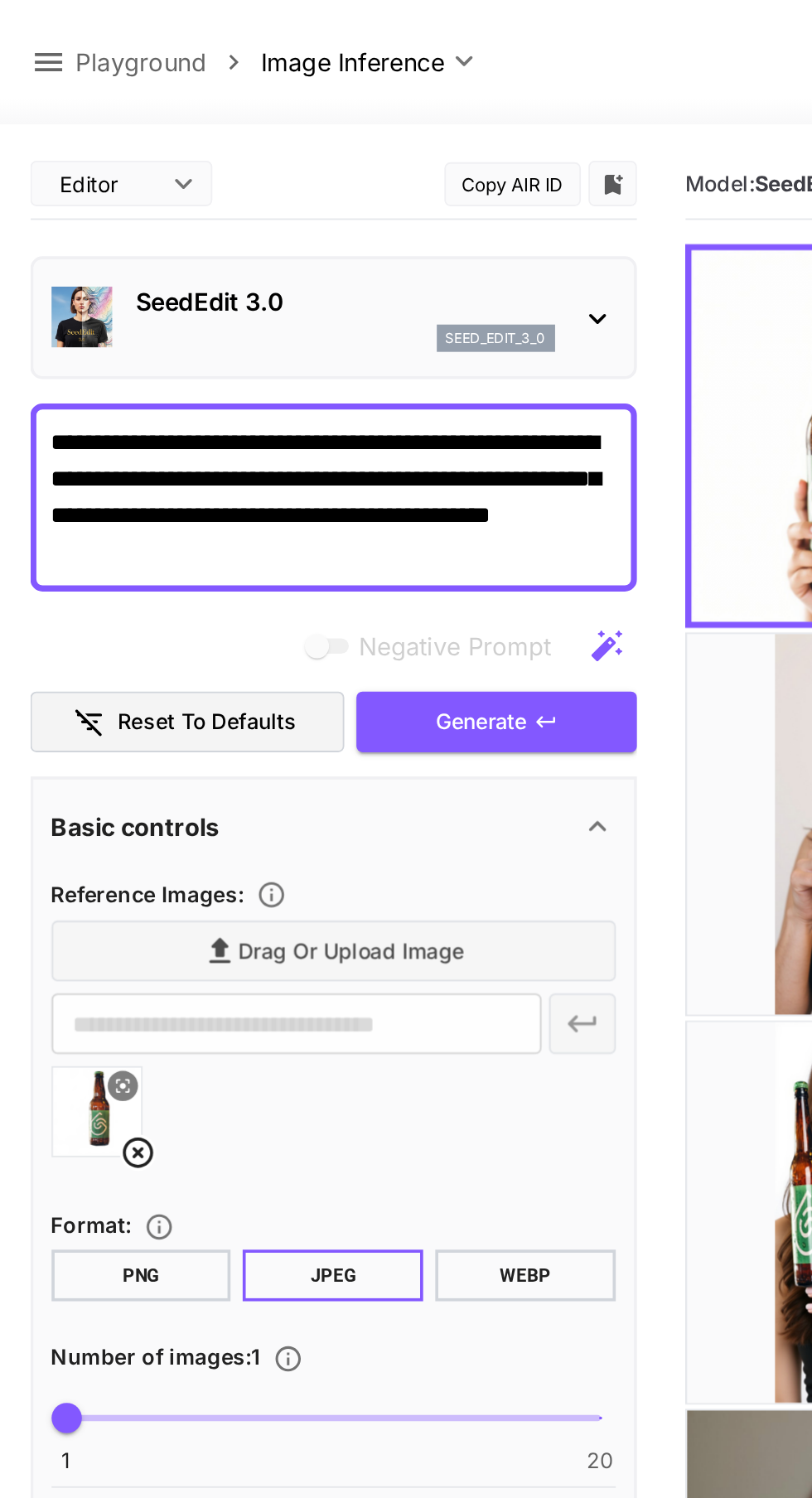
click at [105, 164] on p "SeedEdit 3.0" at bounding box center [189, 164] width 229 height 20
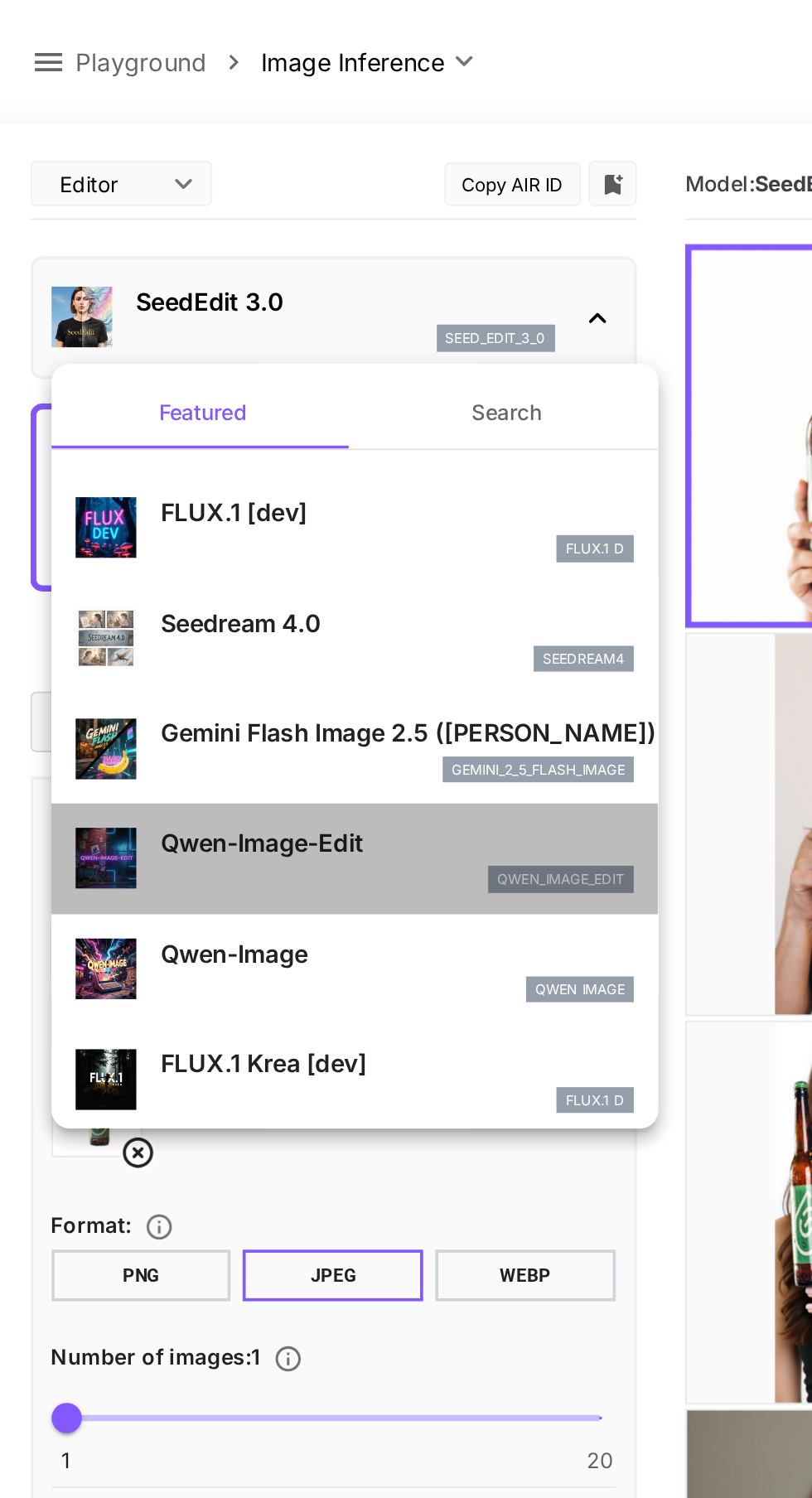
click at [127, 458] on p "Qwen-Image-Edit" at bounding box center [217, 460] width 259 height 20
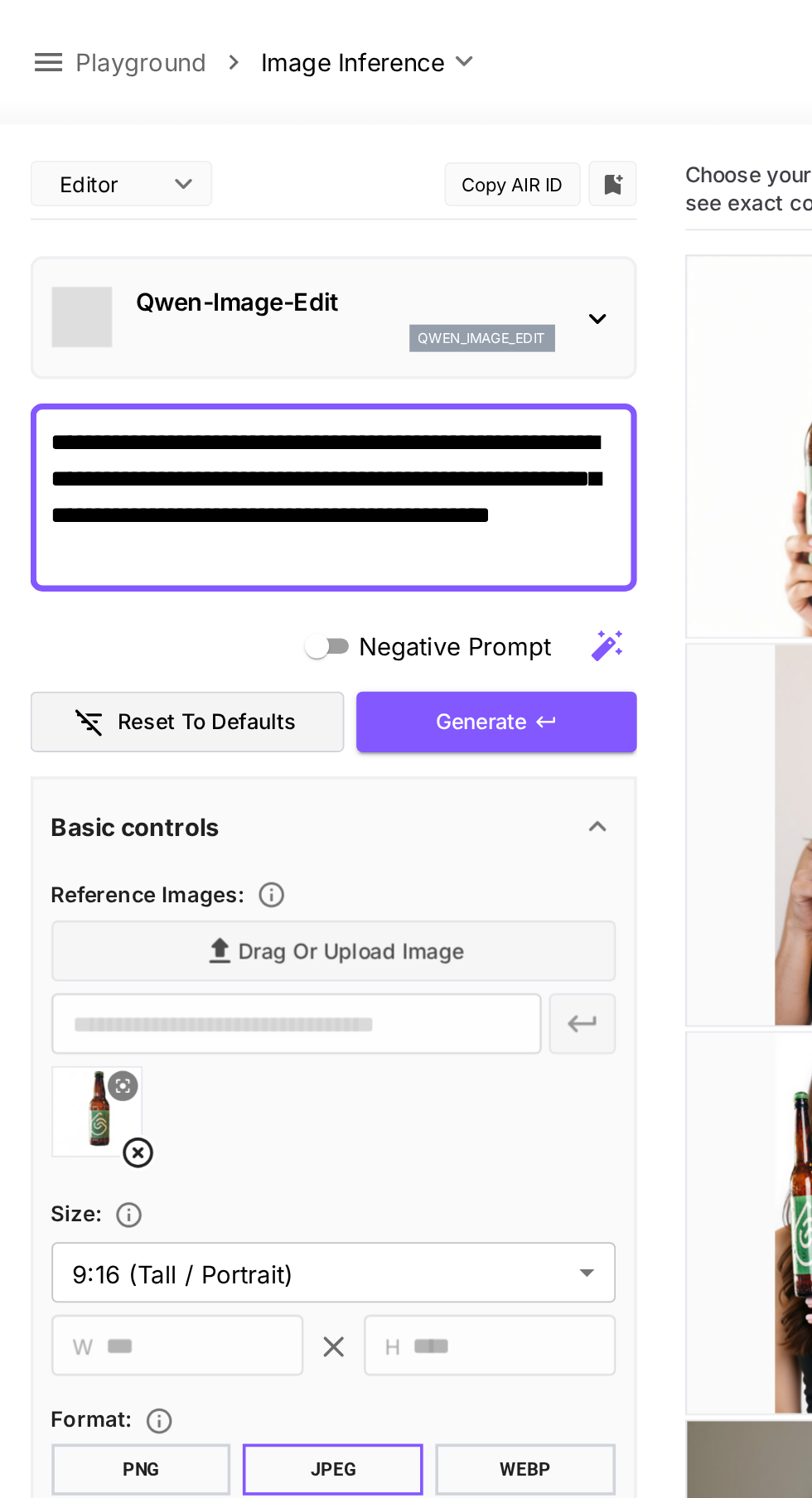
type input "*"
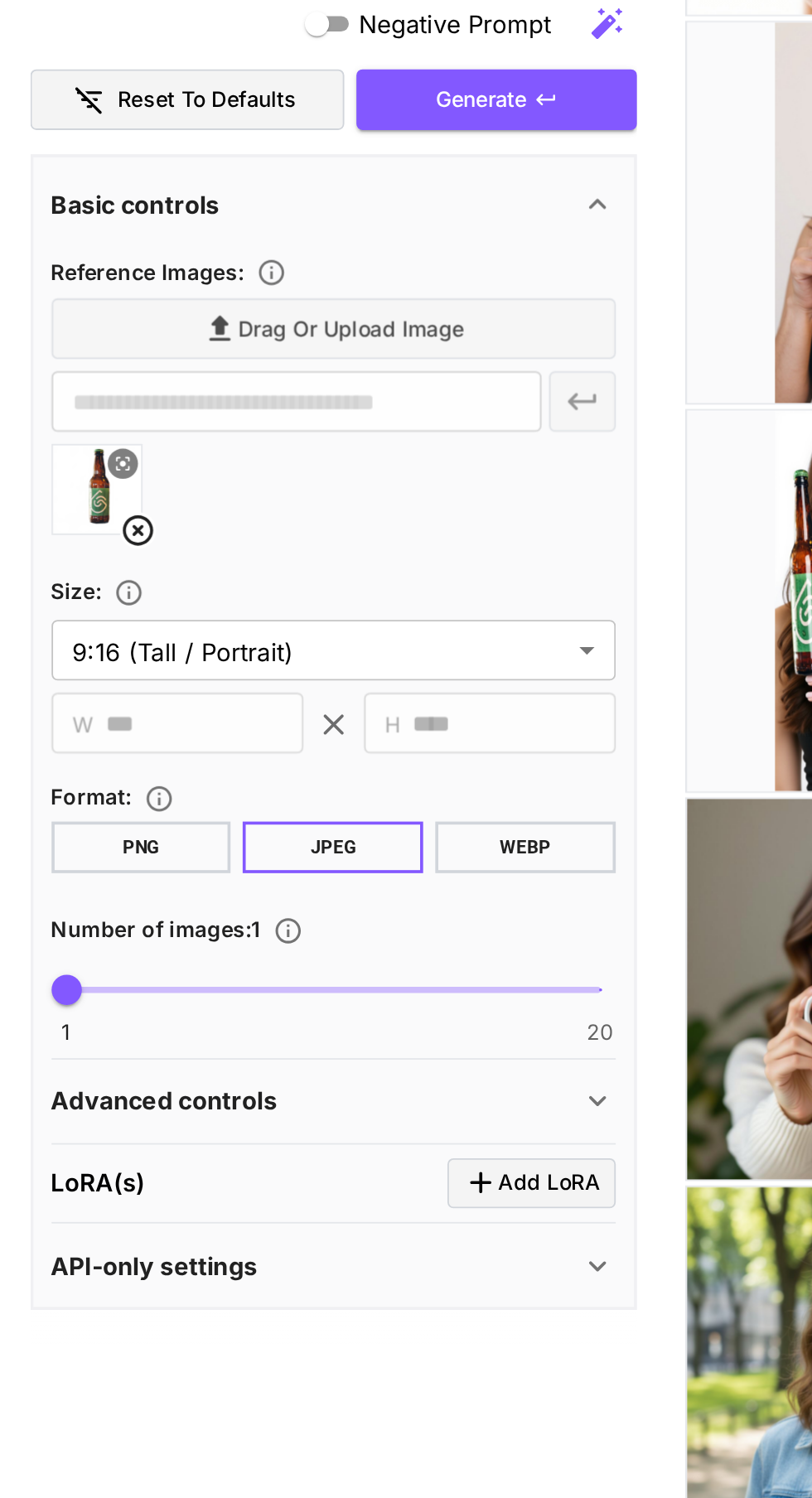
click at [63, 947] on p "Advanced controls" at bounding box center [90, 941] width 123 height 20
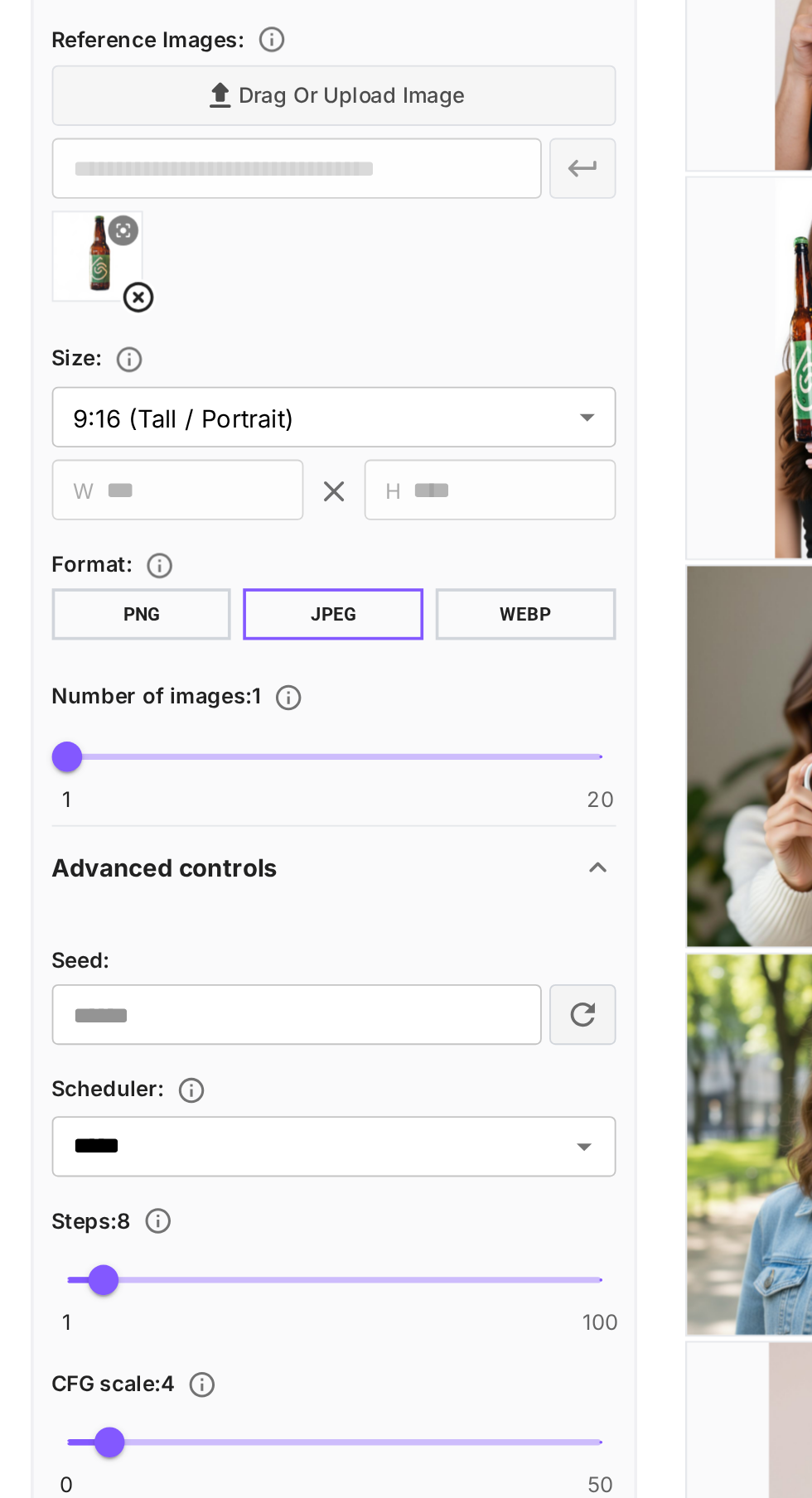
click at [150, 1171] on span "1 100 8" at bounding box center [181, 1167] width 291 height 36
click at [142, 1167] on span "40" at bounding box center [150, 1166] width 16 height 16
click at [131, 1171] on span "36" at bounding box center [138, 1166] width 16 height 16
click at [116, 1171] on span "31" at bounding box center [123, 1166] width 16 height 16
click at [108, 1170] on span "28" at bounding box center [116, 1166] width 16 height 16
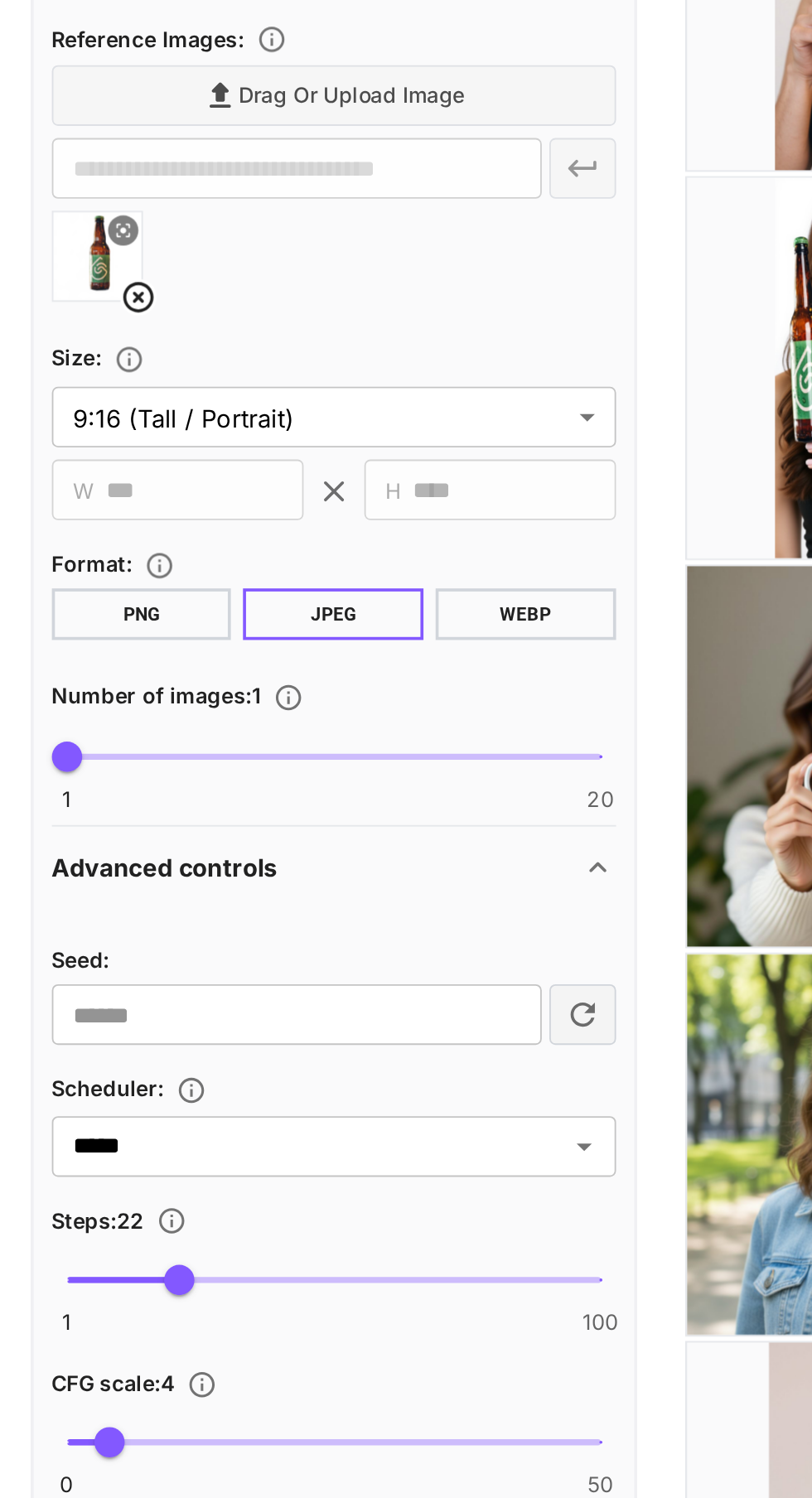
click at [106, 1173] on span "22" at bounding box center [97, 1166] width 16 height 16
click at [103, 1175] on span "26" at bounding box center [109, 1166] width 16 height 16
type input "**"
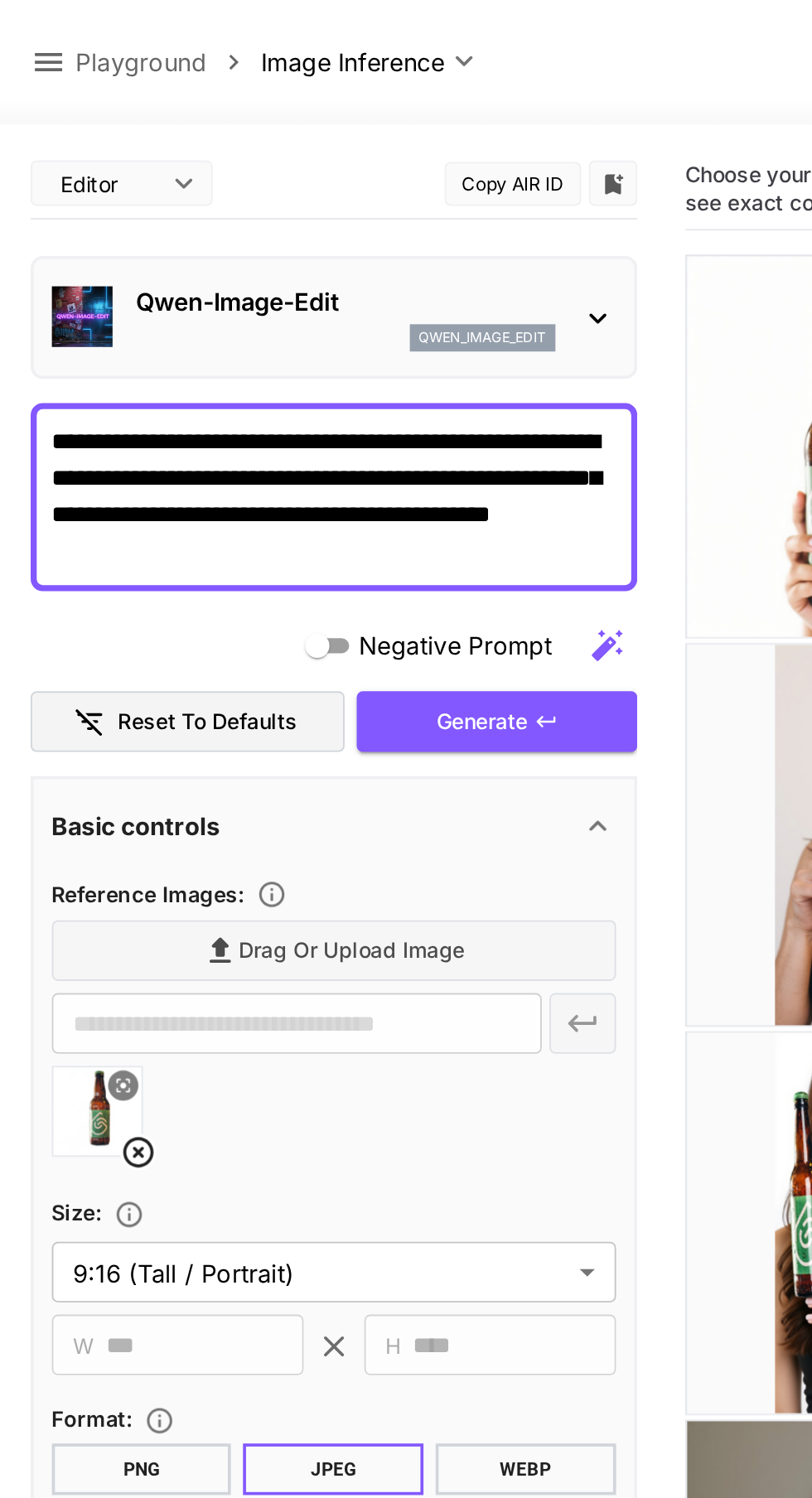
click at [236, 391] on button "Generate" at bounding box center [270, 395] width 153 height 34
